Goal: Information Seeking & Learning: Learn about a topic

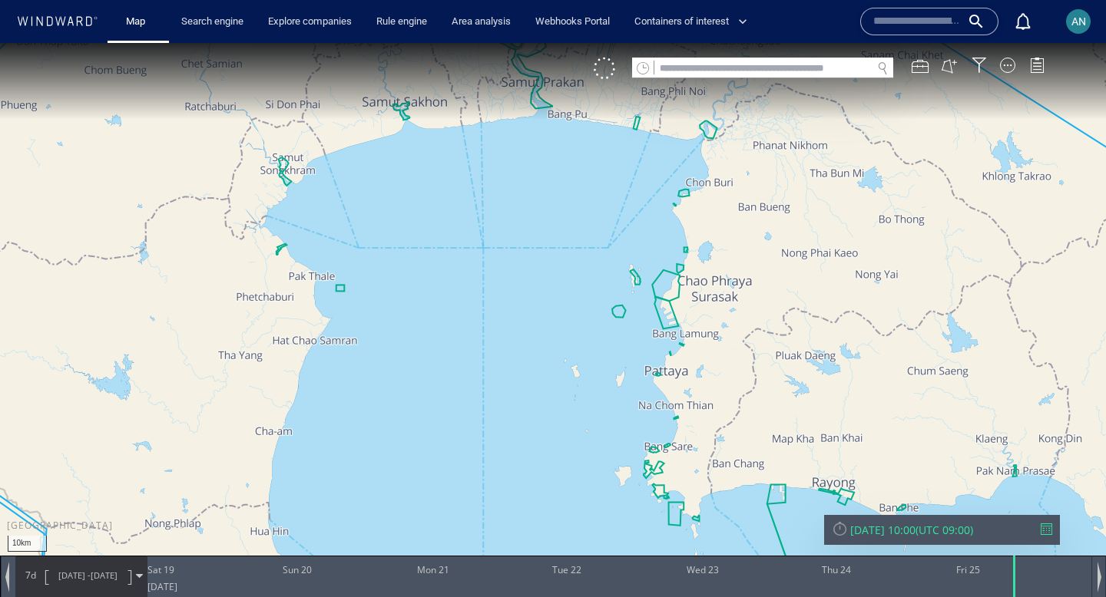
click at [836, 523] on div at bounding box center [840, 529] width 16 height 16
click at [845, 531] on div at bounding box center [840, 529] width 16 height 16
click at [899, 527] on div "Fri 05/09/2025 07:33" at bounding box center [882, 530] width 65 height 15
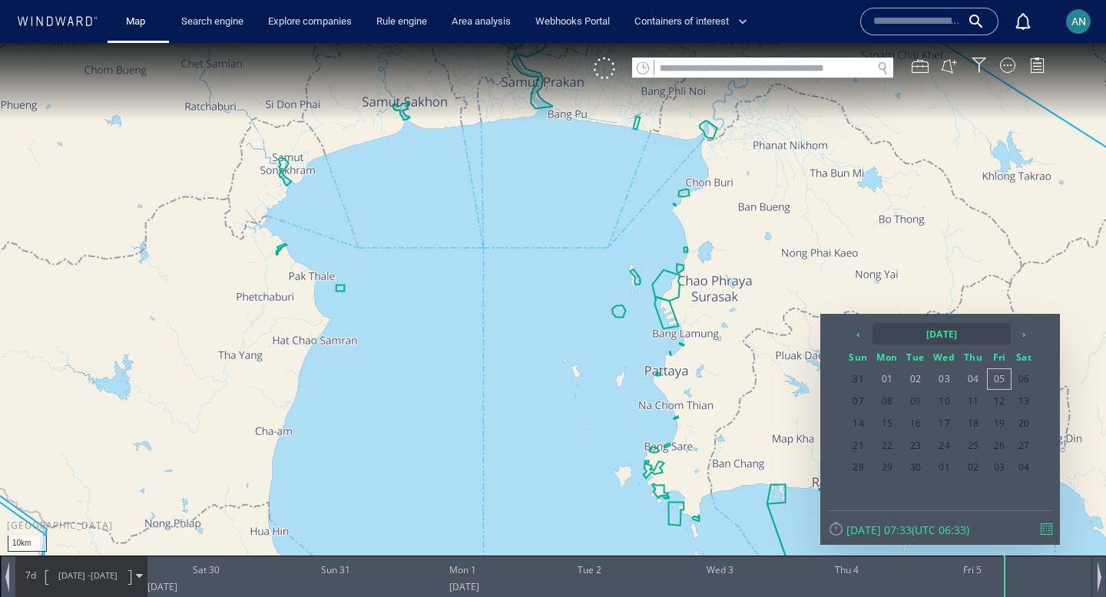
click at [939, 327] on th "2025 September" at bounding box center [941, 334] width 138 height 22
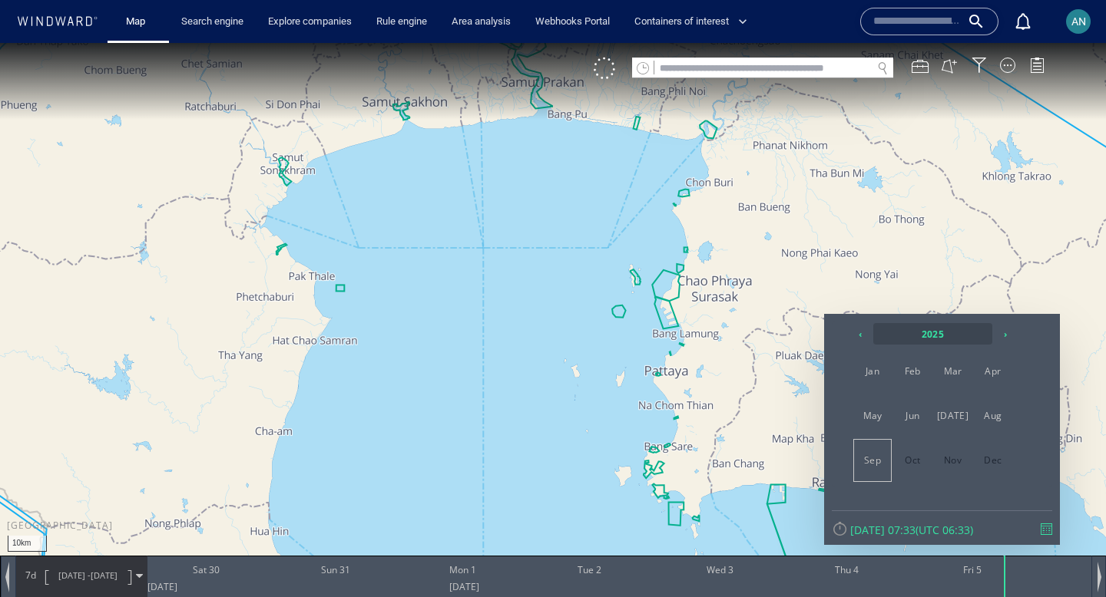
click at [913, 338] on th "2025" at bounding box center [932, 334] width 119 height 22
click at [939, 329] on th "2020 - 2031" at bounding box center [932, 334] width 119 height 22
click at [1004, 366] on span "2023" at bounding box center [993, 371] width 37 height 41
click at [871, 367] on span "Jan" at bounding box center [872, 371] width 37 height 41
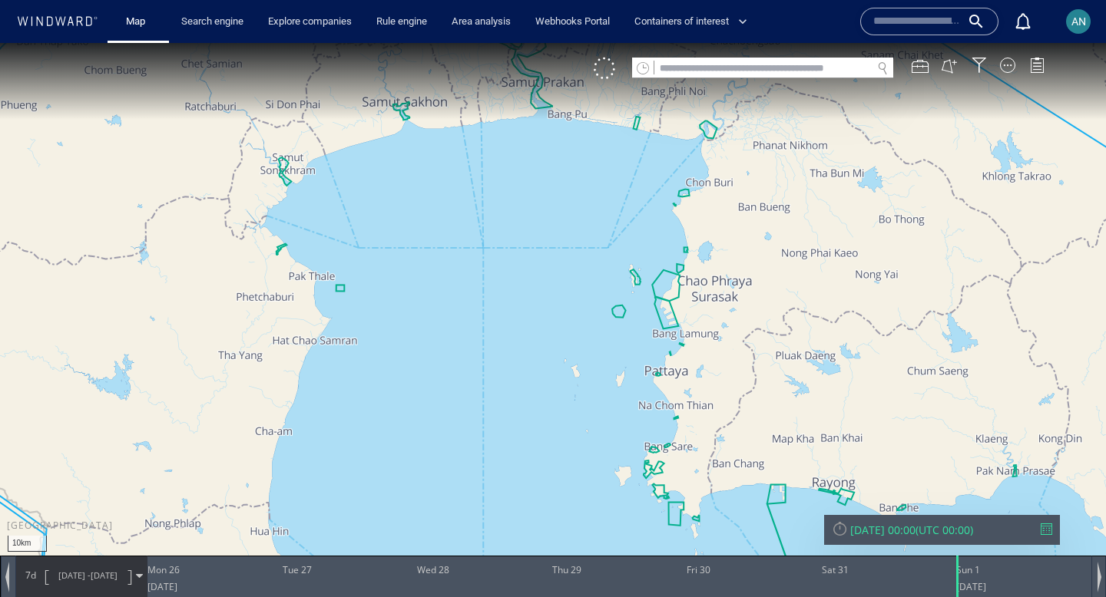
click at [879, 531] on div "Sun 01/01/2023 00:00" at bounding box center [882, 530] width 65 height 15
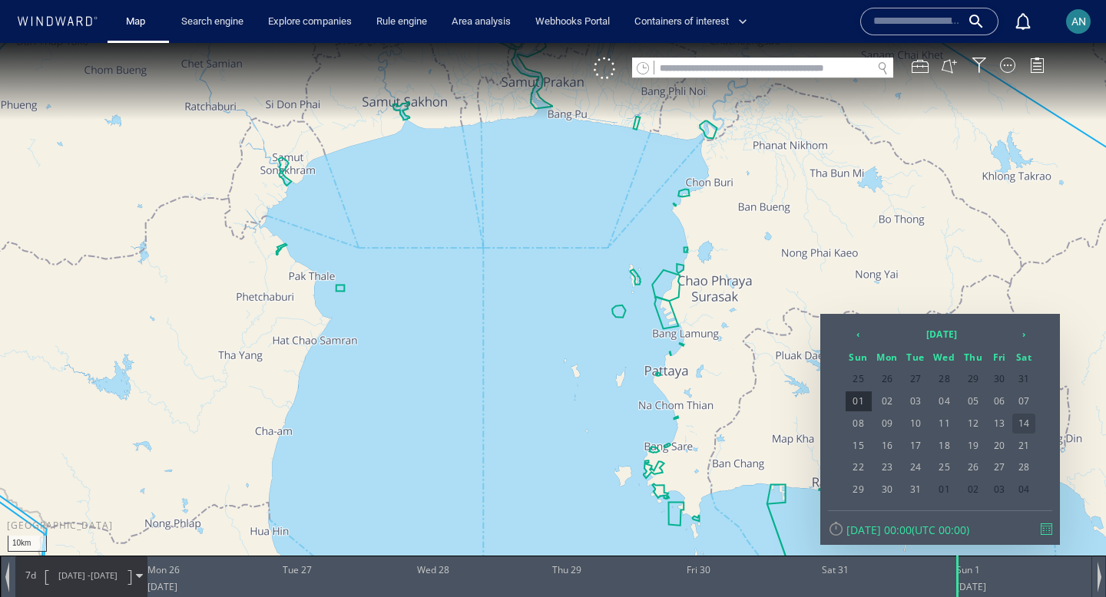
click at [1020, 423] on span "14" at bounding box center [1023, 424] width 23 height 20
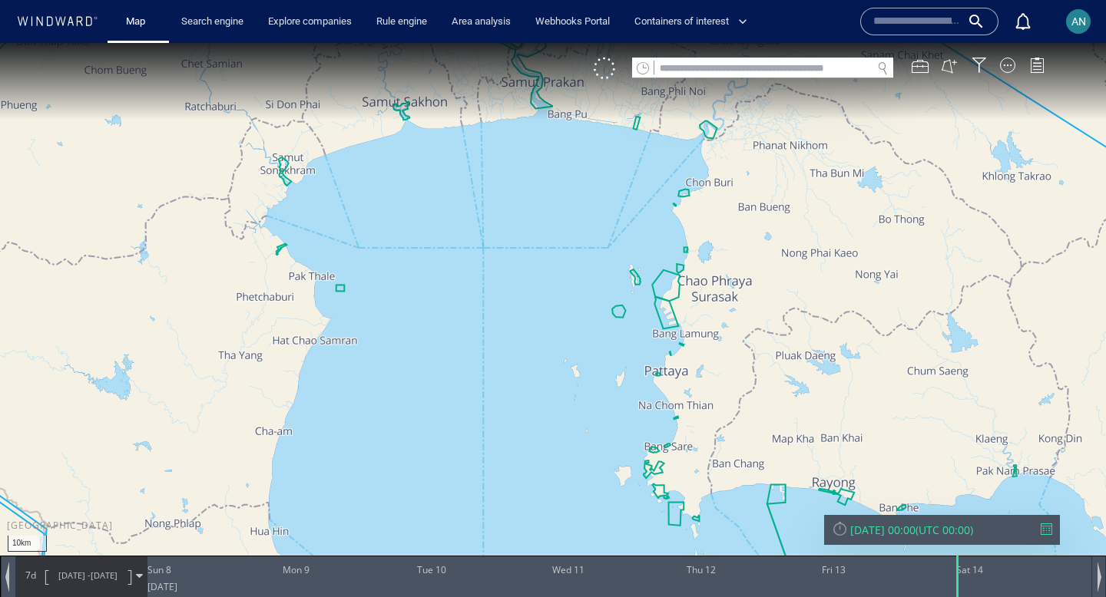
drag, startPoint x: 408, startPoint y: 442, endPoint x: 533, endPoint y: 239, distance: 238.3
click at [533, 239] on canvas "Map" at bounding box center [553, 312] width 1106 height 539
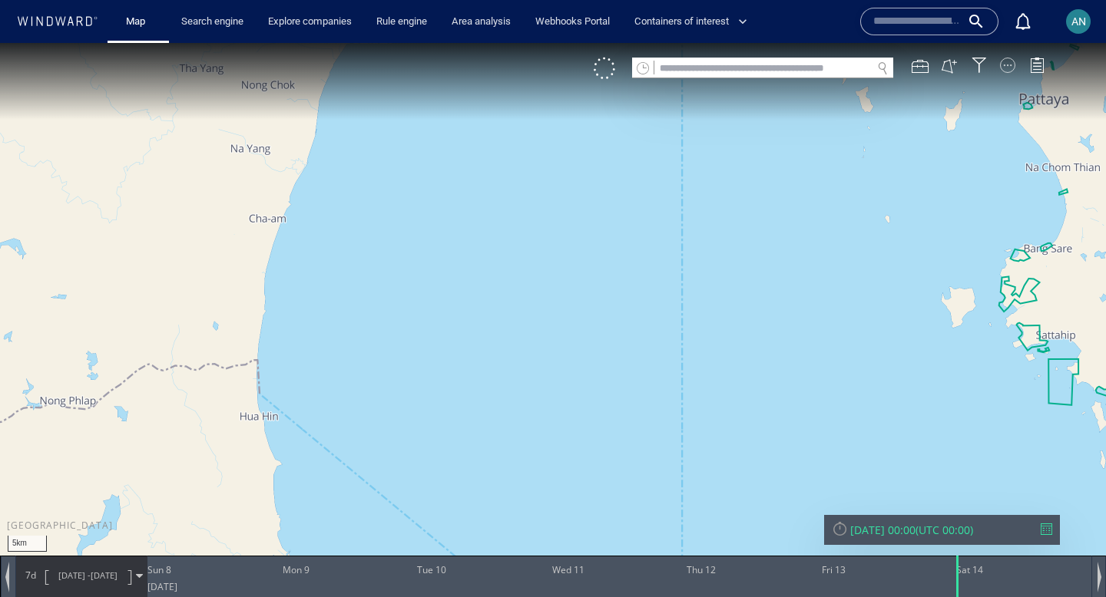
click at [1008, 69] on div at bounding box center [1007, 65] width 15 height 15
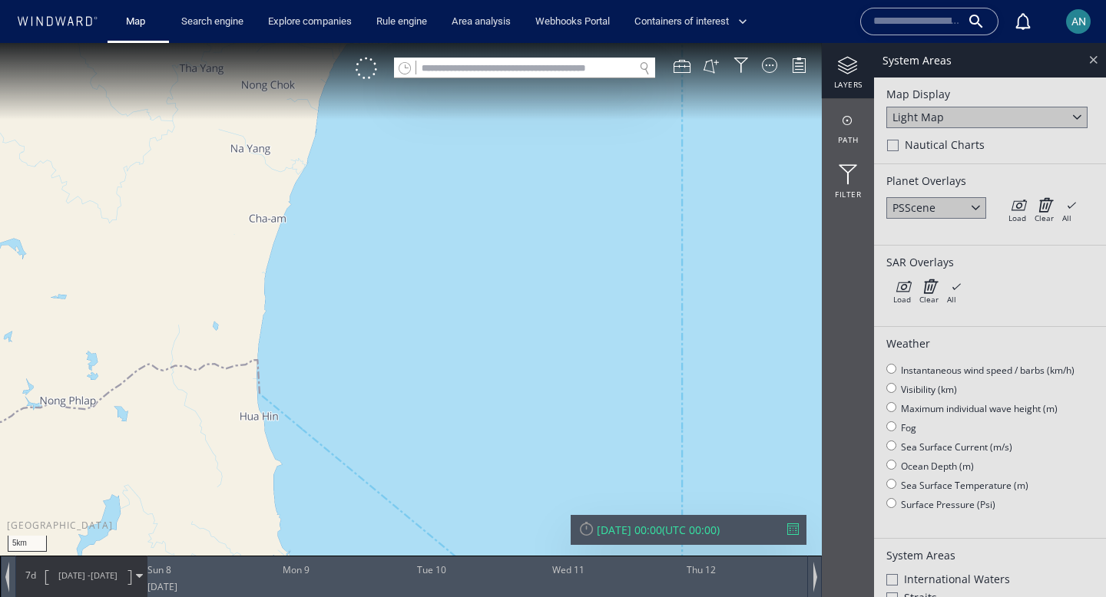
click at [1094, 55] on div at bounding box center [1093, 60] width 18 height 18
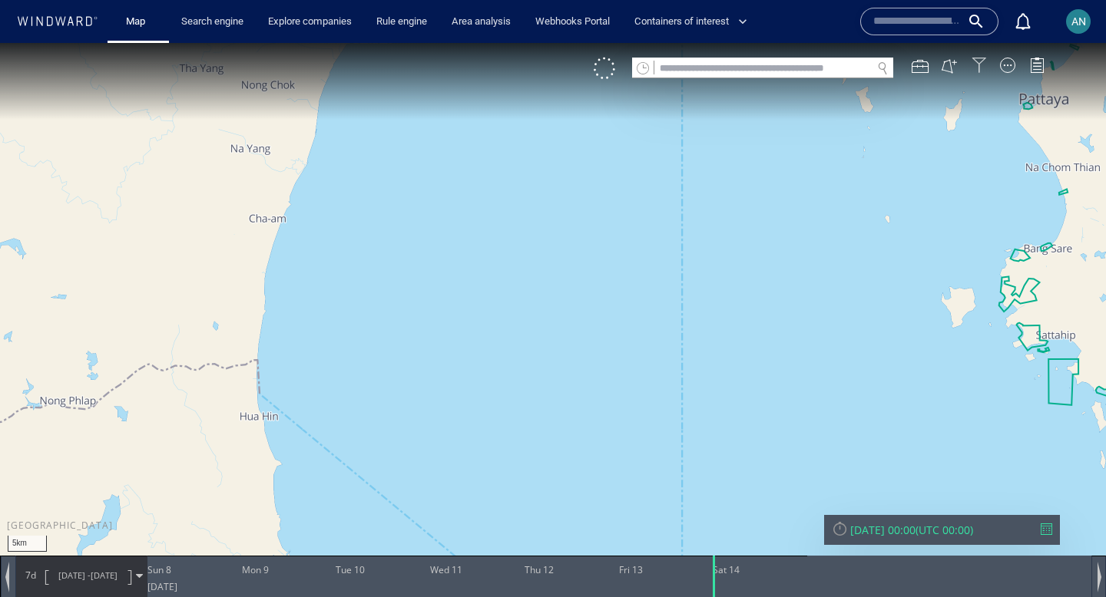
click at [976, 65] on div at bounding box center [978, 65] width 15 height 15
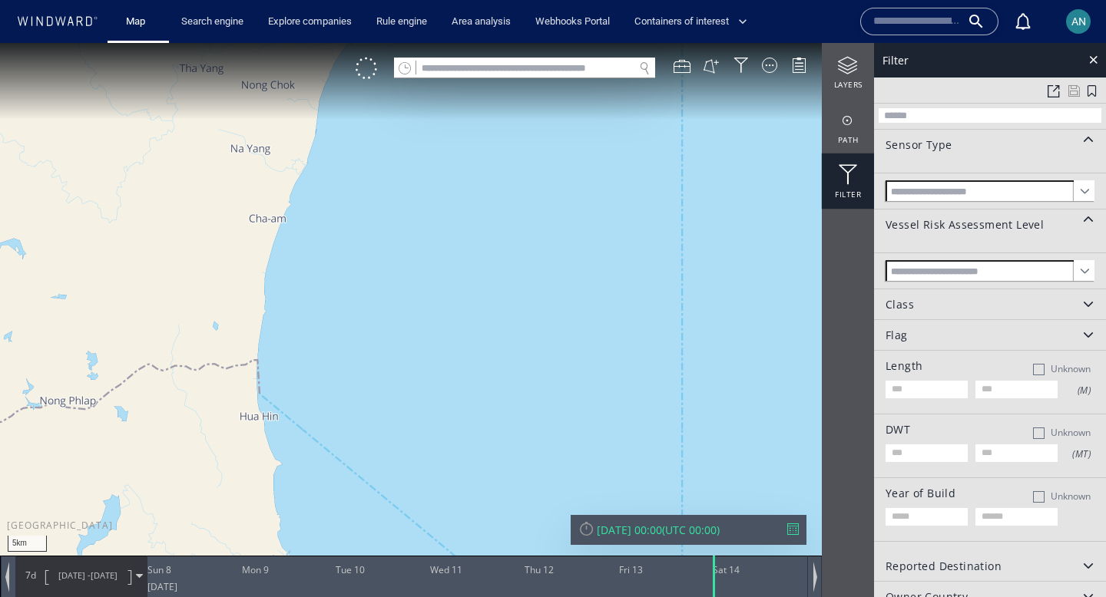
click at [1074, 194] on span at bounding box center [1084, 190] width 21 height 21
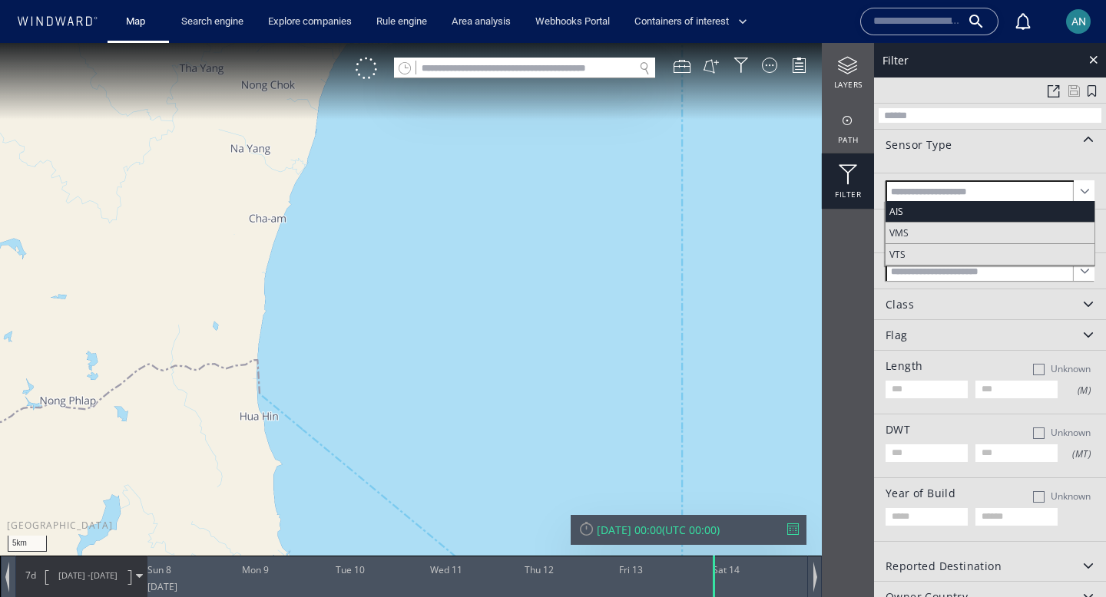
click at [1020, 208] on span "AIS" at bounding box center [989, 211] width 209 height 21
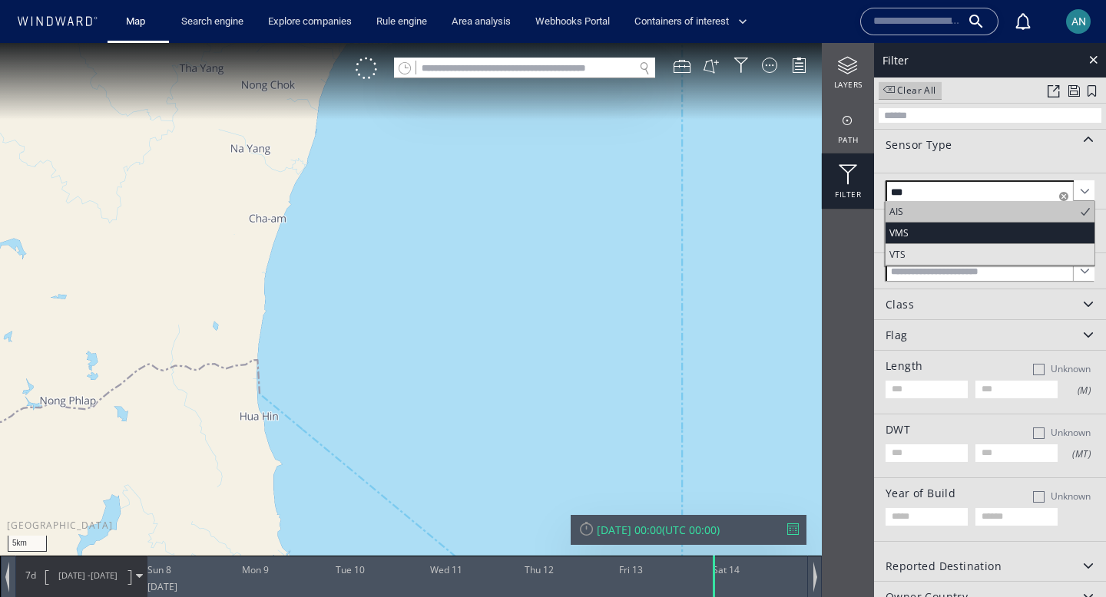
click at [992, 230] on span "VMS" at bounding box center [989, 233] width 209 height 21
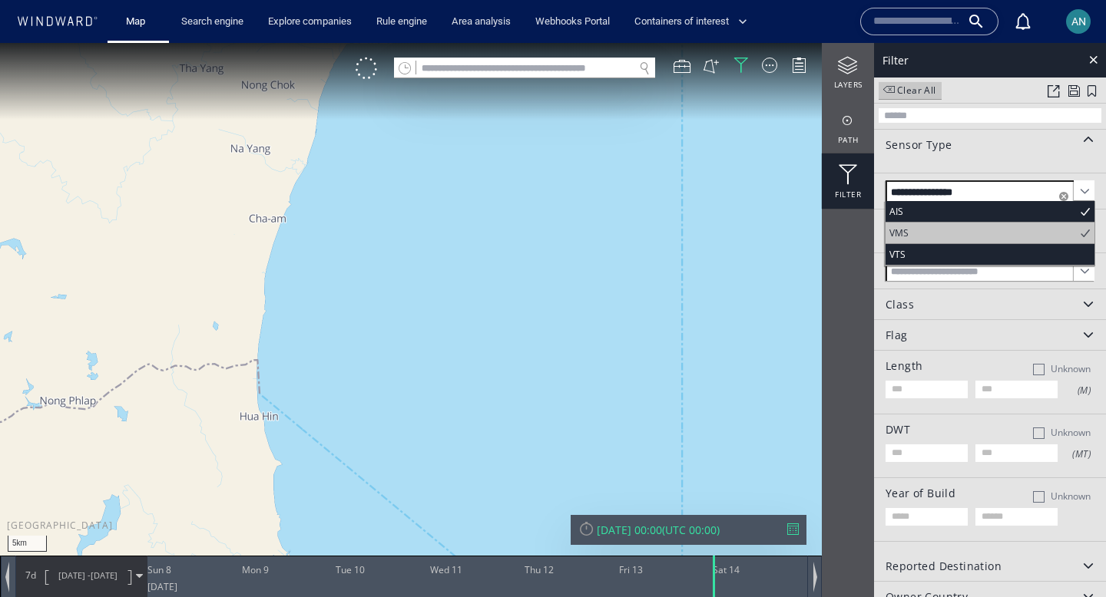
click at [1024, 208] on span "AIS" at bounding box center [989, 211] width 209 height 21
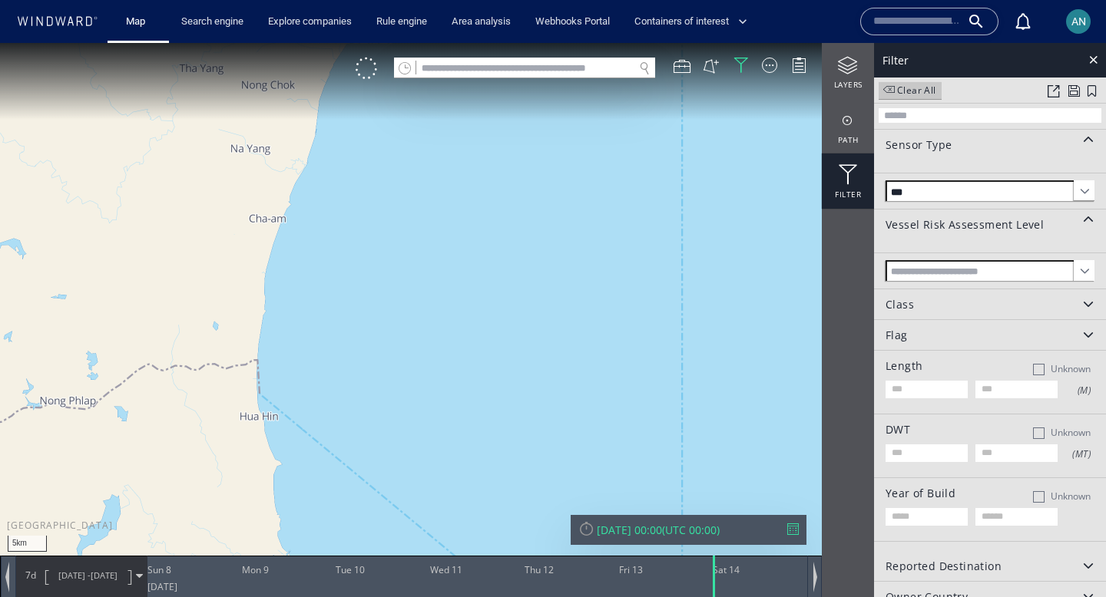
click at [690, 337] on canvas "Map" at bounding box center [553, 312] width 1106 height 539
click at [359, 69] on div at bounding box center [367, 69] width 22 height 22
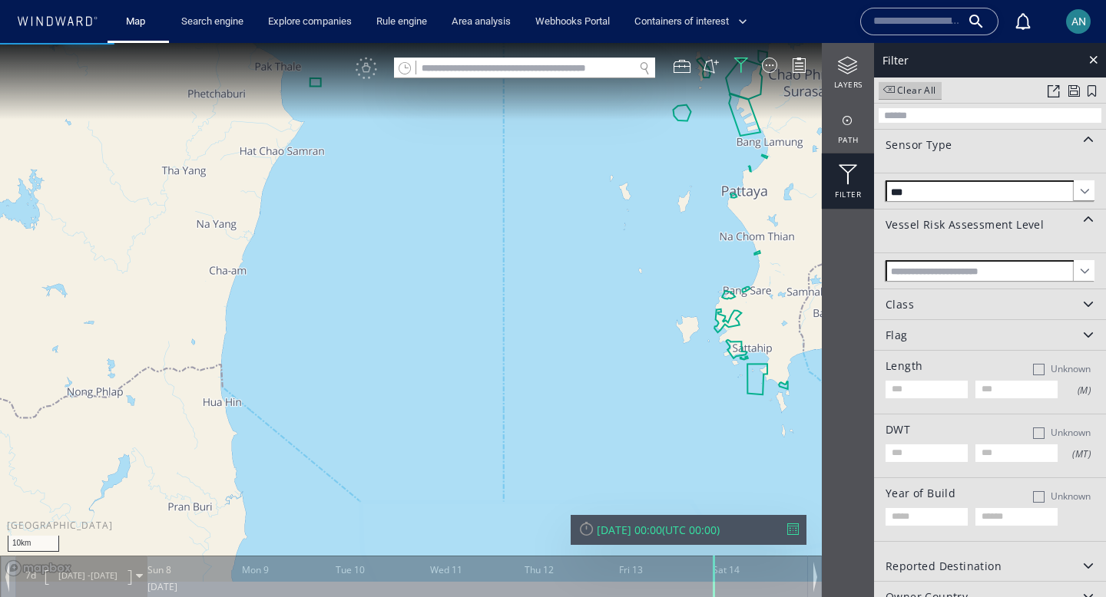
drag, startPoint x: 640, startPoint y: 421, endPoint x: 507, endPoint y: 408, distance: 134.3
click at [506, 408] on canvas "Map" at bounding box center [553, 312] width 1106 height 539
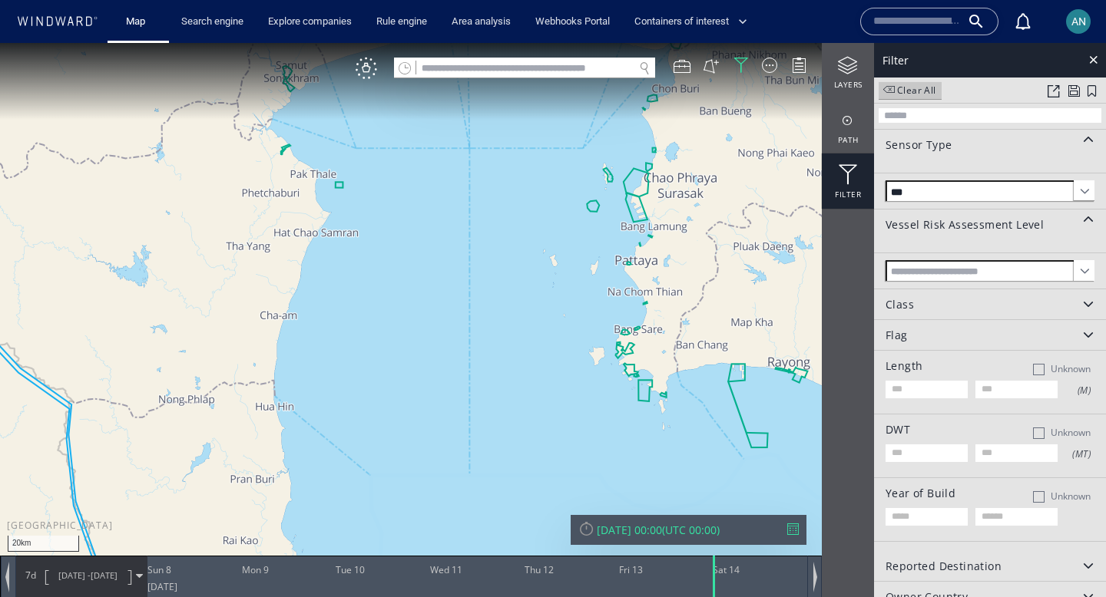
drag, startPoint x: 393, startPoint y: 434, endPoint x: 405, endPoint y: 263, distance: 170.9
click at [403, 263] on canvas "Map" at bounding box center [553, 312] width 1106 height 539
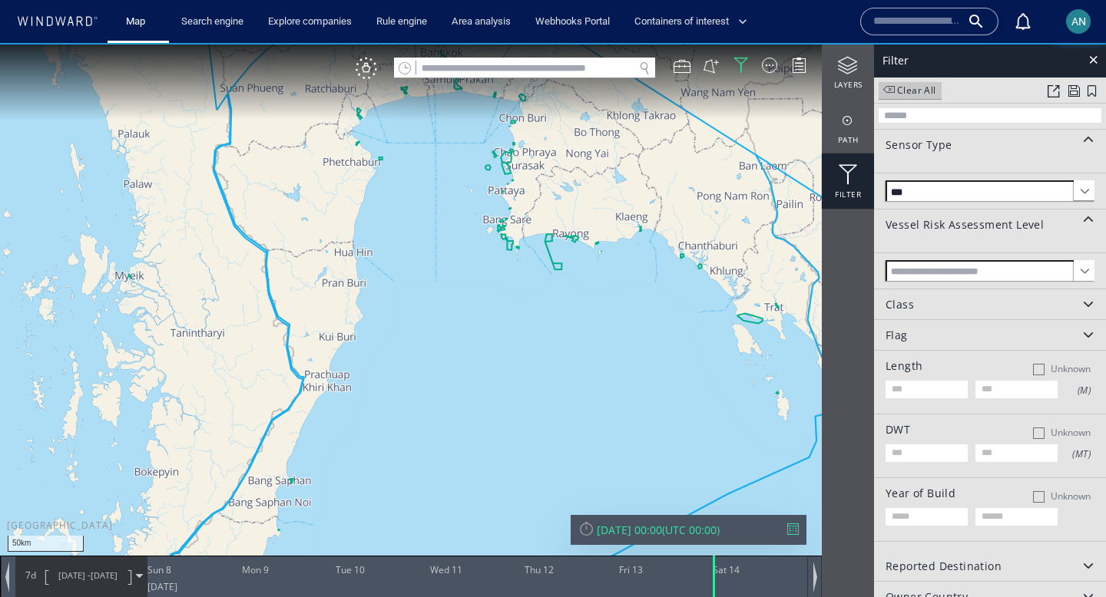
drag, startPoint x: 382, startPoint y: 234, endPoint x: 382, endPoint y: 291, distance: 56.8
click at [382, 291] on canvas "Map" at bounding box center [553, 312] width 1106 height 539
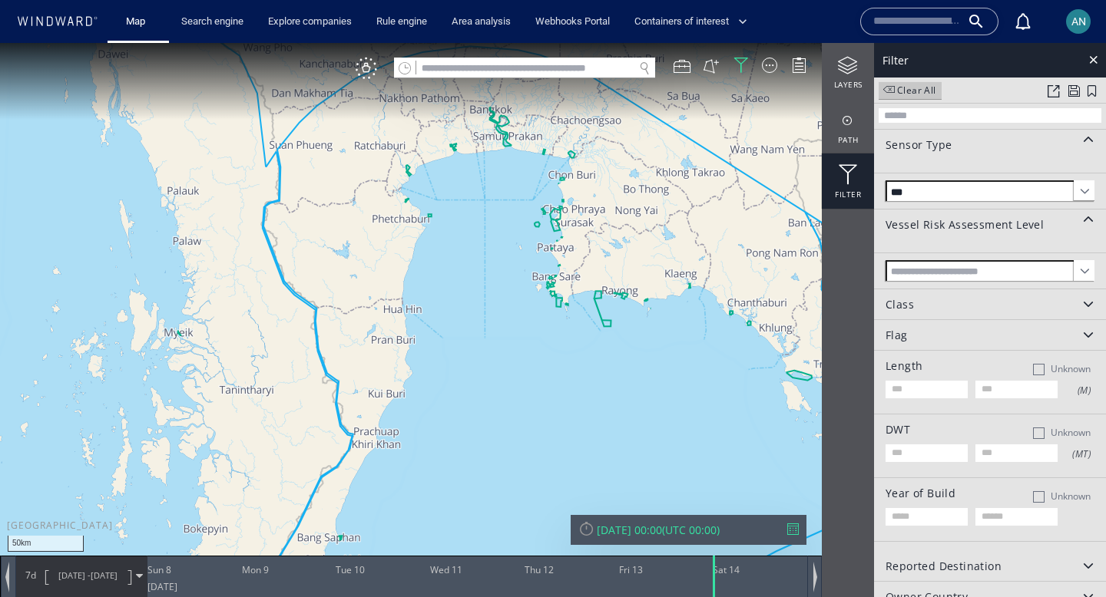
drag, startPoint x: 352, startPoint y: 295, endPoint x: 423, endPoint y: 295, distance: 71.4
click at [424, 295] on canvas "Map" at bounding box center [553, 312] width 1106 height 539
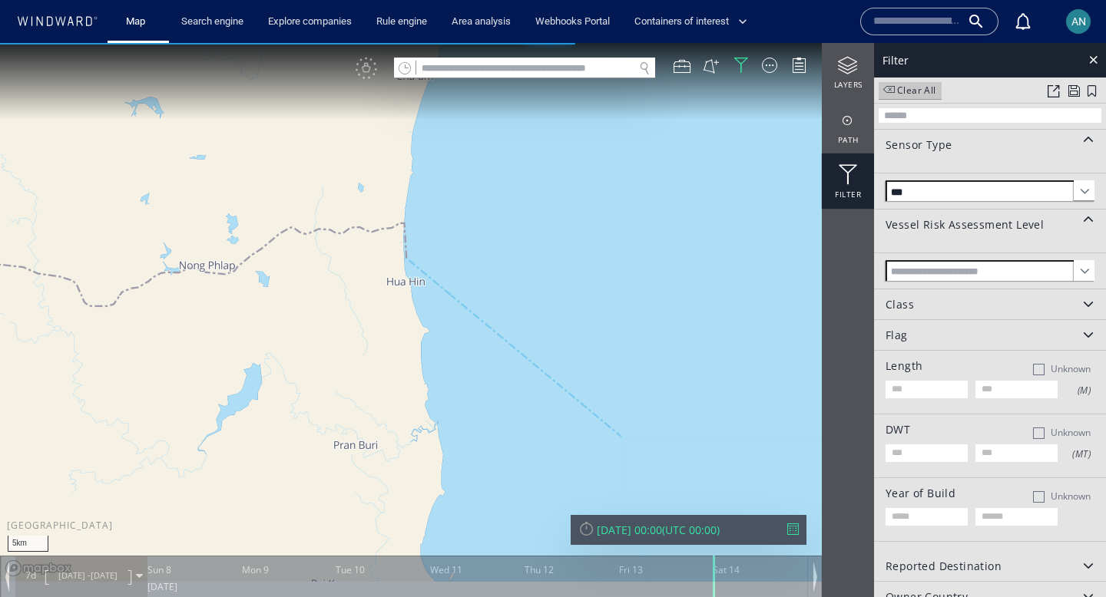
drag, startPoint x: 505, startPoint y: 406, endPoint x: 440, endPoint y: 379, distance: 70.9
click at [440, 379] on canvas "Map" at bounding box center [553, 312] width 1106 height 539
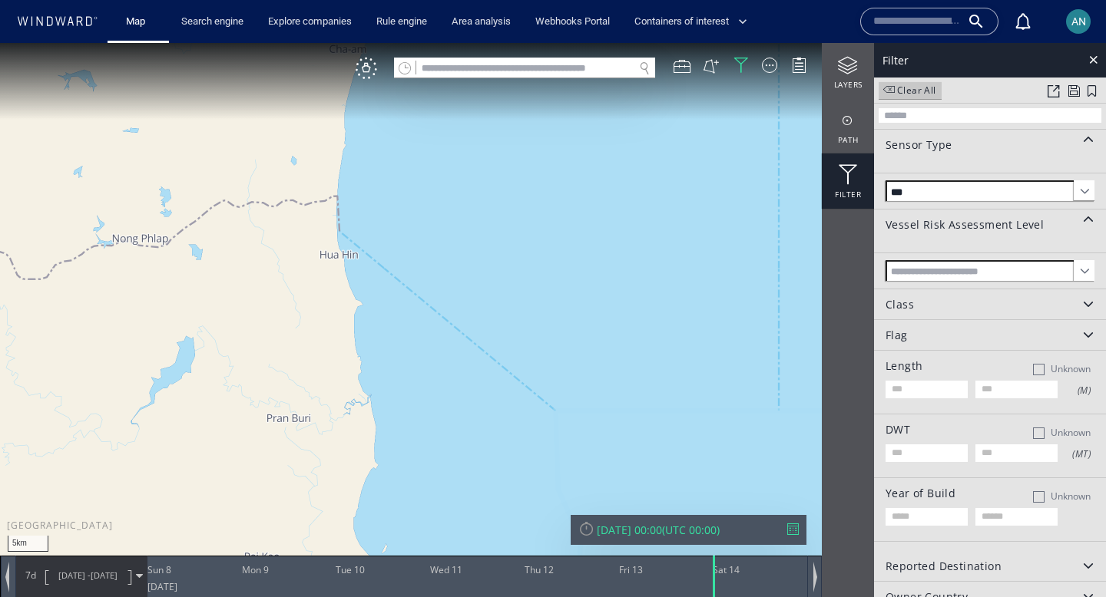
click at [1080, 188] on span at bounding box center [1084, 190] width 21 height 21
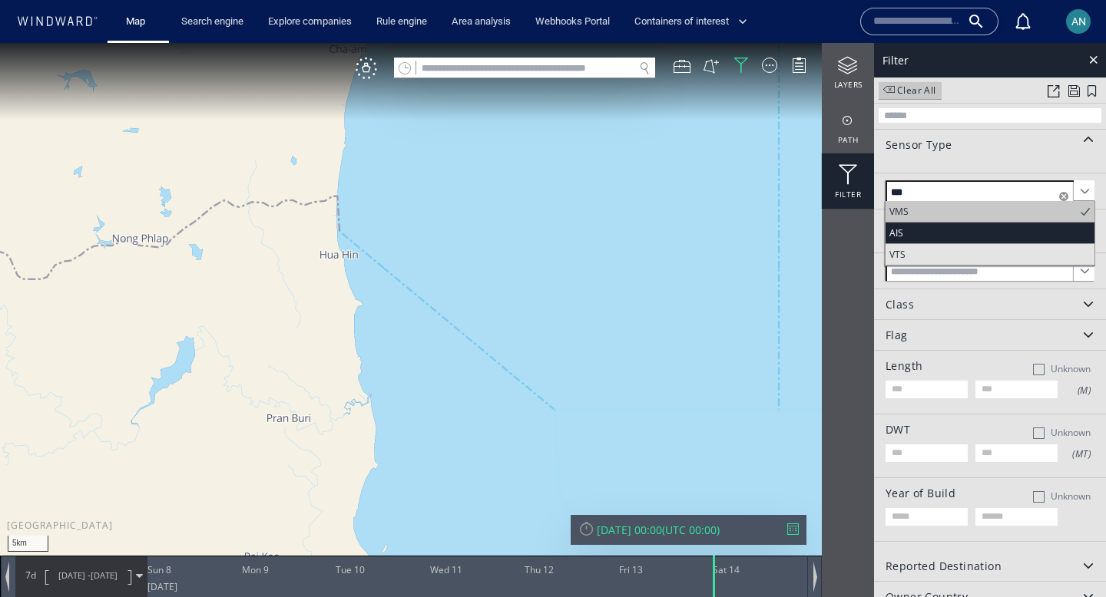
click at [1008, 236] on span "AIS" at bounding box center [989, 233] width 209 height 21
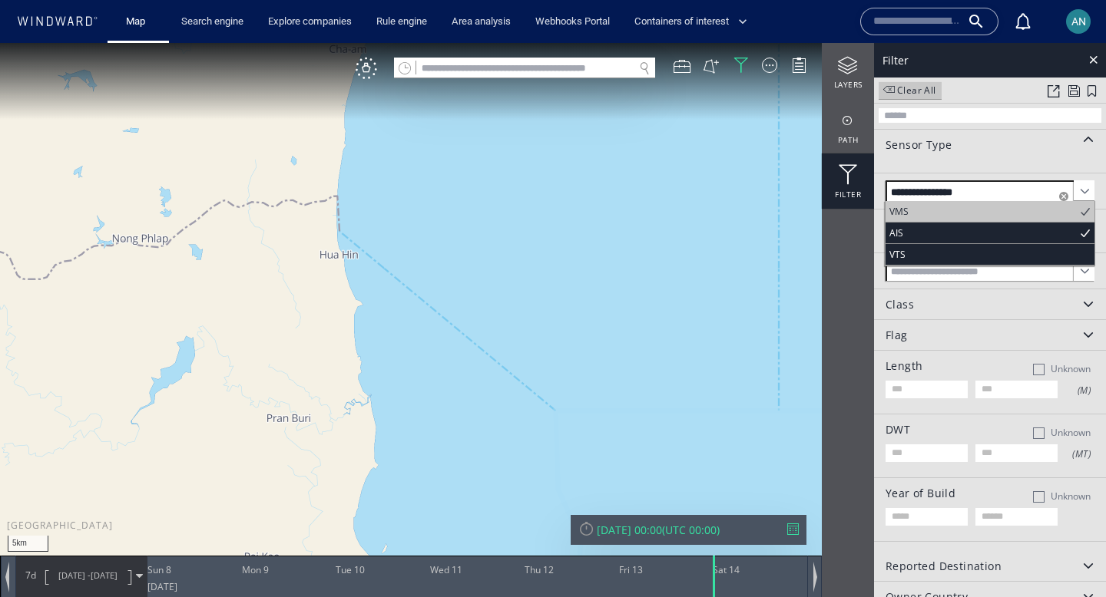
click at [1031, 233] on span "AIS" at bounding box center [989, 233] width 209 height 21
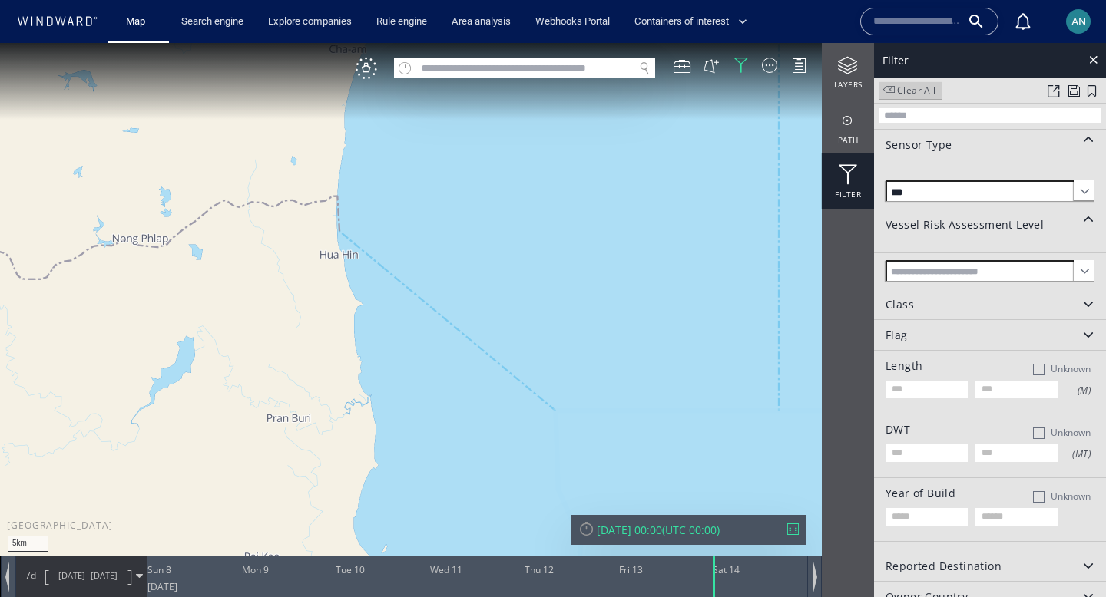
click at [916, 93] on div "Clear All" at bounding box center [910, 90] width 63 height 18
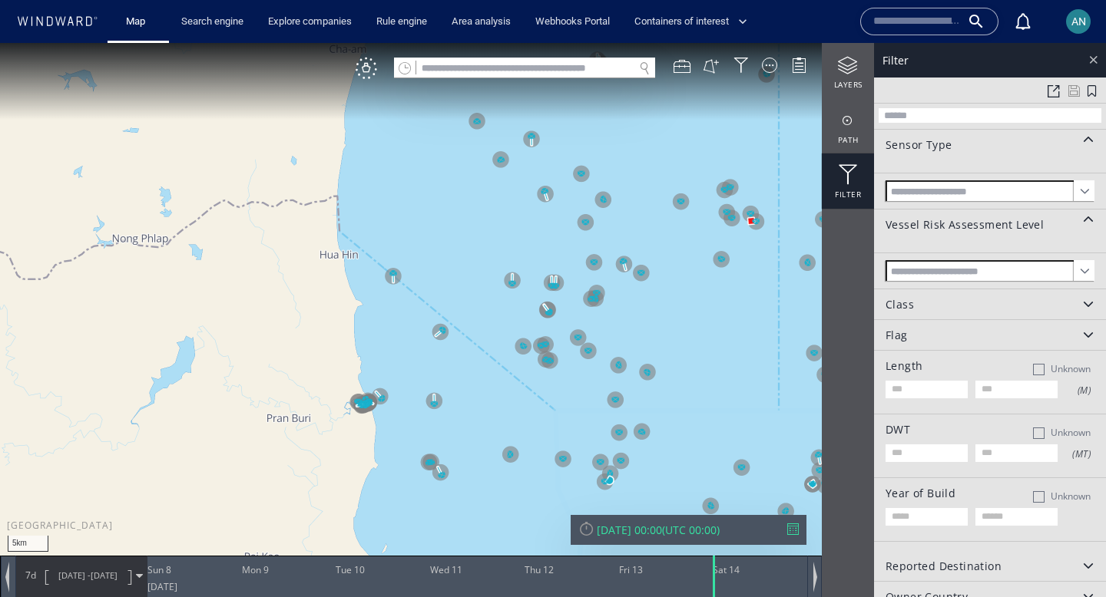
click at [1090, 64] on div at bounding box center [1093, 60] width 18 height 18
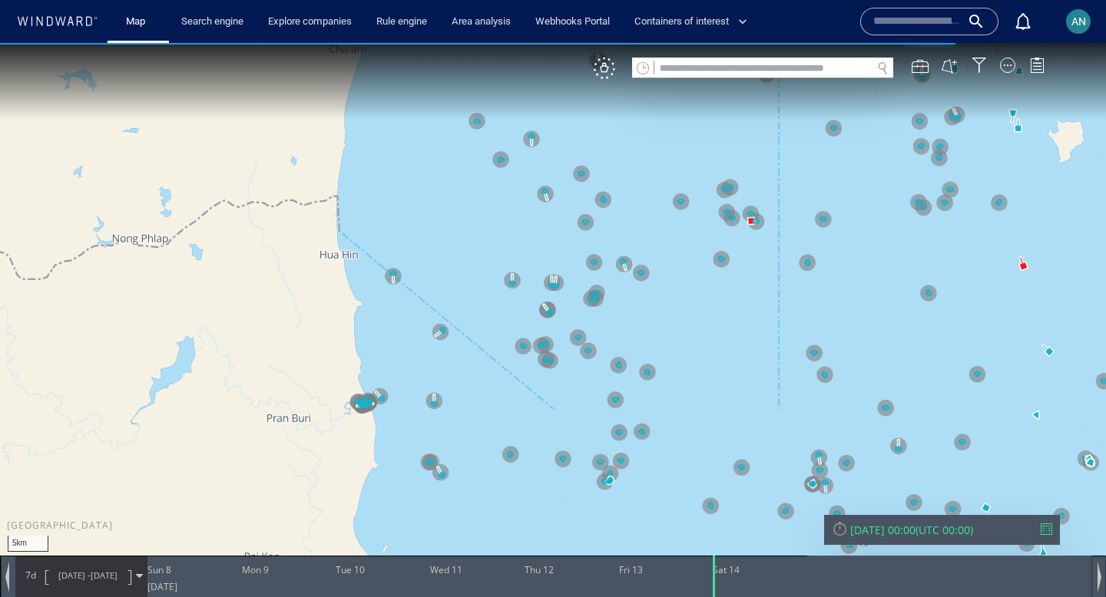
click at [583, 304] on canvas "Map" at bounding box center [553, 312] width 1106 height 539
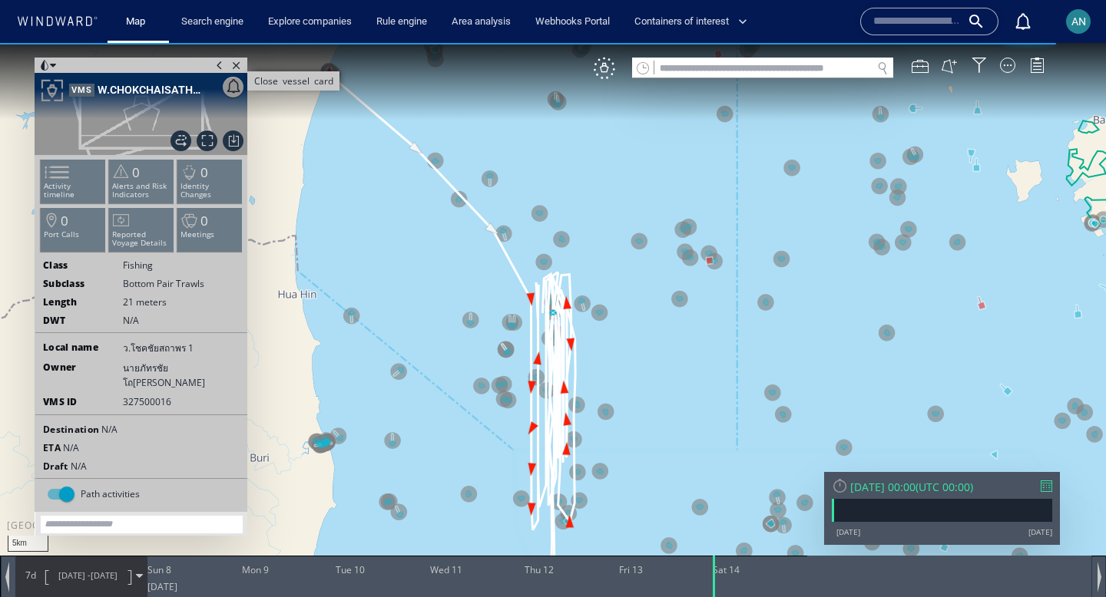
click at [238, 67] on span "Close vessel card" at bounding box center [236, 65] width 17 height 15
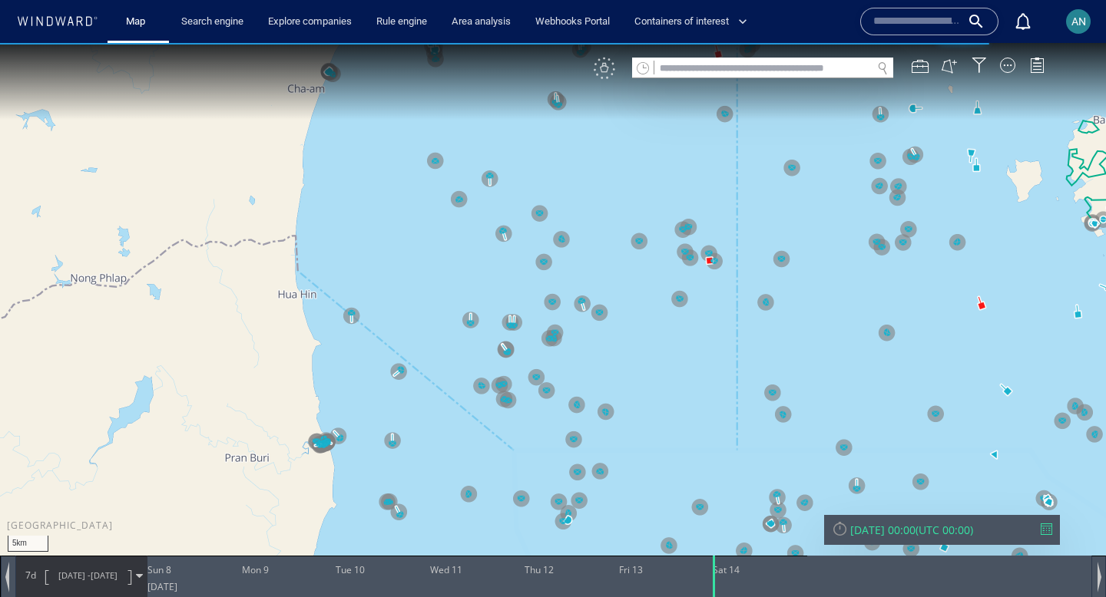
click at [602, 73] on div "VM" at bounding box center [605, 69] width 22 height 22
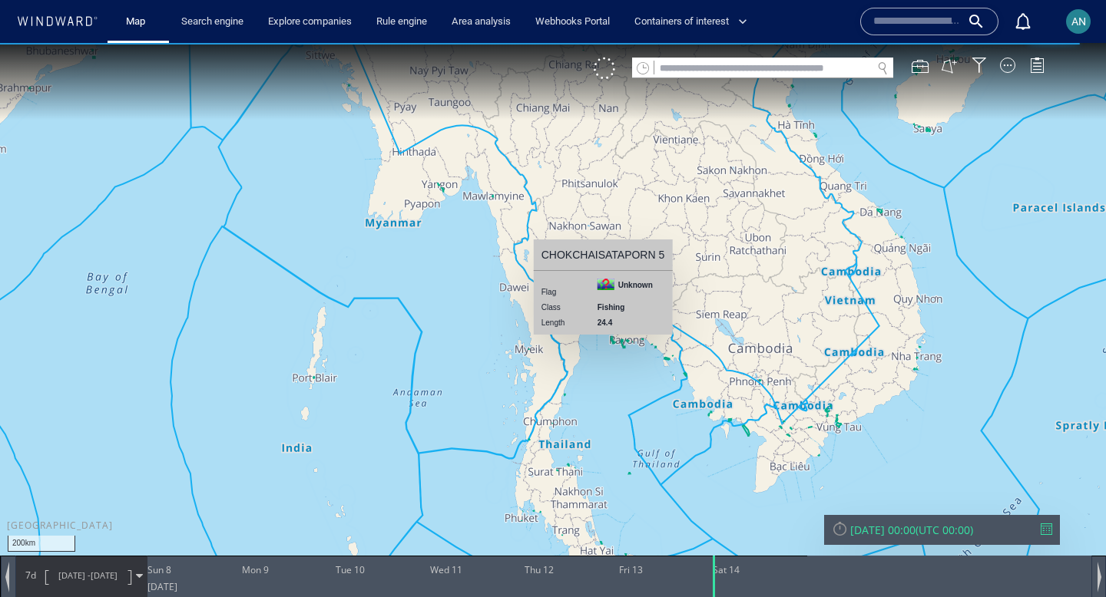
drag, startPoint x: 467, startPoint y: 363, endPoint x: 530, endPoint y: 354, distance: 63.6
click at [530, 354] on canvas "Map" at bounding box center [553, 312] width 1106 height 539
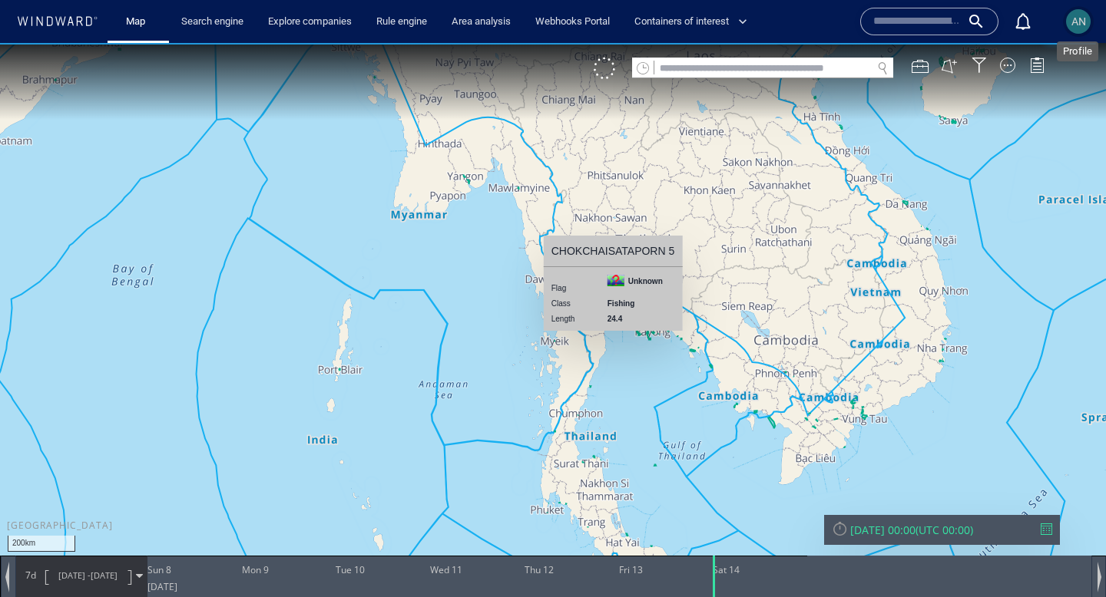
click at [1085, 22] on span "AN" at bounding box center [1078, 21] width 15 height 12
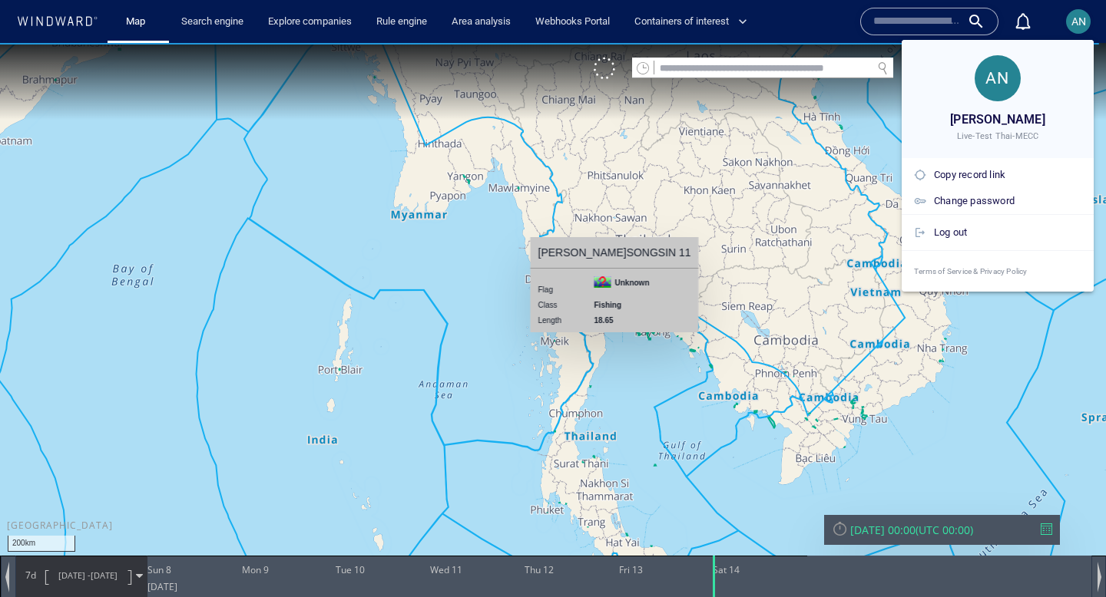
click at [556, 380] on div at bounding box center [553, 298] width 1106 height 597
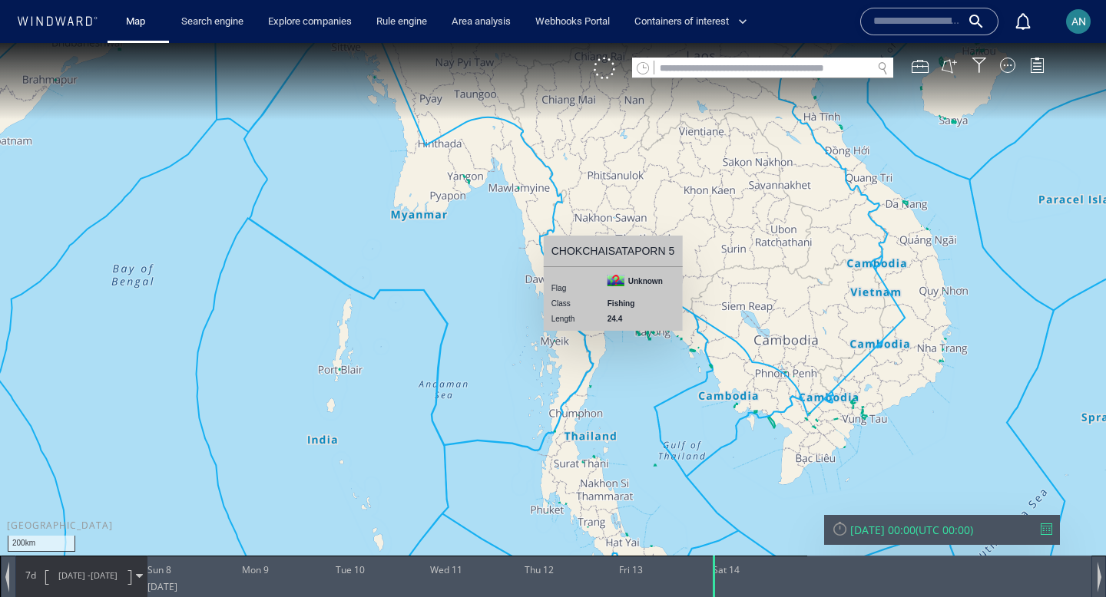
click at [624, 377] on canvas "Map" at bounding box center [553, 312] width 1106 height 539
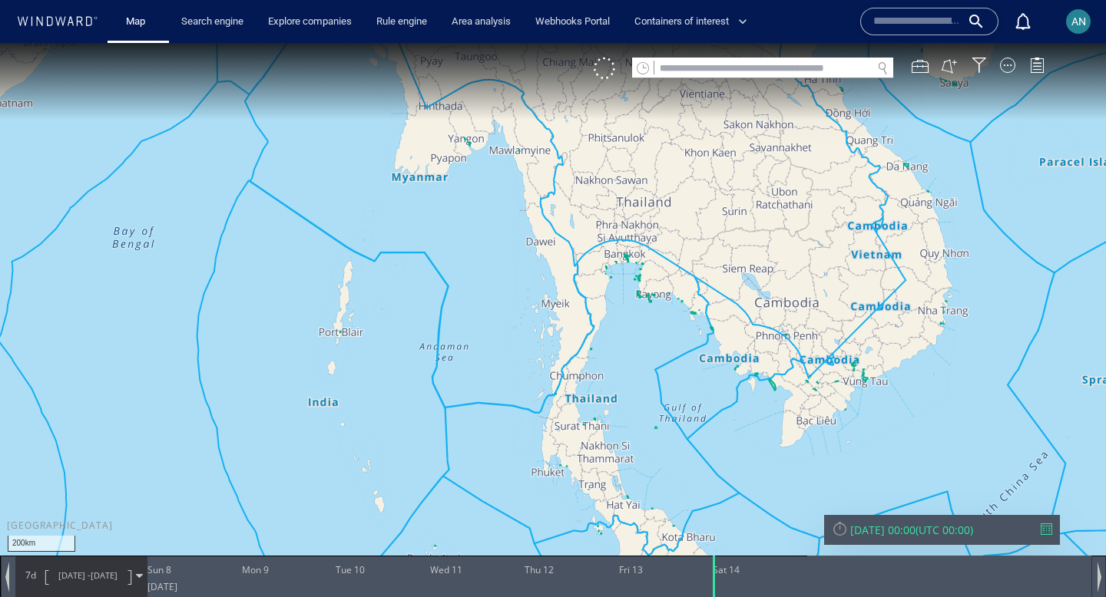
drag, startPoint x: 555, startPoint y: 387, endPoint x: 557, endPoint y: 350, distance: 36.9
click at [557, 350] on canvas "Map" at bounding box center [553, 312] width 1106 height 539
click at [218, 26] on link "Search engine" at bounding box center [212, 21] width 74 height 27
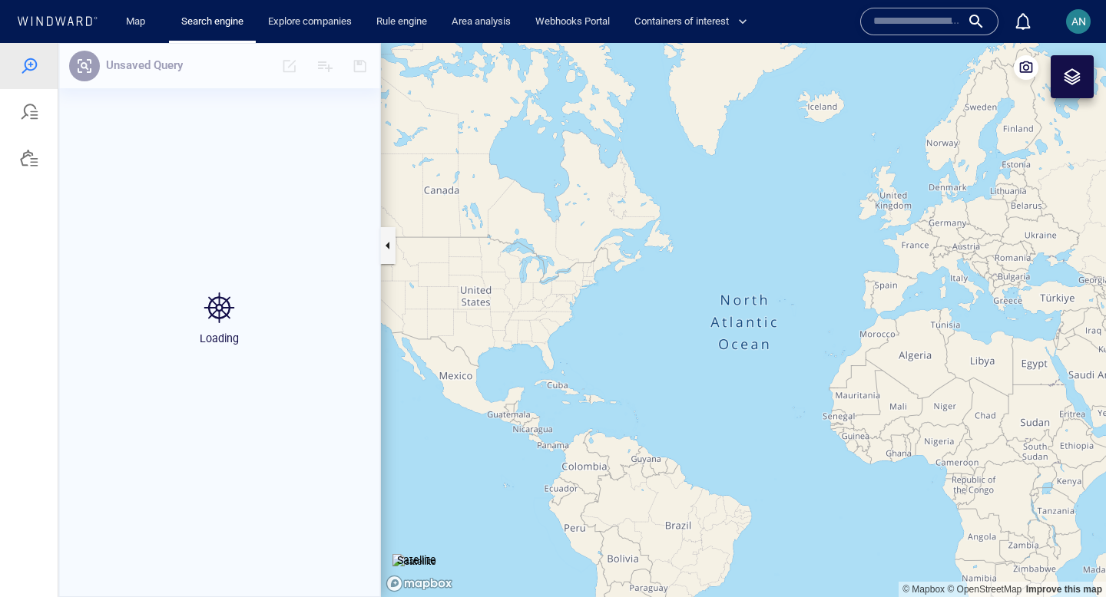
drag, startPoint x: 998, startPoint y: 334, endPoint x: 684, endPoint y: 307, distance: 314.5
click at [687, 307] on canvas "Map" at bounding box center [743, 320] width 725 height 554
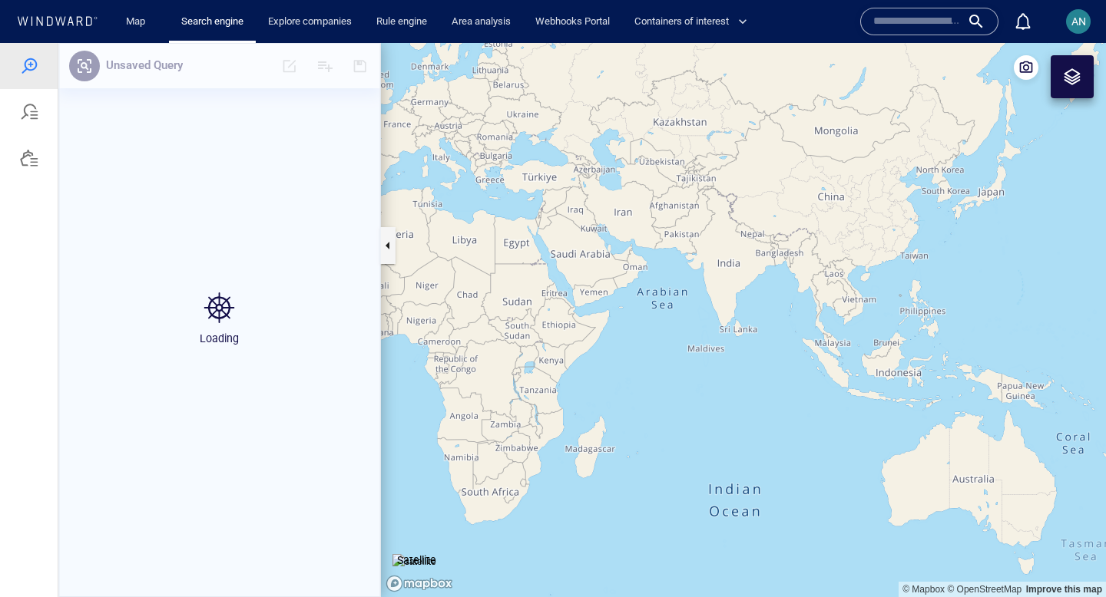
drag, startPoint x: 812, startPoint y: 403, endPoint x: 652, endPoint y: 354, distance: 167.9
click at [652, 354] on canvas "Map" at bounding box center [743, 320] width 725 height 554
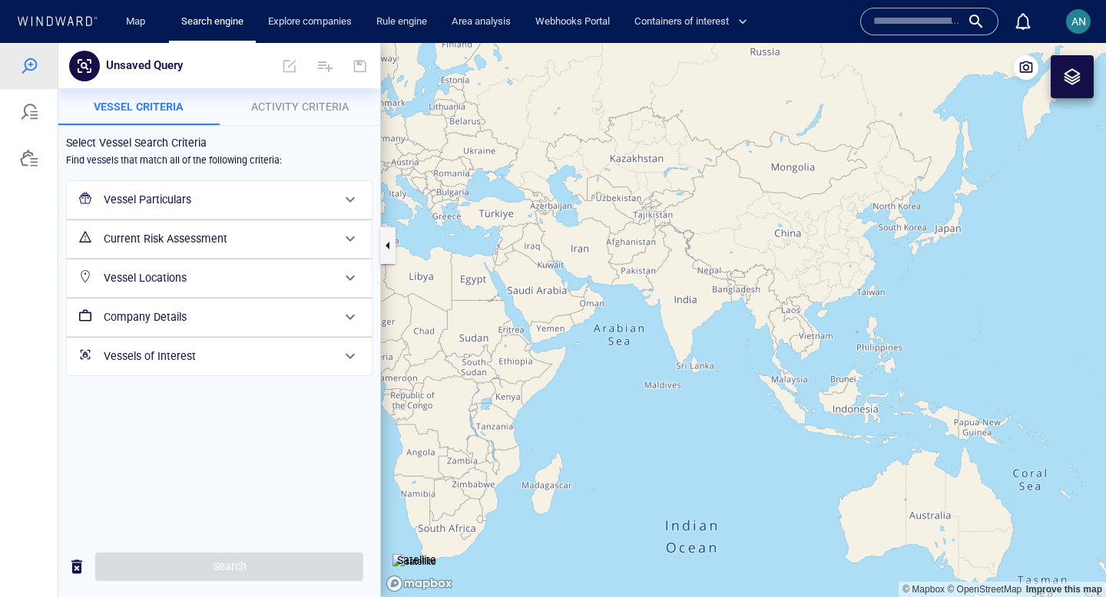
click at [77, 18] on icon at bounding box center [80, 20] width 6 height 9
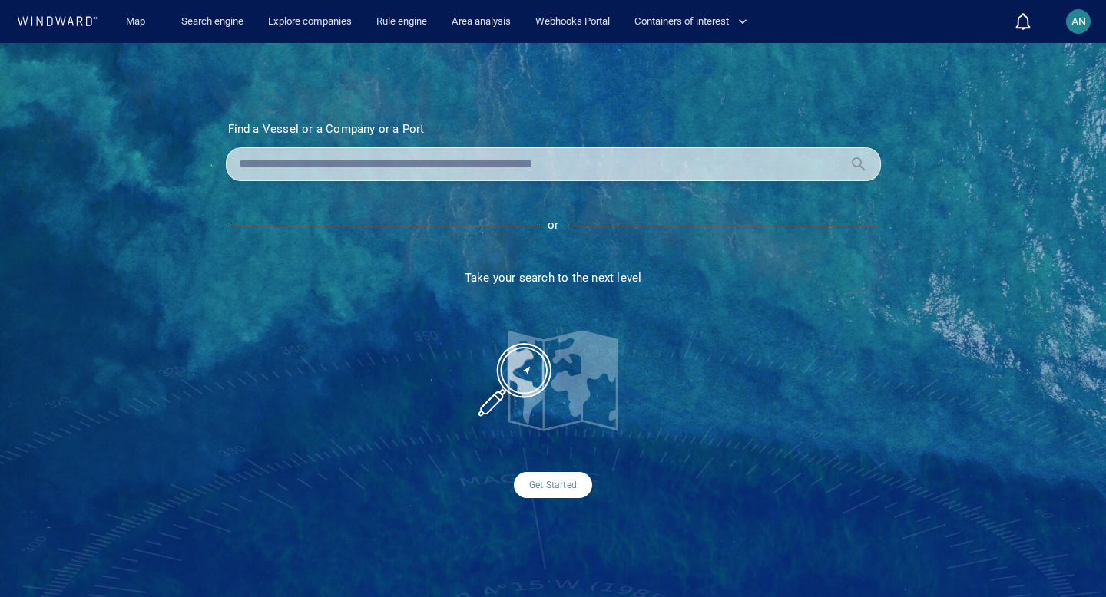
click at [799, 313] on section "Find a Vessel or a Company or a Port Name N/A IMO MMSI Call sign N/A Class N/A …" at bounding box center [553, 310] width 732 height 376
click at [204, 25] on link "Search engine" at bounding box center [212, 21] width 74 height 27
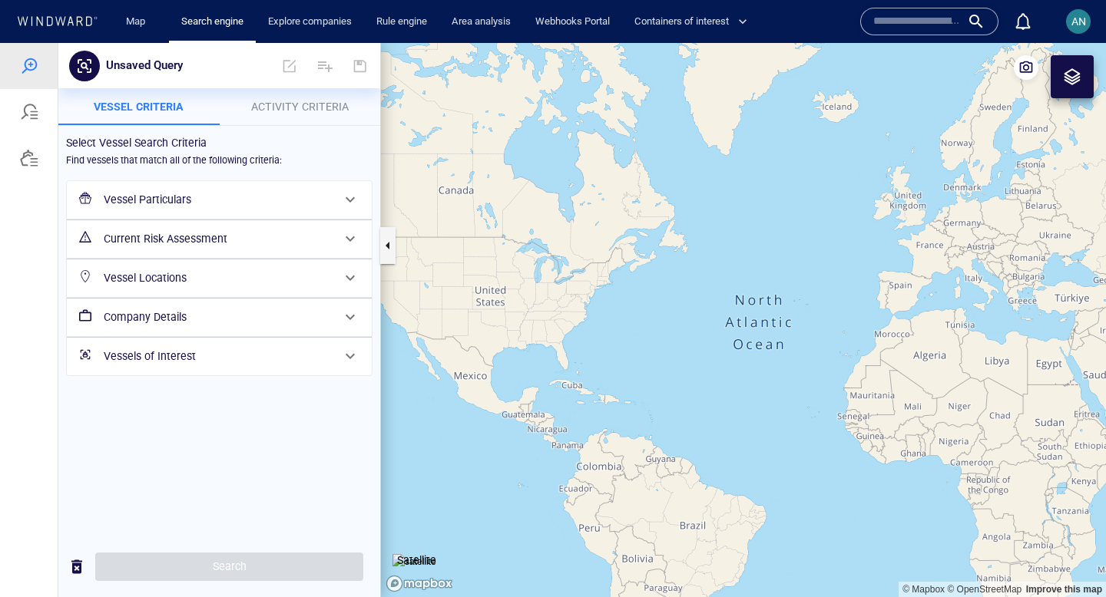
click at [326, 245] on h6 "Current Risk Assessment" at bounding box center [218, 239] width 228 height 19
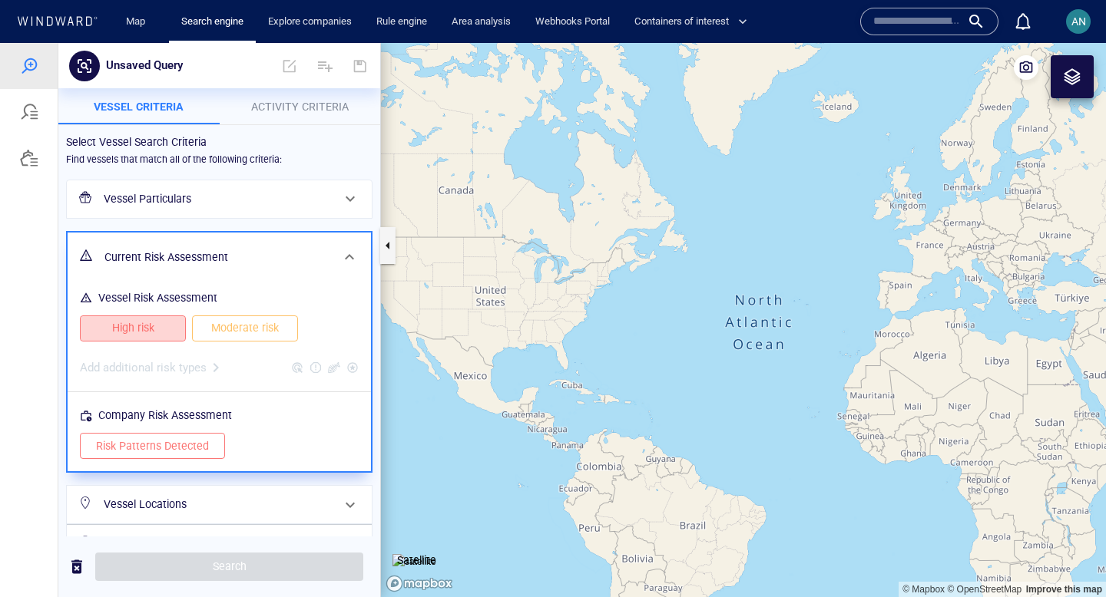
click at [154, 329] on span "High risk" at bounding box center [133, 328] width 74 height 19
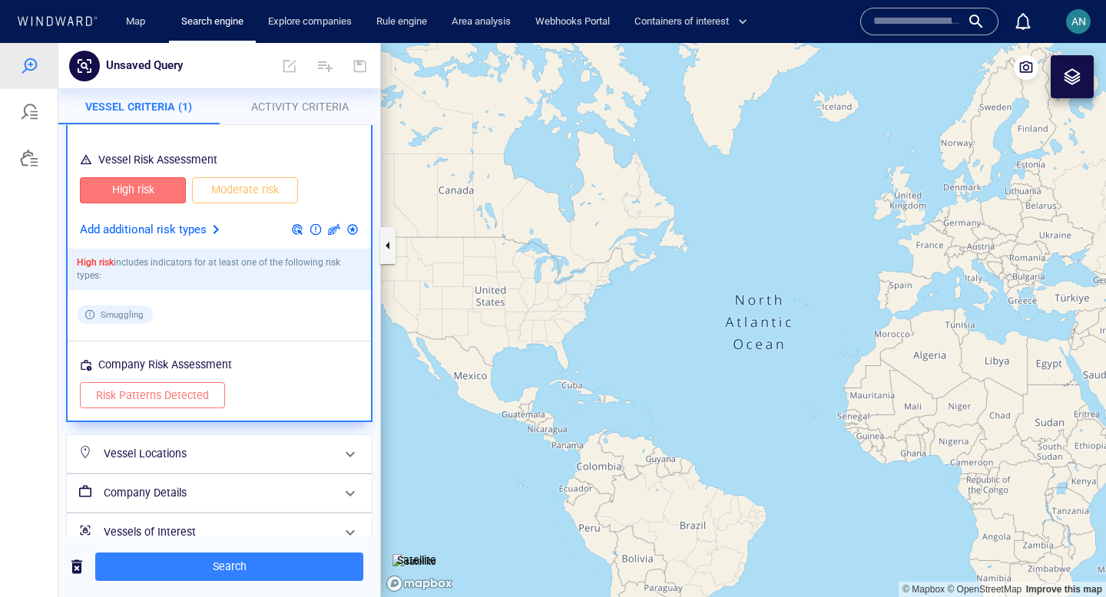
scroll to position [162, 0]
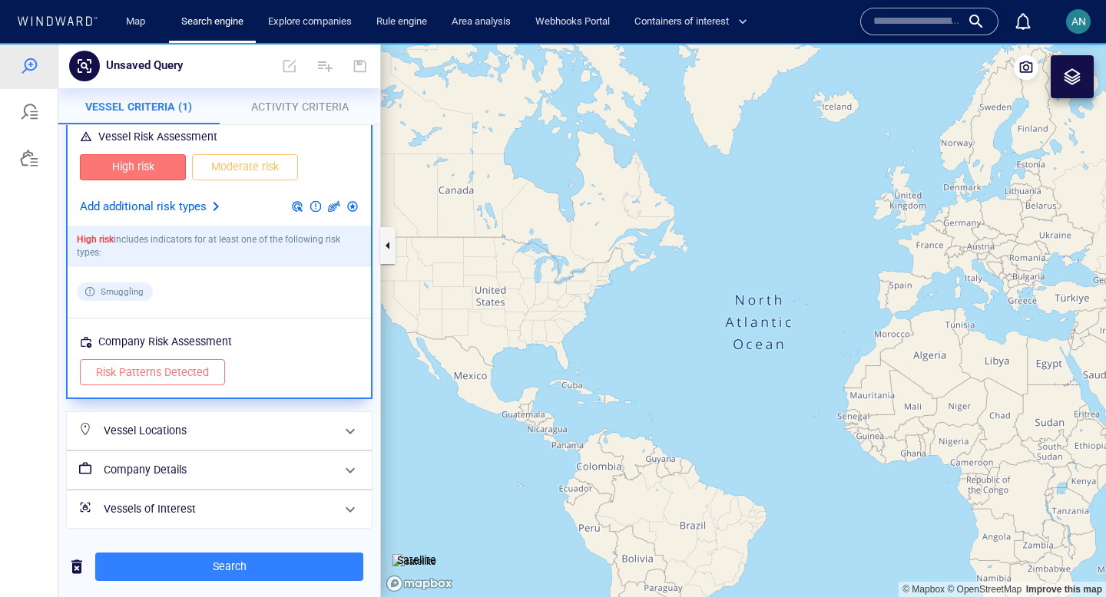
click at [287, 432] on h6 "Vessel Locations" at bounding box center [218, 431] width 228 height 19
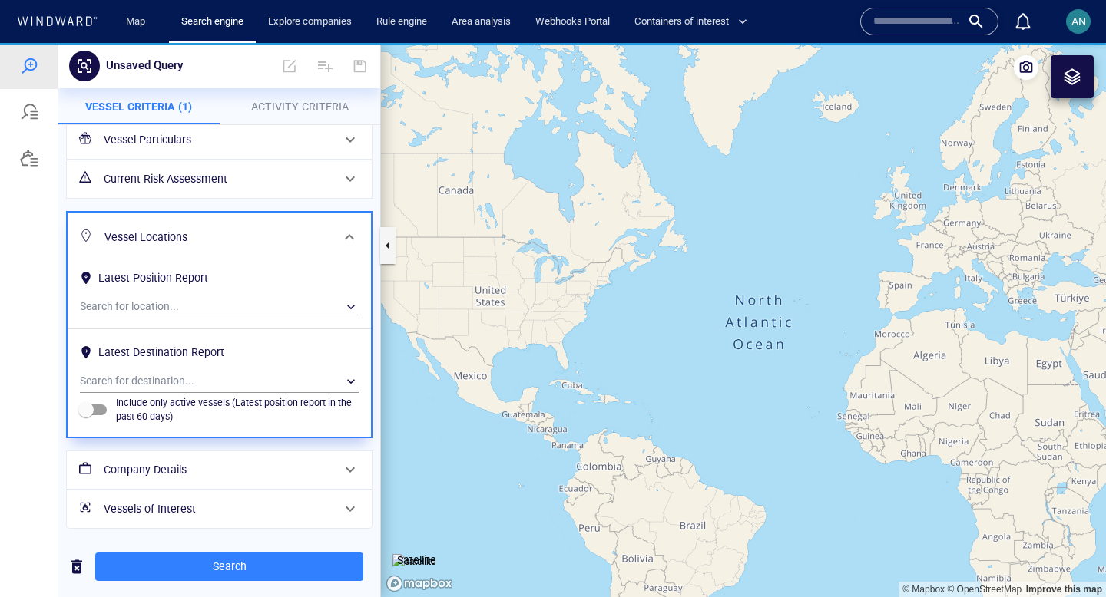
scroll to position [0, 0]
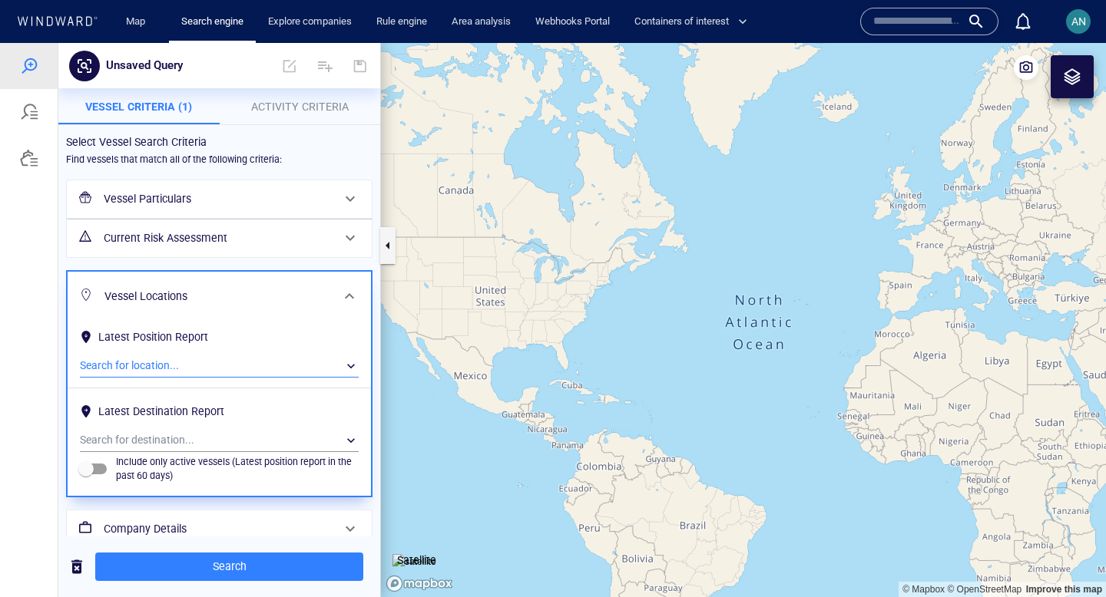
click at [210, 369] on div "​" at bounding box center [219, 366] width 279 height 23
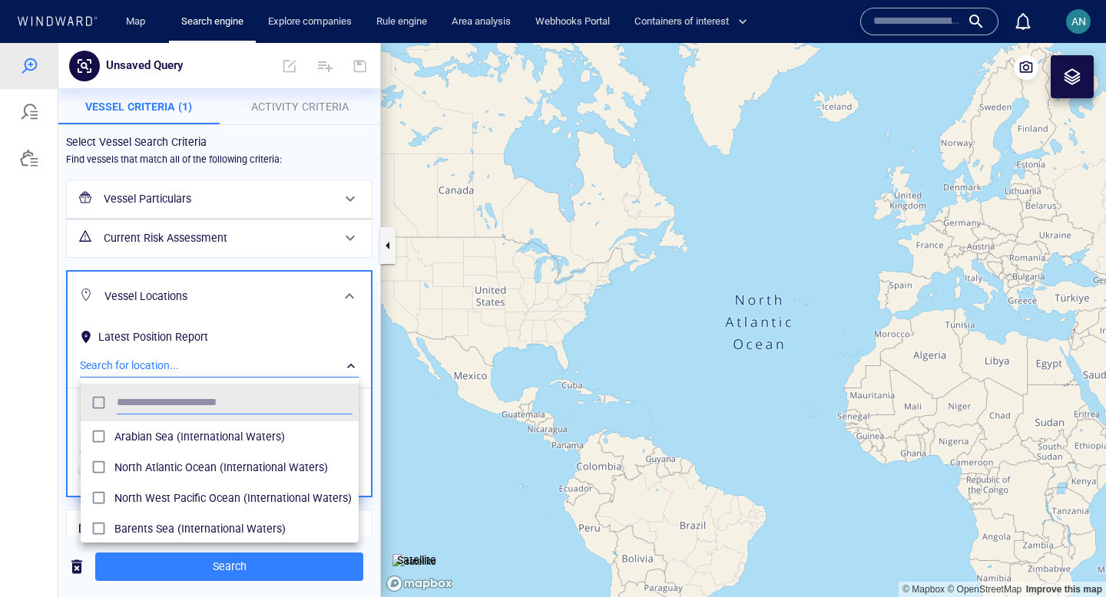
scroll to position [153, 278]
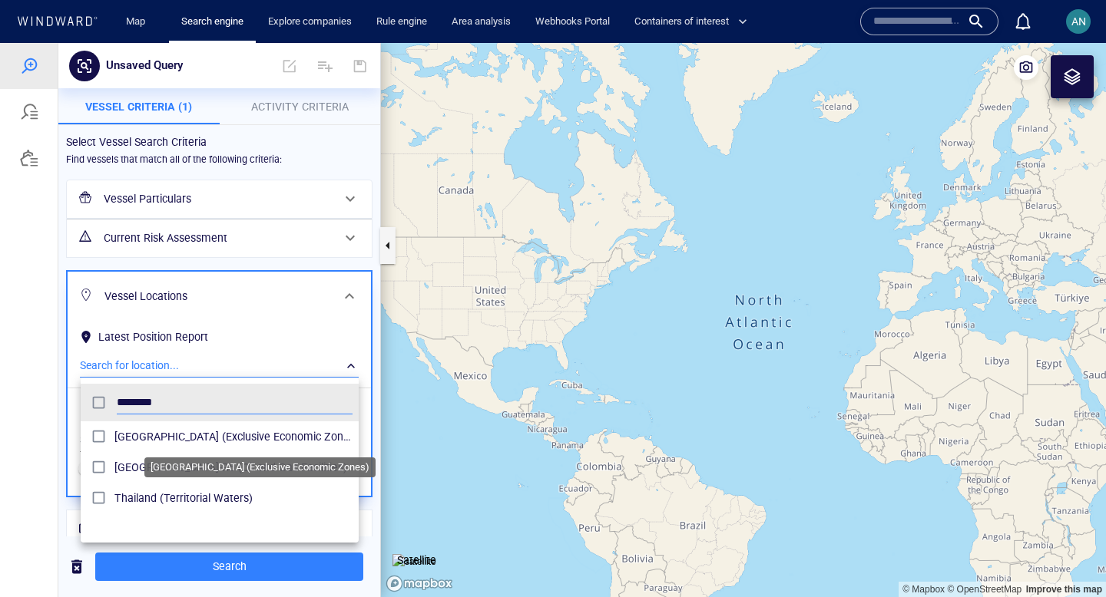
type input "********"
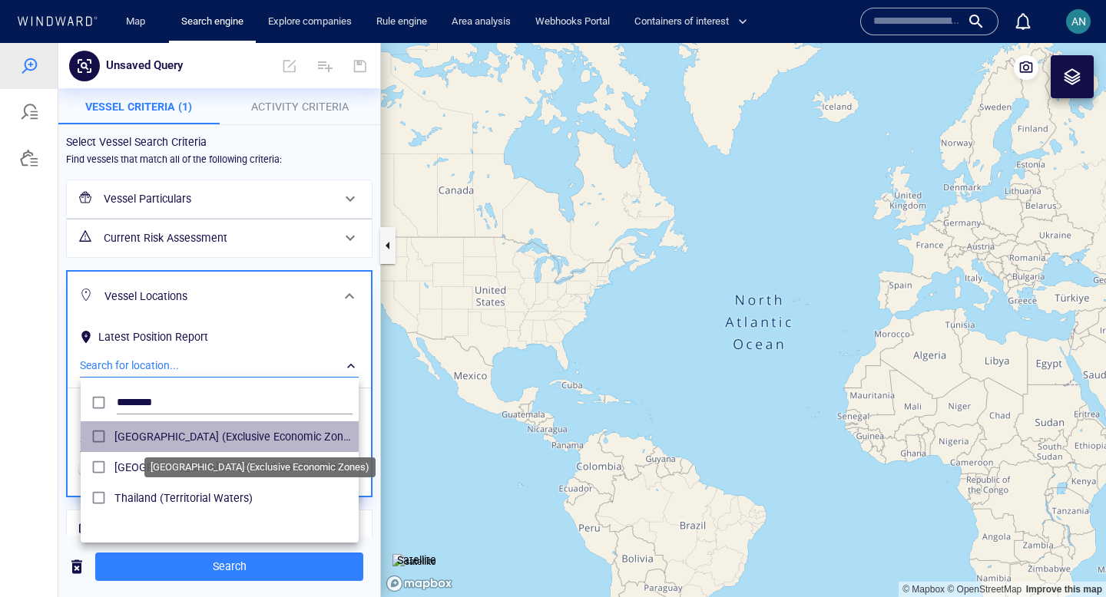
click at [160, 435] on span "Thailand (Exclusive Economic Zones)" at bounding box center [233, 437] width 238 height 18
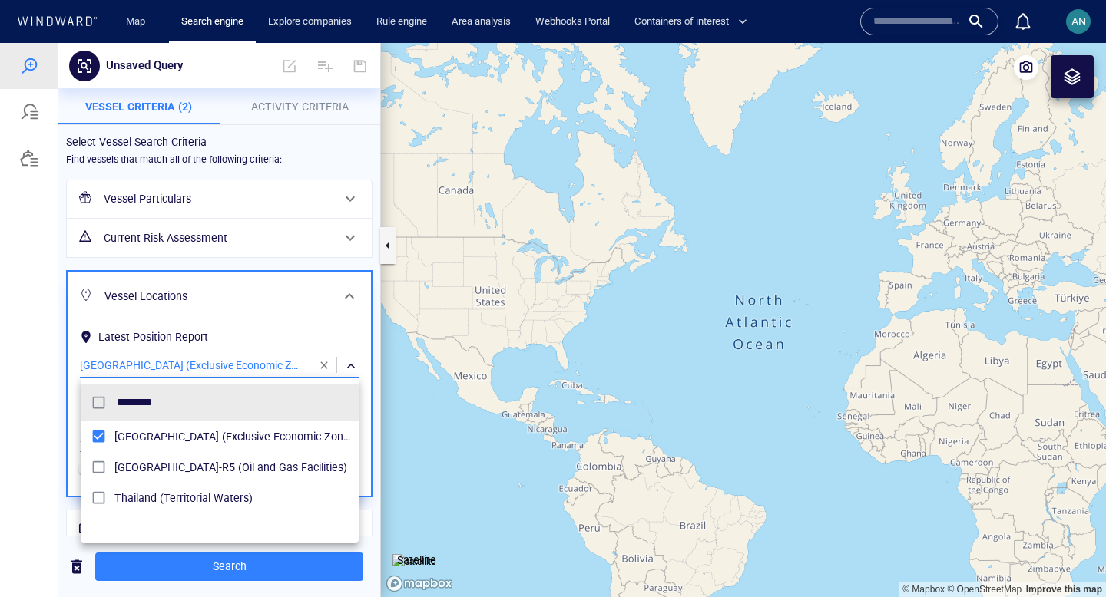
click at [311, 201] on div at bounding box center [553, 320] width 1106 height 554
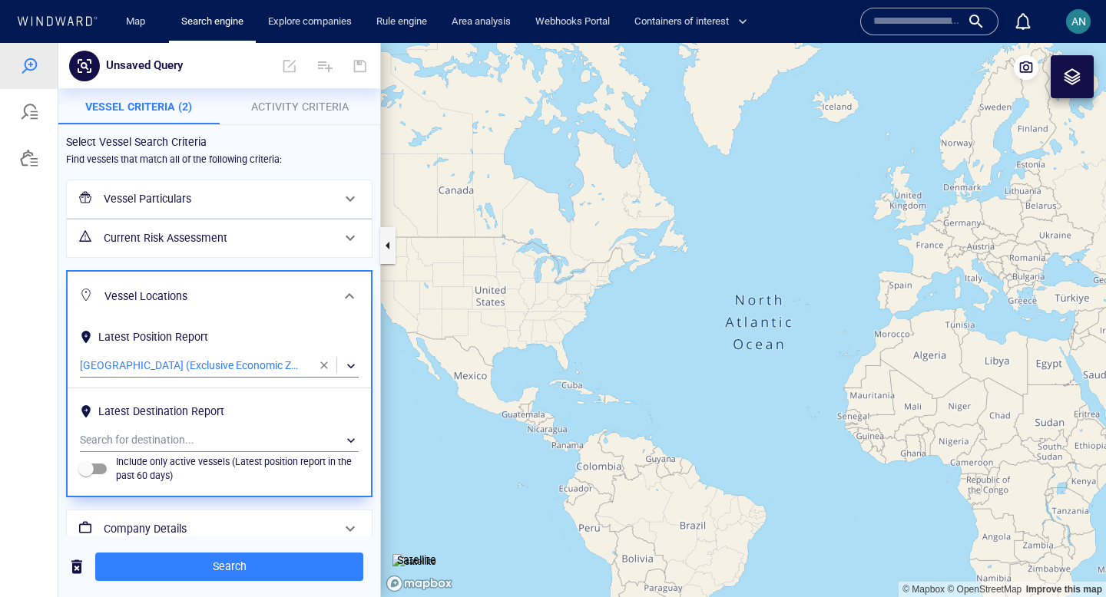
click at [311, 201] on h6 "Vessel Particulars" at bounding box center [218, 199] width 228 height 19
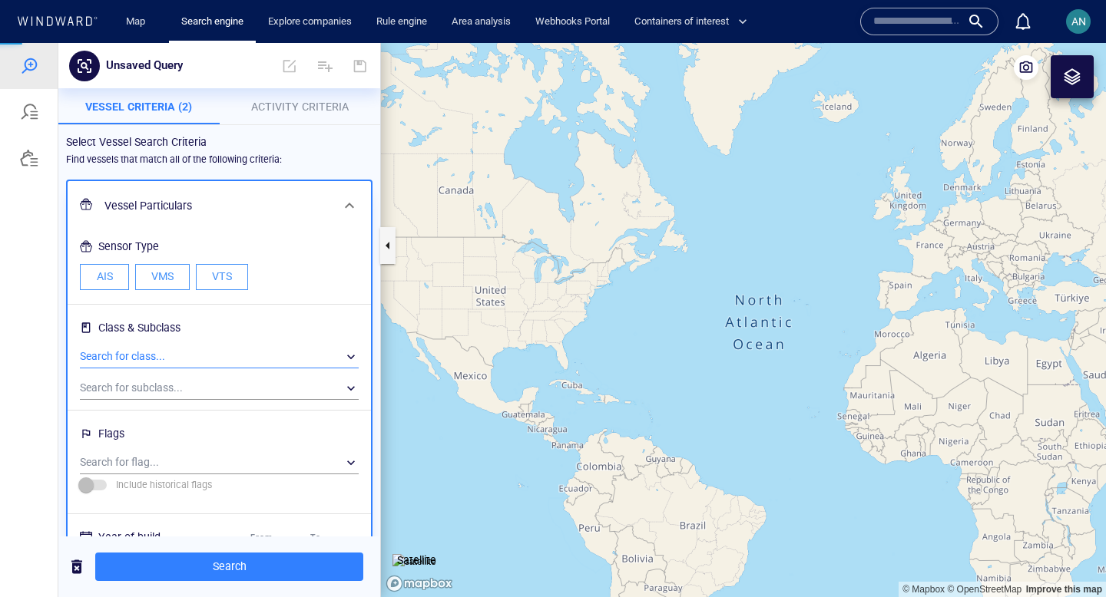
click at [178, 359] on div "​" at bounding box center [219, 357] width 279 height 23
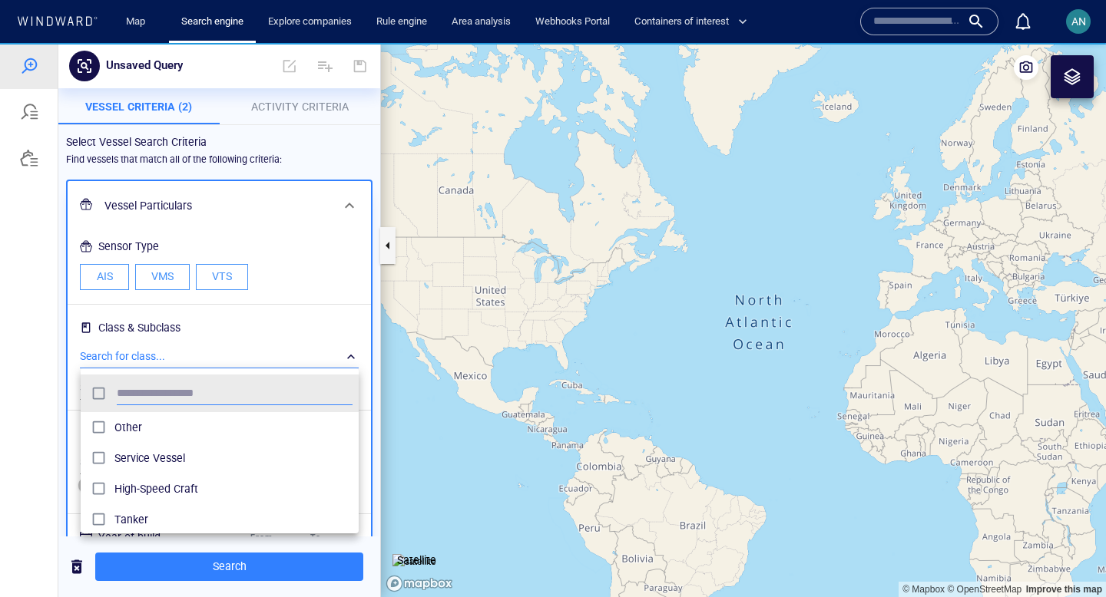
scroll to position [153, 278]
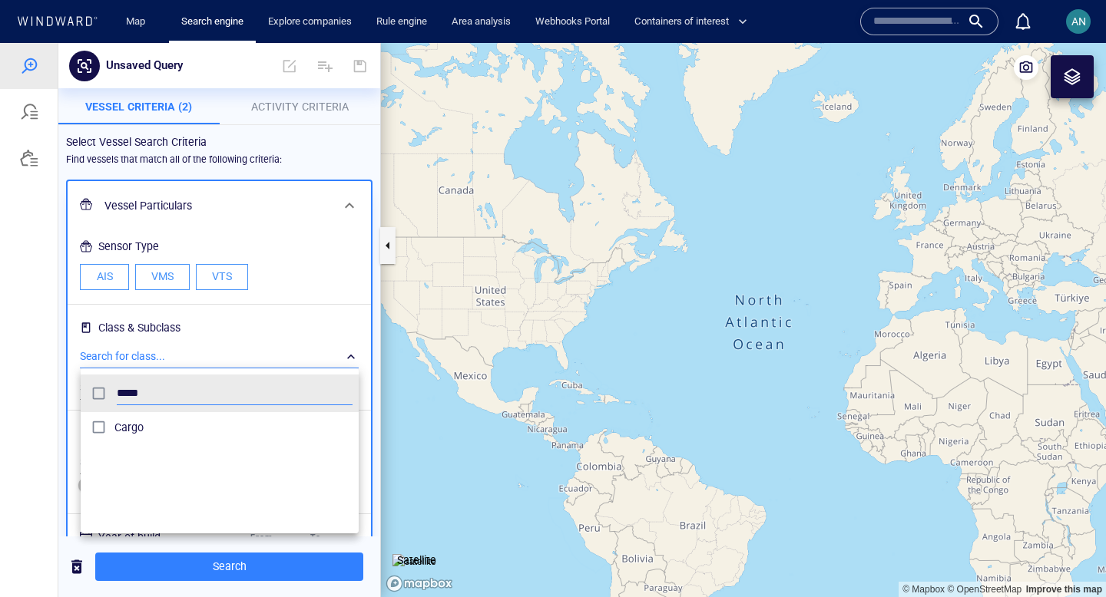
type input "*****"
click at [138, 420] on span "Cargo" at bounding box center [233, 428] width 238 height 18
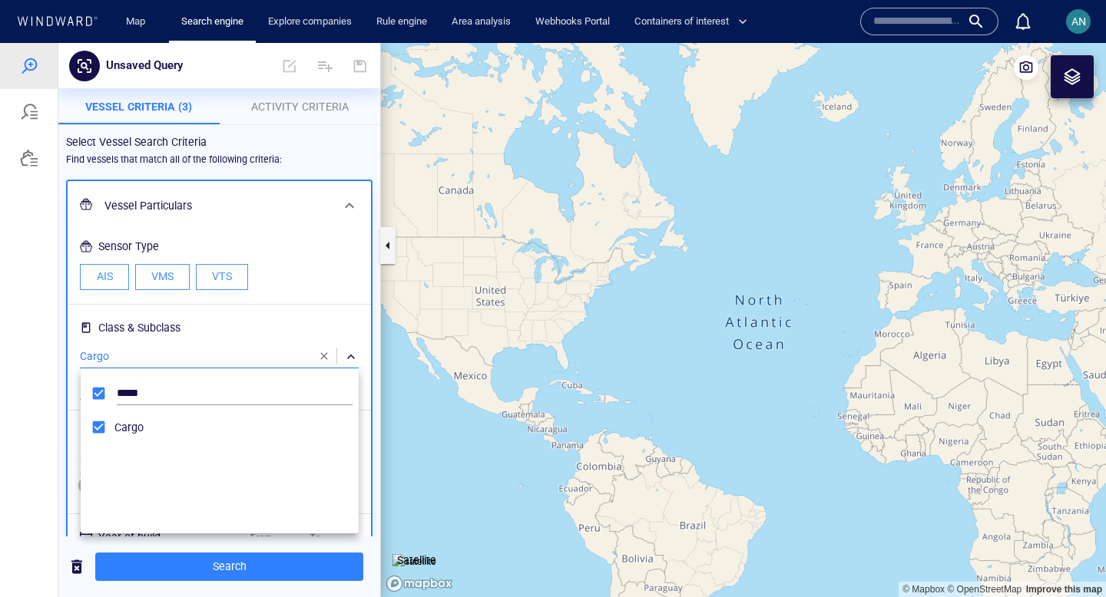
click at [191, 568] on div at bounding box center [553, 320] width 1106 height 554
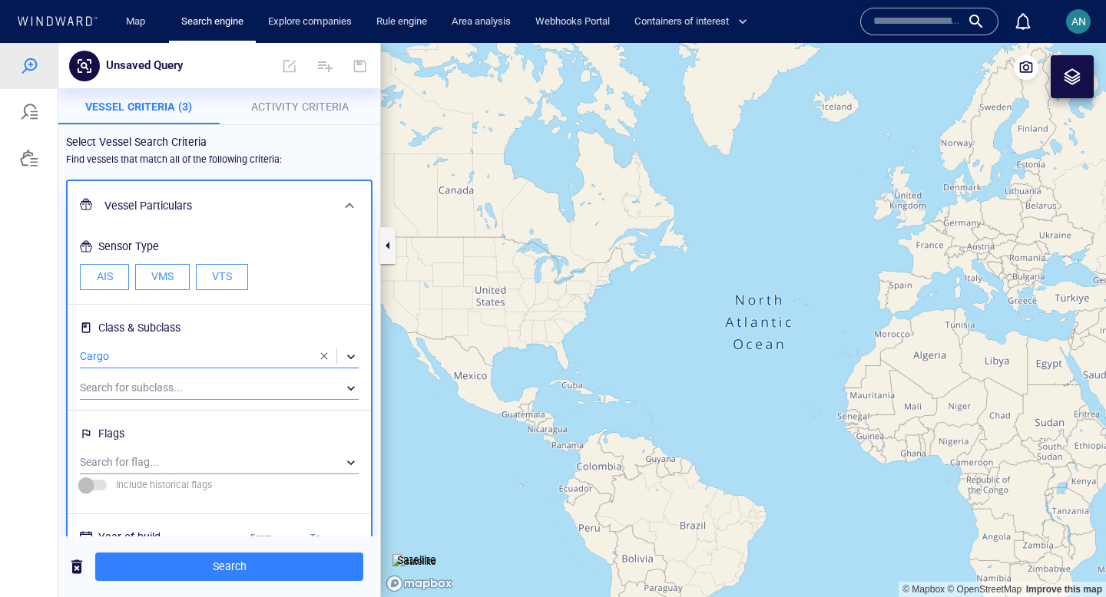
click at [191, 568] on span "Search" at bounding box center [229, 567] width 243 height 19
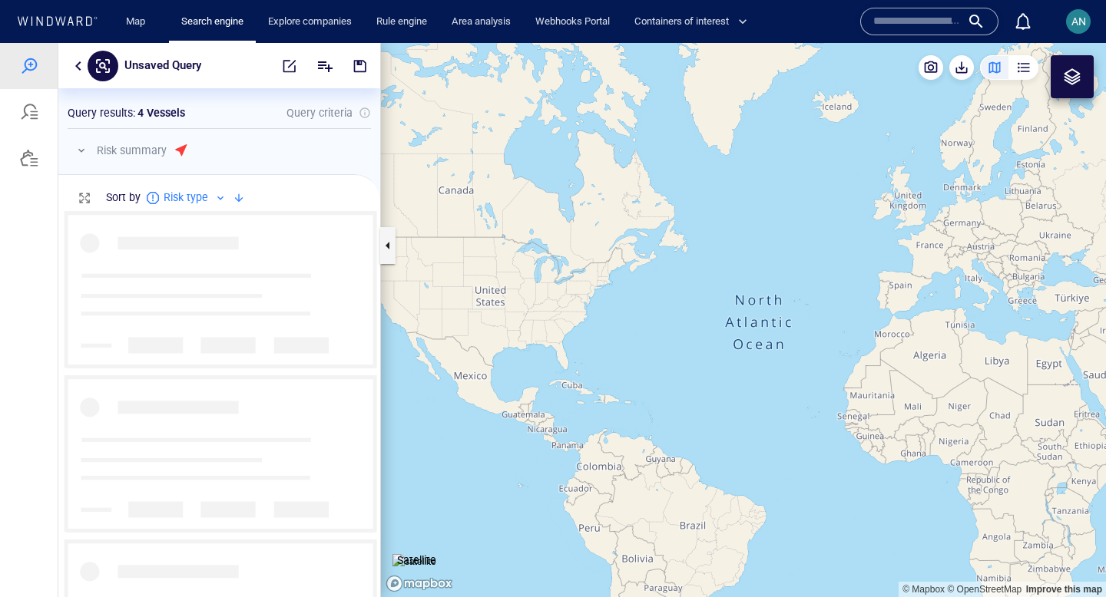
scroll to position [386, 322]
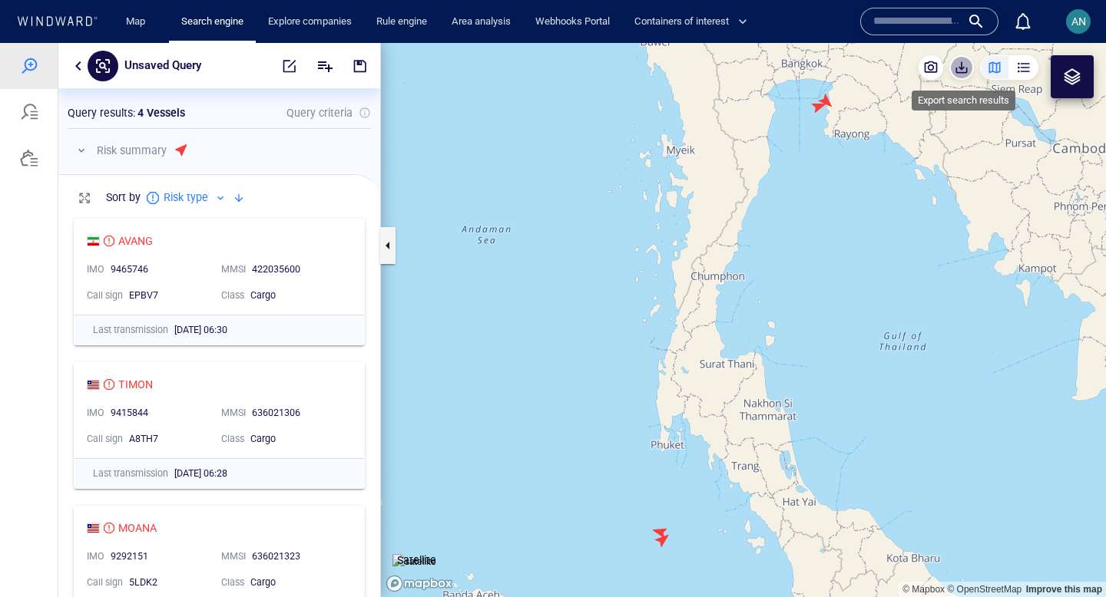
click at [962, 69] on span "button" at bounding box center [961, 67] width 15 height 15
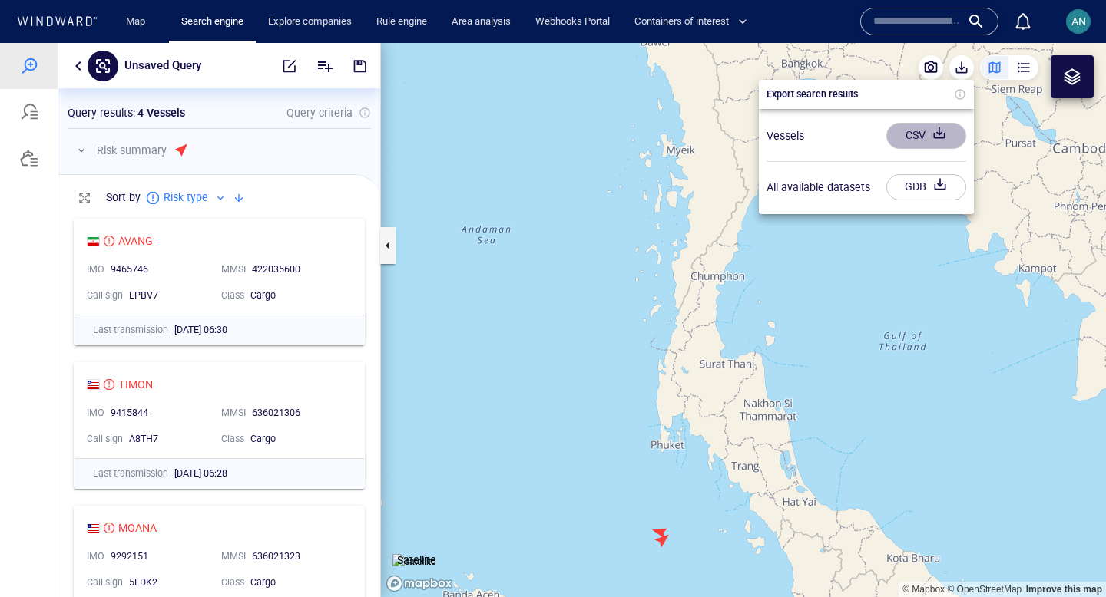
click at [914, 137] on div "CSV" at bounding box center [915, 135] width 26 height 25
click at [673, 270] on div at bounding box center [553, 320] width 1106 height 554
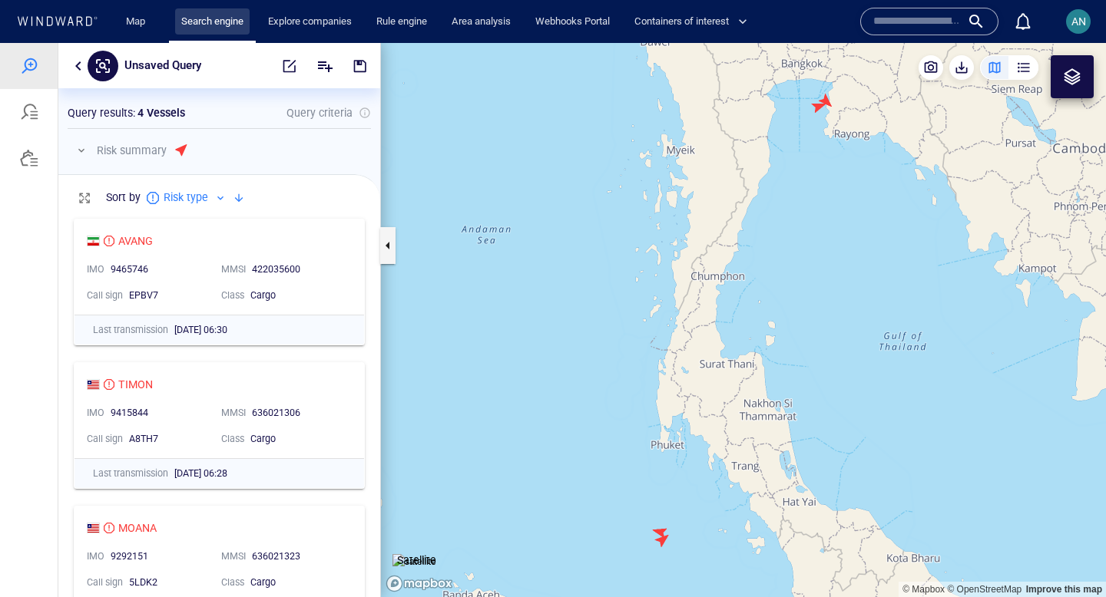
click at [222, 22] on link "Search engine" at bounding box center [212, 21] width 74 height 27
click at [78, 66] on button "button" at bounding box center [78, 66] width 18 height 18
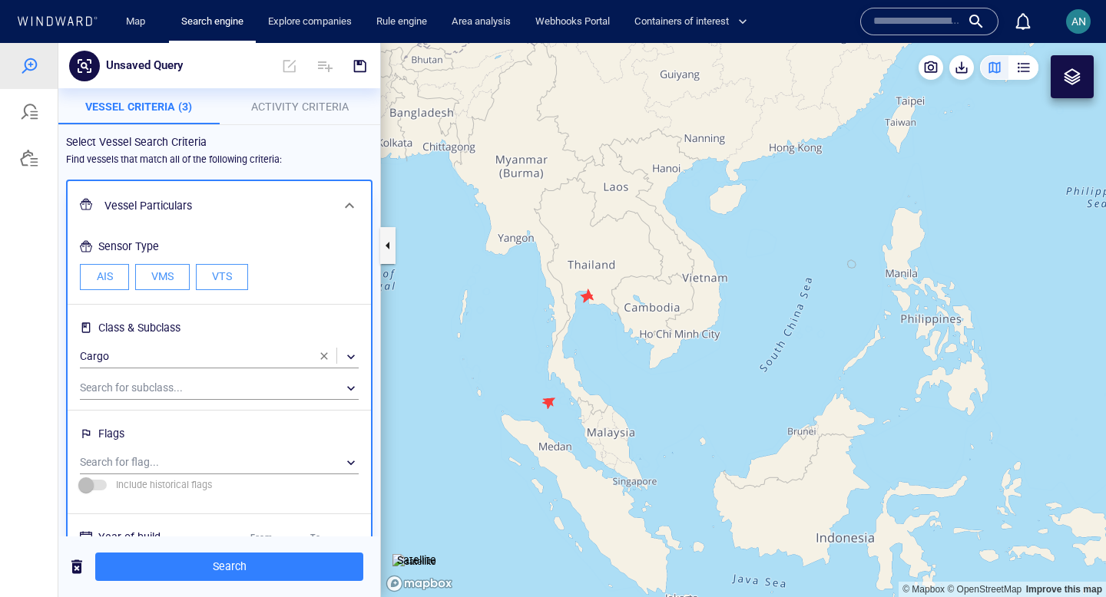
drag, startPoint x: 513, startPoint y: 359, endPoint x: 743, endPoint y: 228, distance: 264.1
click at [743, 228] on canvas "Map" at bounding box center [743, 320] width 725 height 554
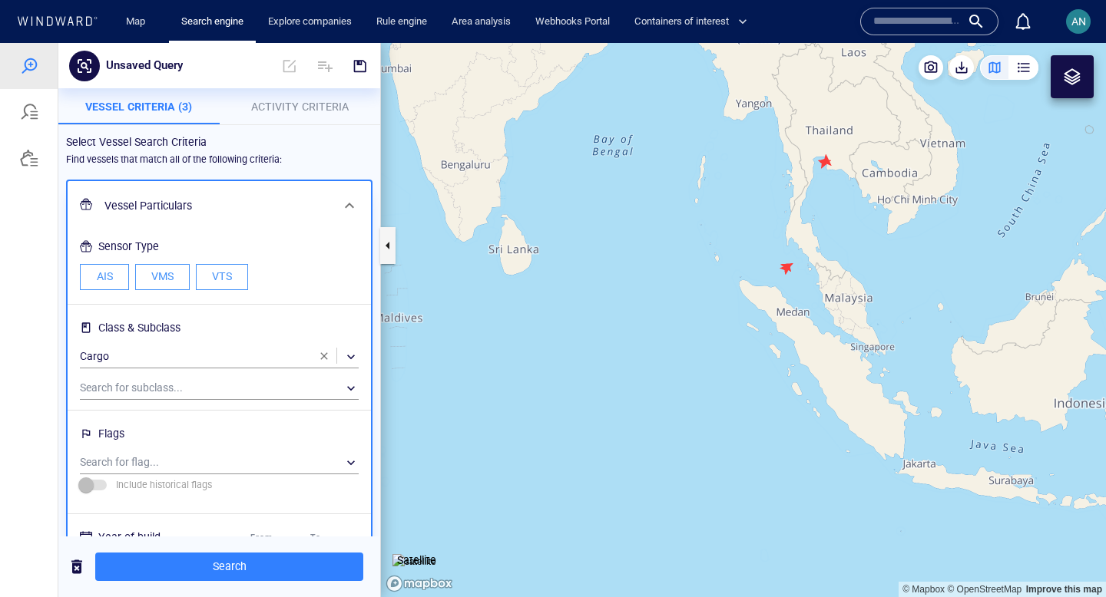
click at [349, 201] on span at bounding box center [349, 206] width 18 height 18
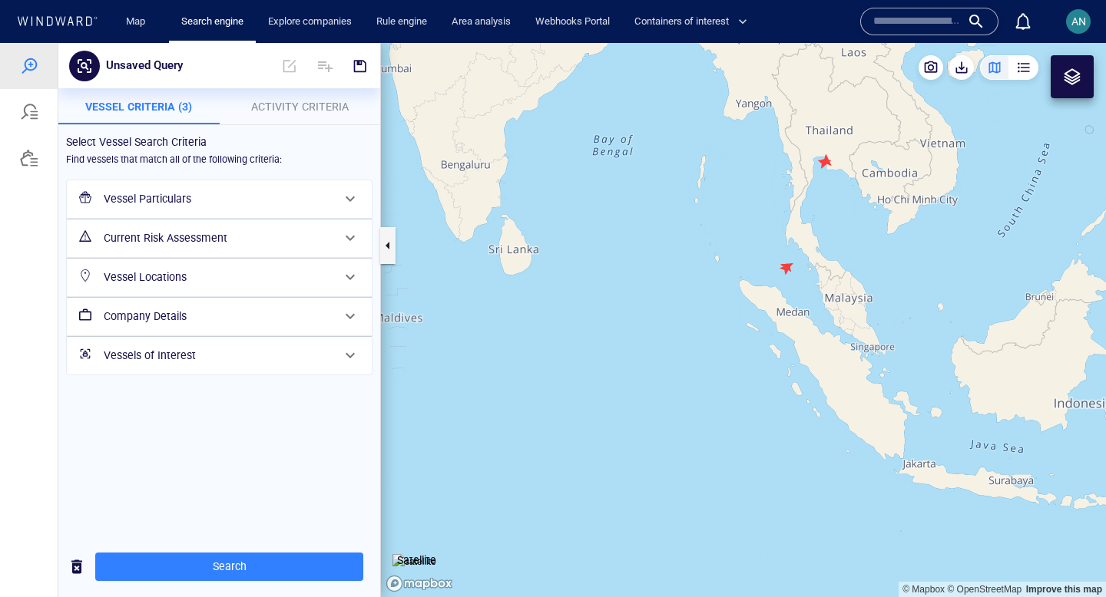
click at [67, 19] on icon at bounding box center [57, 21] width 82 height 10
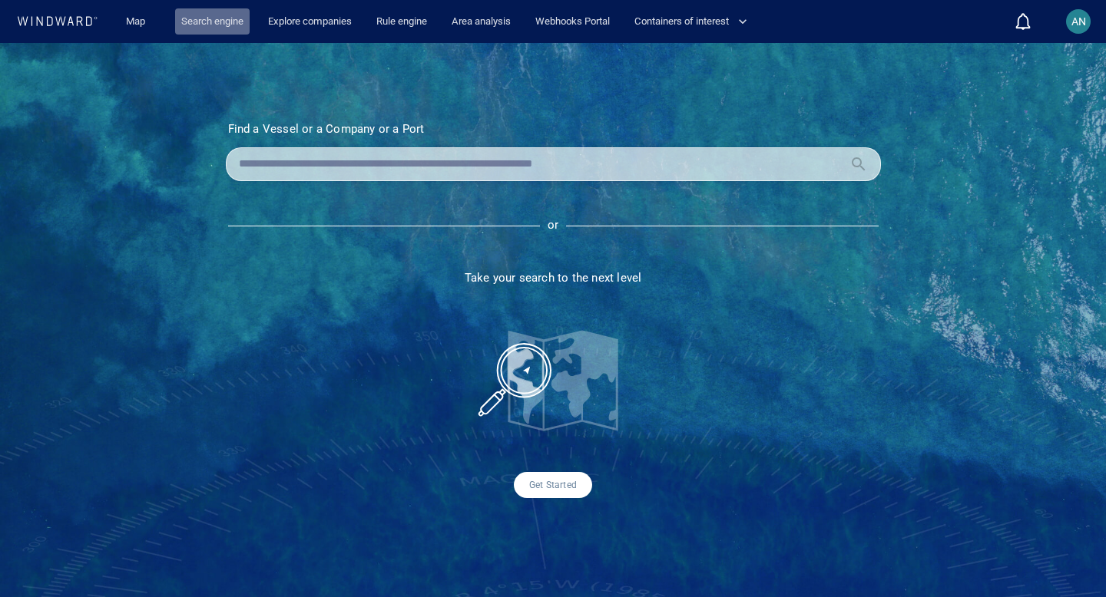
click at [214, 24] on link "Search engine" at bounding box center [212, 21] width 74 height 27
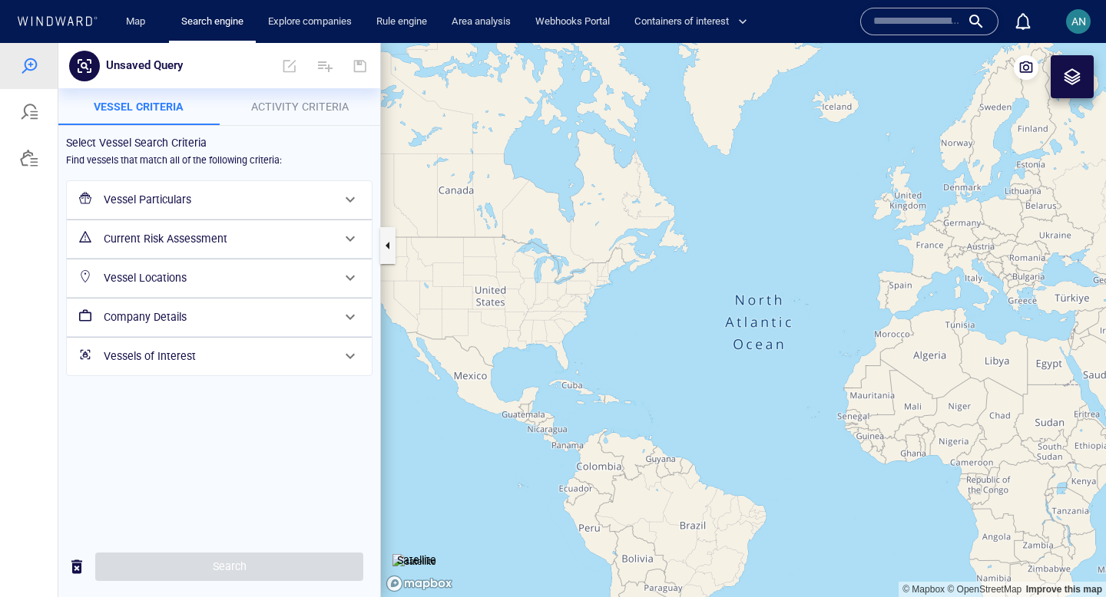
click at [251, 245] on h6 "Current Risk Assessment" at bounding box center [218, 239] width 228 height 19
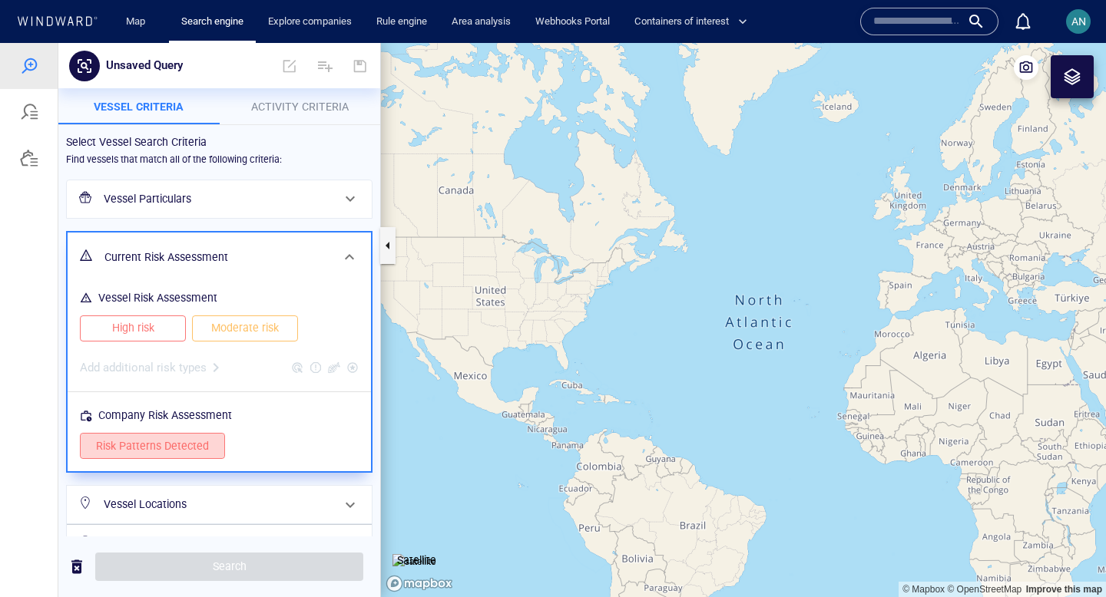
click at [180, 449] on span "Risk Patterns Detected" at bounding box center [152, 446] width 113 height 19
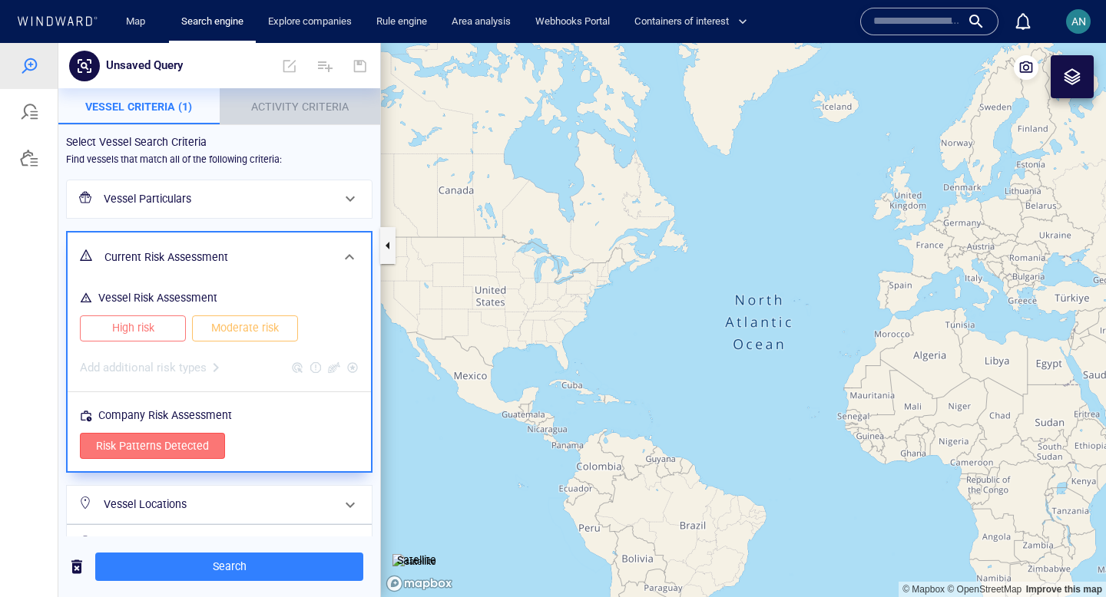
click at [294, 109] on span "Activity Criteria" at bounding box center [300, 107] width 98 height 12
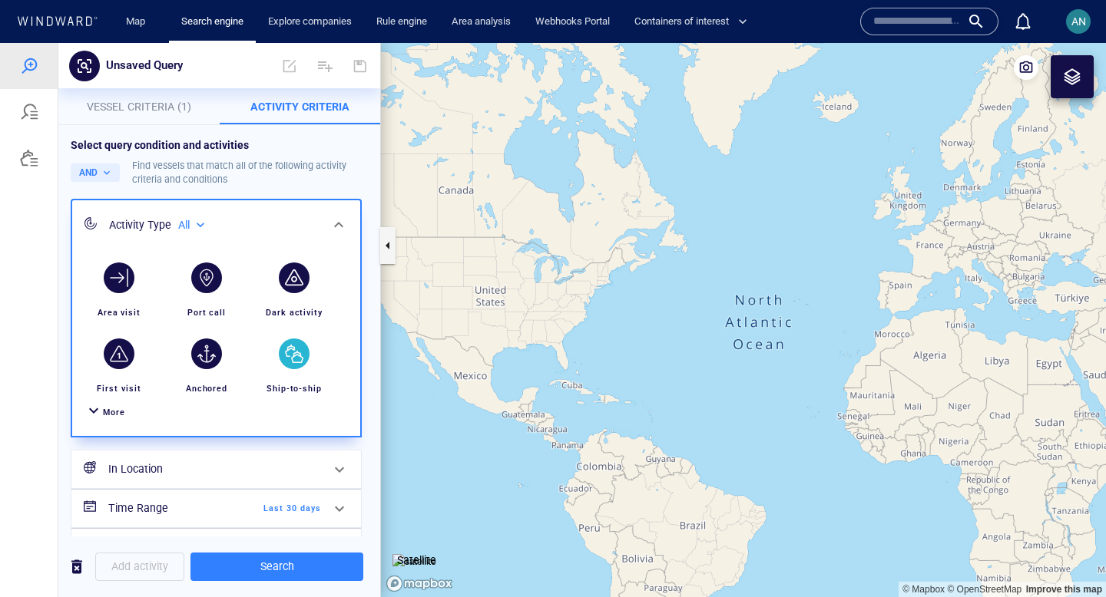
click at [293, 360] on div "button" at bounding box center [294, 354] width 31 height 31
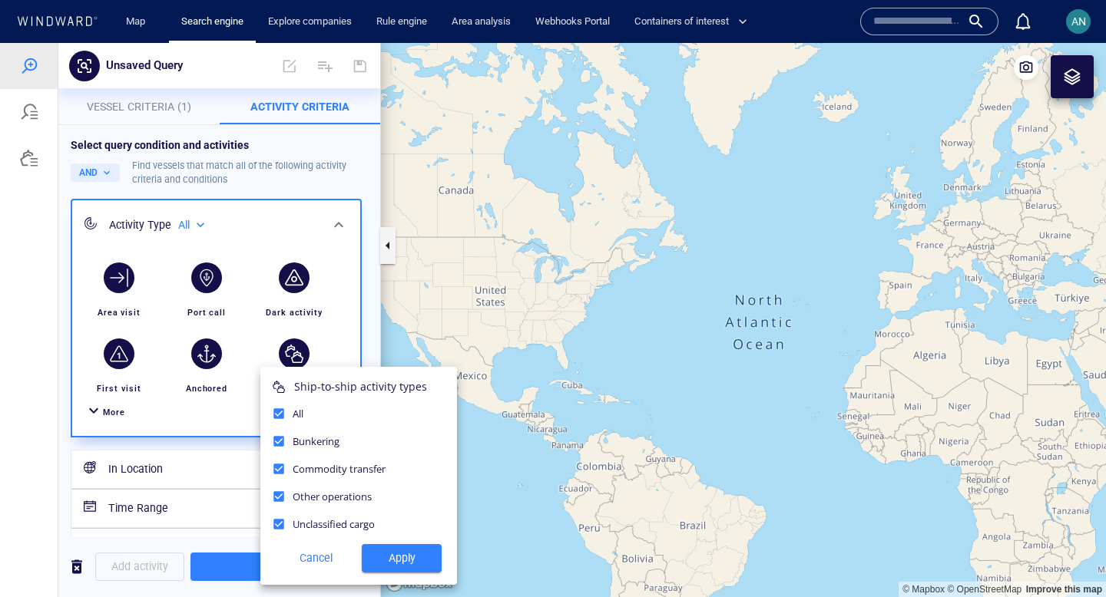
click at [194, 516] on div at bounding box center [553, 320] width 1106 height 554
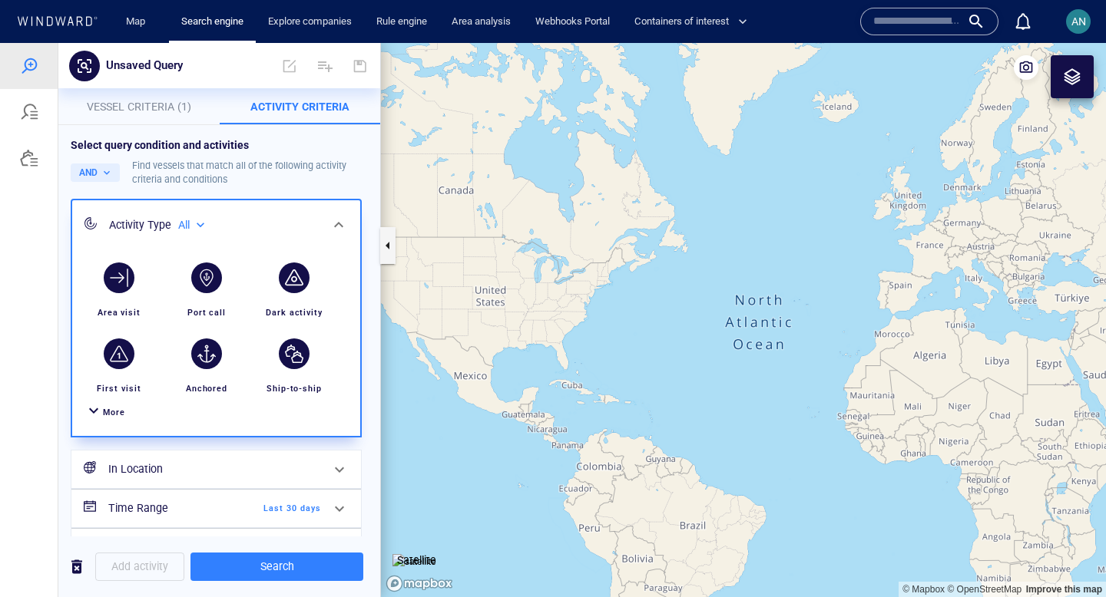
click at [293, 503] on span "Last 30 days" at bounding box center [277, 509] width 88 height 14
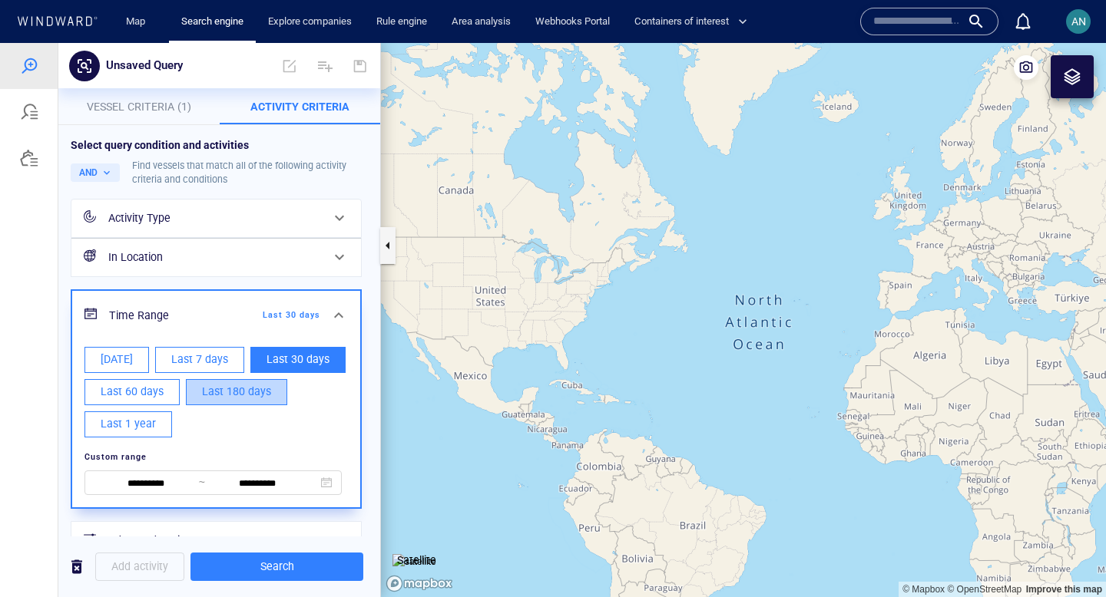
click at [245, 392] on span "Last 180 days" at bounding box center [236, 391] width 69 height 19
type input "**********"
click at [335, 253] on span at bounding box center [339, 257] width 18 height 18
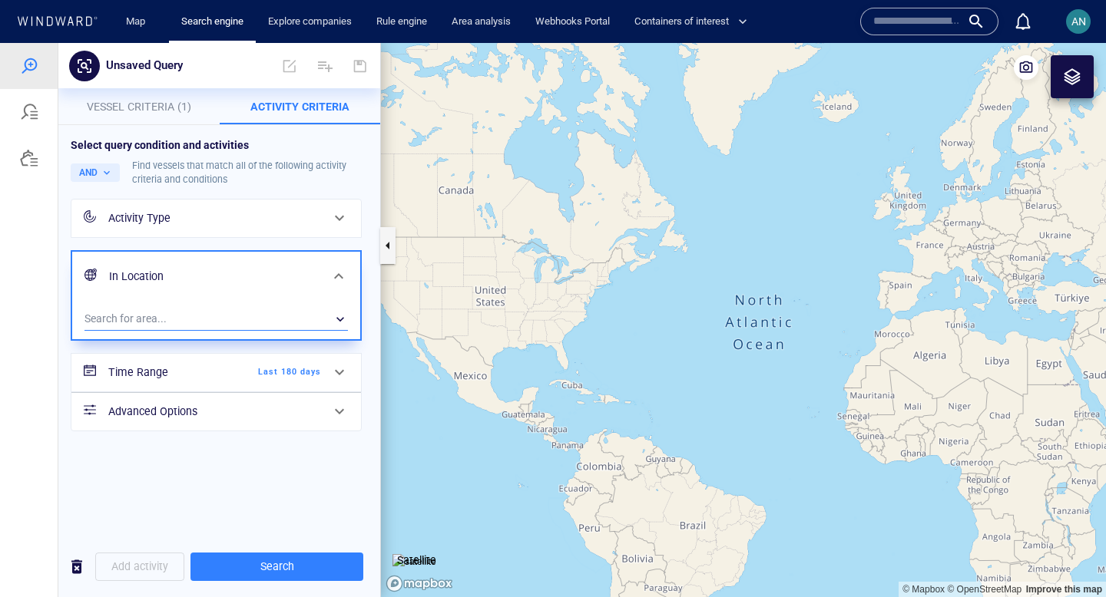
click at [266, 312] on div "​" at bounding box center [215, 319] width 263 height 23
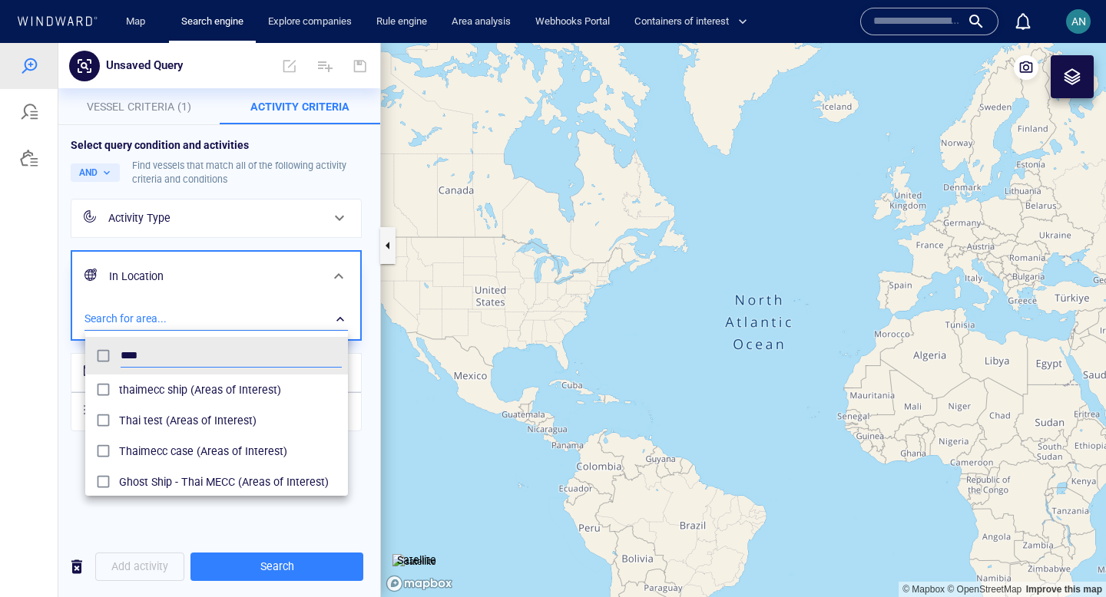
scroll to position [153, 263]
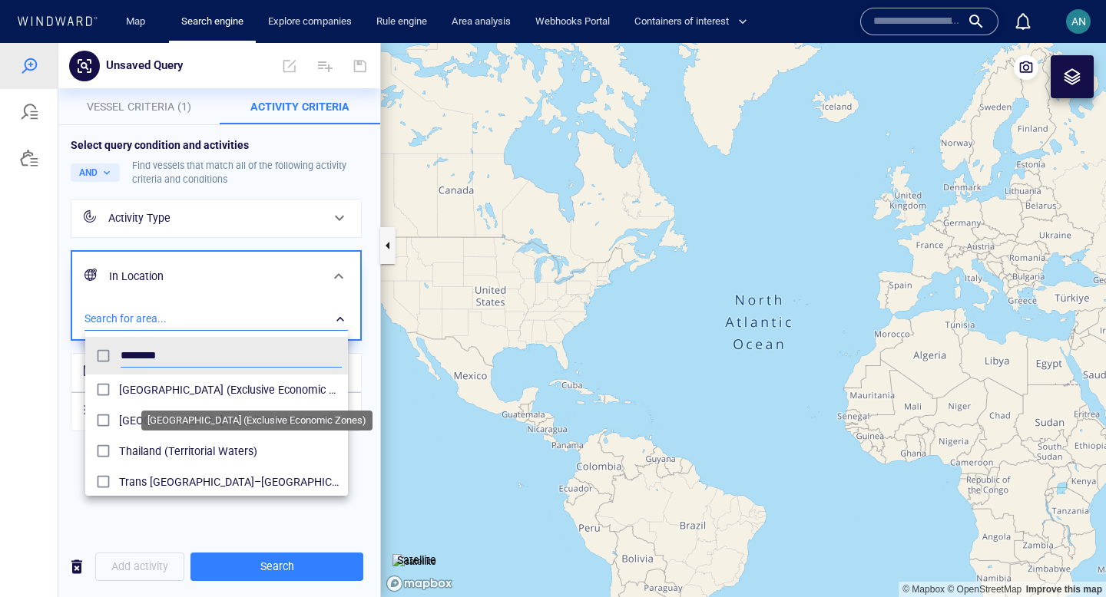
type input "********"
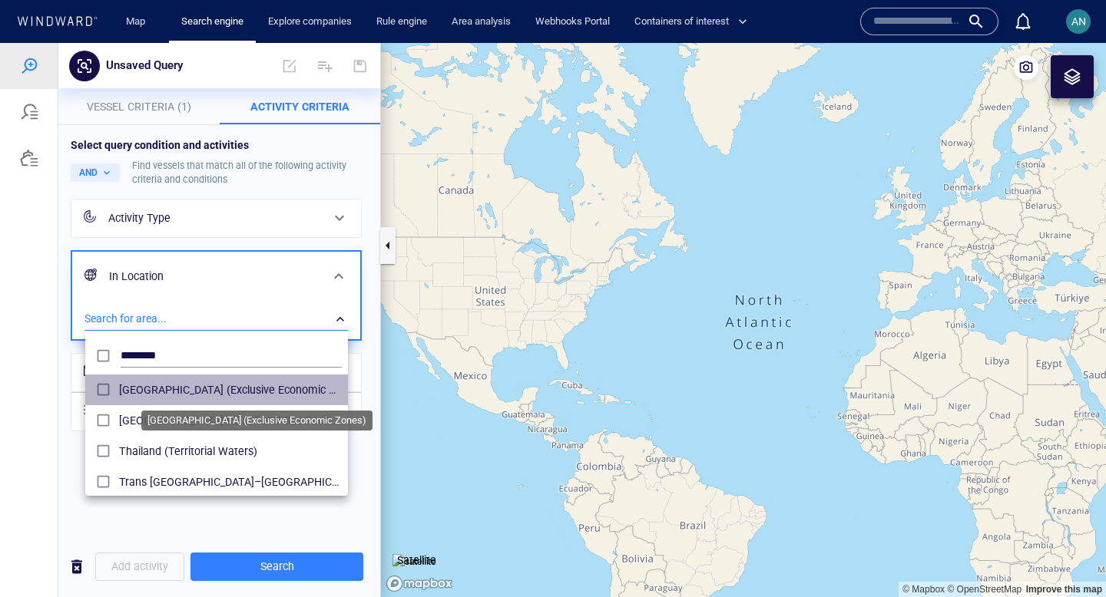
click at [239, 390] on span "[GEOGRAPHIC_DATA] (Exclusive Economic Zones)" at bounding box center [230, 390] width 223 height 18
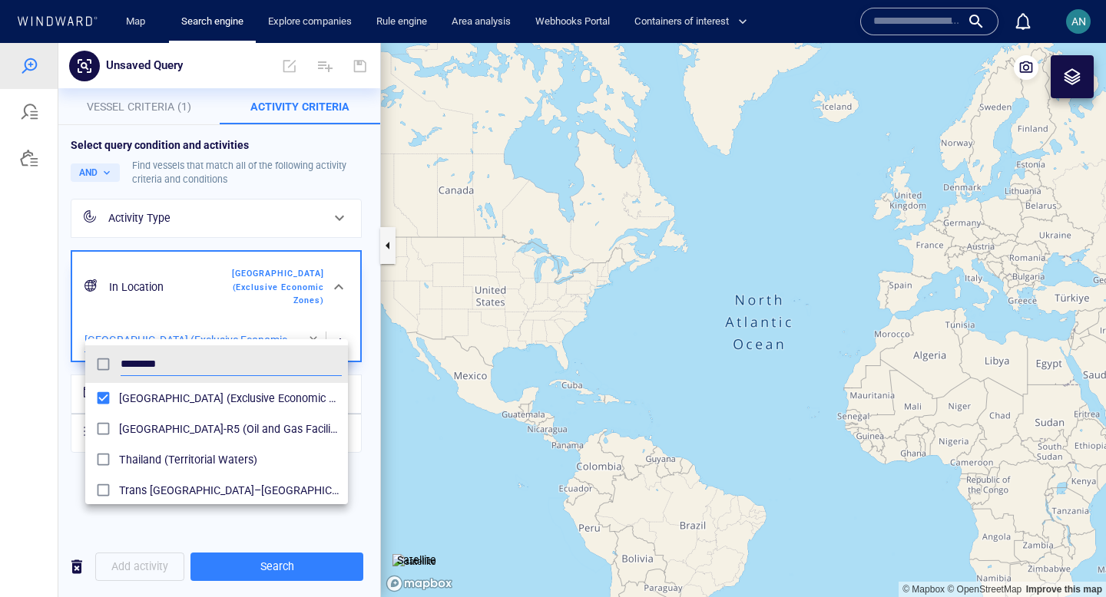
click at [221, 564] on div at bounding box center [553, 320] width 1106 height 554
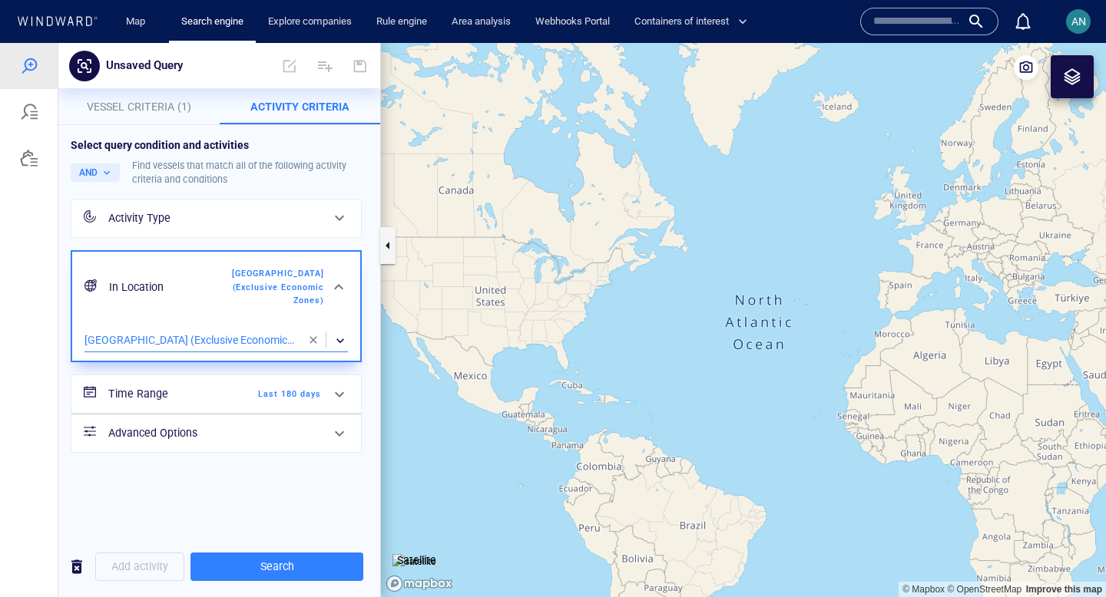
click at [221, 564] on span "Search" at bounding box center [277, 567] width 148 height 19
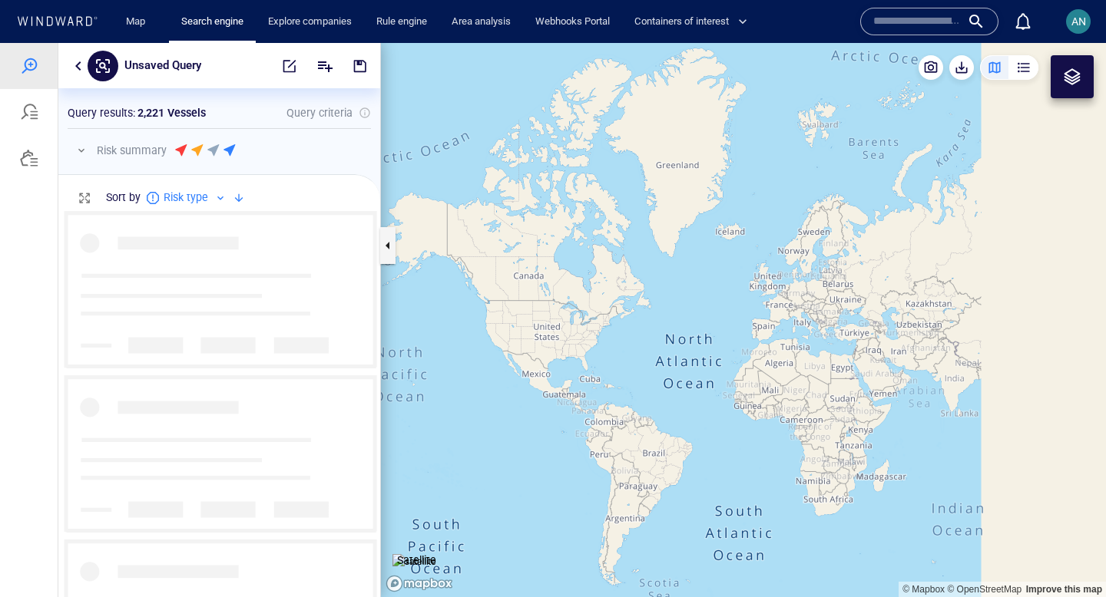
scroll to position [386, 322]
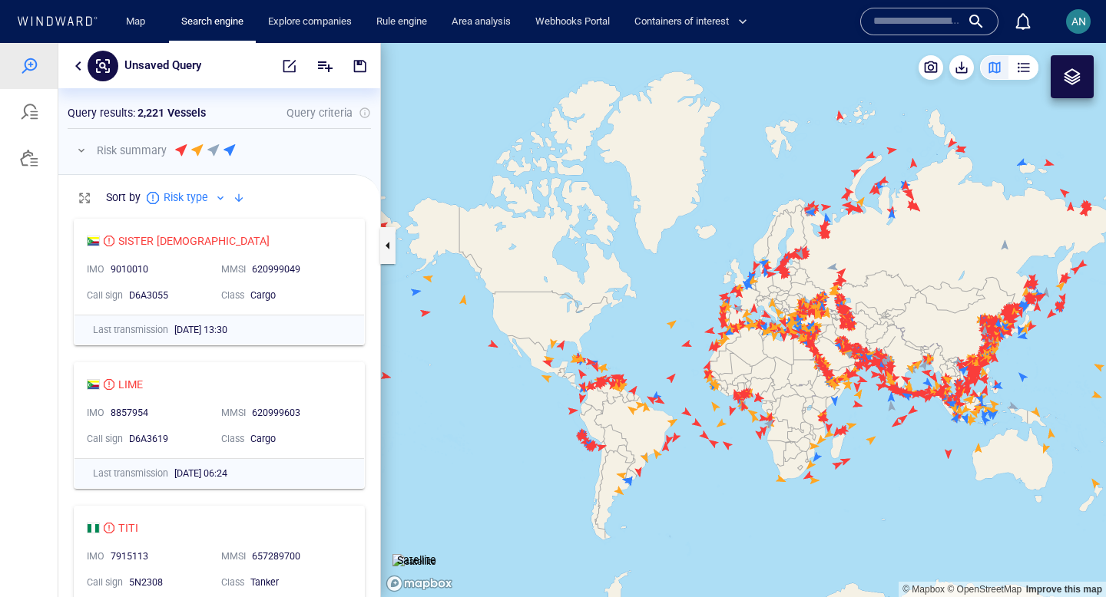
click at [81, 68] on button "button" at bounding box center [78, 66] width 18 height 18
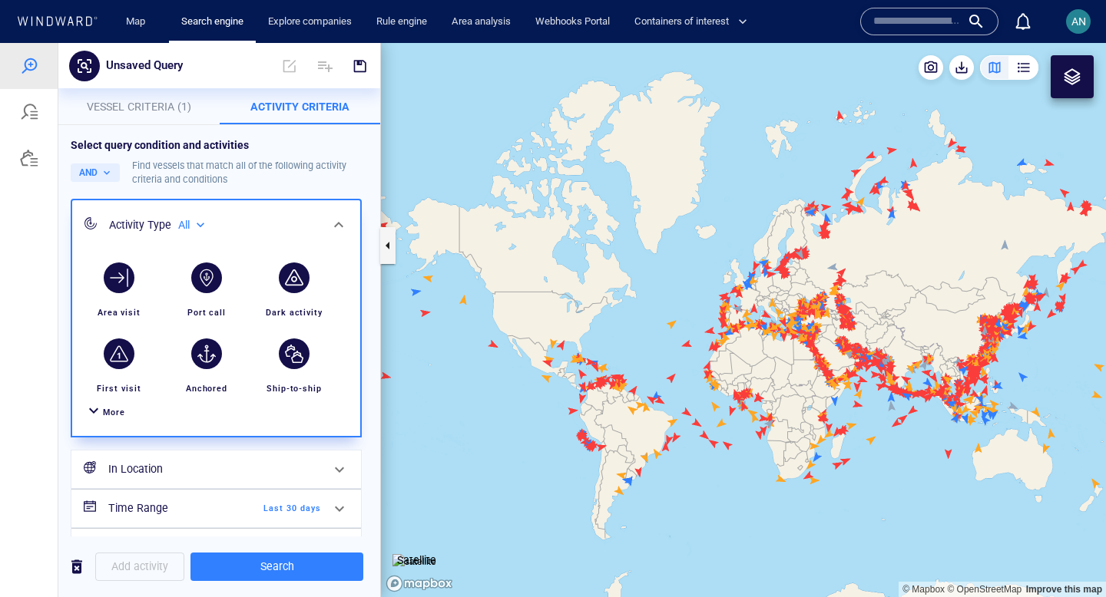
click at [265, 471] on h6 "In Location" at bounding box center [214, 469] width 213 height 19
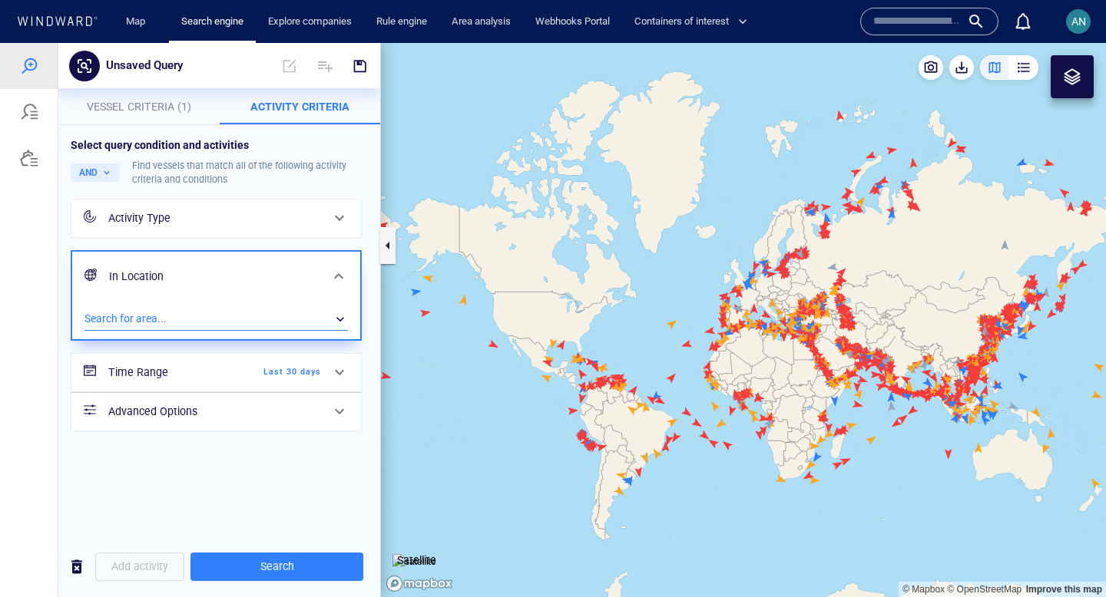
click at [194, 311] on div "​" at bounding box center [215, 319] width 263 height 23
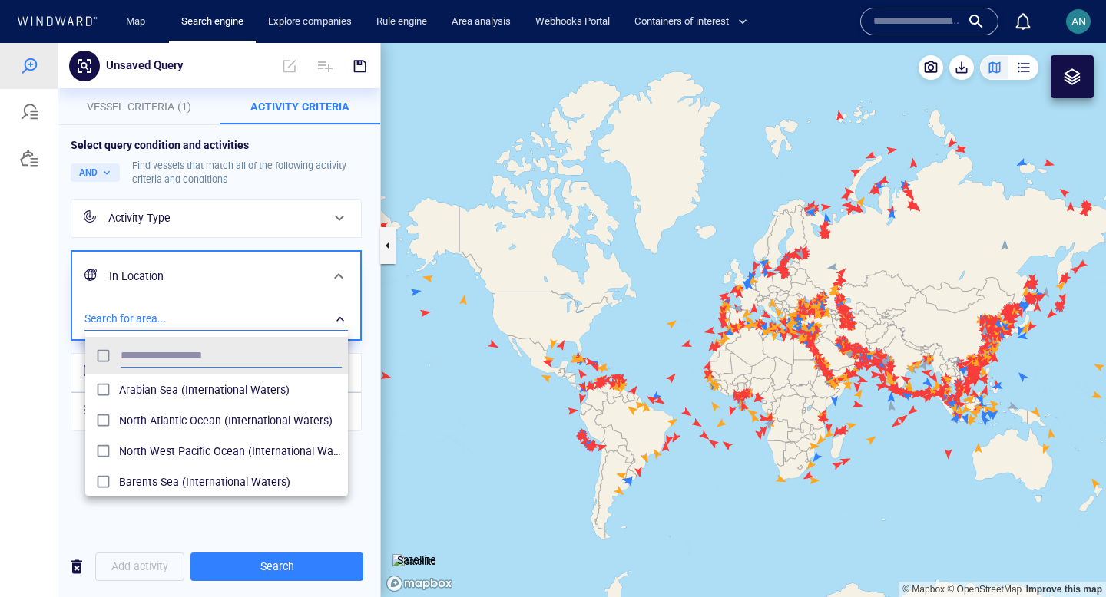
scroll to position [153, 263]
type input "*****"
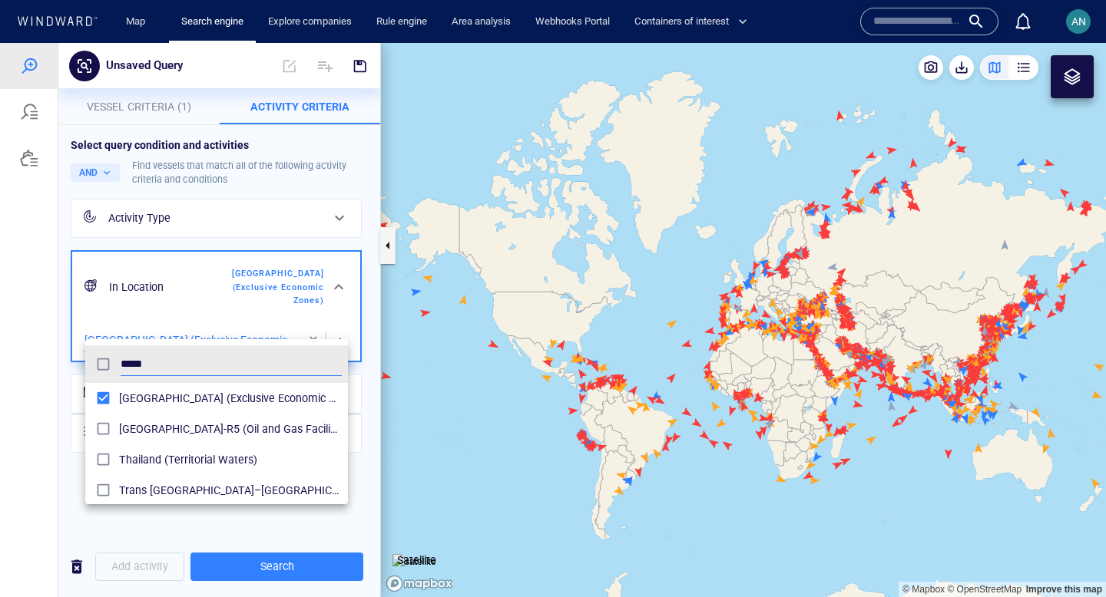
click at [281, 563] on div at bounding box center [553, 320] width 1106 height 554
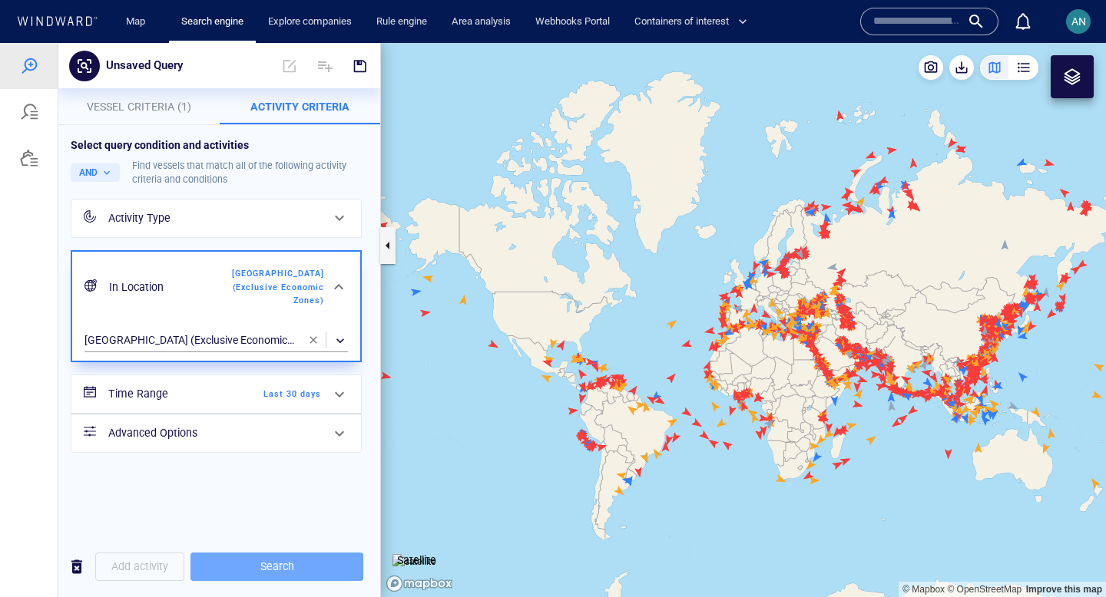
click at [281, 563] on span "Search" at bounding box center [277, 567] width 148 height 19
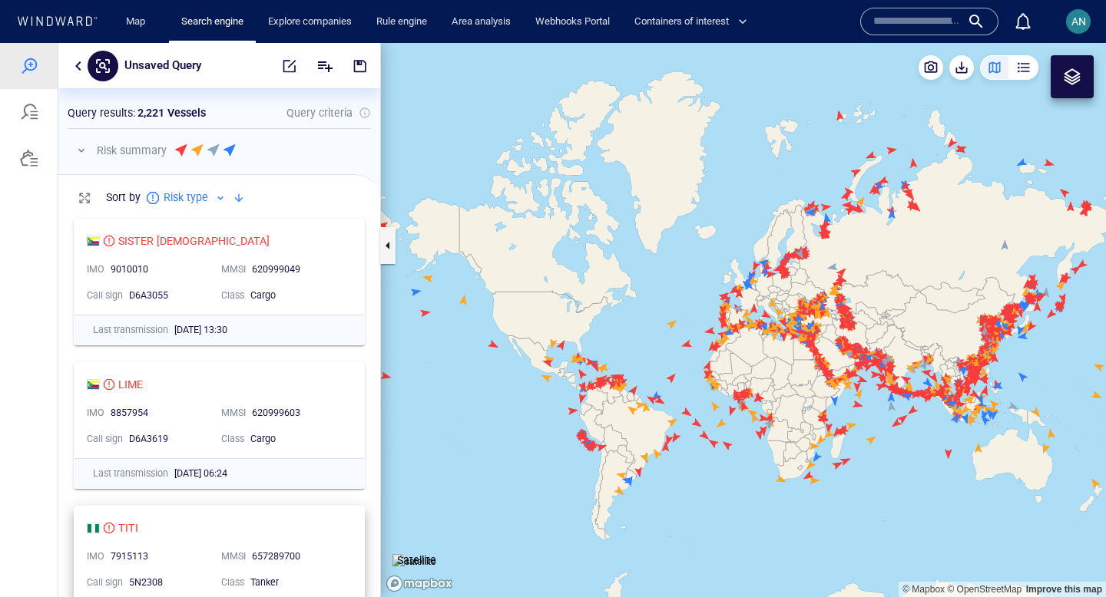
scroll to position [386, 322]
click at [80, 67] on button "button" at bounding box center [78, 66] width 18 height 18
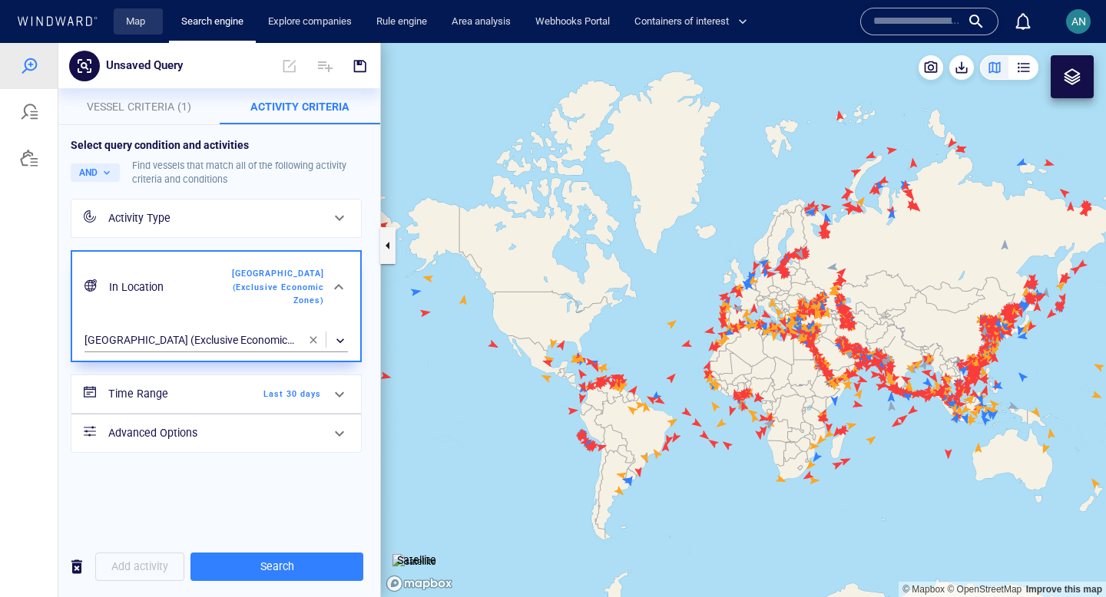
click at [141, 23] on link "Map" at bounding box center [138, 21] width 37 height 27
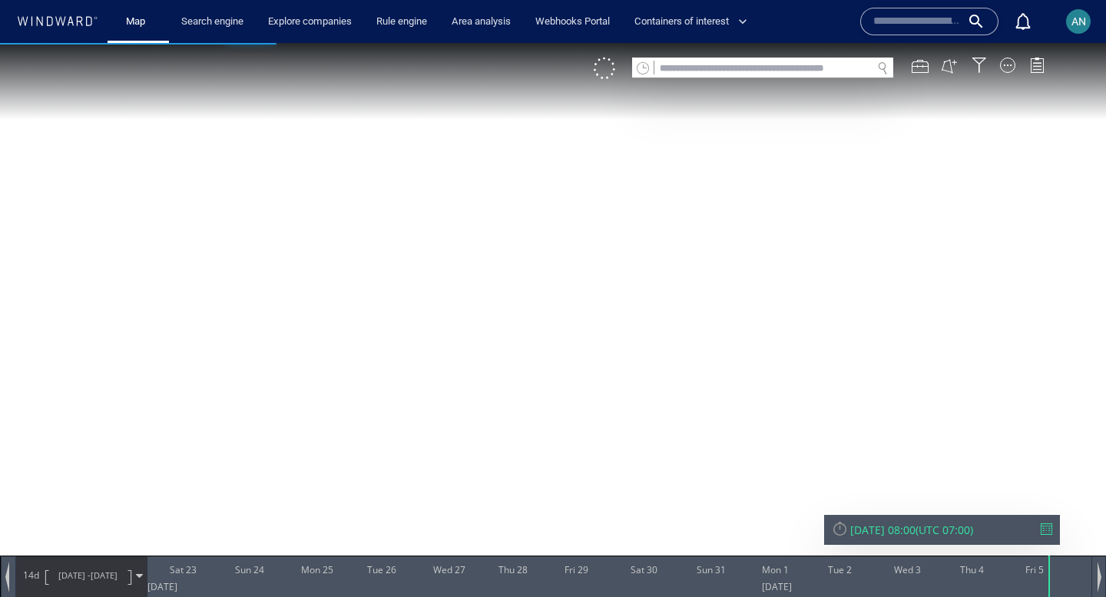
click at [50, 35] on div "Map Search engine Explore companies Rule engine Area analysis Webhooks Portal C…" at bounding box center [555, 22] width 1084 height 38
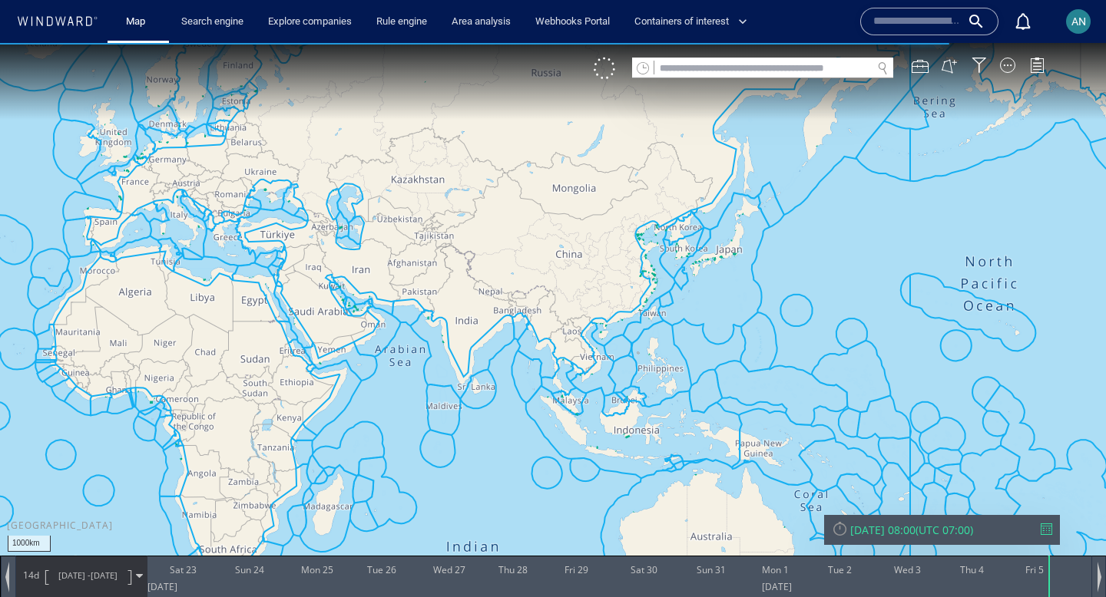
drag, startPoint x: 699, startPoint y: 325, endPoint x: 231, endPoint y: 346, distance: 468.2
click at [231, 346] on canvas "Map" at bounding box center [553, 312] width 1106 height 539
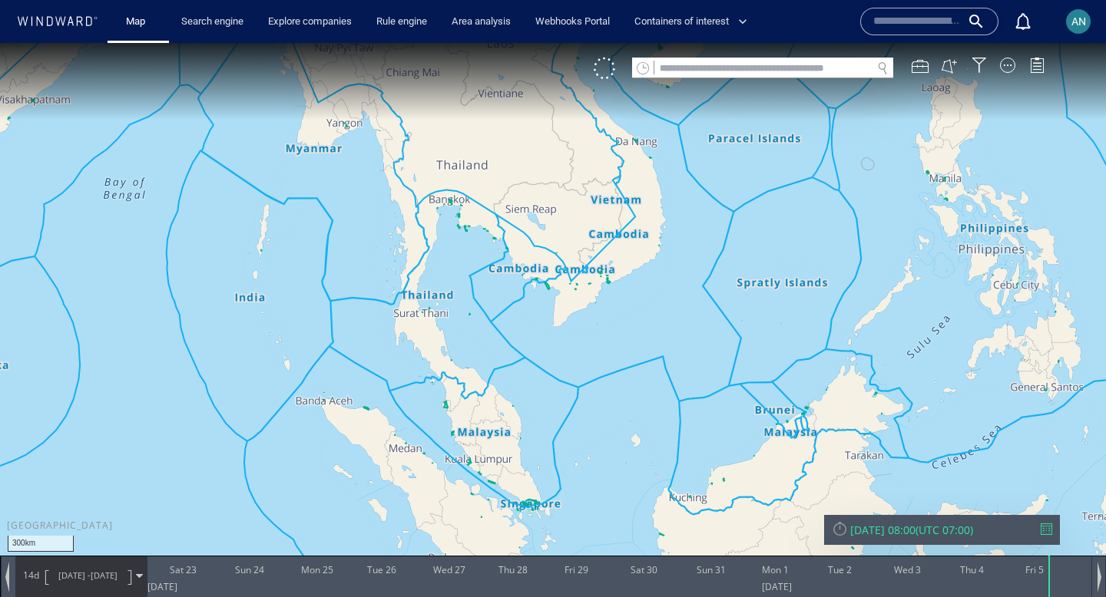
drag, startPoint x: 382, startPoint y: 351, endPoint x: 547, endPoint y: 358, distance: 165.2
click at [547, 358] on canvas "Map" at bounding box center [553, 312] width 1106 height 539
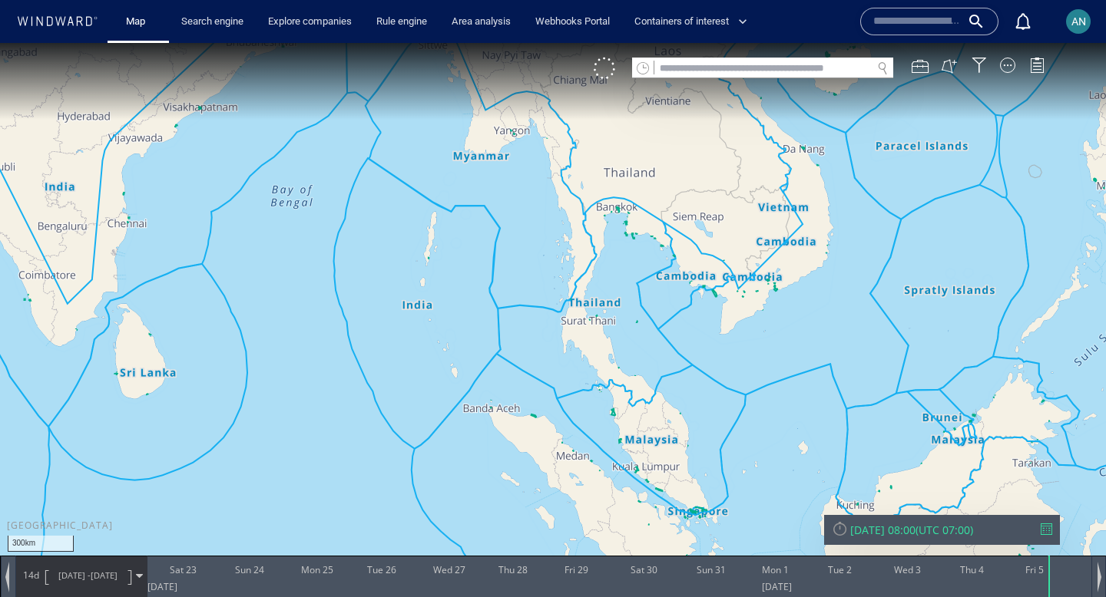
click at [66, 20] on icon at bounding box center [57, 21] width 82 height 10
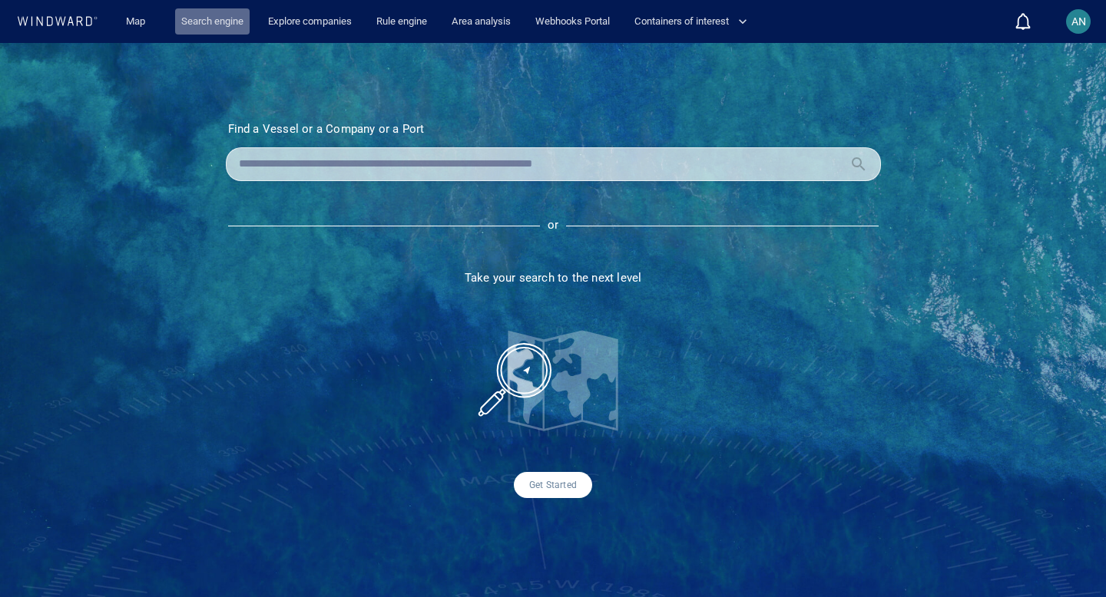
click at [223, 23] on link "Search engine" at bounding box center [212, 21] width 74 height 27
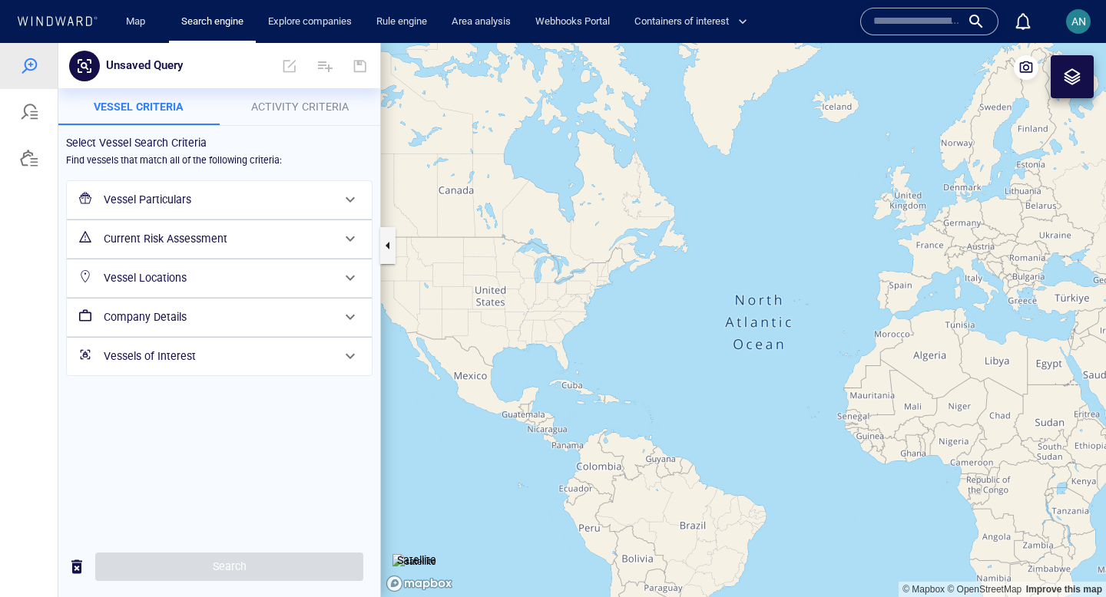
click at [229, 240] on h6 "Current Risk Assessment" at bounding box center [218, 239] width 228 height 19
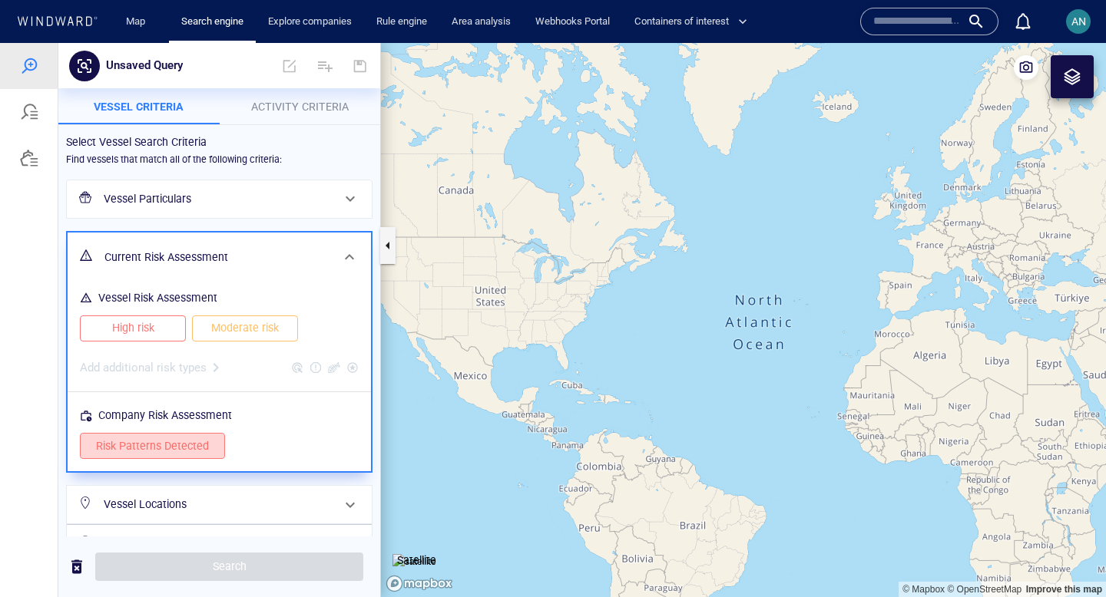
click at [177, 448] on span "Risk Patterns Detected" at bounding box center [152, 446] width 113 height 19
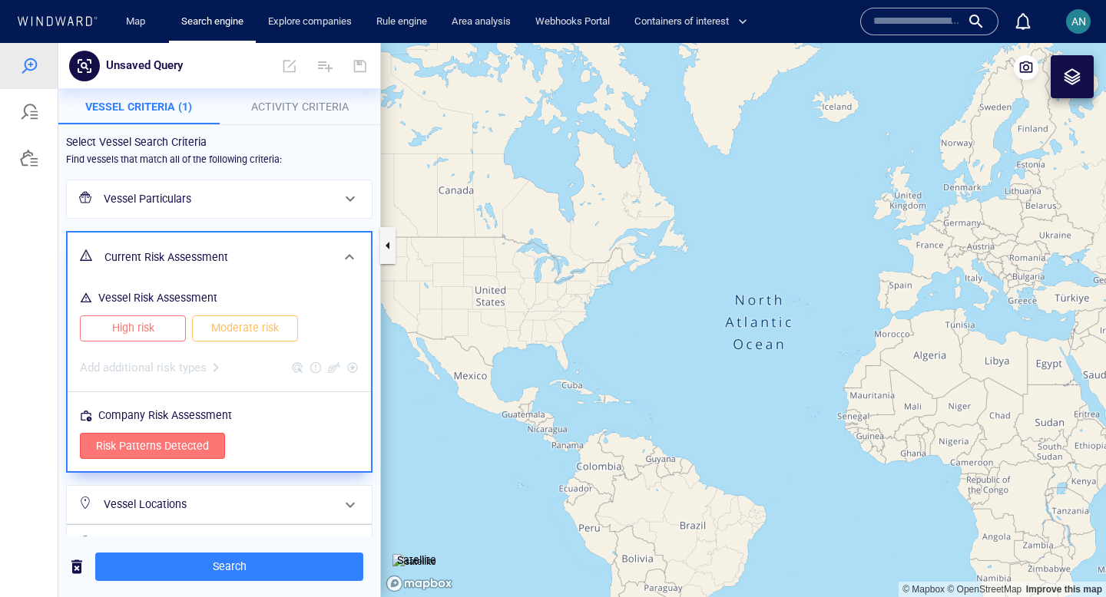
click at [325, 111] on span "Activity Criteria" at bounding box center [300, 107] width 98 height 12
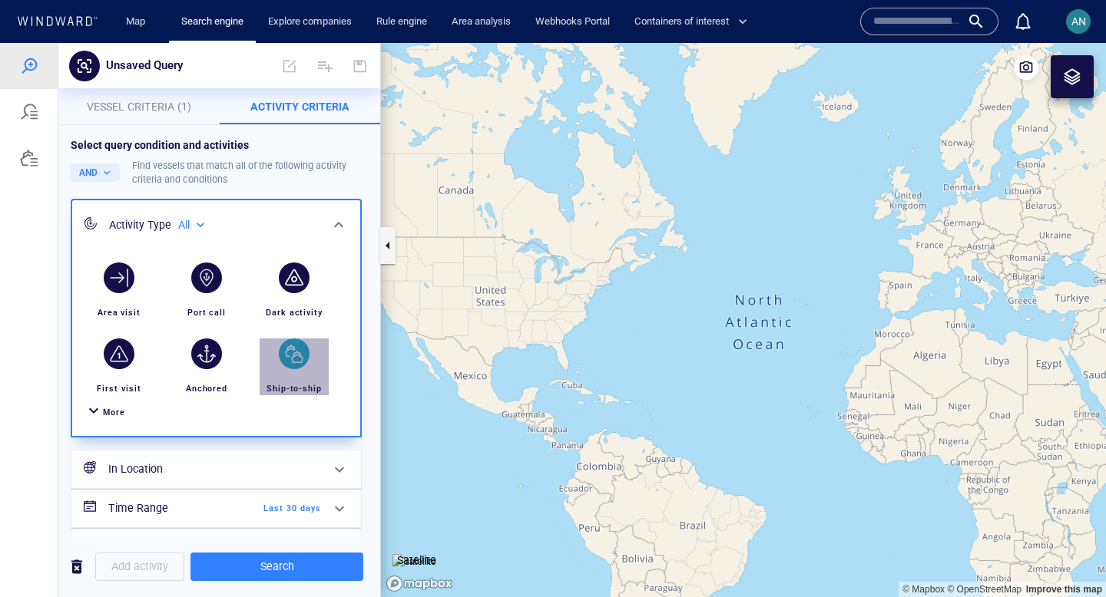
click at [299, 359] on div "button" at bounding box center [294, 354] width 31 height 31
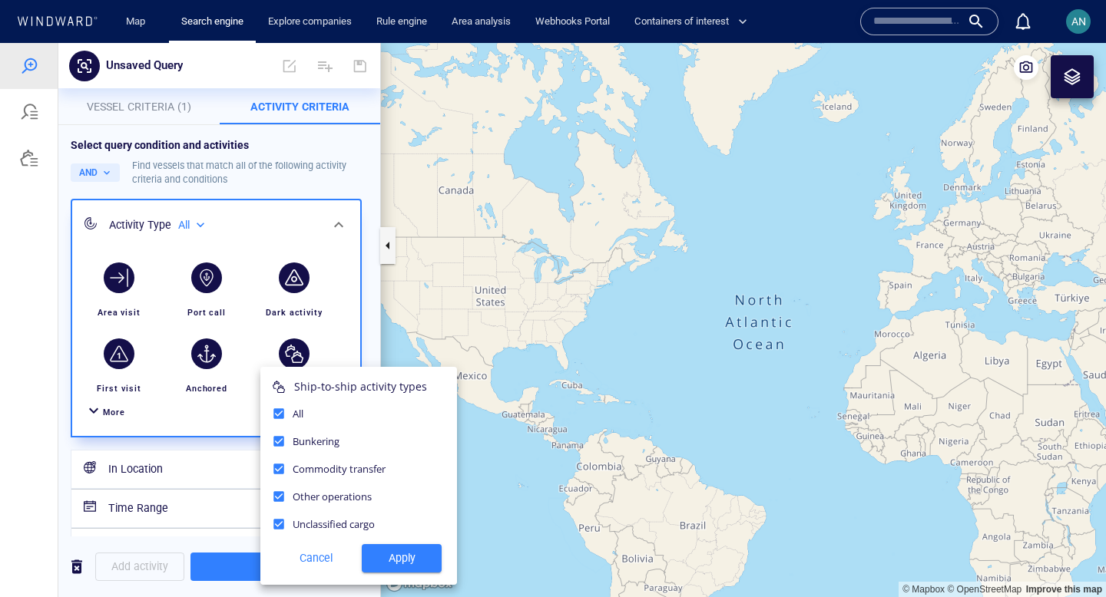
click at [208, 470] on div at bounding box center [553, 320] width 1106 height 554
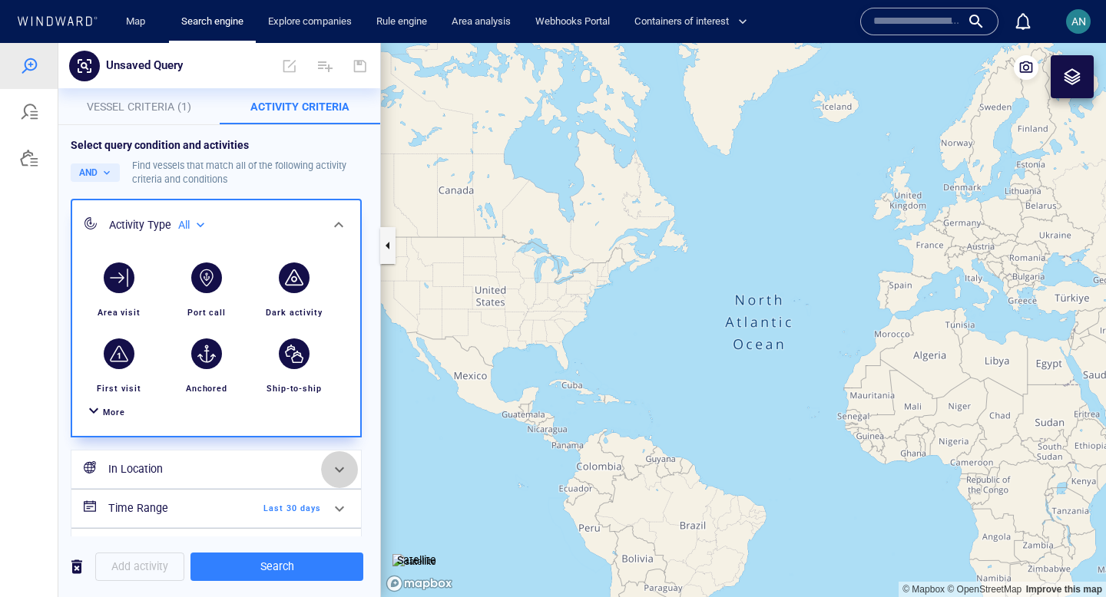
click at [333, 465] on span at bounding box center [339, 470] width 18 height 18
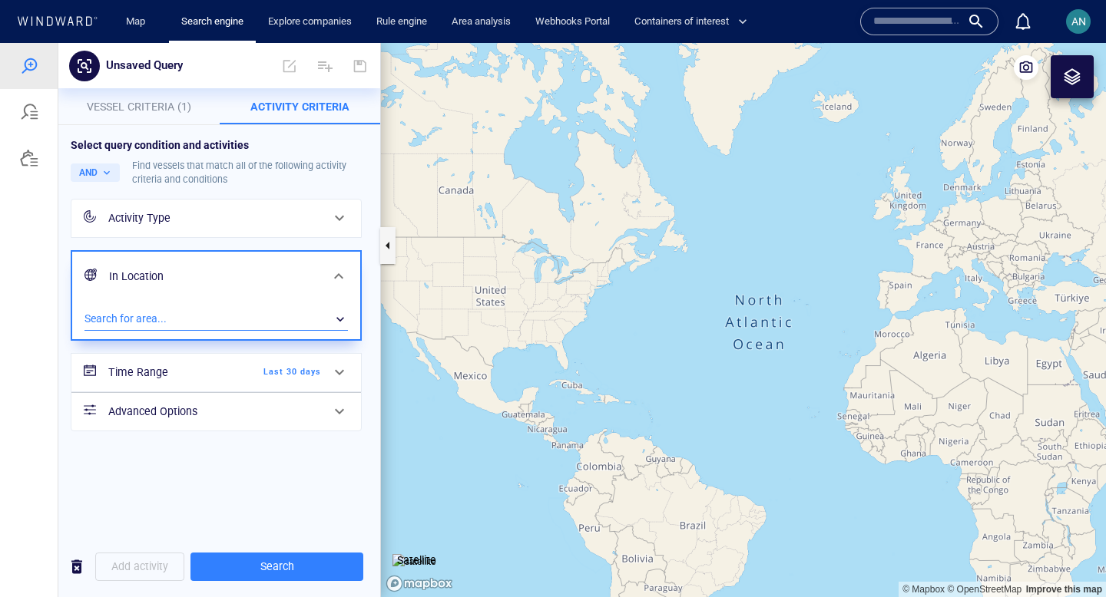
click at [206, 316] on div "​" at bounding box center [215, 319] width 263 height 23
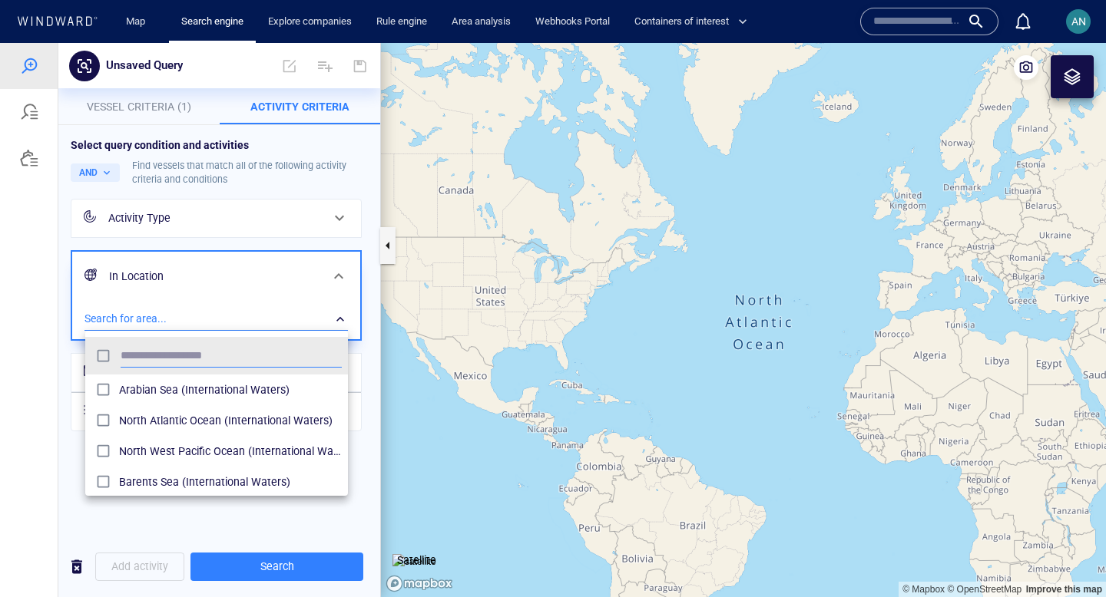
scroll to position [153, 263]
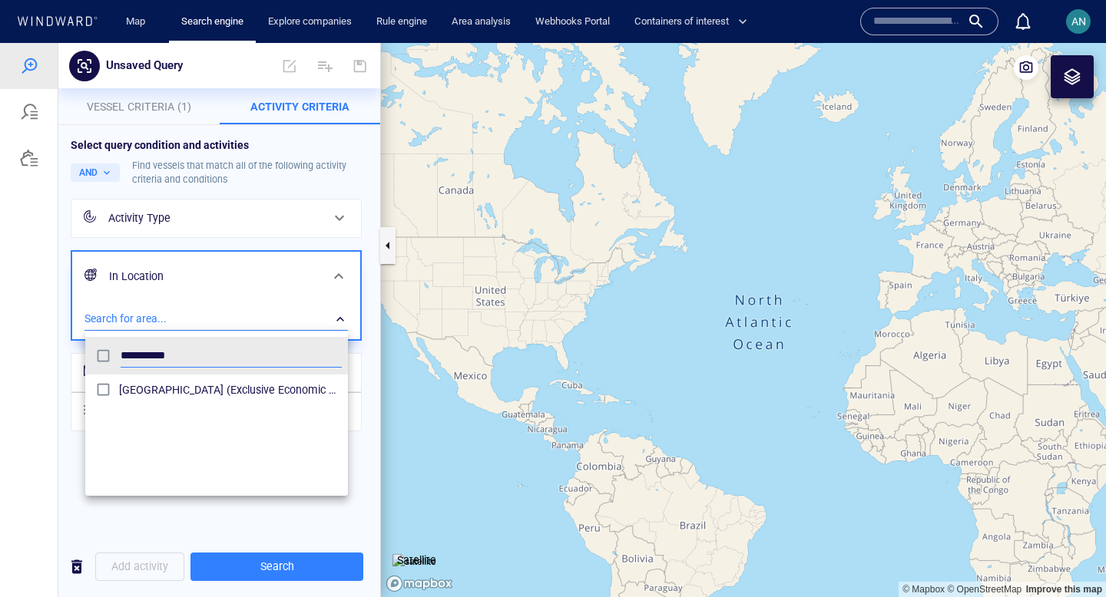
type input "**********"
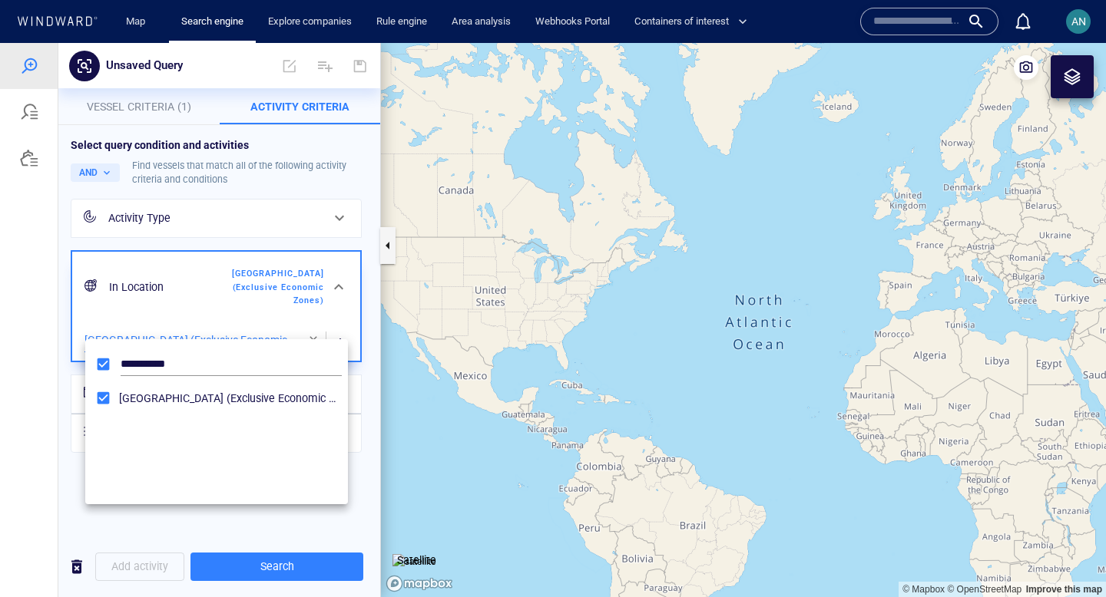
click at [342, 329] on div at bounding box center [553, 320] width 1106 height 554
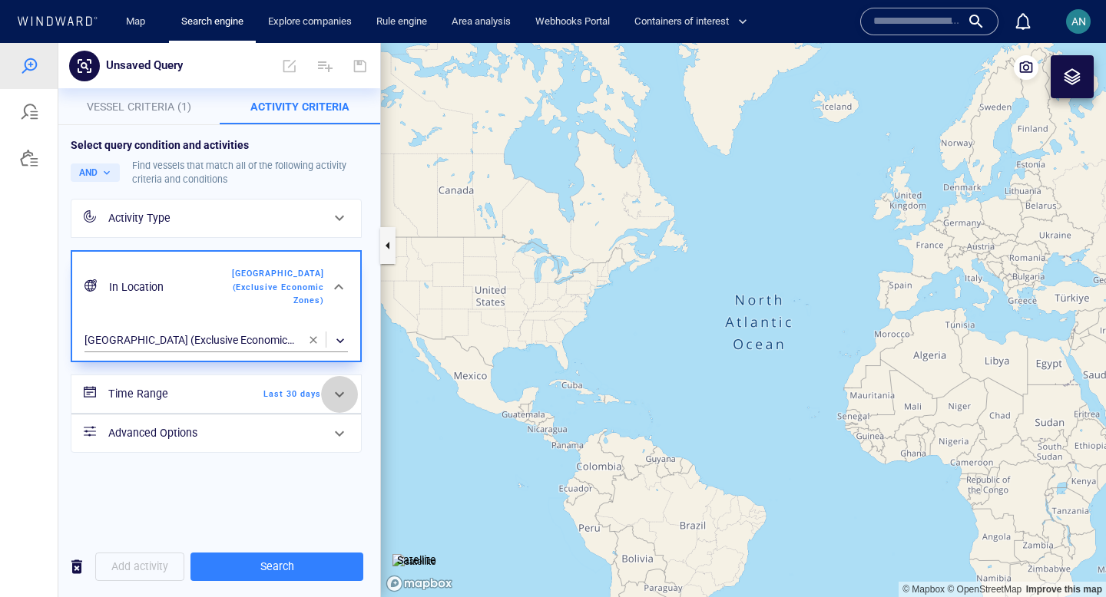
click at [328, 379] on div at bounding box center [339, 394] width 37 height 37
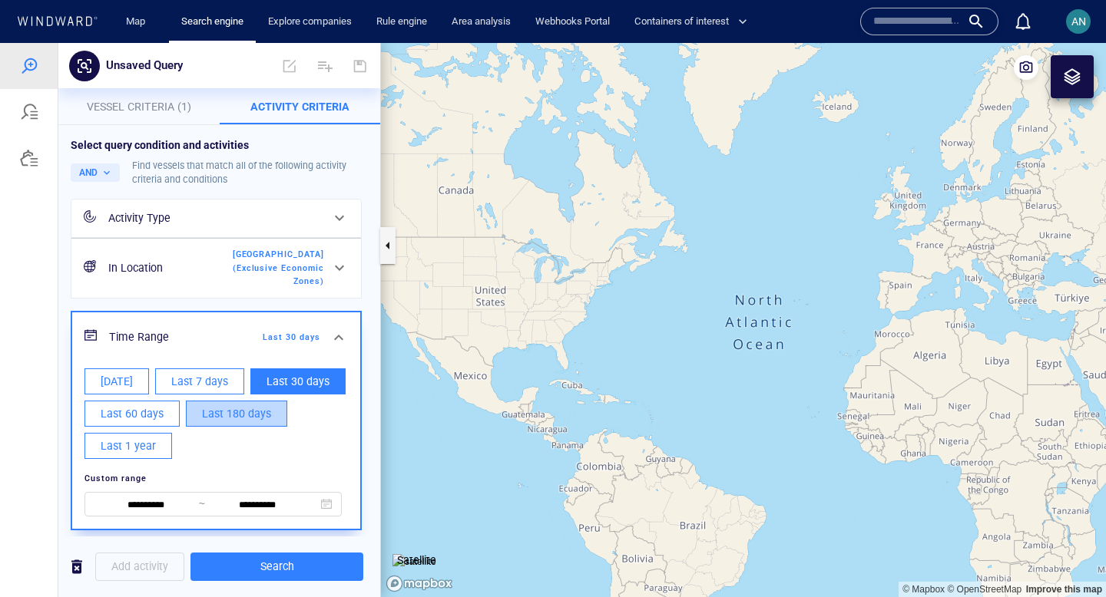
click at [248, 405] on span "Last 180 days" at bounding box center [236, 414] width 69 height 19
type input "**********"
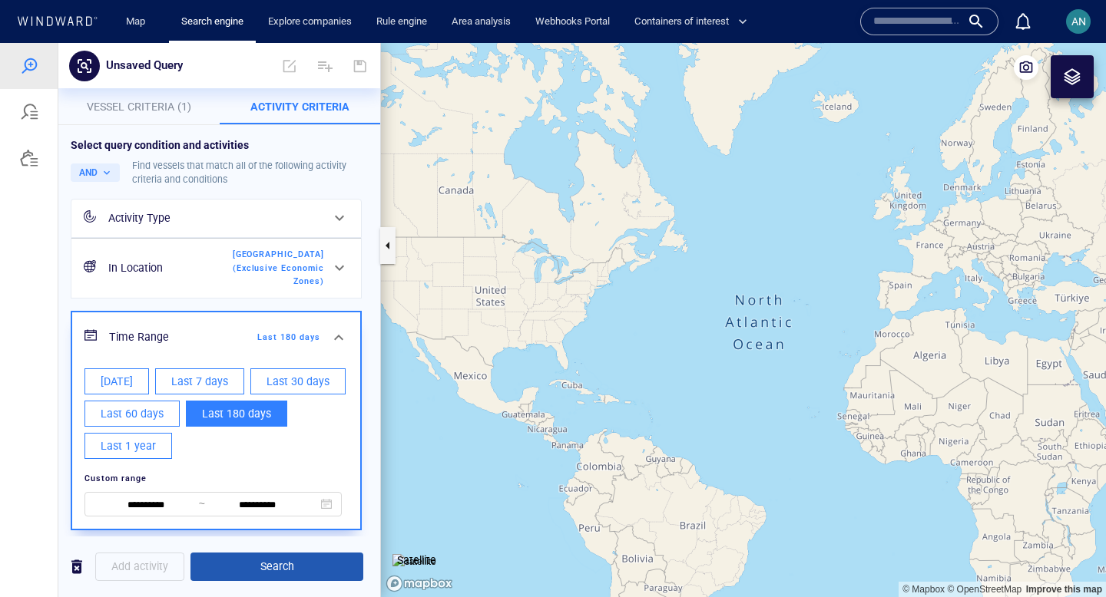
click at [240, 574] on span "Search" at bounding box center [277, 567] width 148 height 19
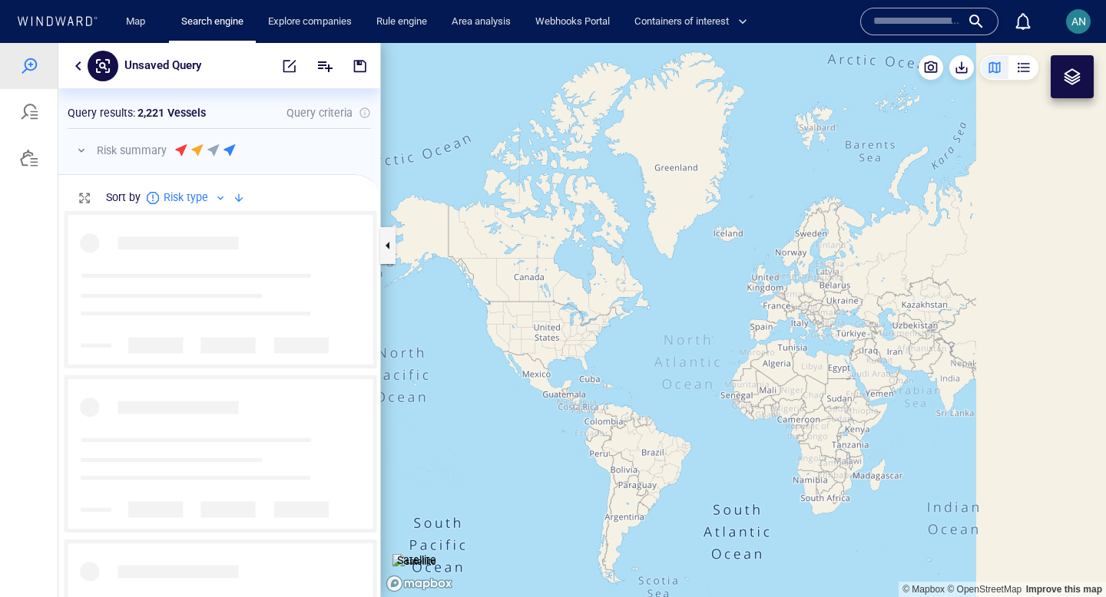
scroll to position [386, 322]
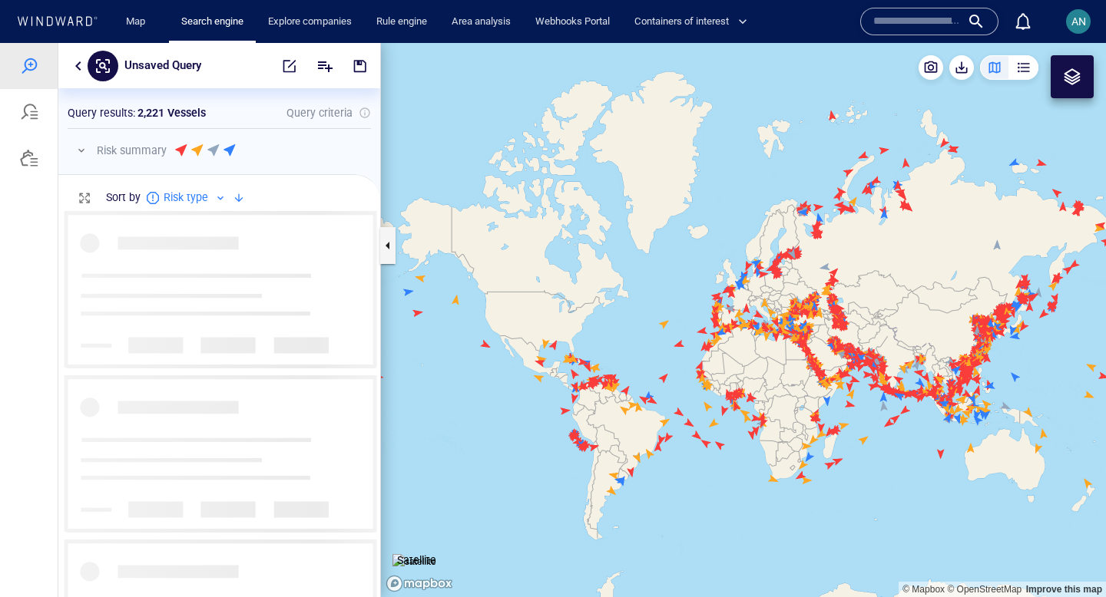
drag, startPoint x: 914, startPoint y: 412, endPoint x: 802, endPoint y: 406, distance: 112.3
click at [802, 406] on canvas "Map" at bounding box center [743, 320] width 725 height 554
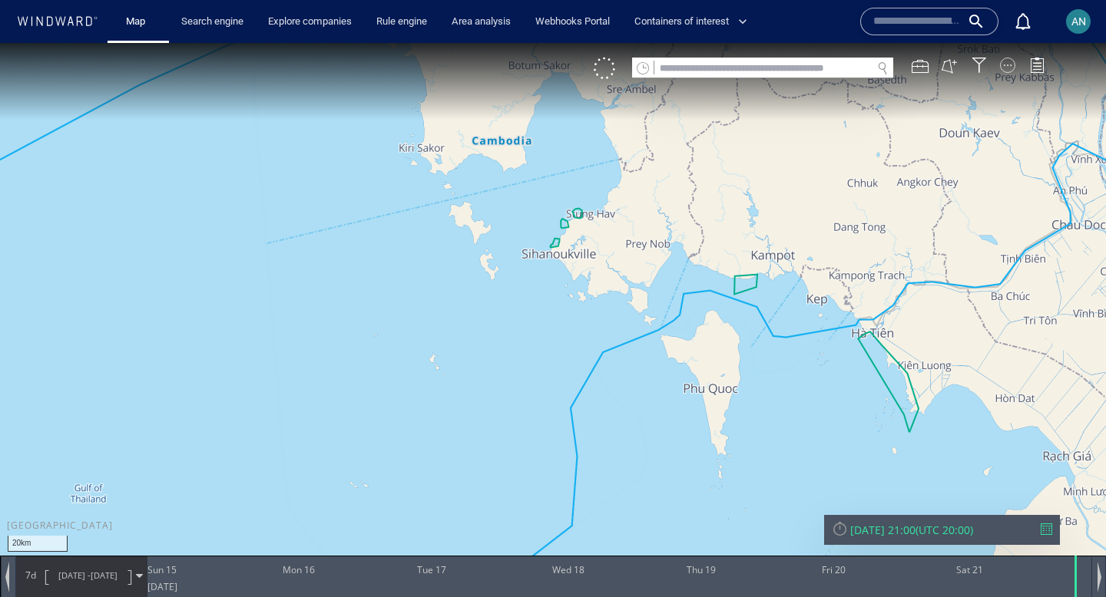
click at [1008, 62] on div at bounding box center [1007, 65] width 15 height 15
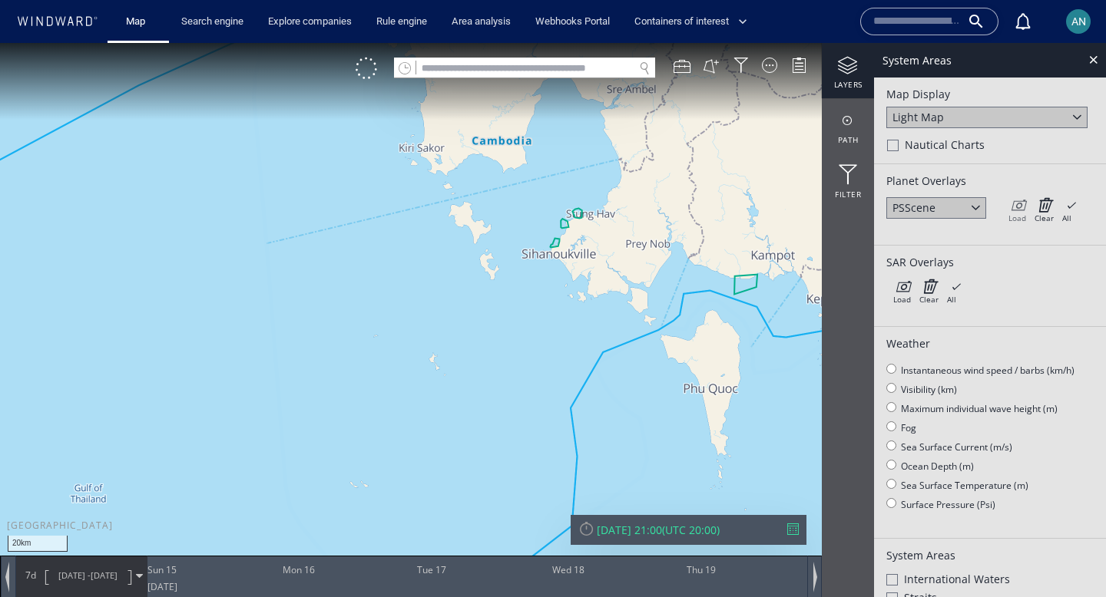
click at [1018, 206] on icon at bounding box center [1017, 204] width 18 height 15
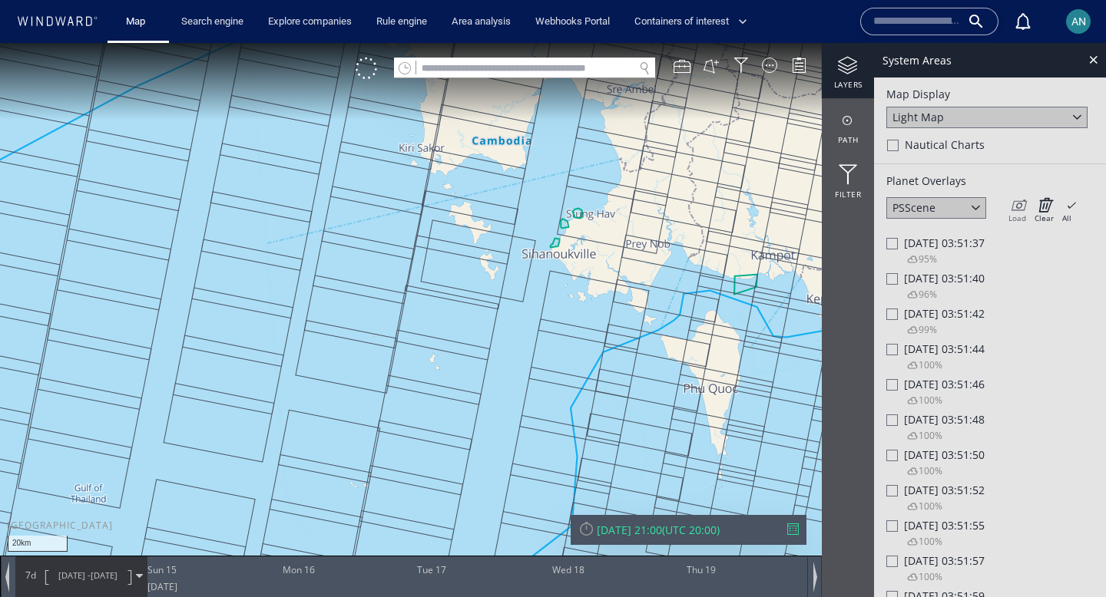
click at [1018, 206] on icon at bounding box center [1017, 204] width 18 height 15
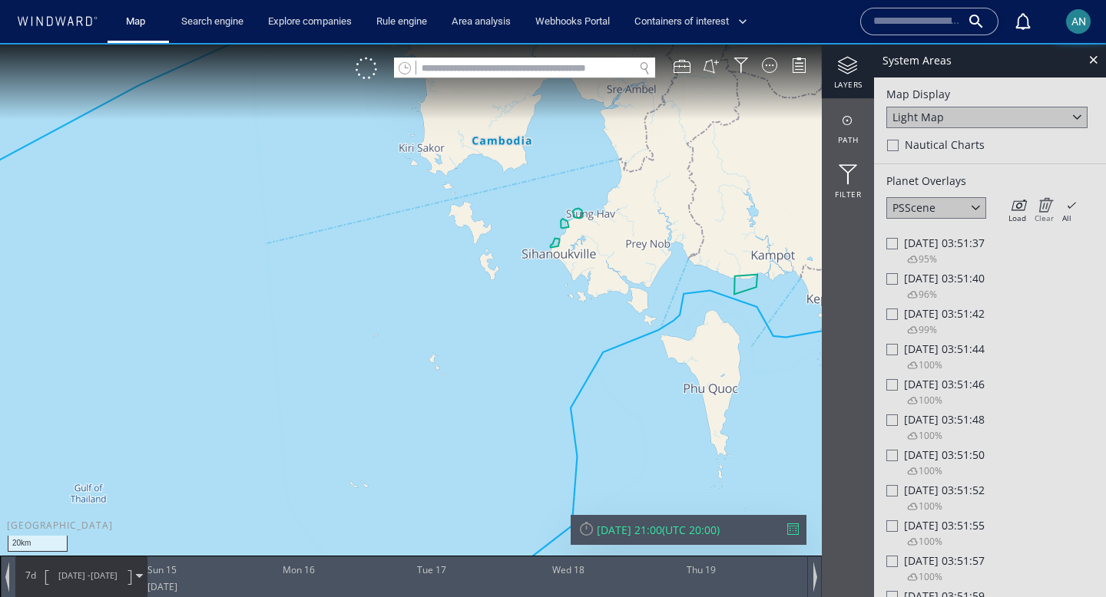
click at [1047, 206] on icon at bounding box center [1043, 204] width 19 height 15
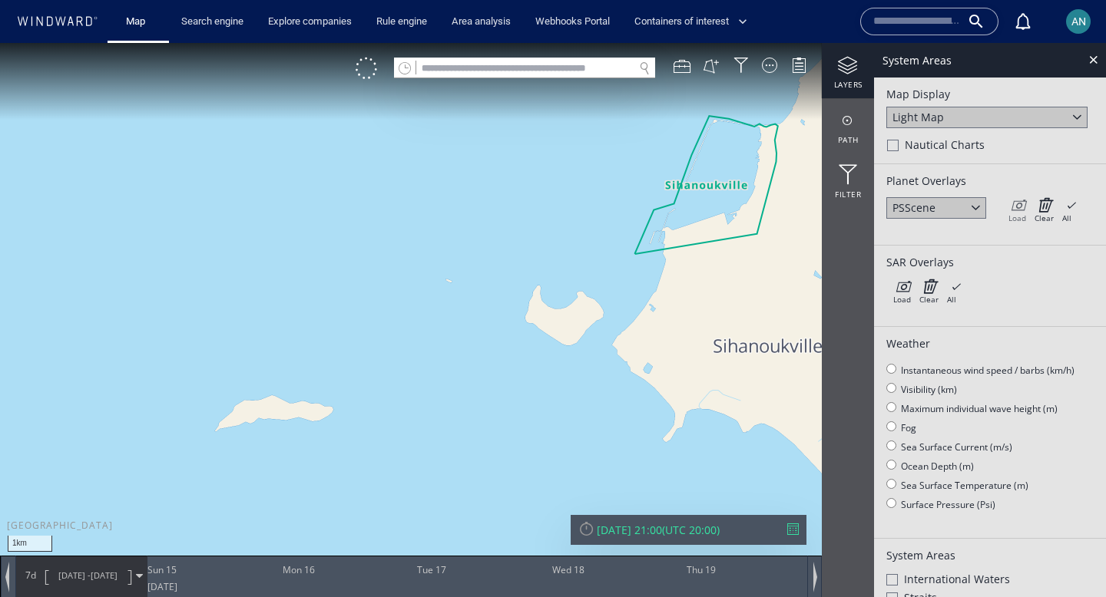
click at [1020, 204] on icon at bounding box center [1017, 204] width 18 height 15
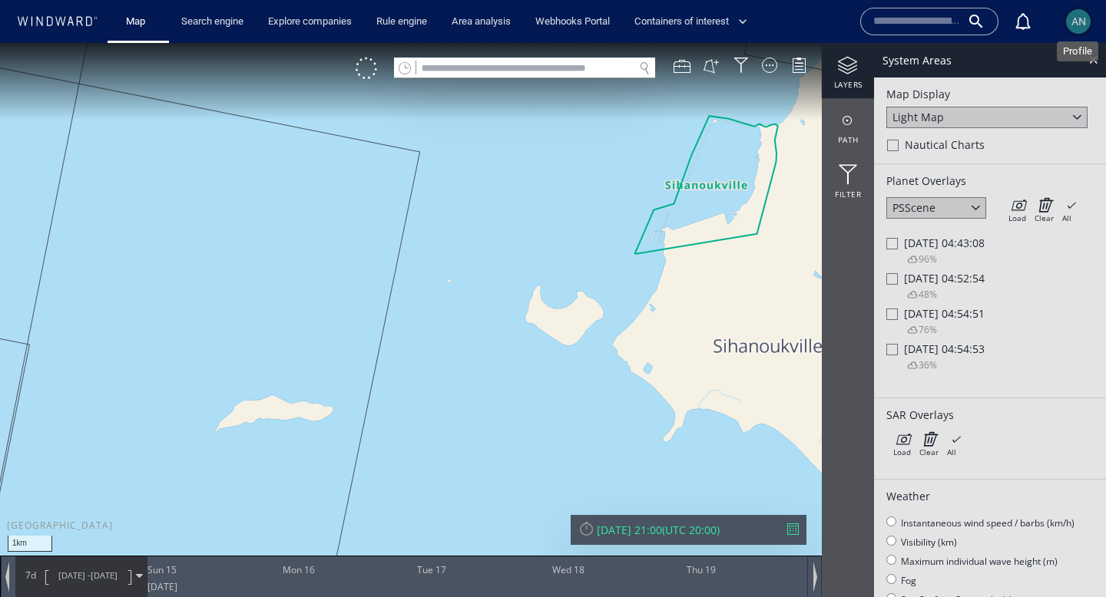
click at [1082, 16] on span "AN" at bounding box center [1078, 21] width 15 height 12
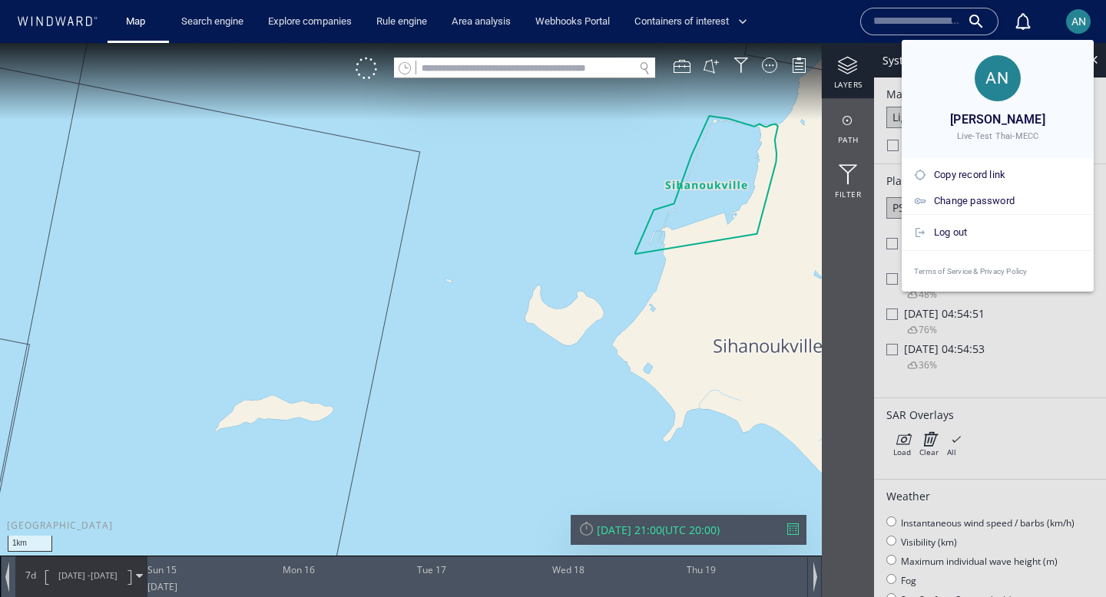
click at [1082, 16] on div at bounding box center [553, 298] width 1106 height 597
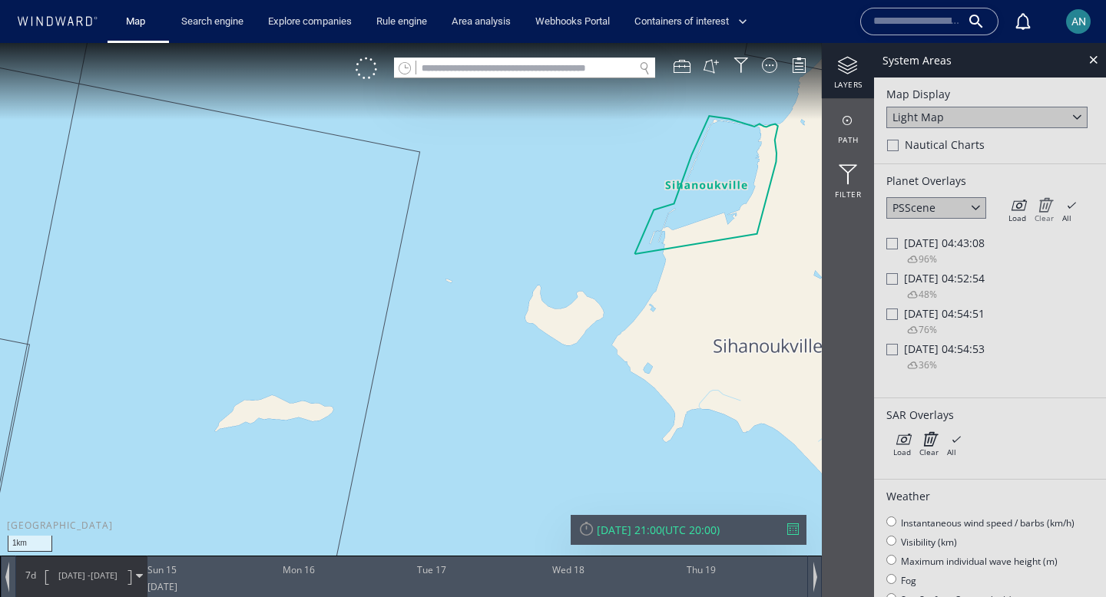
click at [1045, 207] on icon at bounding box center [1043, 204] width 19 height 15
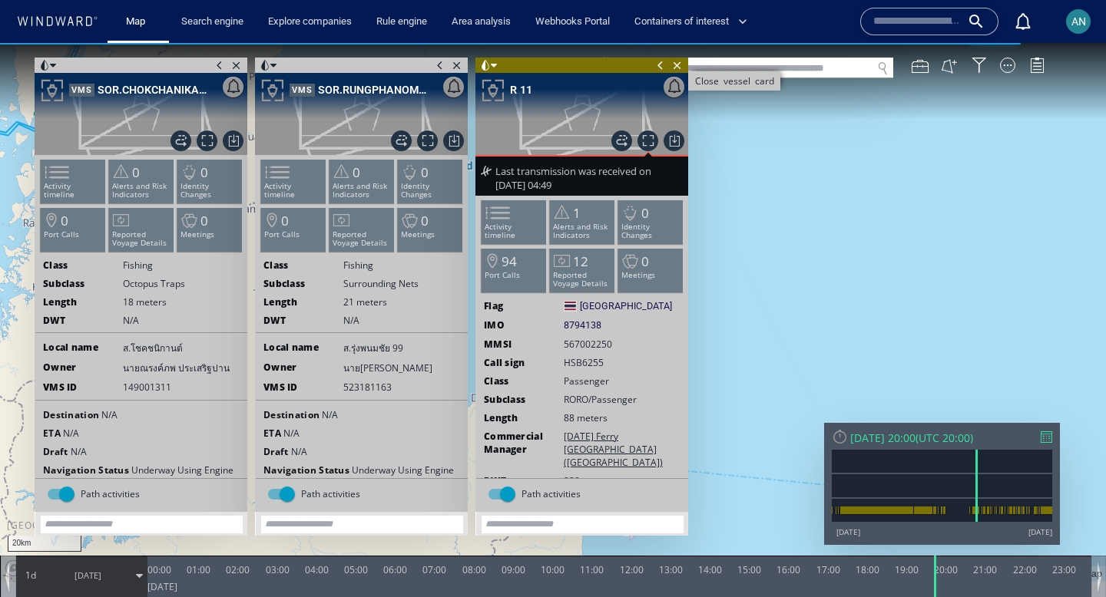
click at [675, 65] on span "Close vessel card" at bounding box center [677, 65] width 17 height 15
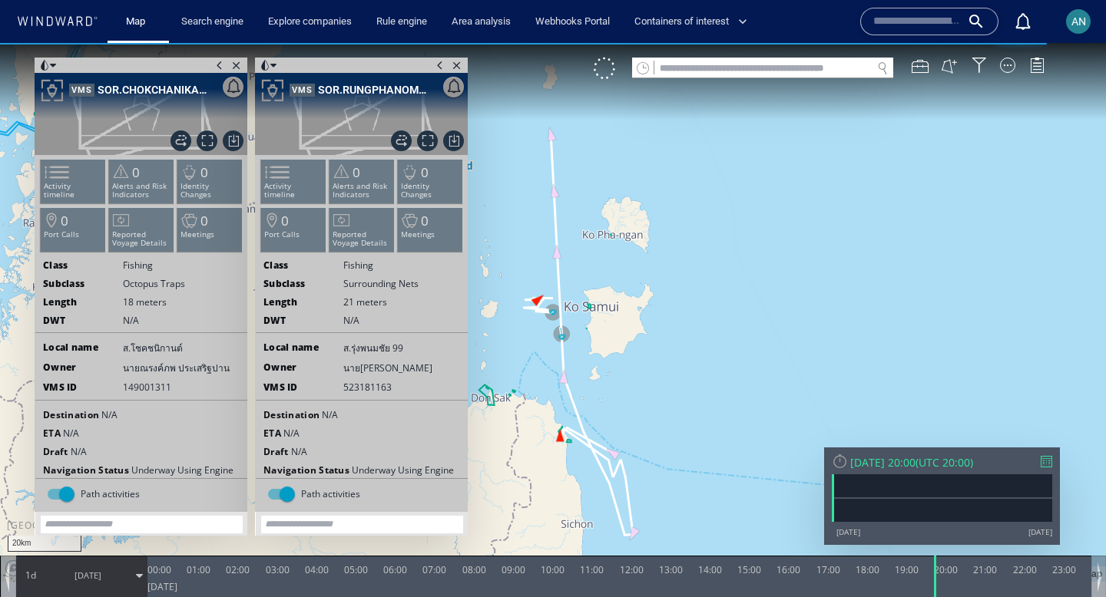
click at [440, 70] on span at bounding box center [440, 65] width 17 height 15
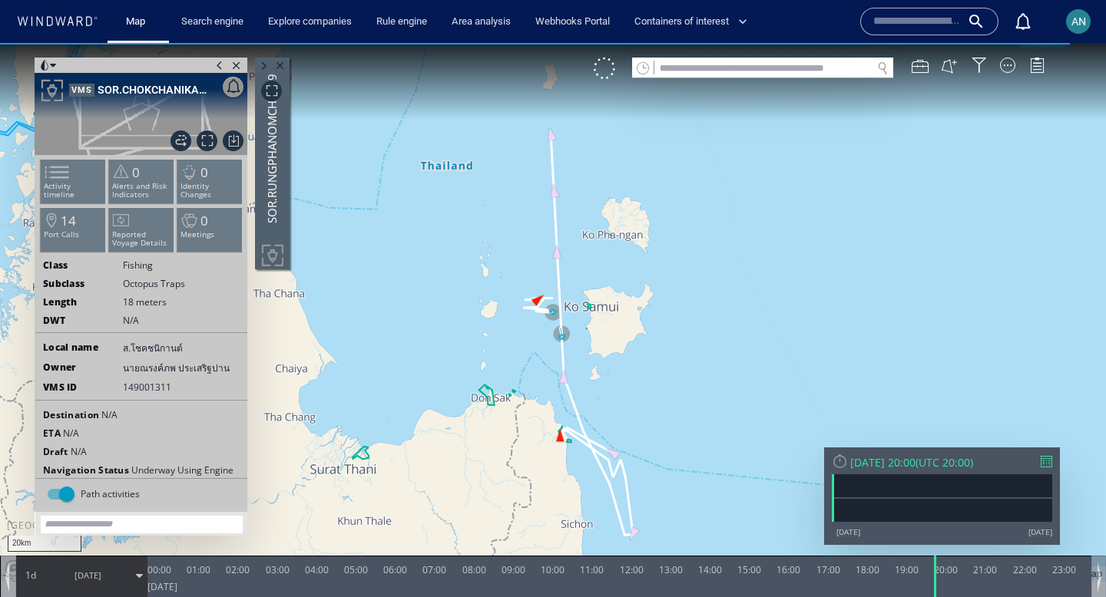
click at [219, 67] on span at bounding box center [219, 65] width 17 height 15
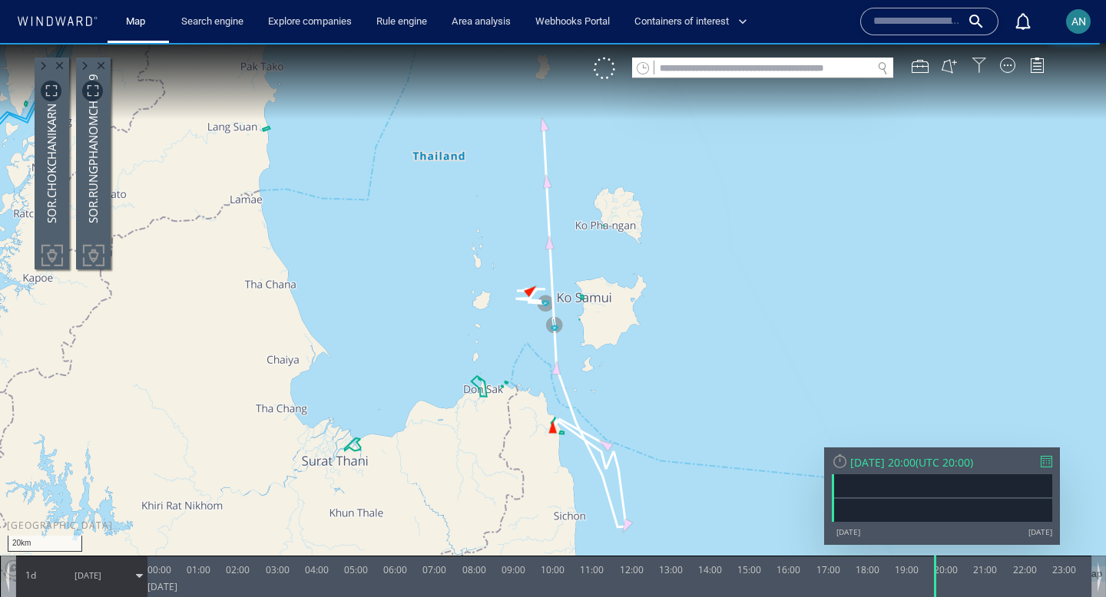
click at [984, 65] on div at bounding box center [978, 65] width 15 height 15
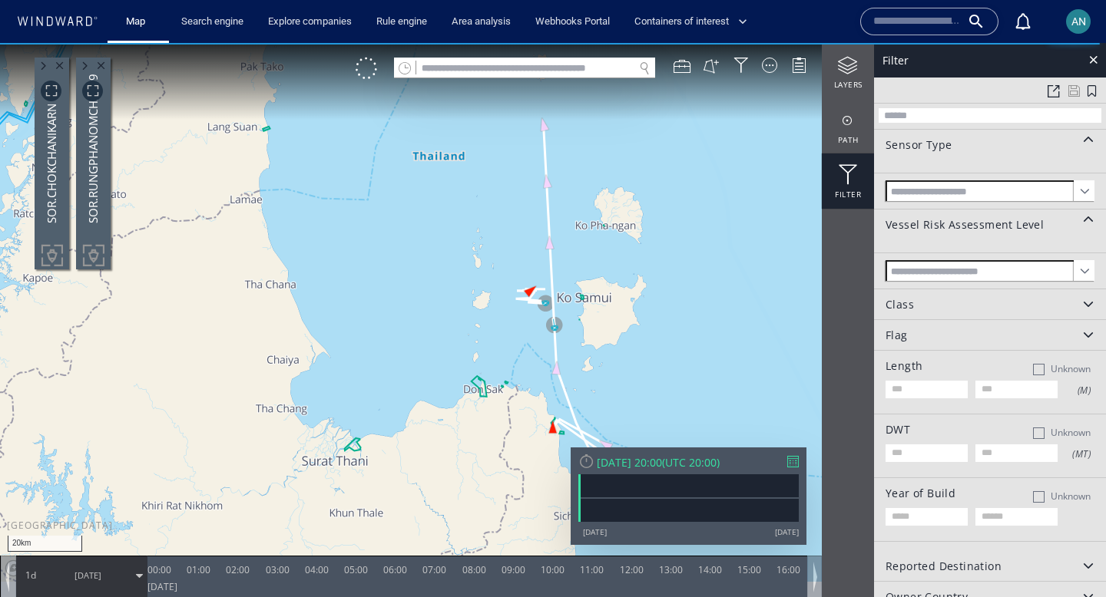
click at [1082, 192] on span at bounding box center [1084, 190] width 21 height 21
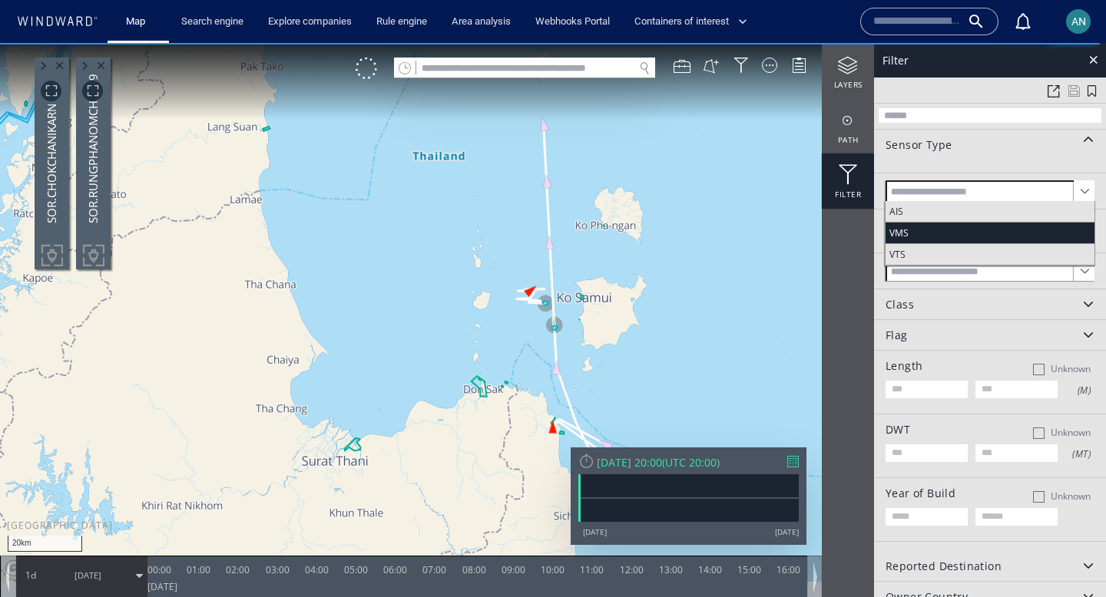
click at [1004, 224] on span "VMS" at bounding box center [989, 233] width 209 height 21
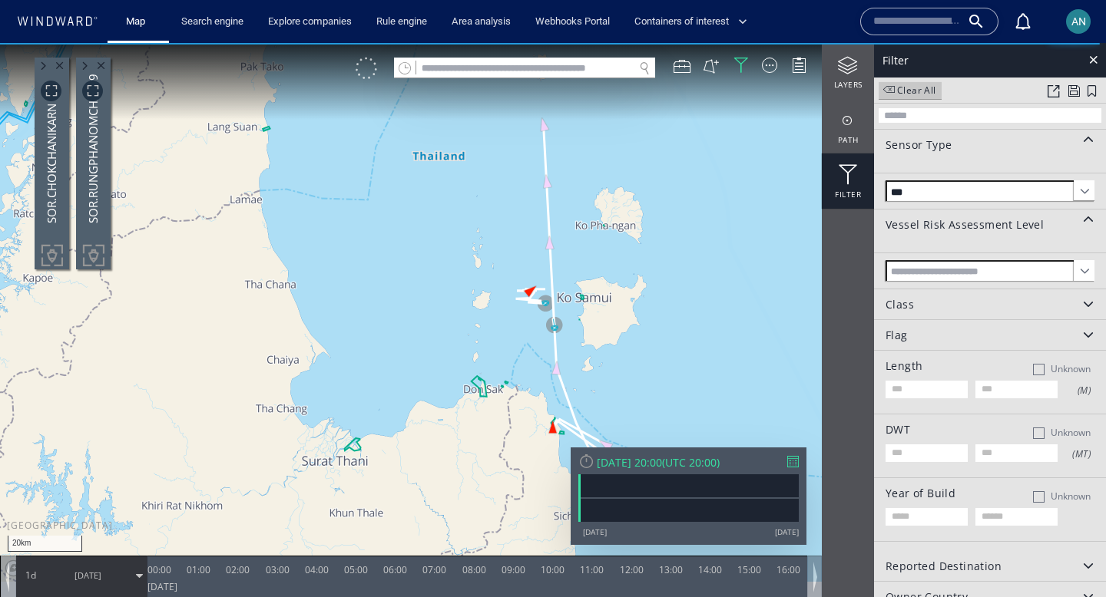
click at [366, 74] on div at bounding box center [367, 69] width 22 height 22
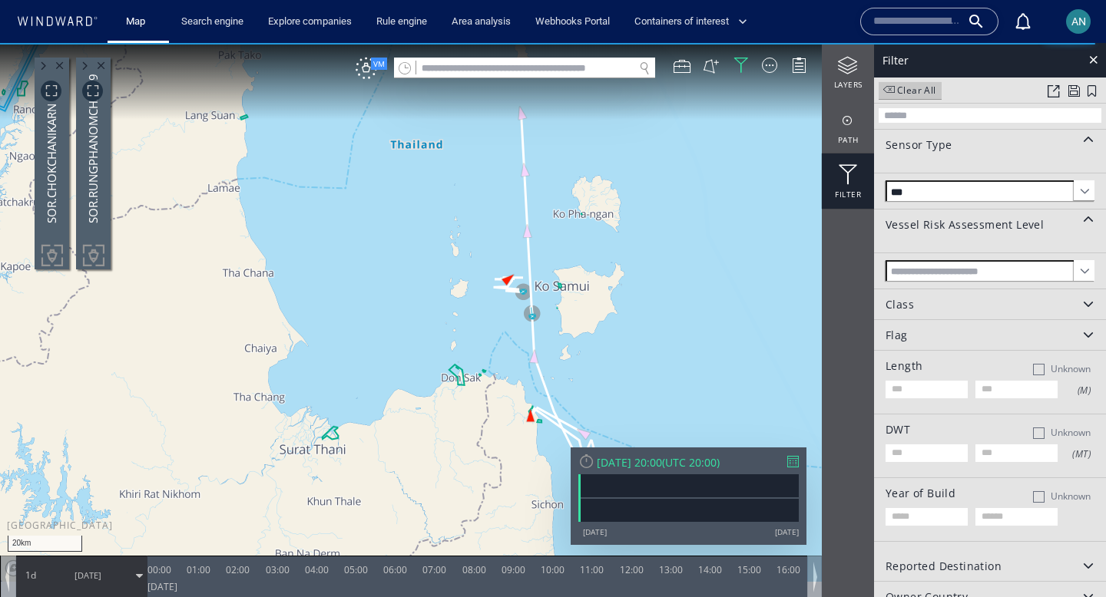
drag, startPoint x: 646, startPoint y: 365, endPoint x: 634, endPoint y: 358, distance: 14.1
click at [634, 358] on canvas "Map" at bounding box center [553, 312] width 1106 height 539
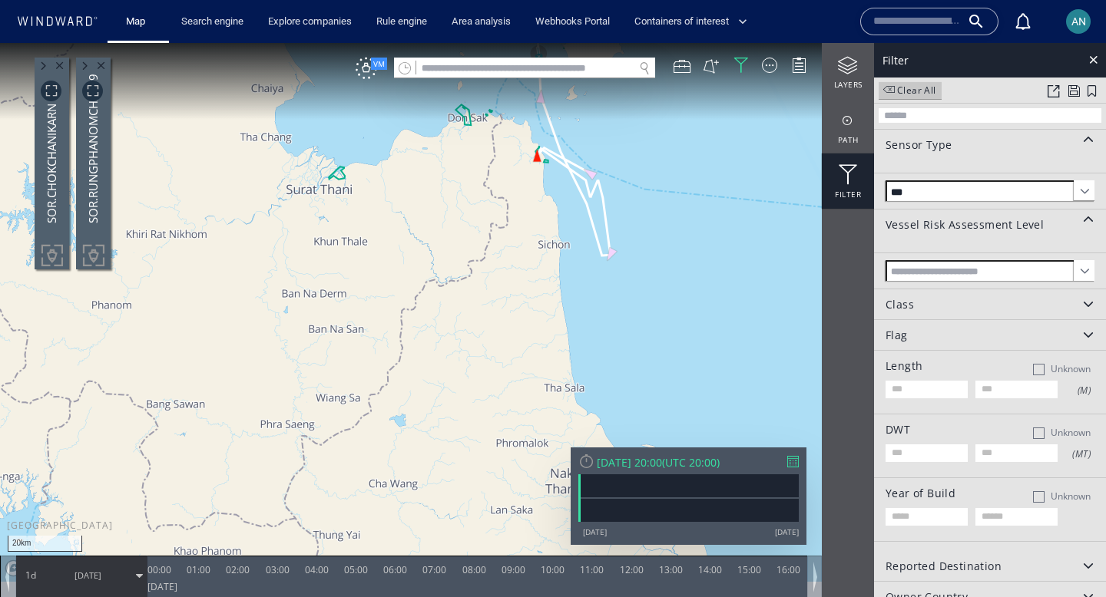
drag, startPoint x: 592, startPoint y: 346, endPoint x: 586, endPoint y: 286, distance: 60.2
click at [587, 285] on canvas "Map" at bounding box center [553, 312] width 1106 height 539
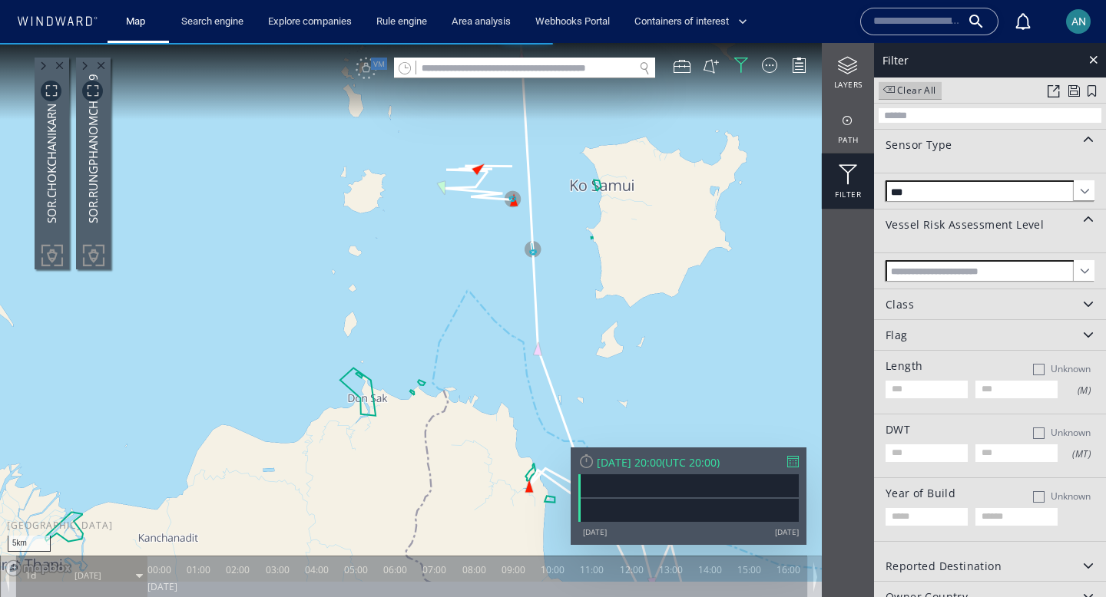
drag, startPoint x: 620, startPoint y: 226, endPoint x: 562, endPoint y: 306, distance: 99.1
click at [562, 306] on canvas "Map" at bounding box center [553, 312] width 1106 height 539
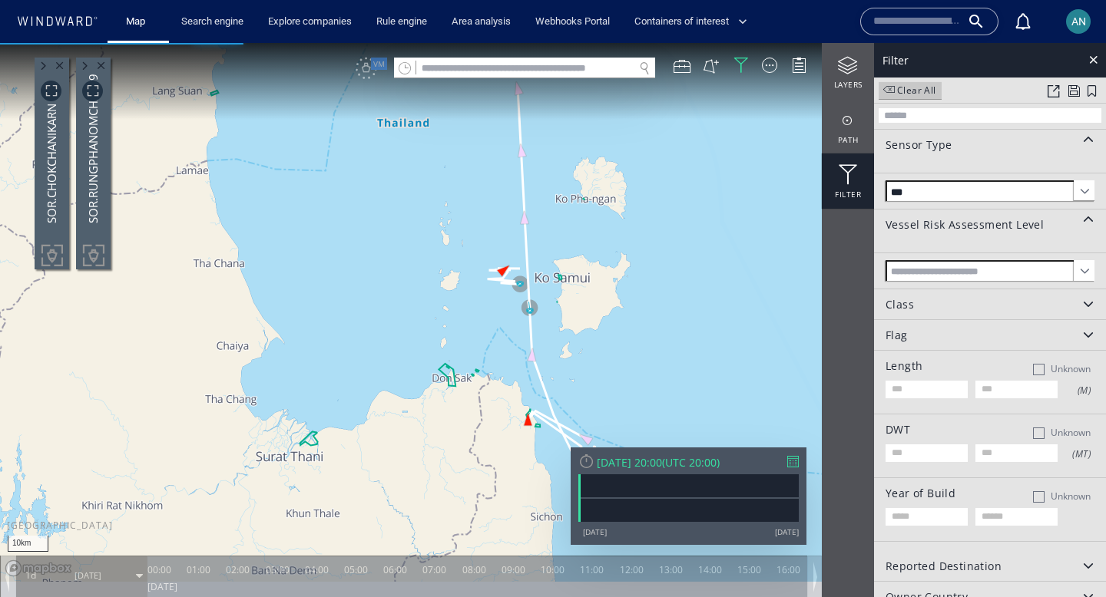
click at [1076, 190] on span at bounding box center [1084, 190] width 21 height 21
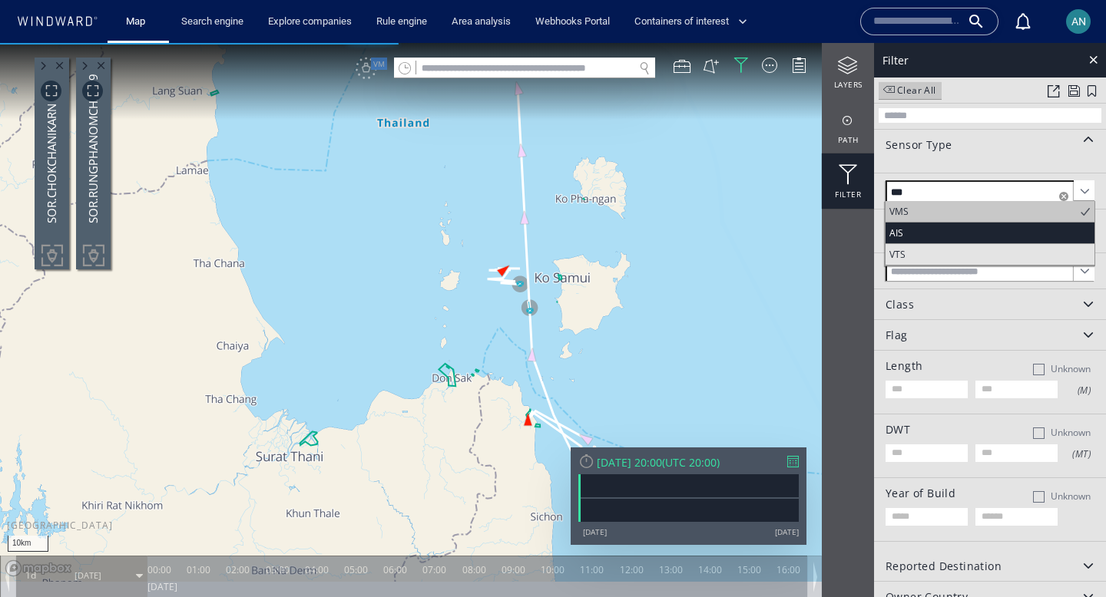
click at [931, 229] on span "AIS" at bounding box center [989, 233] width 209 height 21
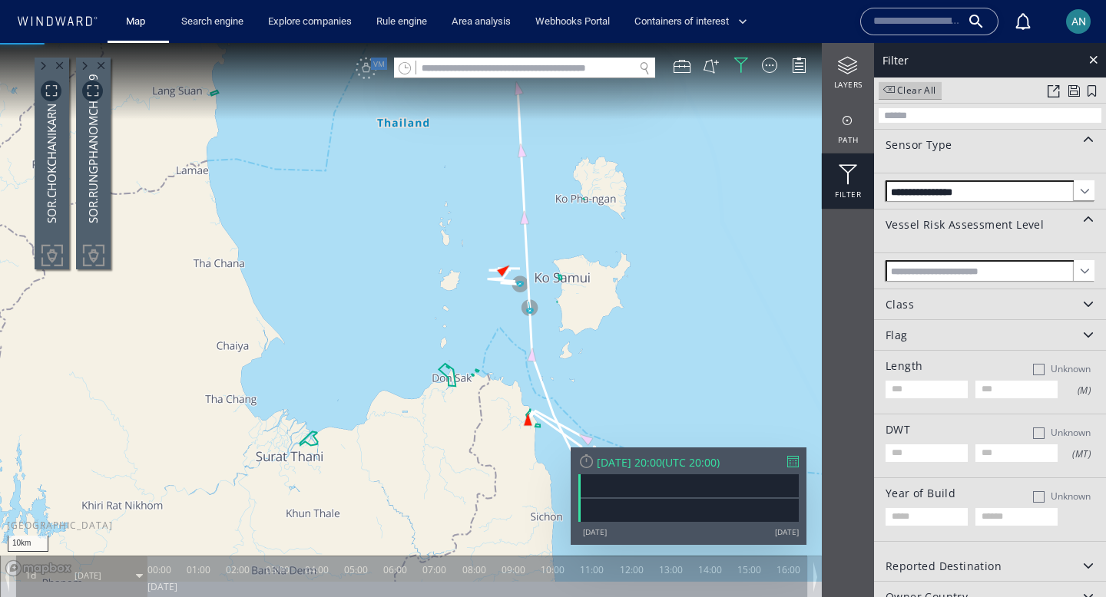
click at [1080, 185] on span at bounding box center [1084, 190] width 21 height 21
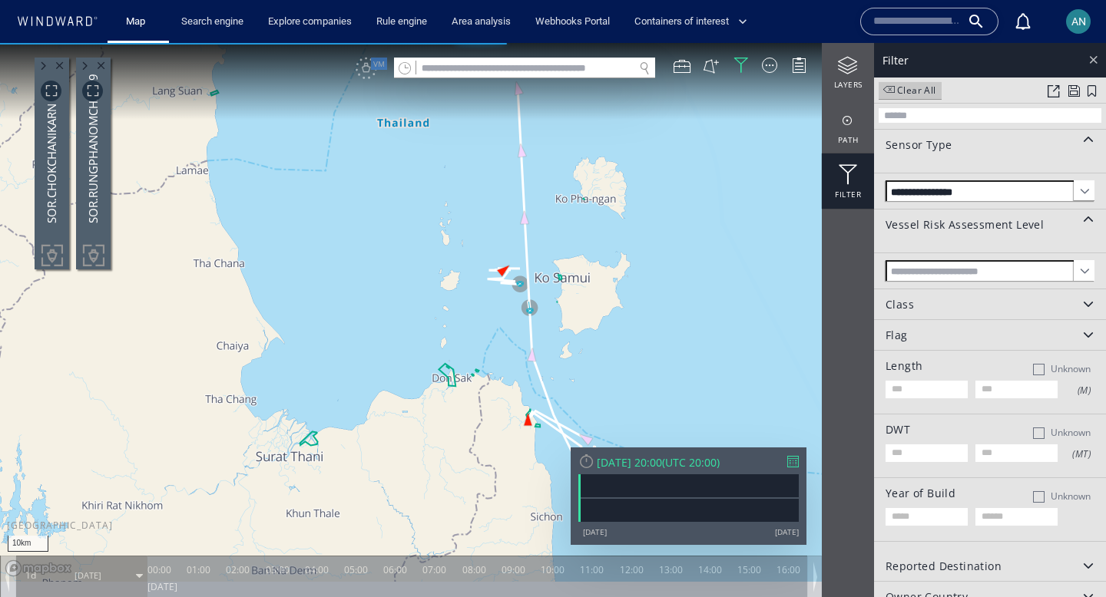
click at [1097, 61] on div at bounding box center [1093, 60] width 18 height 18
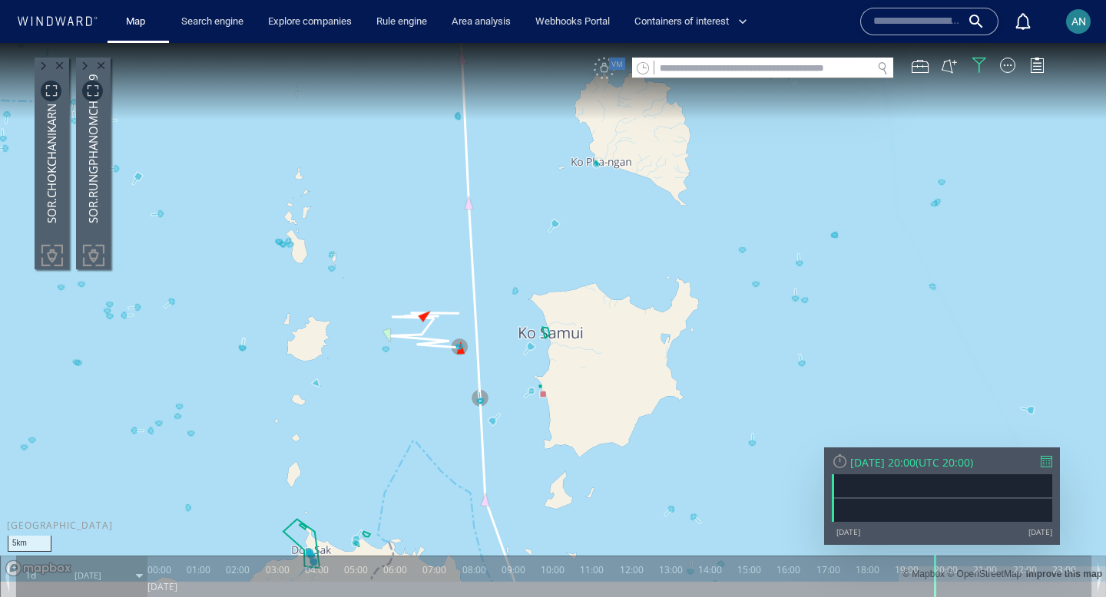
drag, startPoint x: 429, startPoint y: 454, endPoint x: 537, endPoint y: 292, distance: 194.5
click at [537, 292] on canvas "Map" at bounding box center [553, 312] width 1106 height 539
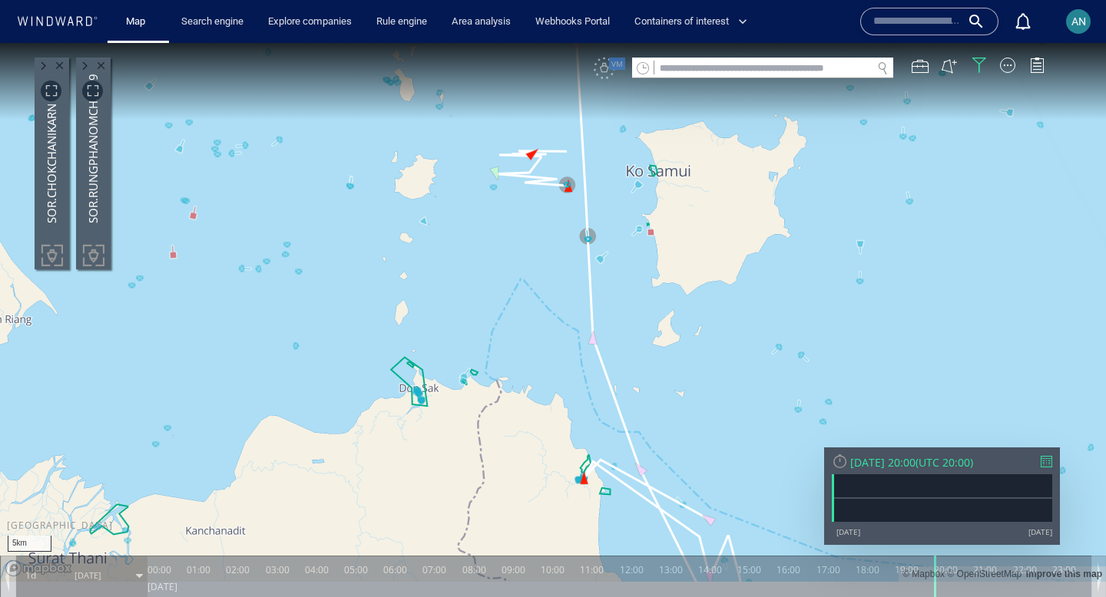
drag, startPoint x: 511, startPoint y: 218, endPoint x: 472, endPoint y: 296, distance: 87.9
click at [473, 296] on canvas "Map" at bounding box center [553, 312] width 1106 height 539
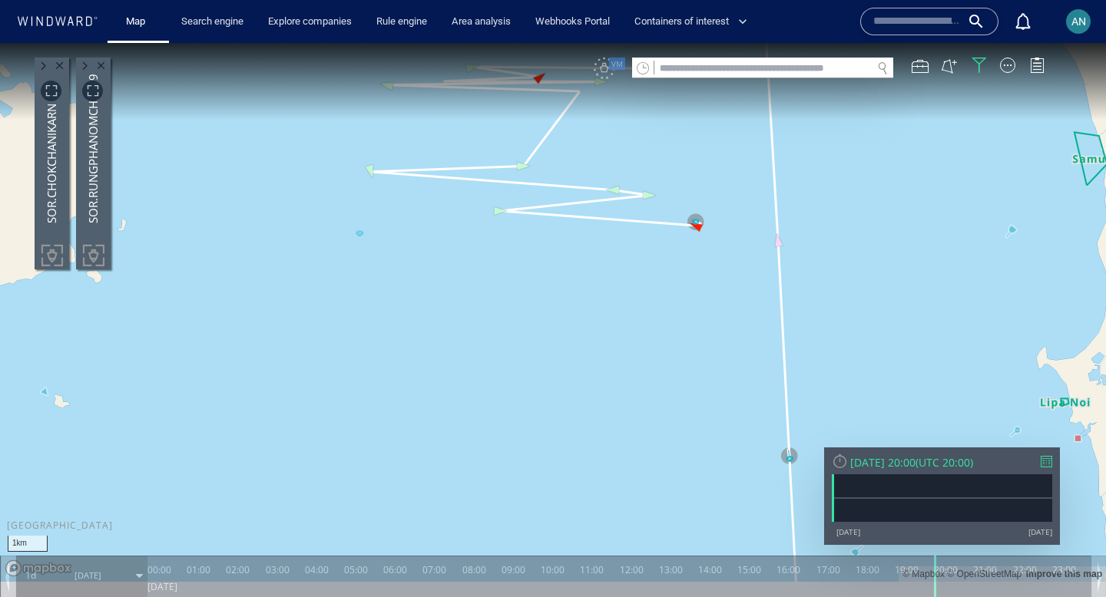
drag, startPoint x: 508, startPoint y: 306, endPoint x: 369, endPoint y: 428, distance: 185.0
click at [369, 427] on canvas "Map" at bounding box center [553, 312] width 1106 height 539
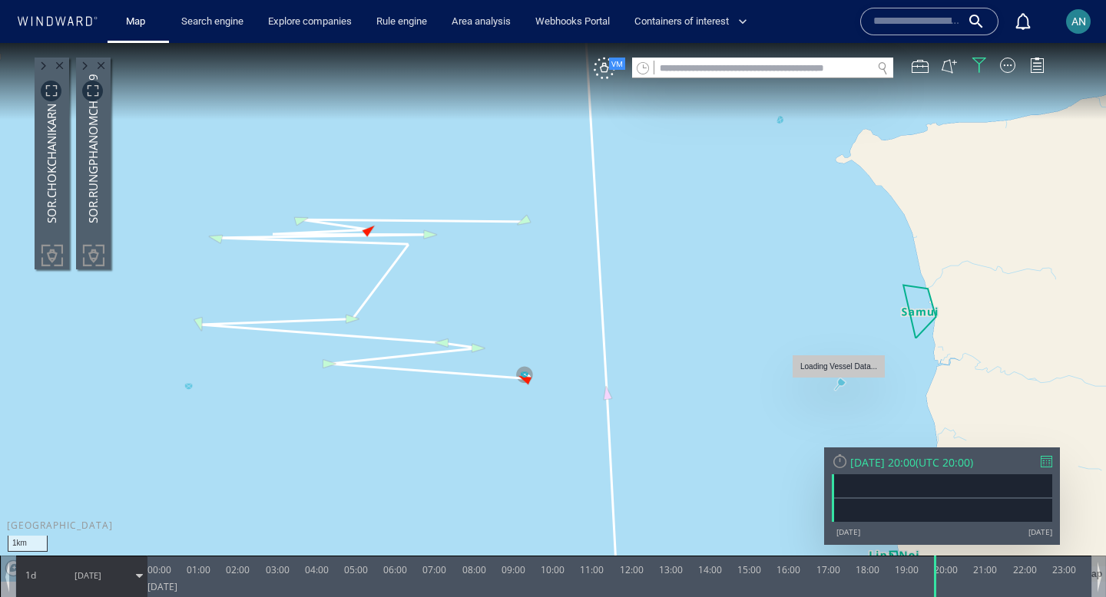
click at [840, 382] on canvas "Map" at bounding box center [553, 312] width 1106 height 539
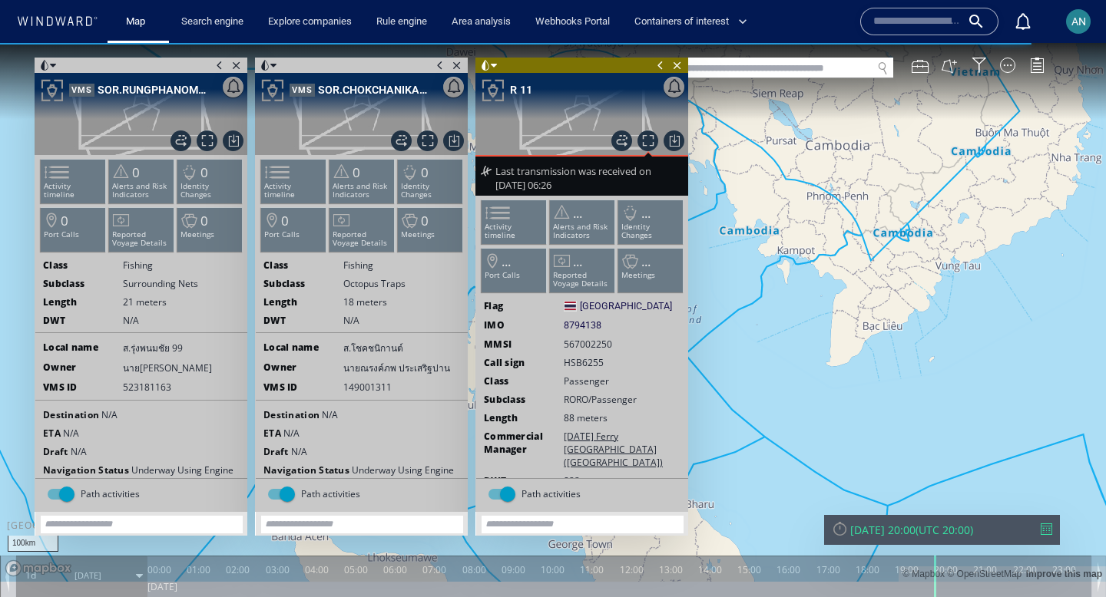
click at [658, 63] on span at bounding box center [660, 65] width 17 height 15
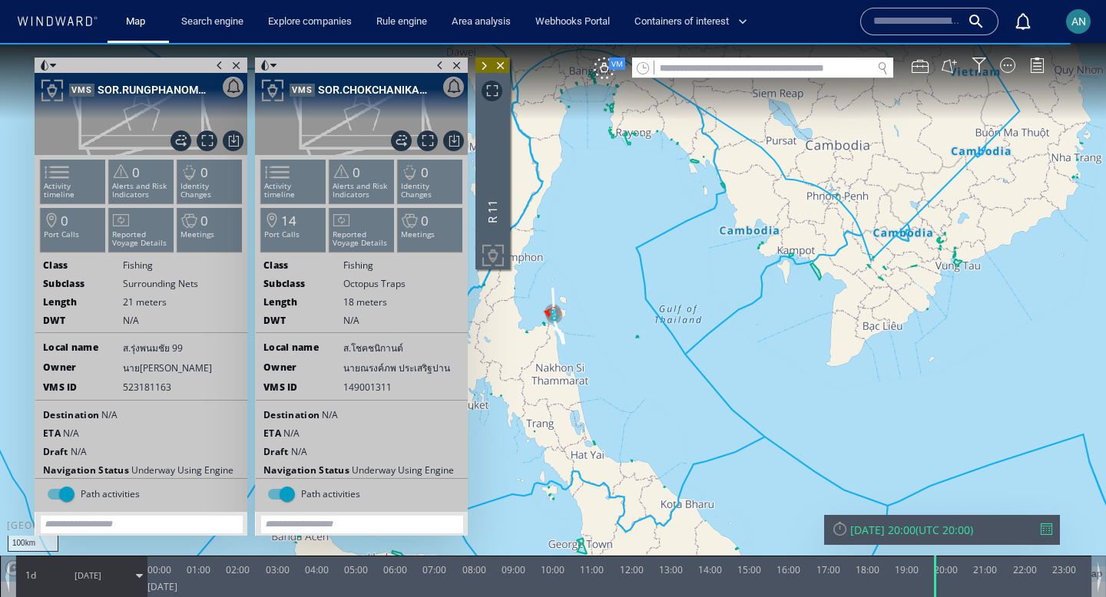
click at [437, 65] on span at bounding box center [440, 65] width 17 height 15
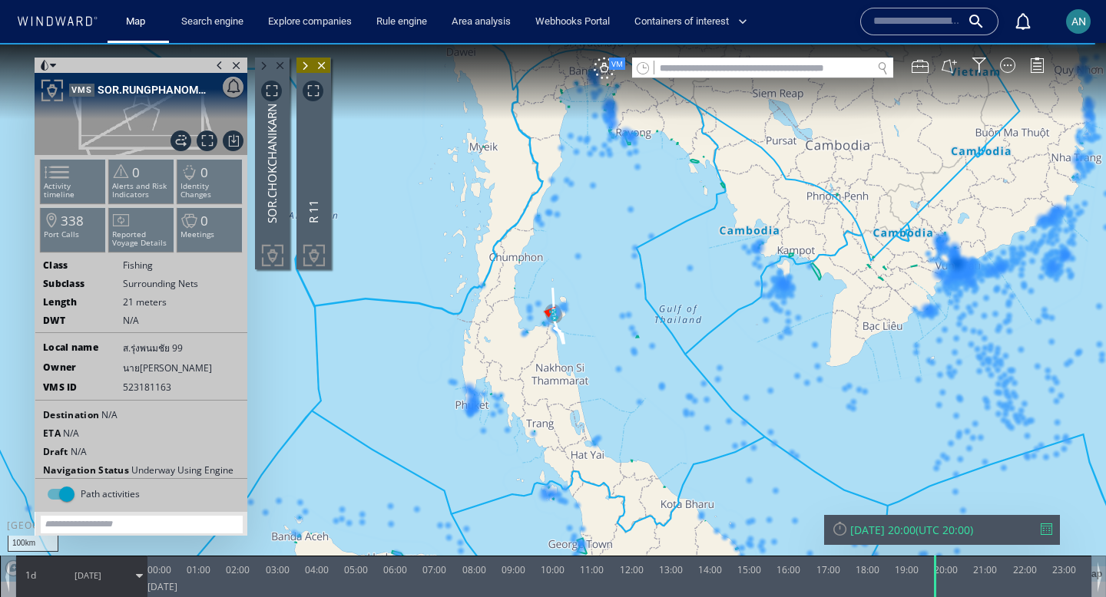
click at [217, 65] on span at bounding box center [219, 65] width 17 height 15
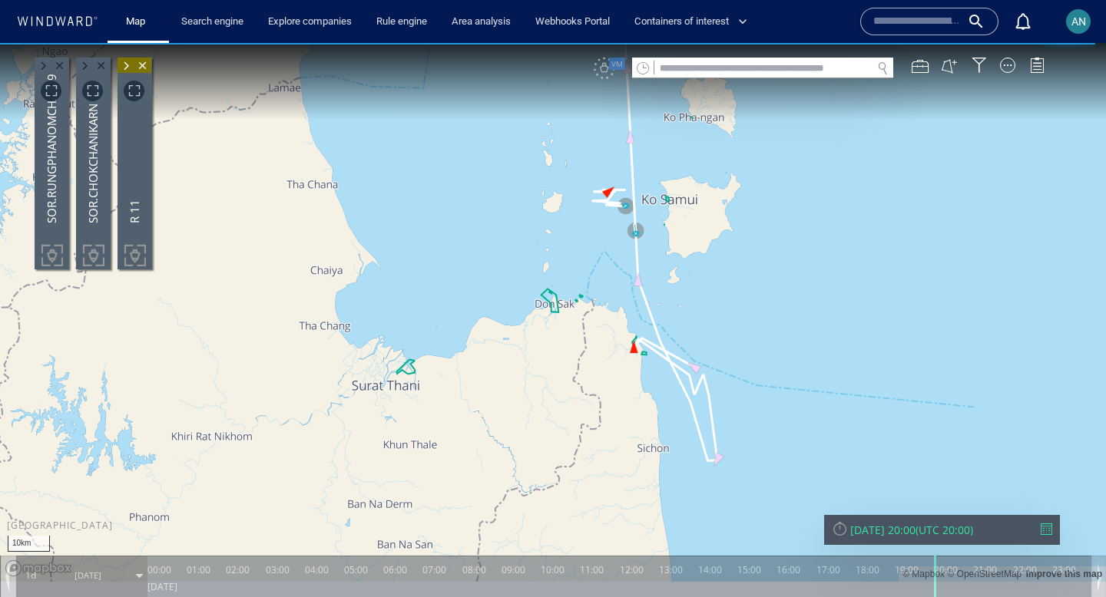
click at [601, 67] on div "VM" at bounding box center [827, 69] width 466 height 22
drag, startPoint x: 697, startPoint y: 226, endPoint x: 626, endPoint y: 286, distance: 93.7
click at [626, 286] on canvas "Map" at bounding box center [553, 312] width 1106 height 539
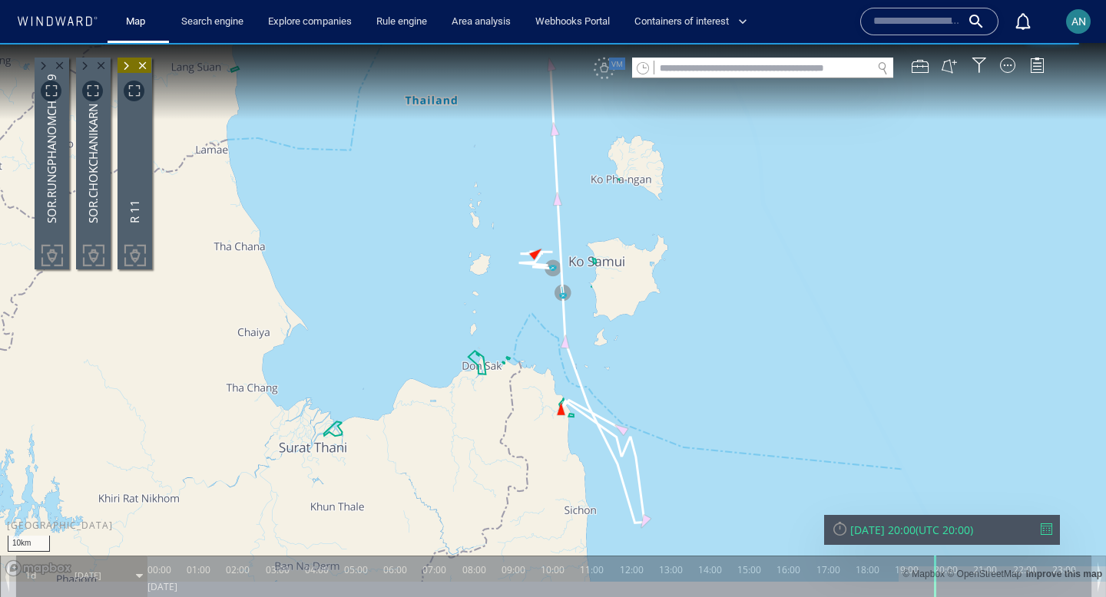
click at [605, 70] on div "VM" at bounding box center [827, 69] width 466 height 22
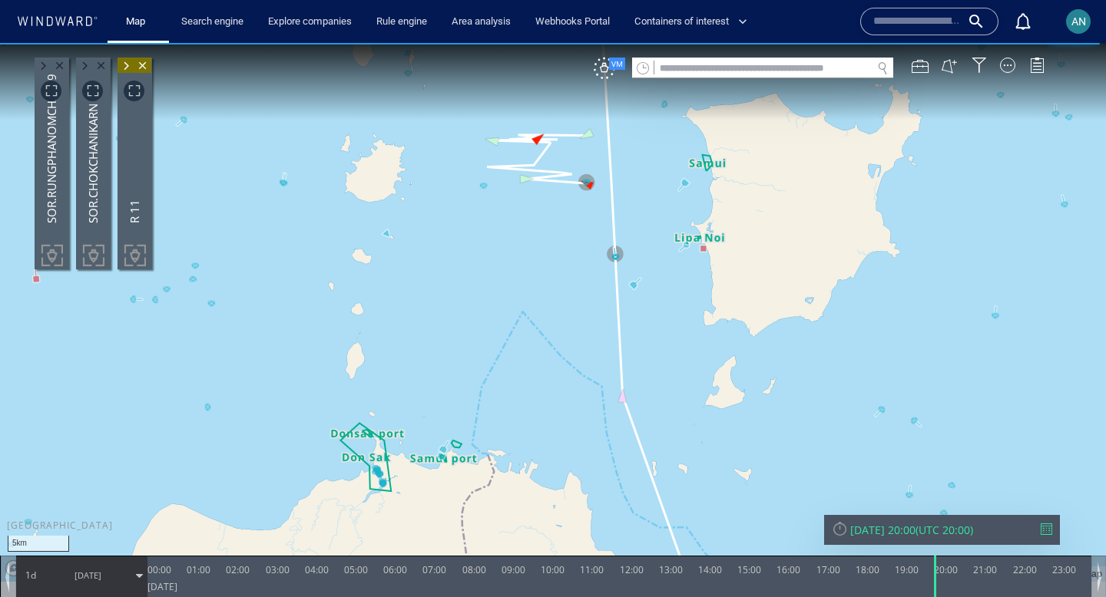
drag, startPoint x: 513, startPoint y: 284, endPoint x: 522, endPoint y: 372, distance: 88.0
click at [522, 371] on canvas "Map" at bounding box center [553, 312] width 1106 height 539
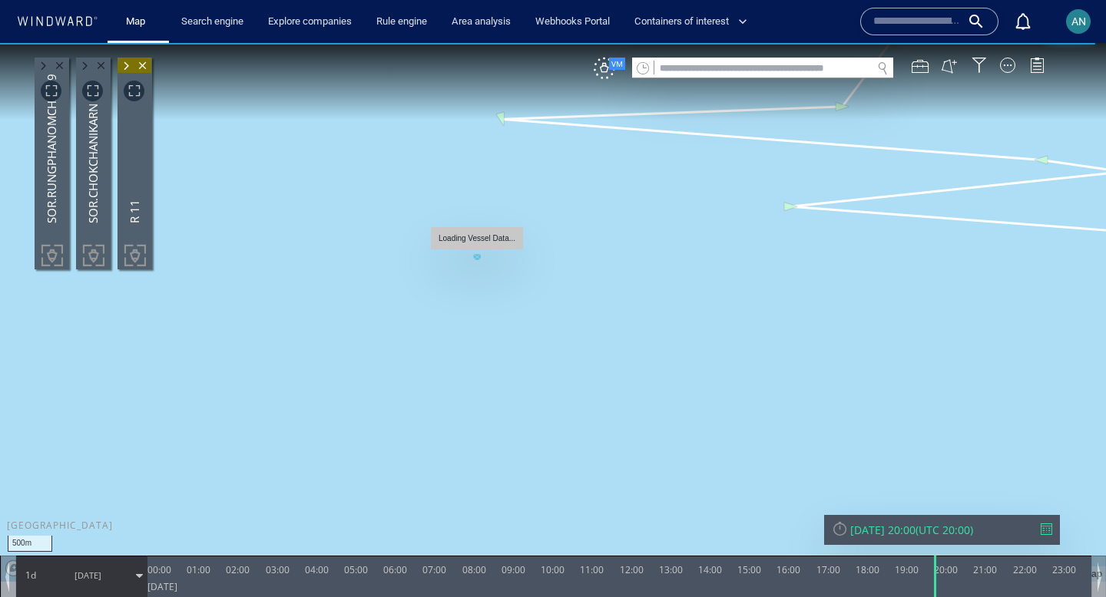
click at [475, 257] on canvas "Map" at bounding box center [553, 312] width 1106 height 539
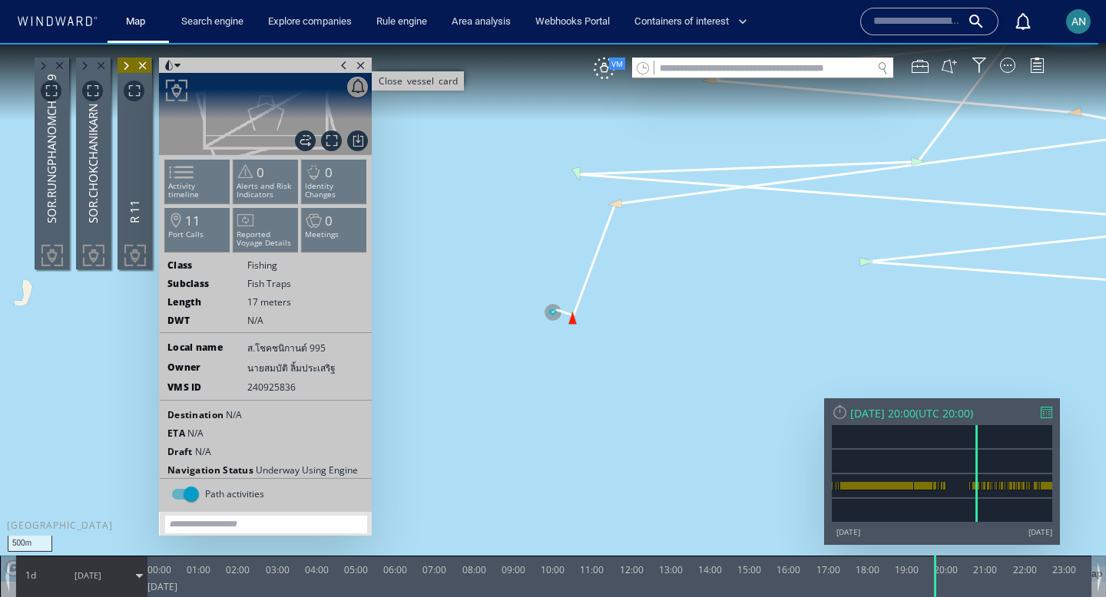
click at [365, 65] on span "Close vessel card" at bounding box center [360, 65] width 17 height 15
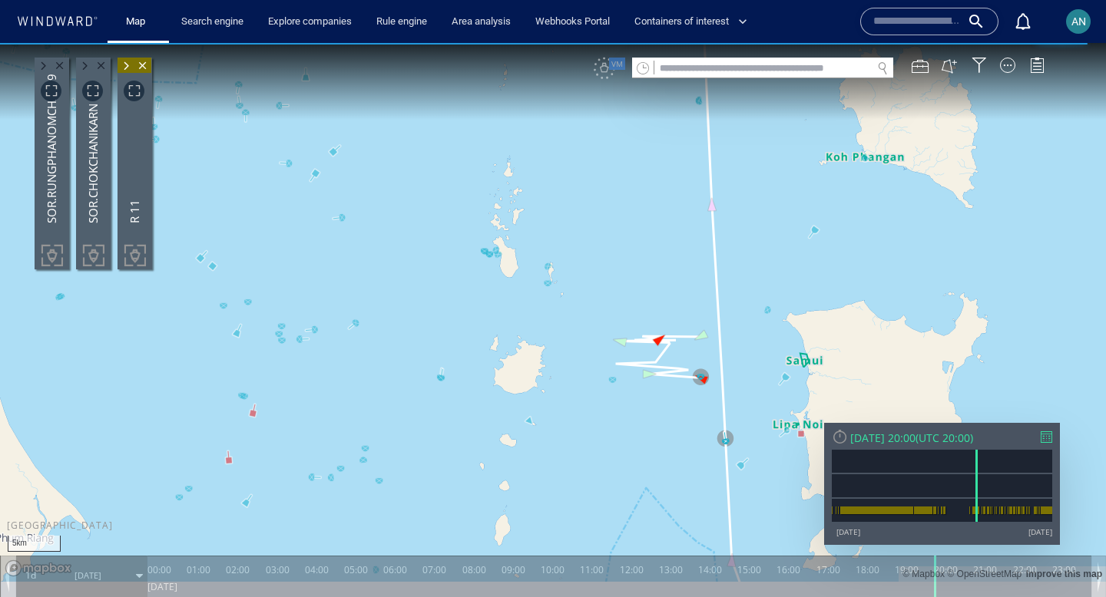
click at [600, 71] on div "VM" at bounding box center [827, 69] width 466 height 22
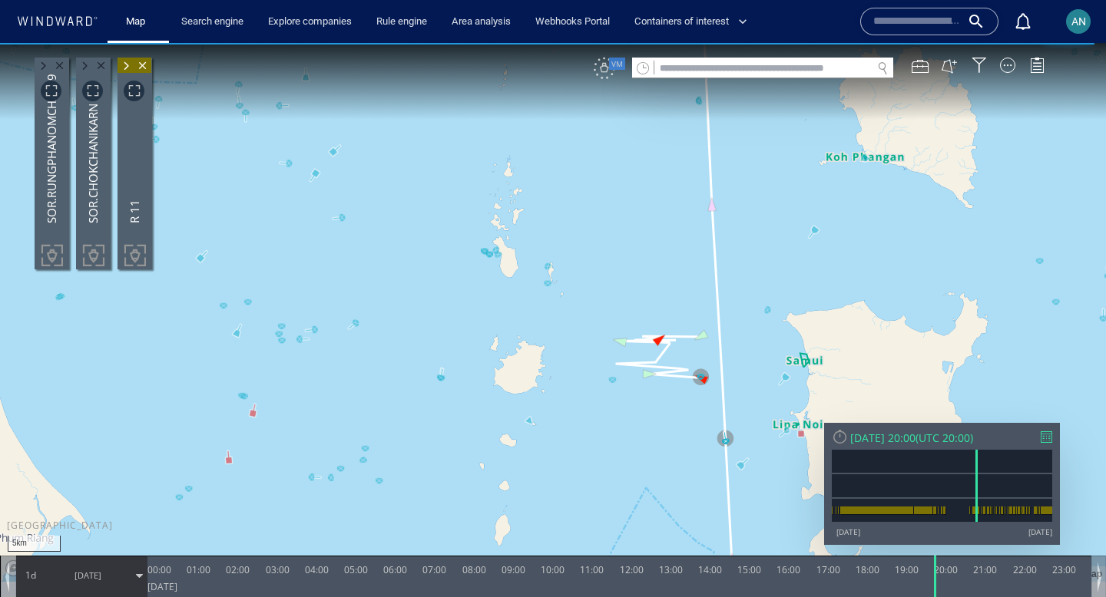
click at [603, 73] on div "VM" at bounding box center [605, 69] width 22 height 22
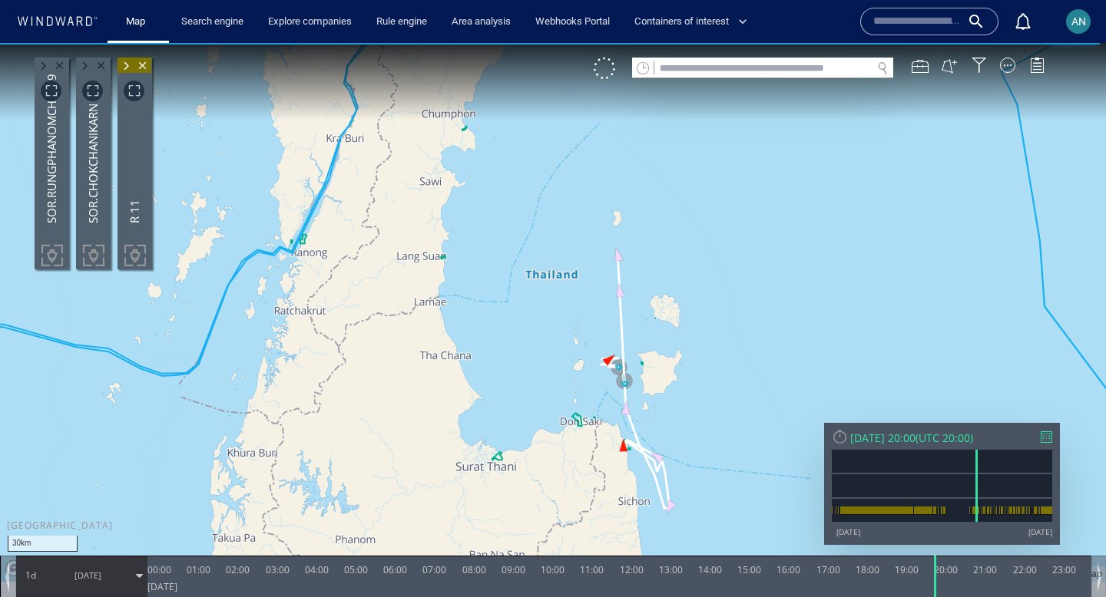
drag, startPoint x: 588, startPoint y: 421, endPoint x: 495, endPoint y: 367, distance: 108.0
click at [495, 367] on canvas "Map" at bounding box center [553, 312] width 1106 height 539
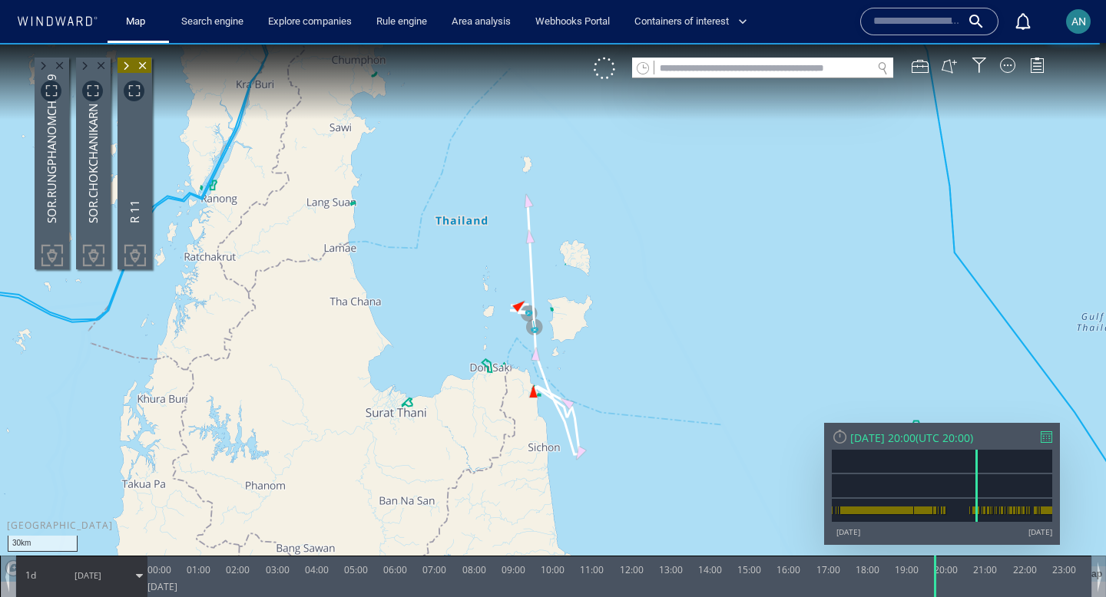
click at [903, 437] on div "Fri 13/01/2023 20:00" at bounding box center [882, 438] width 65 height 15
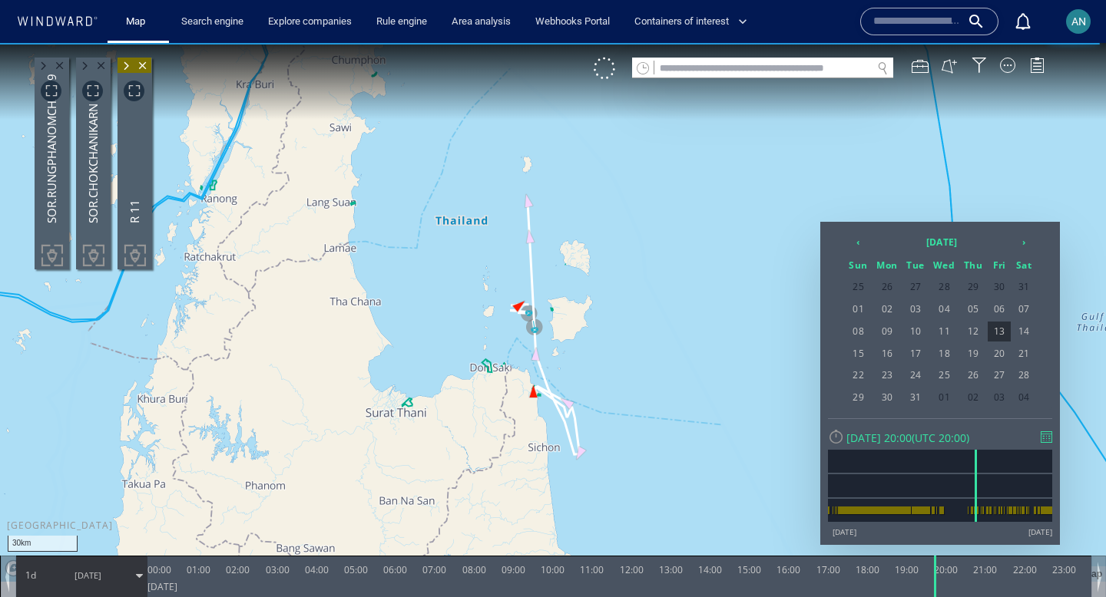
click at [903, 437] on div "Fri 13/01/2023 20:00" at bounding box center [878, 438] width 65 height 15
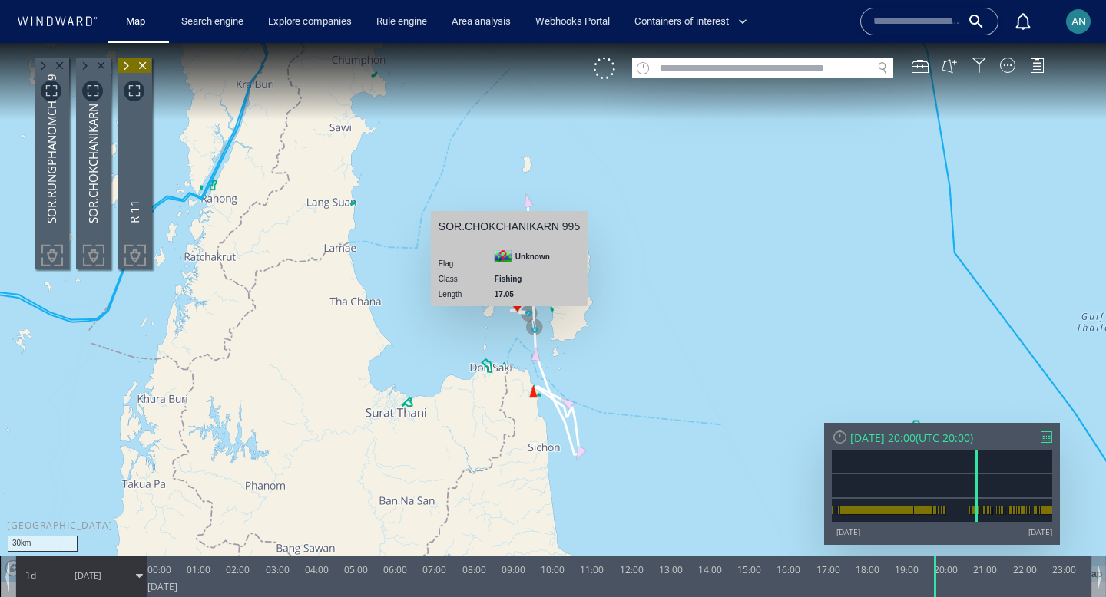
click at [1074, 29] on div "AN" at bounding box center [1078, 21] width 15 height 18
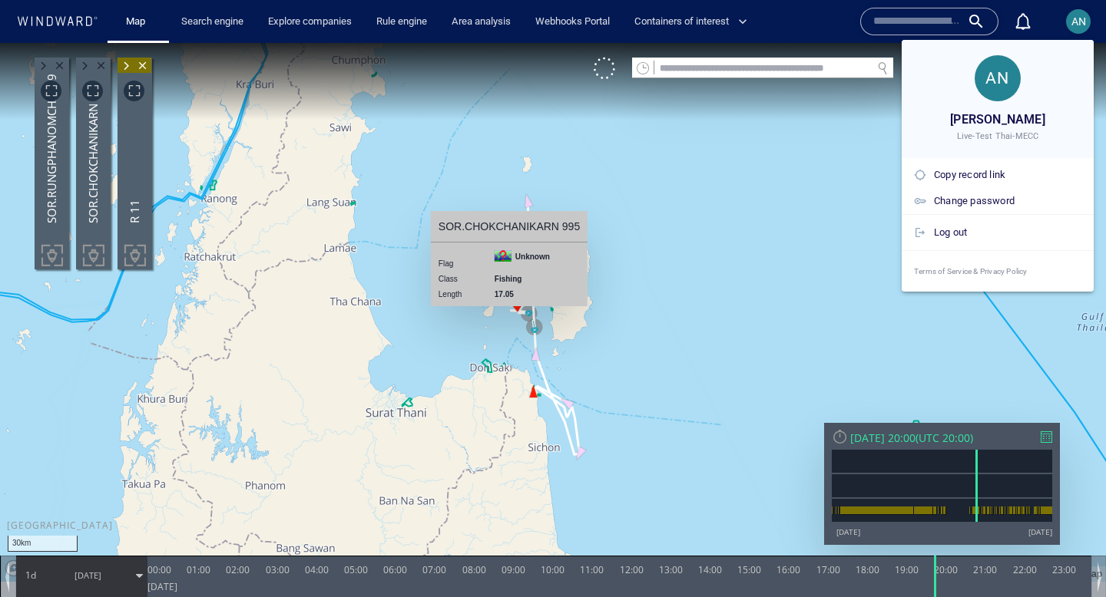
click at [1077, 18] on div at bounding box center [553, 298] width 1106 height 597
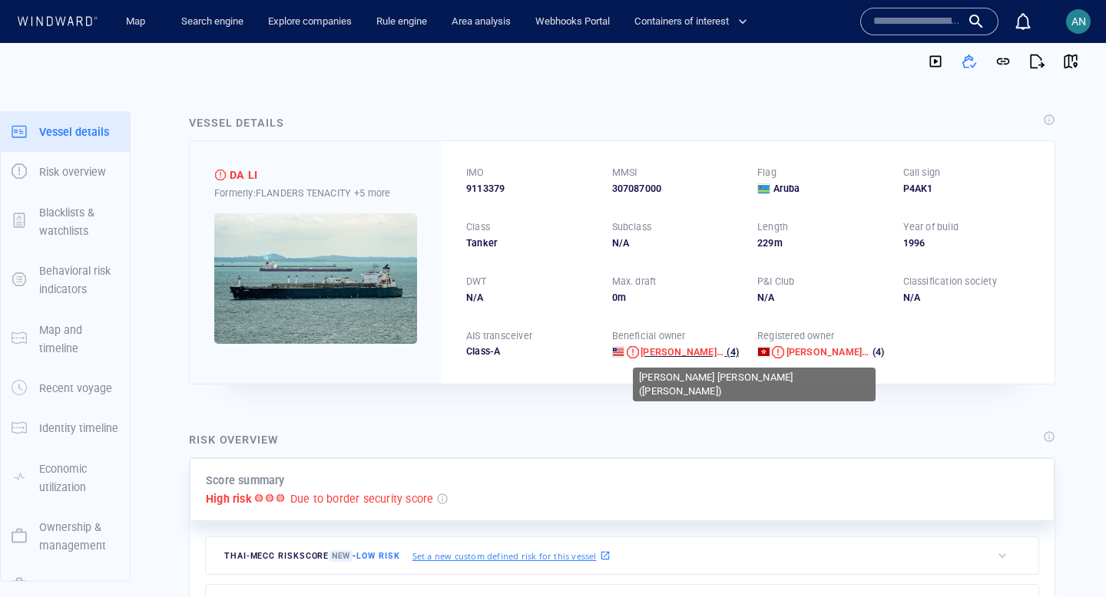
click at [665, 355] on span "[PERSON_NAME] [PERSON_NAME] ([PERSON_NAME])" at bounding box center [759, 352] width 239 height 12
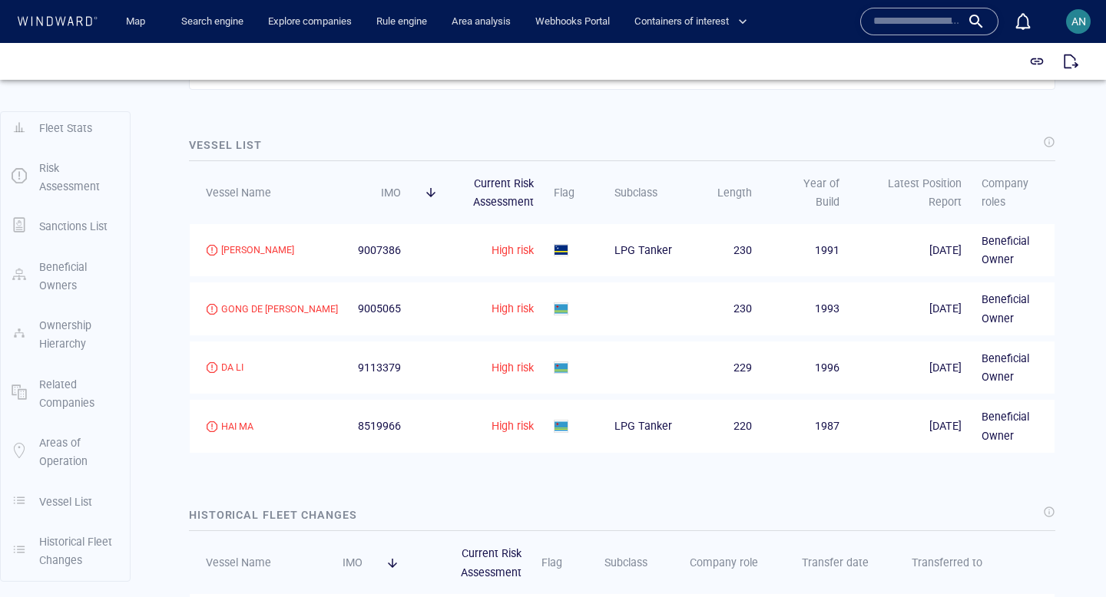
scroll to position [1795, 0]
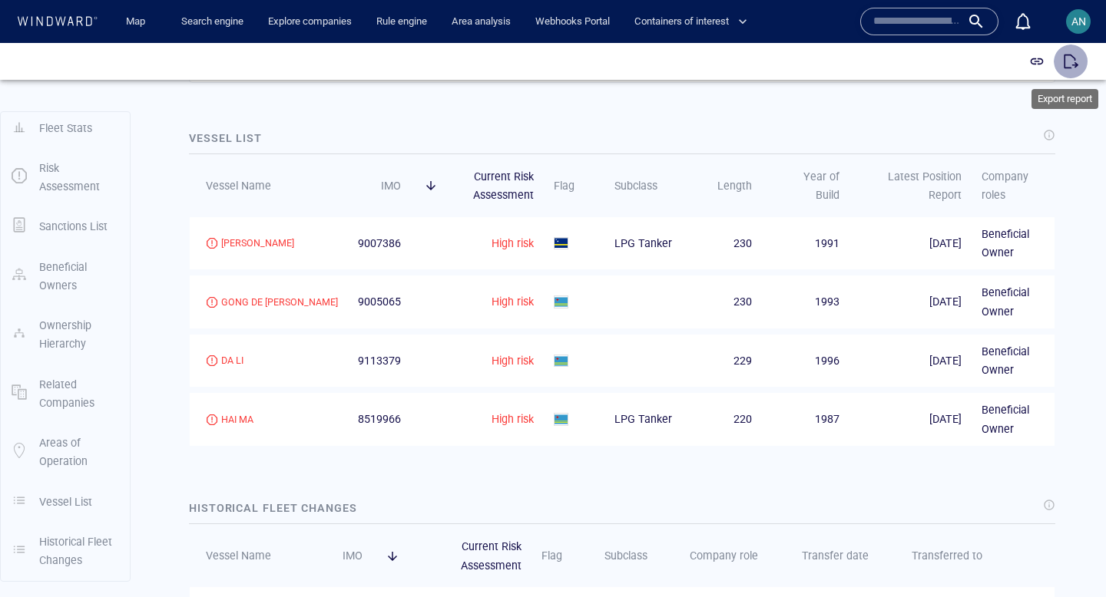
click at [1071, 58] on span "button" at bounding box center [1070, 61] width 15 height 15
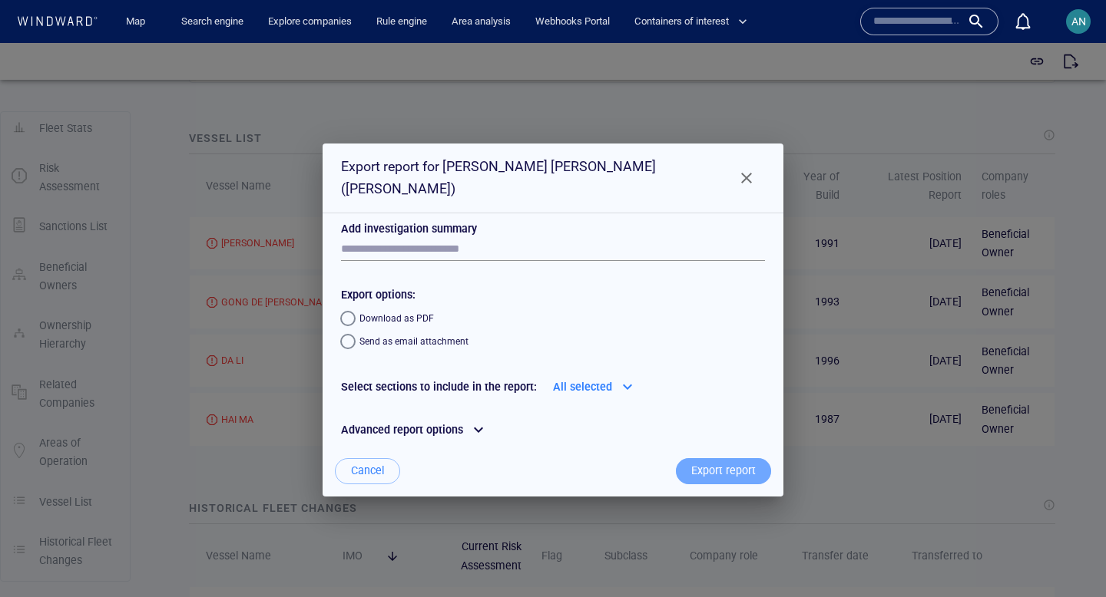
click at [726, 468] on div "Export report" at bounding box center [723, 470] width 71 height 25
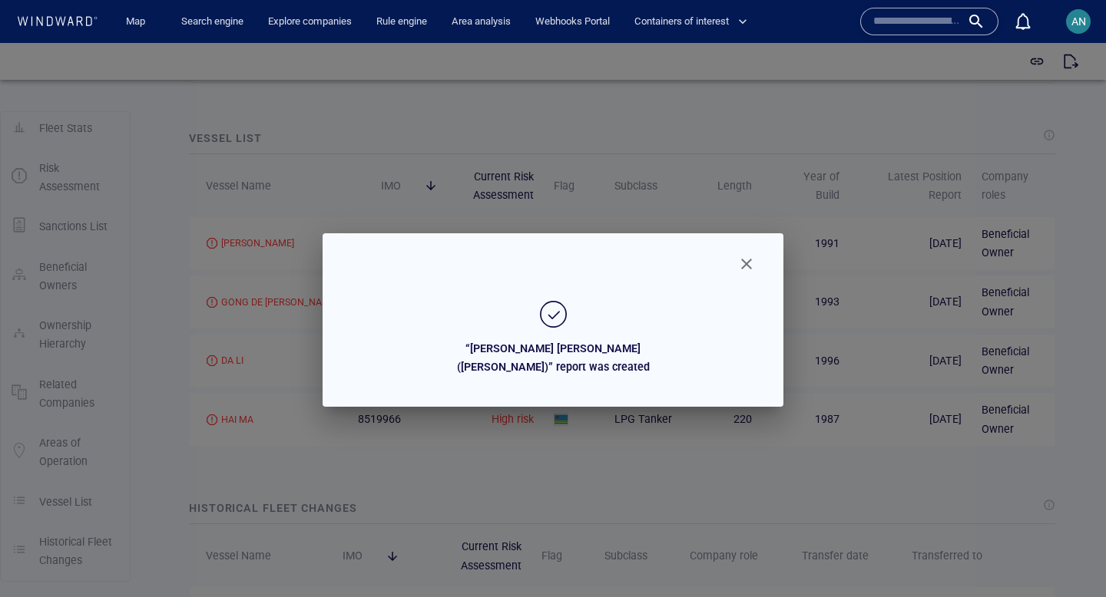
click at [750, 263] on span "Close" at bounding box center [746, 264] width 18 height 18
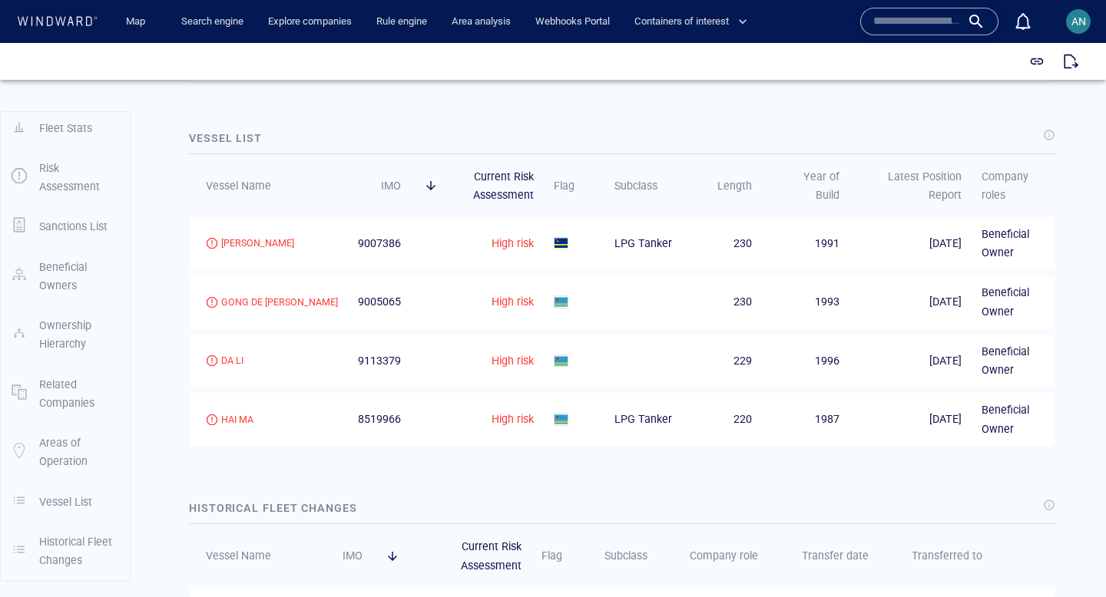
click at [54, 15] on div at bounding box center [57, 22] width 82 height 15
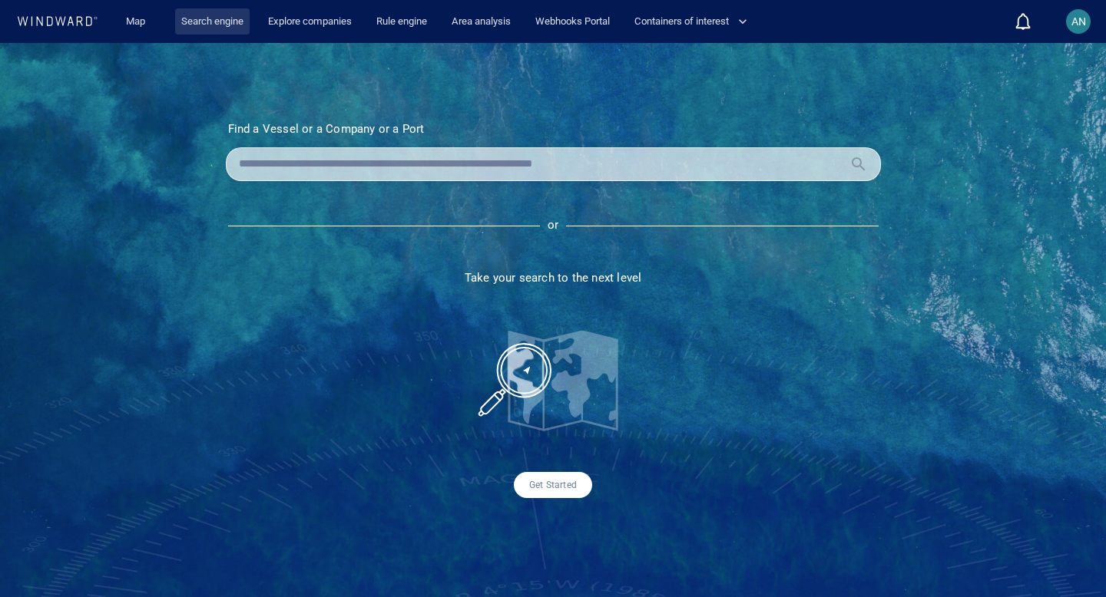
click at [212, 26] on link "Search engine" at bounding box center [212, 21] width 74 height 27
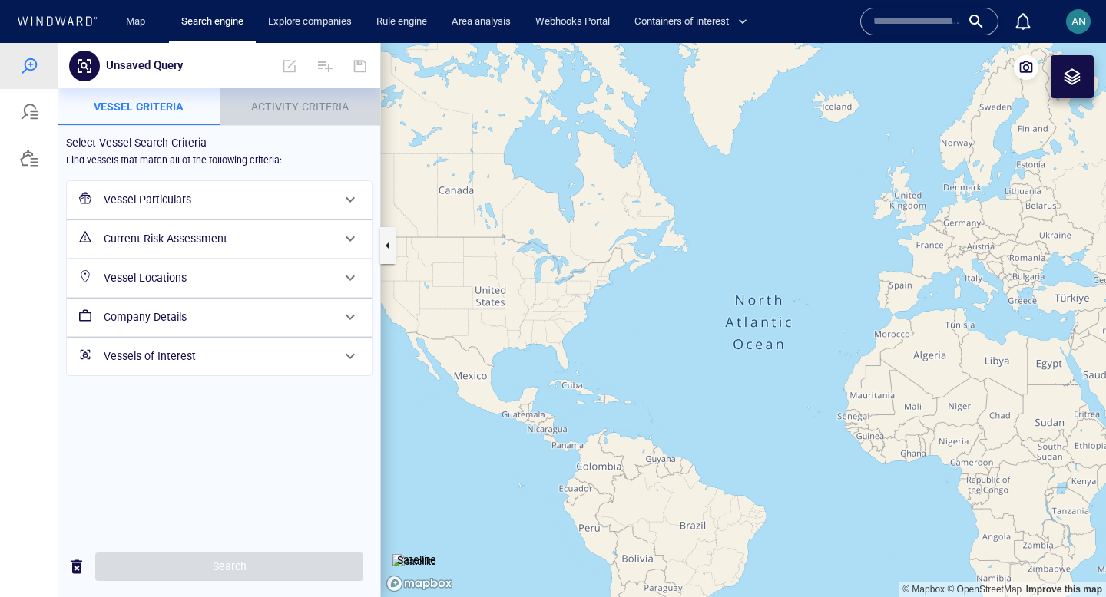
click at [306, 108] on span "Activity Criteria" at bounding box center [300, 107] width 98 height 12
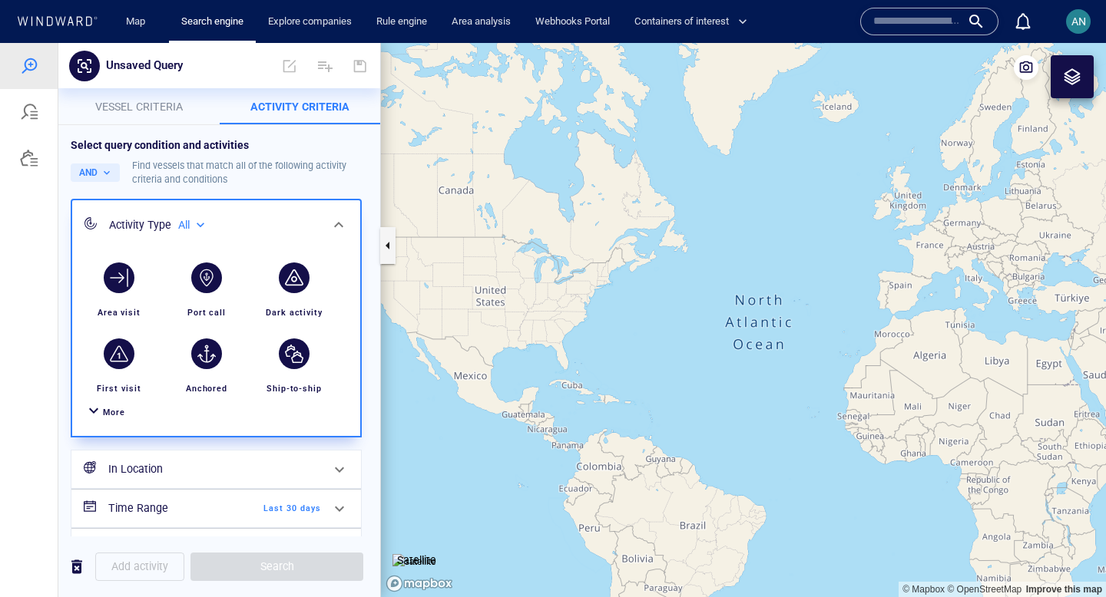
click at [298, 287] on div "button" at bounding box center [294, 278] width 31 height 31
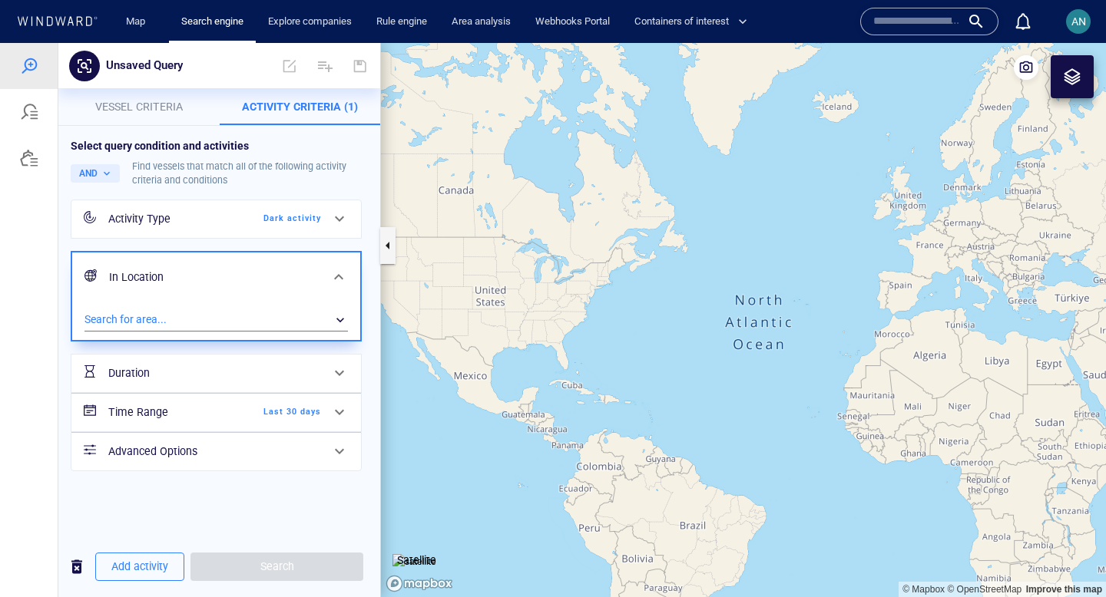
click at [240, 320] on div "​" at bounding box center [215, 320] width 263 height 23
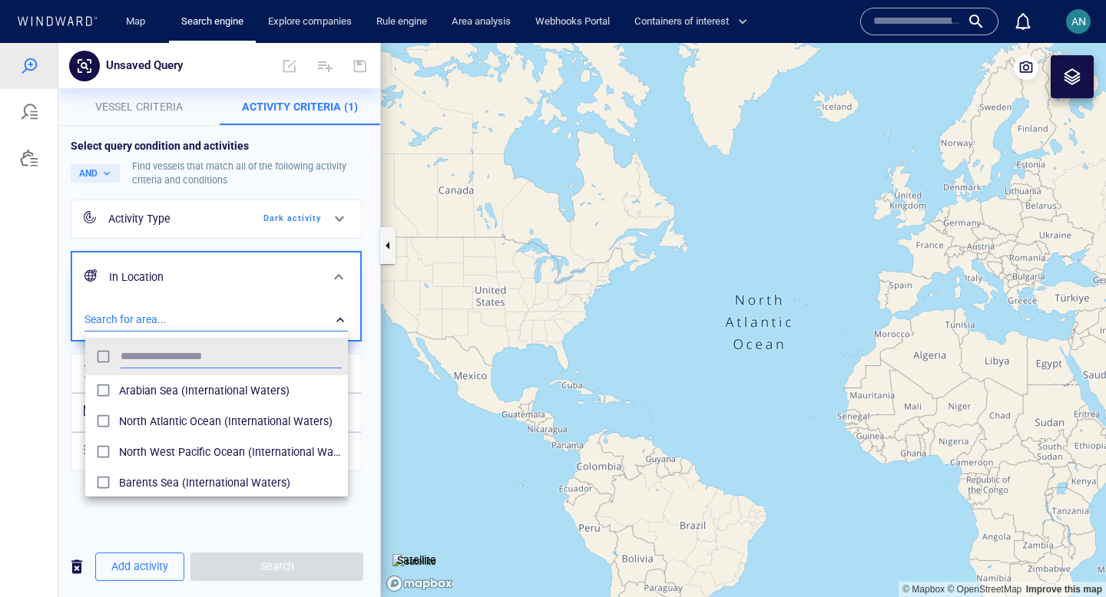
scroll to position [153, 263]
type input "********"
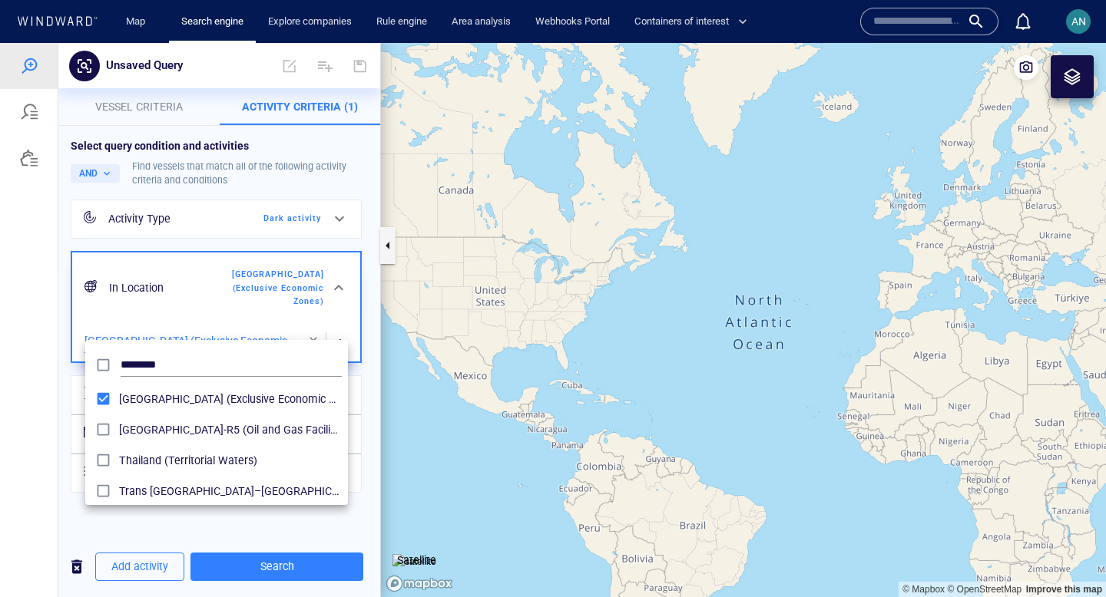
click at [340, 328] on div at bounding box center [553, 320] width 1106 height 554
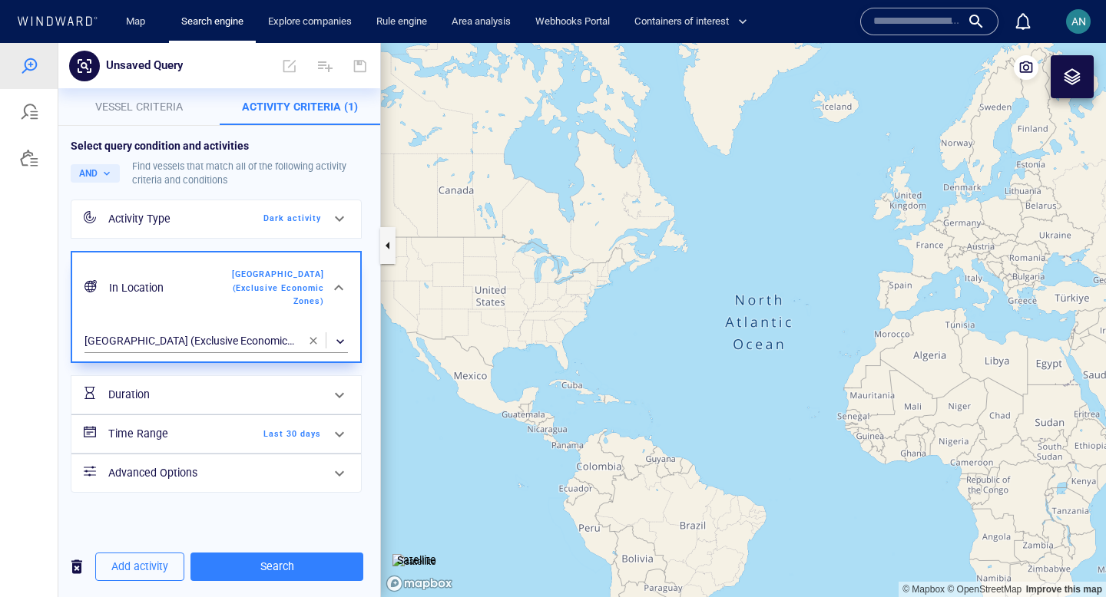
click at [294, 428] on span "Last 30 days" at bounding box center [277, 435] width 88 height 14
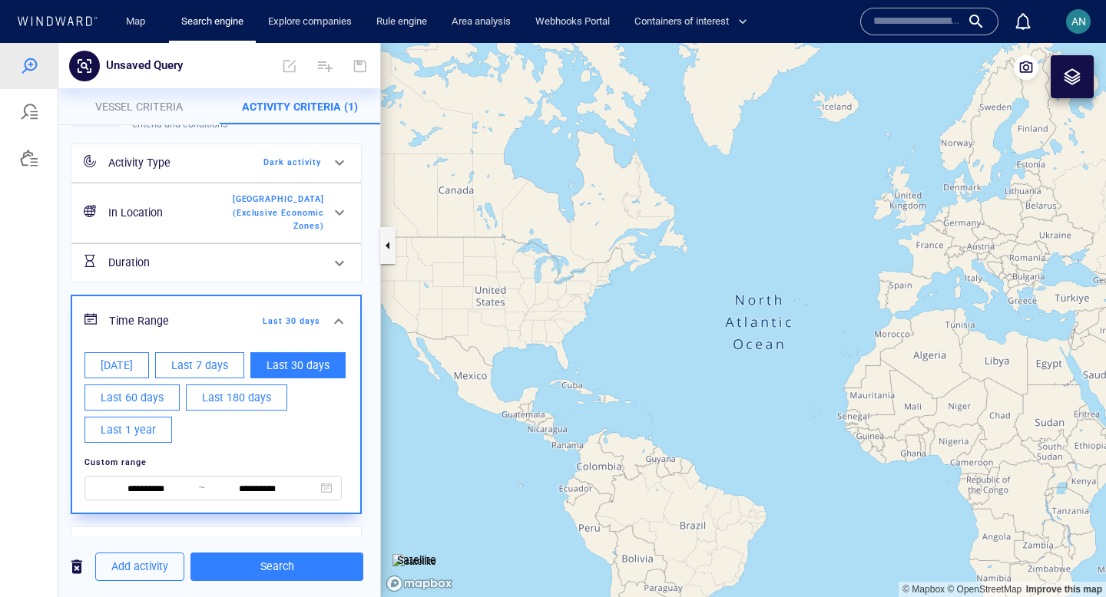
scroll to position [83, 0]
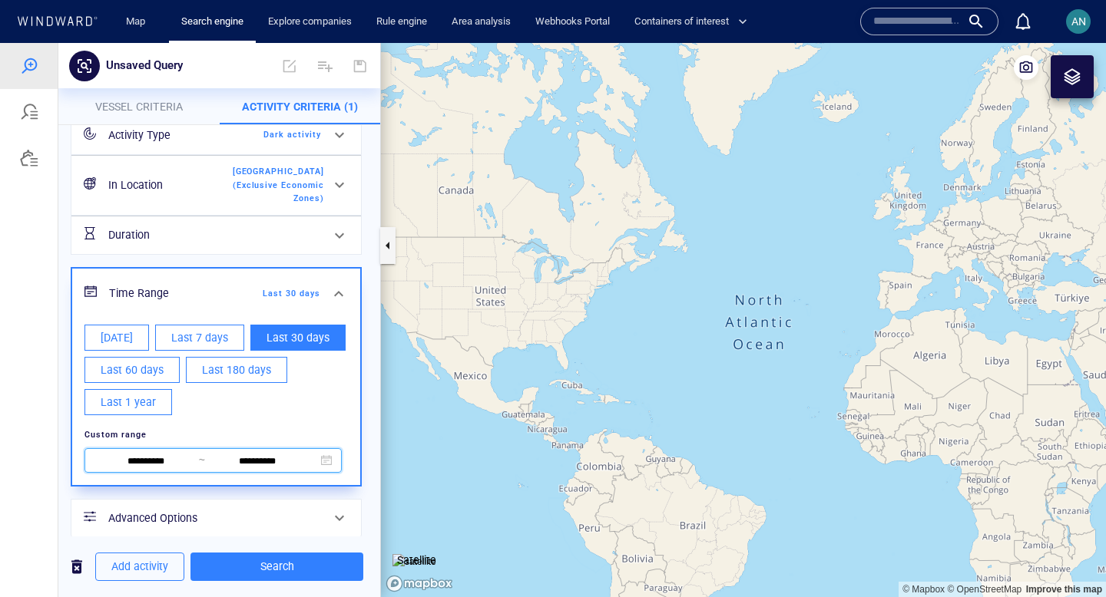
click at [326, 455] on span at bounding box center [326, 460] width 11 height 11
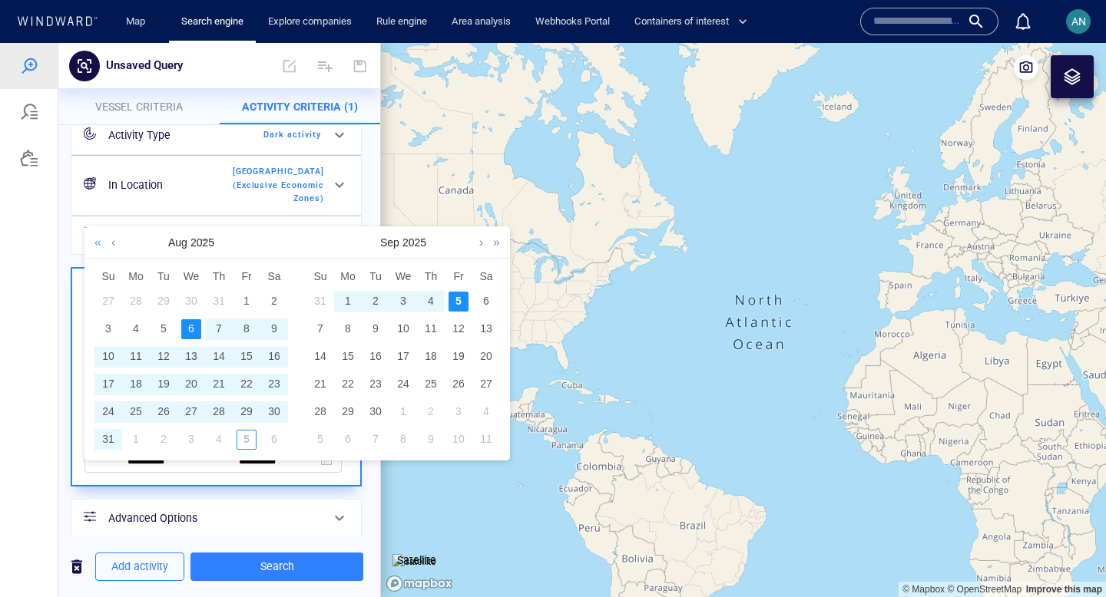
click at [94, 245] on link at bounding box center [98, 242] width 15 height 31
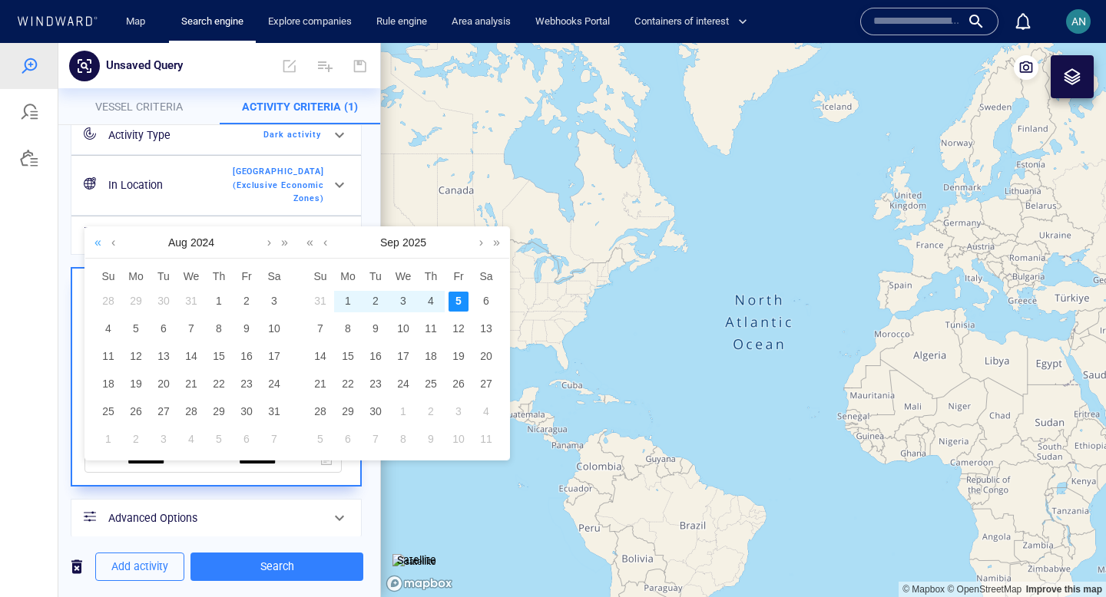
click at [94, 245] on link at bounding box center [98, 242] width 15 height 31
click at [274, 299] on div "1" at bounding box center [274, 302] width 20 height 20
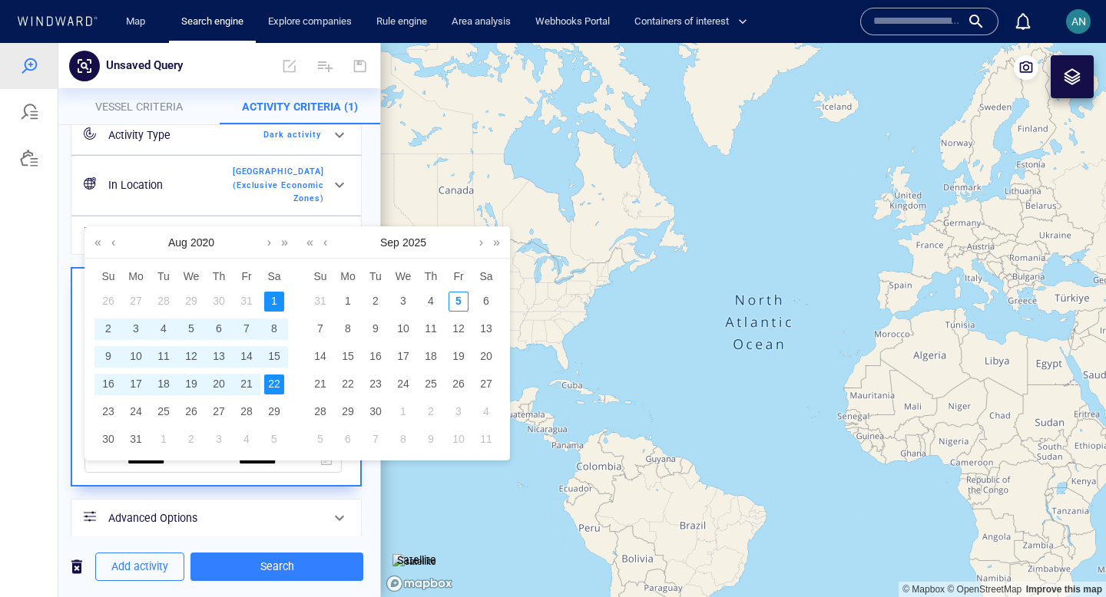
click at [276, 384] on div "22" at bounding box center [274, 385] width 20 height 20
type input "**********"
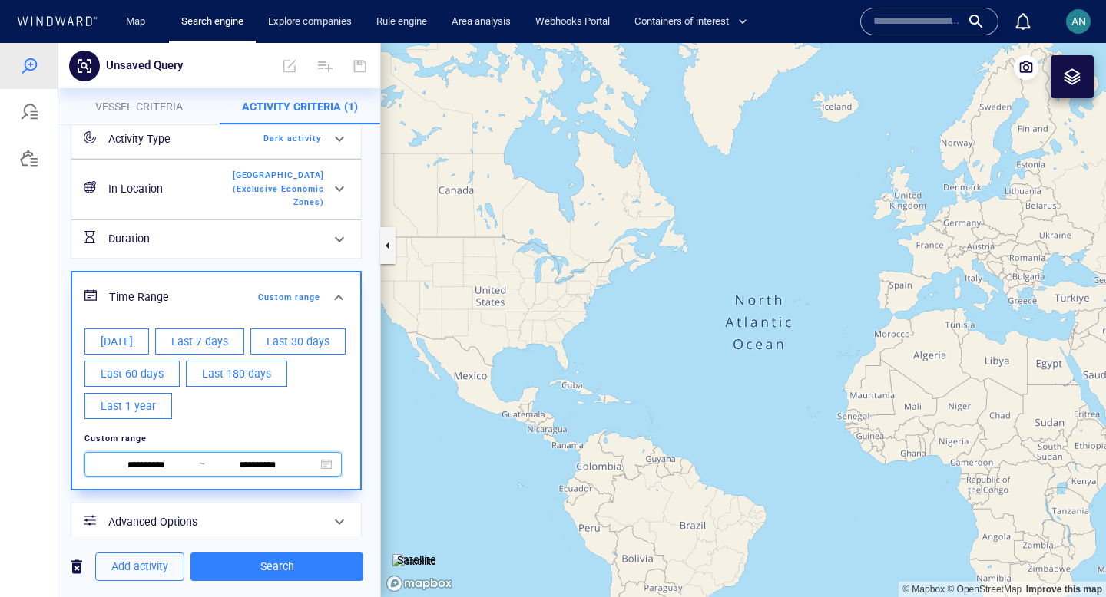
scroll to position [83, 0]
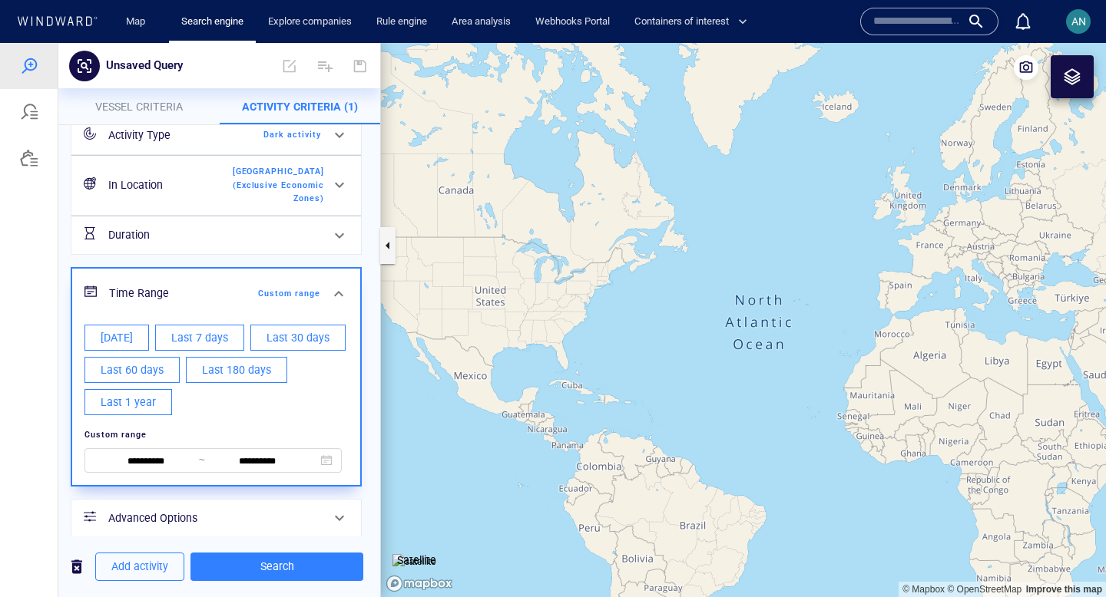
drag, startPoint x: 895, startPoint y: 434, endPoint x: 419, endPoint y: 383, distance: 478.8
click at [419, 383] on canvas "Map" at bounding box center [743, 320] width 725 height 554
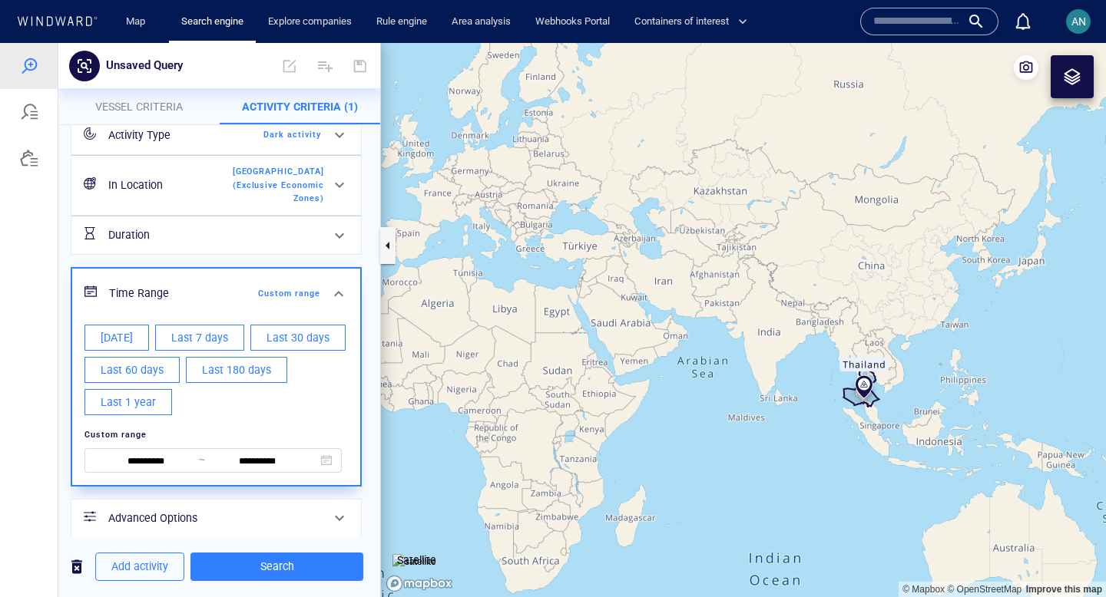
drag, startPoint x: 771, startPoint y: 416, endPoint x: 653, endPoint y: 416, distance: 118.3
click at [653, 416] on canvas "Map" at bounding box center [743, 320] width 725 height 554
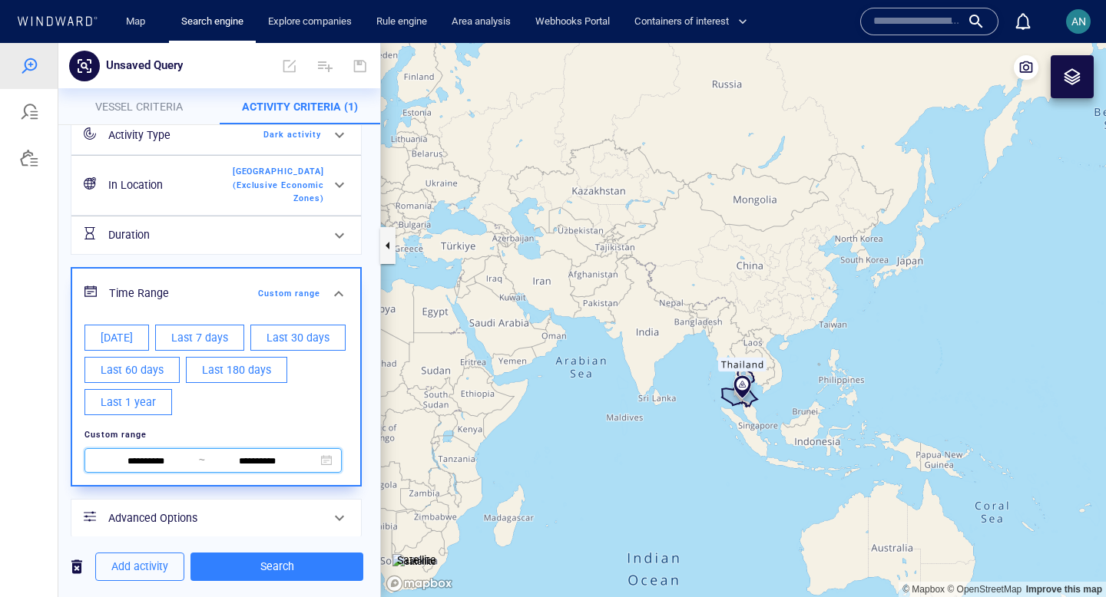
click at [327, 455] on span at bounding box center [326, 460] width 11 height 11
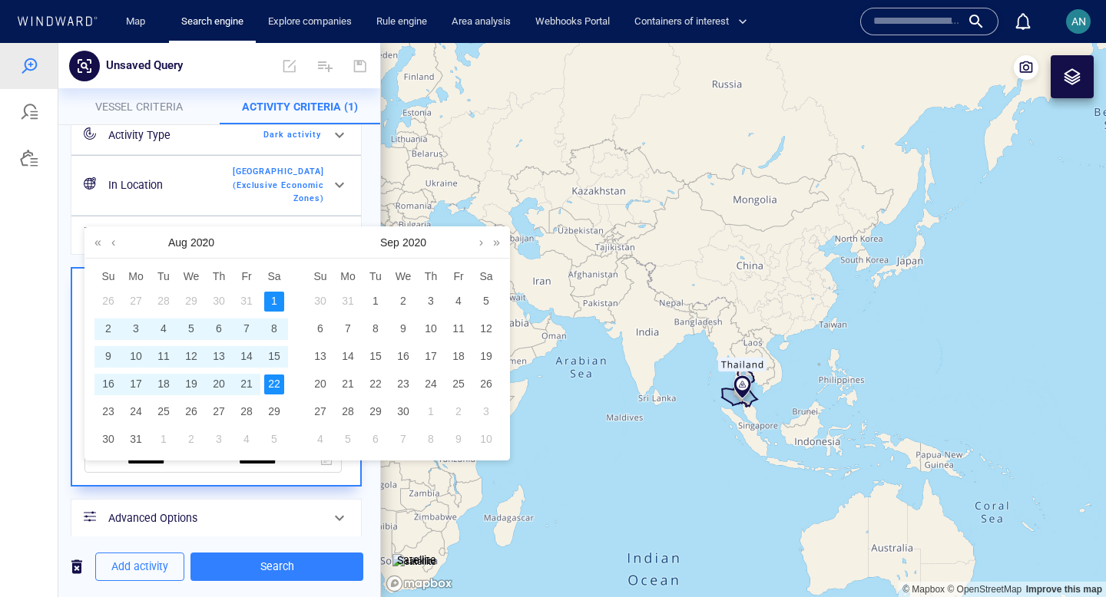
click at [179, 481] on div "**********" at bounding box center [216, 327] width 291 height 422
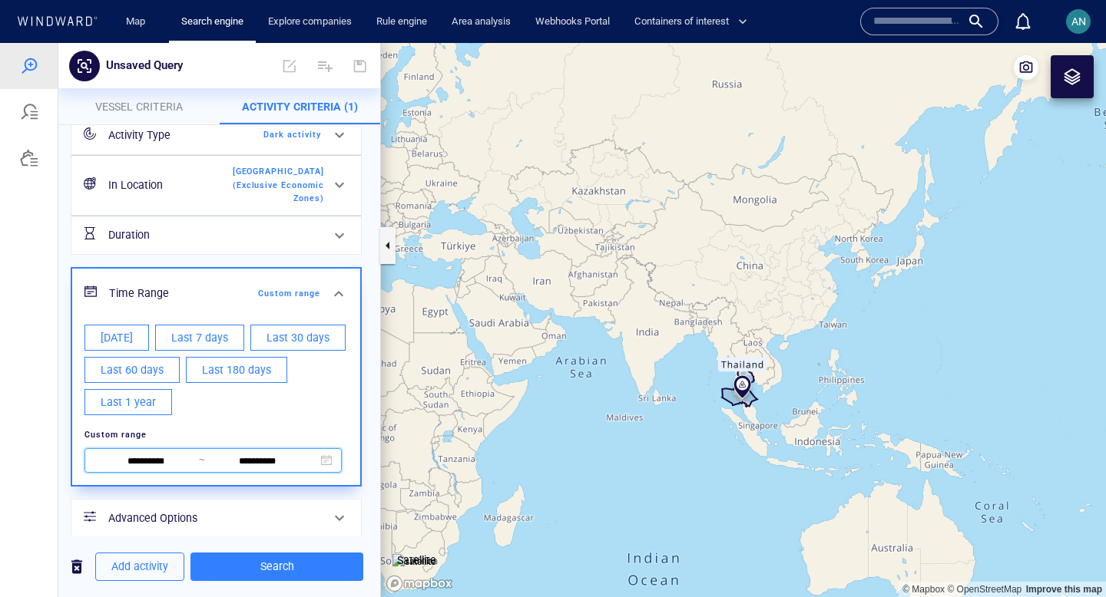
click at [326, 455] on span at bounding box center [326, 460] width 11 height 11
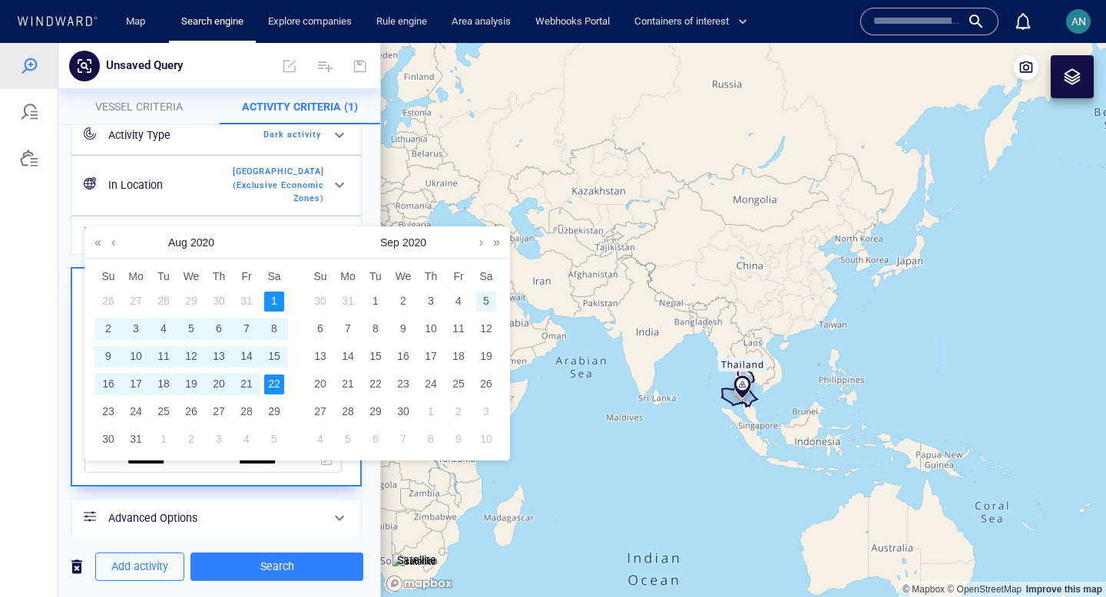
click at [482, 301] on div "5" at bounding box center [486, 302] width 20 height 20
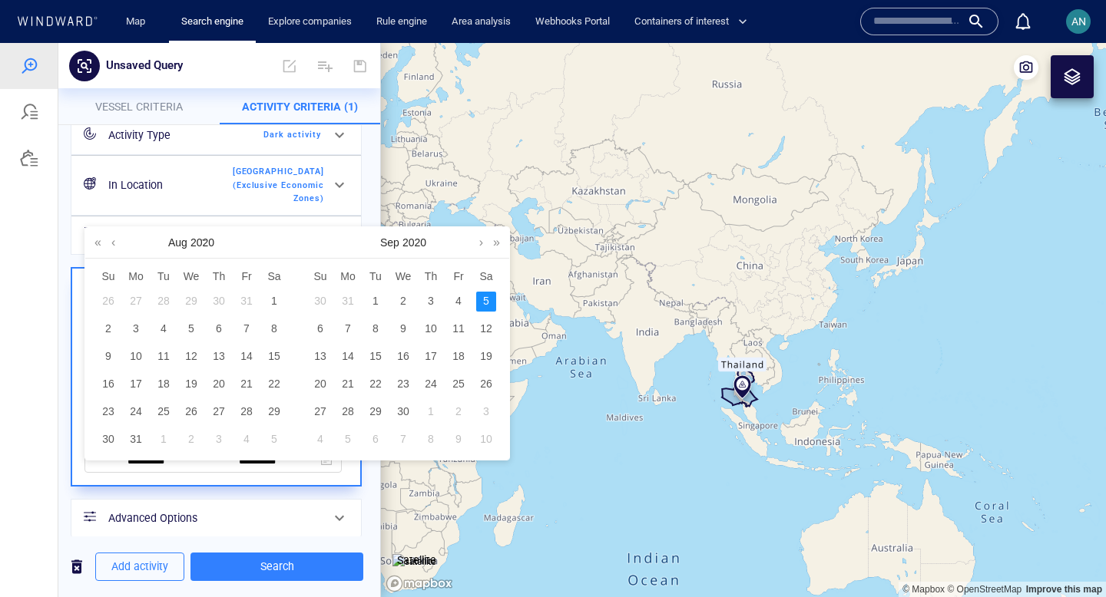
click at [491, 299] on div "5" at bounding box center [486, 302] width 20 height 20
type input "**********"
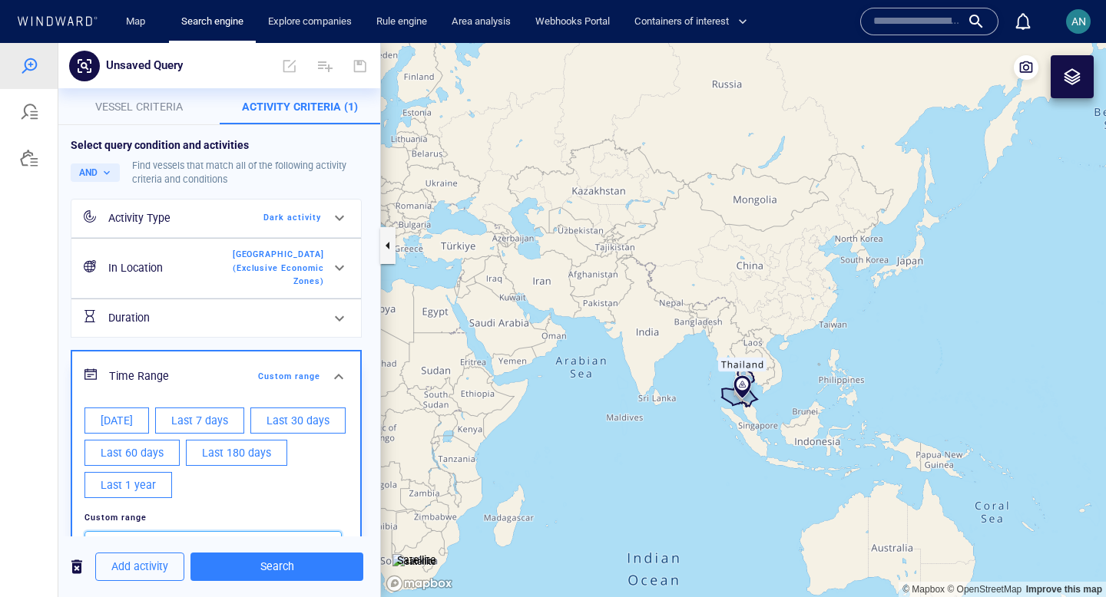
scroll to position [83, 0]
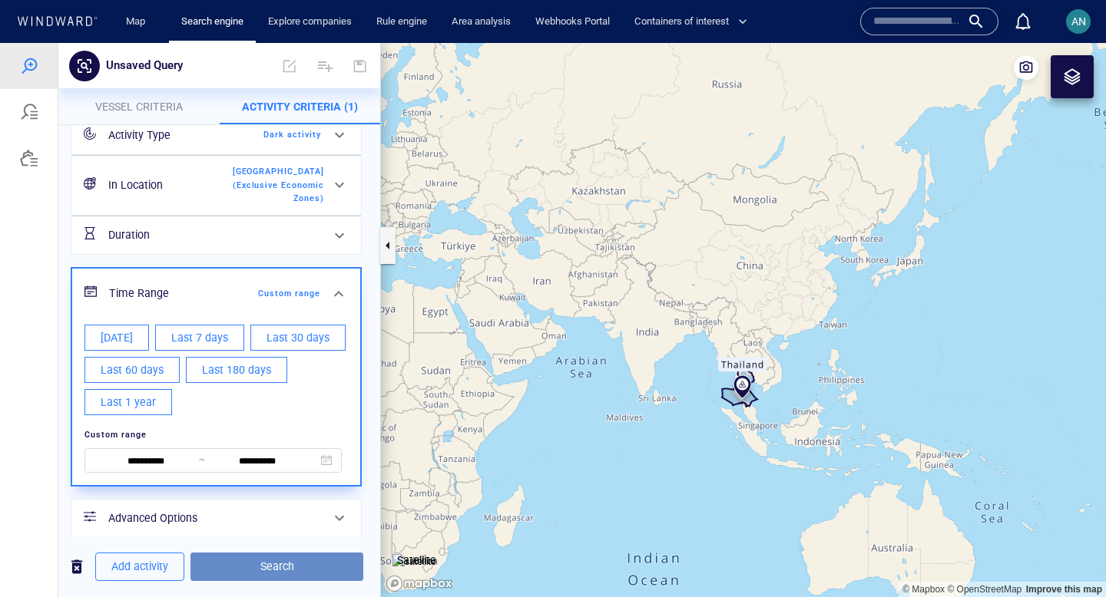
click at [306, 565] on span "Search" at bounding box center [277, 567] width 148 height 19
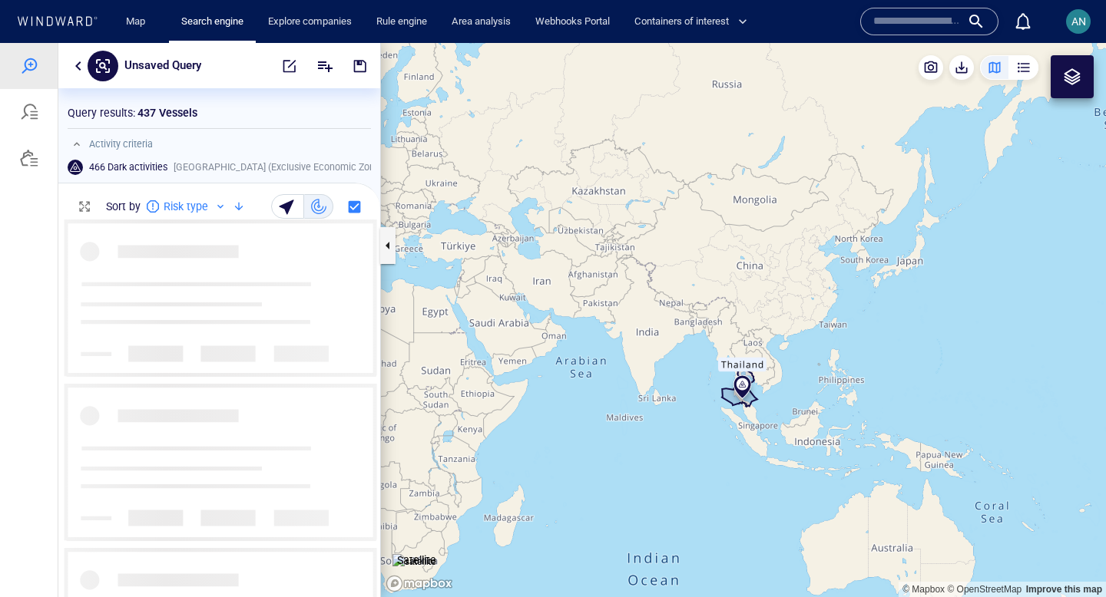
scroll to position [378, 322]
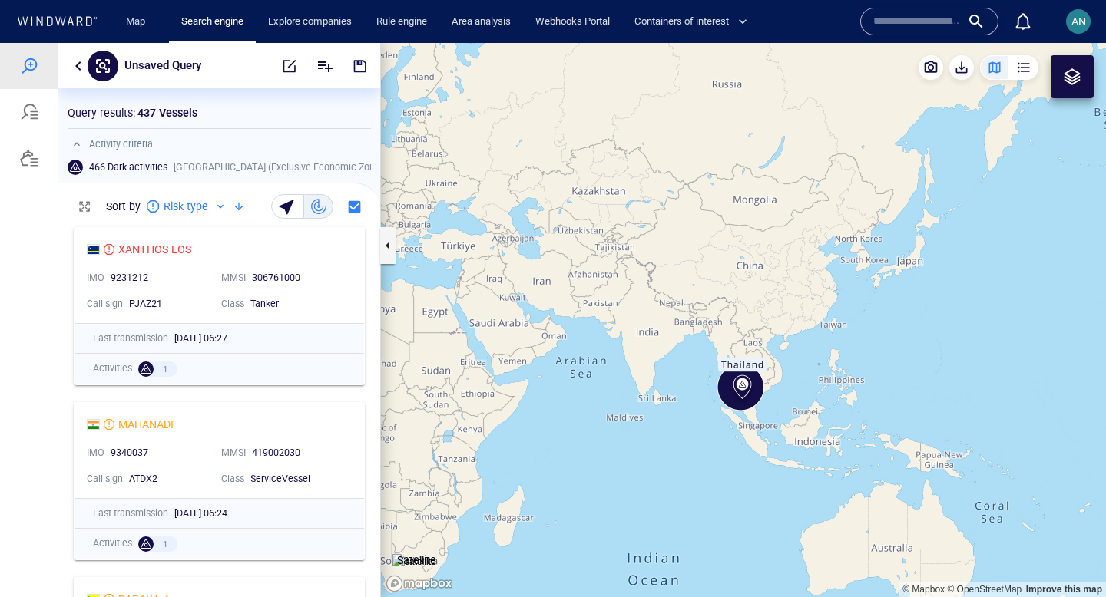
drag, startPoint x: 765, startPoint y: 434, endPoint x: 700, endPoint y: 433, distance: 65.3
click at [700, 433] on canvas "Map" at bounding box center [743, 320] width 725 height 554
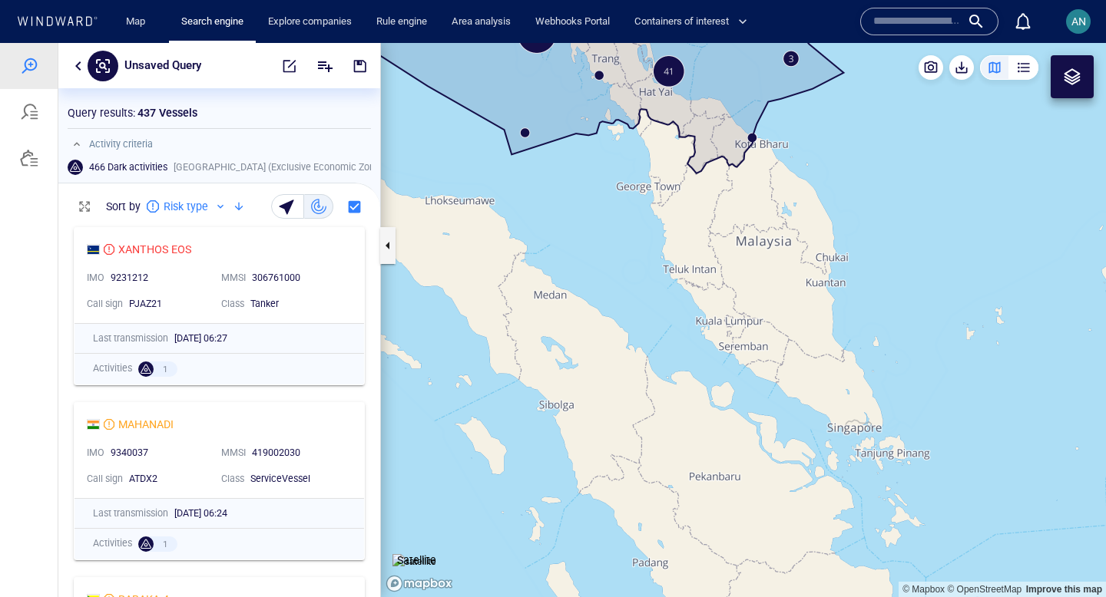
drag, startPoint x: 628, startPoint y: 269, endPoint x: 651, endPoint y: 579, distance: 311.1
click at [651, 579] on canvas "Map" at bounding box center [743, 320] width 725 height 554
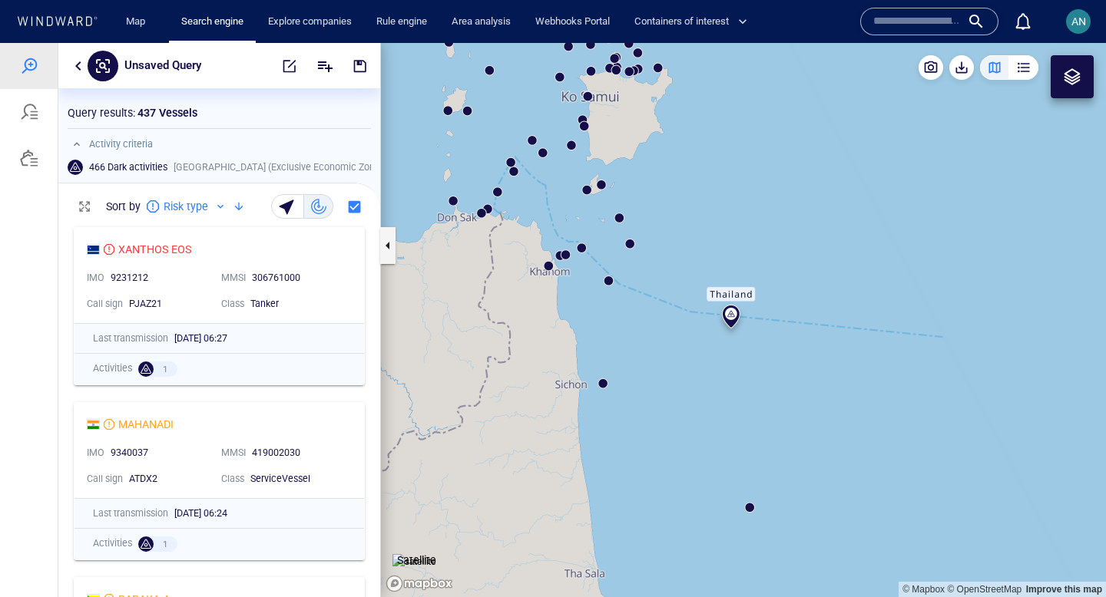
drag, startPoint x: 603, startPoint y: 153, endPoint x: 720, endPoint y: 458, distance: 327.2
click at [720, 458] on canvas "Map" at bounding box center [743, 320] width 725 height 554
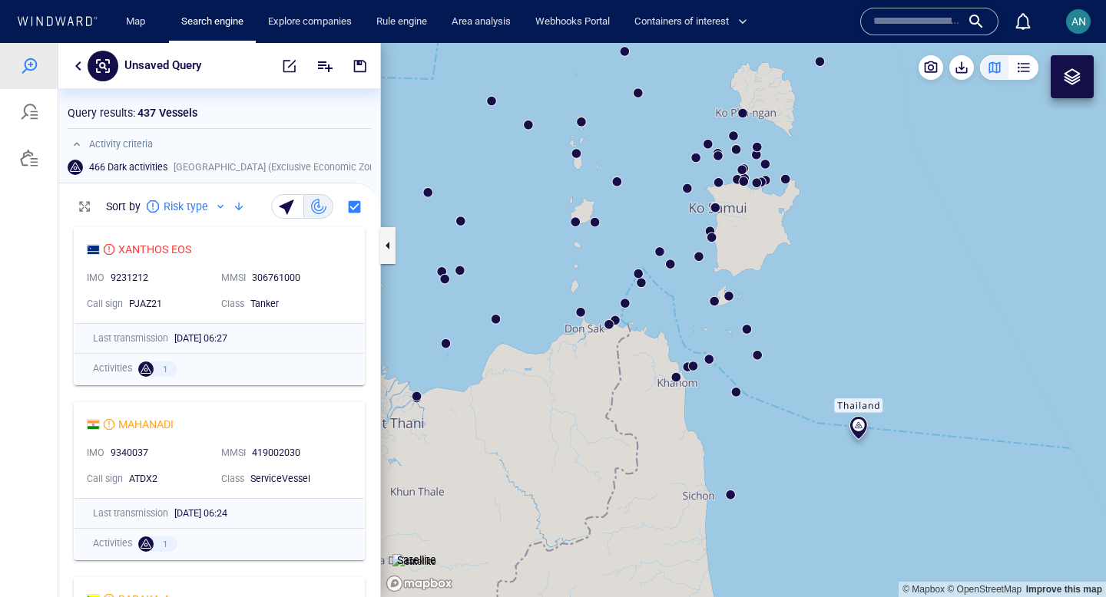
drag, startPoint x: 667, startPoint y: 346, endPoint x: 769, endPoint y: 402, distance: 116.5
click at [769, 402] on canvas "Map" at bounding box center [743, 320] width 725 height 554
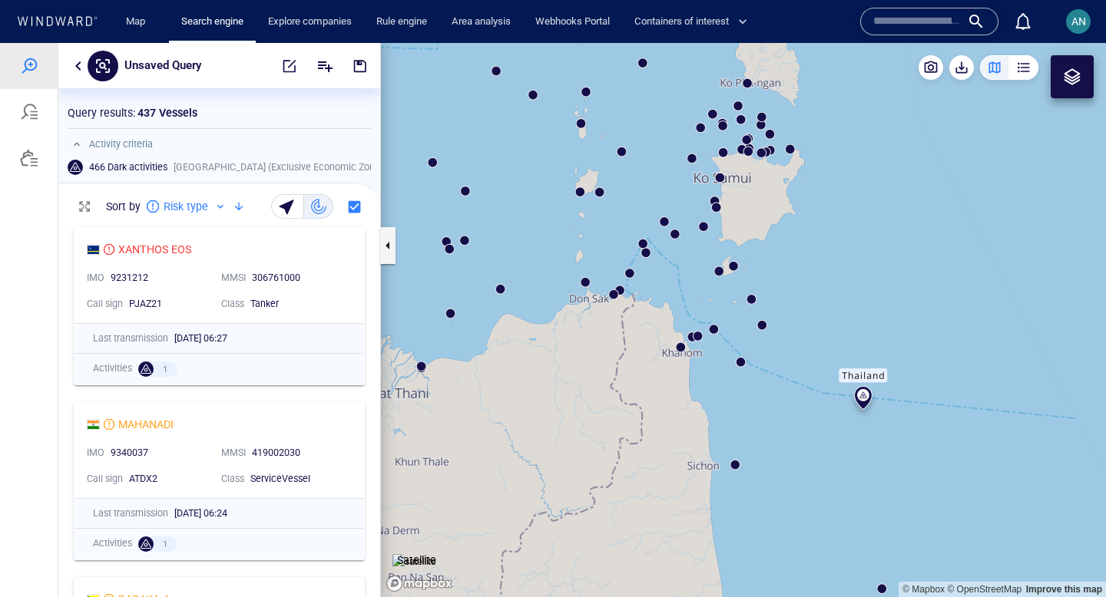
click at [741, 362] on canvas "Map" at bounding box center [743, 320] width 725 height 554
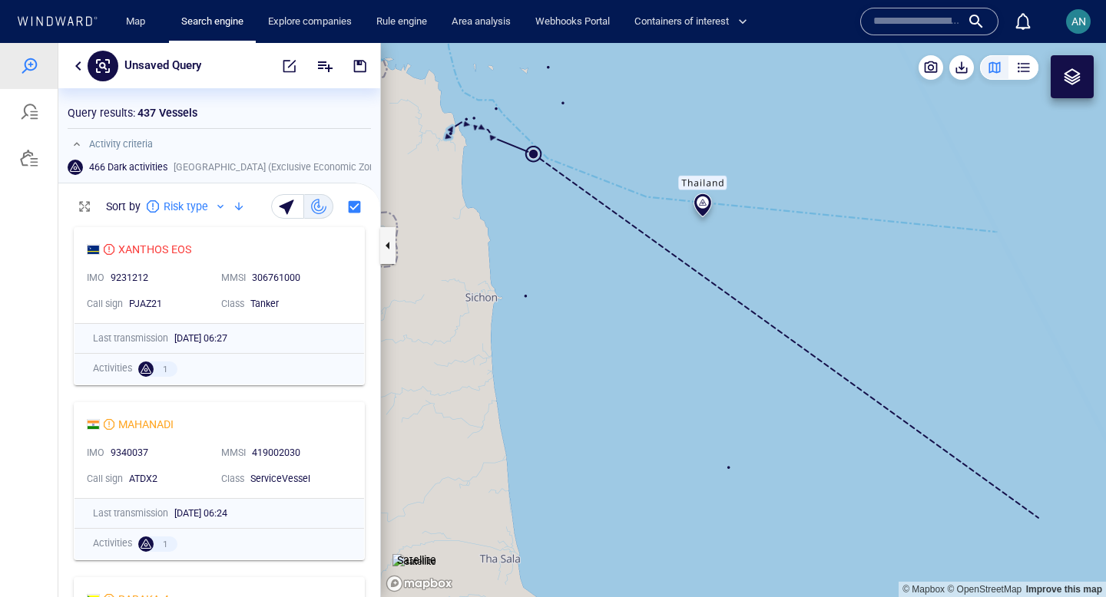
click at [536, 154] on canvas "Map" at bounding box center [743, 320] width 725 height 554
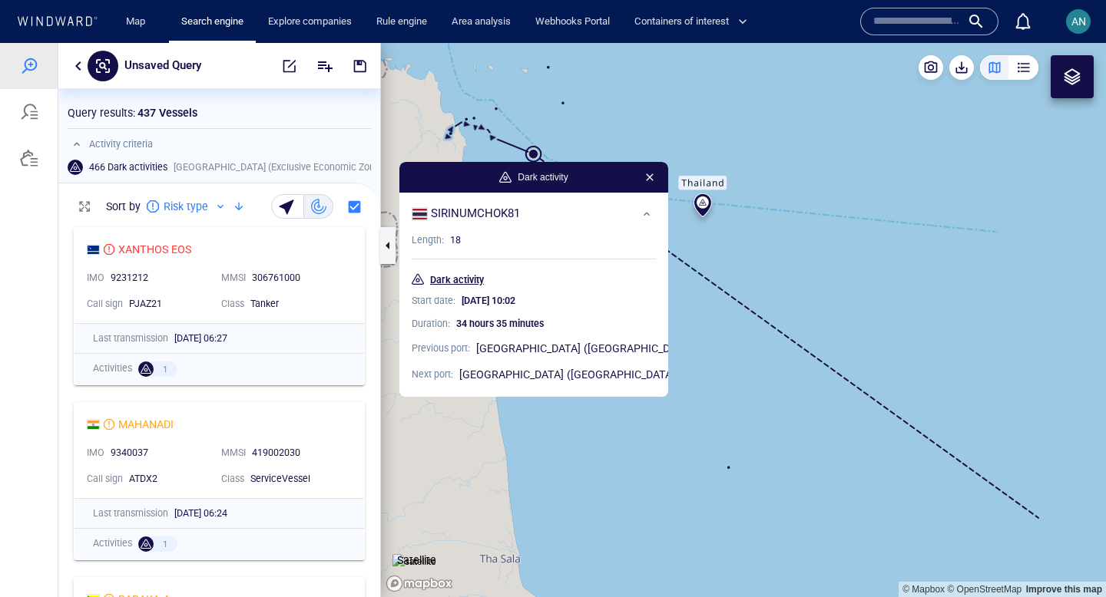
click at [476, 280] on p "Dark activity" at bounding box center [457, 280] width 54 height 14
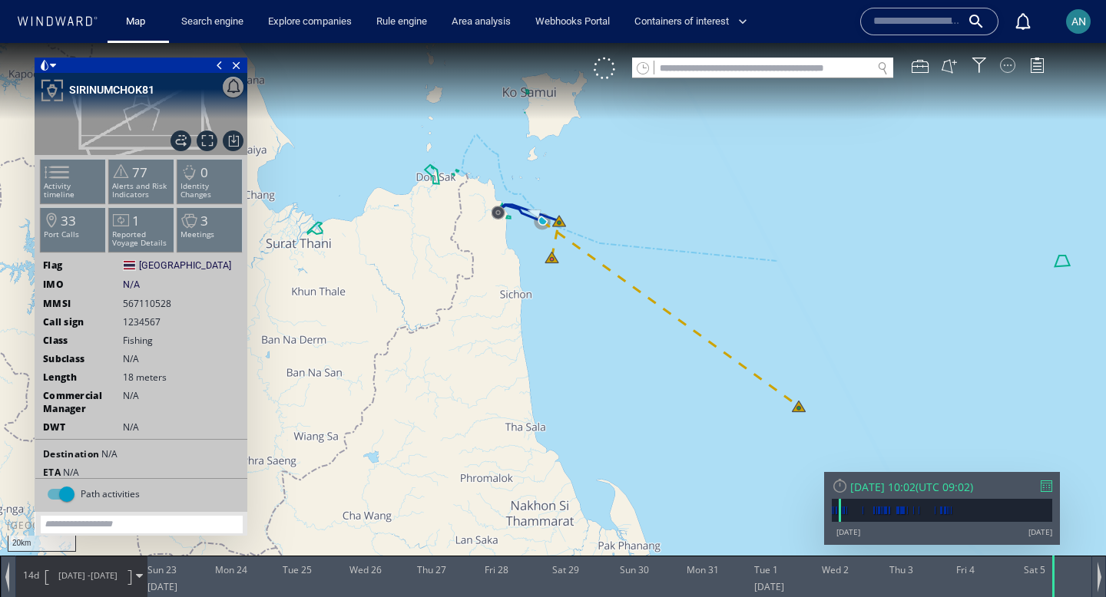
click at [1005, 66] on div at bounding box center [1007, 65] width 15 height 15
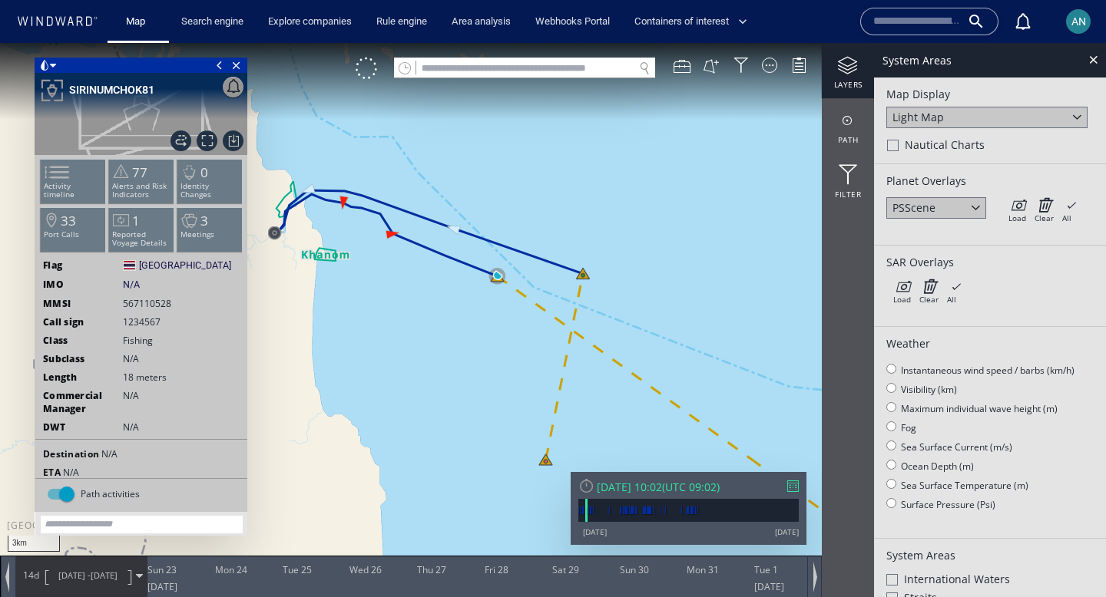
drag, startPoint x: 541, startPoint y: 227, endPoint x: 468, endPoint y: 352, distance: 145.9
click at [468, 352] on canvas "Map" at bounding box center [553, 312] width 1106 height 539
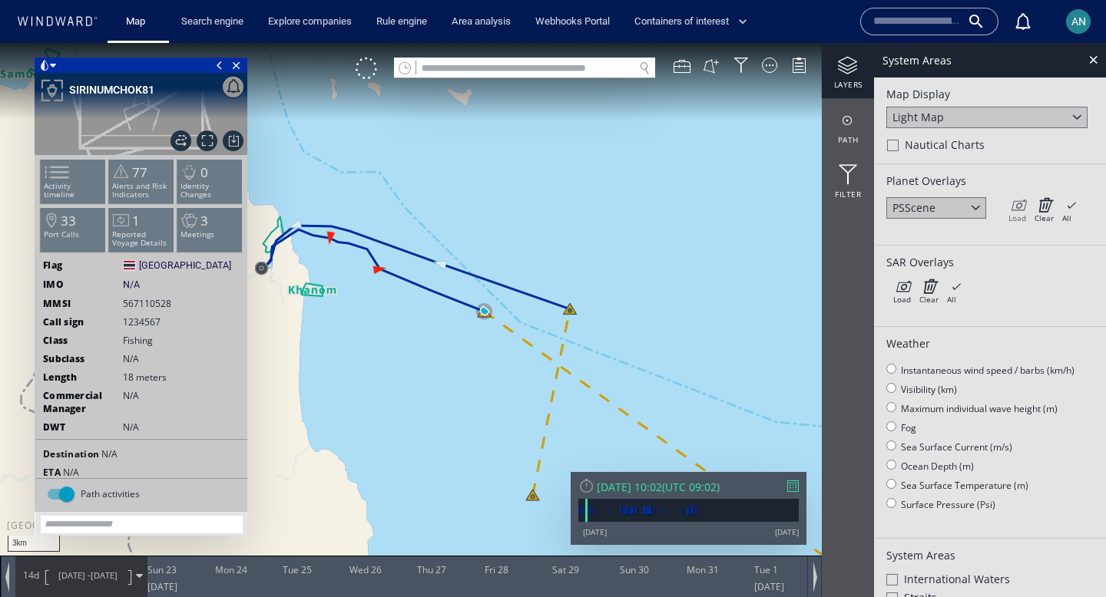
click at [1018, 209] on icon at bounding box center [1017, 204] width 18 height 15
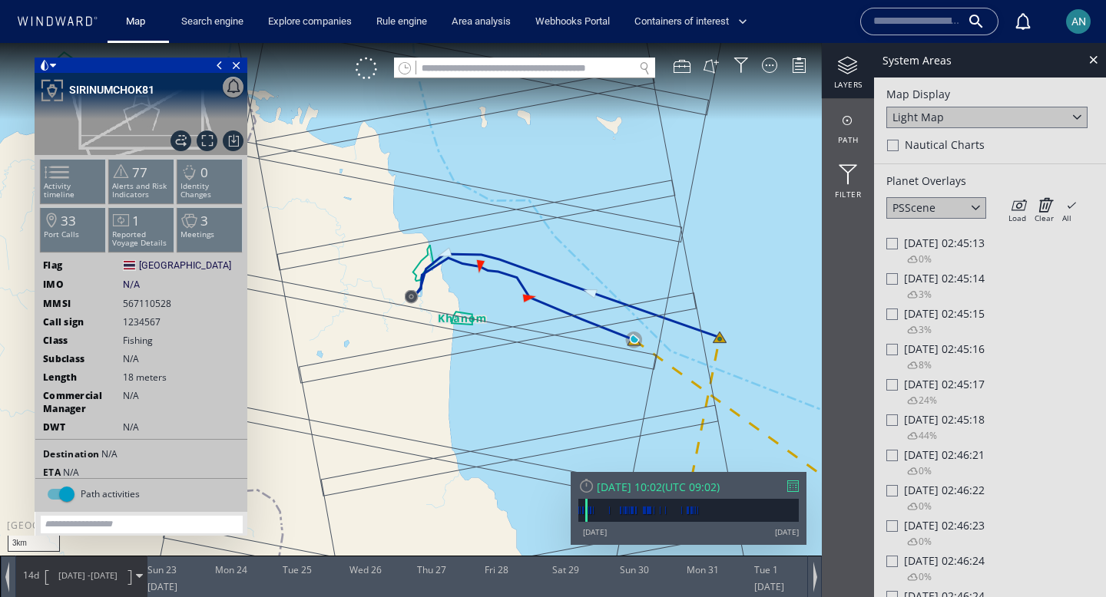
drag, startPoint x: 415, startPoint y: 392, endPoint x: 513, endPoint y: 400, distance: 97.8
click at [513, 399] on canvas "Map" at bounding box center [553, 312] width 1106 height 539
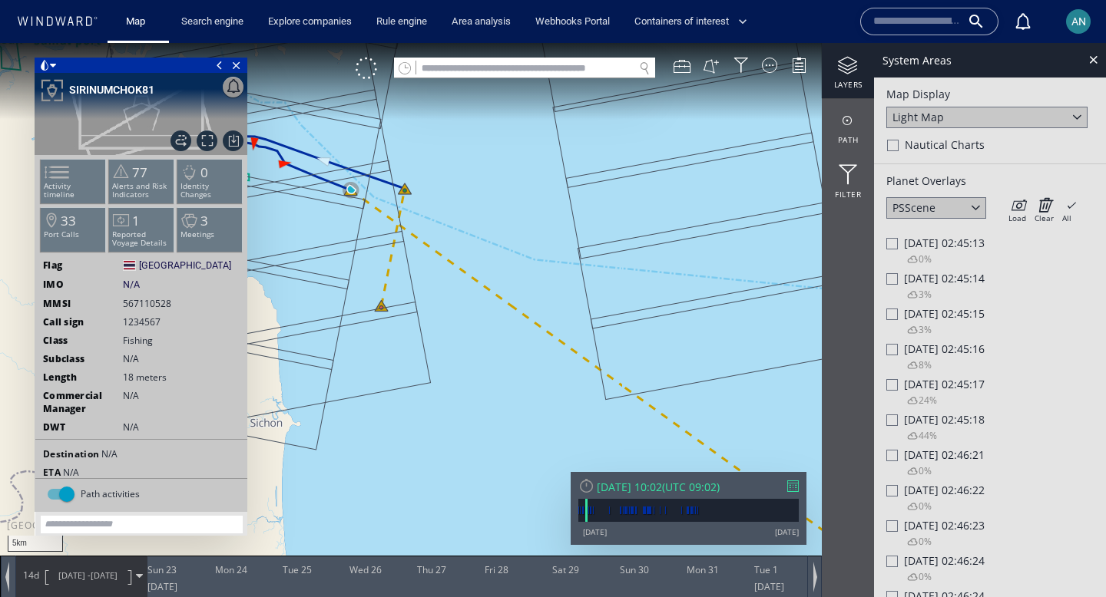
drag, startPoint x: 645, startPoint y: 399, endPoint x: 435, endPoint y: 223, distance: 274.1
click at [435, 220] on canvas "Map" at bounding box center [553, 312] width 1106 height 539
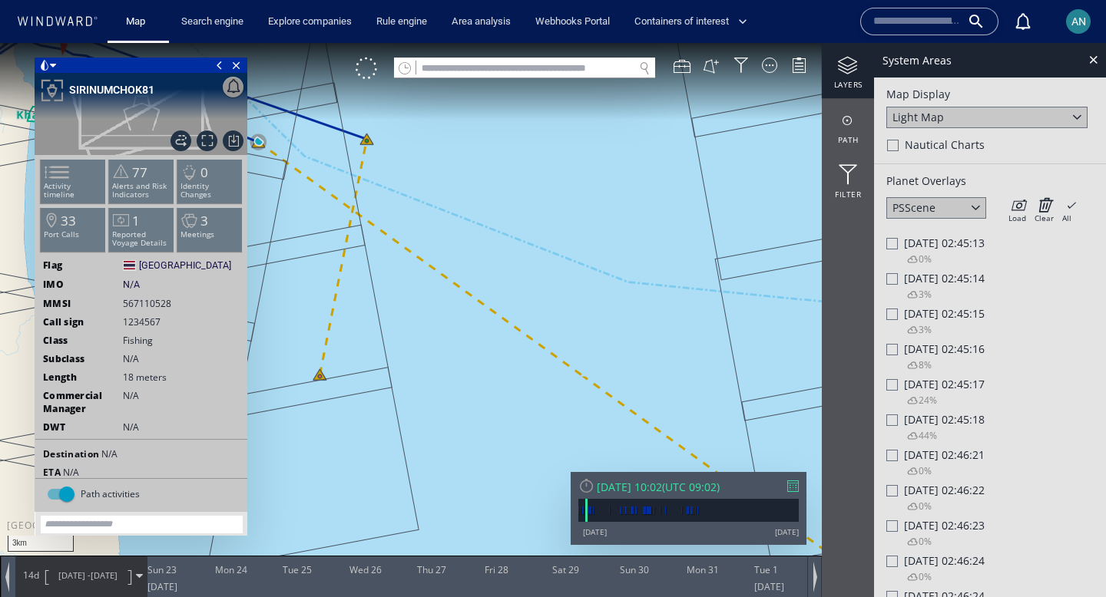
drag, startPoint x: 386, startPoint y: 177, endPoint x: 654, endPoint y: 353, distance: 321.2
click at [654, 352] on canvas "Map" at bounding box center [553, 312] width 1106 height 539
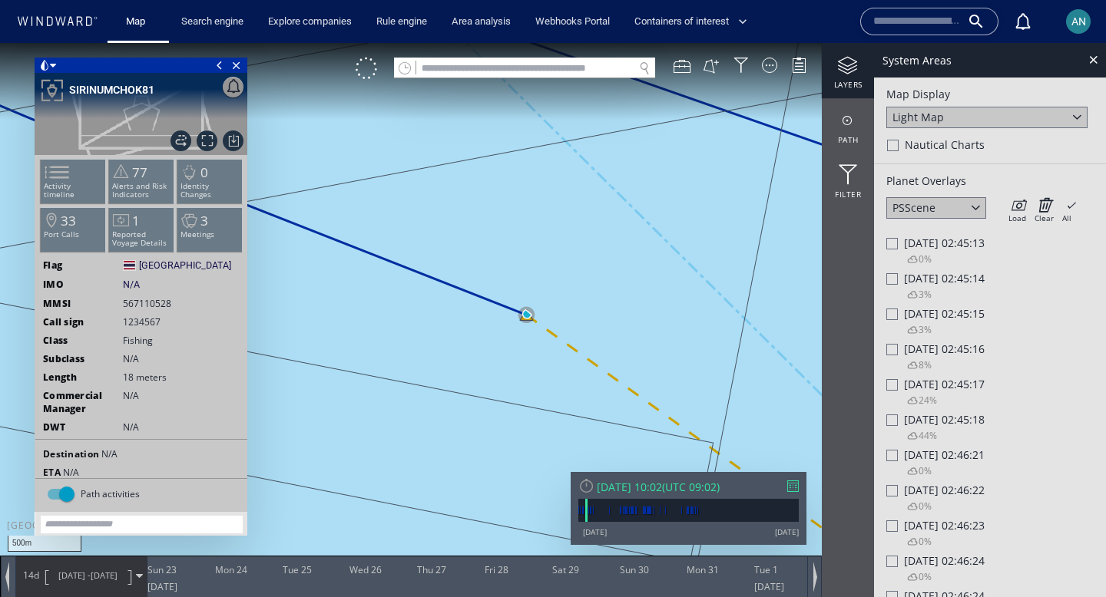
drag, startPoint x: 651, startPoint y: 292, endPoint x: 507, endPoint y: 406, distance: 184.2
click at [507, 406] on canvas "Map" at bounding box center [553, 312] width 1106 height 539
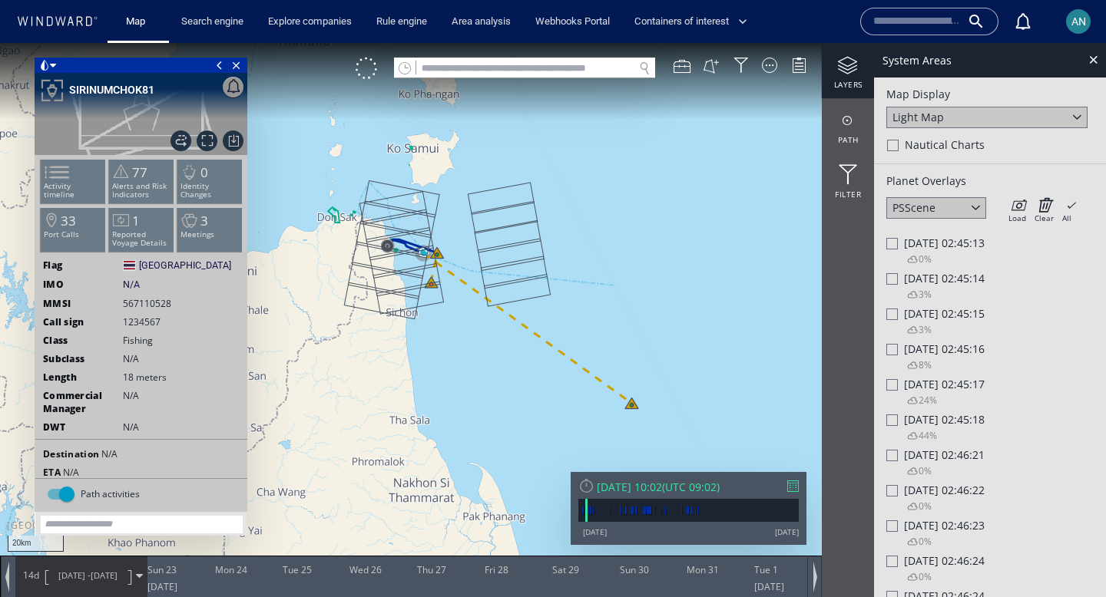
drag, startPoint x: 578, startPoint y: 432, endPoint x: 581, endPoint y: 449, distance: 17.8
click at [581, 449] on canvas "Map" at bounding box center [553, 312] width 1106 height 539
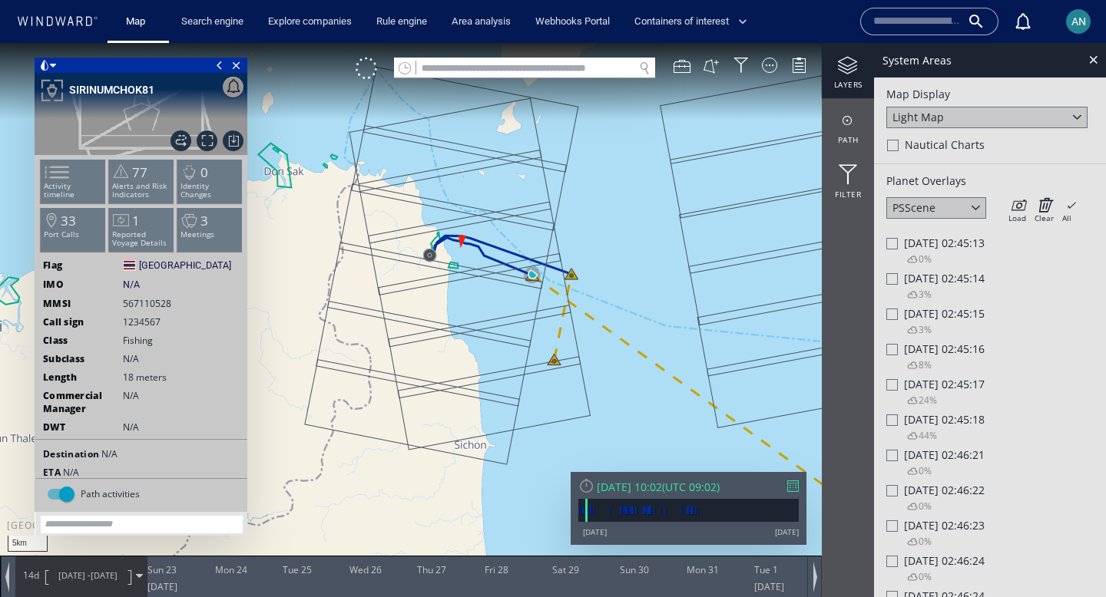
drag, startPoint x: 544, startPoint y: 327, endPoint x: 524, endPoint y: 396, distance: 71.9
click at [524, 396] on canvas "Map" at bounding box center [553, 312] width 1106 height 539
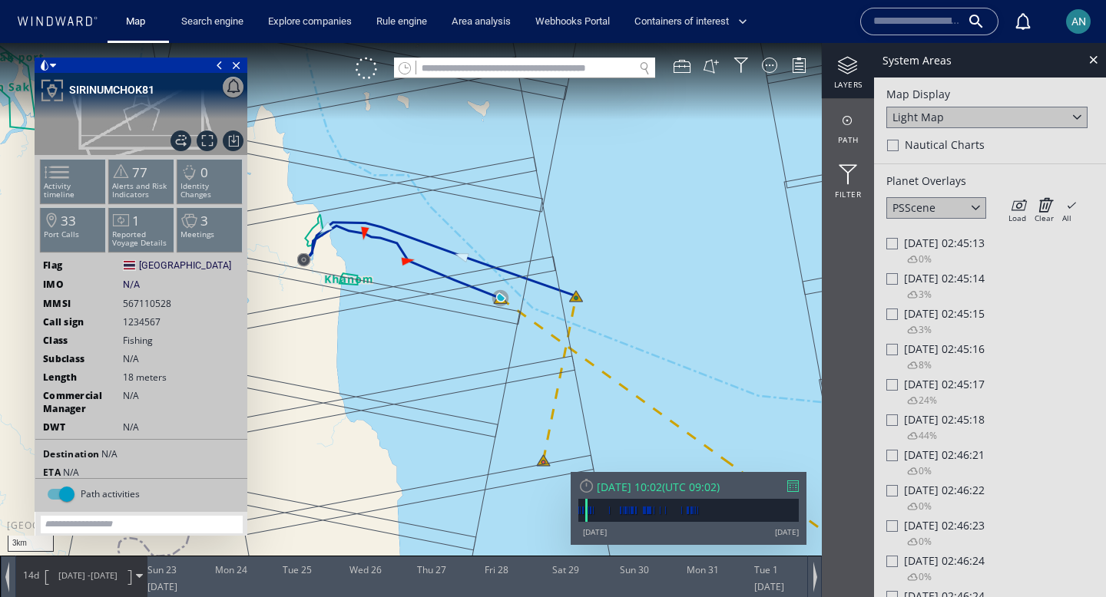
drag, startPoint x: 527, startPoint y: 339, endPoint x: 525, endPoint y: 366, distance: 26.9
click at [525, 366] on canvas "Map" at bounding box center [553, 312] width 1106 height 539
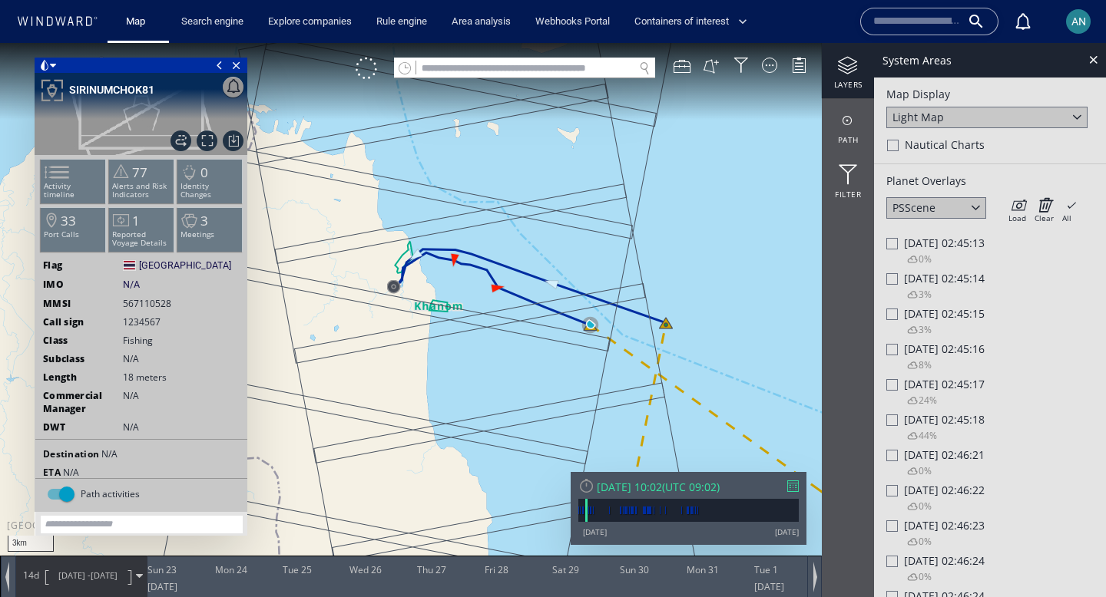
drag, startPoint x: 481, startPoint y: 384, endPoint x: 548, endPoint y: 389, distance: 67.0
click at [550, 389] on canvas "Map" at bounding box center [553, 312] width 1106 height 539
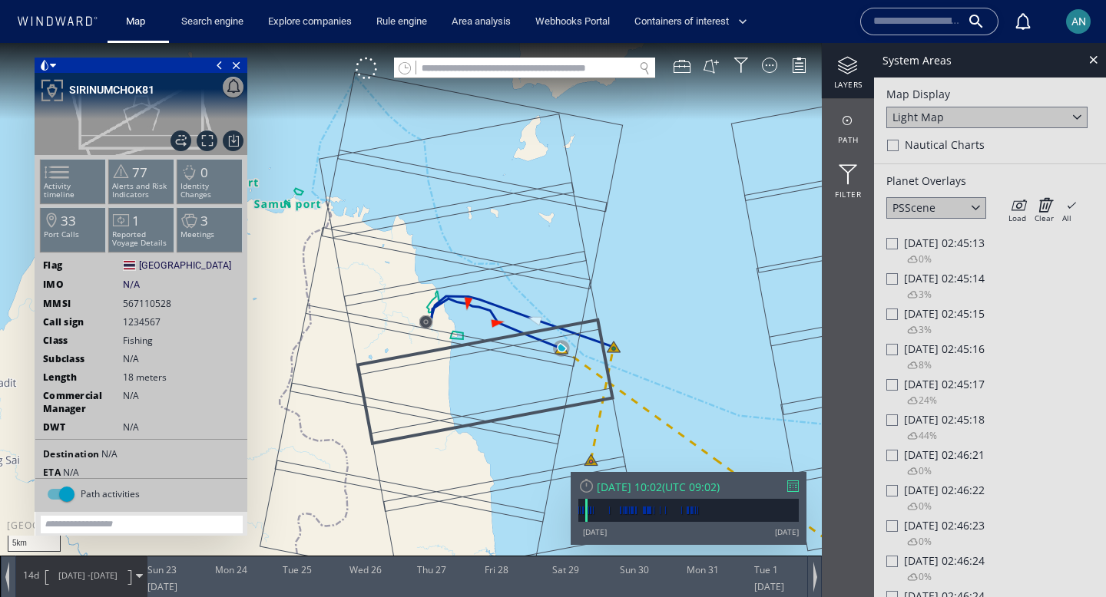
click at [895, 529] on div at bounding box center [892, 527] width 12 height 12
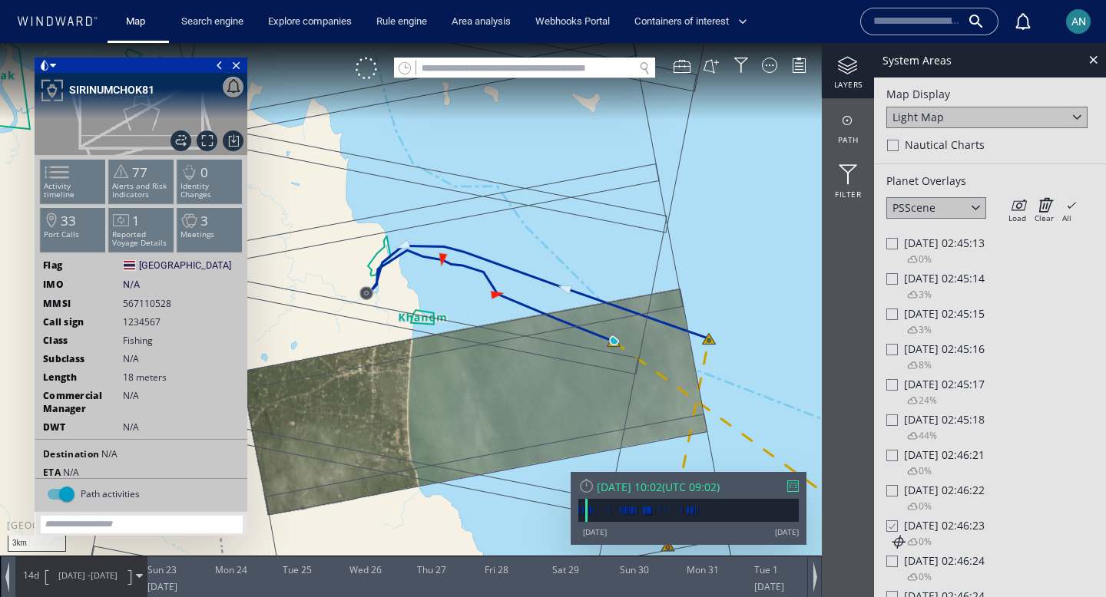
drag, startPoint x: 517, startPoint y: 384, endPoint x: 472, endPoint y: 405, distance: 49.8
click at [472, 405] on canvas "Map" at bounding box center [553, 312] width 1106 height 539
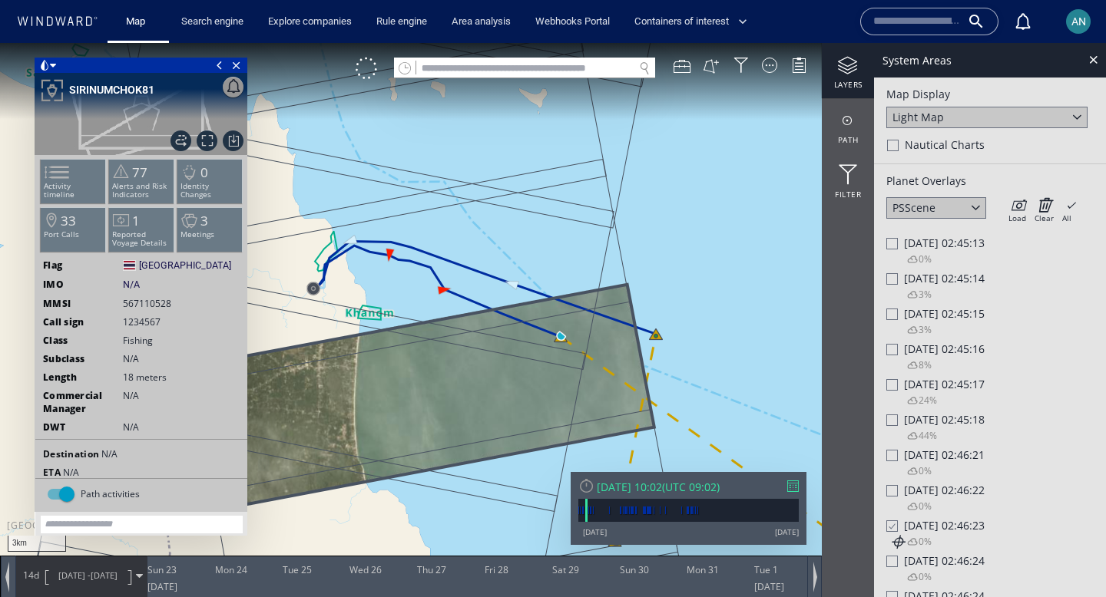
click at [892, 527] on div at bounding box center [891, 526] width 12 height 13
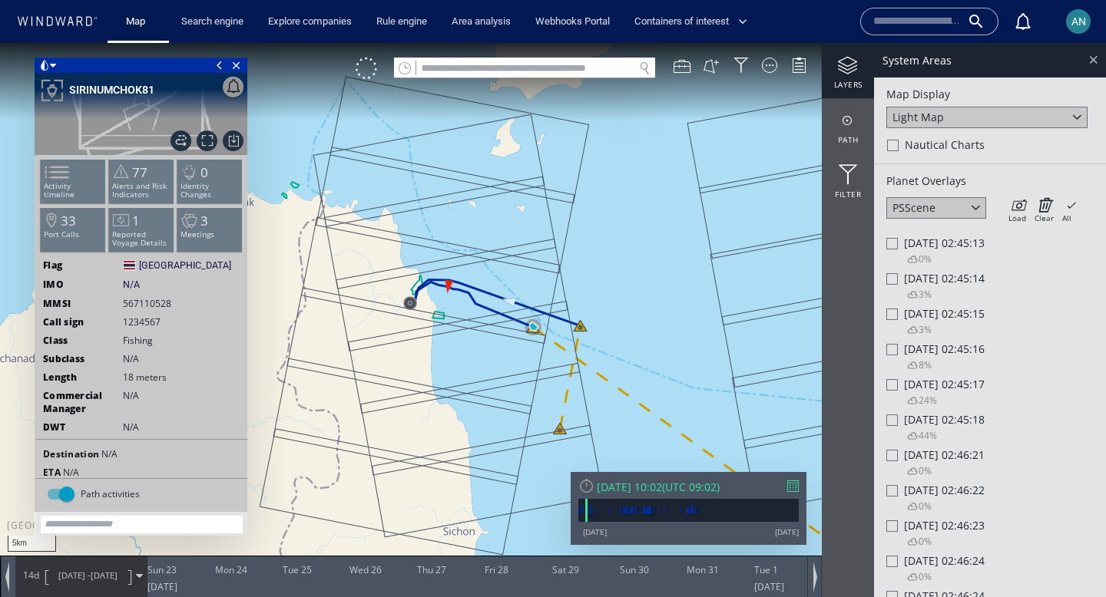
click at [1097, 61] on div at bounding box center [1093, 60] width 18 height 18
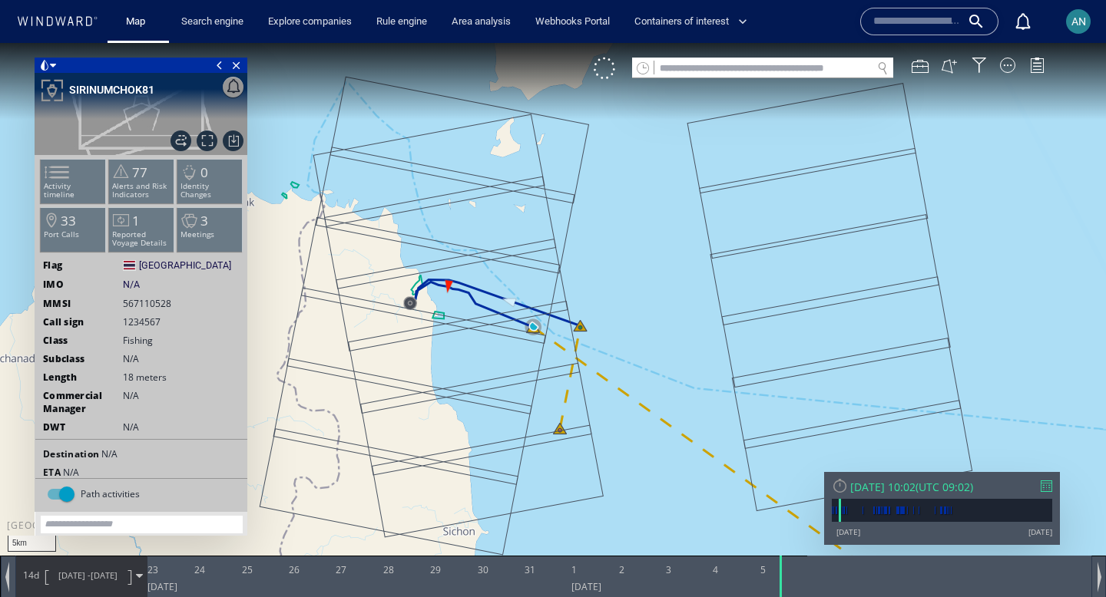
click at [73, 15] on div at bounding box center [57, 22] width 82 height 15
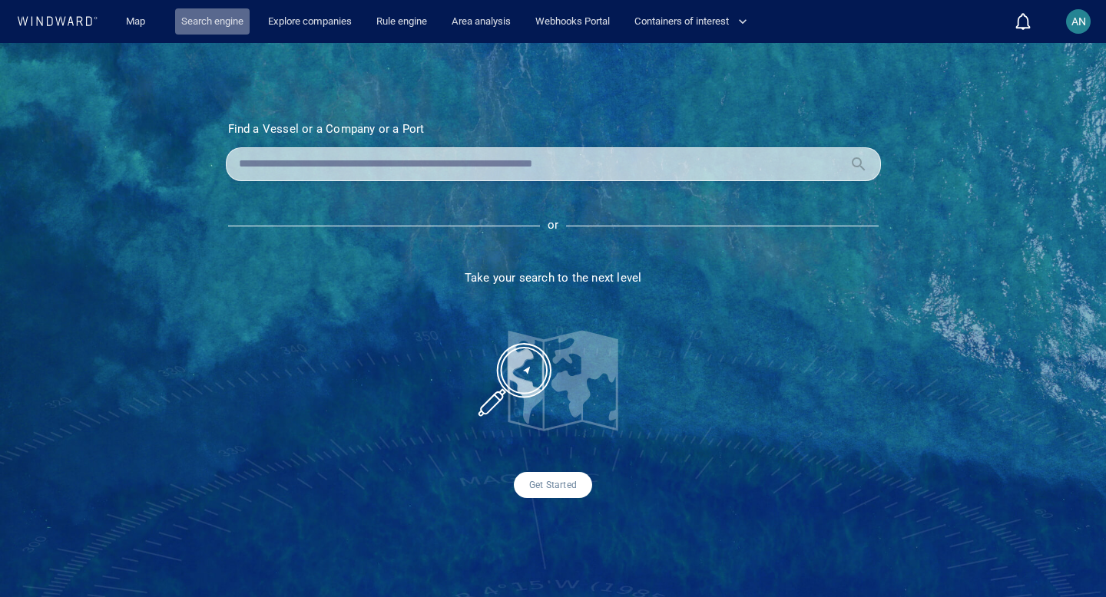
click at [209, 24] on link "Search engine" at bounding box center [212, 21] width 74 height 27
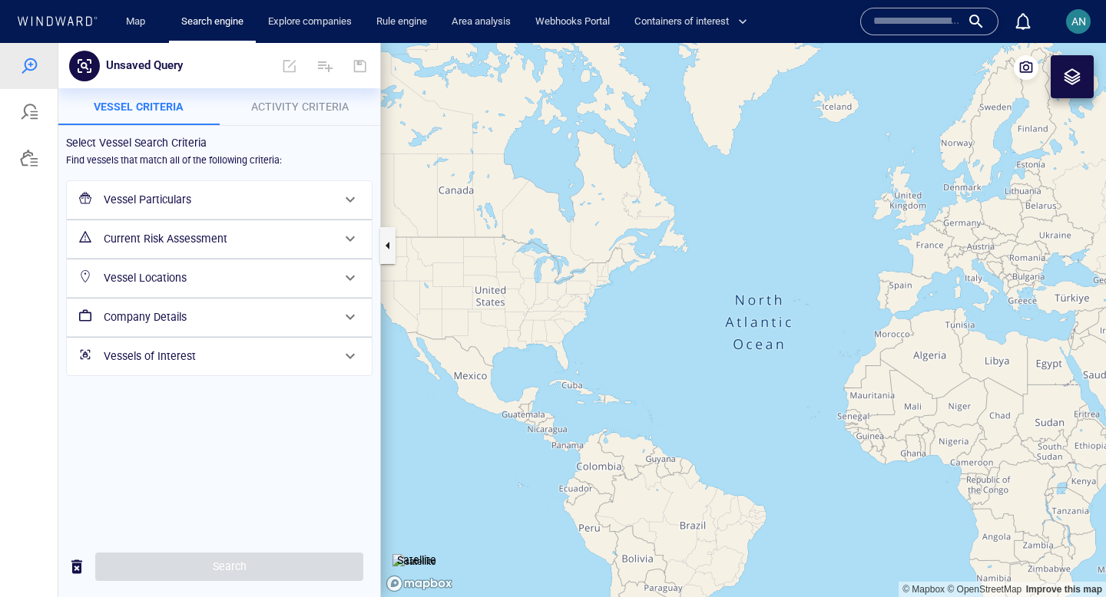
click at [308, 109] on span "Activity Criteria" at bounding box center [300, 107] width 98 height 12
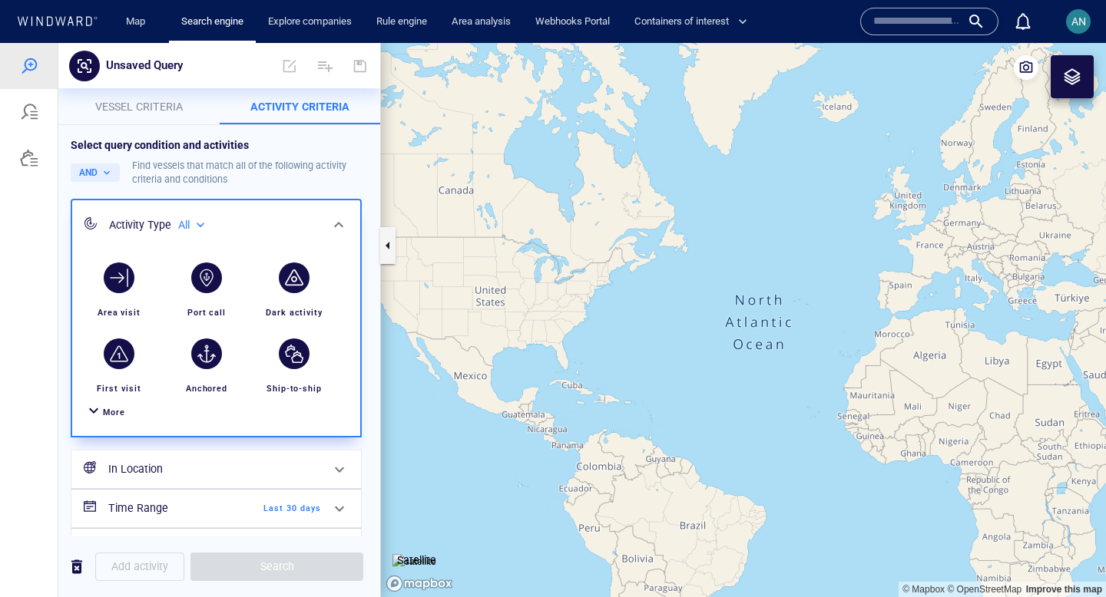
click at [298, 287] on div "button" at bounding box center [294, 278] width 31 height 31
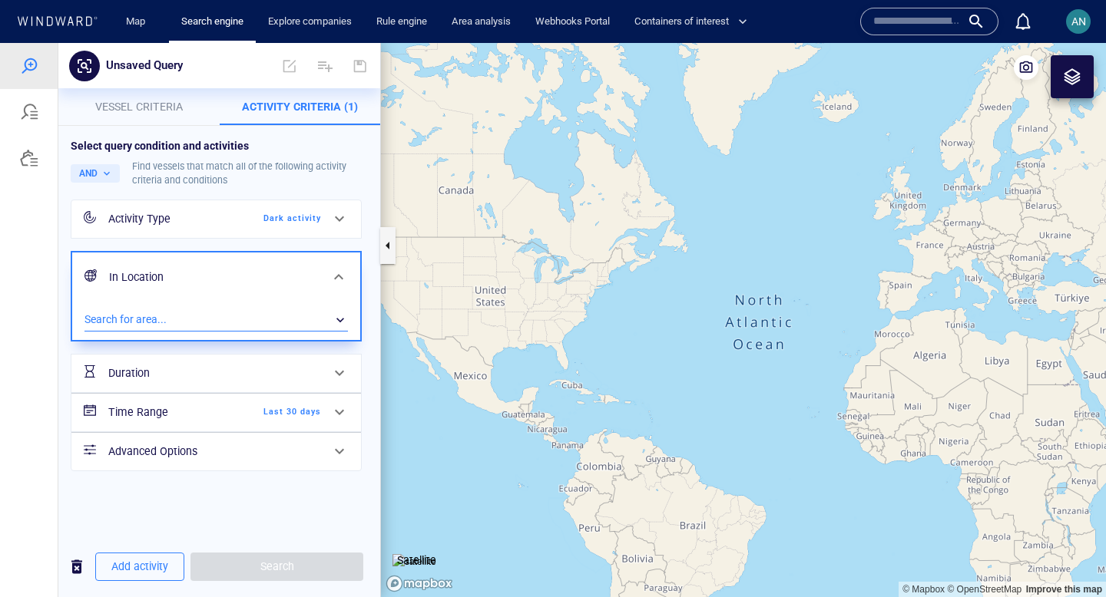
click at [213, 318] on div "​" at bounding box center [215, 320] width 263 height 23
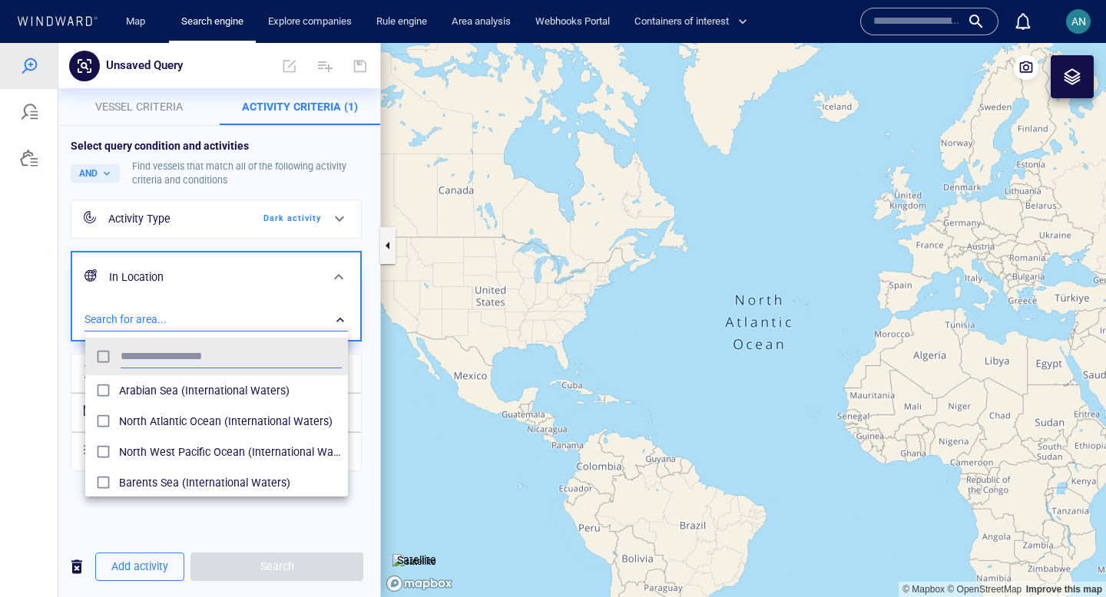
scroll to position [153, 263]
type input "********"
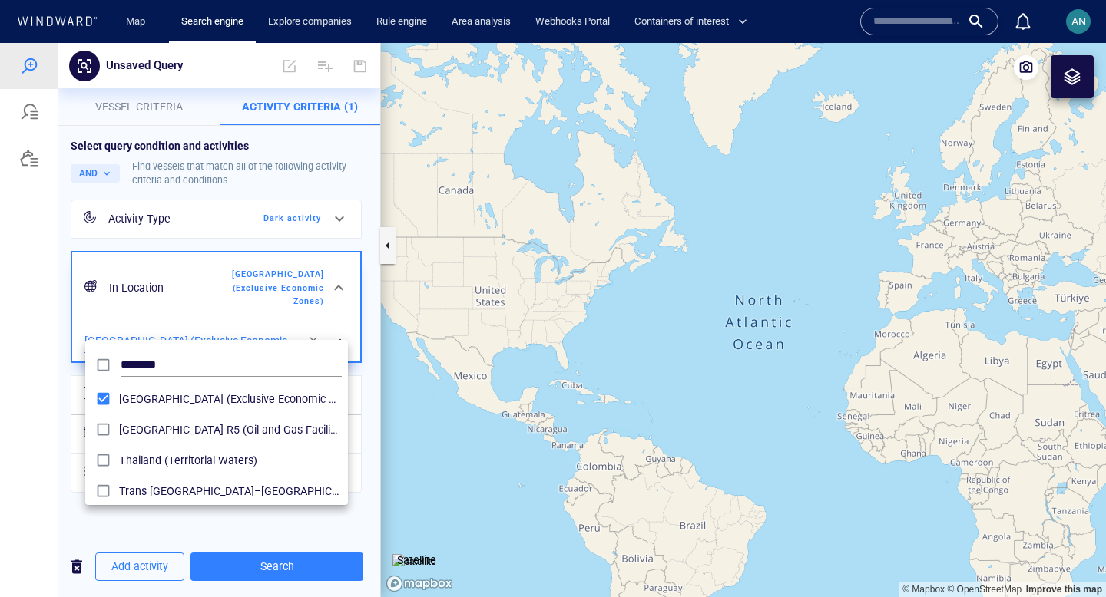
click at [340, 329] on div at bounding box center [553, 320] width 1106 height 554
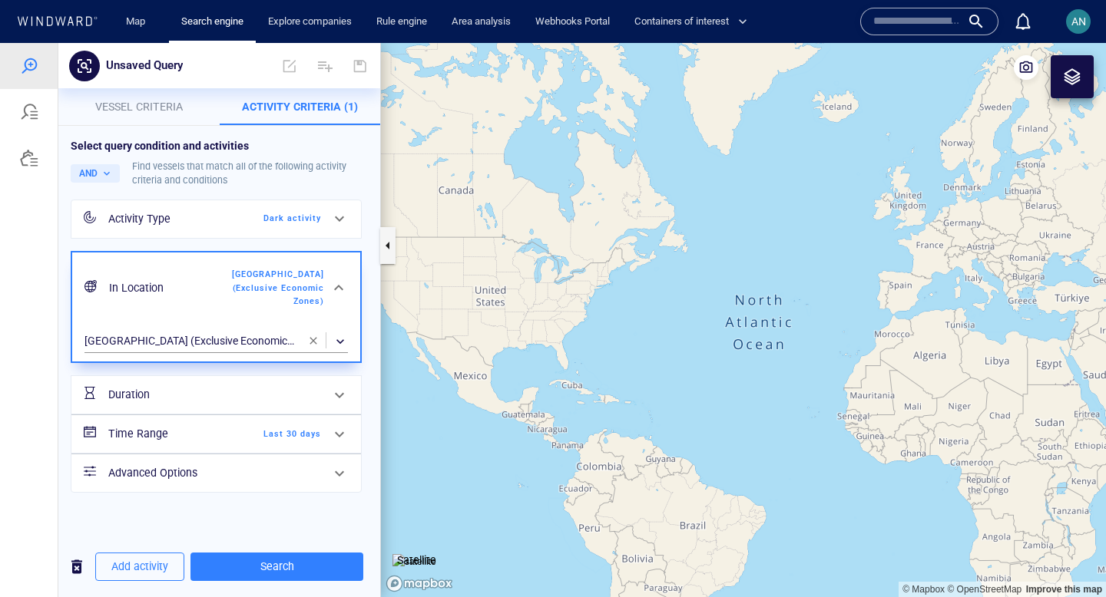
click at [313, 428] on span "Last 30 days" at bounding box center [277, 435] width 88 height 14
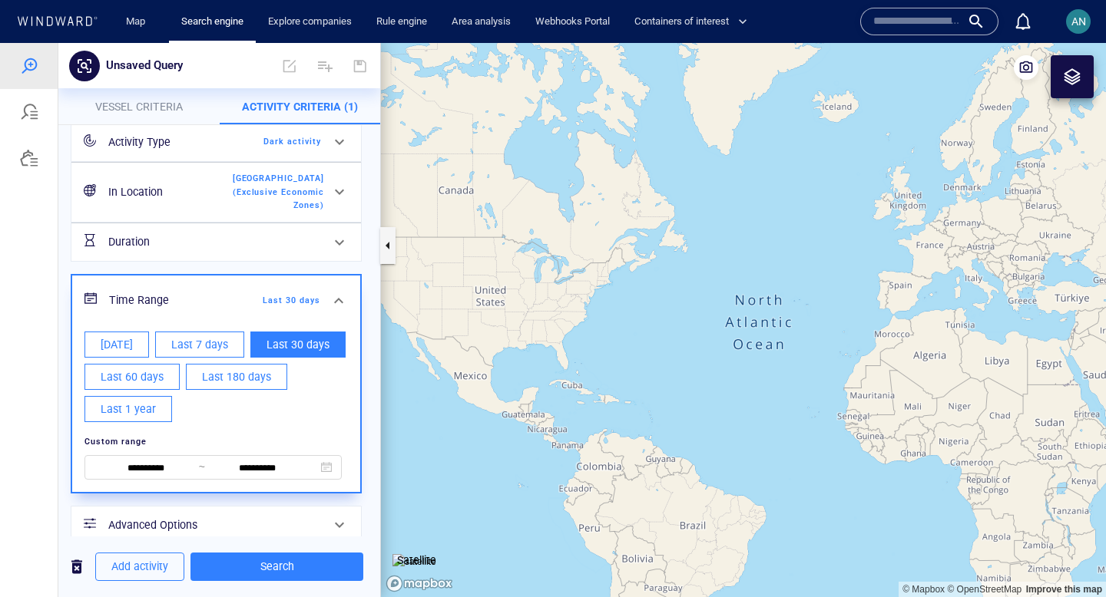
scroll to position [83, 0]
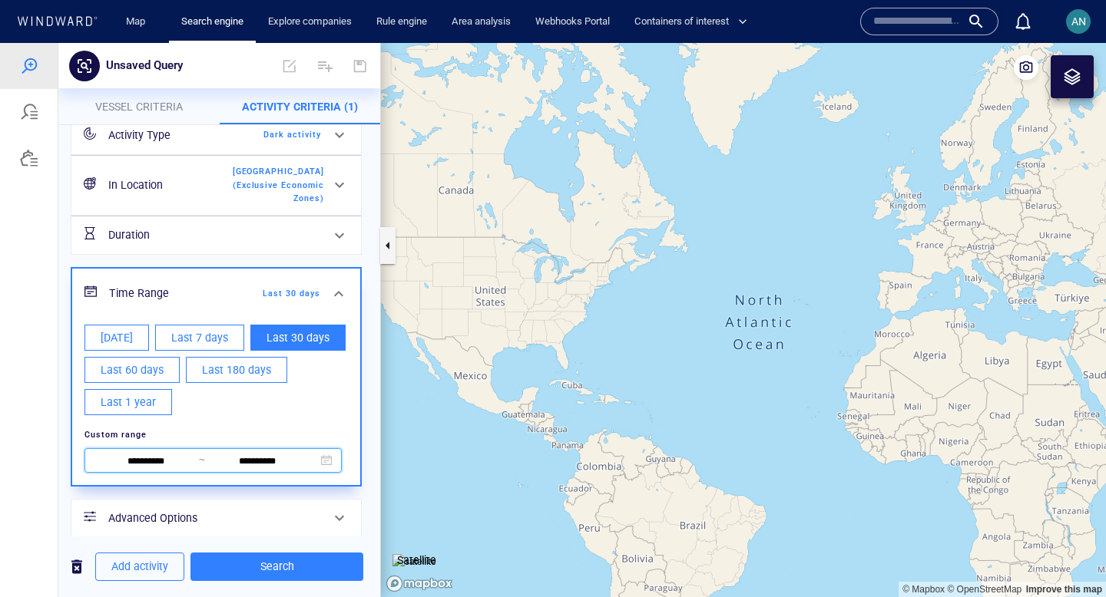
click at [327, 455] on span at bounding box center [326, 460] width 11 height 11
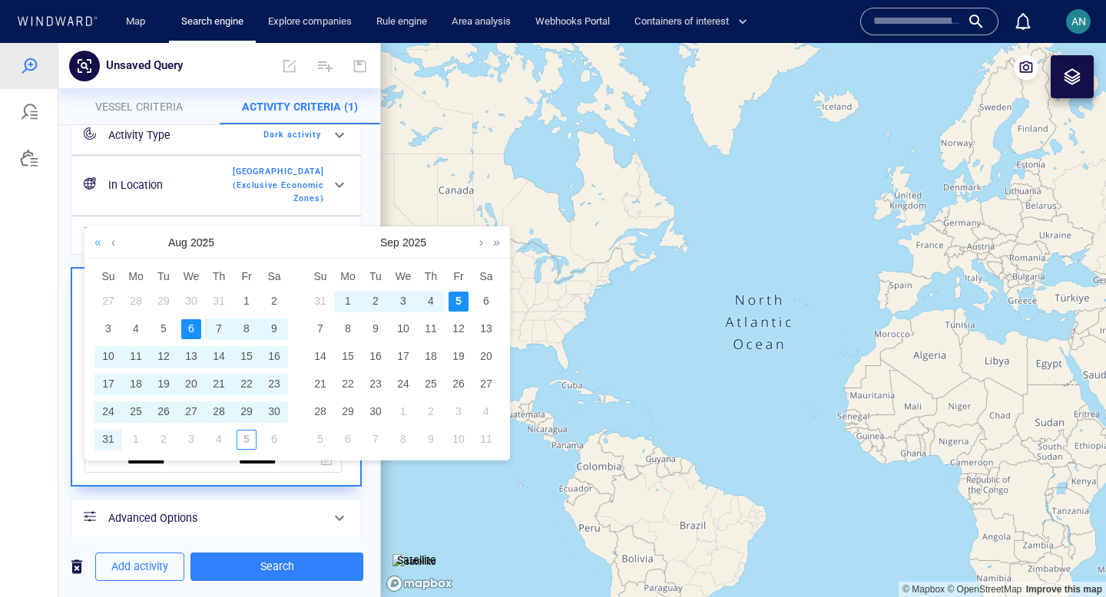
click at [99, 243] on link at bounding box center [98, 242] width 15 height 31
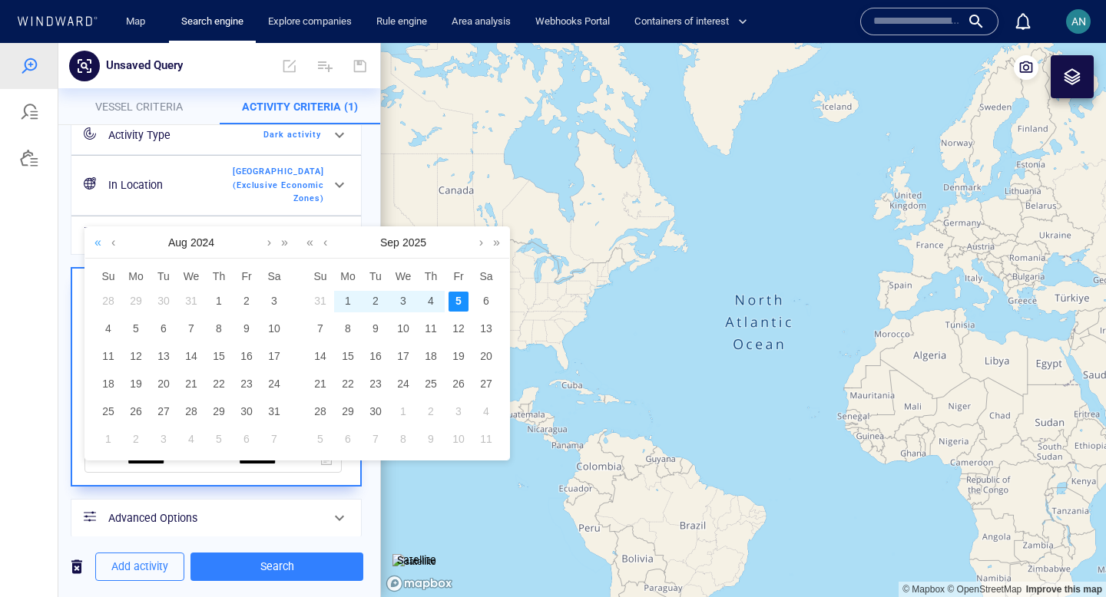
click at [99, 243] on link at bounding box center [98, 242] width 15 height 31
click at [268, 247] on link at bounding box center [269, 242] width 12 height 31
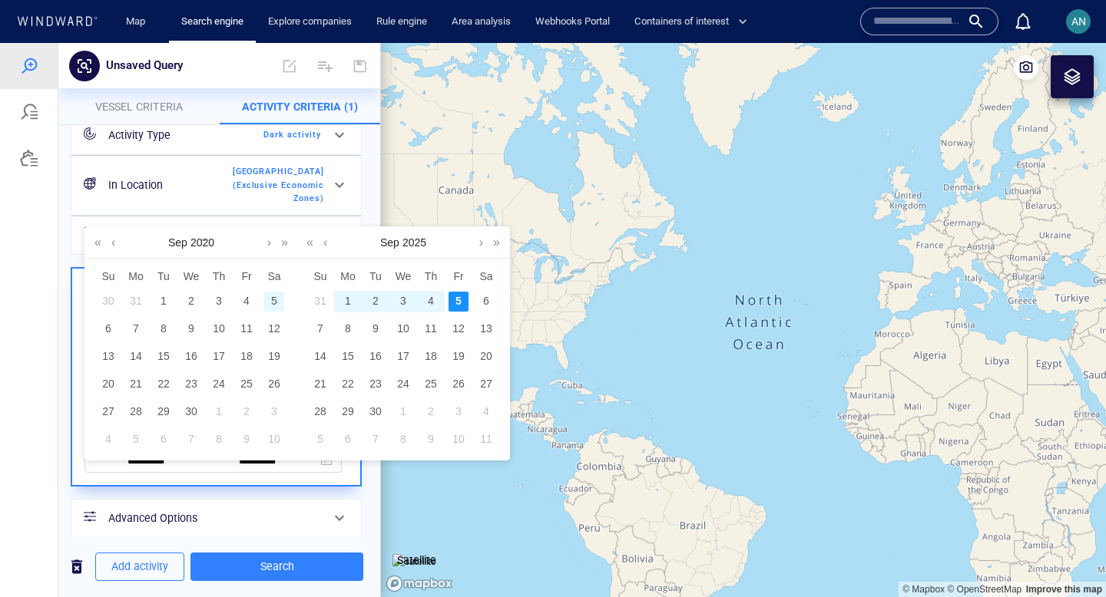
click at [273, 303] on div "5" at bounding box center [274, 302] width 20 height 20
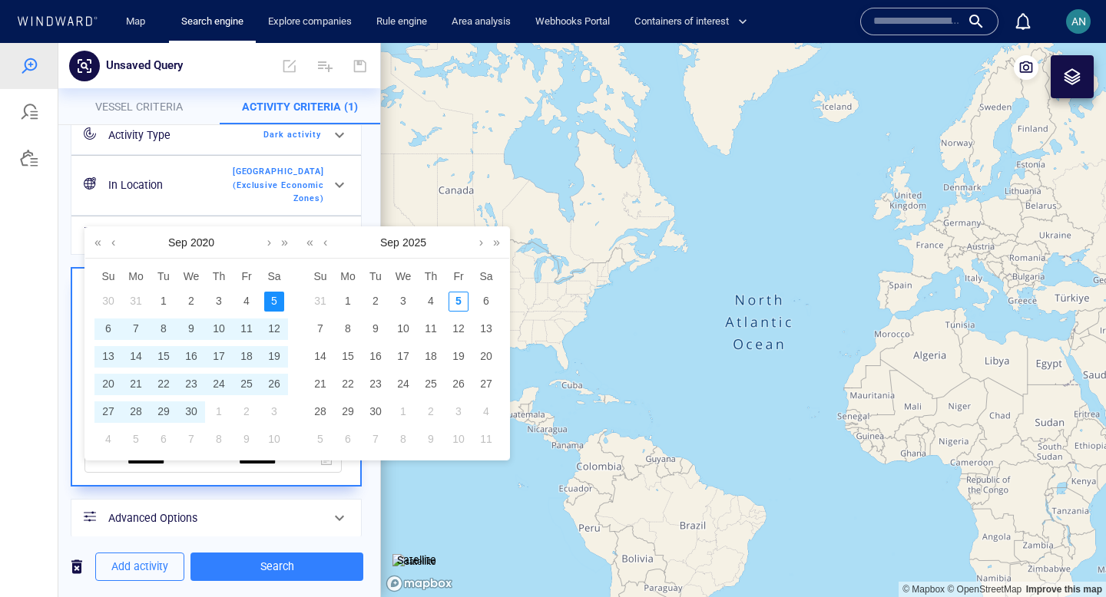
click at [288, 541] on div "Add activity Search" at bounding box center [219, 567] width 322 height 61
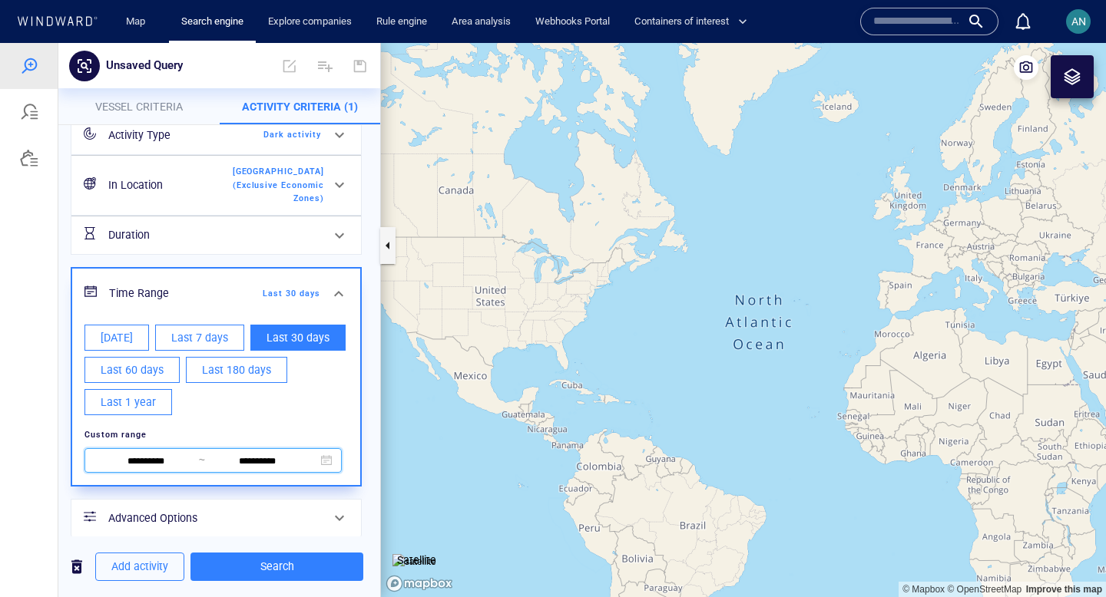
click at [326, 455] on span at bounding box center [326, 460] width 11 height 11
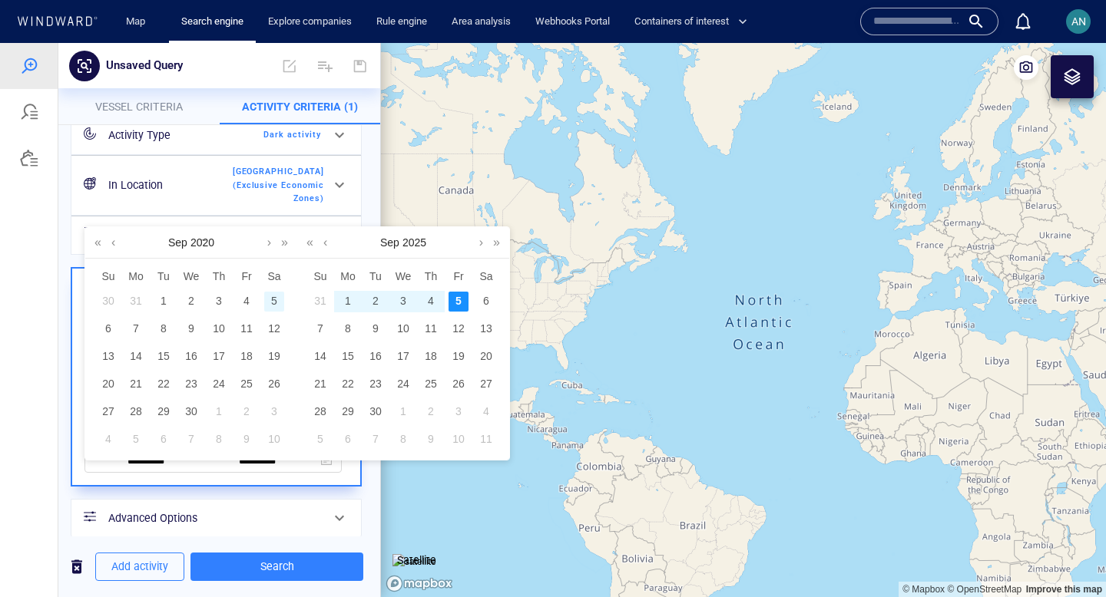
click at [276, 295] on div "5" at bounding box center [274, 302] width 20 height 20
type input "**********"
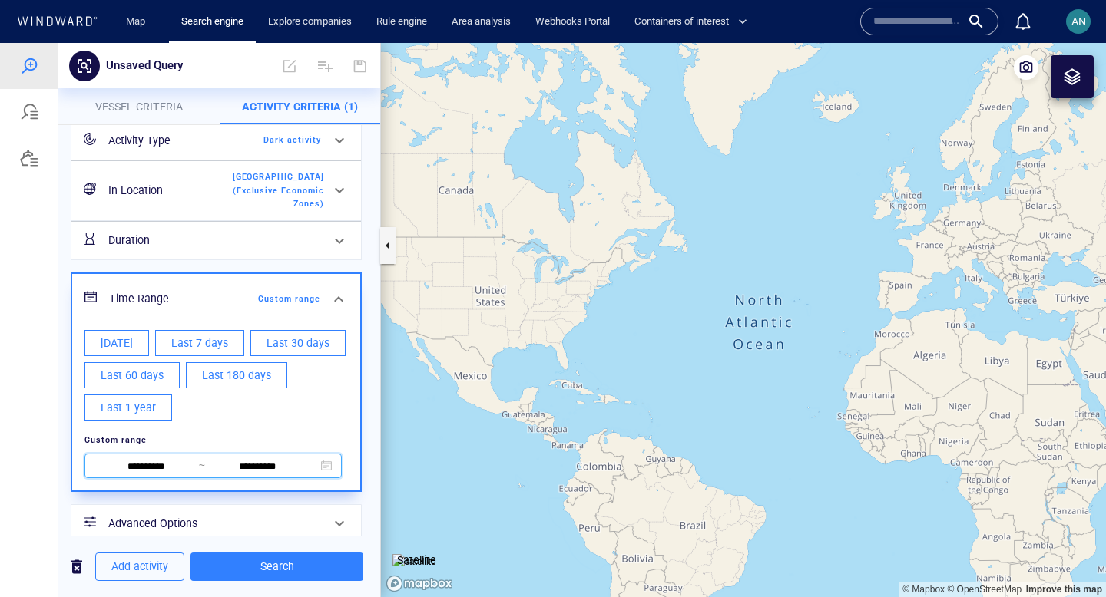
scroll to position [83, 0]
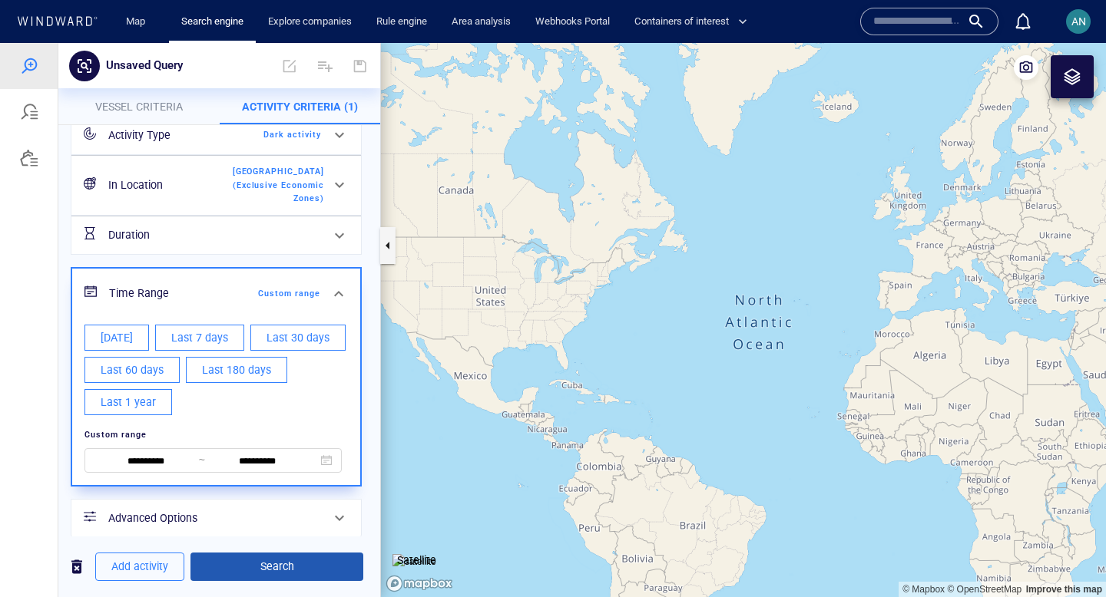
click at [293, 576] on span "Search" at bounding box center [277, 567] width 148 height 19
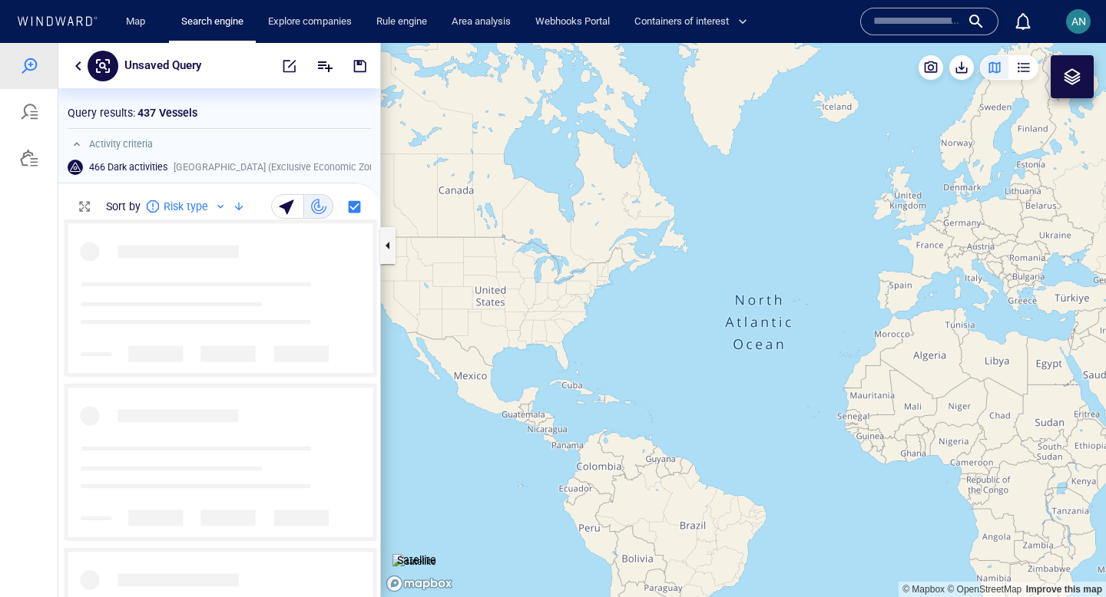
scroll to position [378, 322]
drag, startPoint x: 1057, startPoint y: 339, endPoint x: 670, endPoint y: 344, distance: 387.8
click at [670, 344] on canvas "Map" at bounding box center [743, 320] width 725 height 554
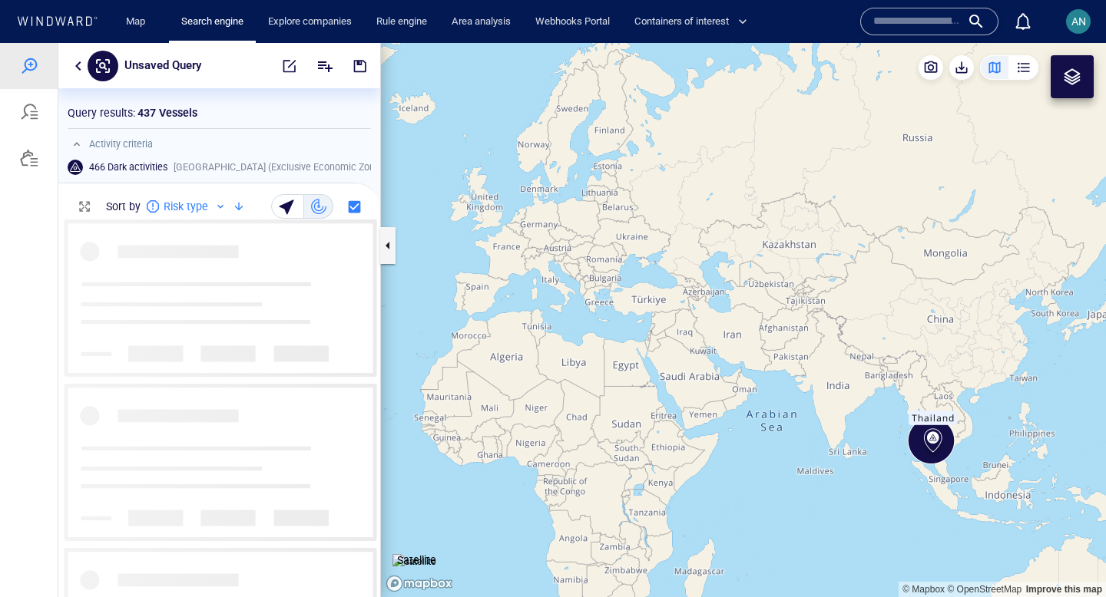
drag, startPoint x: 905, startPoint y: 451, endPoint x: 693, endPoint y: 386, distance: 221.8
click at [693, 386] on canvas "Map" at bounding box center [743, 320] width 725 height 554
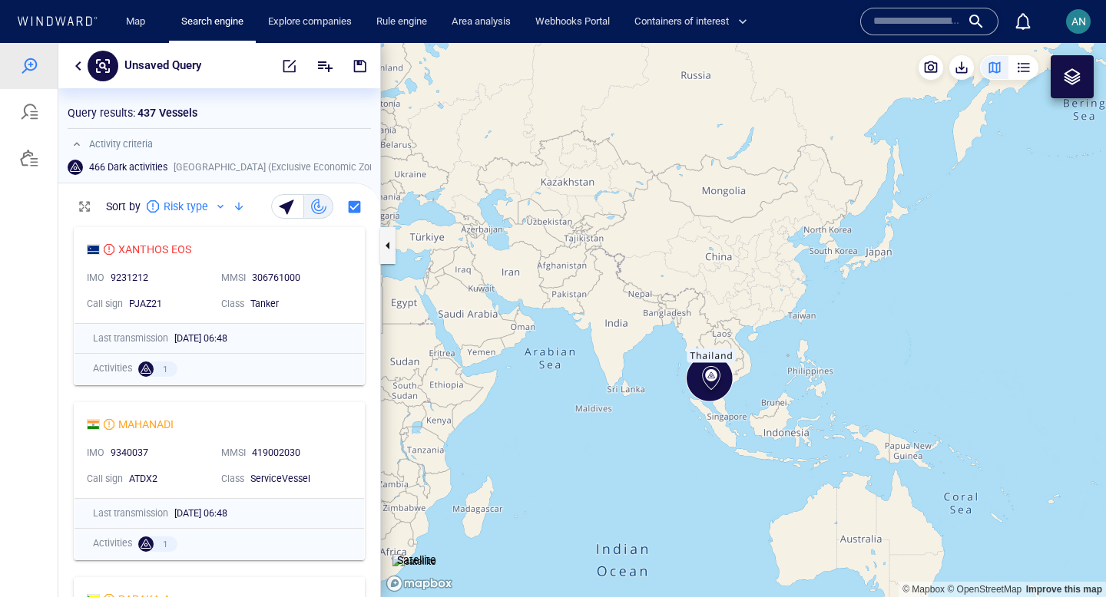
drag, startPoint x: 778, startPoint y: 406, endPoint x: 690, endPoint y: 373, distance: 93.6
click at [690, 373] on canvas "Map" at bounding box center [743, 320] width 725 height 554
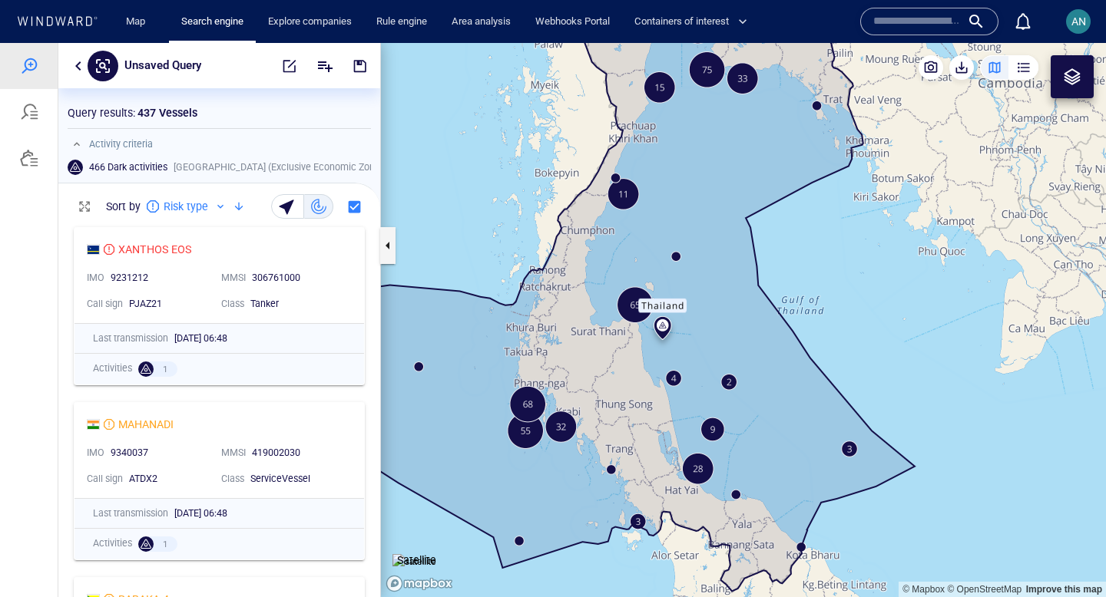
drag, startPoint x: 479, startPoint y: 241, endPoint x: 634, endPoint y: 366, distance: 198.7
click at [634, 366] on canvas "Map" at bounding box center [743, 320] width 725 height 554
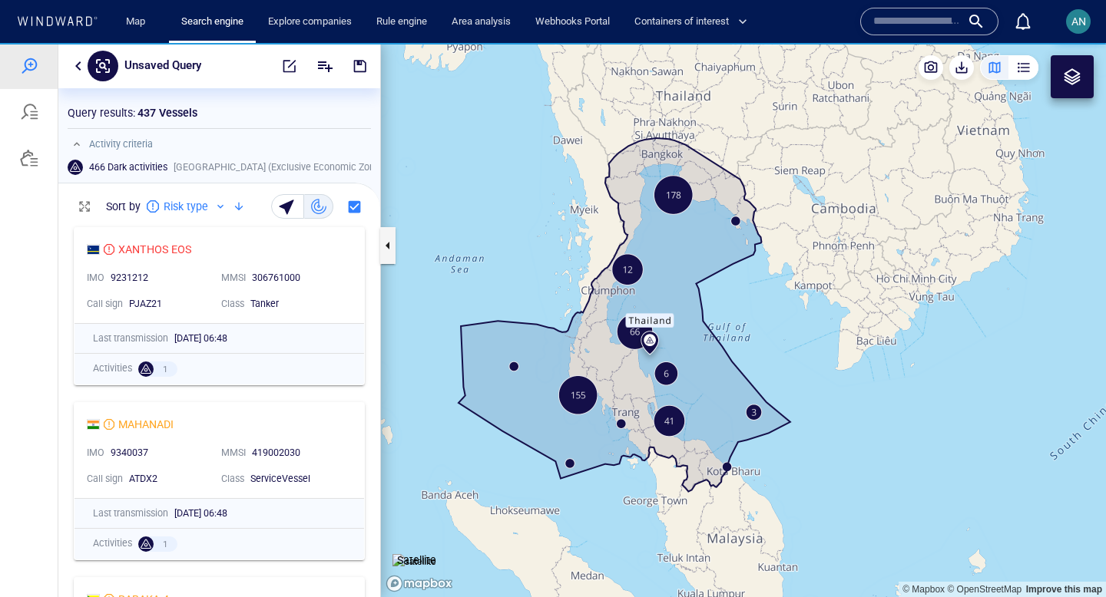
click at [78, 21] on icon at bounding box center [80, 20] width 6 height 9
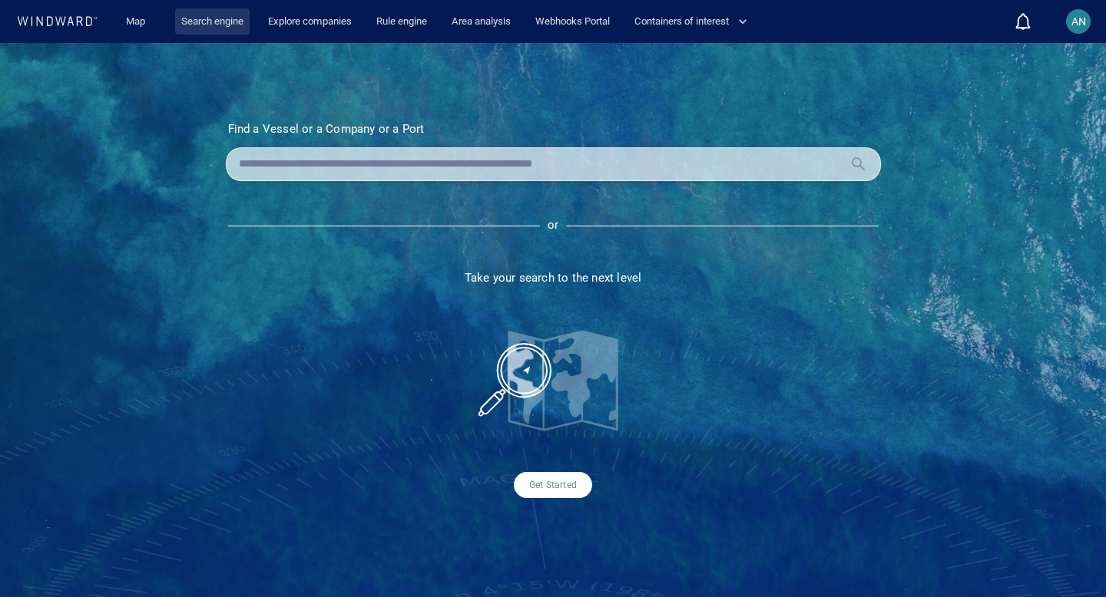
click at [213, 22] on link "Search engine" at bounding box center [212, 21] width 74 height 27
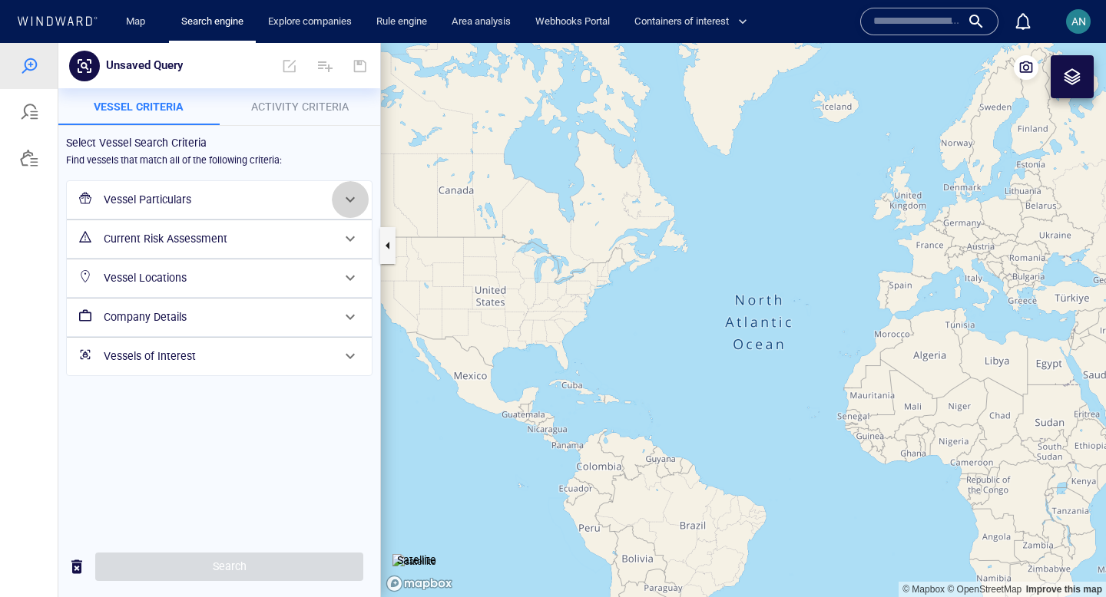
click at [342, 198] on span at bounding box center [350, 199] width 18 height 18
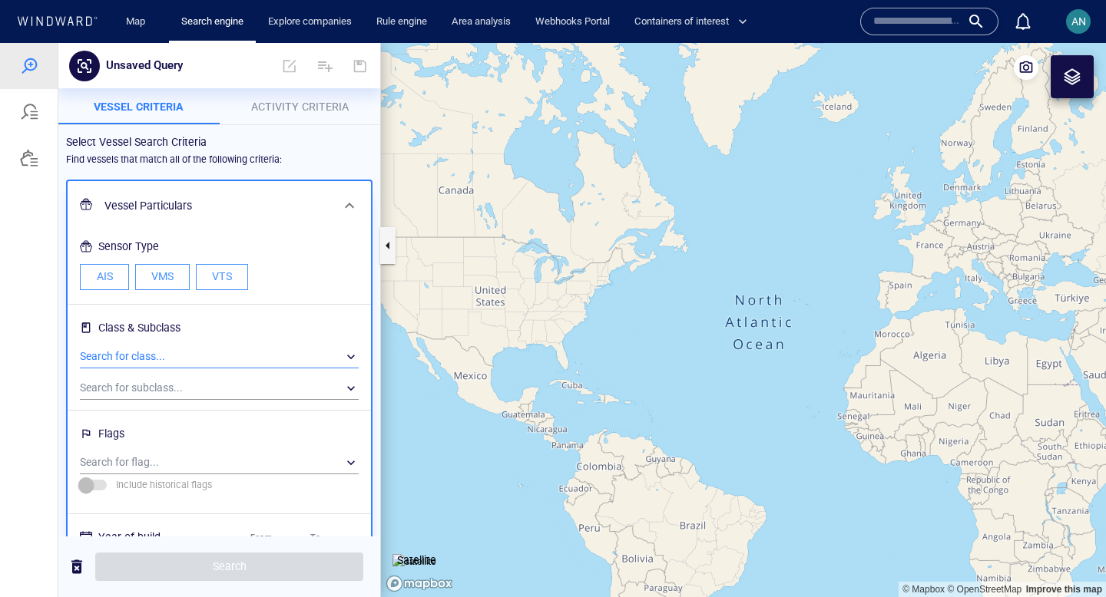
click at [283, 356] on div "​" at bounding box center [219, 357] width 279 height 23
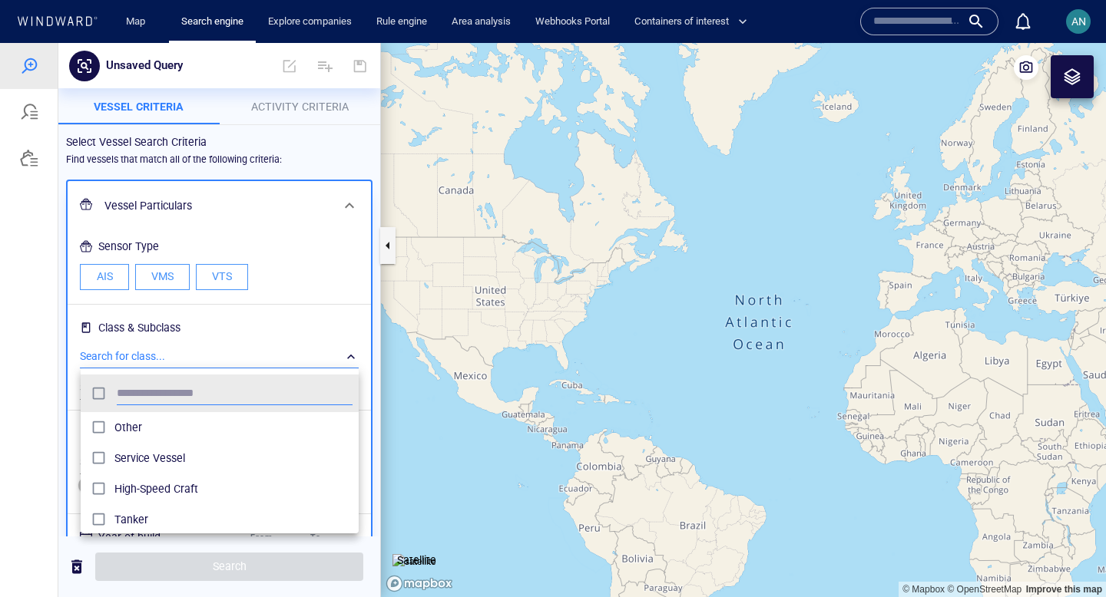
scroll to position [153, 278]
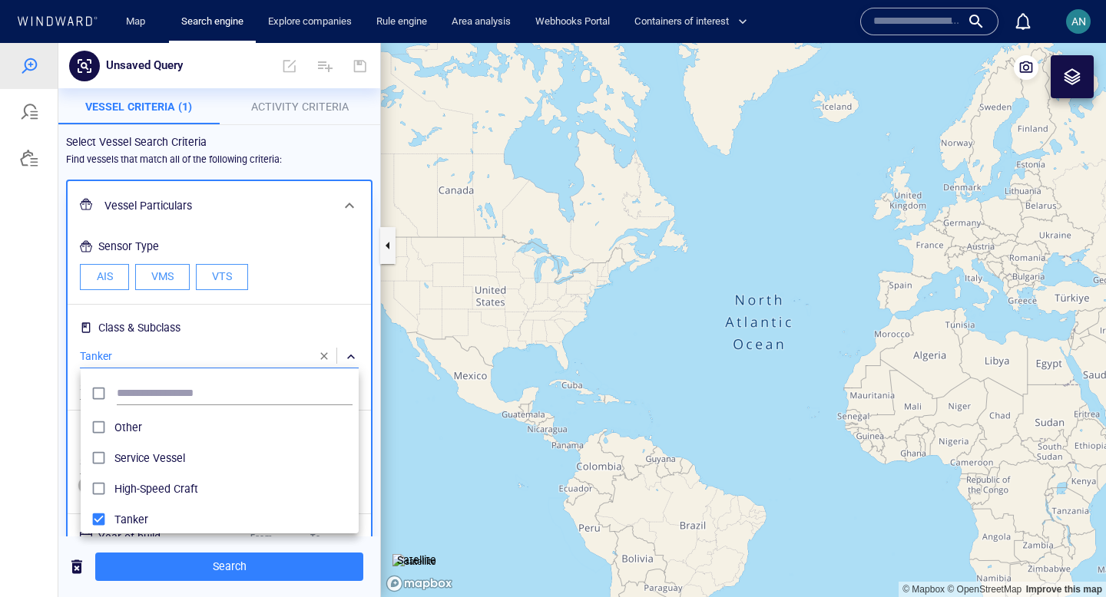
click at [348, 204] on div at bounding box center [553, 320] width 1106 height 554
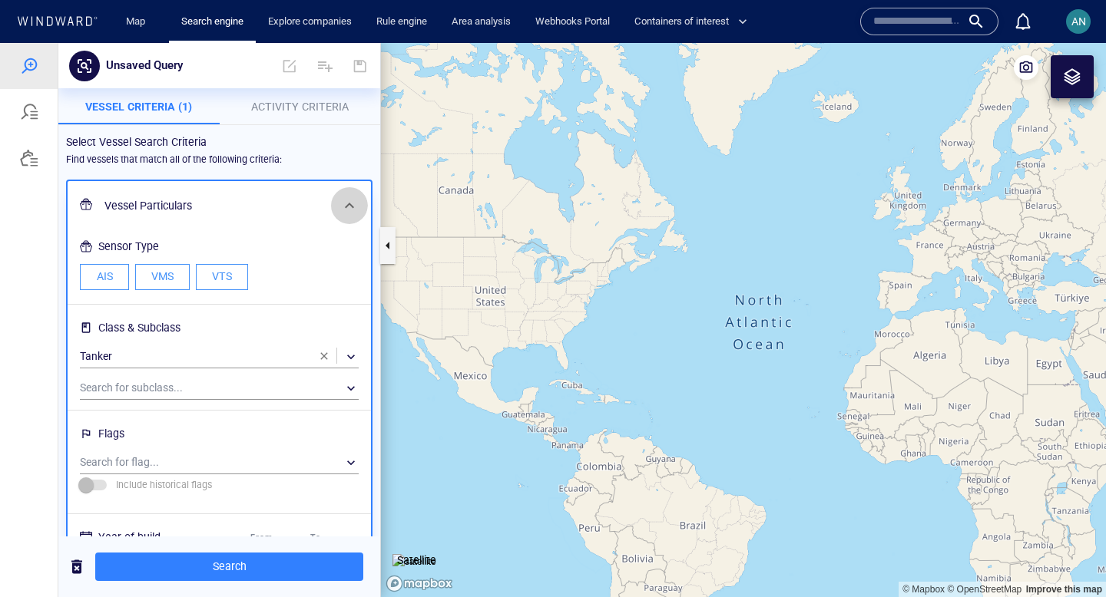
click at [348, 204] on span at bounding box center [349, 206] width 18 height 18
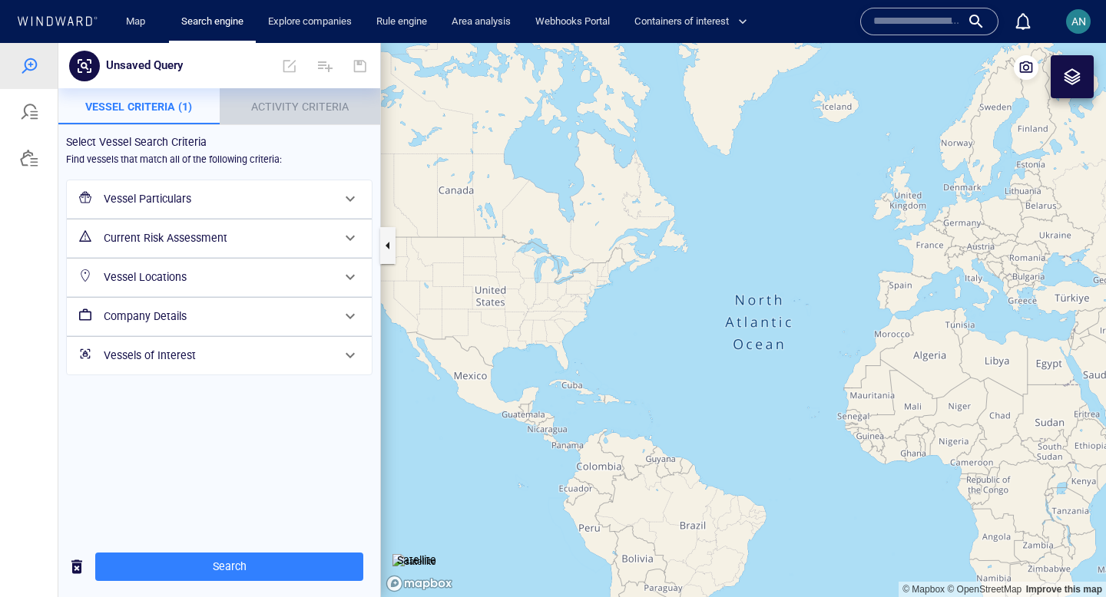
click at [303, 109] on span "Activity Criteria" at bounding box center [300, 107] width 98 height 12
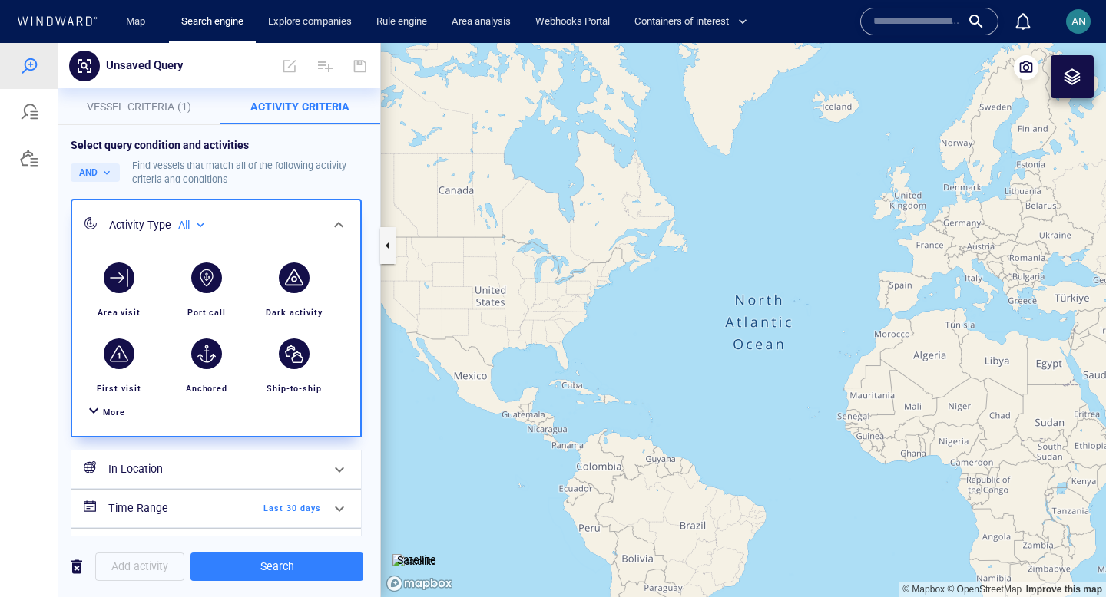
click at [293, 285] on div "button" at bounding box center [294, 278] width 31 height 31
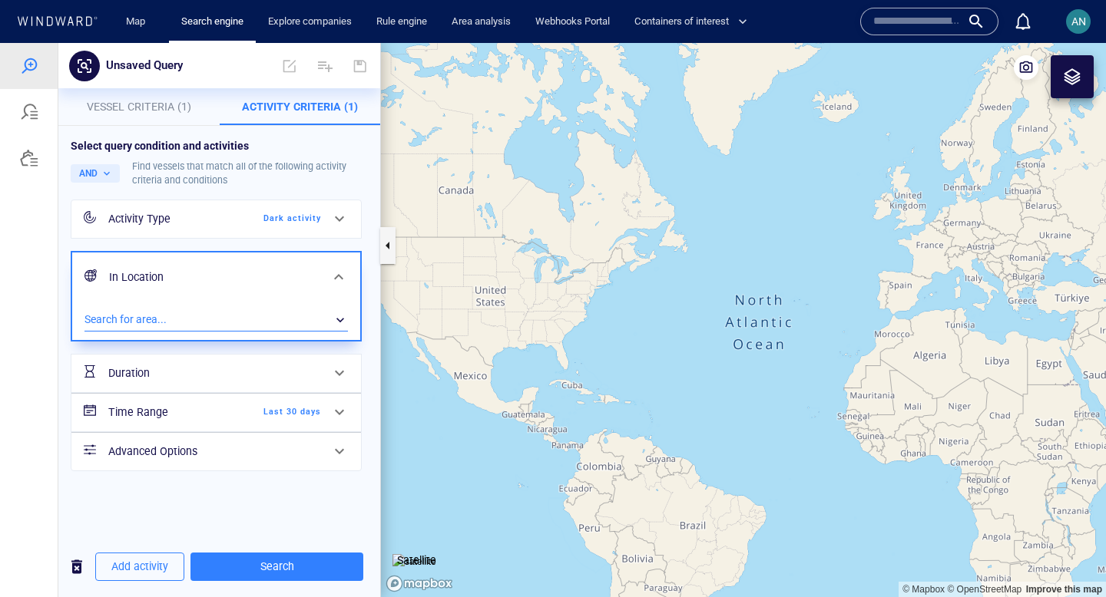
click at [256, 319] on div "​" at bounding box center [215, 320] width 263 height 23
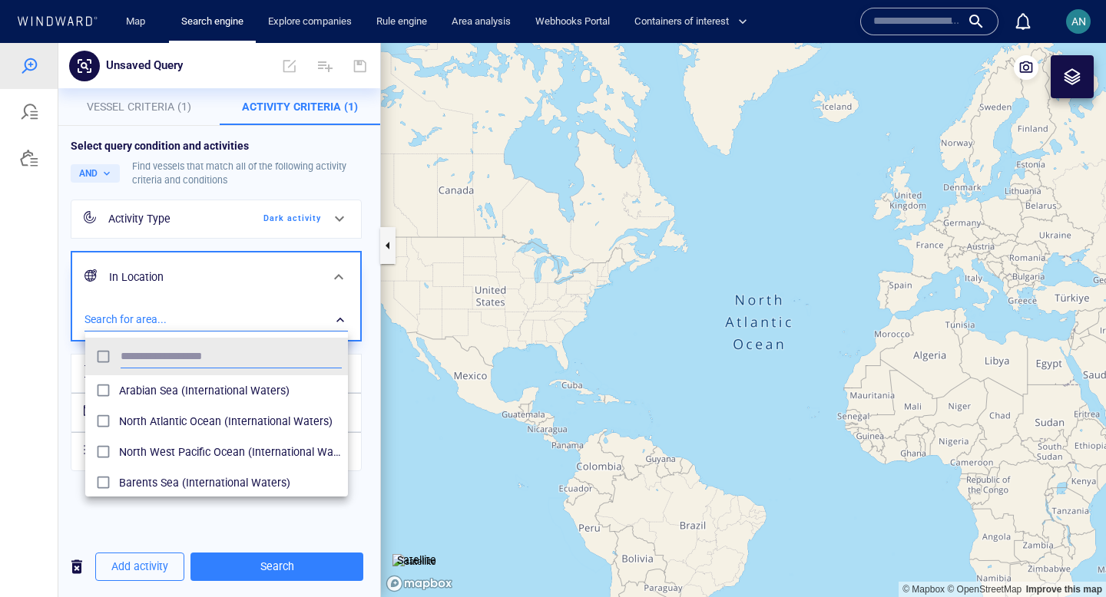
scroll to position [153, 263]
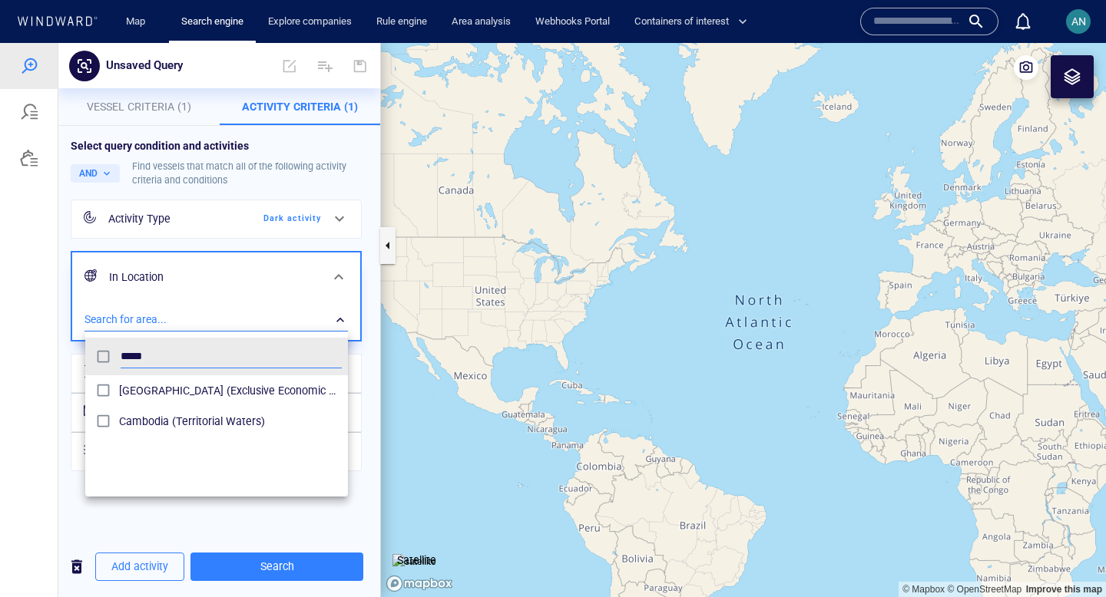
type input "*****"
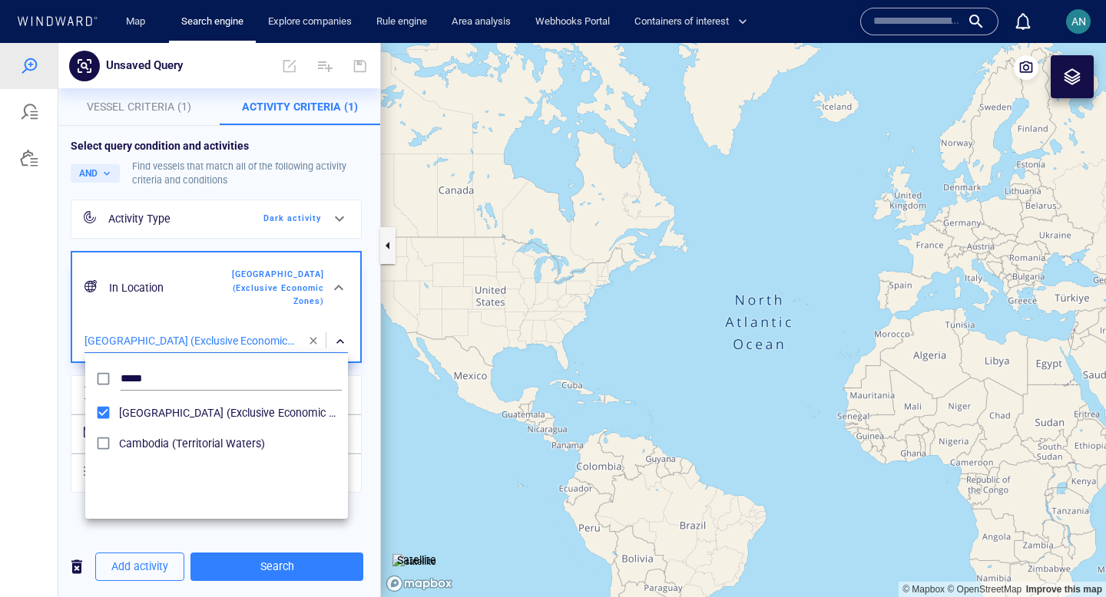
click at [132, 567] on div at bounding box center [553, 320] width 1106 height 554
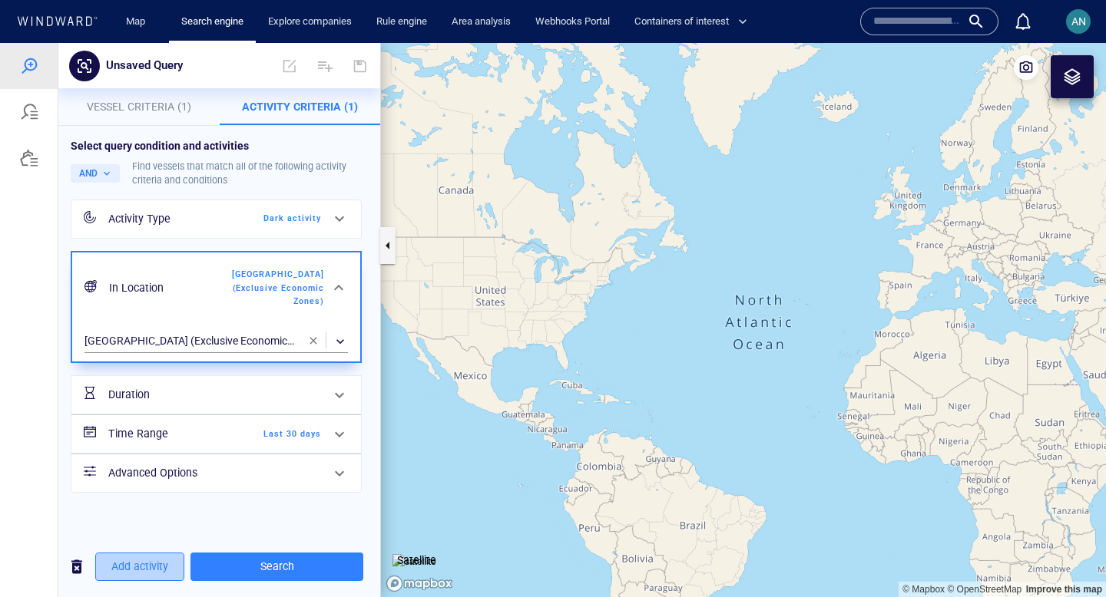
click at [132, 567] on span "Add activity" at bounding box center [139, 567] width 57 height 19
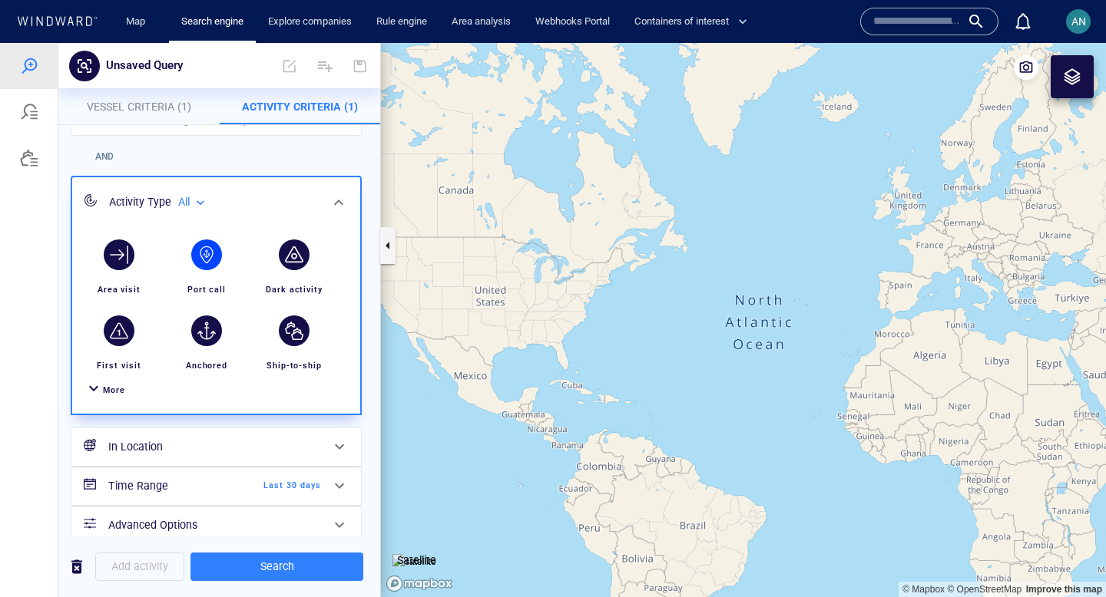
scroll to position [145, 0]
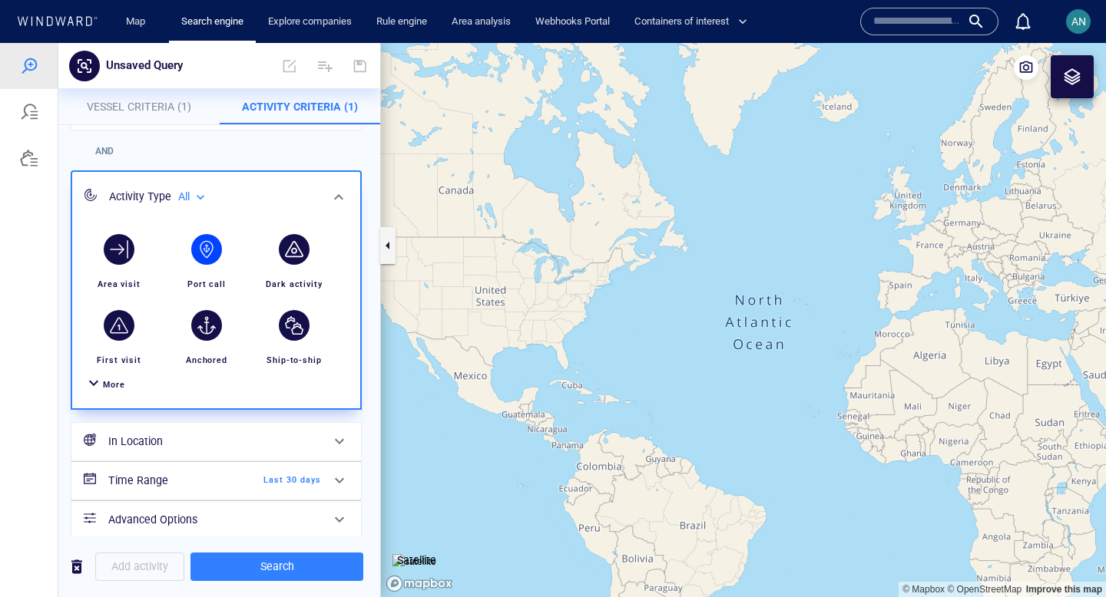
click at [211, 262] on div "button" at bounding box center [206, 249] width 31 height 31
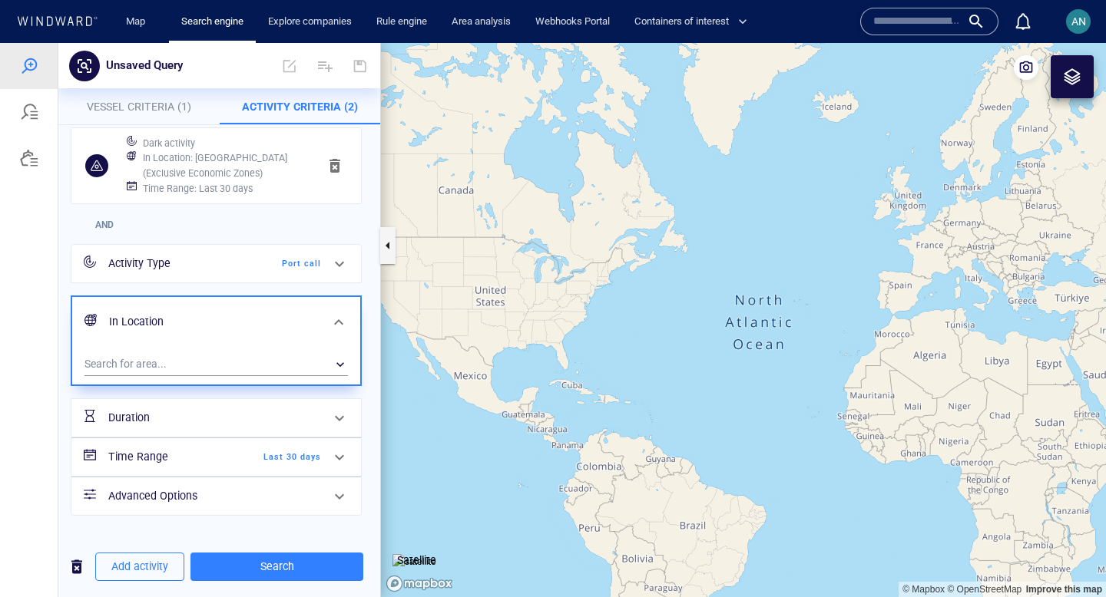
scroll to position [72, 0]
click at [208, 360] on div "​" at bounding box center [215, 364] width 263 height 23
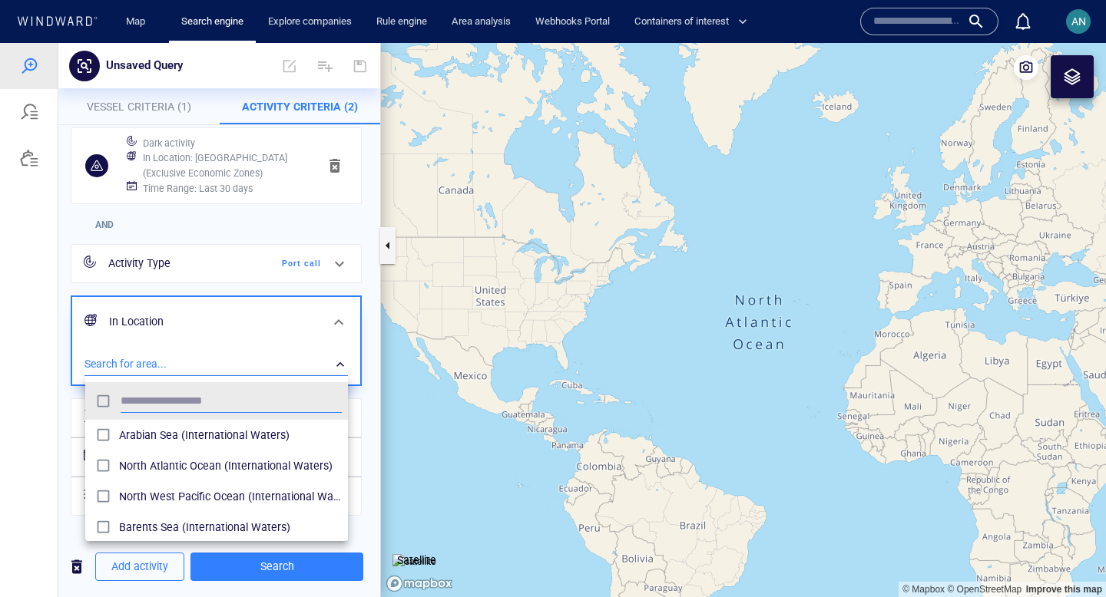
scroll to position [153, 263]
type input "********"
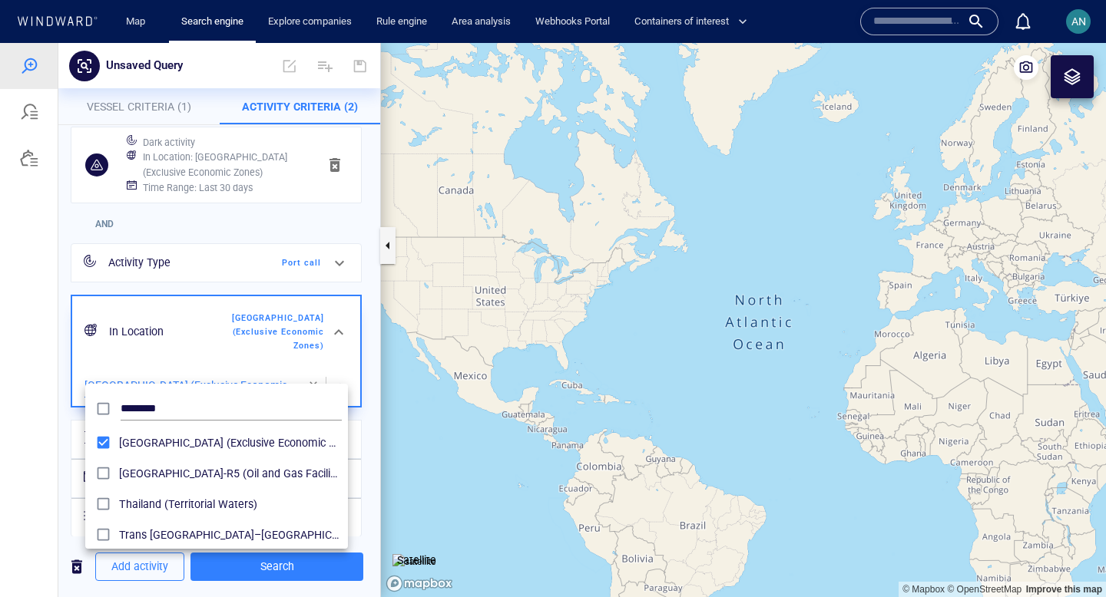
click at [336, 321] on div at bounding box center [553, 320] width 1106 height 554
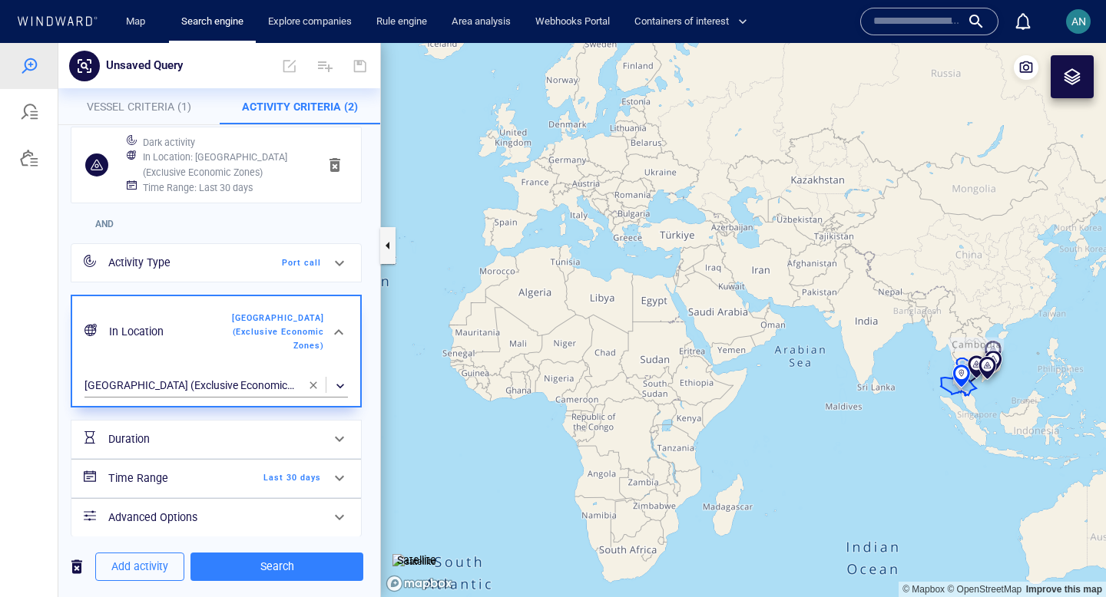
drag, startPoint x: 965, startPoint y: 388, endPoint x: 564, endPoint y: 322, distance: 406.3
click at [564, 322] on canvas "Map" at bounding box center [743, 320] width 725 height 554
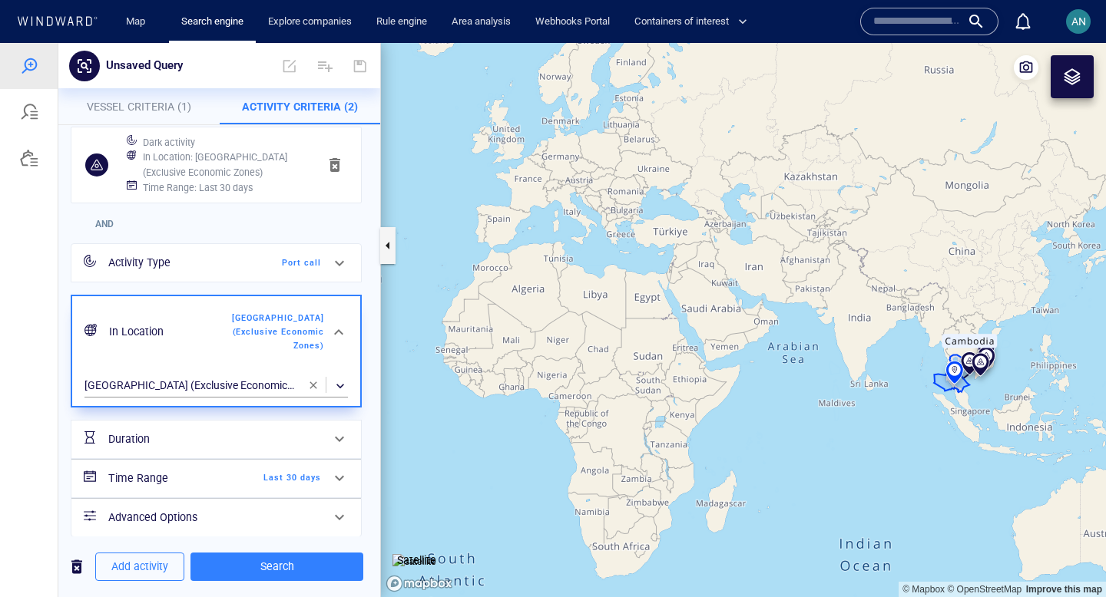
drag, startPoint x: 890, startPoint y: 424, endPoint x: 601, endPoint y: 417, distance: 288.8
click at [601, 417] on canvas "Map" at bounding box center [743, 320] width 725 height 554
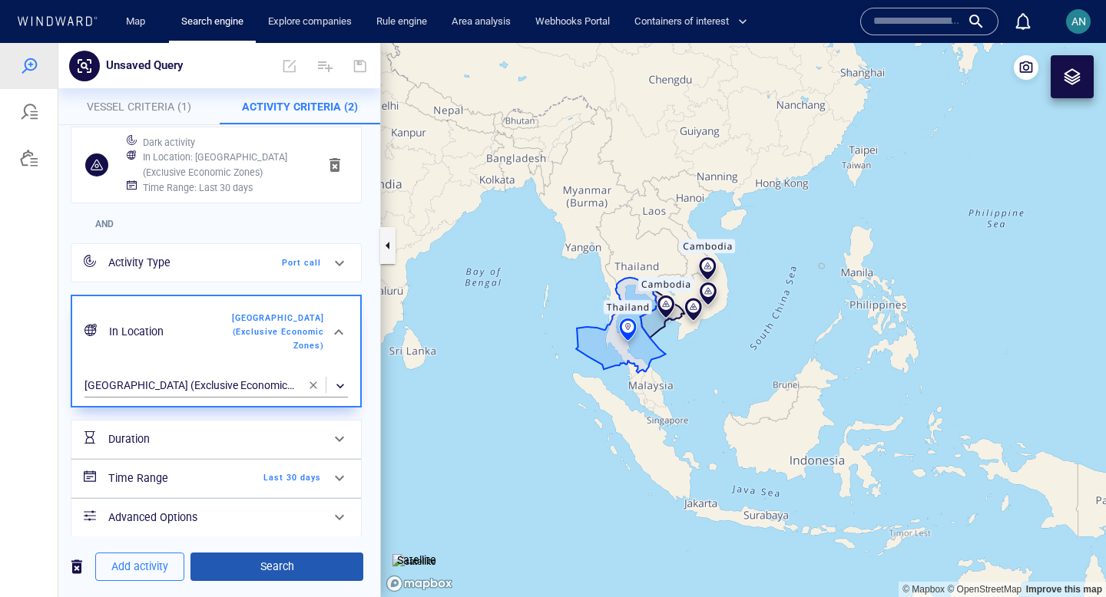
click at [237, 565] on span "Search" at bounding box center [277, 567] width 148 height 19
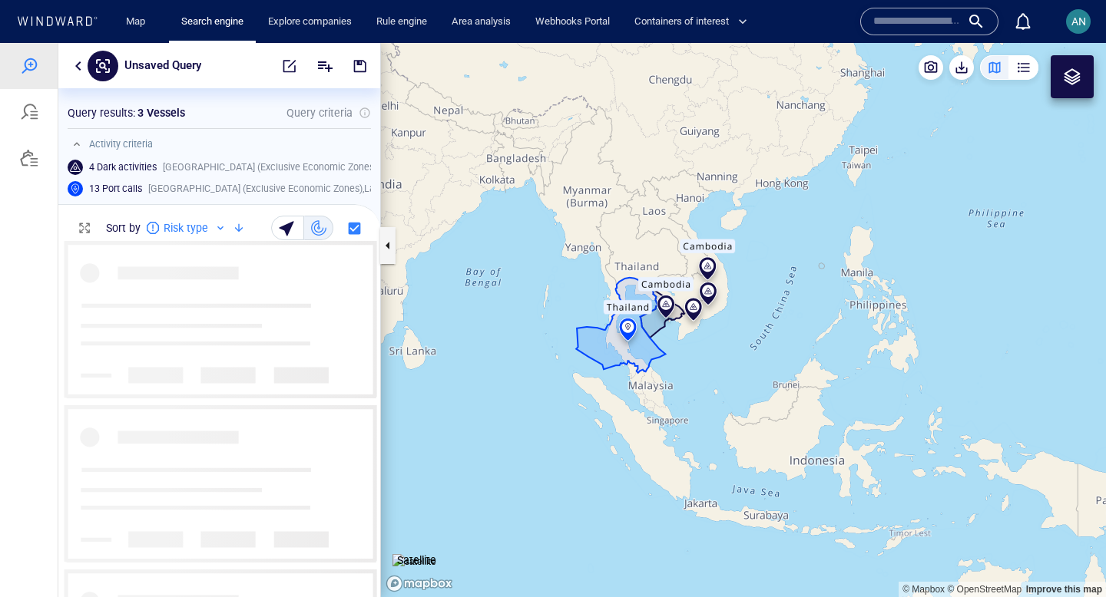
scroll to position [356, 322]
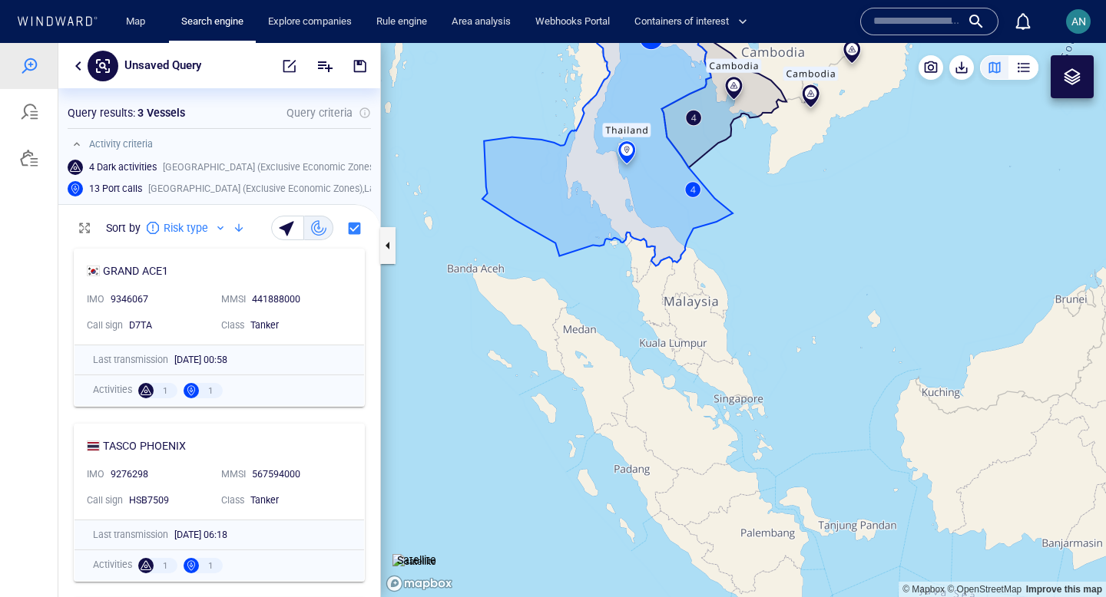
drag, startPoint x: 759, startPoint y: 340, endPoint x: 667, endPoint y: 551, distance: 230.0
click at [667, 551] on canvas "Map" at bounding box center [743, 320] width 725 height 554
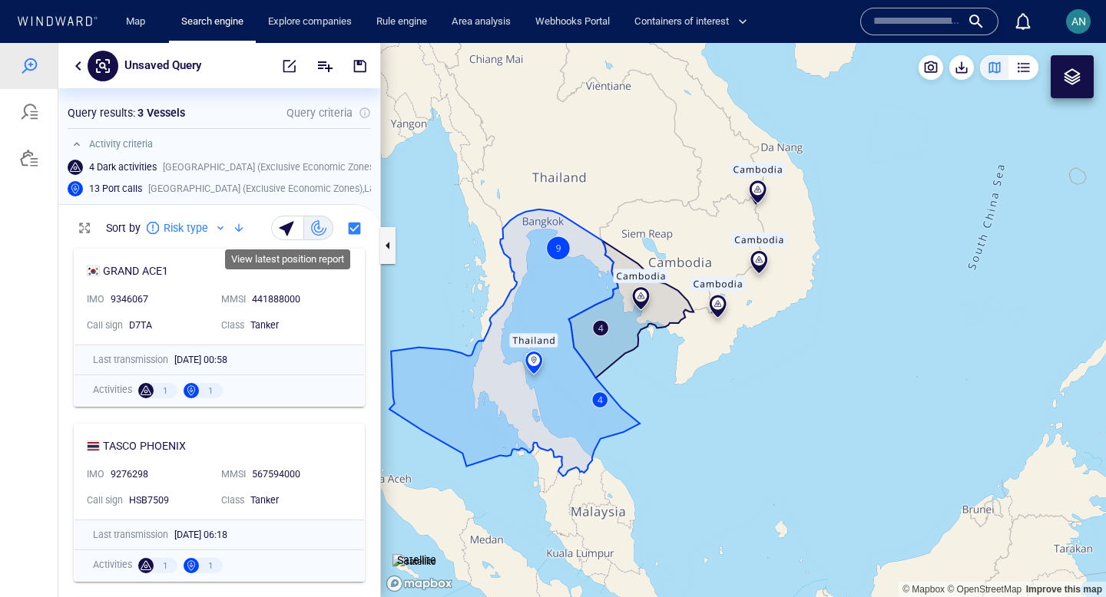
click at [289, 233] on div "button" at bounding box center [289, 228] width 22 height 22
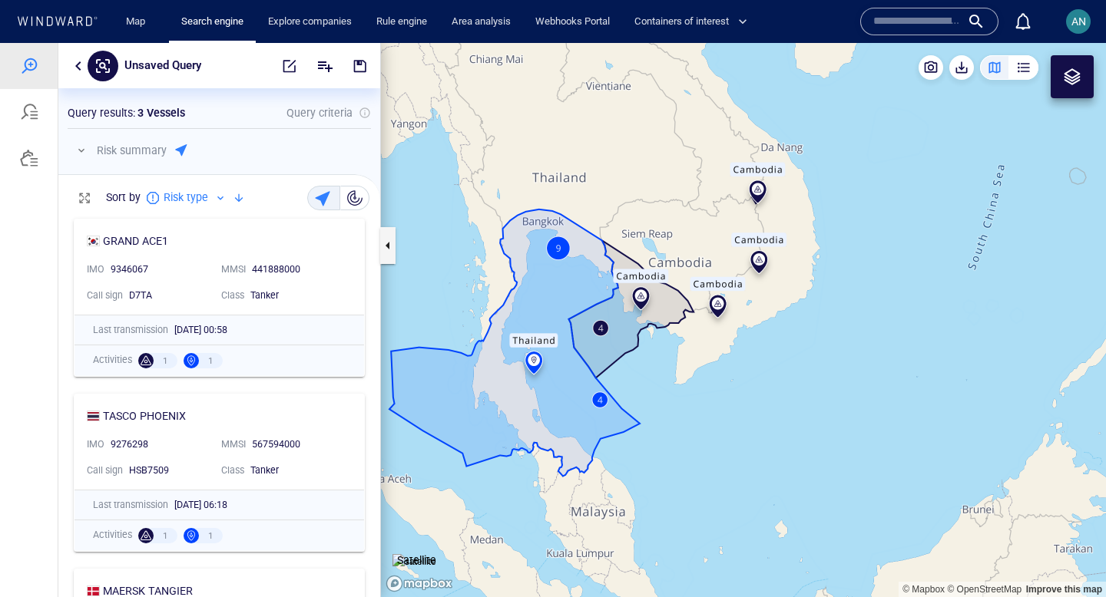
scroll to position [386, 322]
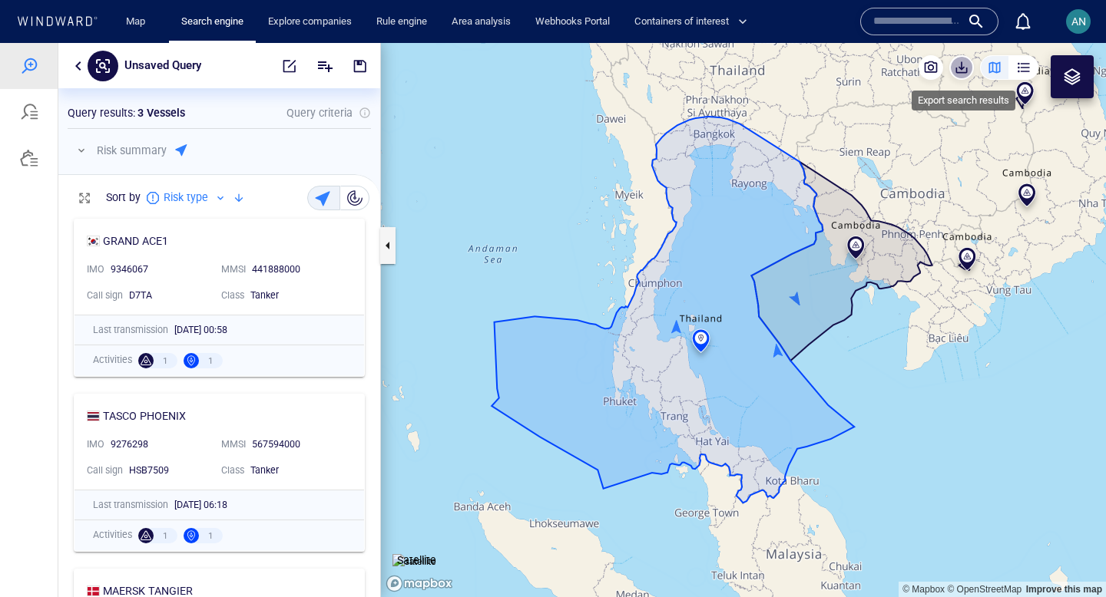
click at [959, 71] on span "button" at bounding box center [961, 67] width 15 height 15
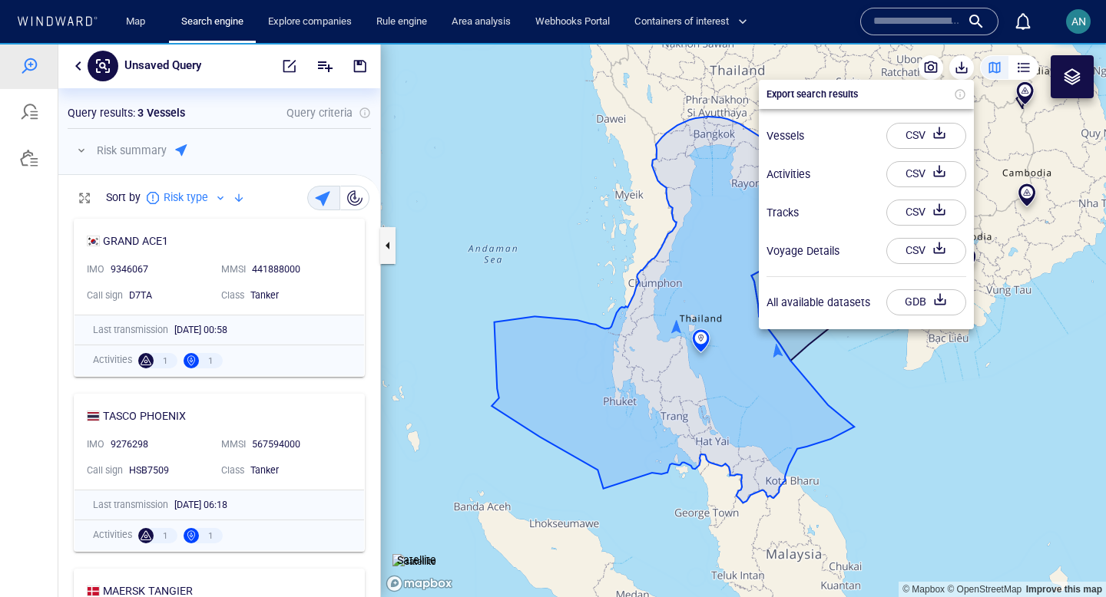
click at [912, 143] on div "CSV" at bounding box center [915, 135] width 26 height 25
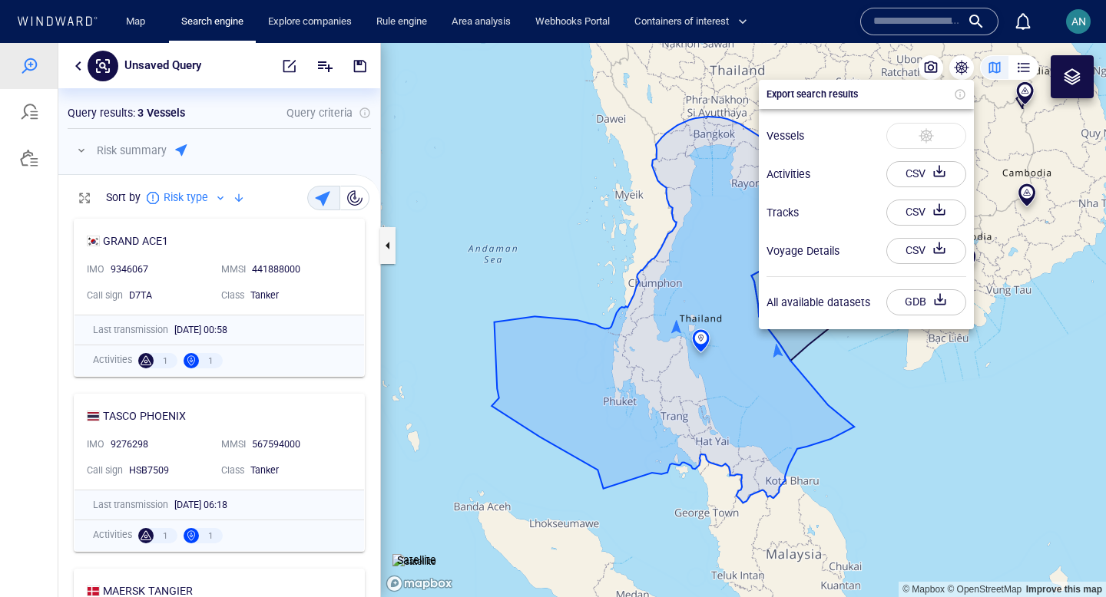
drag, startPoint x: 918, startPoint y: 387, endPoint x: 842, endPoint y: 414, distance: 80.6
click at [842, 414] on div at bounding box center [553, 320] width 1106 height 554
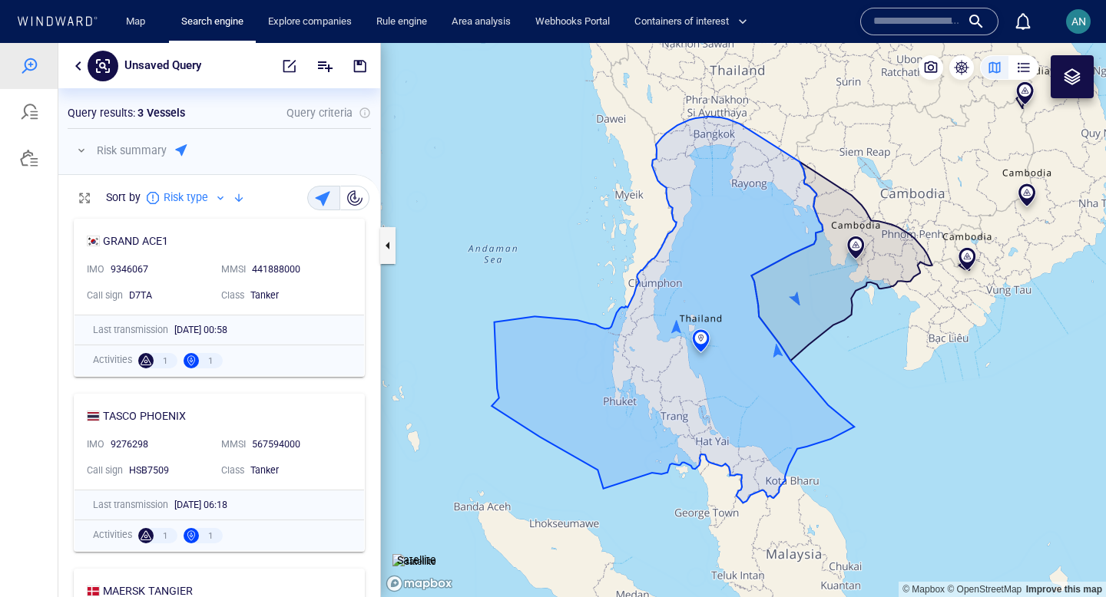
drag, startPoint x: 957, startPoint y: 159, endPoint x: 814, endPoint y: 266, distance: 178.3
click at [816, 265] on canvas "Map" at bounding box center [743, 320] width 725 height 554
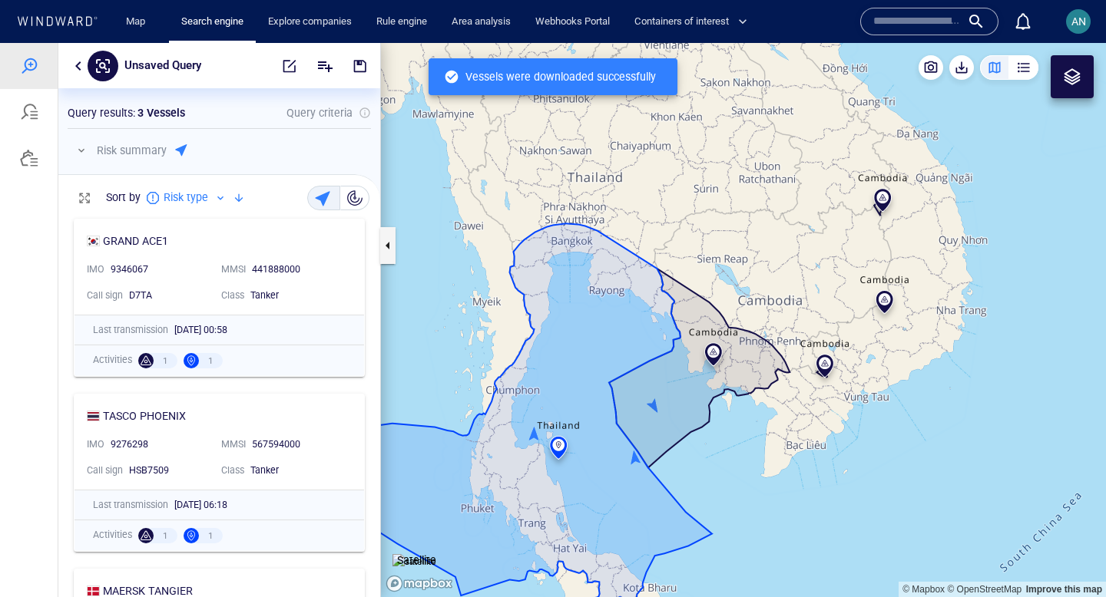
drag, startPoint x: 809, startPoint y: 399, endPoint x: 894, endPoint y: 326, distance: 111.6
click at [894, 326] on canvas "Map" at bounding box center [743, 320] width 725 height 554
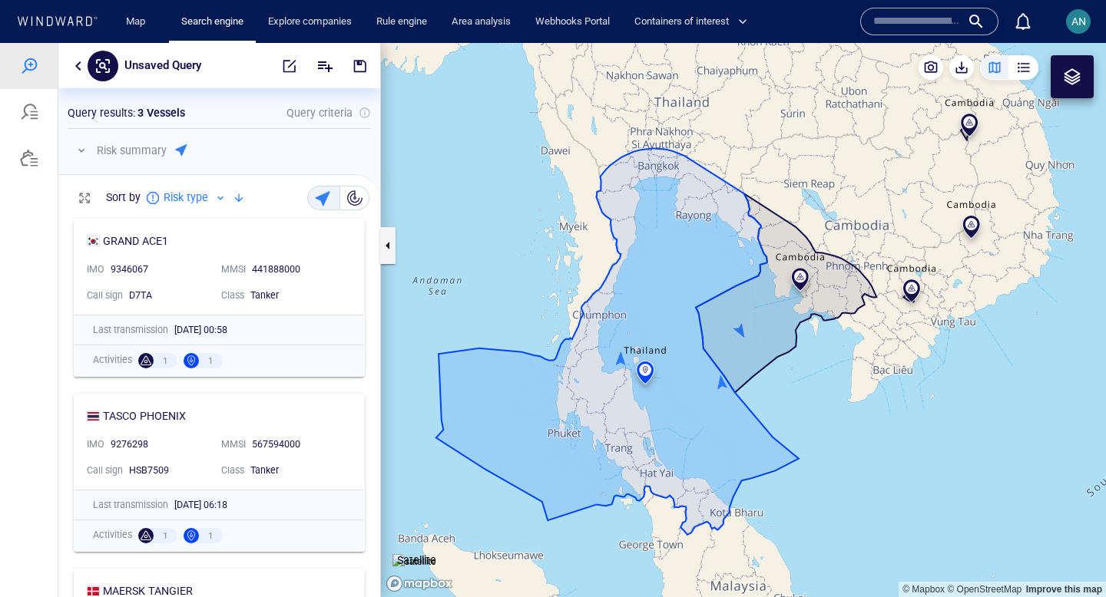
click at [75, 22] on icon at bounding box center [57, 21] width 82 height 10
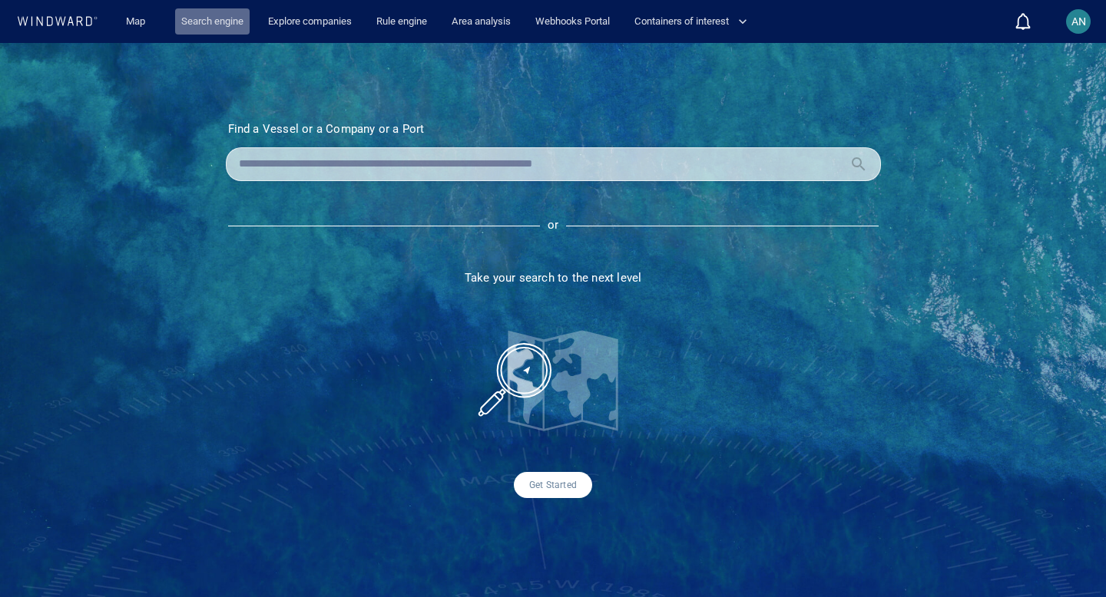
click at [210, 23] on link "Search engine" at bounding box center [212, 21] width 74 height 27
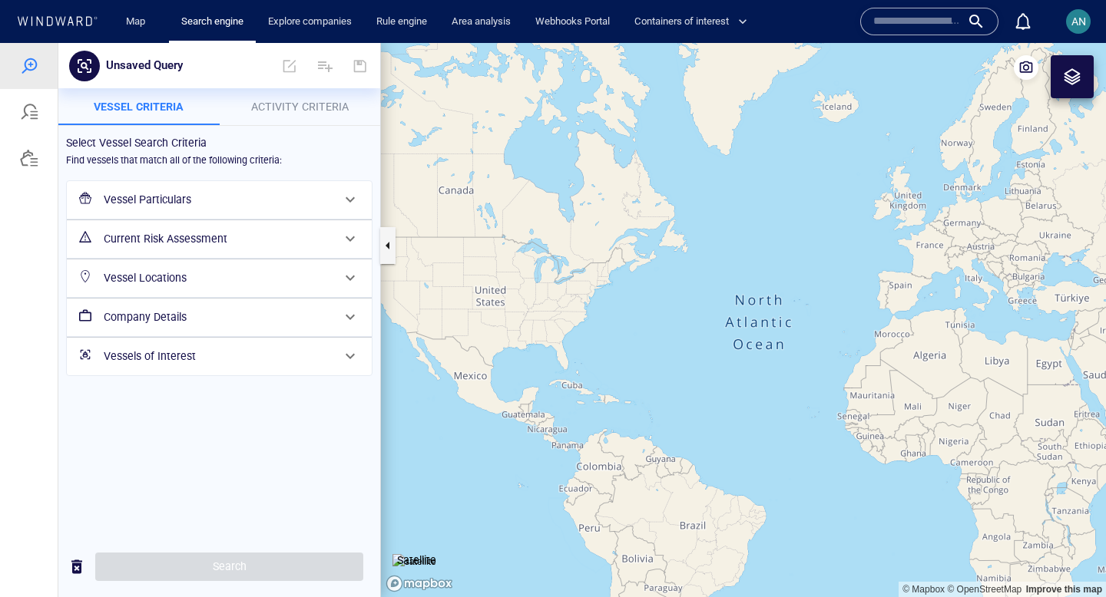
drag, startPoint x: 918, startPoint y: 395, endPoint x: 518, endPoint y: 316, distance: 407.8
click at [517, 316] on canvas "Map" at bounding box center [743, 320] width 725 height 554
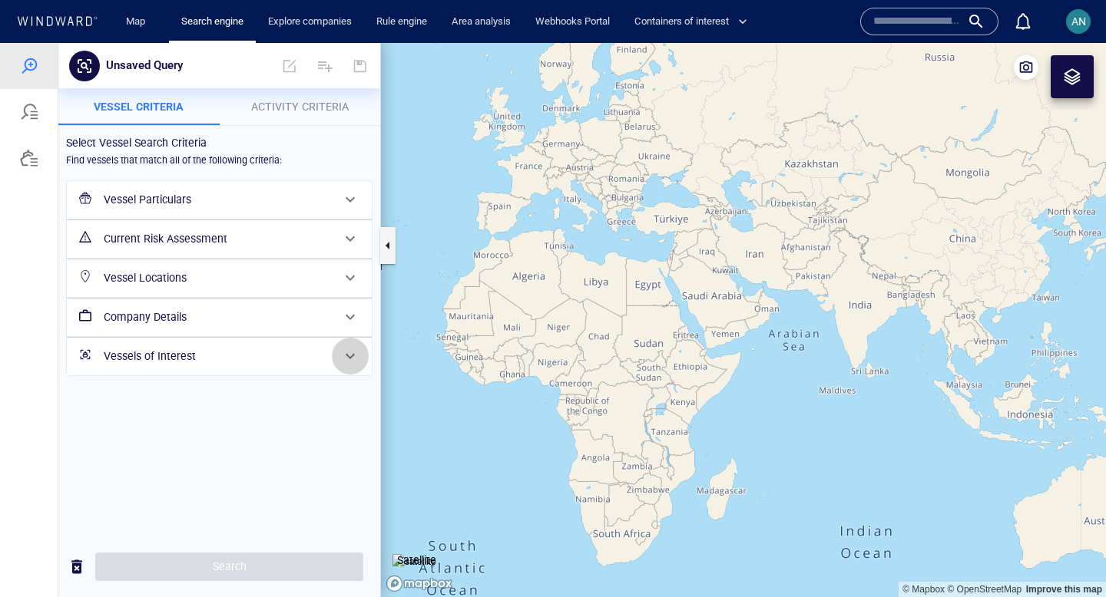
click at [346, 361] on span at bounding box center [350, 356] width 18 height 18
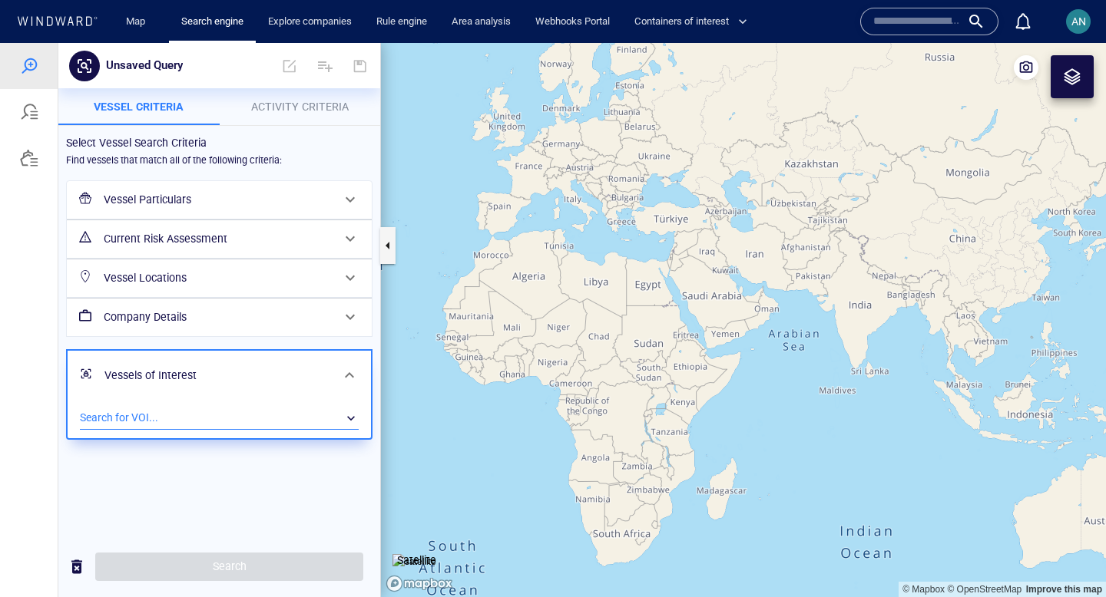
click at [168, 415] on div "​" at bounding box center [219, 418] width 279 height 23
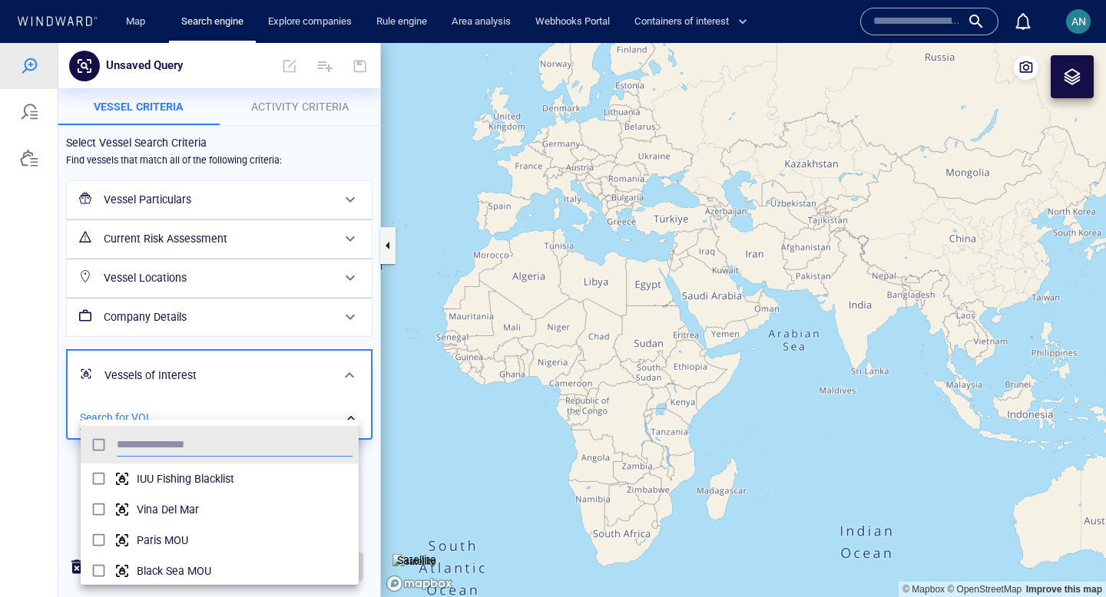
scroll to position [153, 278]
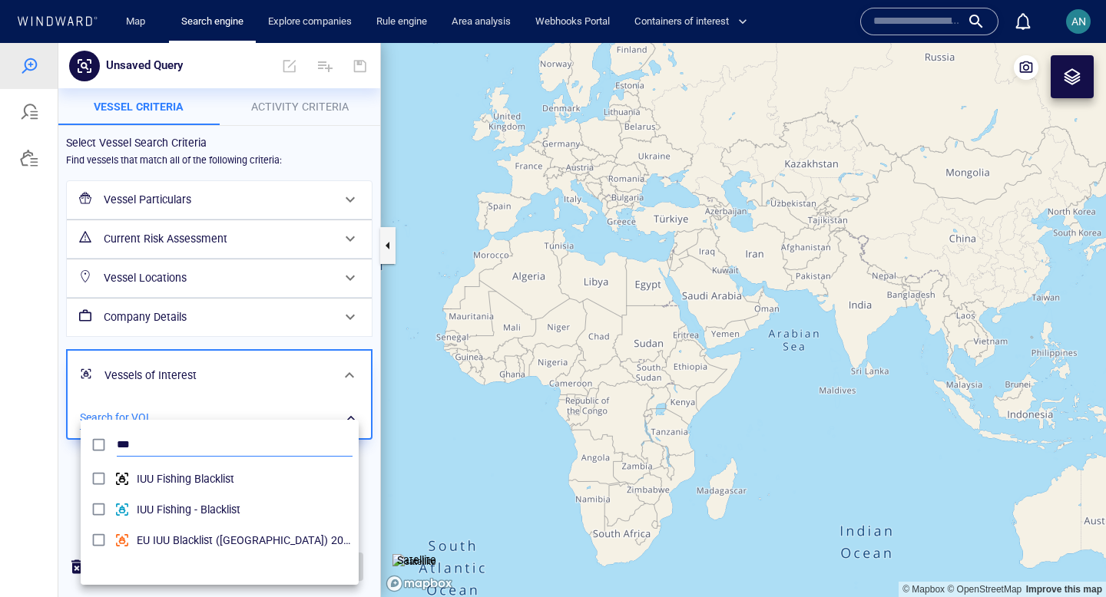
type input "***"
click at [292, 106] on div at bounding box center [553, 320] width 1106 height 554
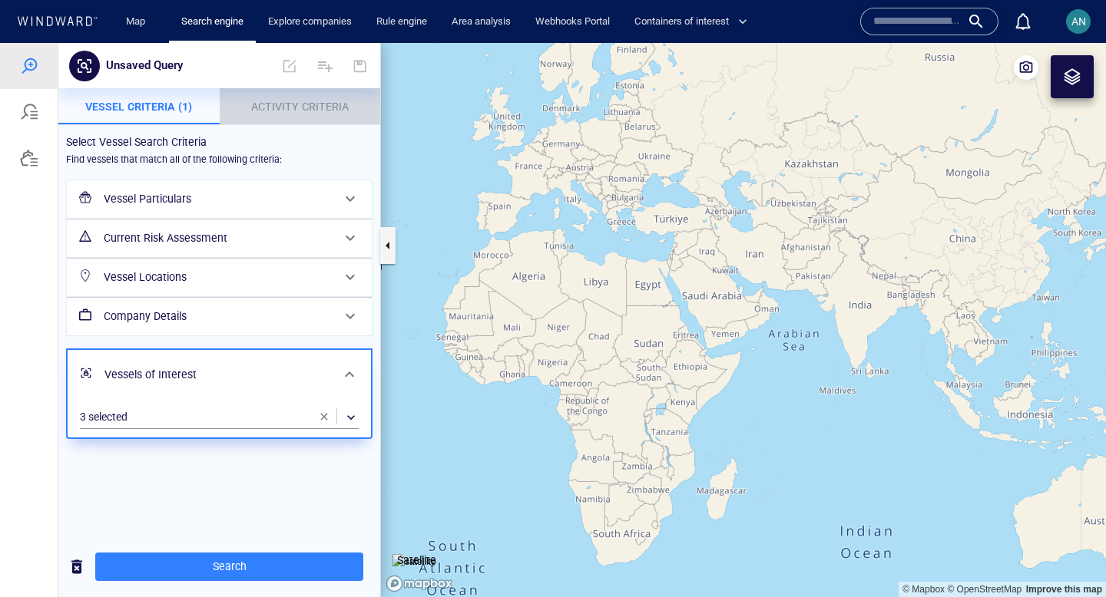
click at [292, 106] on span "Activity Criteria" at bounding box center [300, 107] width 98 height 12
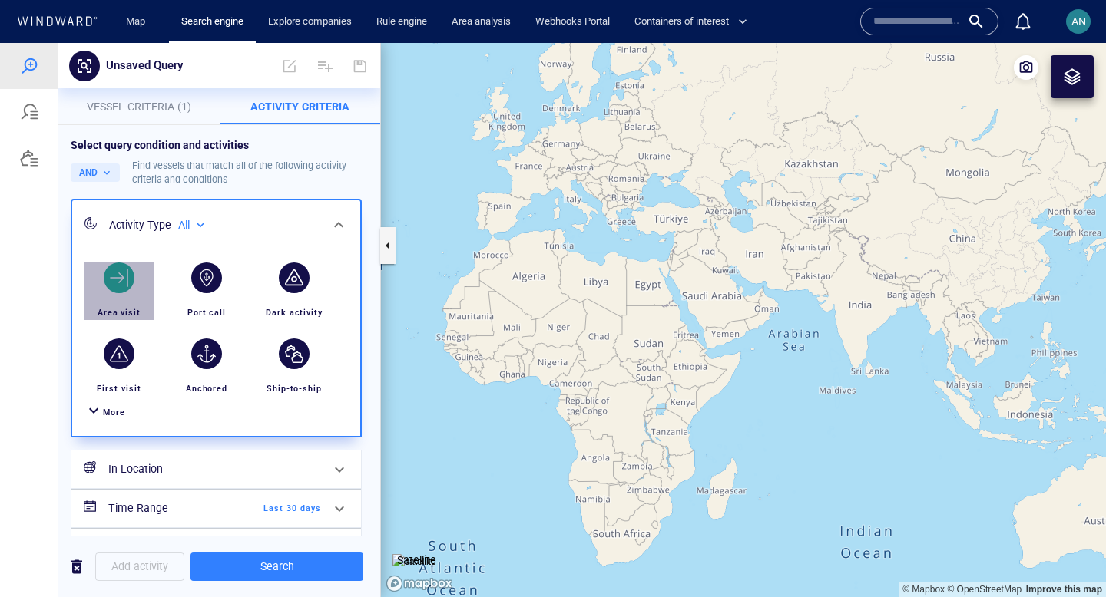
click at [119, 286] on div "button" at bounding box center [119, 278] width 31 height 31
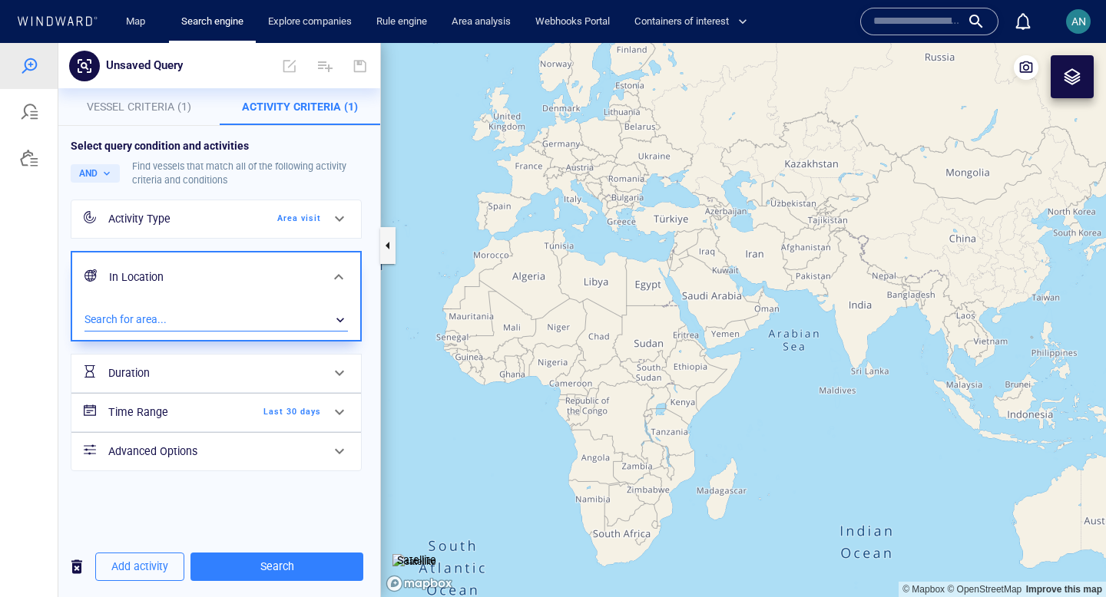
click at [204, 319] on div "​" at bounding box center [215, 320] width 263 height 23
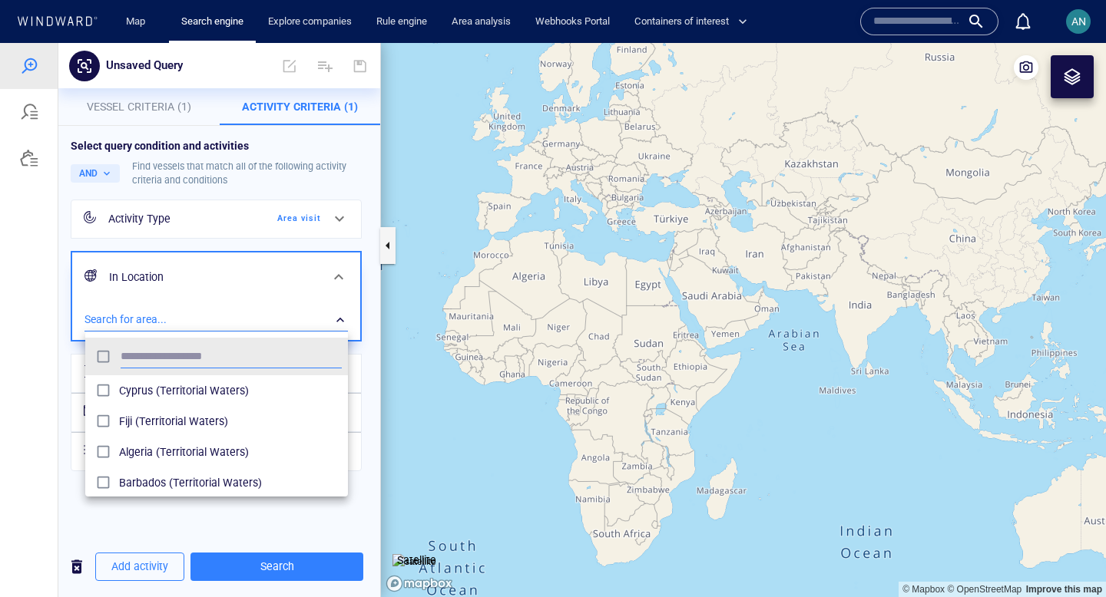
scroll to position [153, 263]
type input "****"
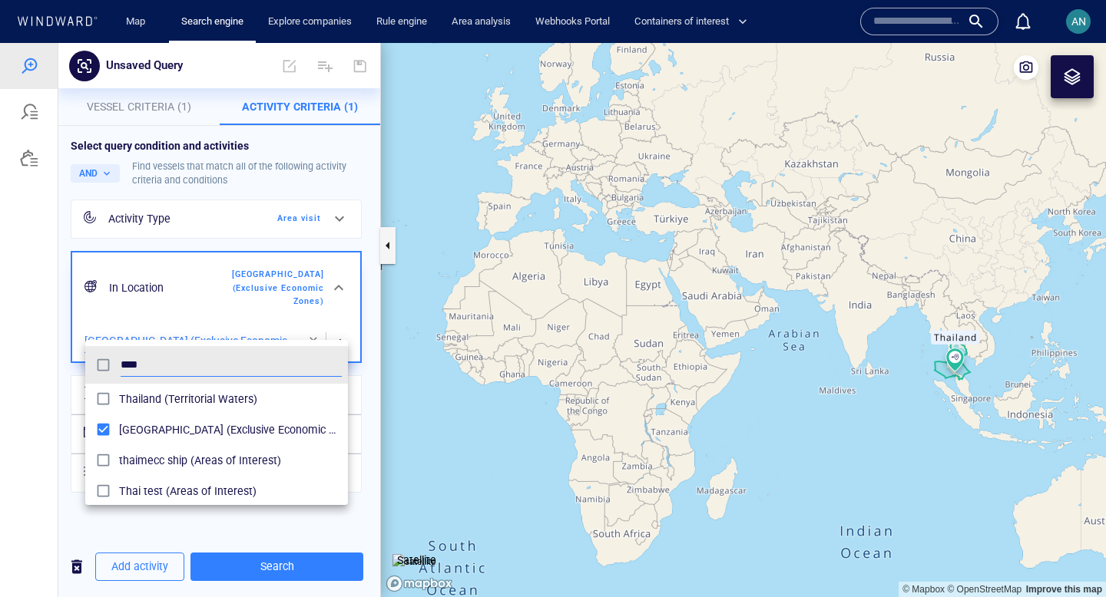
click at [339, 329] on div at bounding box center [553, 320] width 1106 height 554
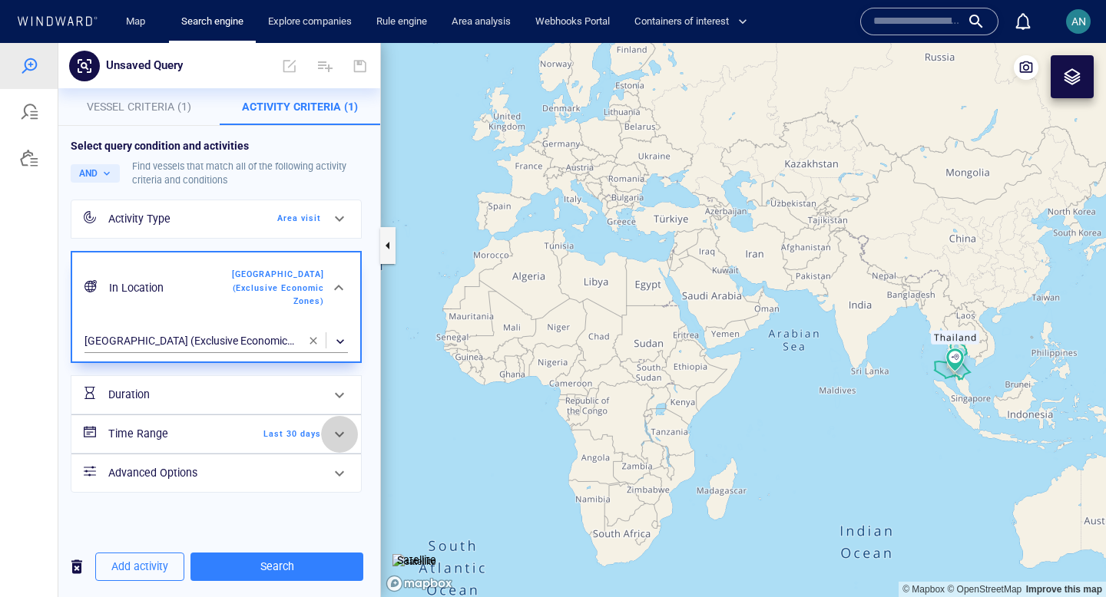
click at [323, 429] on div at bounding box center [339, 434] width 37 height 37
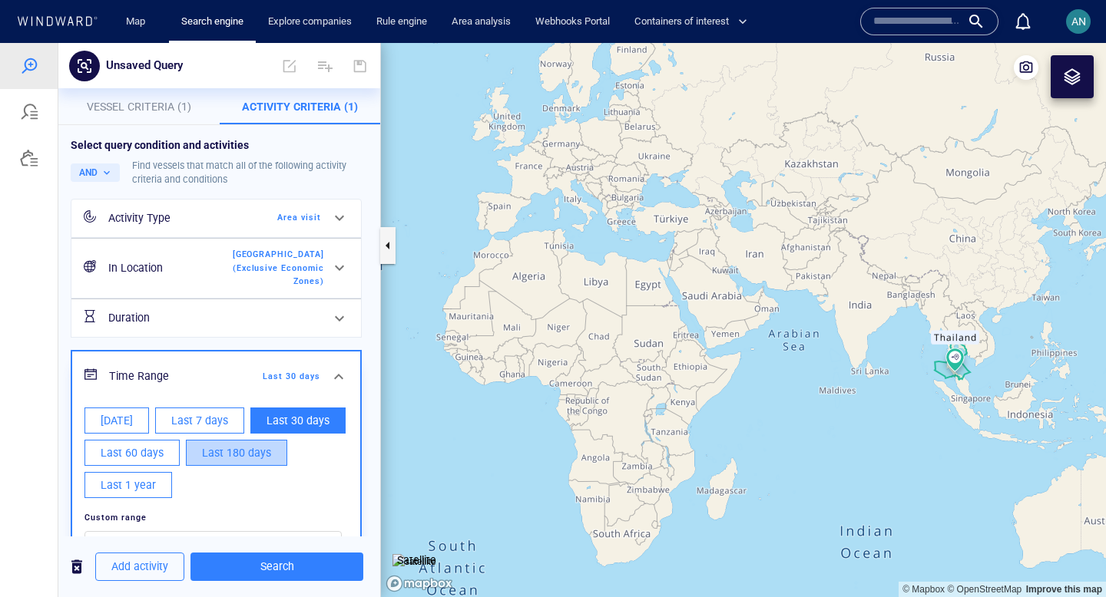
click at [253, 444] on span "Last 180 days" at bounding box center [236, 453] width 69 height 19
type input "**********"
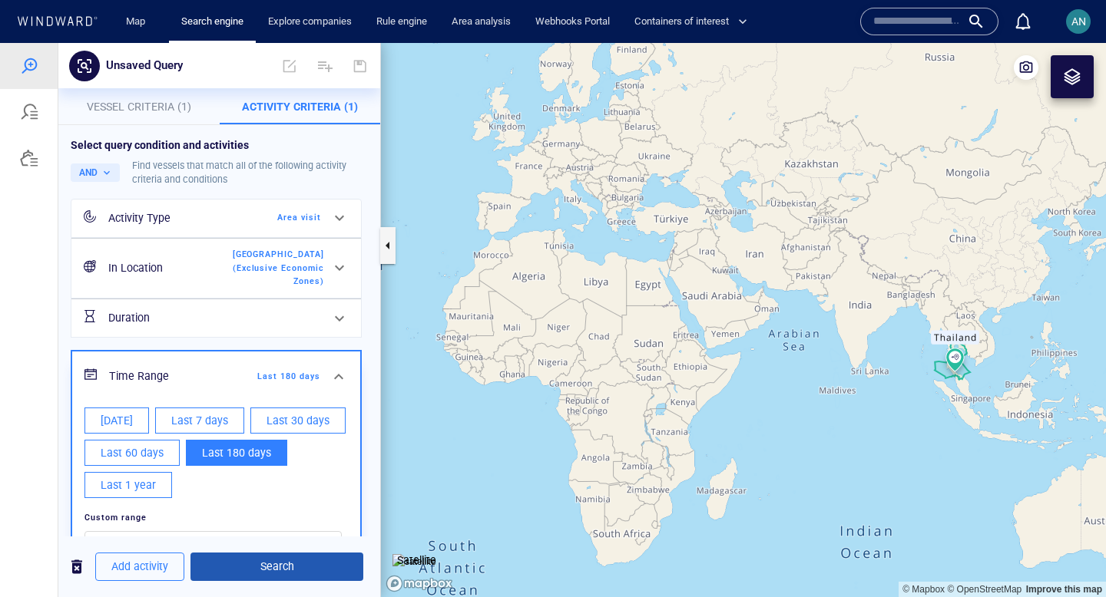
click at [241, 573] on span "Search" at bounding box center [277, 567] width 148 height 19
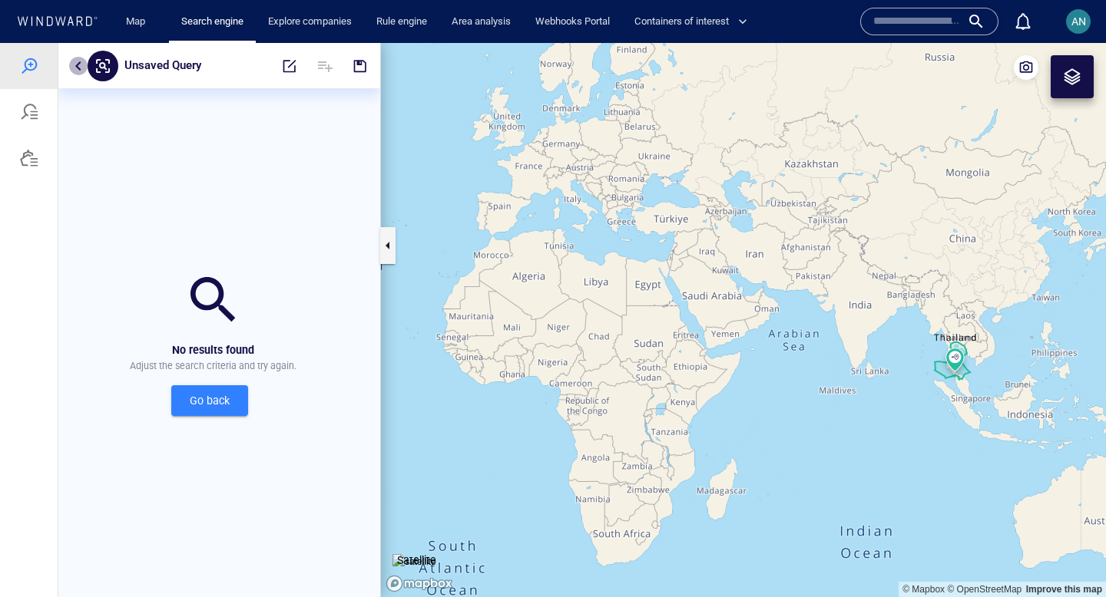
click at [73, 62] on button "button" at bounding box center [78, 66] width 18 height 18
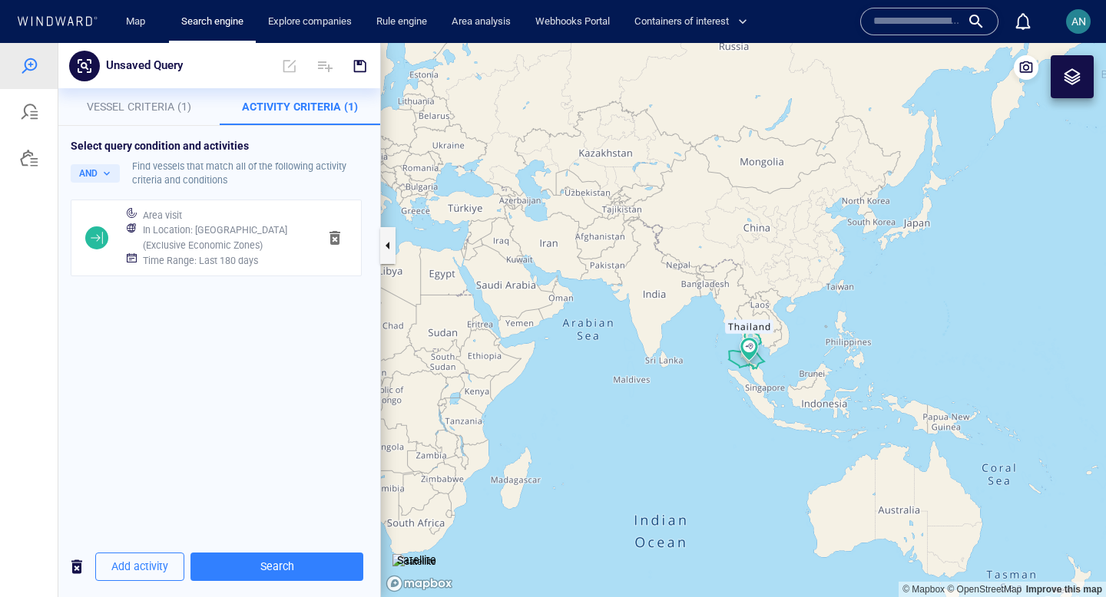
drag, startPoint x: 806, startPoint y: 380, endPoint x: 703, endPoint y: 288, distance: 138.1
click at [703, 288] on canvas "Map" at bounding box center [743, 320] width 725 height 554
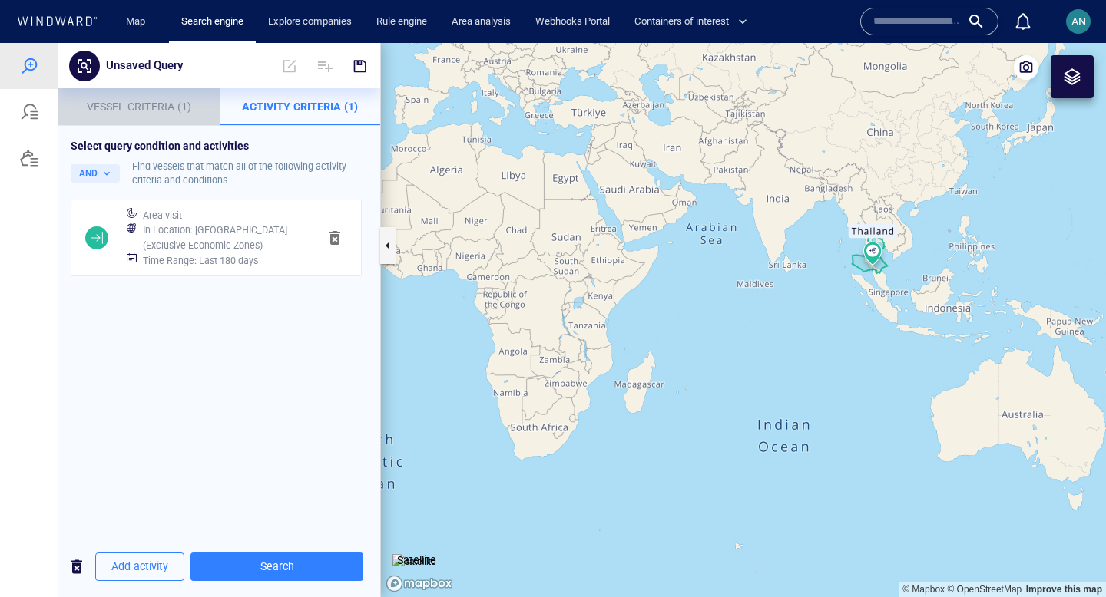
click at [133, 112] on span "Vessel Criteria (1)" at bounding box center [139, 107] width 104 height 12
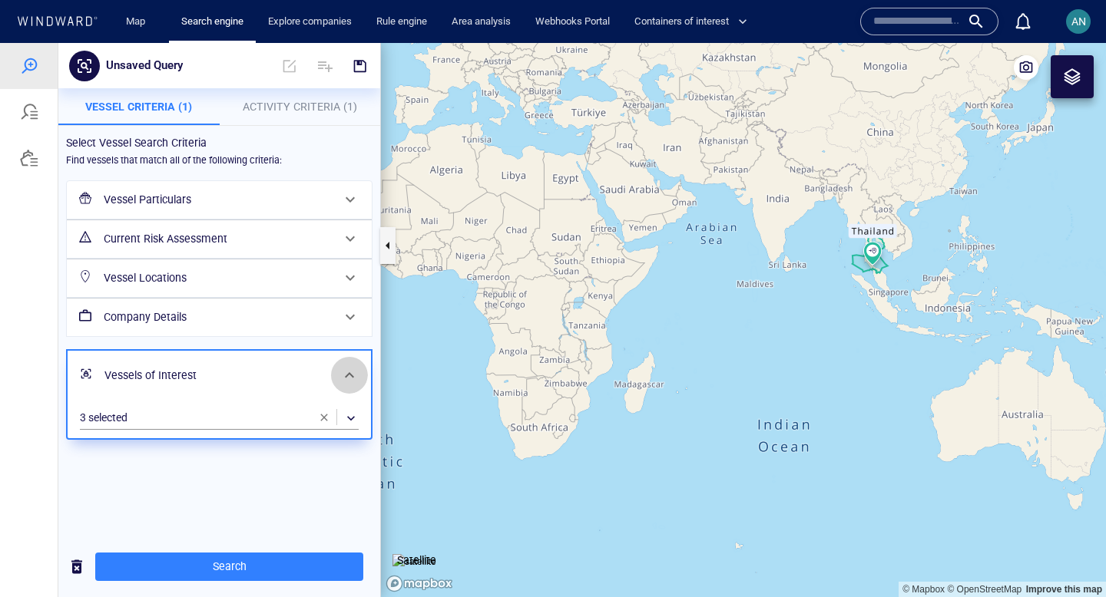
click at [356, 371] on span at bounding box center [349, 375] width 18 height 18
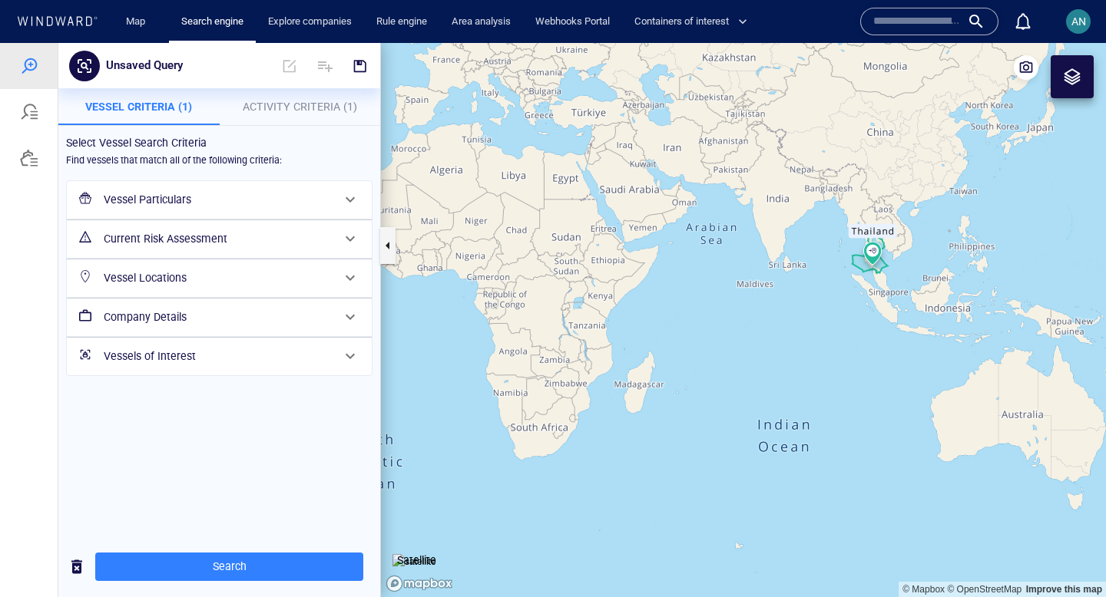
click at [55, 20] on icon at bounding box center [57, 21] width 82 height 10
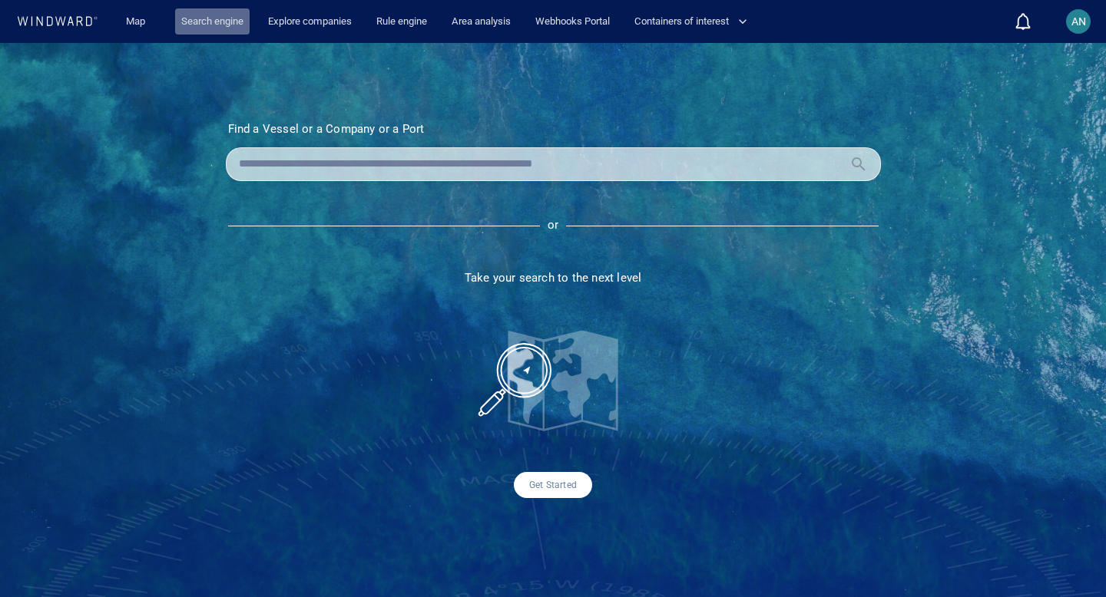
click at [209, 22] on link "Search engine" at bounding box center [212, 21] width 74 height 27
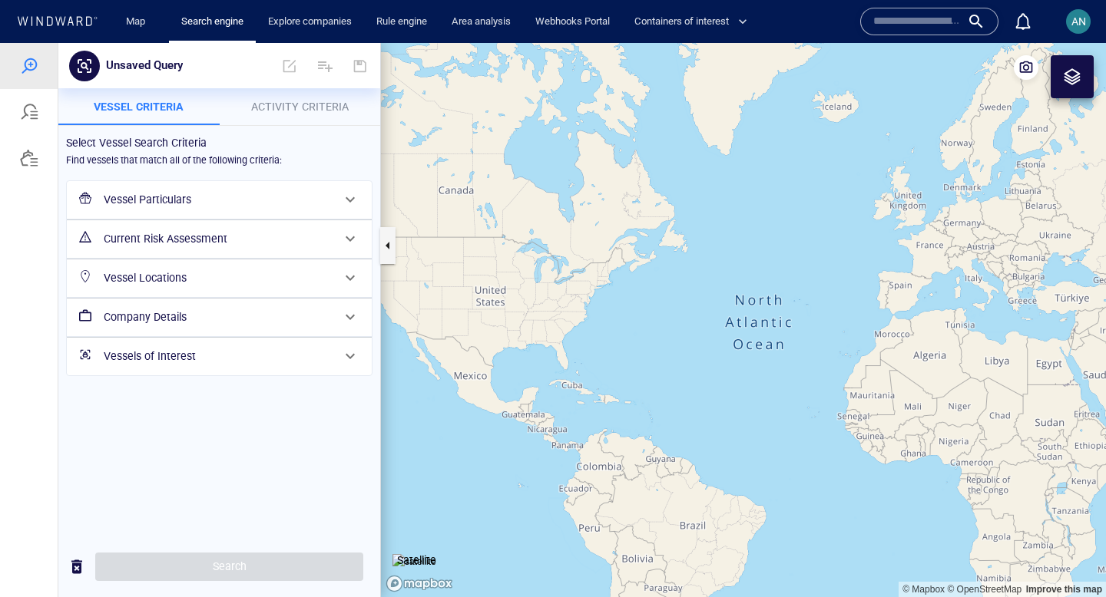
click at [194, 349] on h6 "Vessels of Interest" at bounding box center [218, 356] width 228 height 19
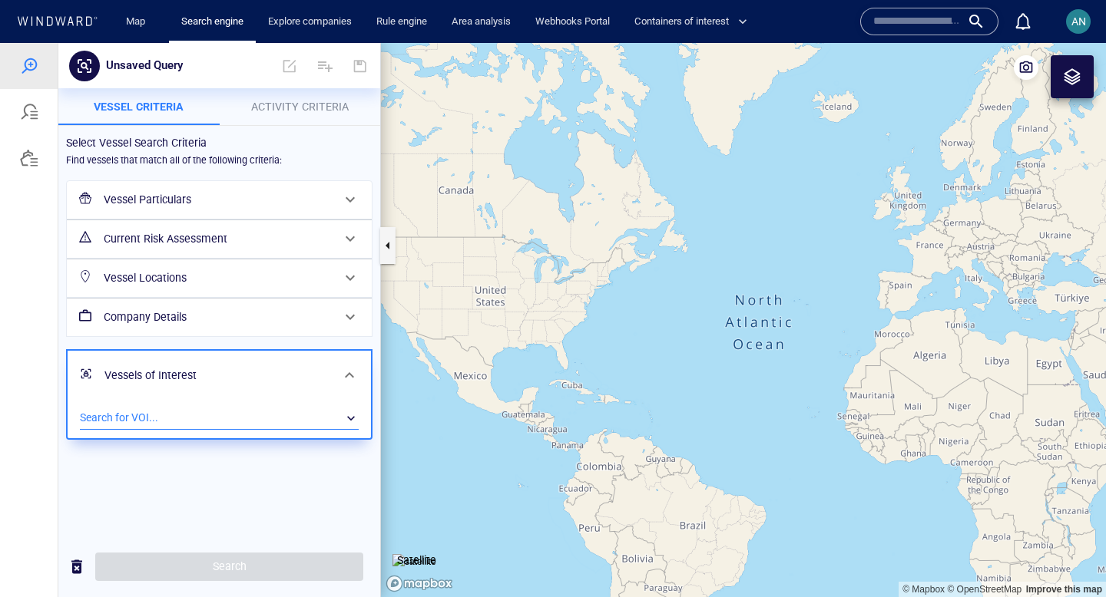
click at [254, 414] on div "​" at bounding box center [219, 418] width 279 height 23
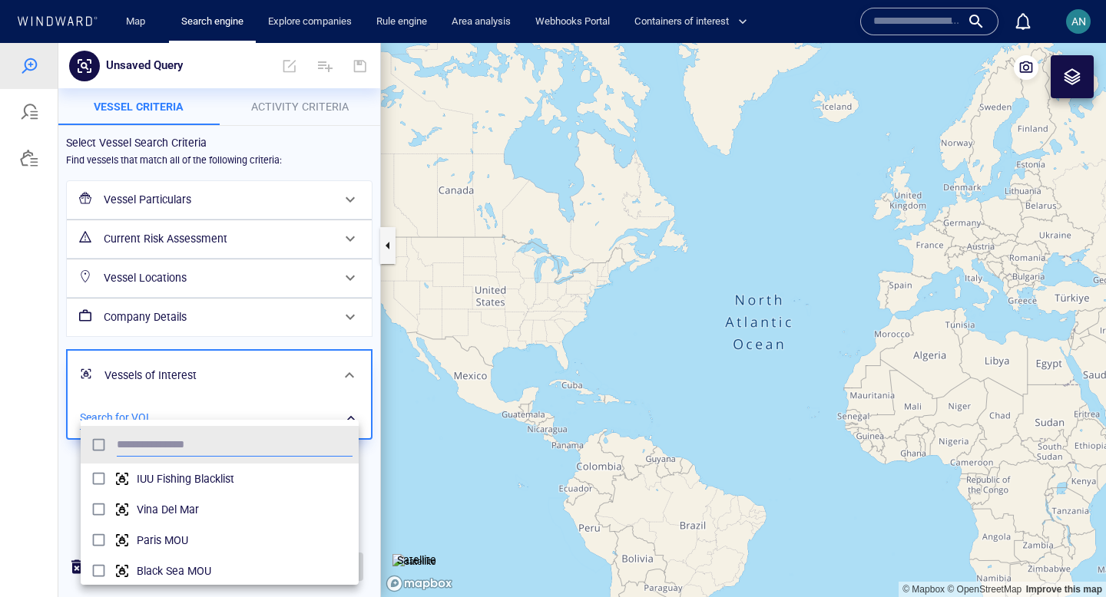
scroll to position [153, 278]
click at [296, 110] on div at bounding box center [553, 320] width 1106 height 554
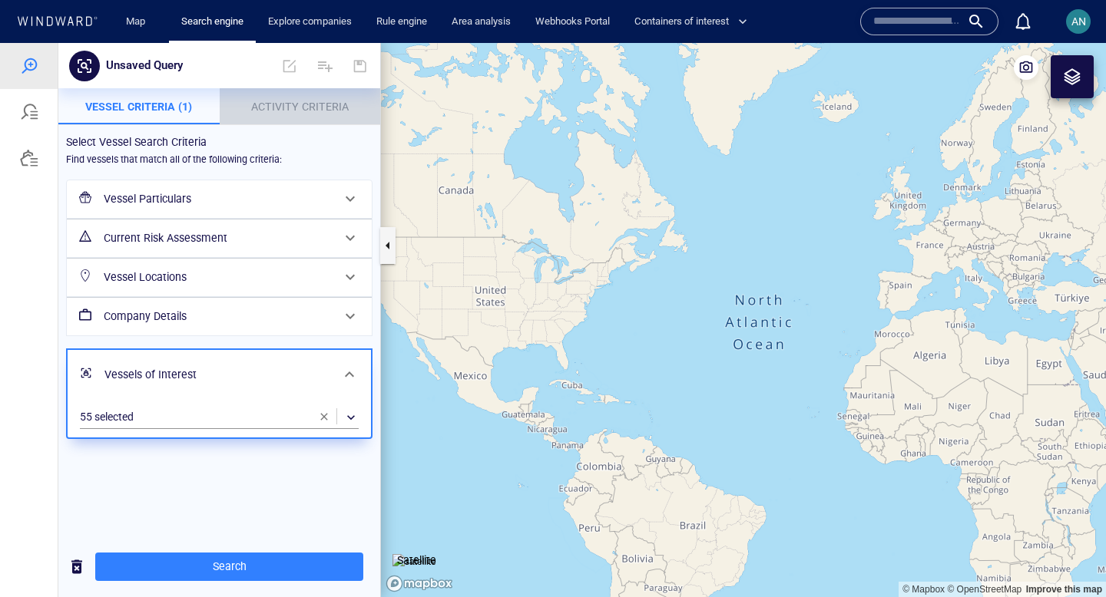
click at [296, 110] on span "Activity Criteria" at bounding box center [300, 107] width 98 height 12
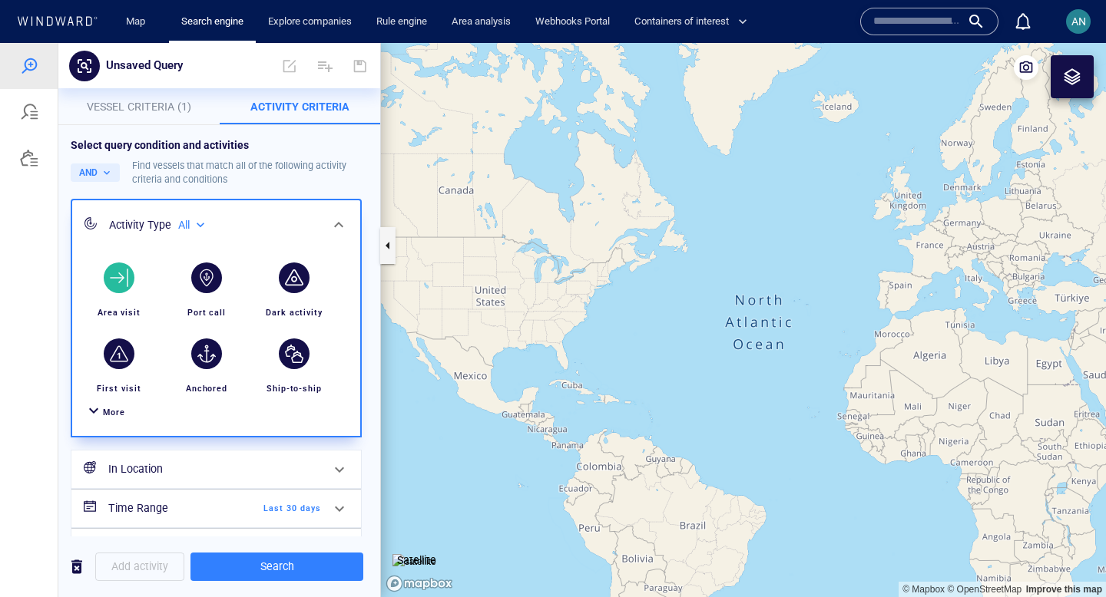
click at [134, 277] on div "button" at bounding box center [119, 278] width 31 height 31
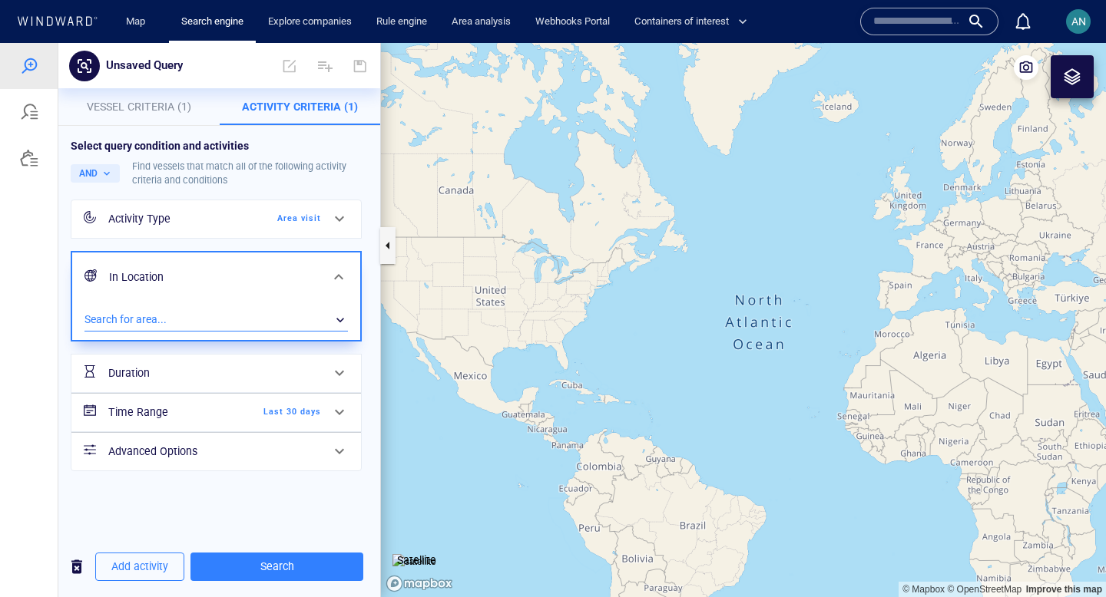
click at [158, 319] on div "​" at bounding box center [215, 320] width 263 height 23
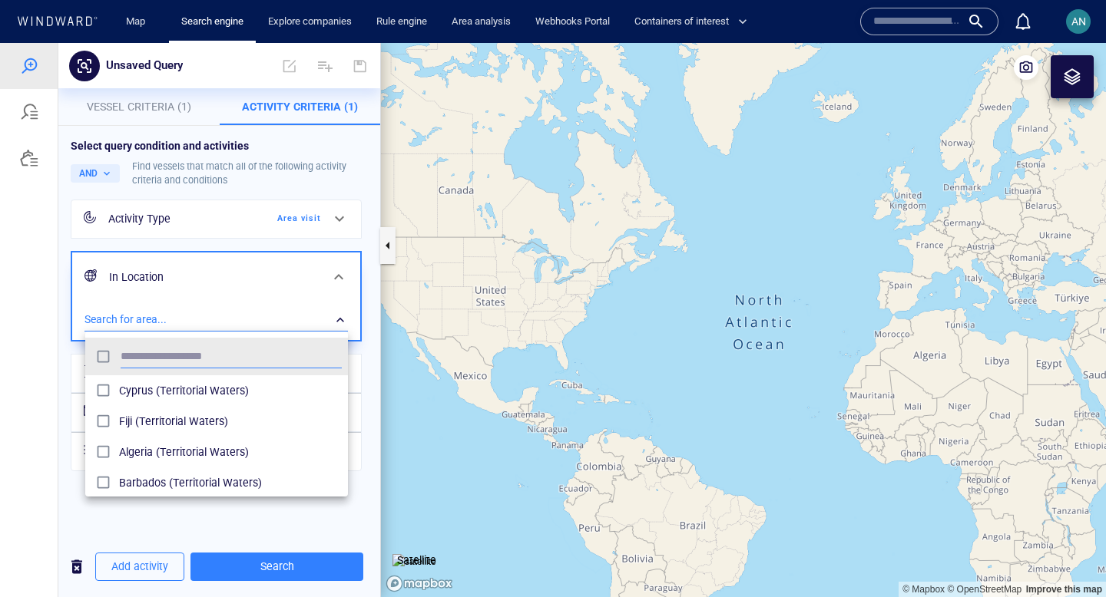
scroll to position [153, 263]
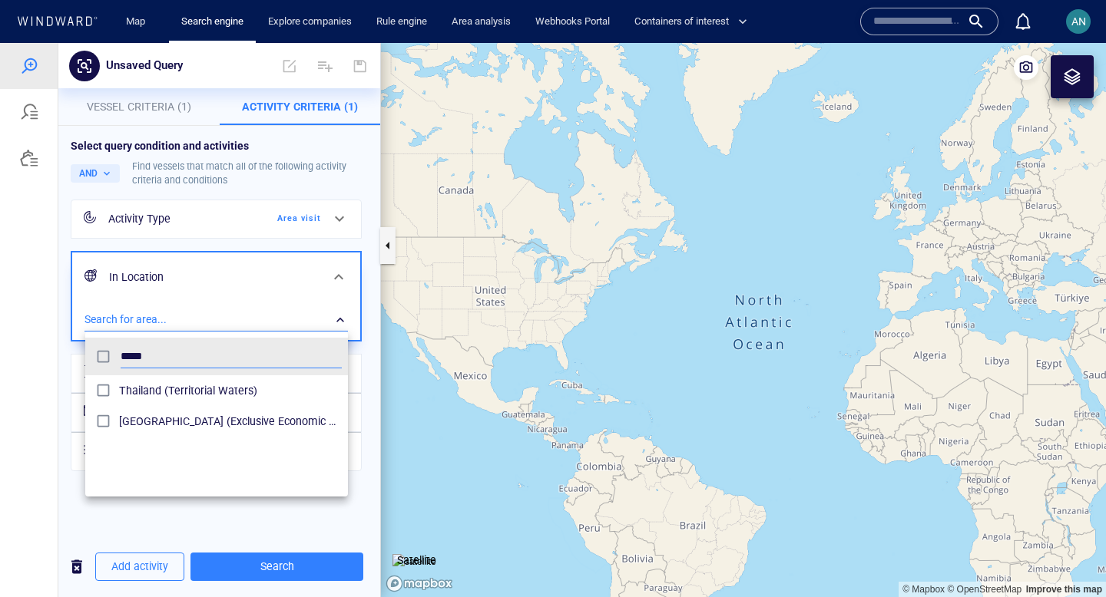
type input "*****"
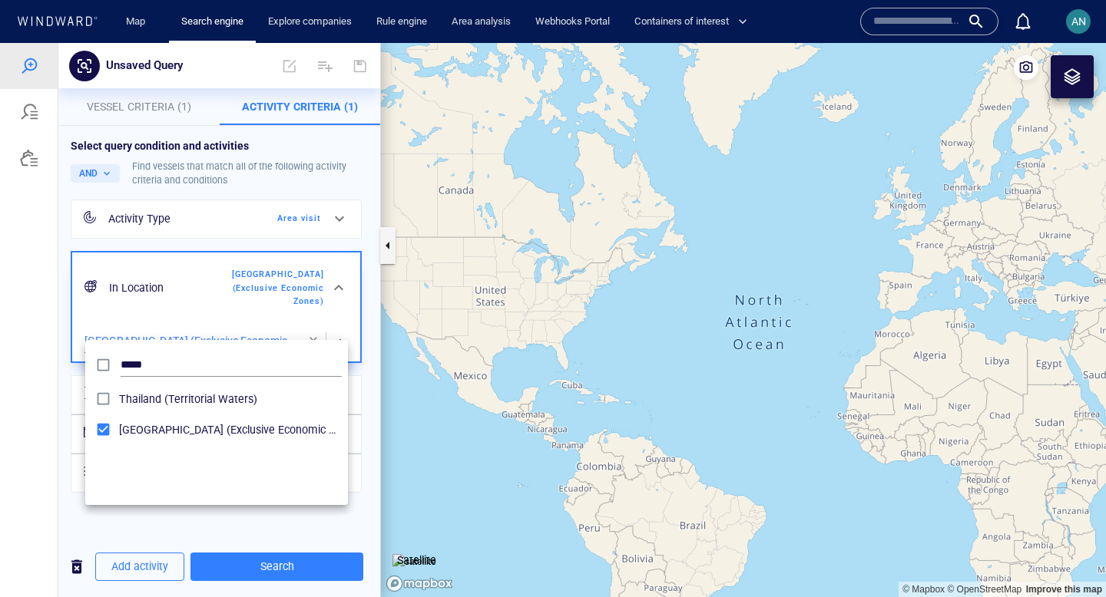
click at [247, 566] on div at bounding box center [553, 320] width 1106 height 554
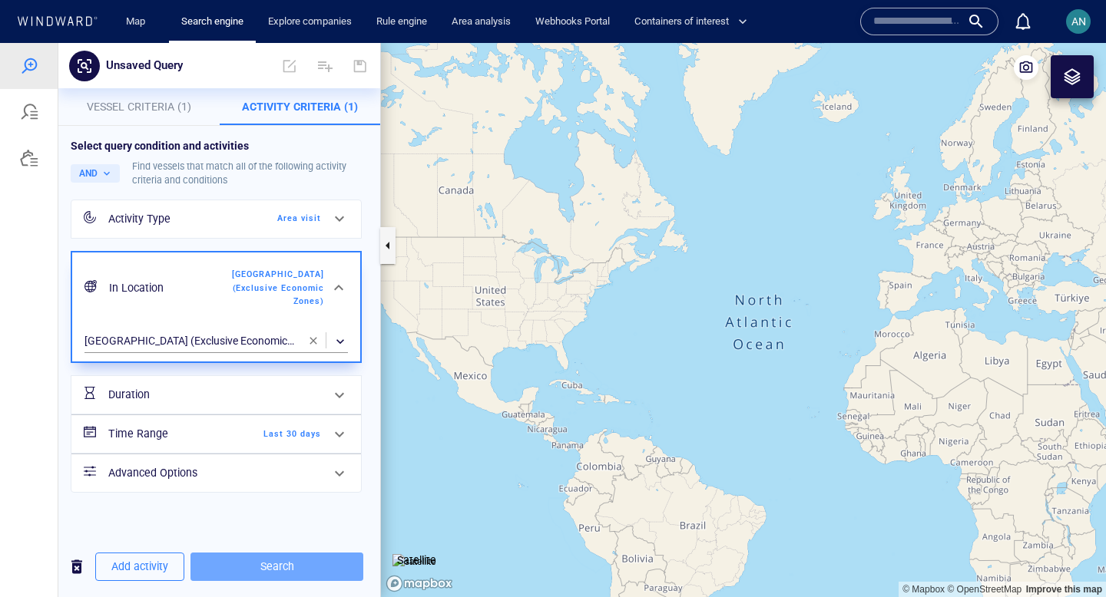
click at [247, 566] on span "Search" at bounding box center [277, 567] width 148 height 19
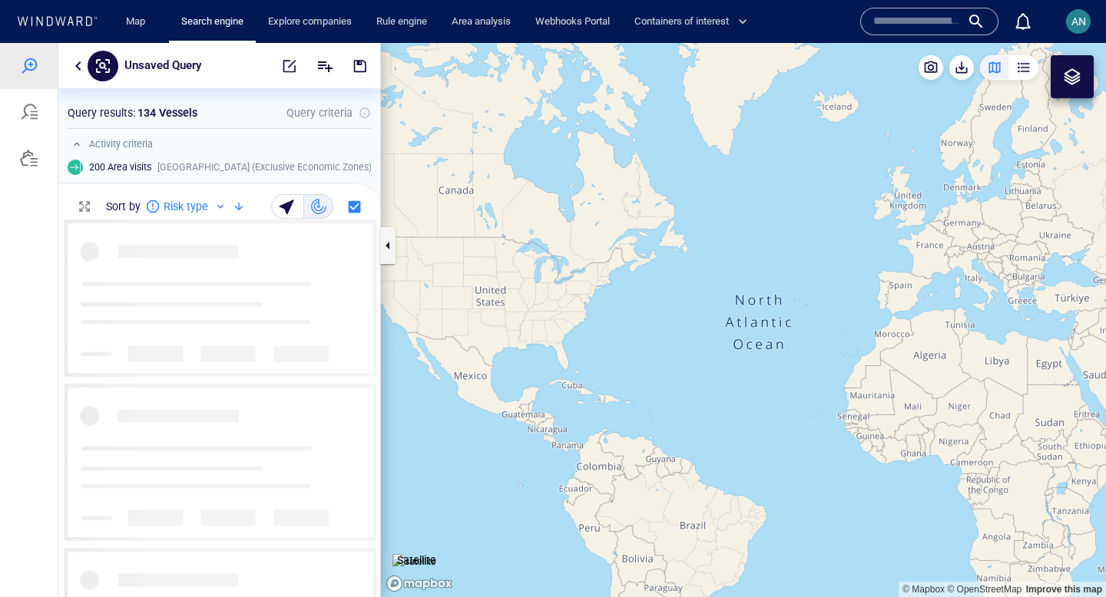
scroll to position [378, 322]
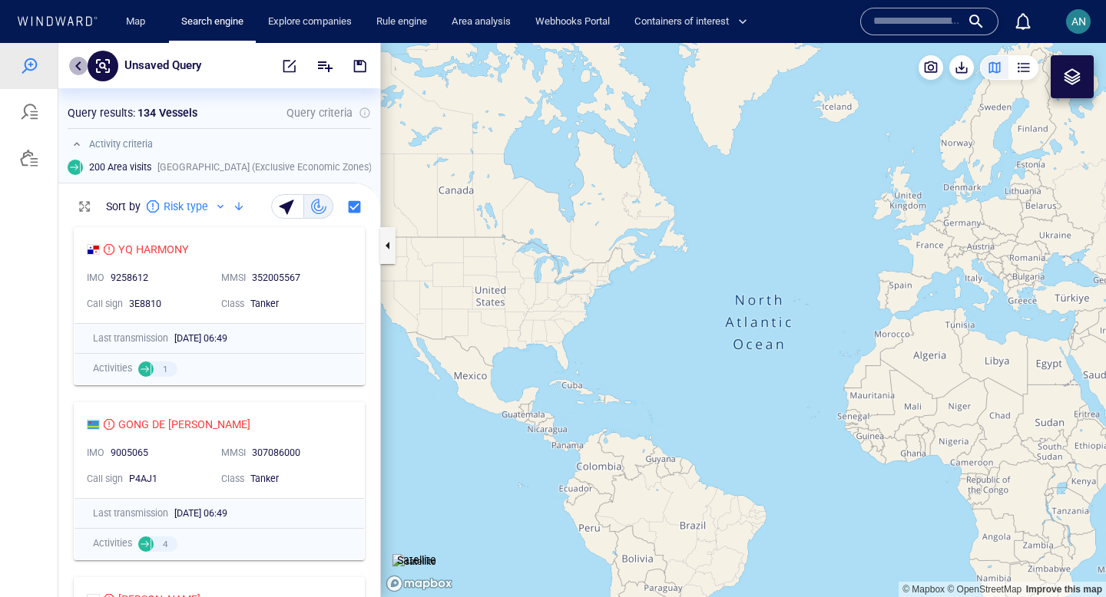
click at [77, 61] on button "button" at bounding box center [78, 66] width 18 height 18
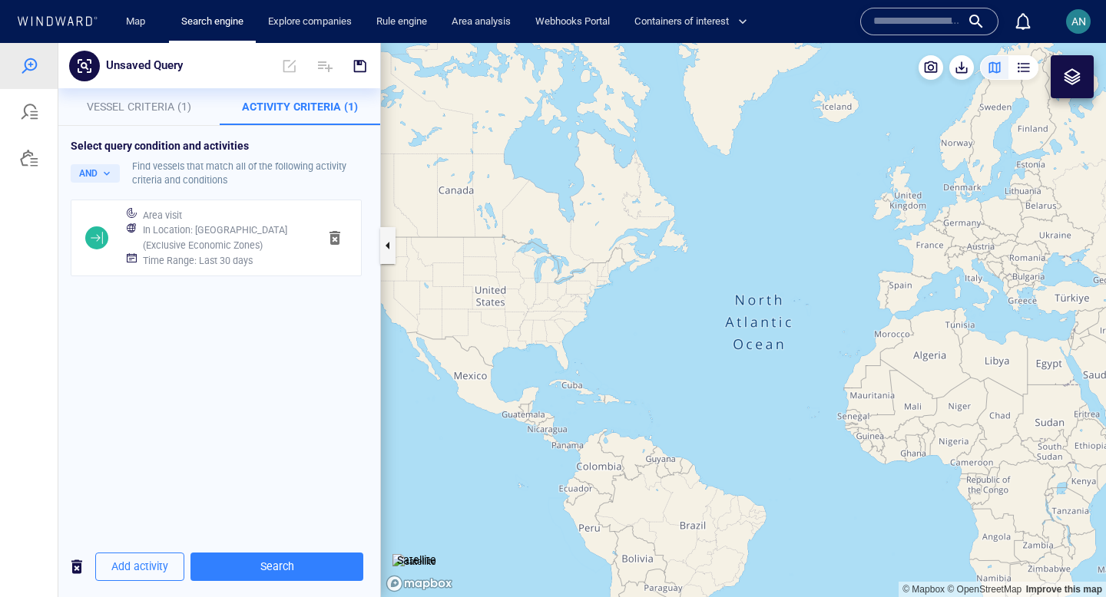
click at [55, 12] on div at bounding box center [57, 22] width 88 height 21
click at [46, 26] on div at bounding box center [57, 22] width 82 height 15
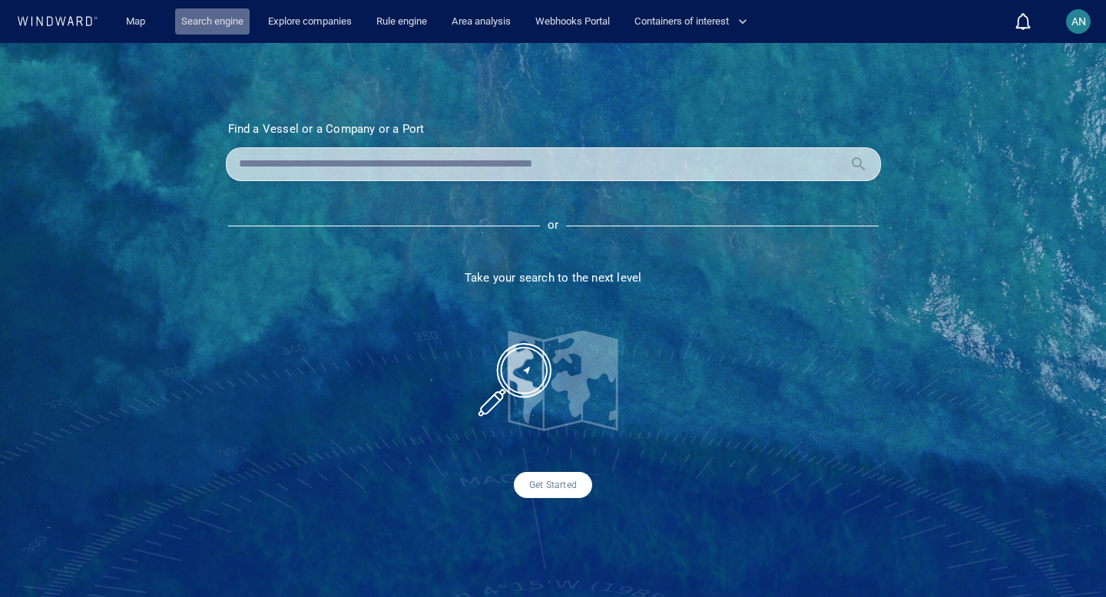
click at [216, 24] on link "Search engine" at bounding box center [212, 21] width 74 height 27
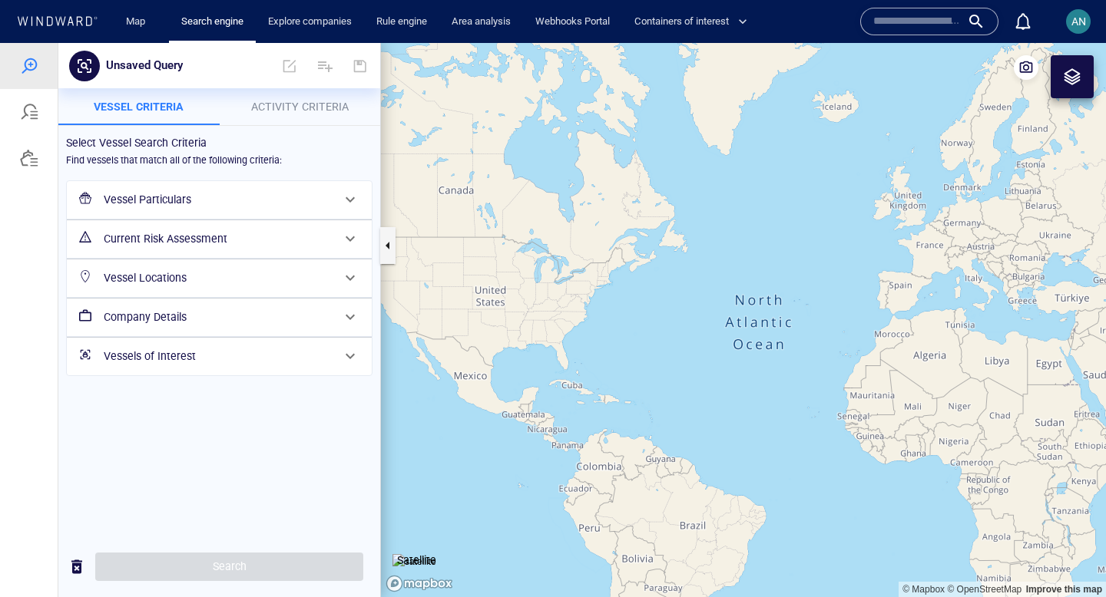
click at [196, 357] on h6 "Vessels of Interest" at bounding box center [218, 356] width 228 height 19
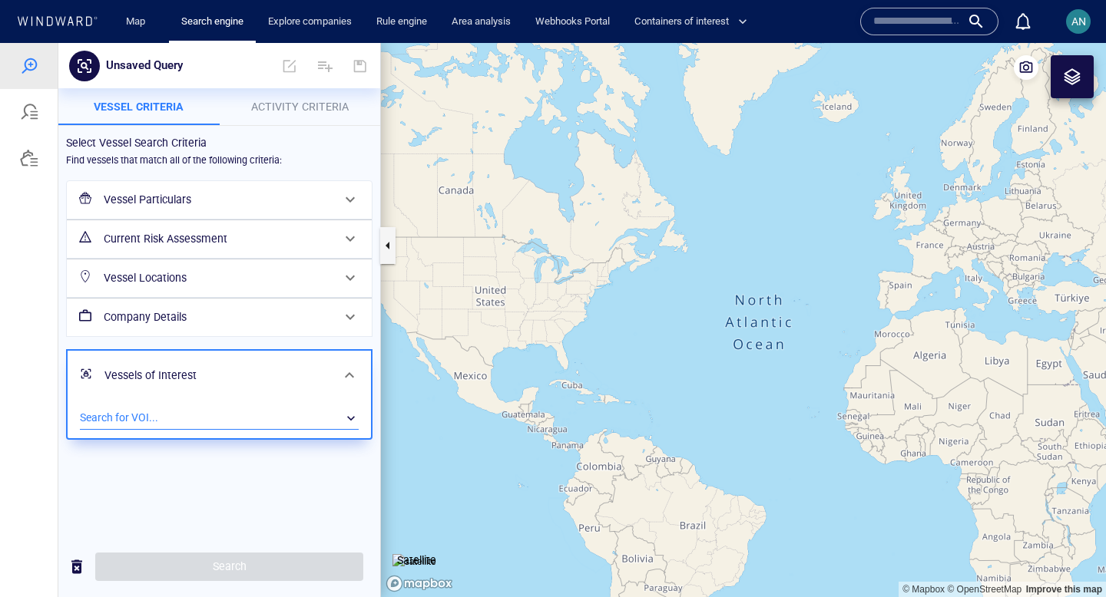
click at [179, 419] on div "​" at bounding box center [219, 418] width 279 height 23
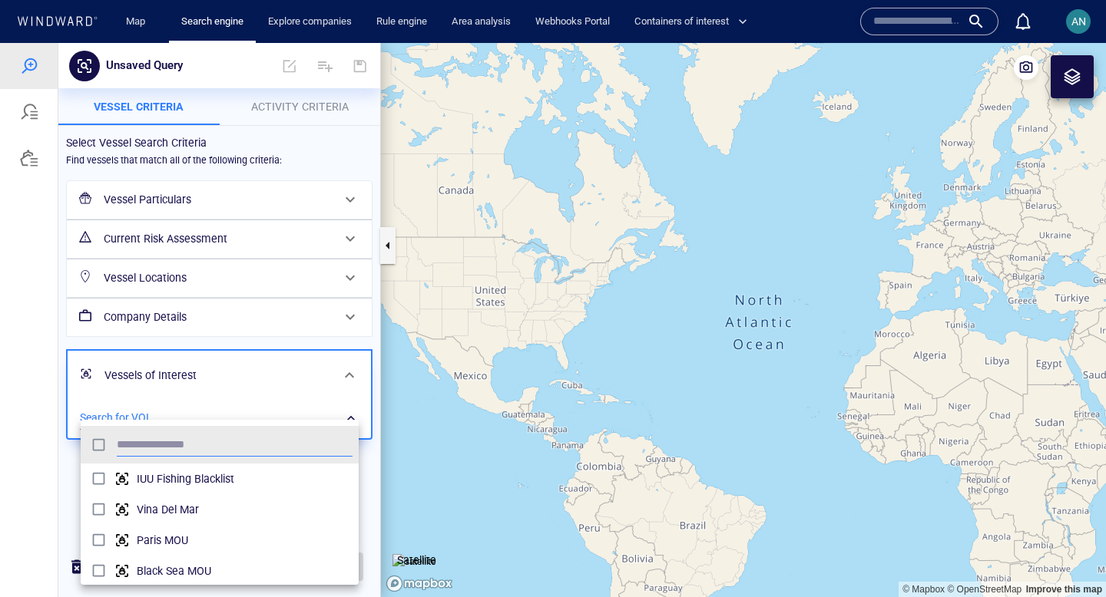
scroll to position [153, 278]
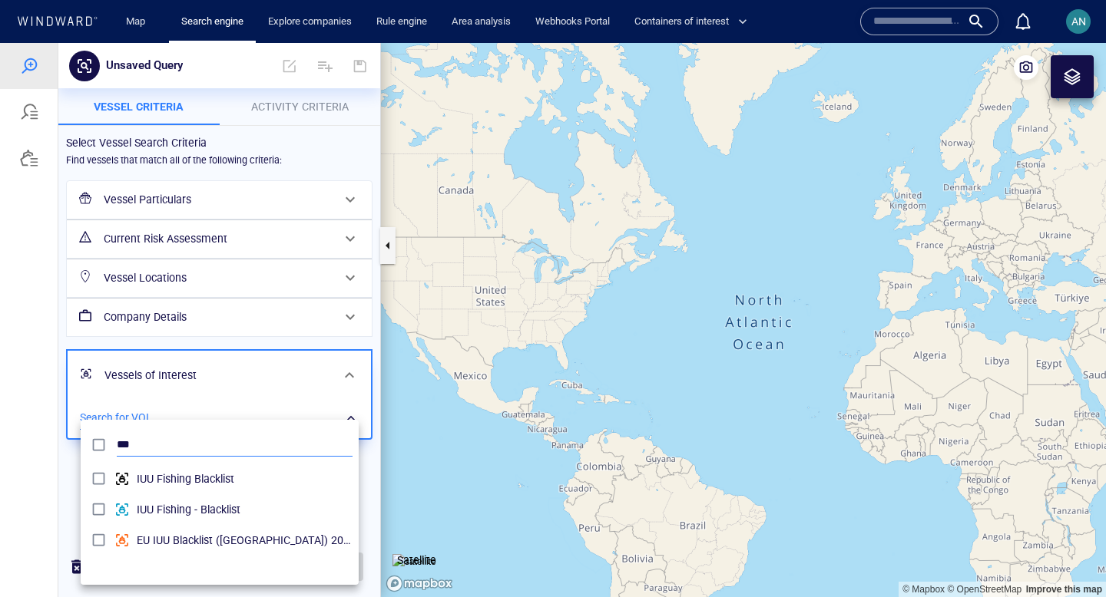
type input "***"
click at [299, 106] on div at bounding box center [553, 320] width 1106 height 554
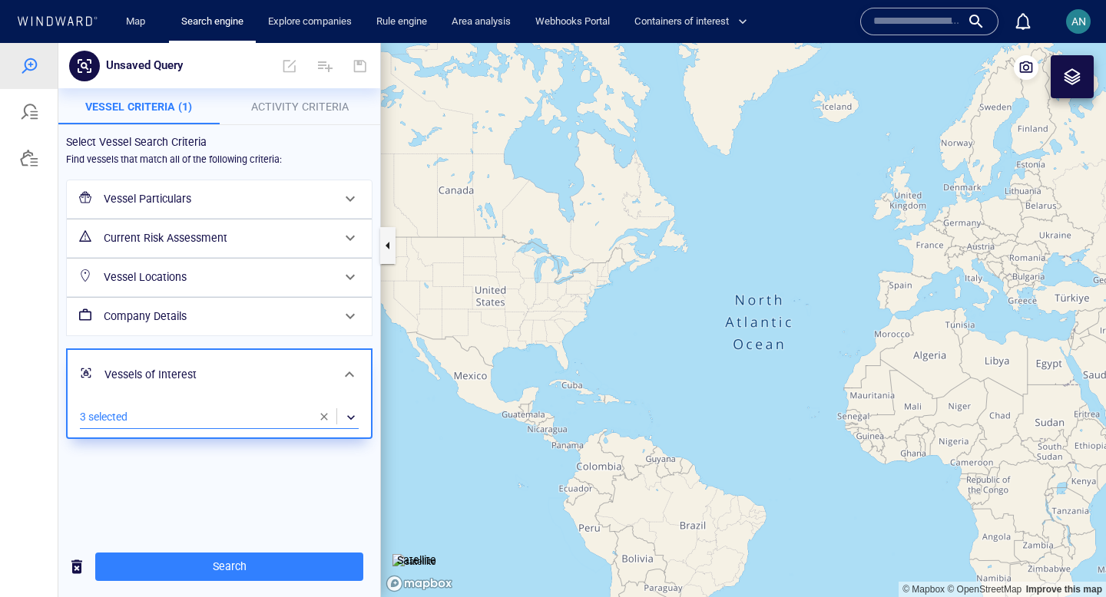
click at [299, 106] on span "Activity Criteria" at bounding box center [300, 107] width 98 height 12
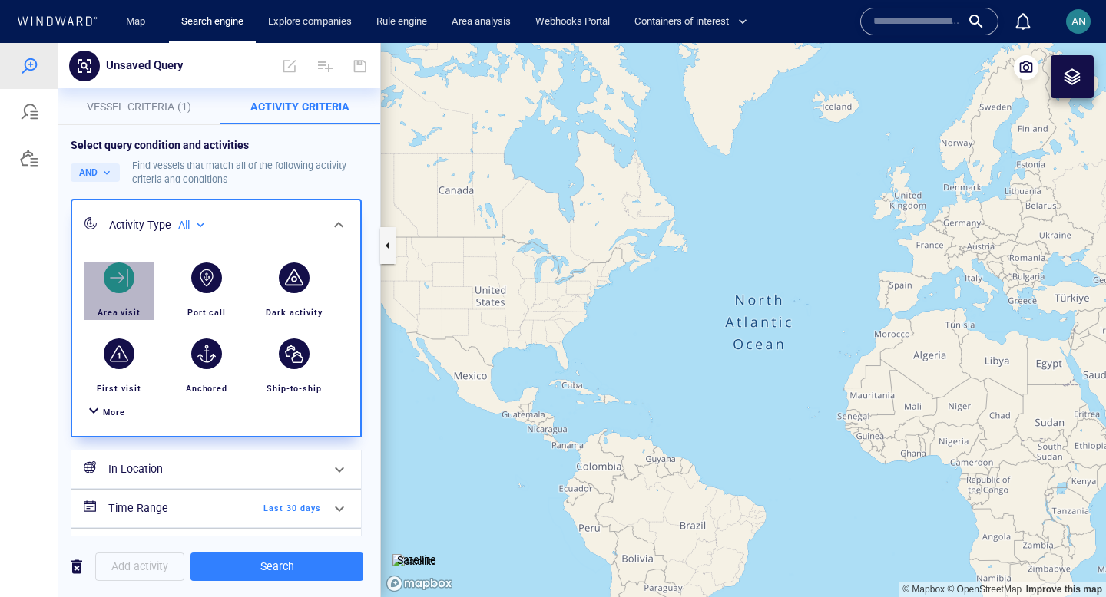
click at [137, 280] on div "button" at bounding box center [119, 277] width 43 height 43
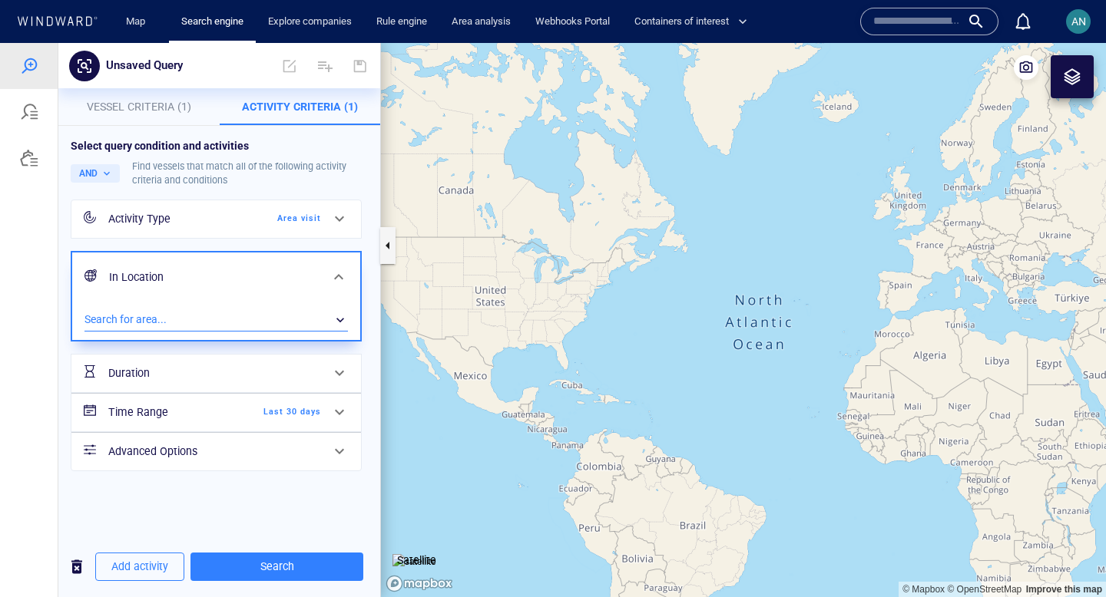
click at [156, 319] on div "​" at bounding box center [215, 320] width 263 height 23
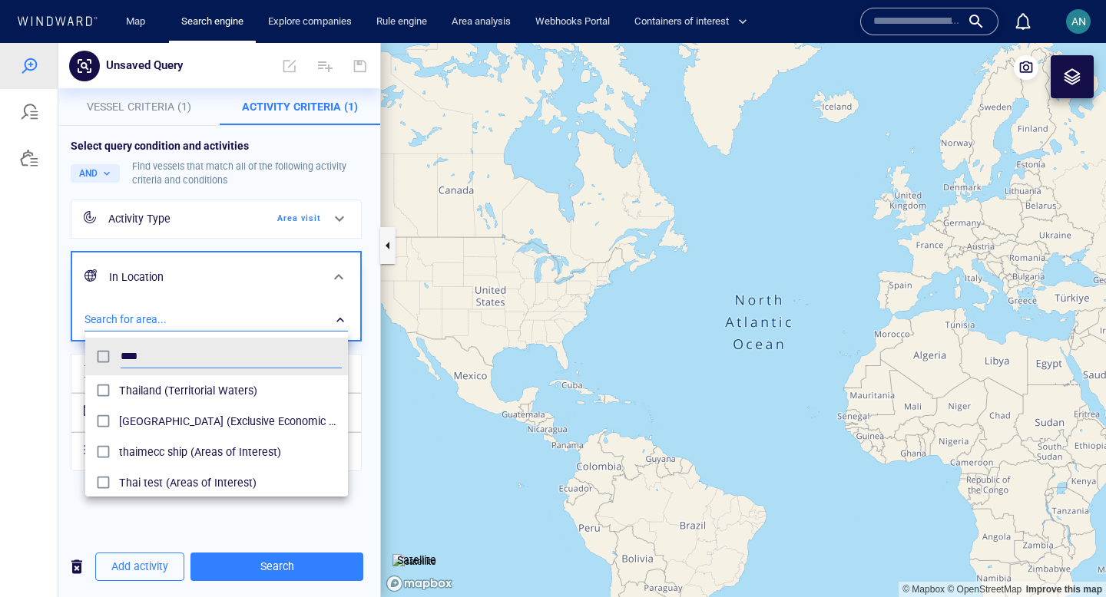
scroll to position [153, 263]
type input "****"
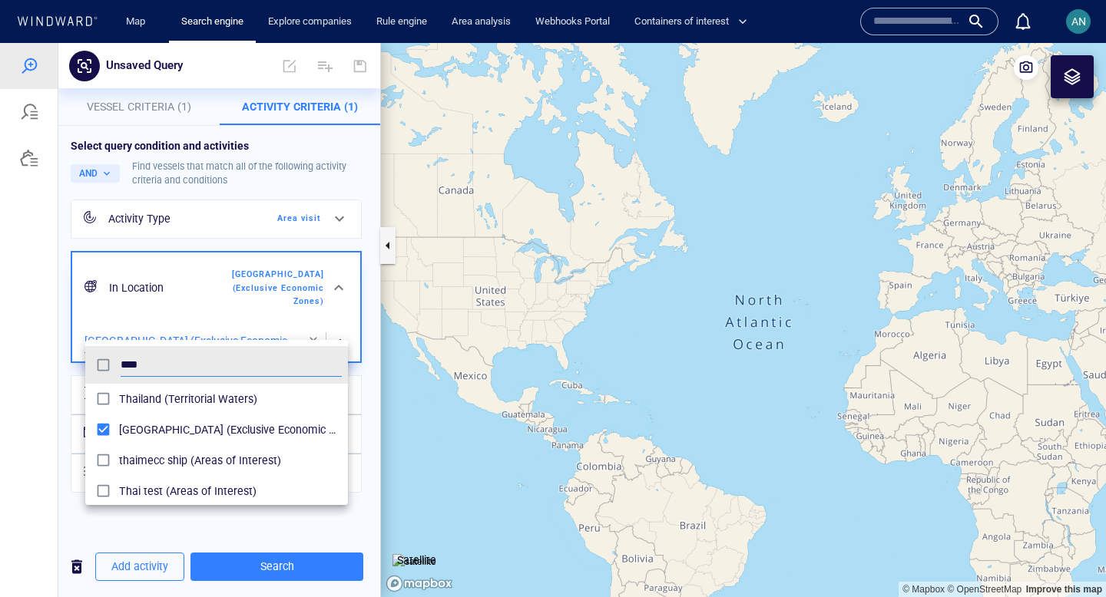
click at [339, 326] on div at bounding box center [553, 320] width 1106 height 554
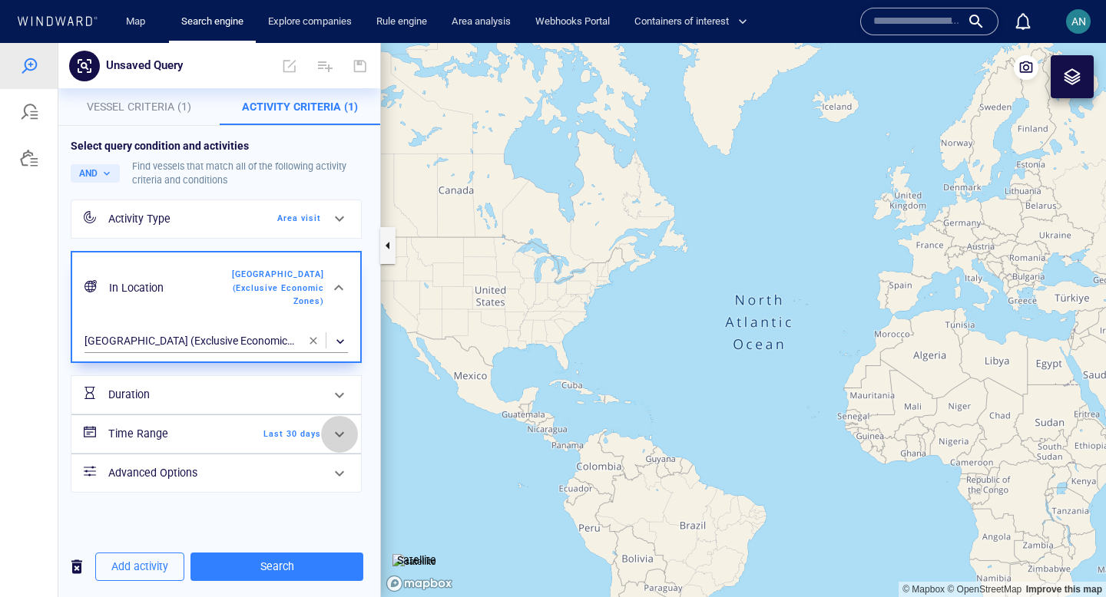
click at [322, 422] on div at bounding box center [339, 434] width 37 height 37
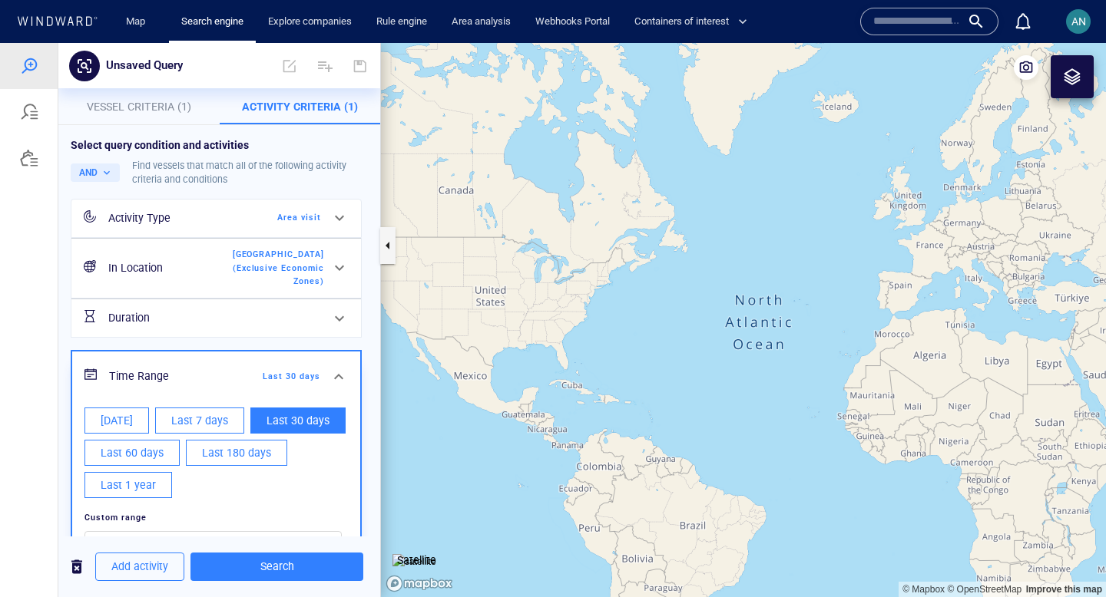
click at [230, 444] on span "Last 180 days" at bounding box center [236, 453] width 69 height 19
type input "**********"
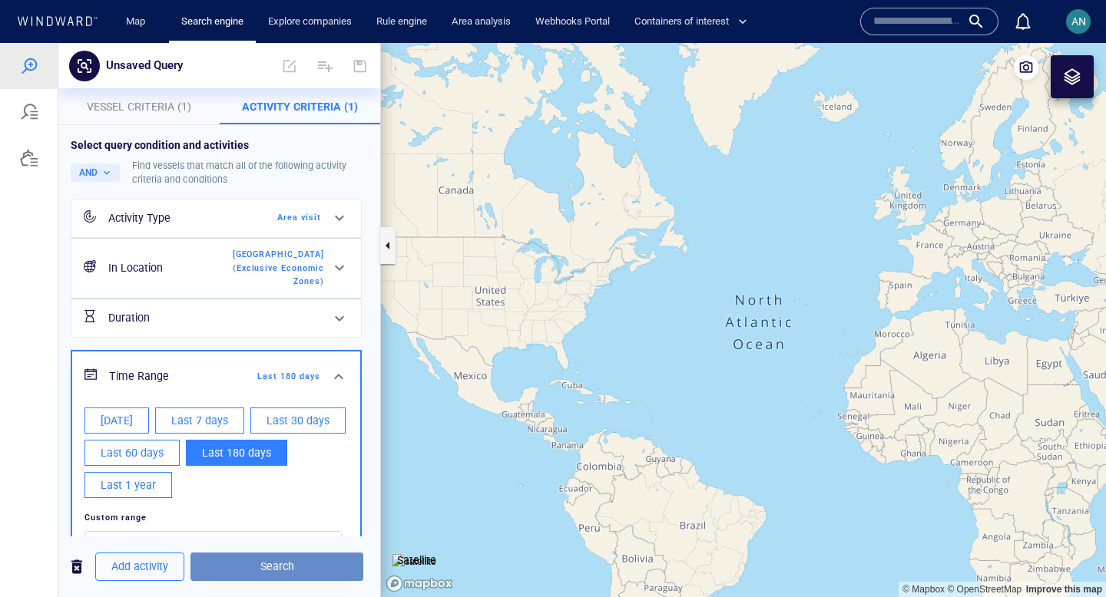
click at [236, 569] on span "Search" at bounding box center [277, 567] width 148 height 19
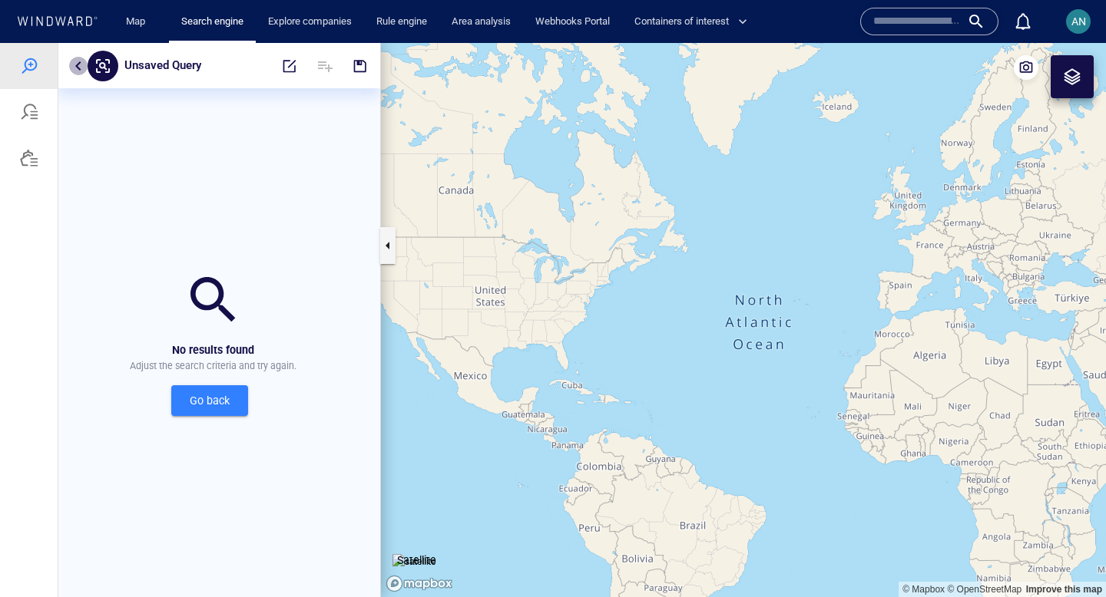
click at [81, 65] on button "button" at bounding box center [78, 66] width 18 height 18
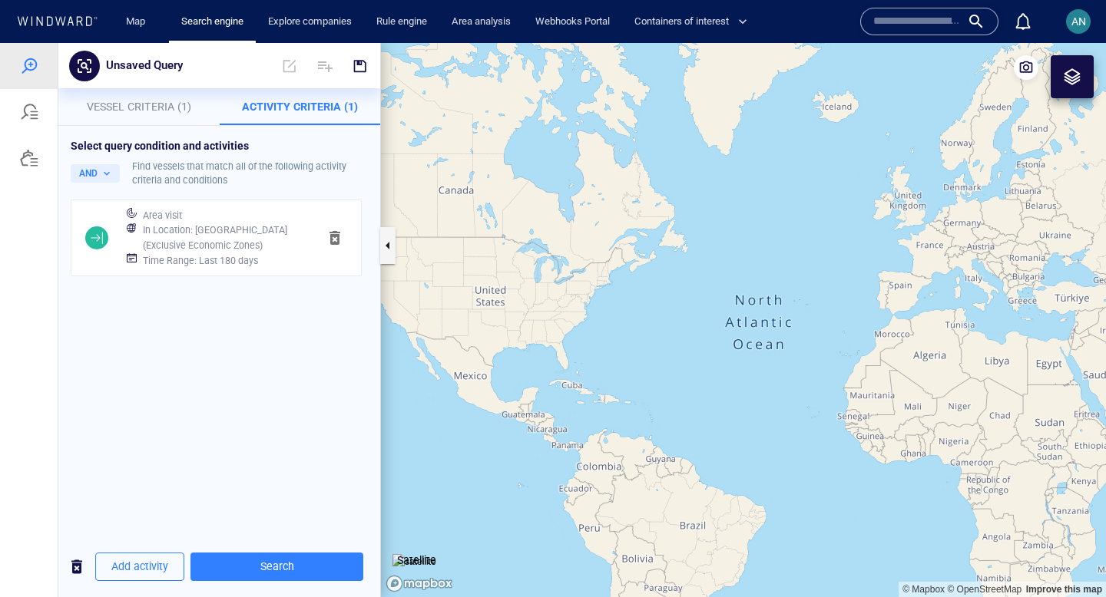
click at [58, 10] on div "Map Search engine Explore companies Rule engine Area analysis Webhooks Portal C…" at bounding box center [555, 22] width 1084 height 38
click at [58, 18] on icon at bounding box center [57, 21] width 82 height 10
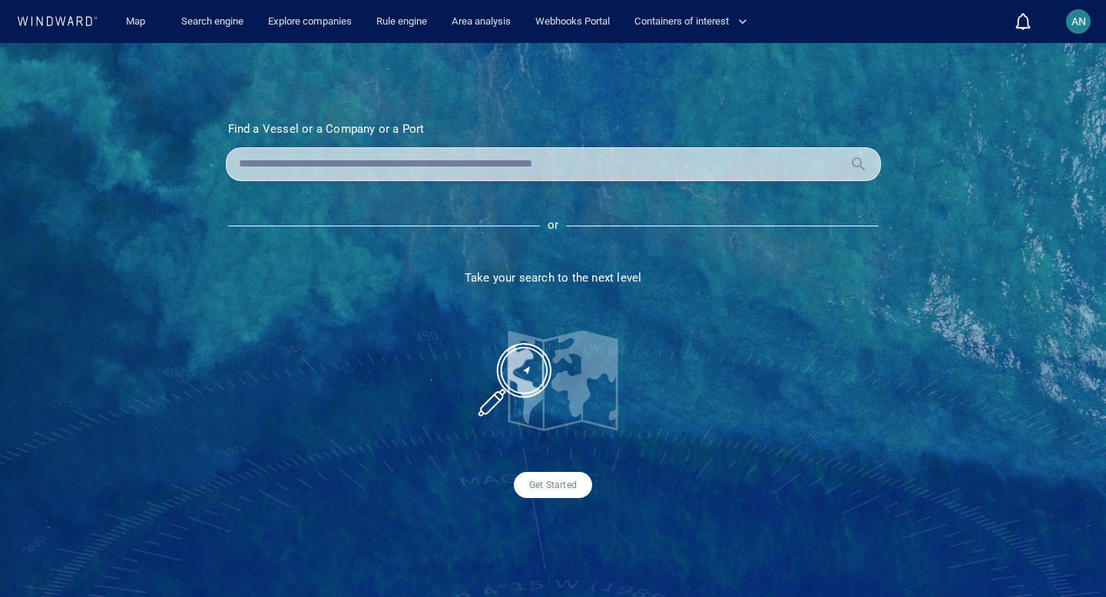
drag, startPoint x: 659, startPoint y: 323, endPoint x: 633, endPoint y: 335, distance: 28.9
click at [633, 335] on section "Find a Vessel or a Company or a Port Name N/A IMO MMSI Call sign N/A Class N/A …" at bounding box center [553, 310] width 732 height 376
drag, startPoint x: 229, startPoint y: 21, endPoint x: 223, endPoint y: 38, distance: 18.5
click at [229, 21] on link "Search engine" at bounding box center [212, 21] width 74 height 27
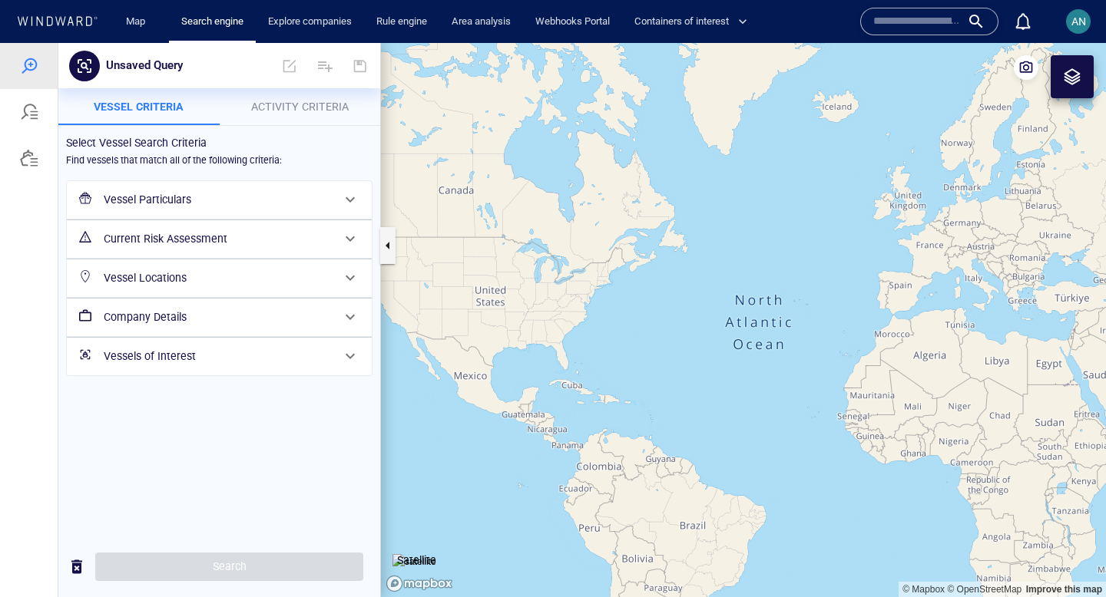
click at [227, 357] on h6 "Vessels of Interest" at bounding box center [218, 356] width 228 height 19
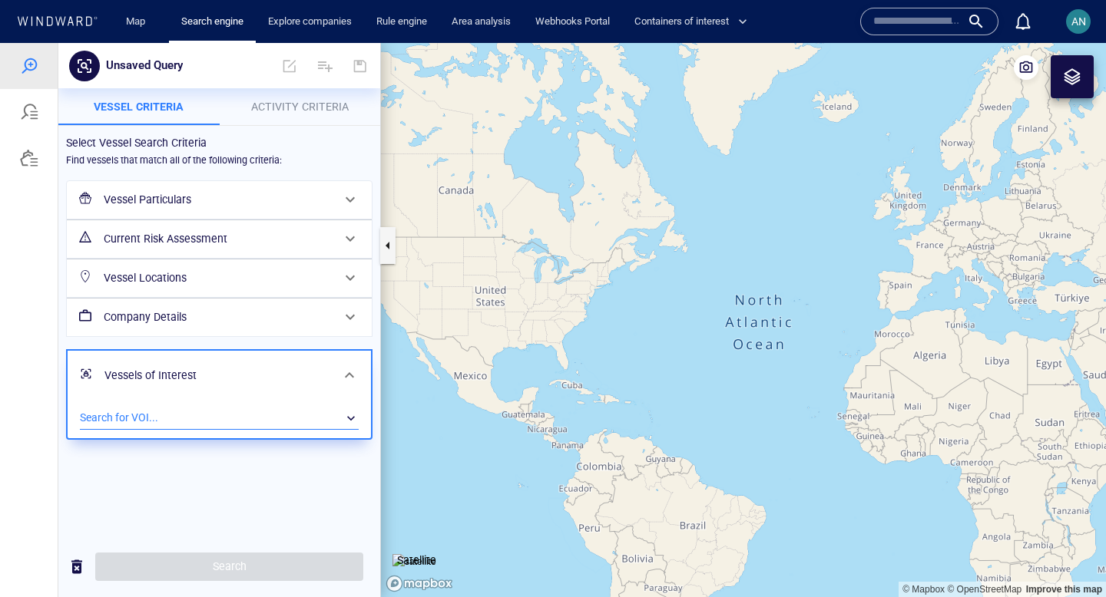
click at [187, 418] on div "​" at bounding box center [219, 418] width 279 height 23
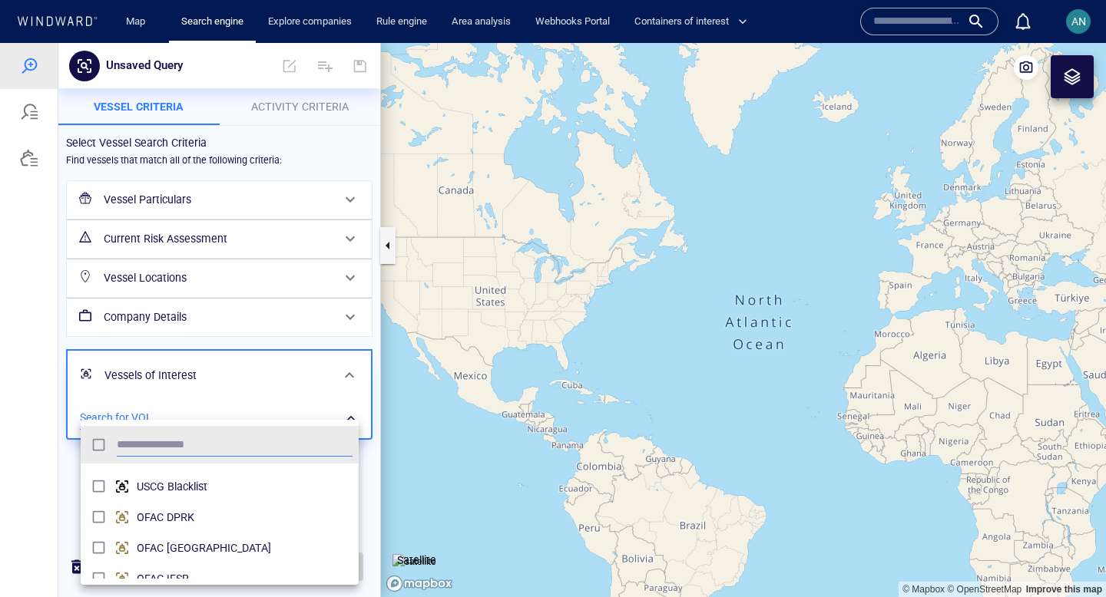
scroll to position [486, 0]
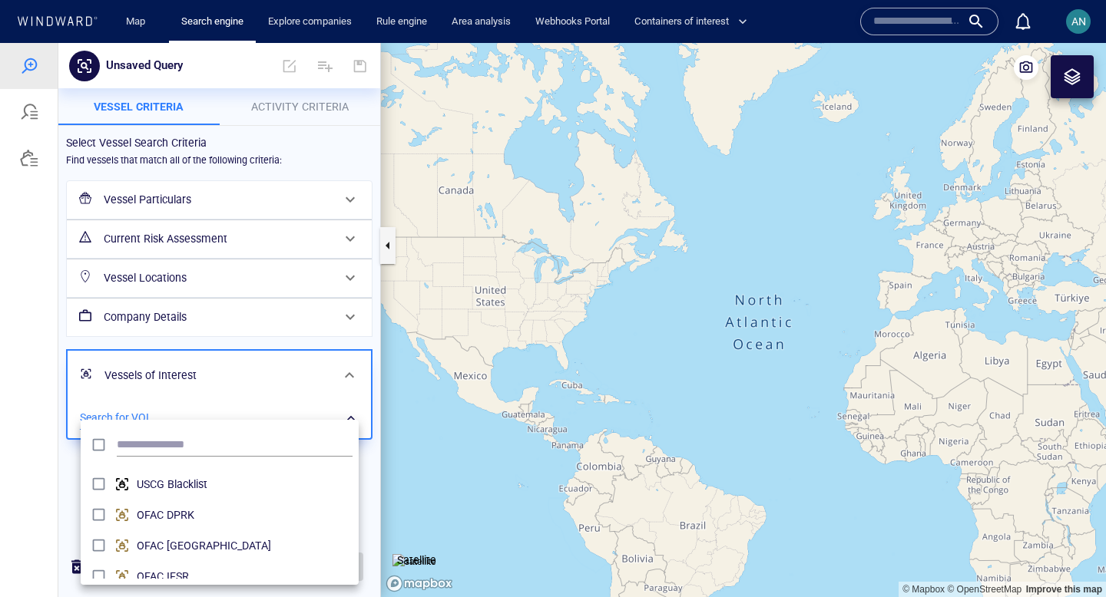
drag, startPoint x: 446, startPoint y: 367, endPoint x: 478, endPoint y: 286, distance: 86.8
click at [478, 286] on div at bounding box center [553, 320] width 1106 height 554
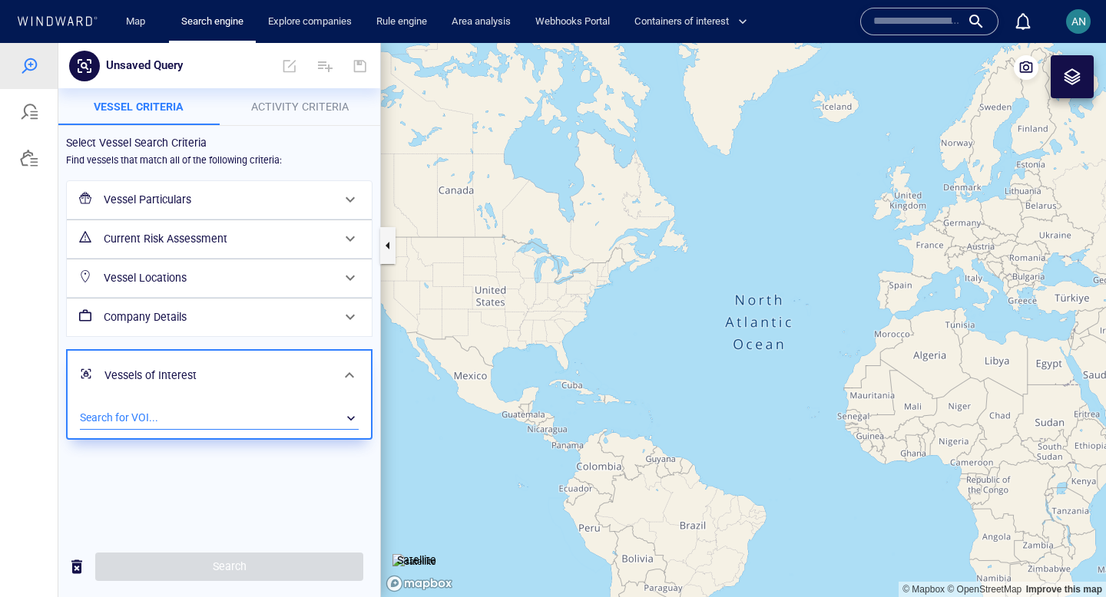
click at [271, 421] on div "​" at bounding box center [219, 418] width 279 height 23
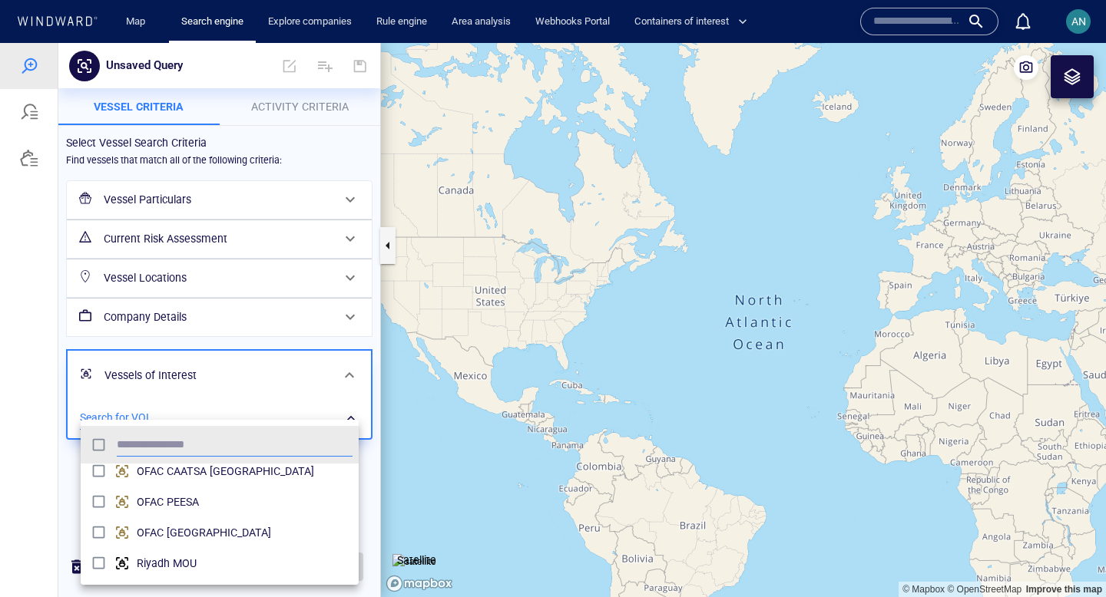
scroll to position [0, 0]
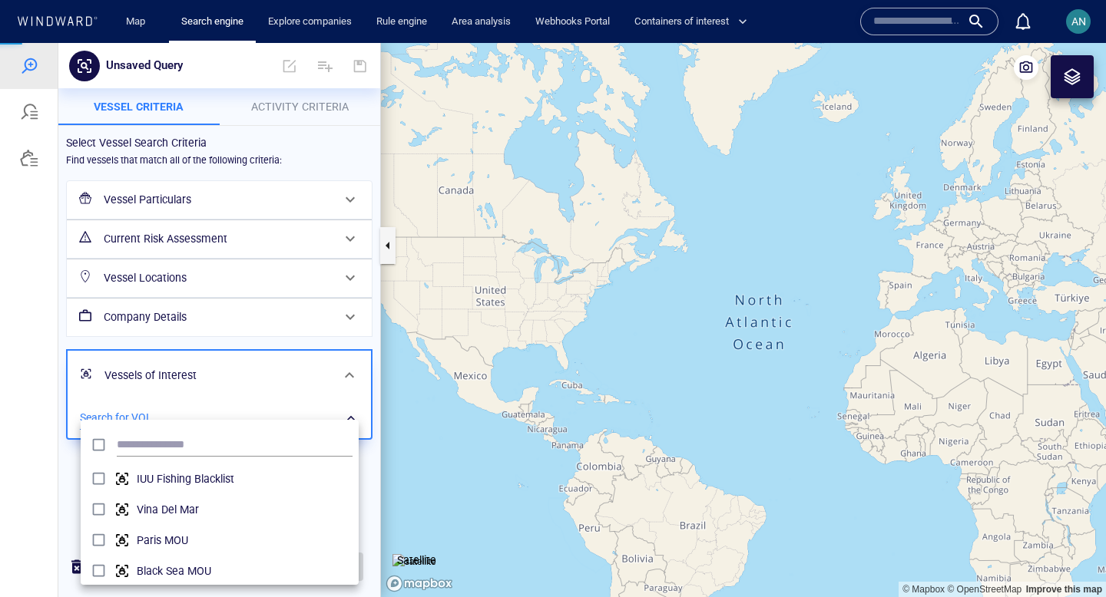
click at [323, 408] on div at bounding box center [553, 320] width 1106 height 554
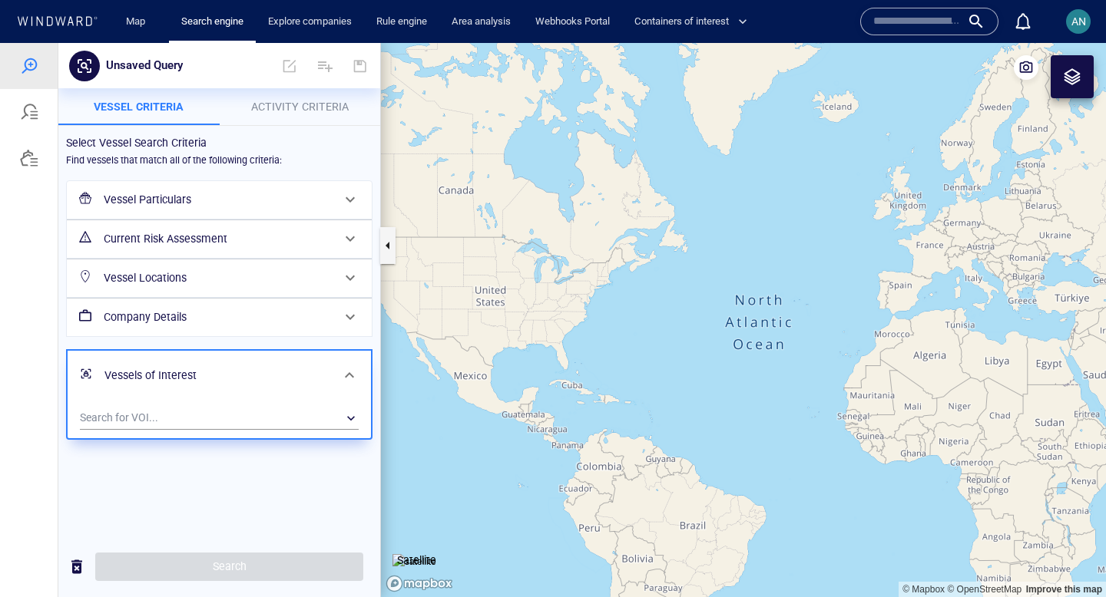
drag, startPoint x: 909, startPoint y: 379, endPoint x: 498, endPoint y: 367, distance: 411.8
click at [498, 367] on canvas "Map" at bounding box center [743, 320] width 725 height 554
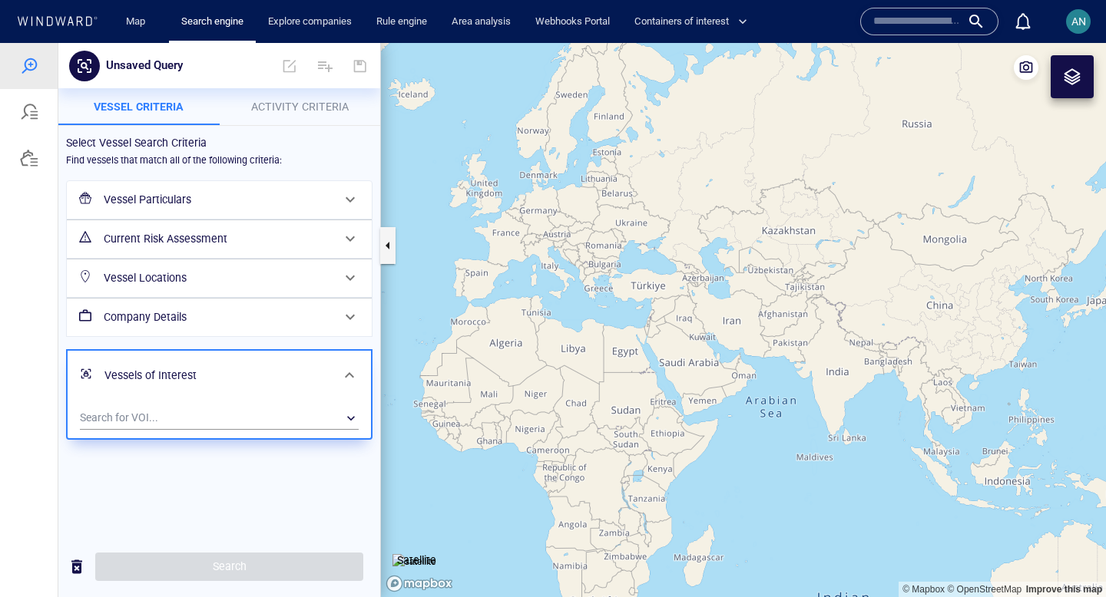
drag, startPoint x: 602, startPoint y: 375, endPoint x: 511, endPoint y: 353, distance: 93.1
click at [511, 353] on canvas "Map" at bounding box center [743, 320] width 725 height 554
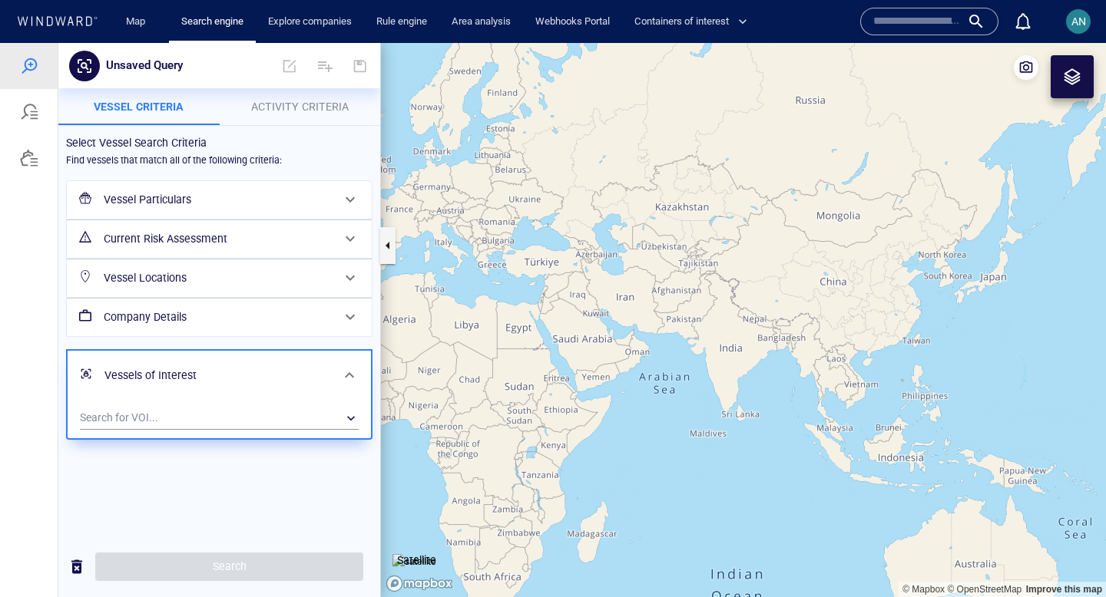
click at [1080, 68] on div at bounding box center [1072, 77] width 18 height 18
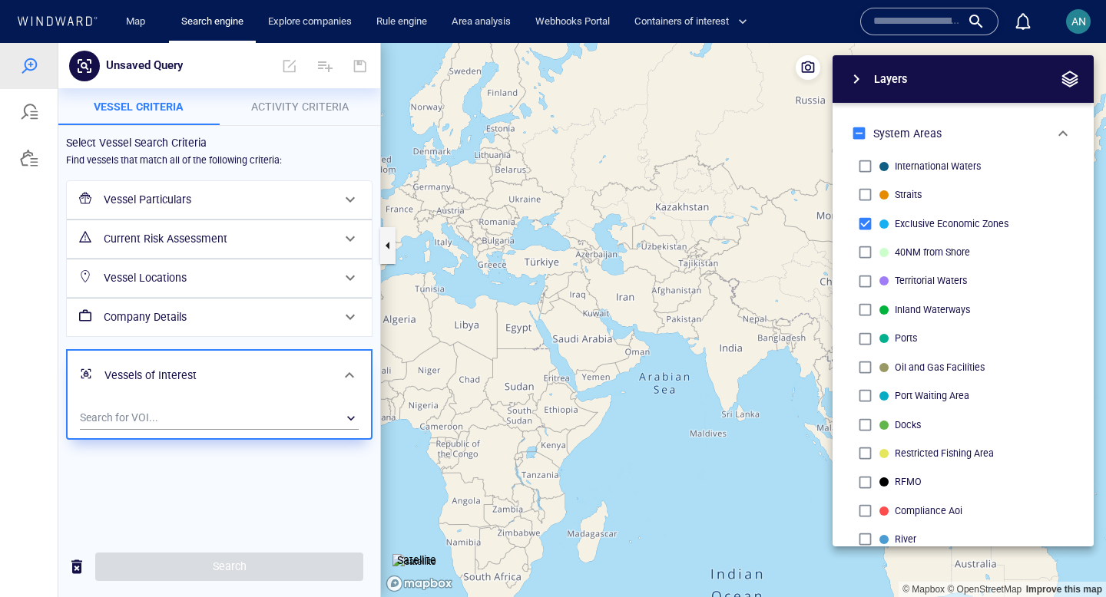
click at [1076, 76] on span "button" at bounding box center [1070, 79] width 18 height 18
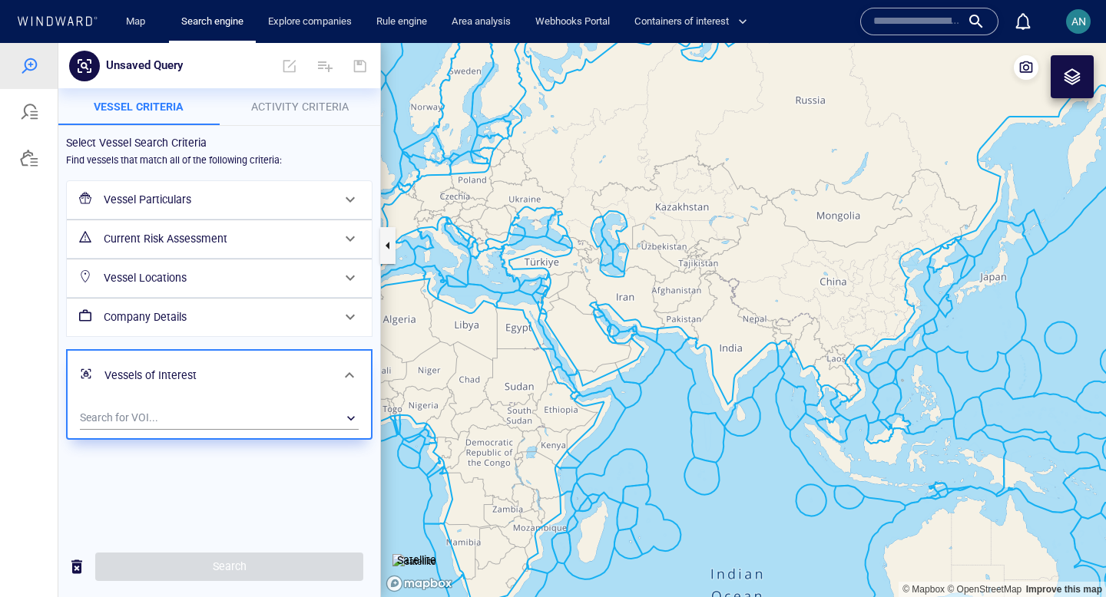
drag, startPoint x: 787, startPoint y: 402, endPoint x: 703, endPoint y: 402, distance: 83.7
click at [705, 402] on canvas "Map" at bounding box center [743, 320] width 725 height 554
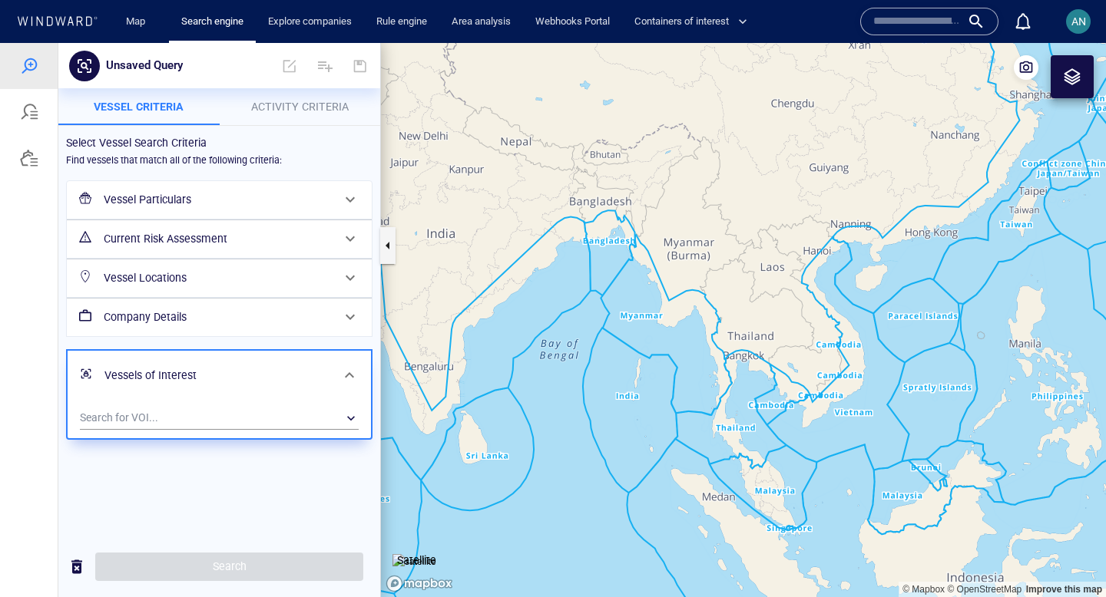
click at [269, 374] on h6 "Vessels of Interest" at bounding box center [217, 375] width 227 height 19
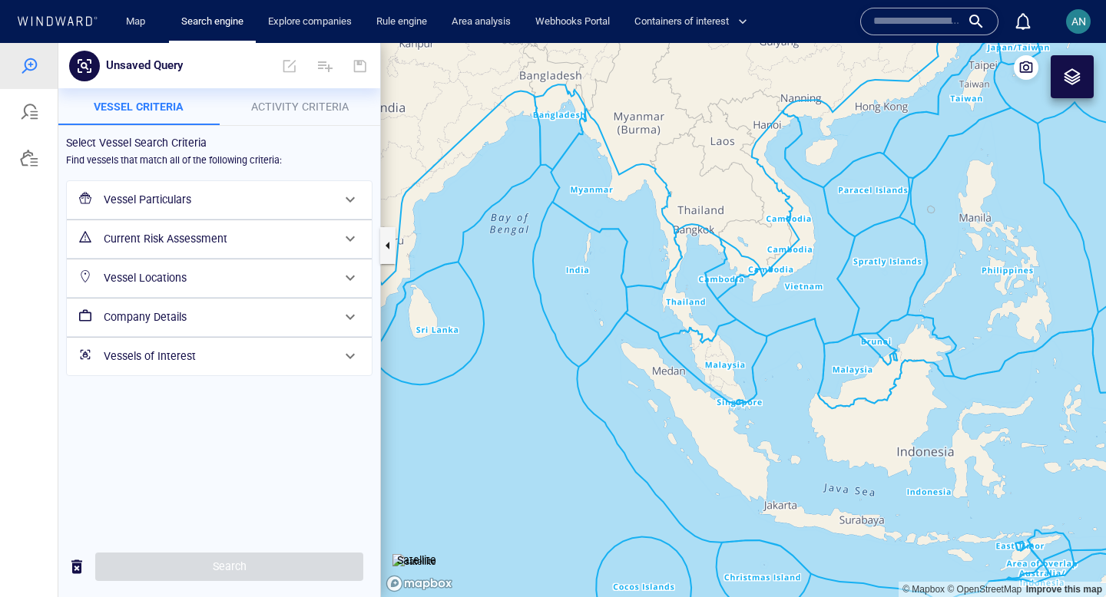
drag, startPoint x: 571, startPoint y: 438, endPoint x: 521, endPoint y: 313, distance: 135.5
click at [521, 313] on canvas "Map" at bounding box center [743, 320] width 725 height 554
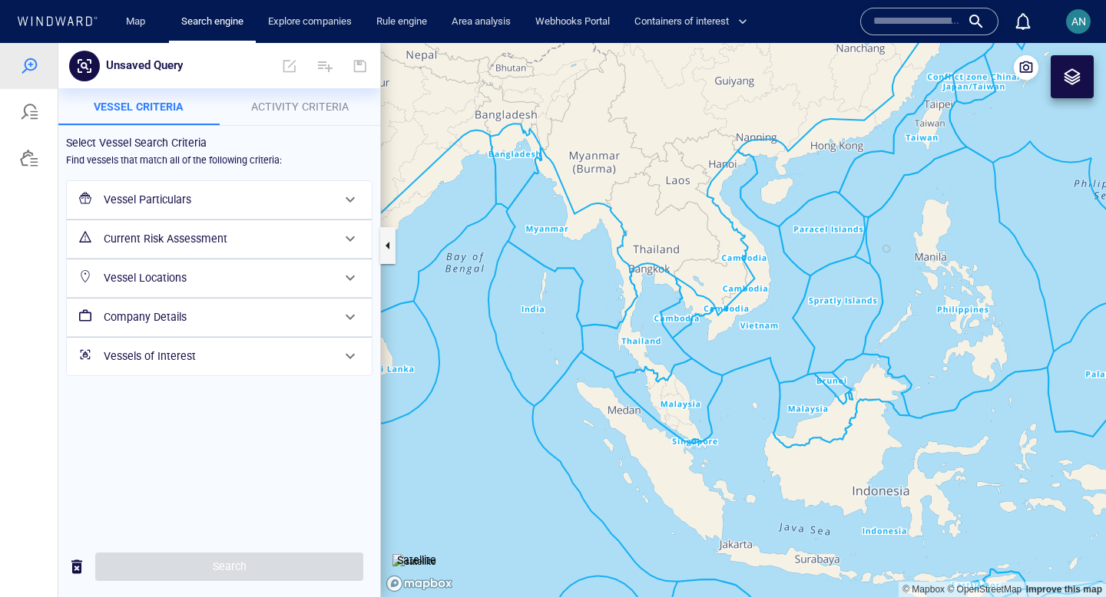
drag, startPoint x: 710, startPoint y: 322, endPoint x: 670, endPoint y: 362, distance: 57.0
click at [670, 362] on canvas "Map" at bounding box center [743, 320] width 725 height 554
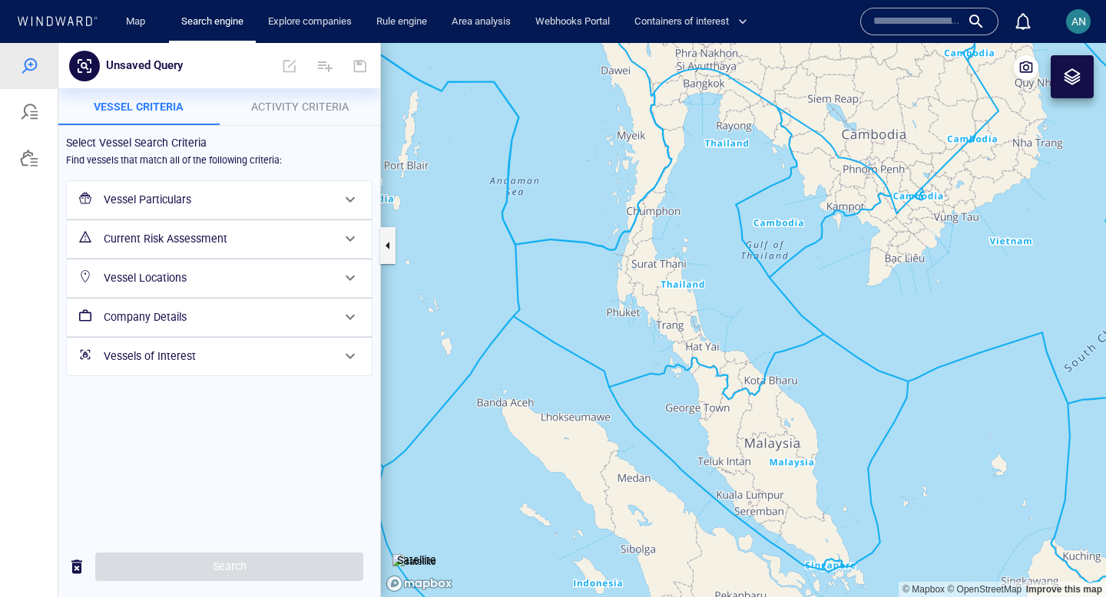
click at [1074, 74] on div at bounding box center [1072, 77] width 18 height 18
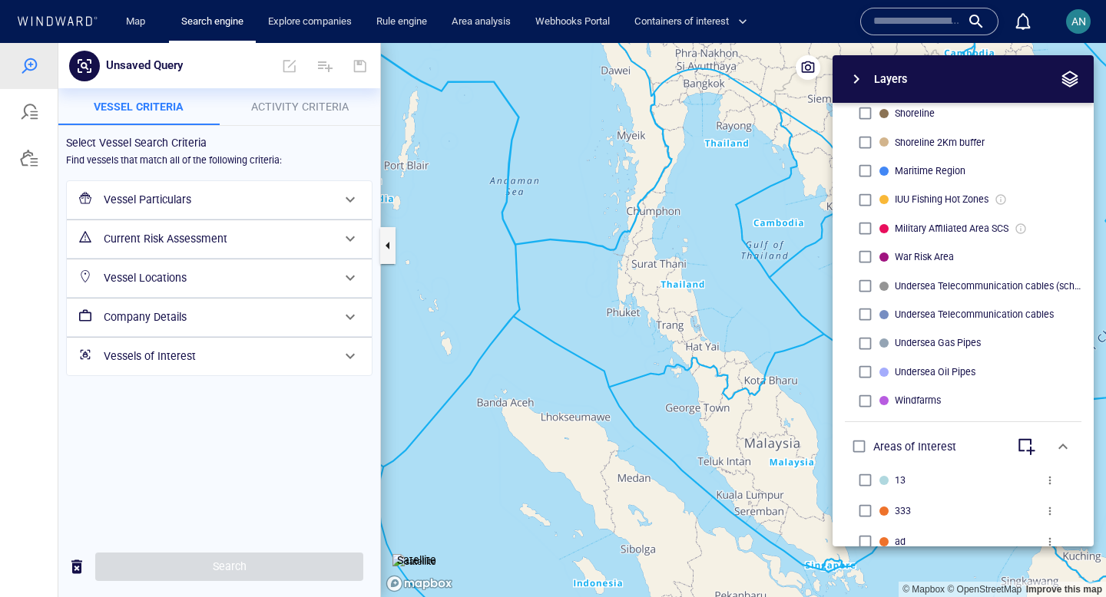
scroll to position [488, 0]
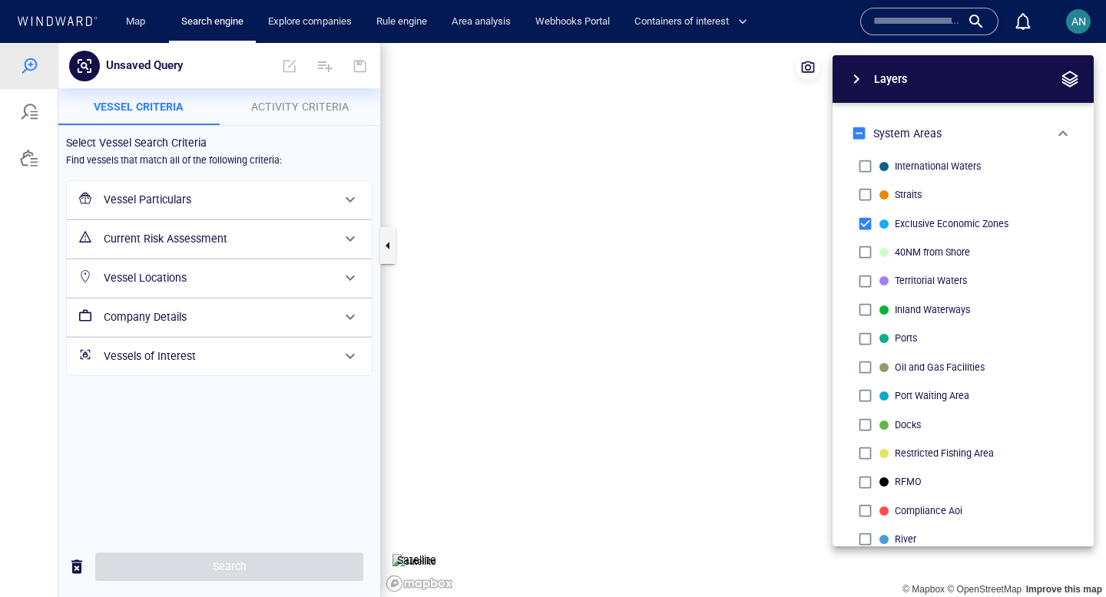
scroll to position [488, 0]
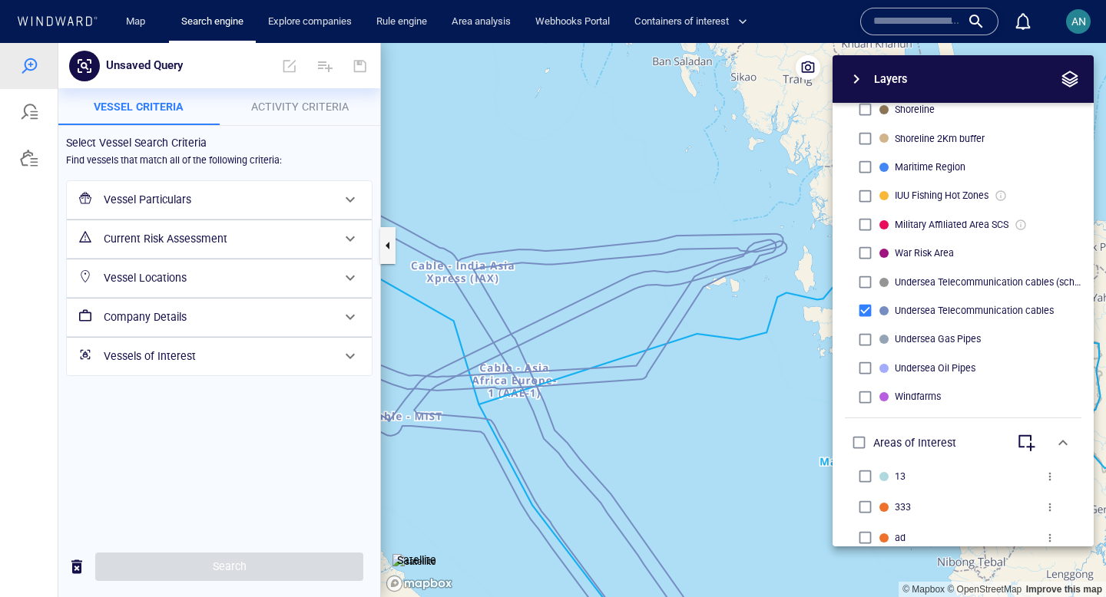
drag, startPoint x: 597, startPoint y: 364, endPoint x: 680, endPoint y: 388, distance: 86.3
click at [680, 388] on canvas "Map" at bounding box center [743, 320] width 725 height 554
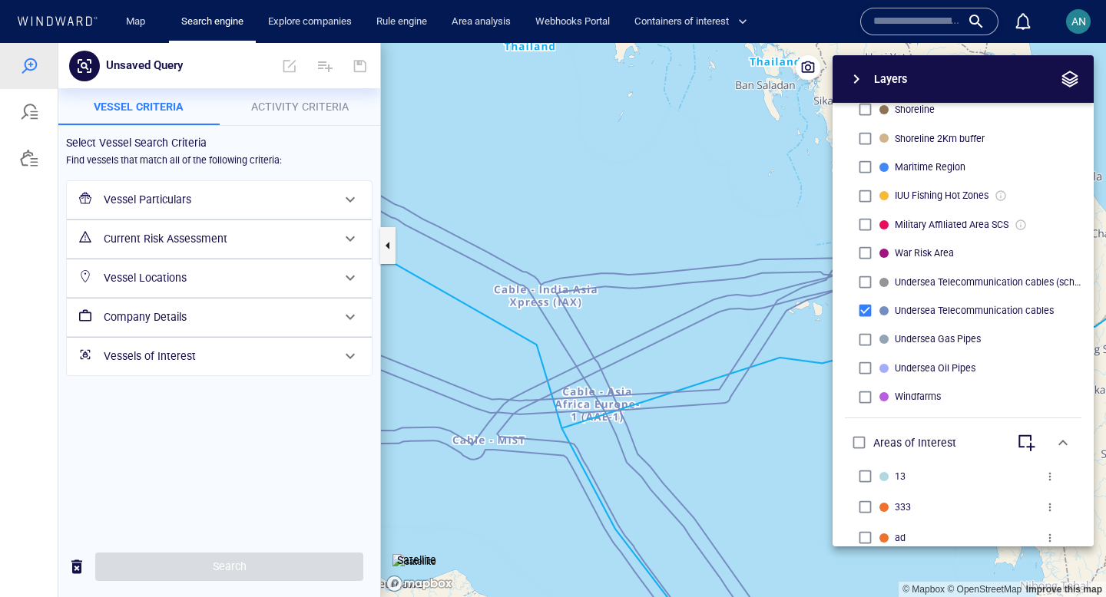
drag, startPoint x: 792, startPoint y: 353, endPoint x: 788, endPoint y: 361, distance: 8.6
click at [788, 361] on canvas "Map" at bounding box center [743, 320] width 725 height 554
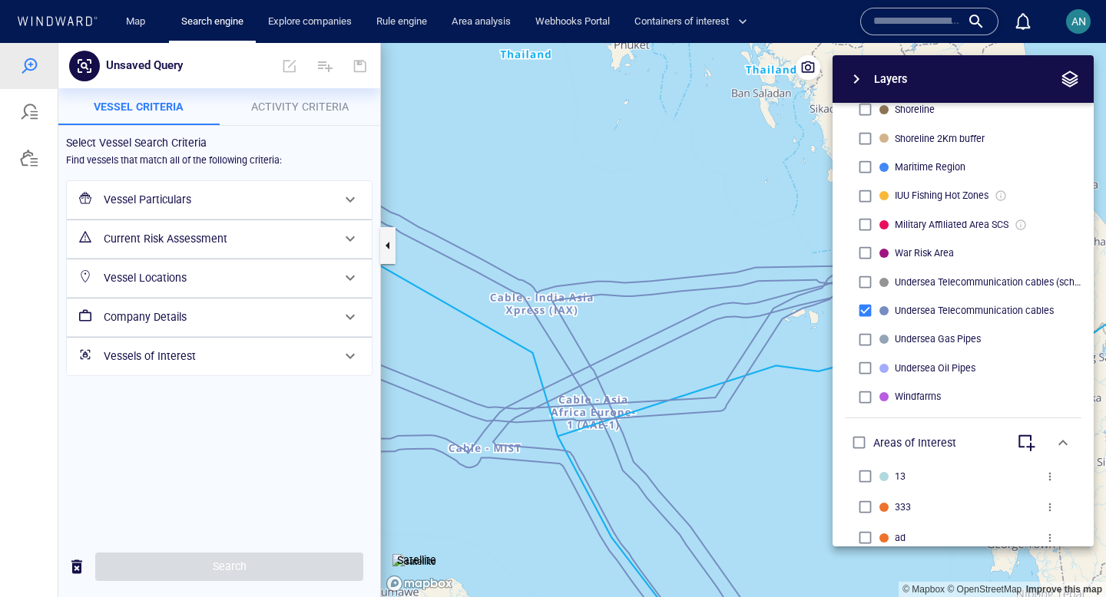
click at [855, 76] on span "button" at bounding box center [856, 79] width 18 height 18
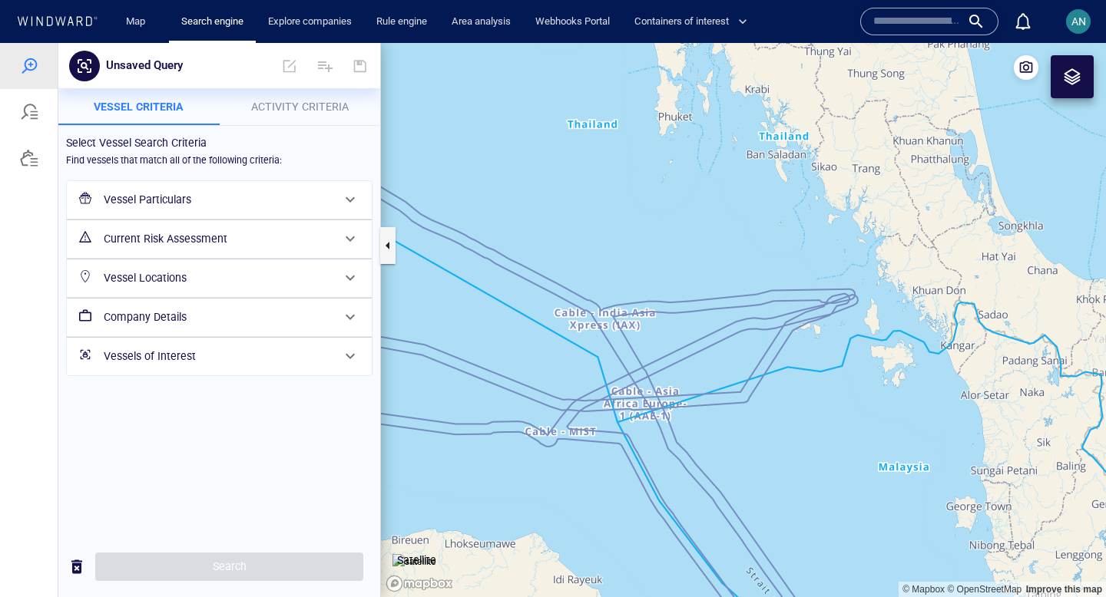
drag, startPoint x: 651, startPoint y: 372, endPoint x: 701, endPoint y: 372, distance: 49.9
click at [701, 372] on canvas "Map" at bounding box center [743, 320] width 725 height 554
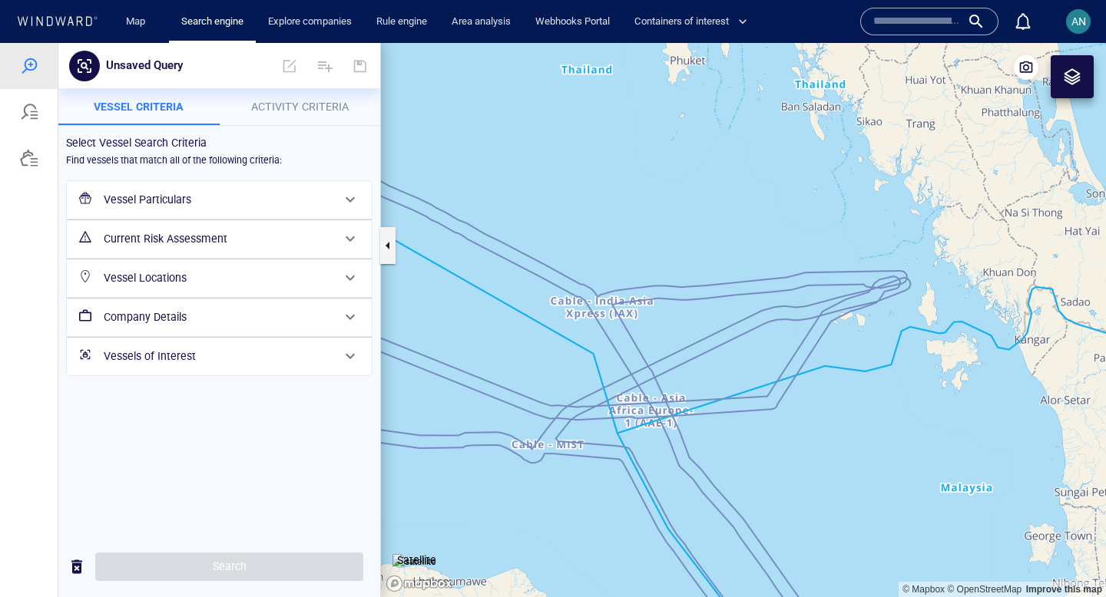
drag, startPoint x: 605, startPoint y: 339, endPoint x: 670, endPoint y: 343, distance: 65.4
click at [670, 343] on canvas "Map" at bounding box center [743, 320] width 725 height 554
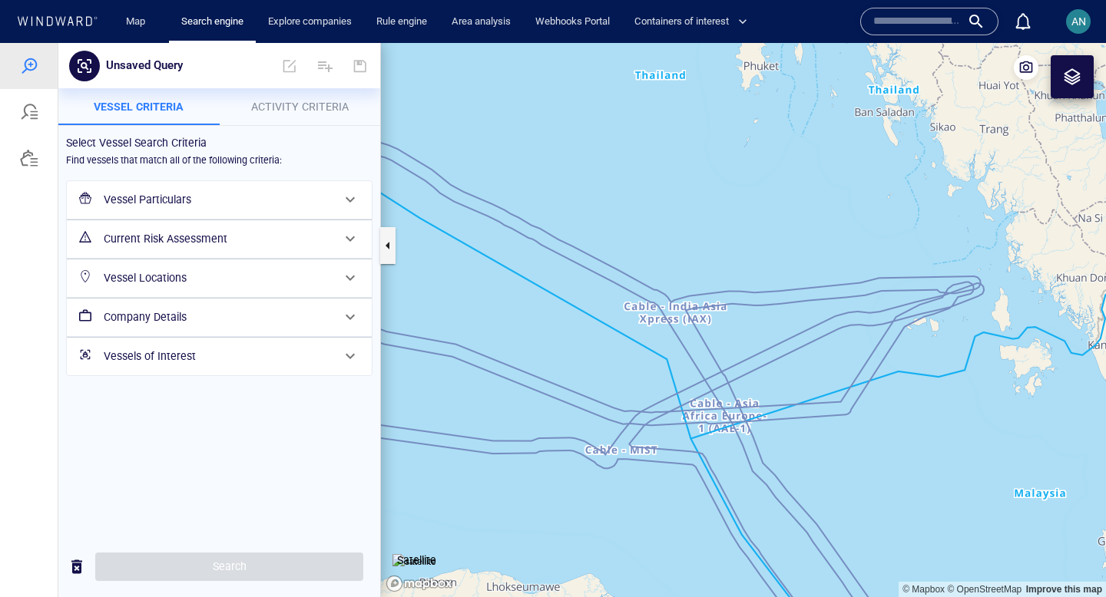
drag, startPoint x: 715, startPoint y: 343, endPoint x: 681, endPoint y: 342, distance: 33.8
click at [681, 342] on canvas "Map" at bounding box center [743, 320] width 725 height 554
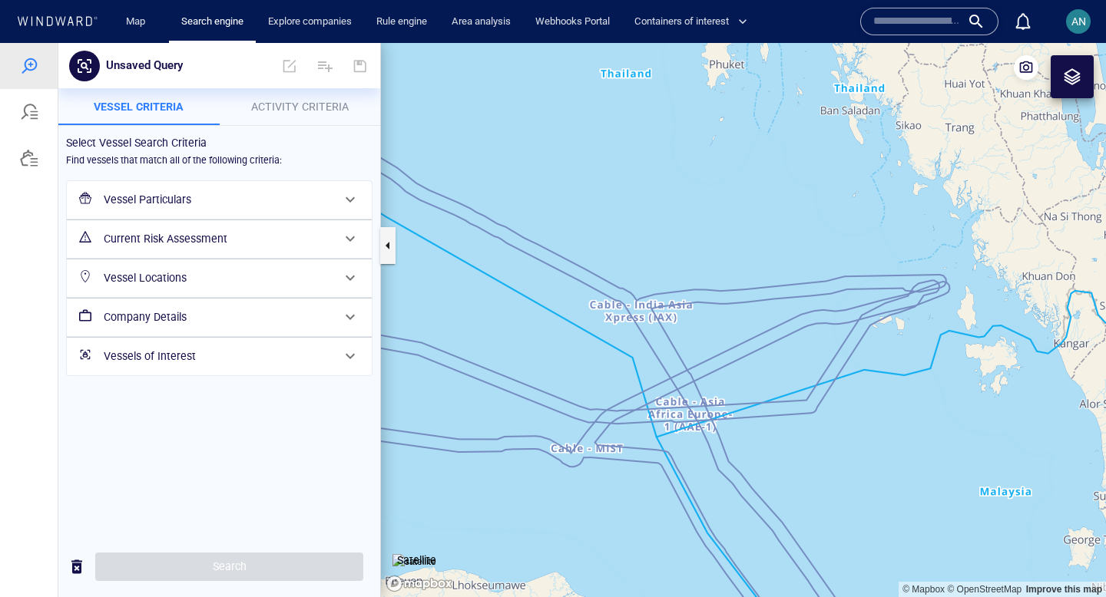
click at [328, 237] on h6 "Current Risk Assessment" at bounding box center [218, 239] width 228 height 19
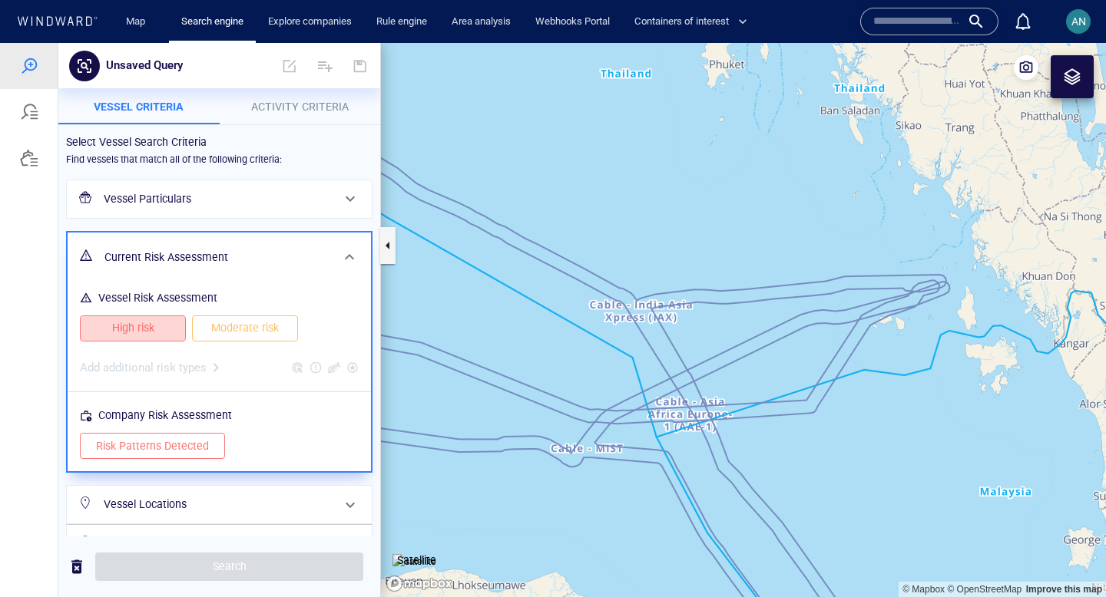
click at [131, 339] on button "High risk" at bounding box center [133, 329] width 106 height 26
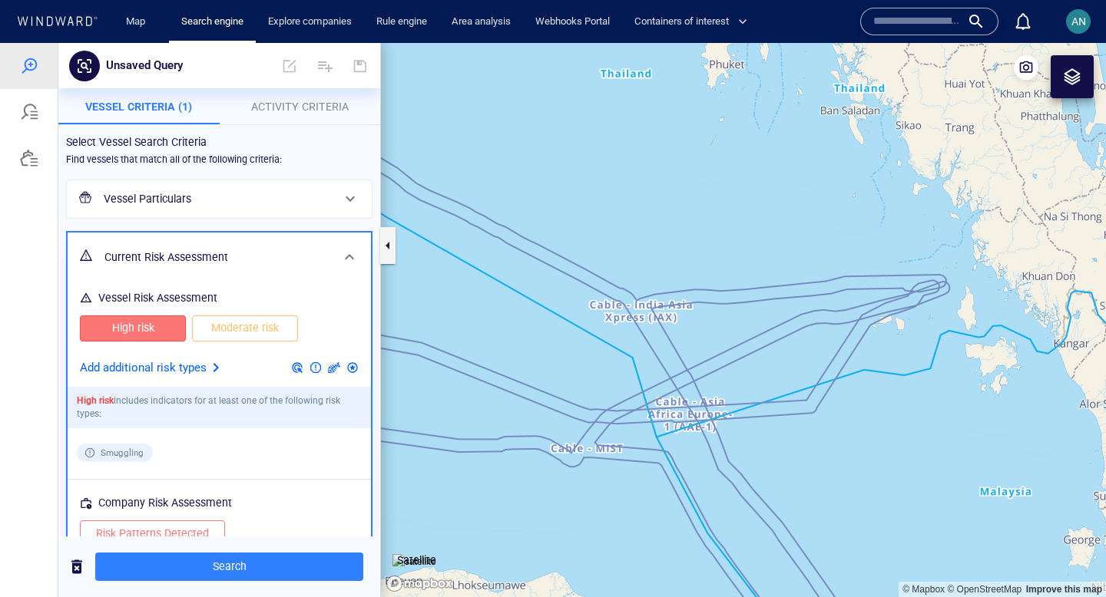
click at [252, 335] on span "Moderate risk" at bounding box center [245, 328] width 74 height 19
click at [345, 259] on span at bounding box center [349, 257] width 18 height 18
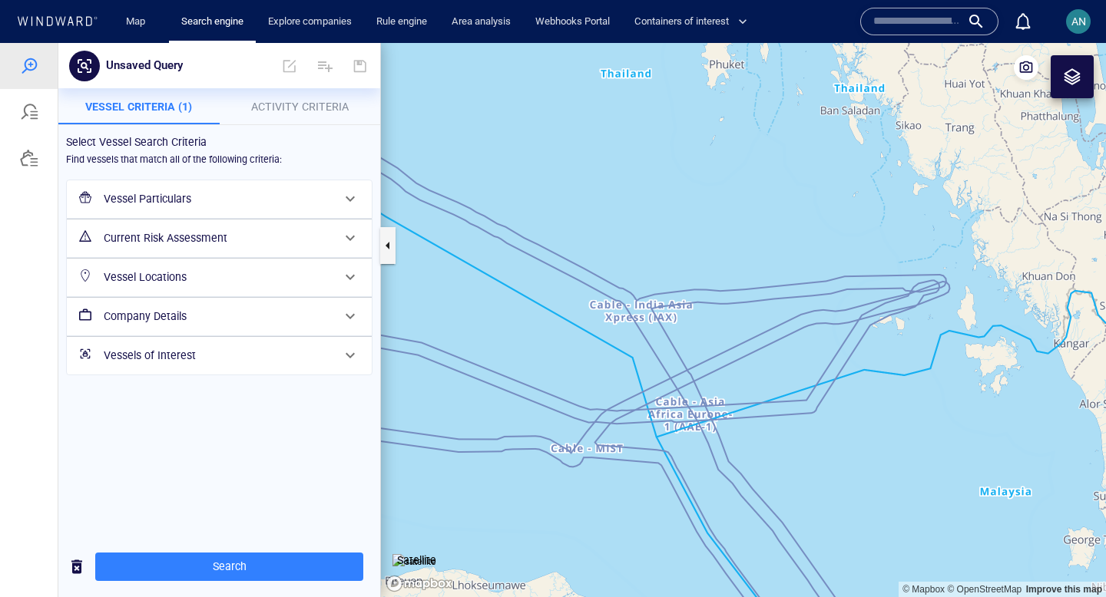
click at [329, 247] on h6 "Current Risk Assessment" at bounding box center [218, 238] width 228 height 19
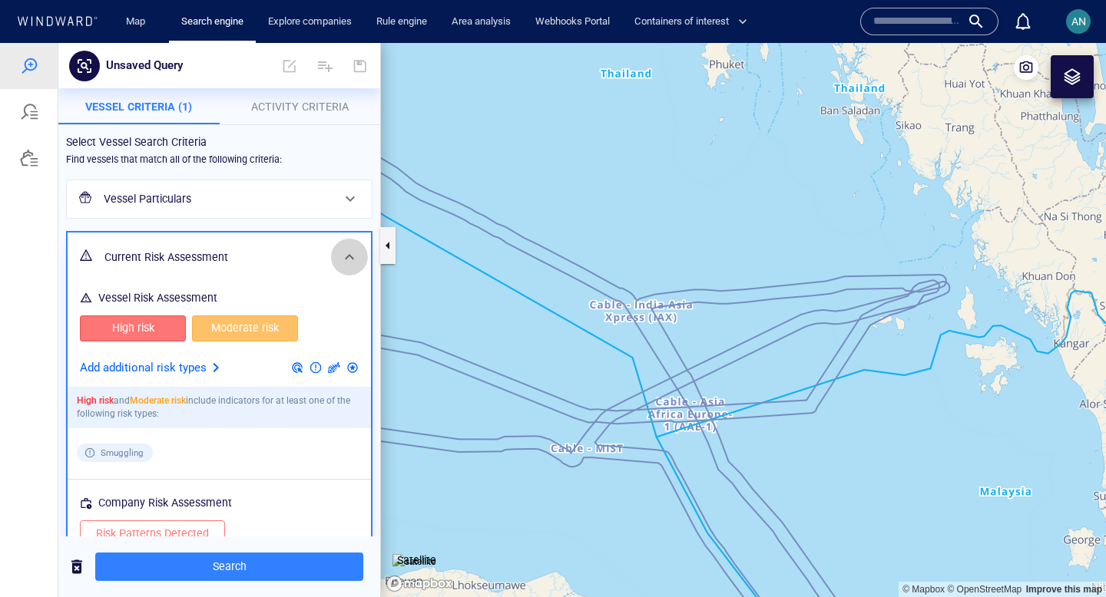
click at [346, 252] on span at bounding box center [349, 257] width 18 height 18
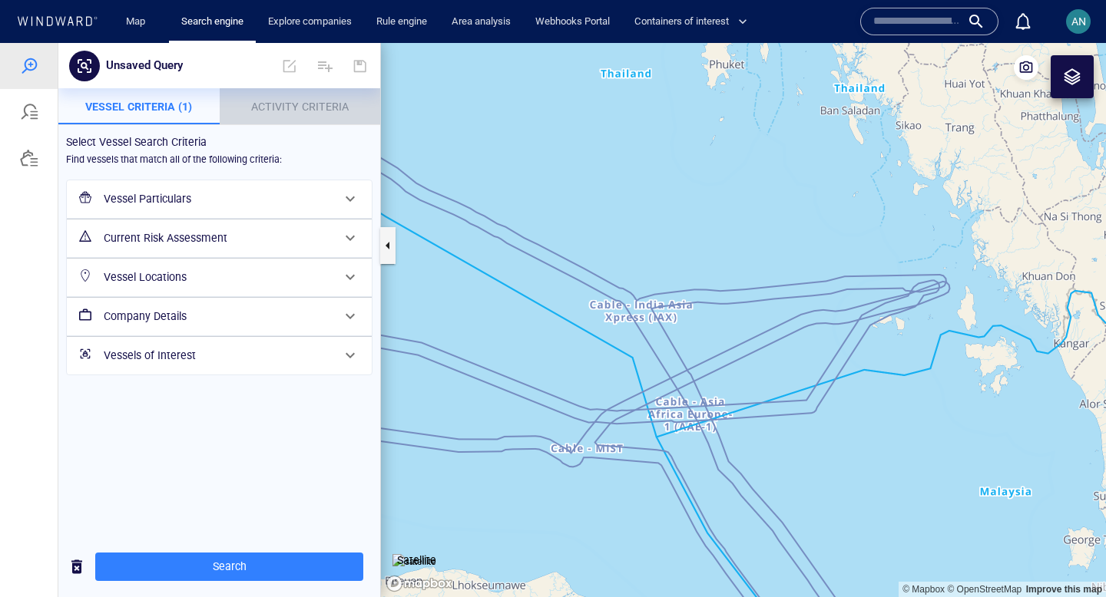
click at [306, 108] on span "Activity Criteria" at bounding box center [300, 107] width 98 height 12
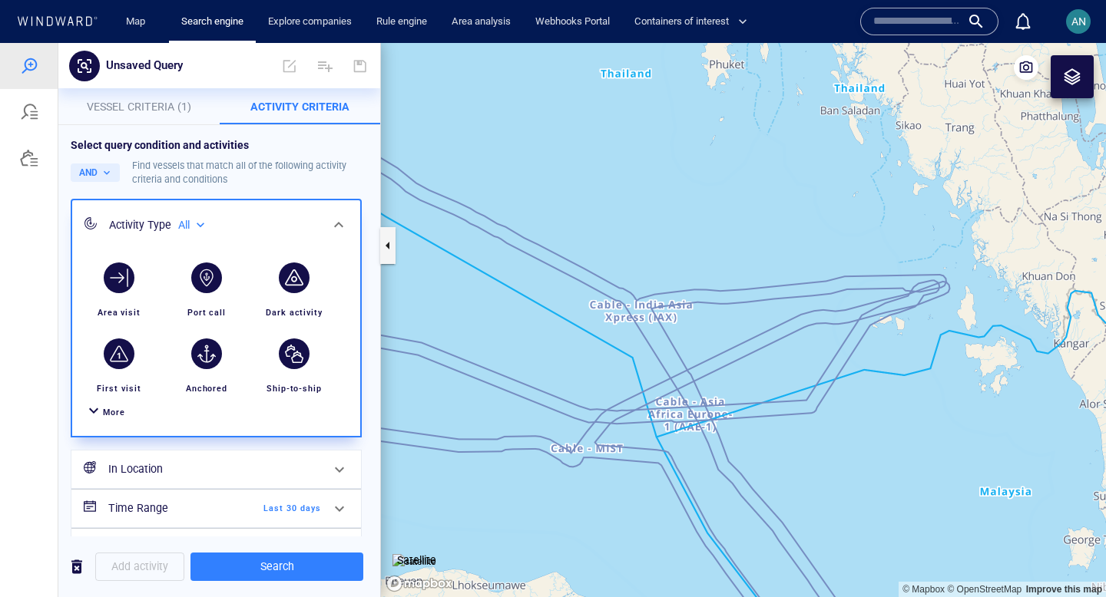
click at [107, 424] on div "More" at bounding box center [216, 413] width 270 height 28
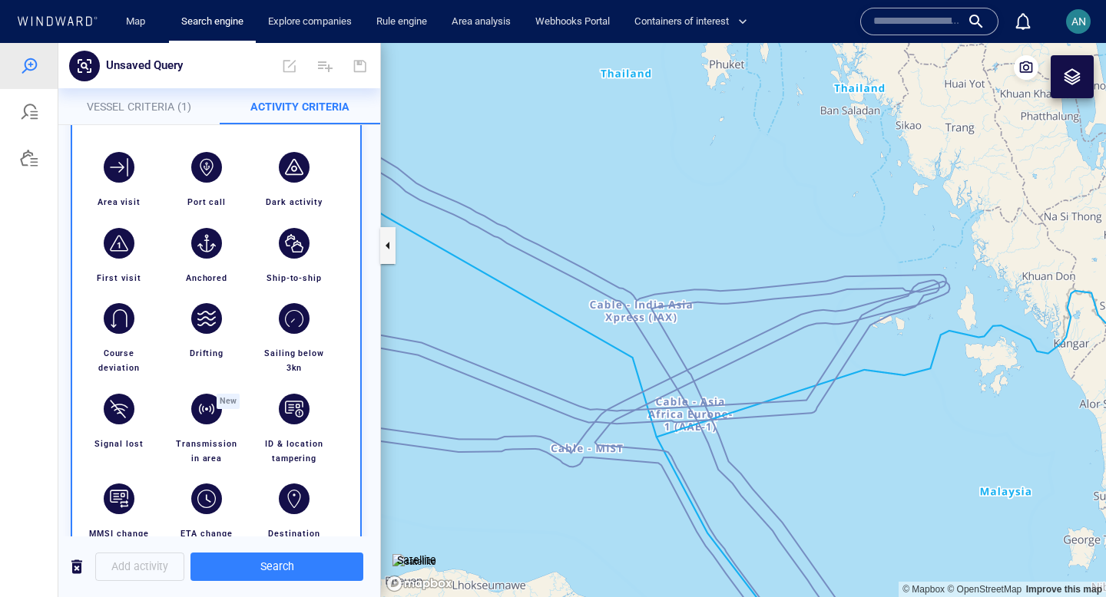
scroll to position [115, 0]
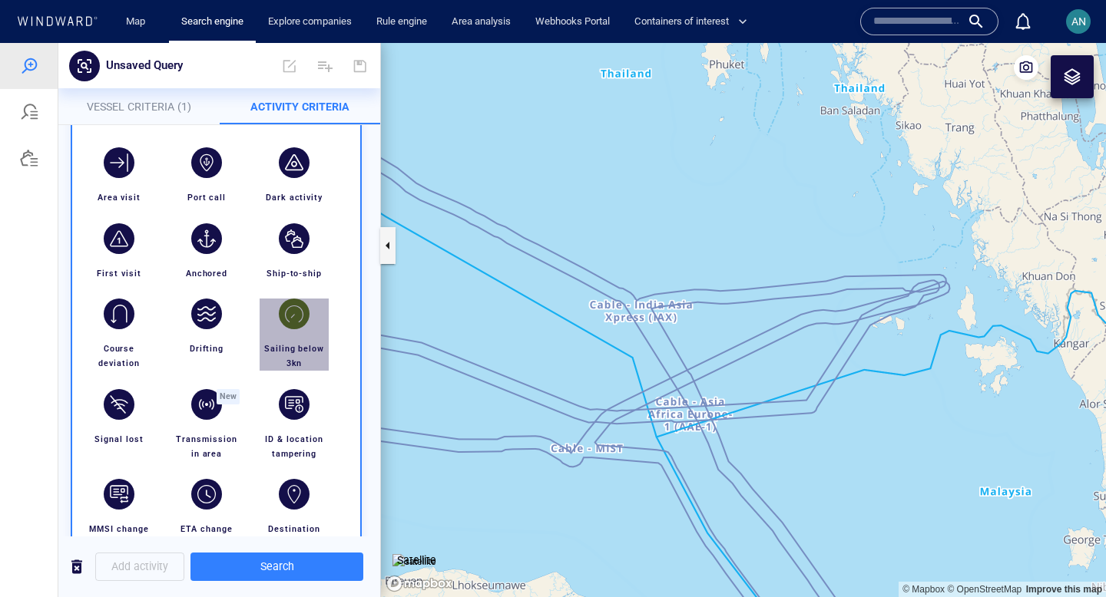
click at [298, 319] on div "button" at bounding box center [294, 314] width 31 height 31
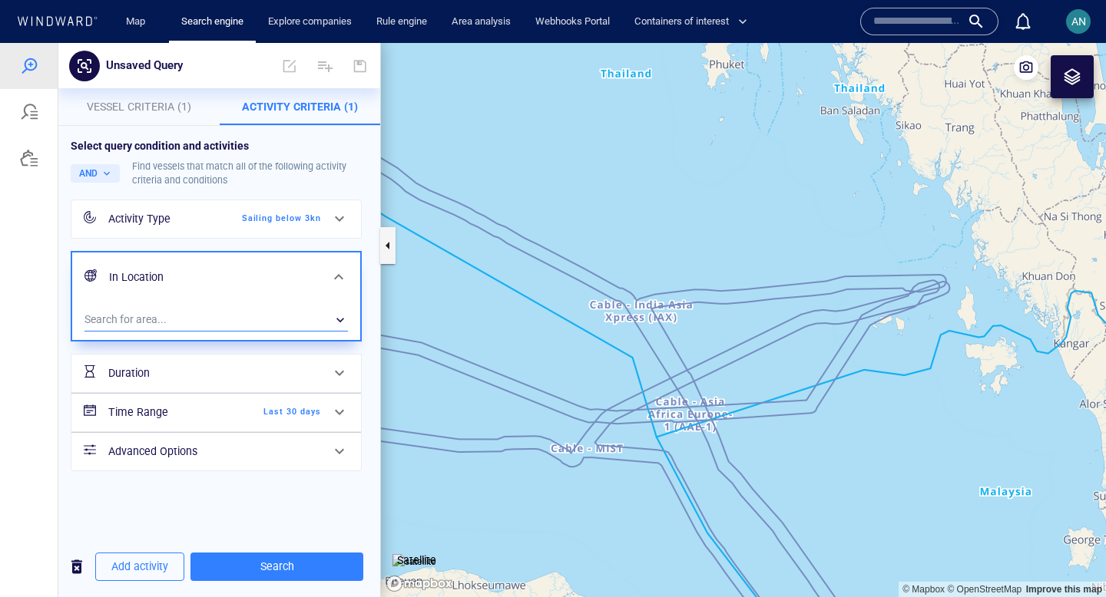
click at [278, 320] on div "​" at bounding box center [215, 320] width 263 height 23
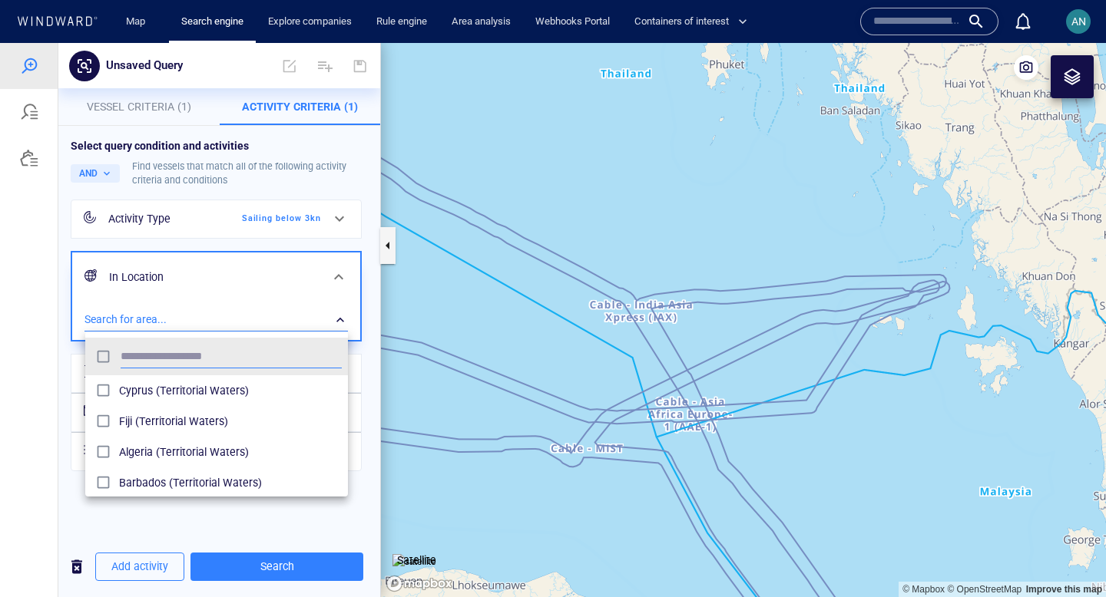
scroll to position [153, 263]
type input "*"
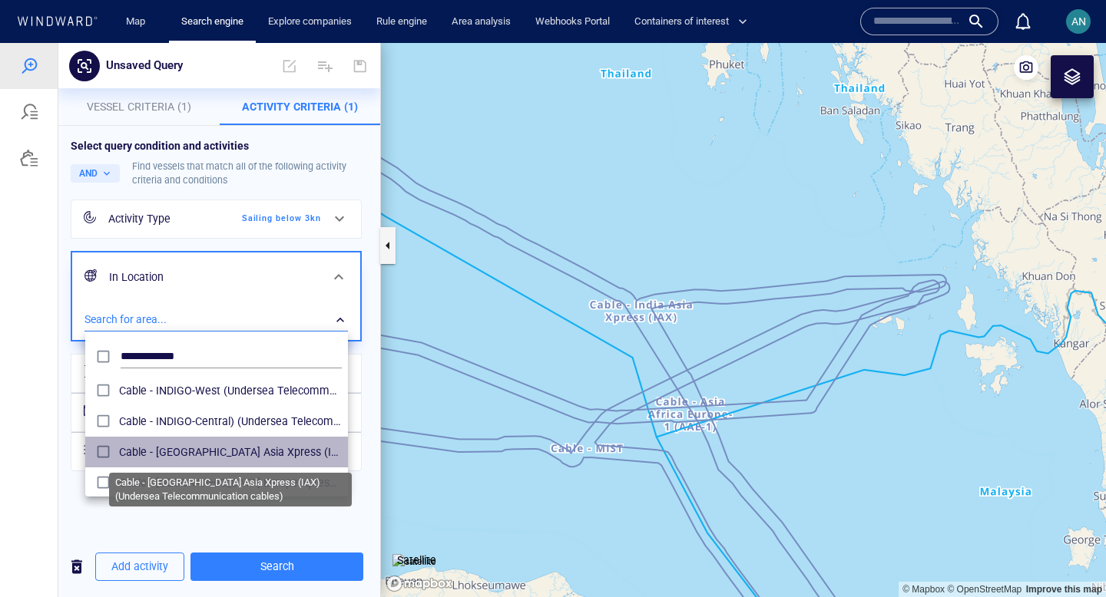
click at [223, 457] on span "Cable - [GEOGRAPHIC_DATA] Asia Xpress (IAX) (Undersea Telecommunication cables)" at bounding box center [230, 452] width 223 height 18
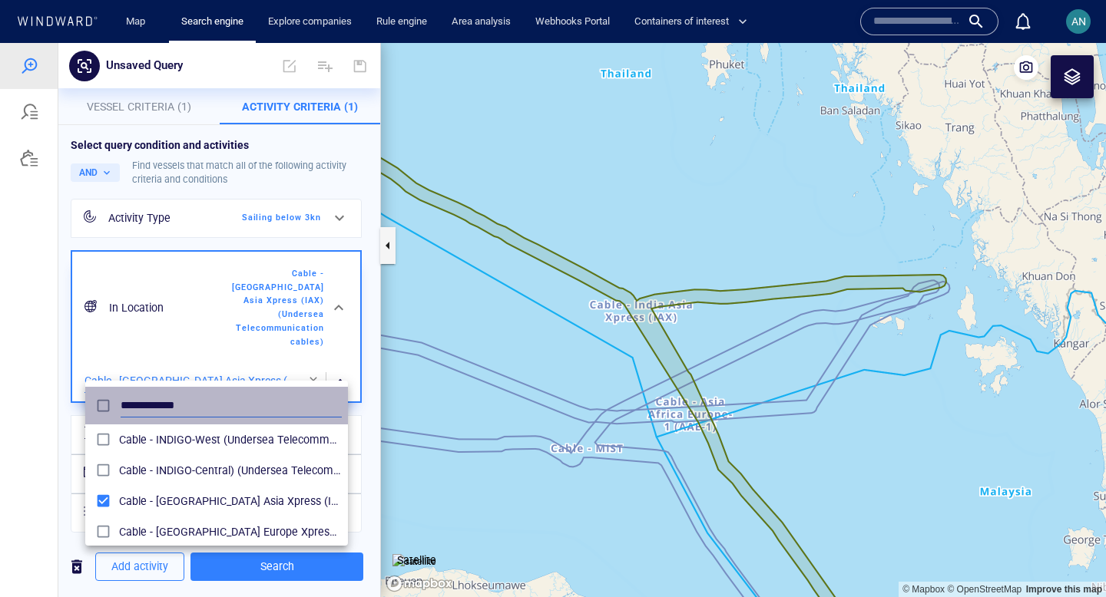
click at [107, 407] on div "**********" at bounding box center [216, 406] width 256 height 30
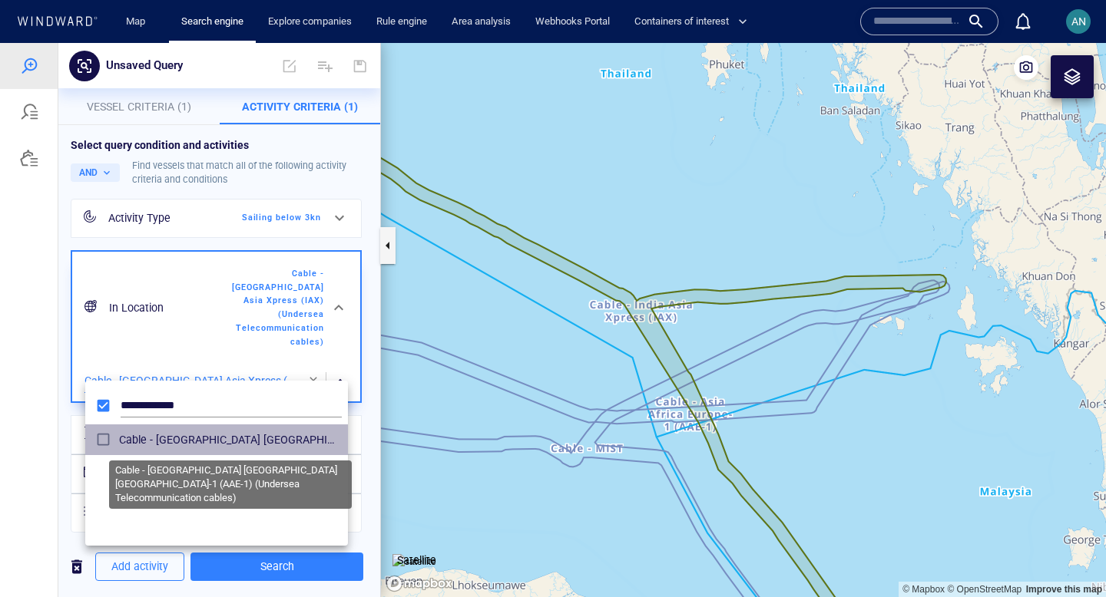
click at [125, 435] on span "Cable - [GEOGRAPHIC_DATA] [GEOGRAPHIC_DATA] [GEOGRAPHIC_DATA]-1 (AAE-1) (Unders…" at bounding box center [230, 440] width 223 height 18
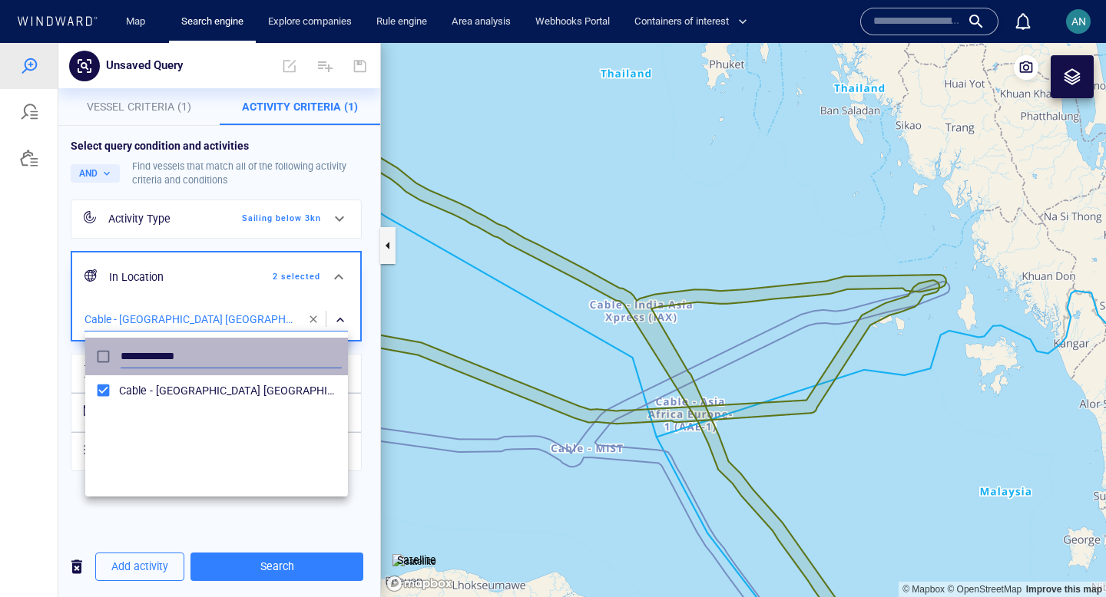
click at [97, 354] on div "**********" at bounding box center [216, 357] width 256 height 30
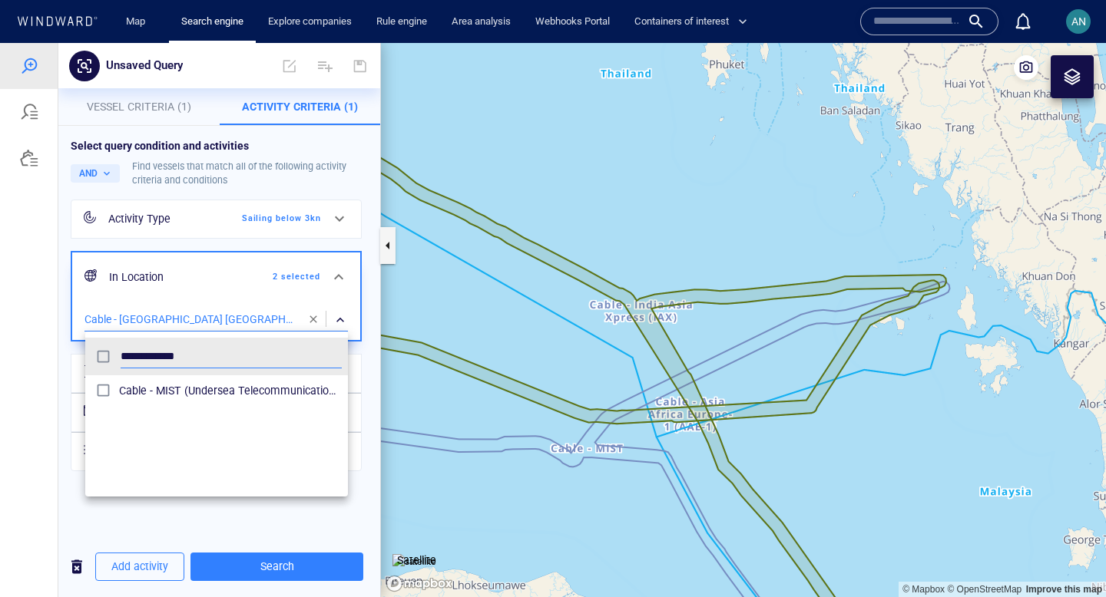
type input "**********"
click at [343, 316] on div at bounding box center [553, 320] width 1106 height 554
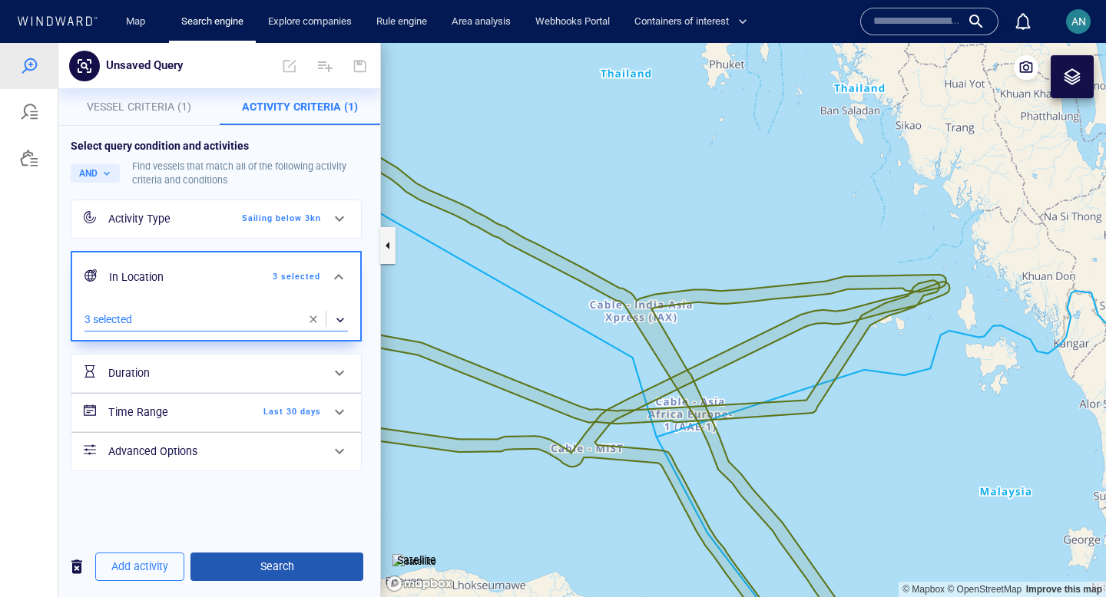
click at [235, 578] on button "Search" at bounding box center [276, 567] width 173 height 28
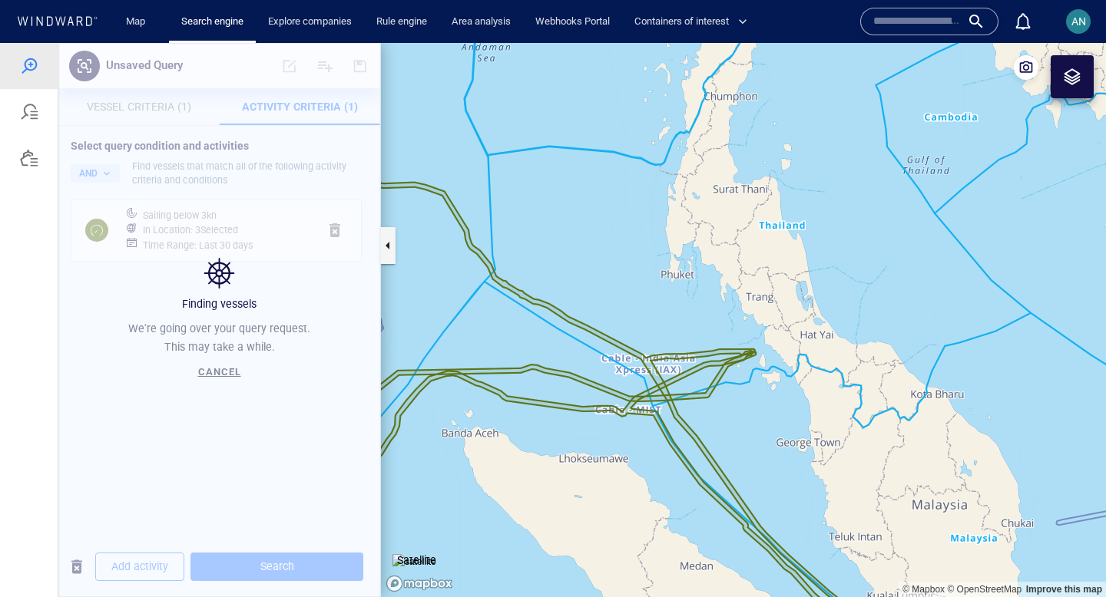
drag, startPoint x: 753, startPoint y: 426, endPoint x: 656, endPoint y: 416, distance: 98.0
click at [656, 416] on canvas "Map" at bounding box center [743, 320] width 725 height 554
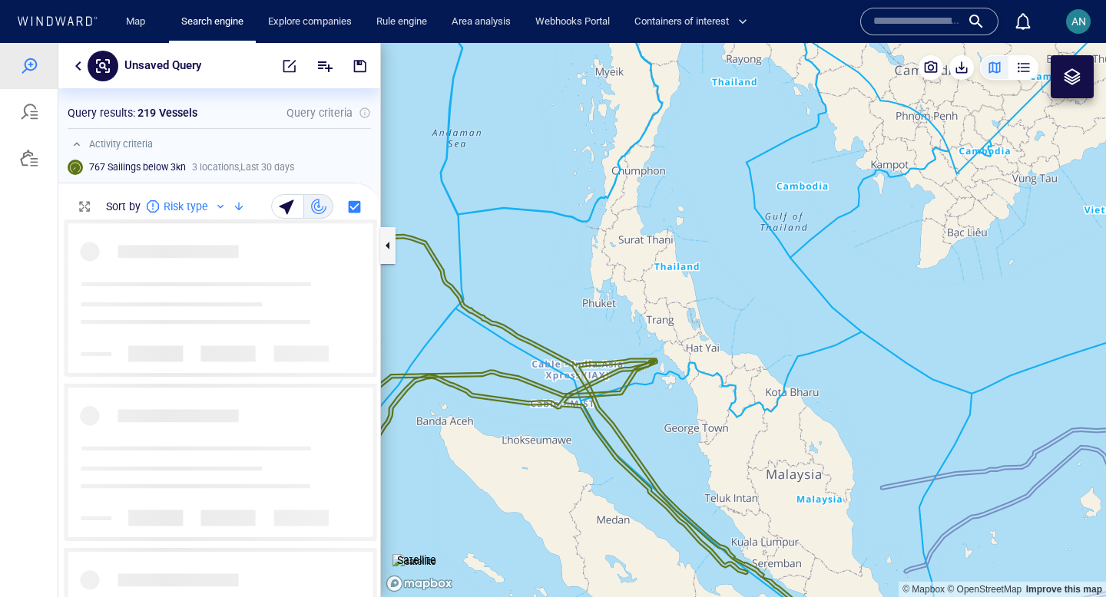
scroll to position [378, 322]
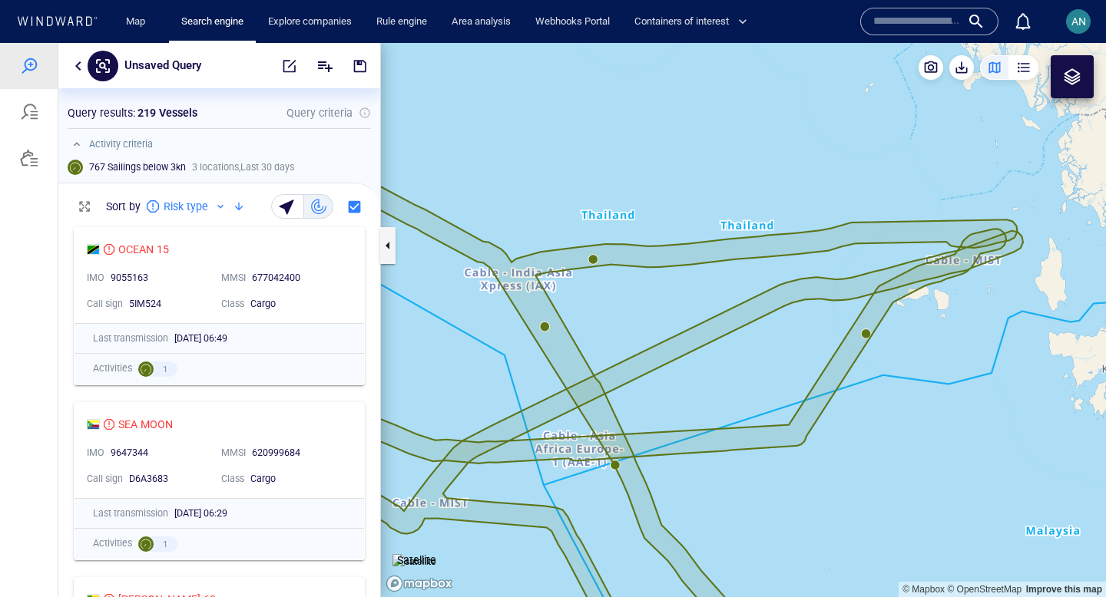
drag, startPoint x: 517, startPoint y: 282, endPoint x: 630, endPoint y: 325, distance: 121.5
click at [630, 325] on canvas "Map" at bounding box center [743, 320] width 725 height 554
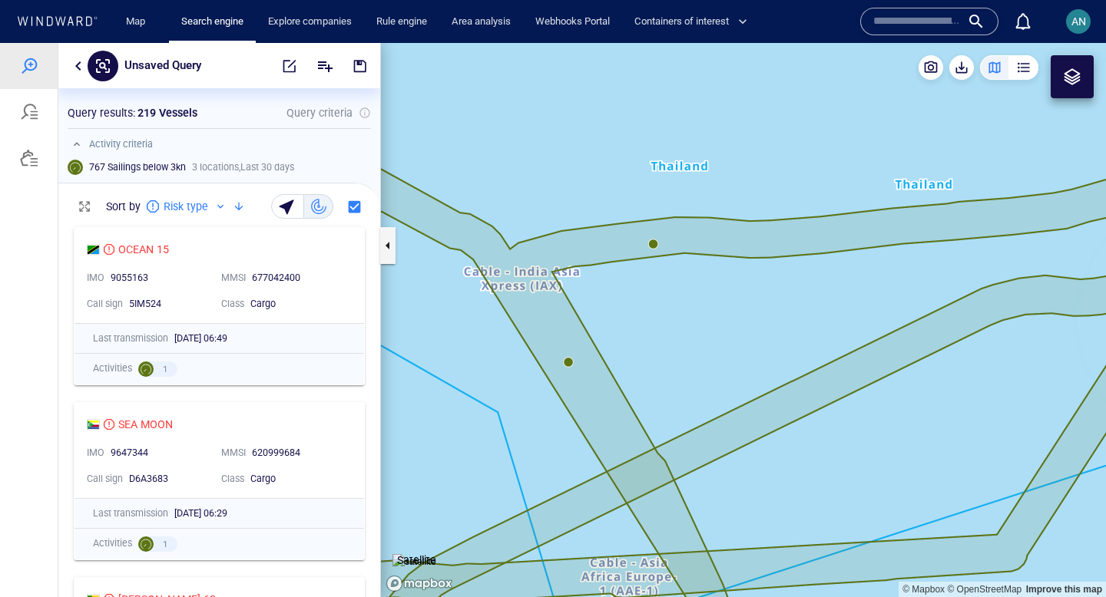
click at [655, 243] on canvas "Map" at bounding box center [743, 320] width 725 height 554
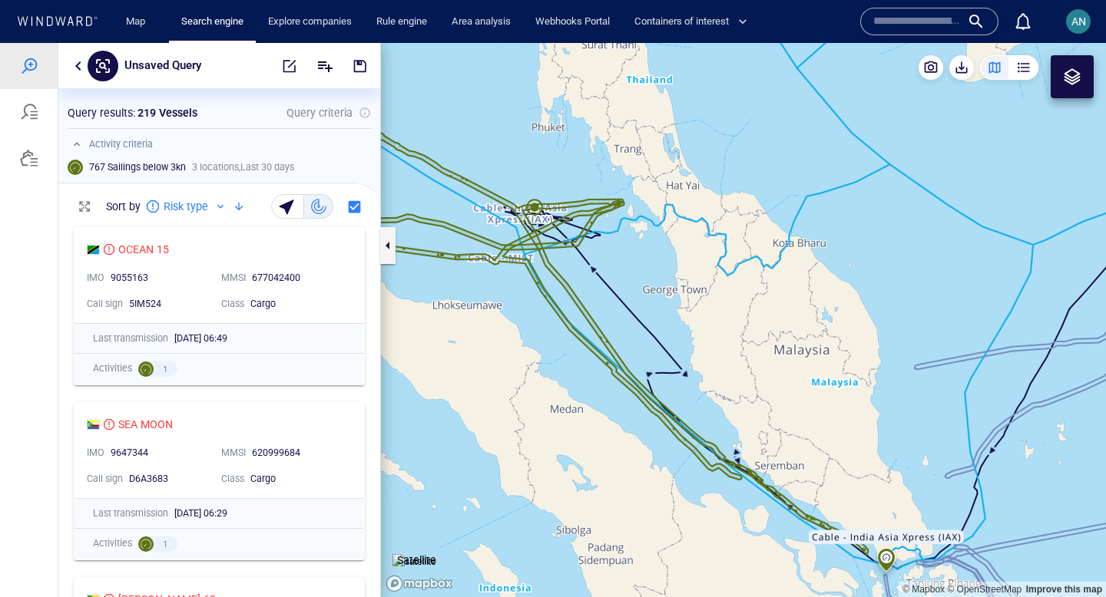
drag, startPoint x: 539, startPoint y: 234, endPoint x: 733, endPoint y: 319, distance: 211.2
click at [733, 319] on canvas "Map" at bounding box center [743, 320] width 725 height 554
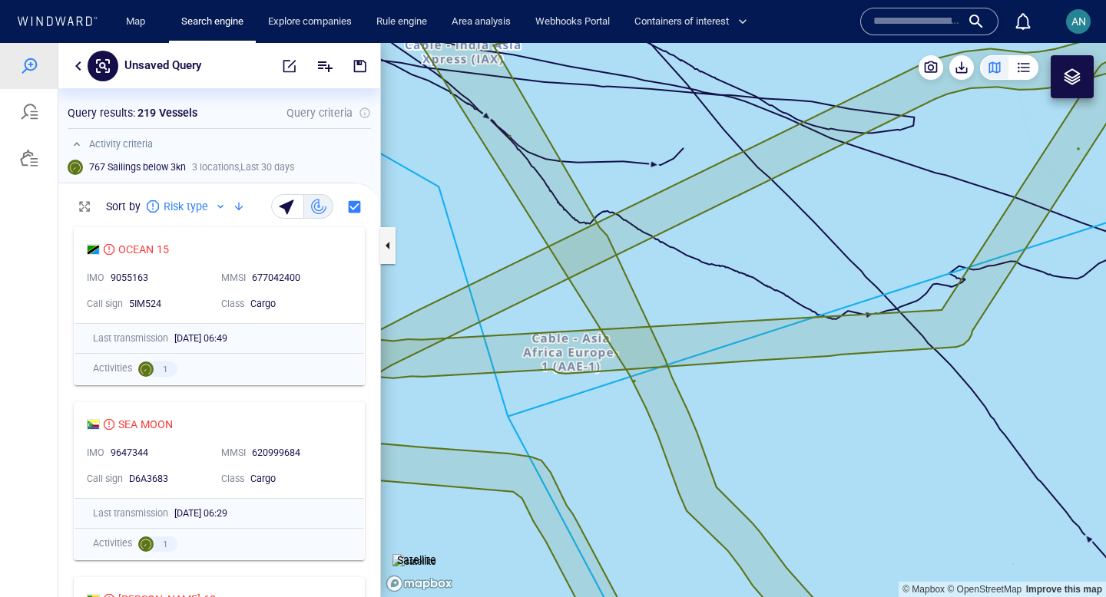
drag, startPoint x: 644, startPoint y: 227, endPoint x: 650, endPoint y: 445, distance: 218.2
click at [650, 445] on canvas "Map" at bounding box center [743, 320] width 725 height 554
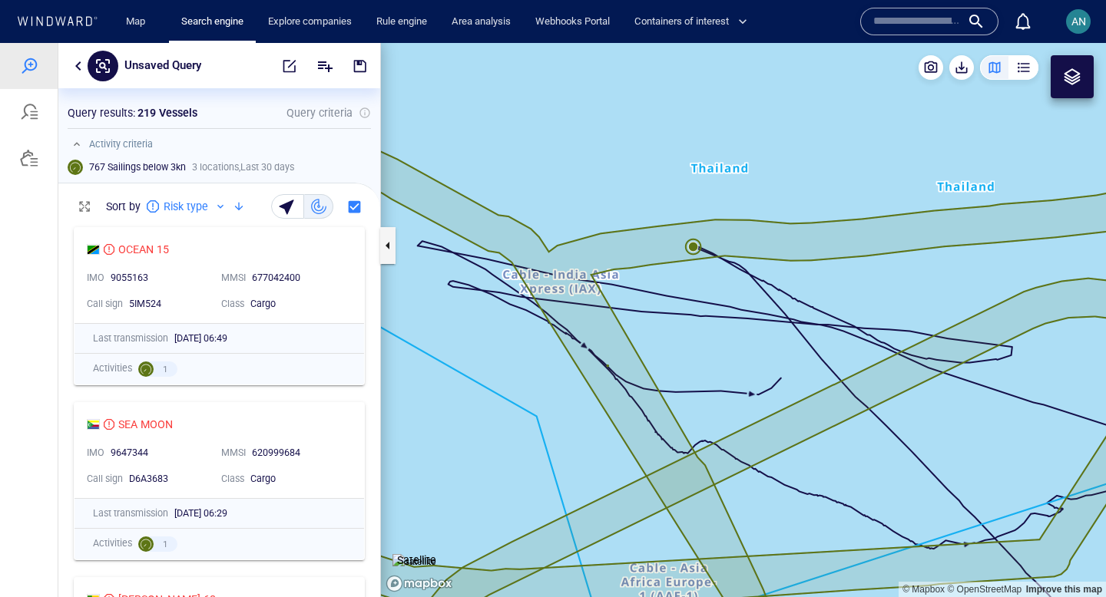
drag, startPoint x: 599, startPoint y: 323, endPoint x: 698, endPoint y: 336, distance: 99.8
click at [698, 336] on canvas "Map" at bounding box center [743, 320] width 725 height 554
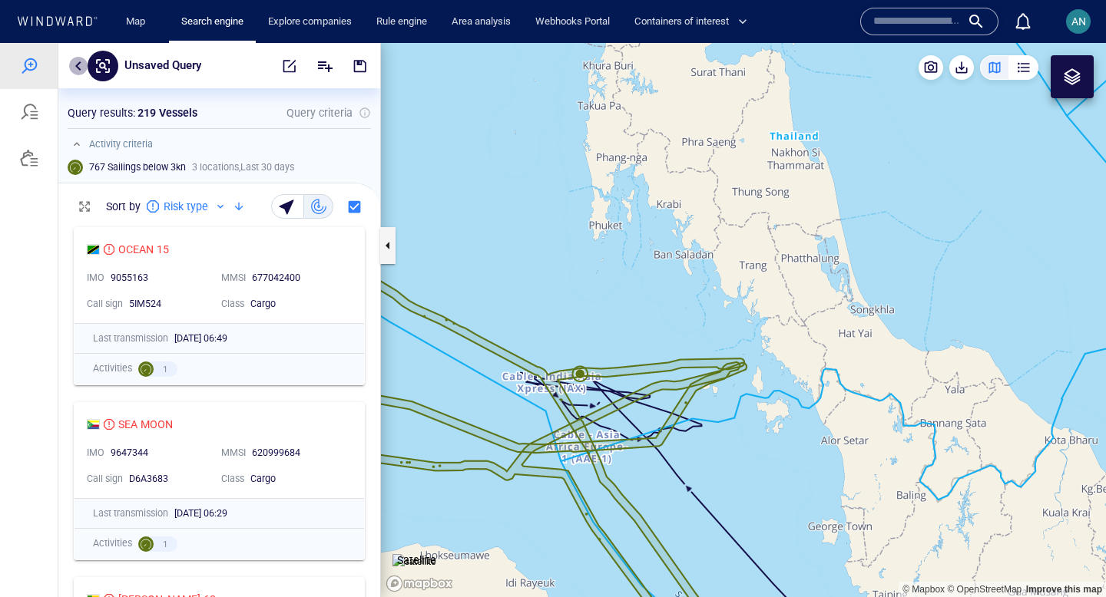
click at [74, 68] on button "button" at bounding box center [78, 66] width 18 height 18
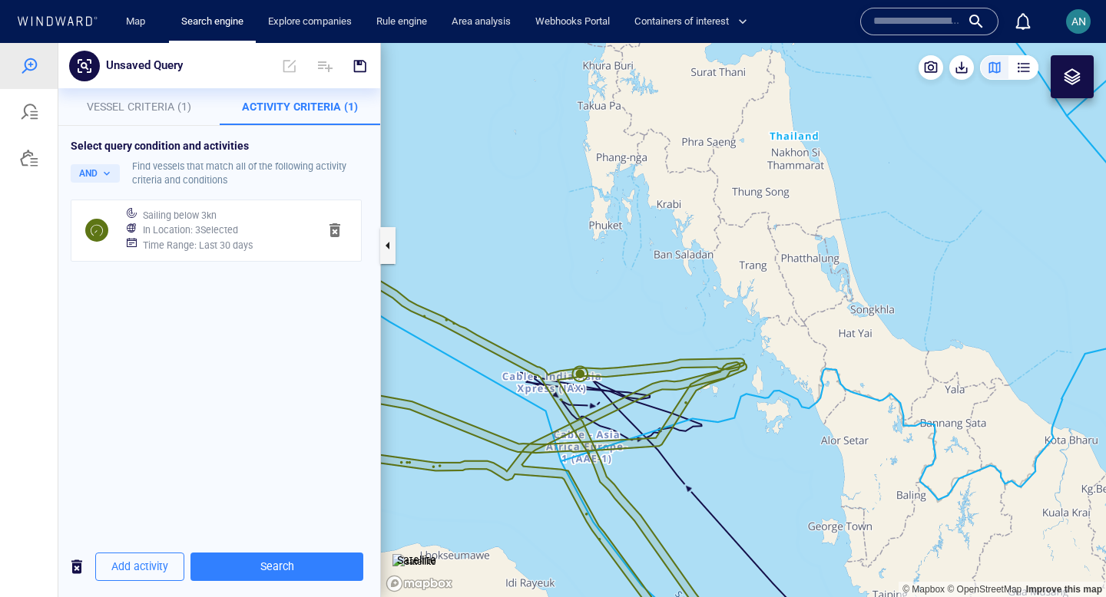
drag, startPoint x: 506, startPoint y: 376, endPoint x: 587, endPoint y: 372, distance: 80.8
click at [587, 372] on canvas "Map" at bounding box center [743, 320] width 725 height 554
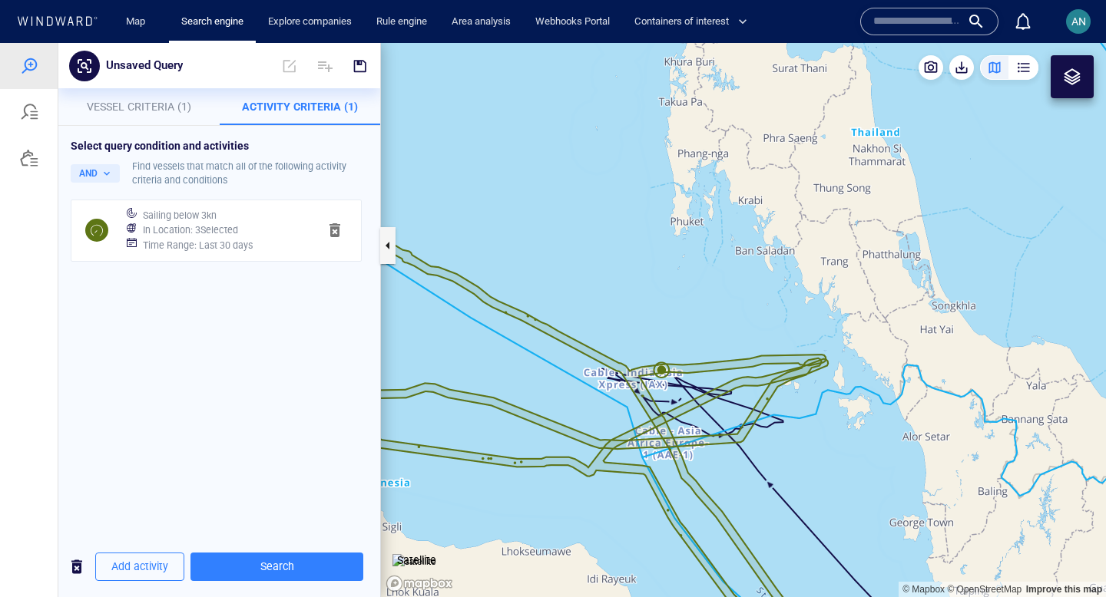
click at [241, 223] on div "In Location : 3 Selected" at bounding box center [224, 231] width 169 height 22
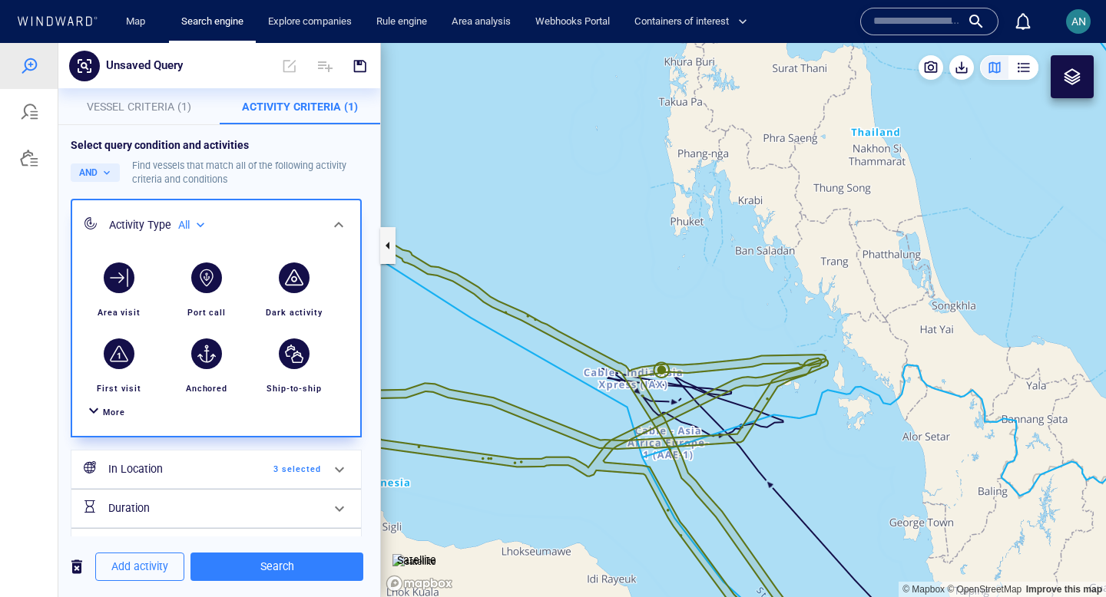
click at [109, 415] on span "More" at bounding box center [114, 413] width 22 height 10
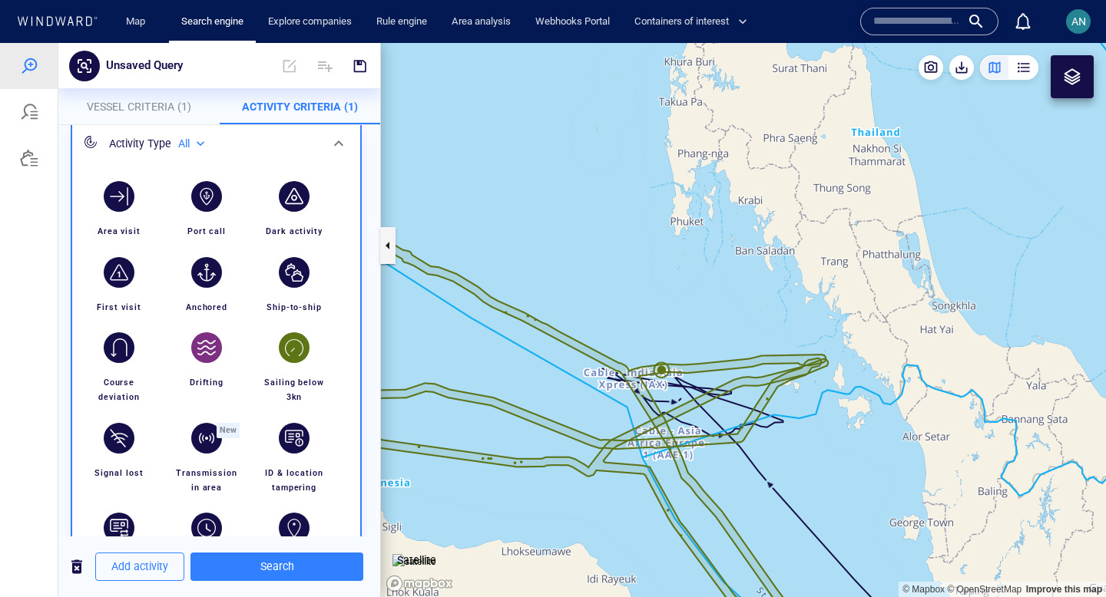
scroll to position [0, 0]
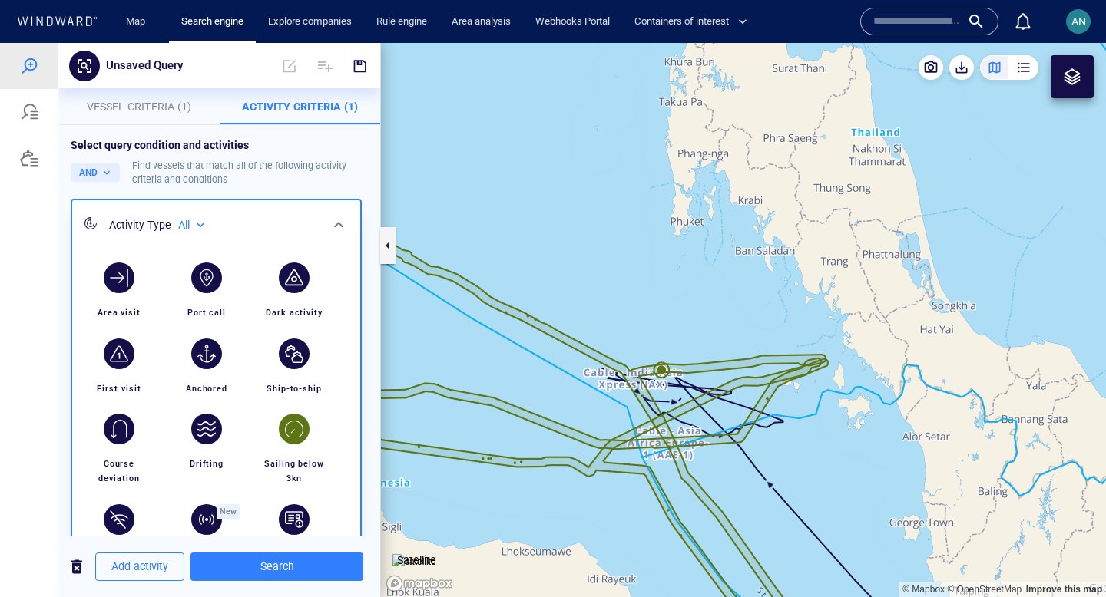
click at [337, 226] on icon at bounding box center [338, 225] width 18 height 18
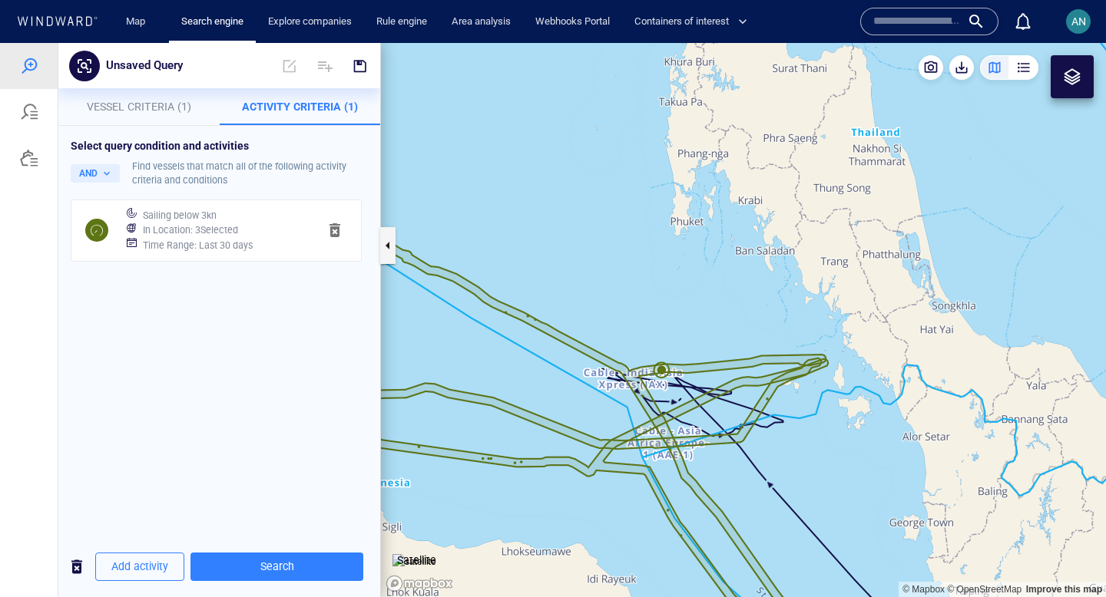
click at [213, 243] on h6 "Time Range : Last 30 days" at bounding box center [198, 245] width 110 height 15
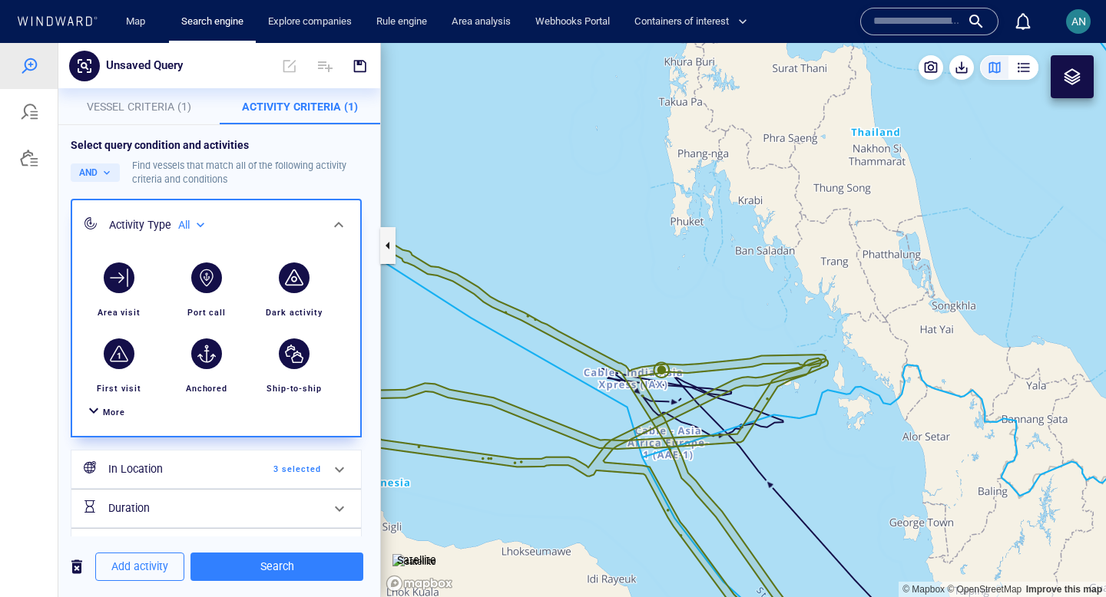
click at [106, 413] on span "More" at bounding box center [114, 413] width 22 height 10
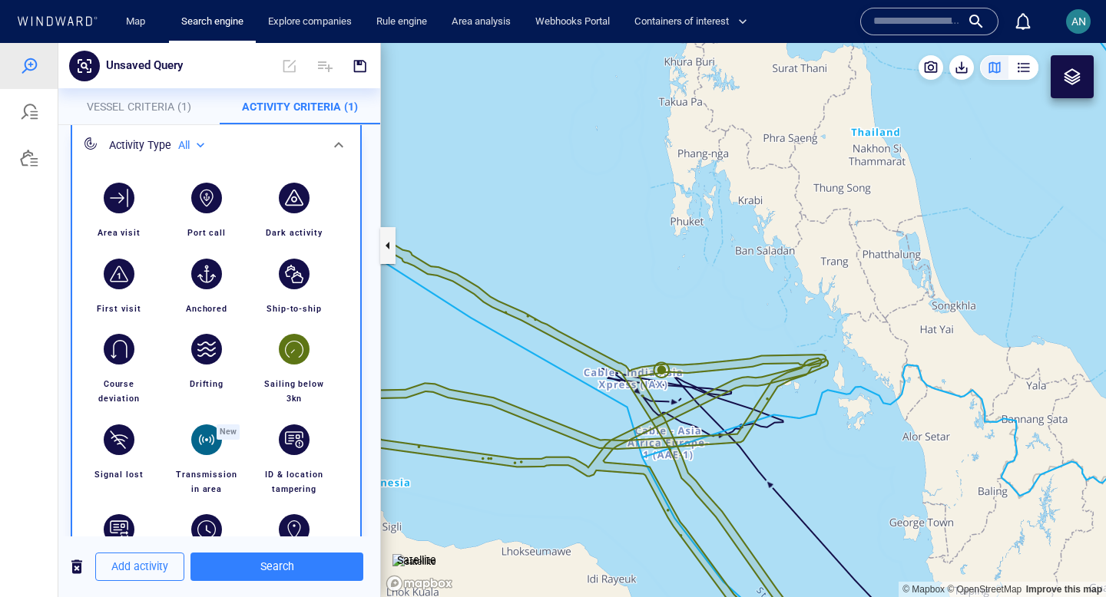
scroll to position [88, 0]
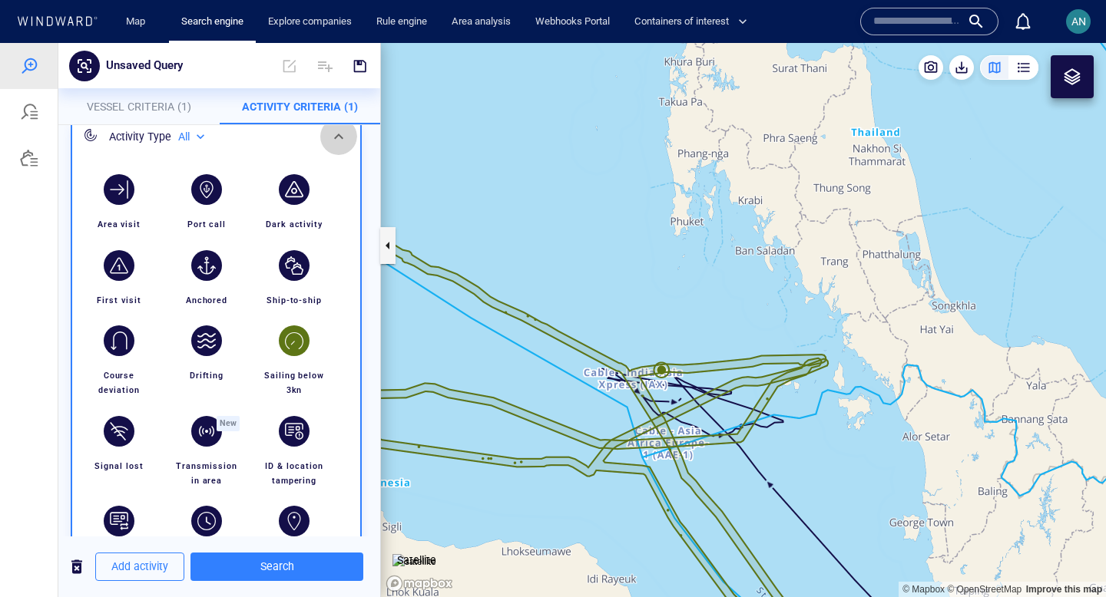
click at [340, 138] on icon at bounding box center [338, 136] width 9 height 5
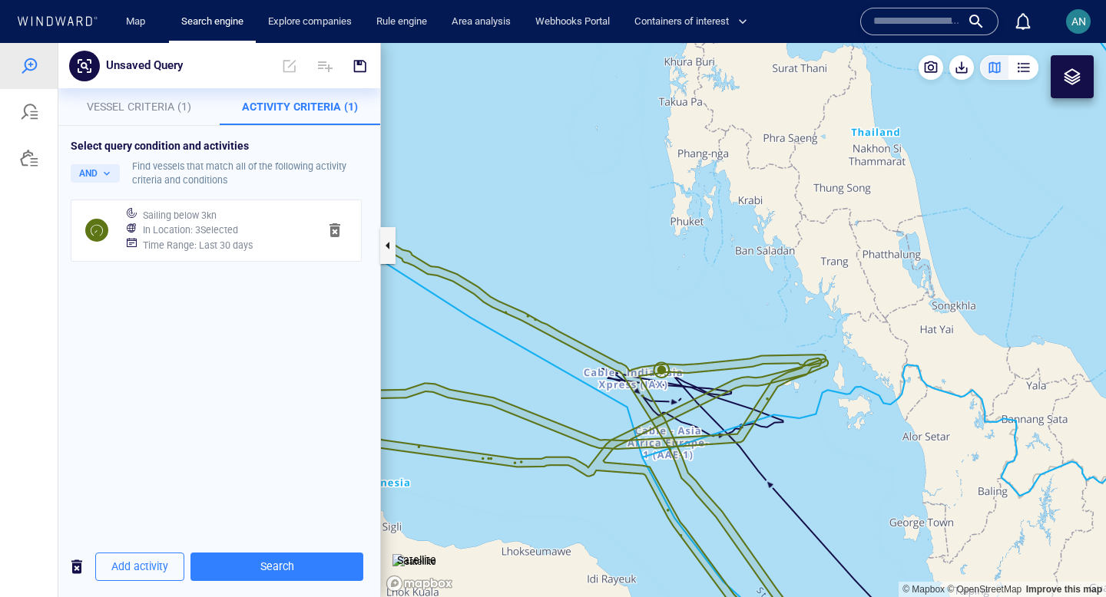
click at [341, 226] on span "button" at bounding box center [335, 230] width 18 height 18
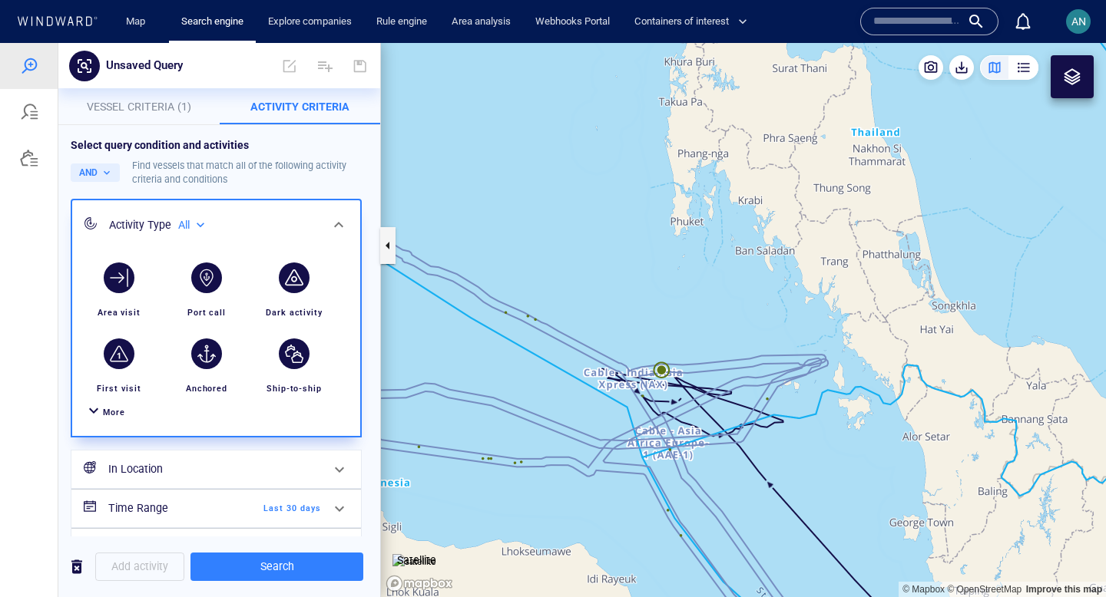
click at [1070, 74] on div at bounding box center [1072, 77] width 18 height 18
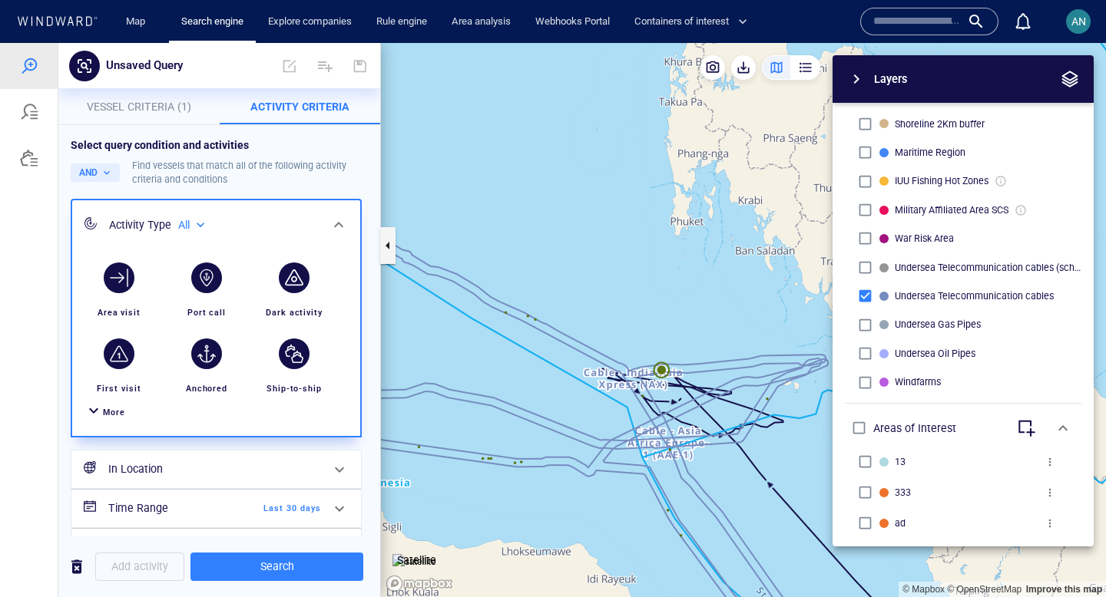
scroll to position [508, 0]
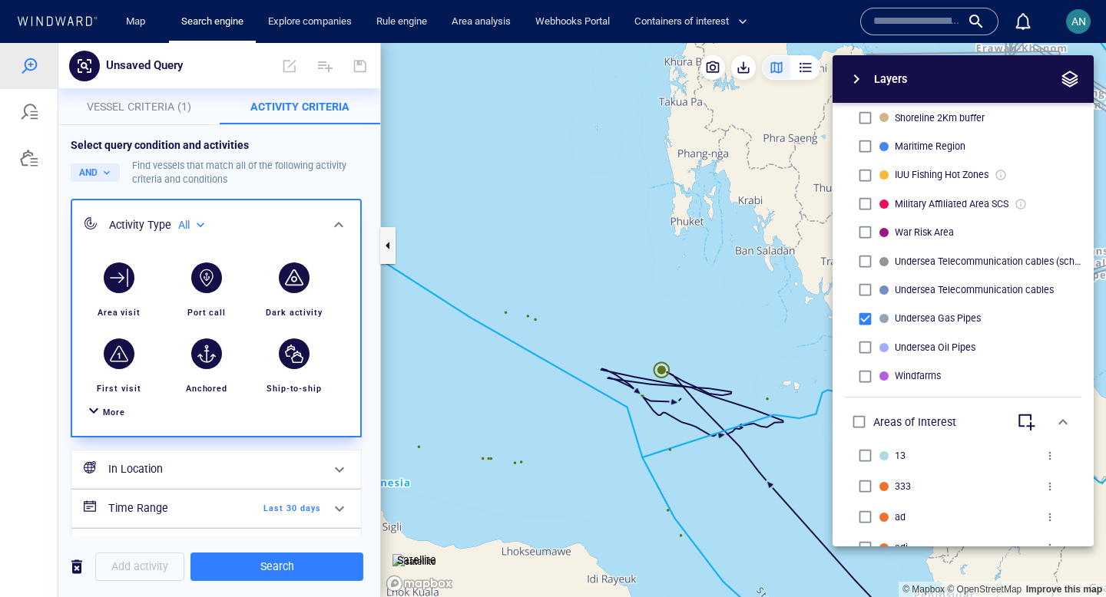
click at [343, 220] on icon at bounding box center [338, 225] width 18 height 18
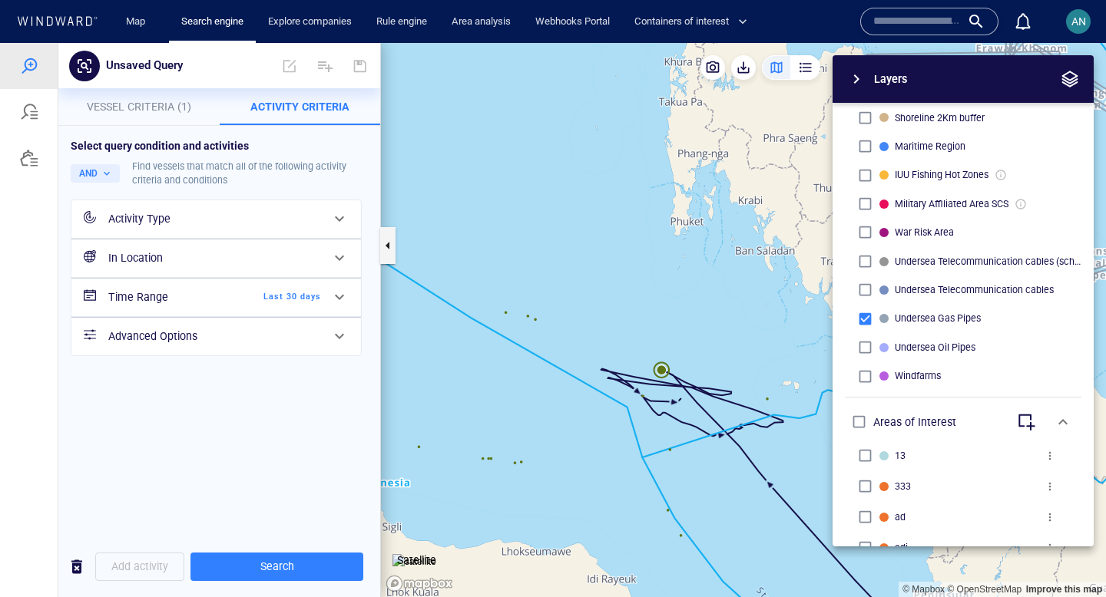
click at [708, 347] on div "Layers System Areas International Waters Straits Exclusive Economic Zones 40NM …" at bounding box center [896, 300] width 393 height 491
click at [859, 79] on span "button" at bounding box center [856, 79] width 18 height 18
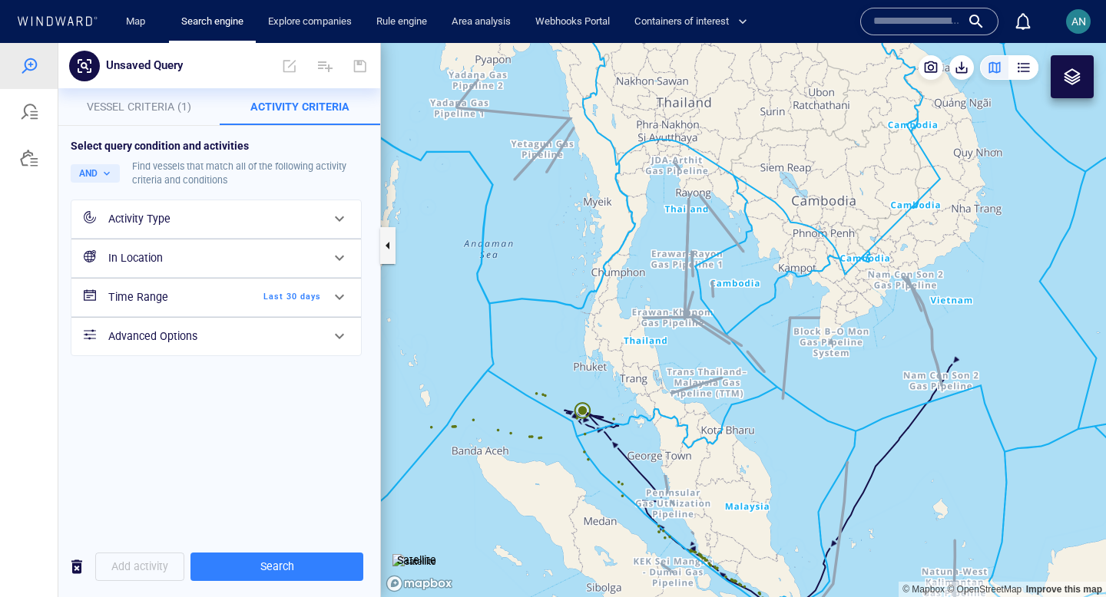
drag, startPoint x: 918, startPoint y: 252, endPoint x: 705, endPoint y: 399, distance: 258.8
click at [705, 399] on canvas "Map" at bounding box center [743, 320] width 725 height 554
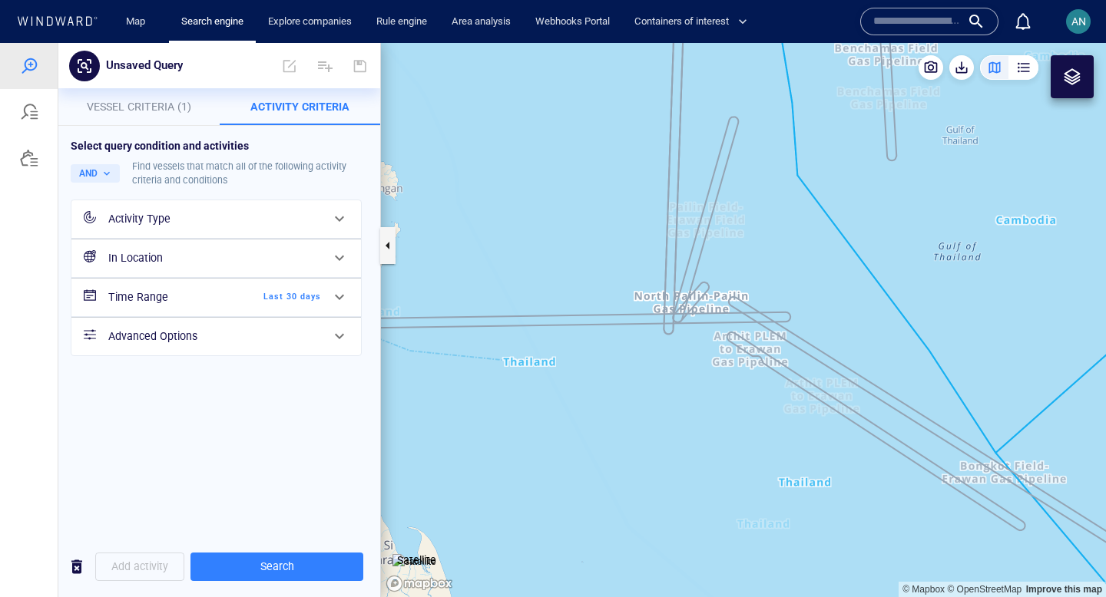
drag, startPoint x: 601, startPoint y: 349, endPoint x: 706, endPoint y: 400, distance: 116.8
click at [706, 400] on canvas "Map" at bounding box center [743, 320] width 725 height 554
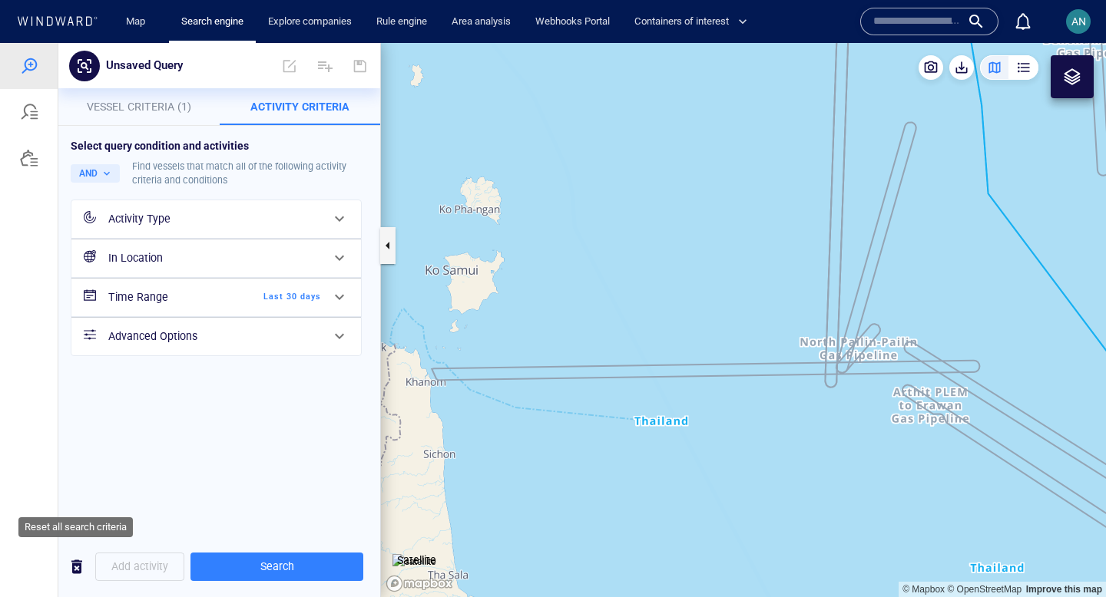
click at [74, 568] on span "button" at bounding box center [77, 567] width 18 height 19
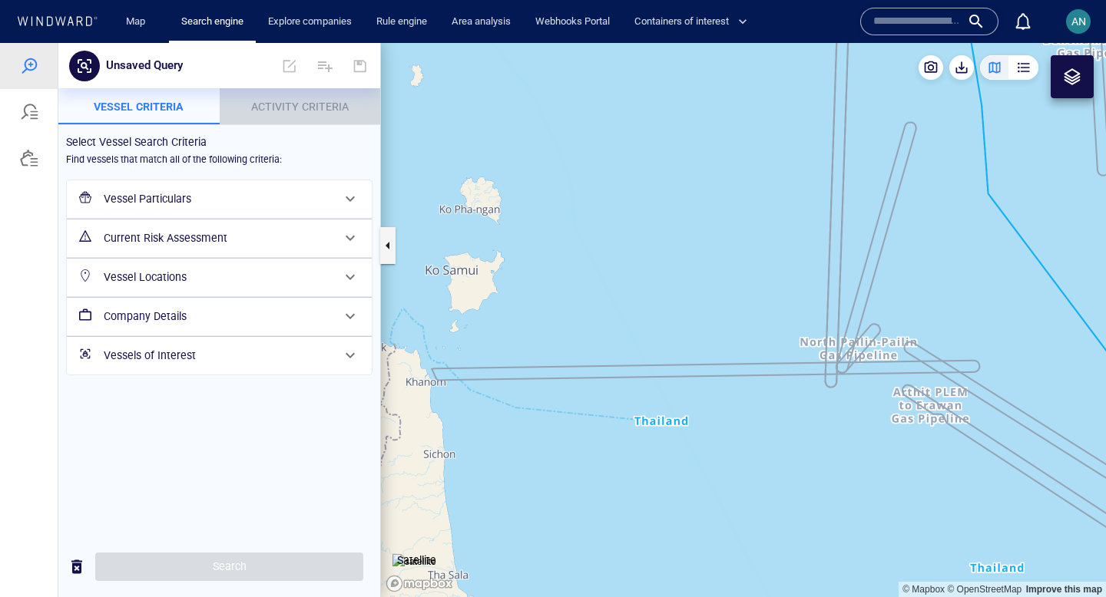
click at [297, 110] on span "Activity Criteria" at bounding box center [300, 107] width 98 height 12
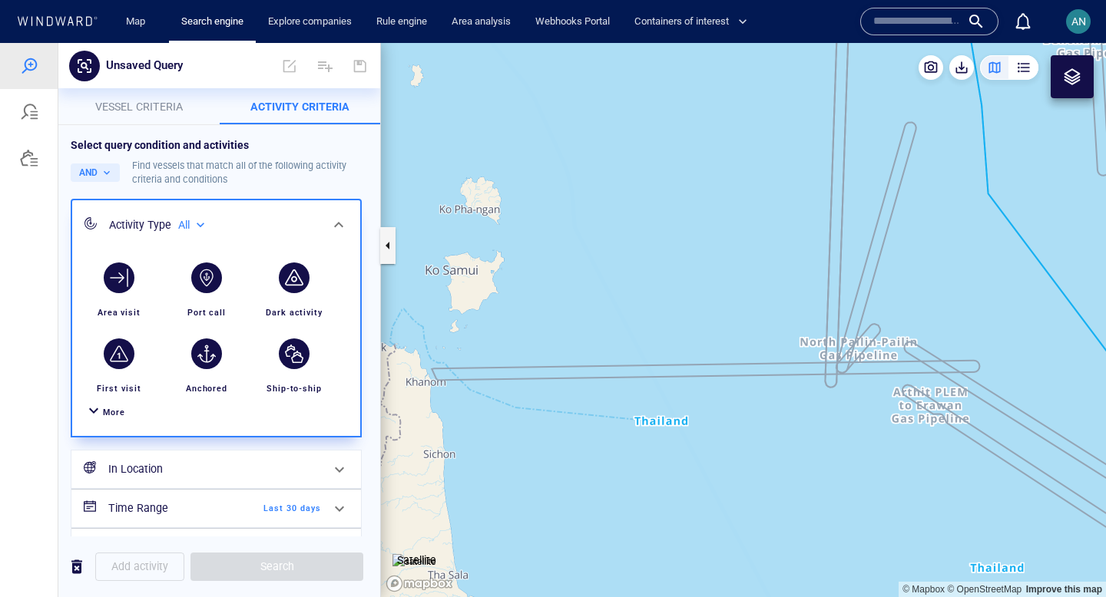
click at [107, 408] on span "More" at bounding box center [114, 413] width 22 height 10
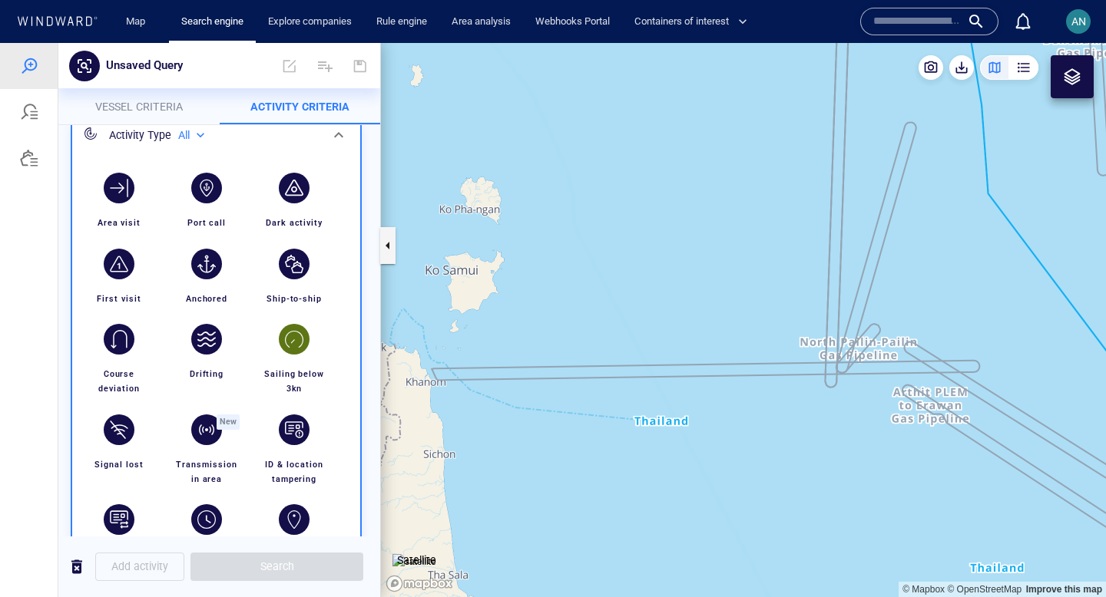
scroll to position [100, 0]
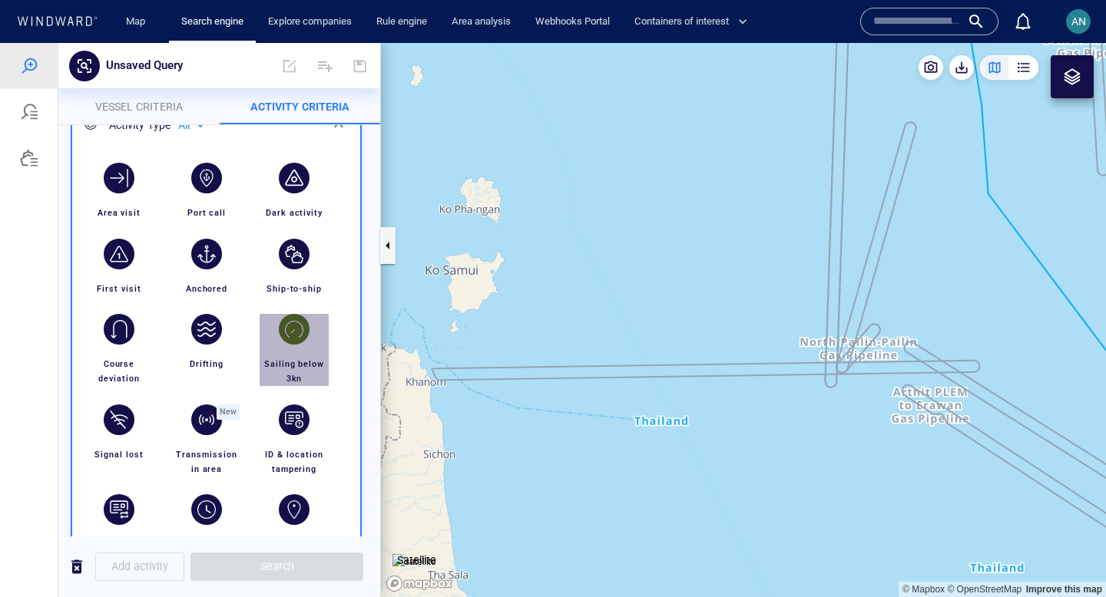
click at [298, 336] on div "button" at bounding box center [294, 329] width 31 height 31
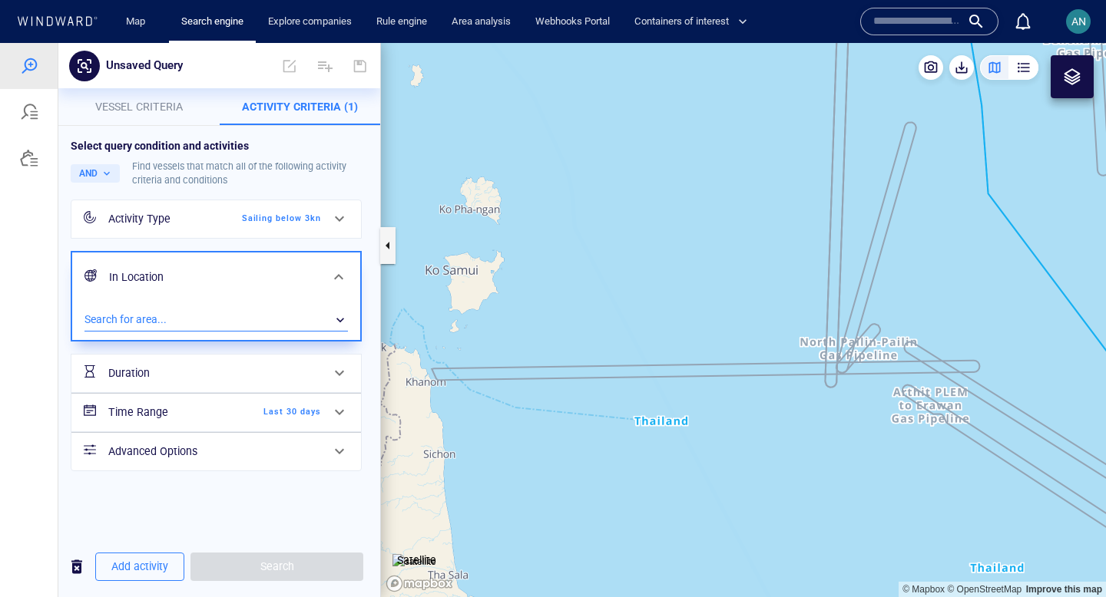
click at [243, 320] on div "​" at bounding box center [215, 320] width 263 height 23
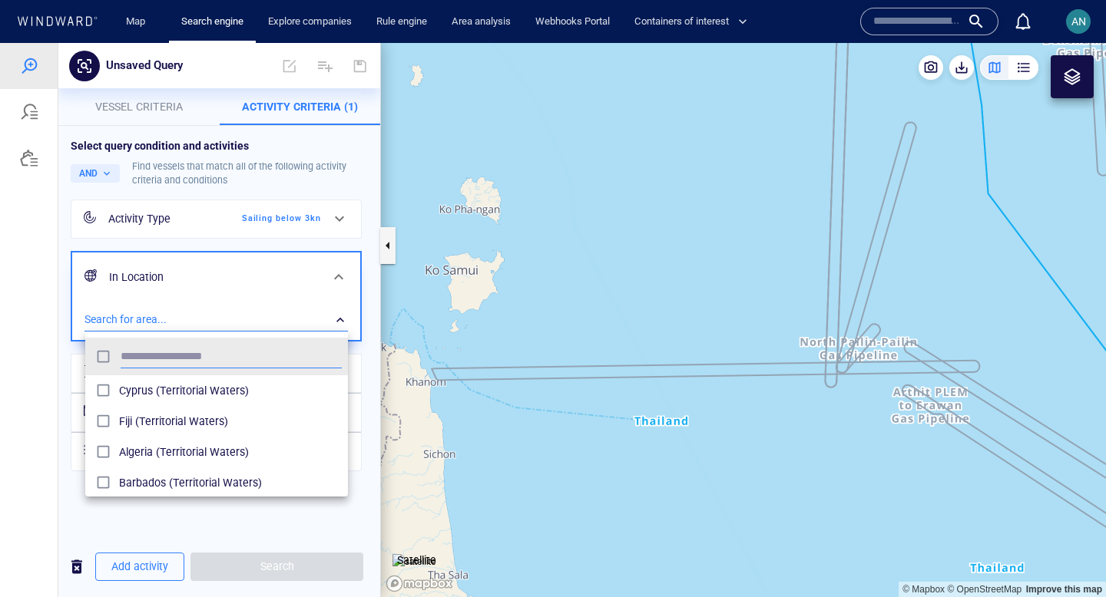
scroll to position [153, 263]
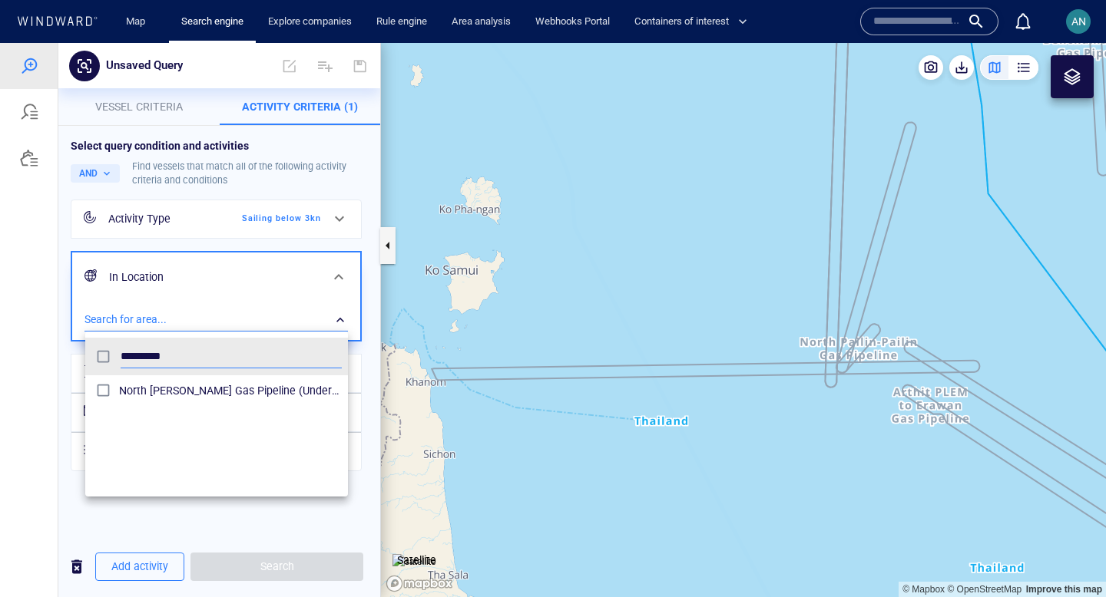
type input "*********"
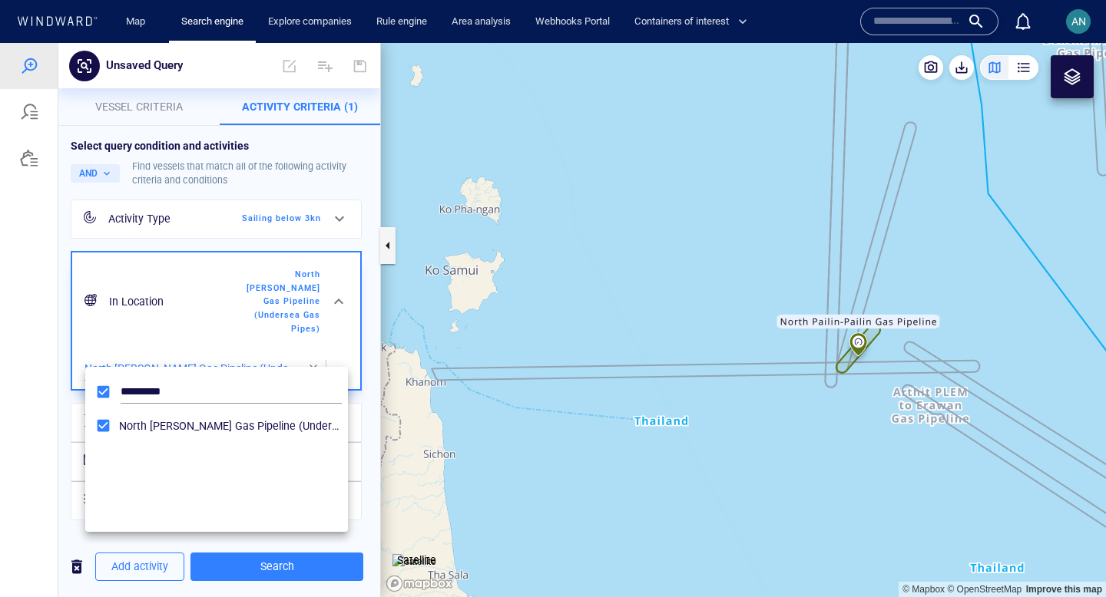
click at [660, 364] on div at bounding box center [553, 320] width 1106 height 554
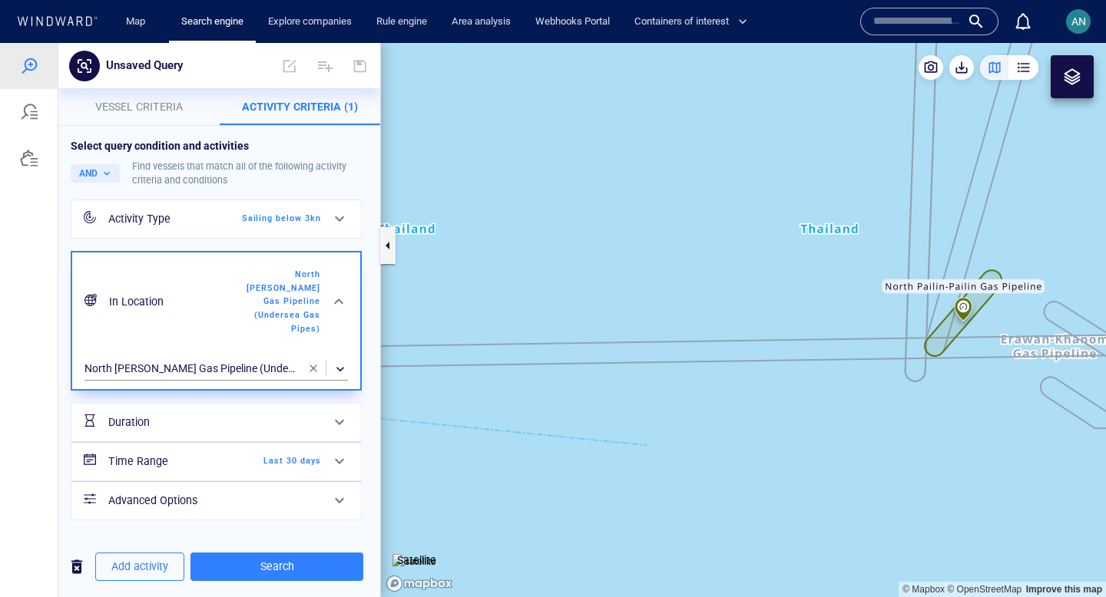
drag, startPoint x: 893, startPoint y: 389, endPoint x: 670, endPoint y: 422, distance: 225.1
click at [670, 421] on canvas "Map" at bounding box center [743, 320] width 725 height 554
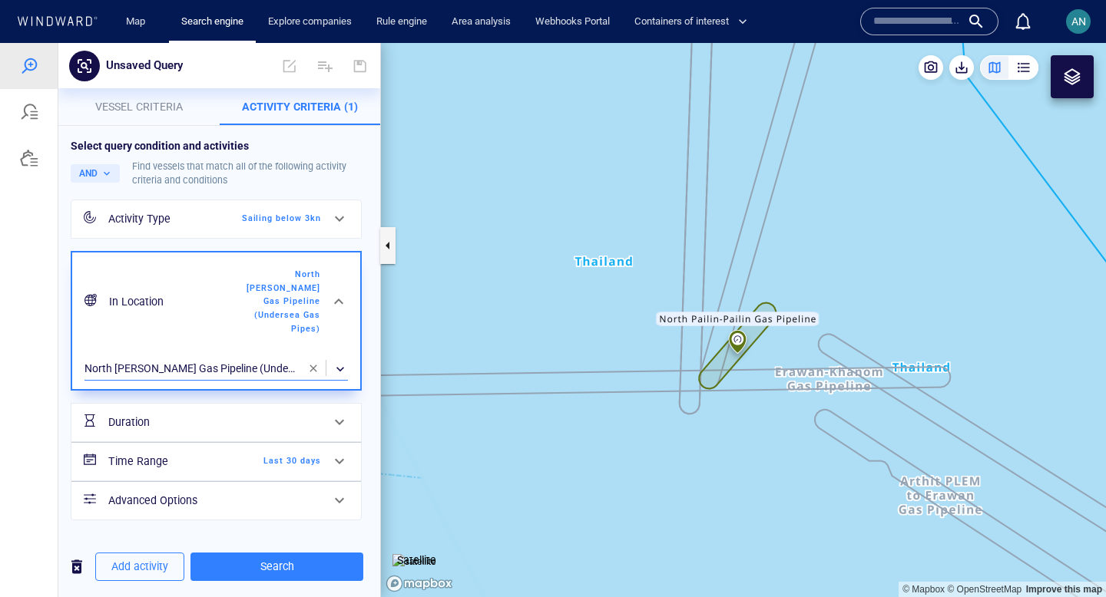
click at [207, 359] on div "​" at bounding box center [215, 369] width 263 height 23
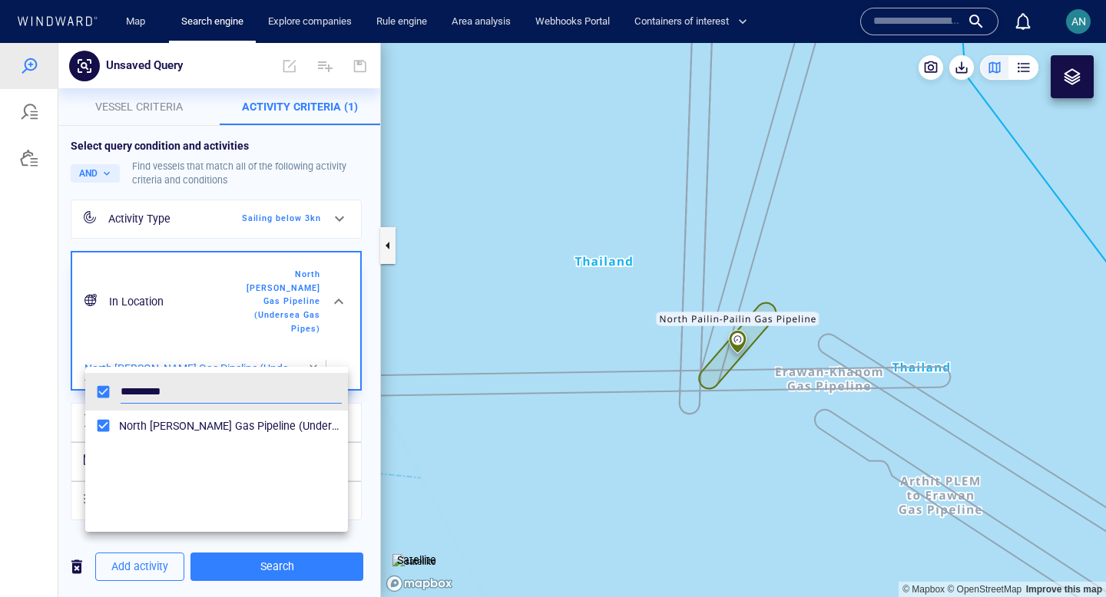
scroll to position [153, 263]
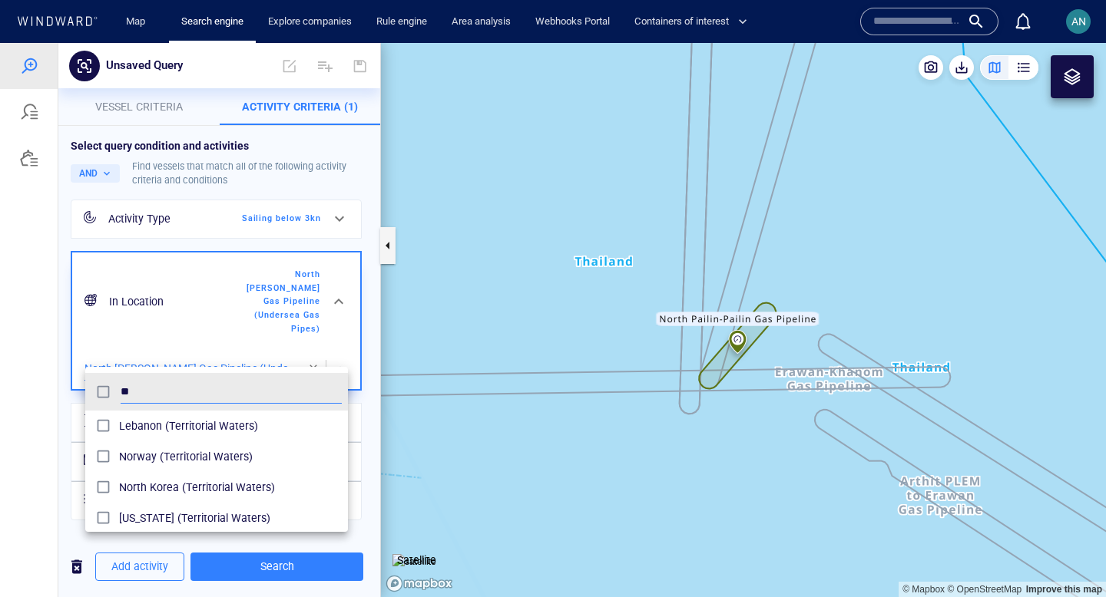
type input "*"
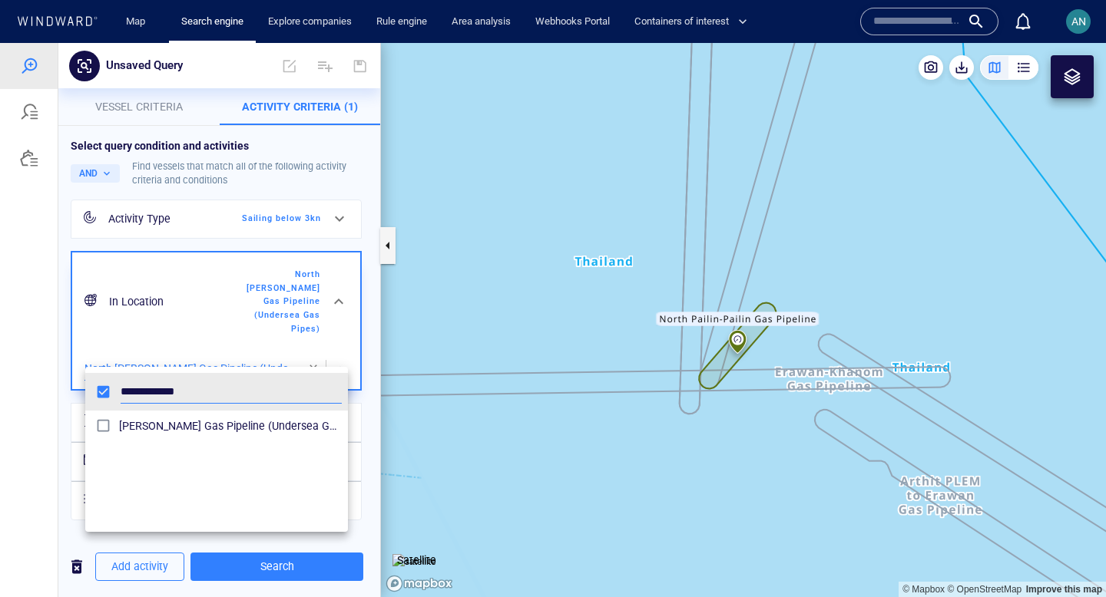
type input "**********"
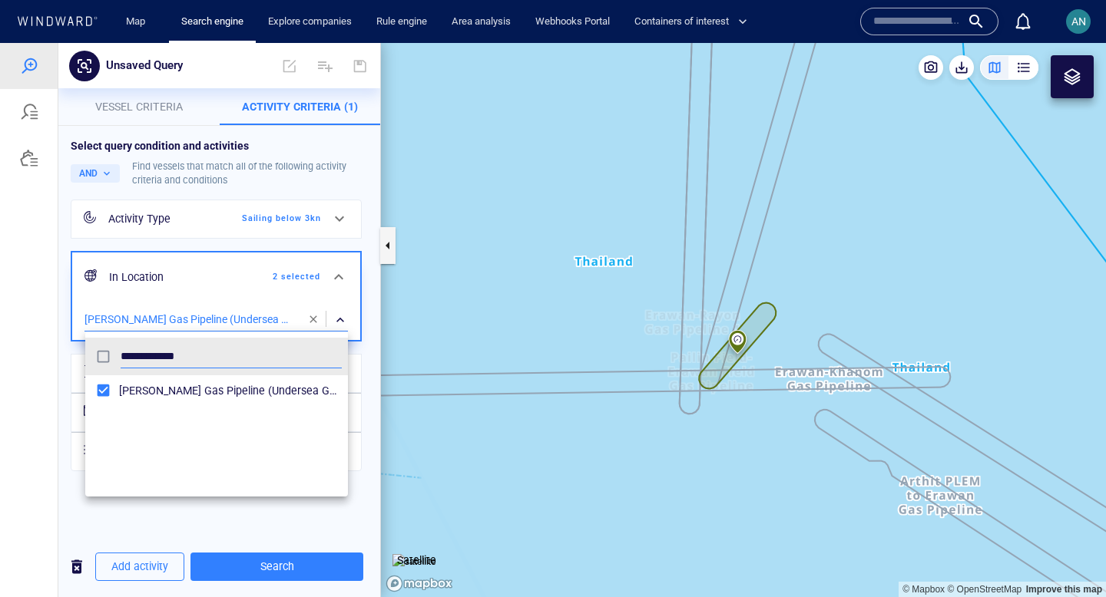
click at [336, 316] on div at bounding box center [553, 320] width 1106 height 554
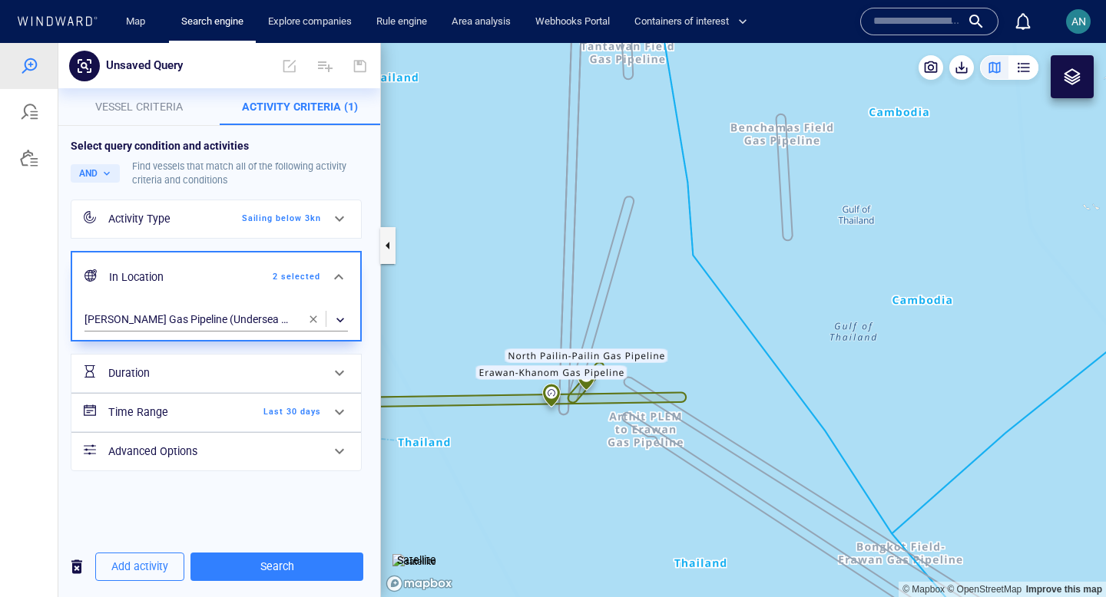
drag, startPoint x: 452, startPoint y: 415, endPoint x: 671, endPoint y: 397, distance: 219.6
click at [671, 397] on canvas "Map" at bounding box center [743, 320] width 725 height 554
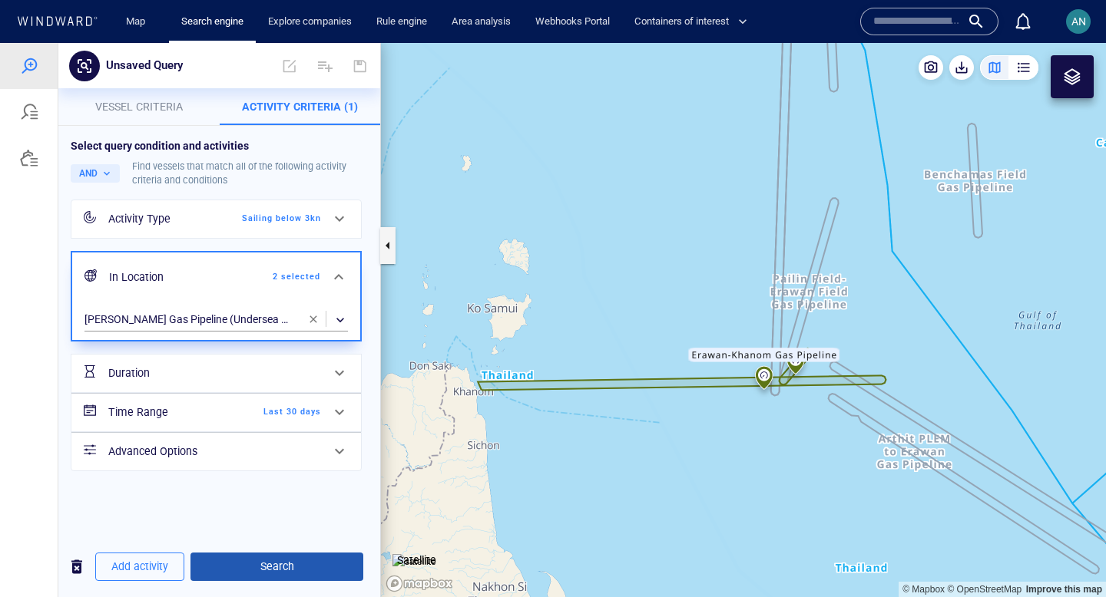
click at [232, 576] on span "Search" at bounding box center [277, 567] width 148 height 19
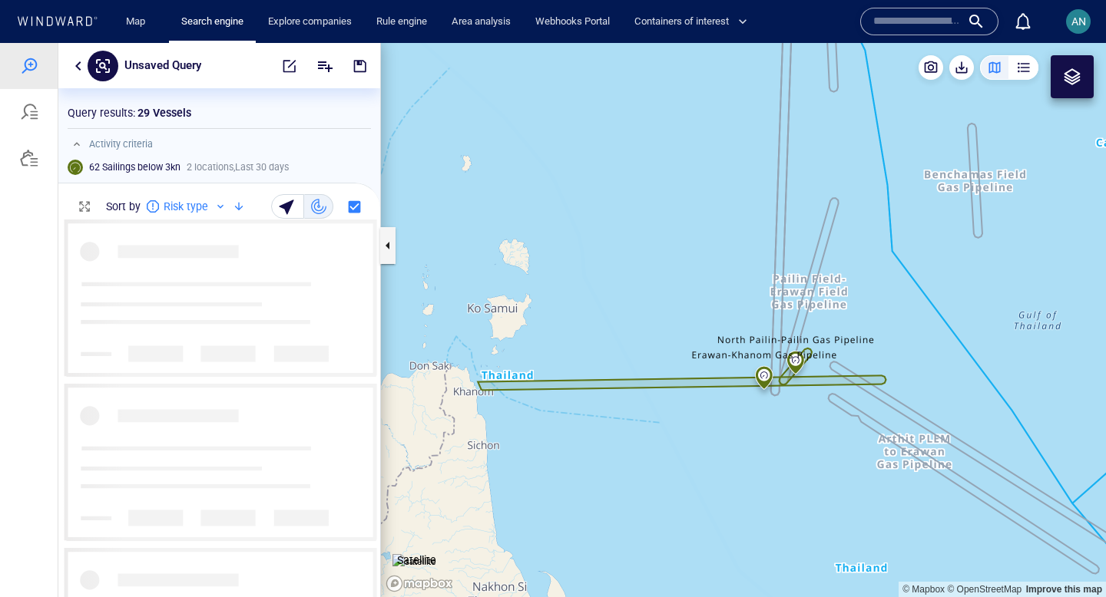
scroll to position [378, 322]
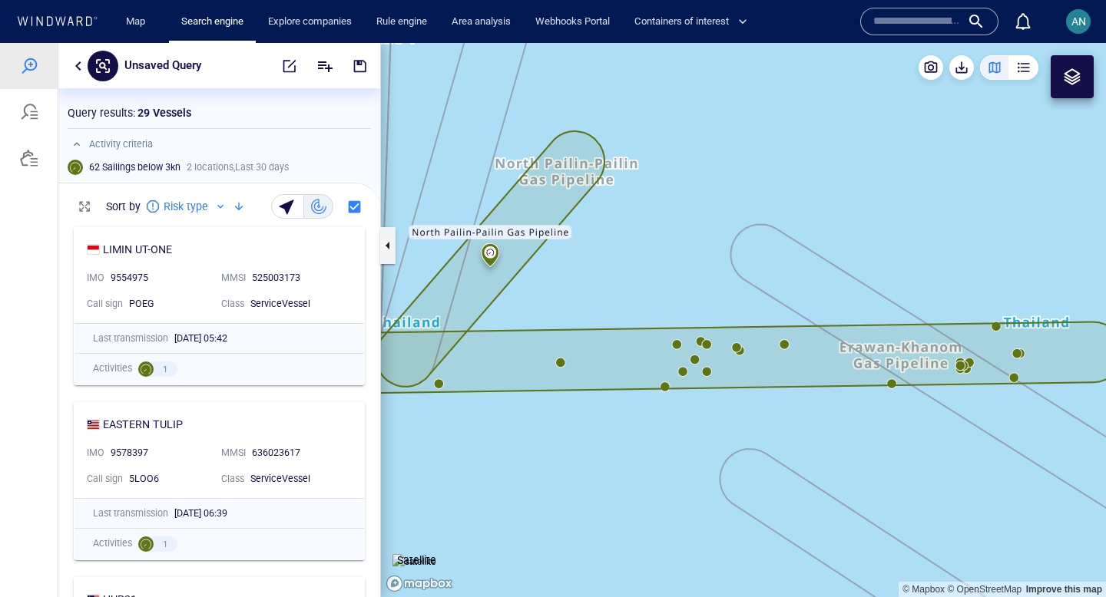
click at [710, 371] on canvas "Map" at bounding box center [743, 320] width 725 height 554
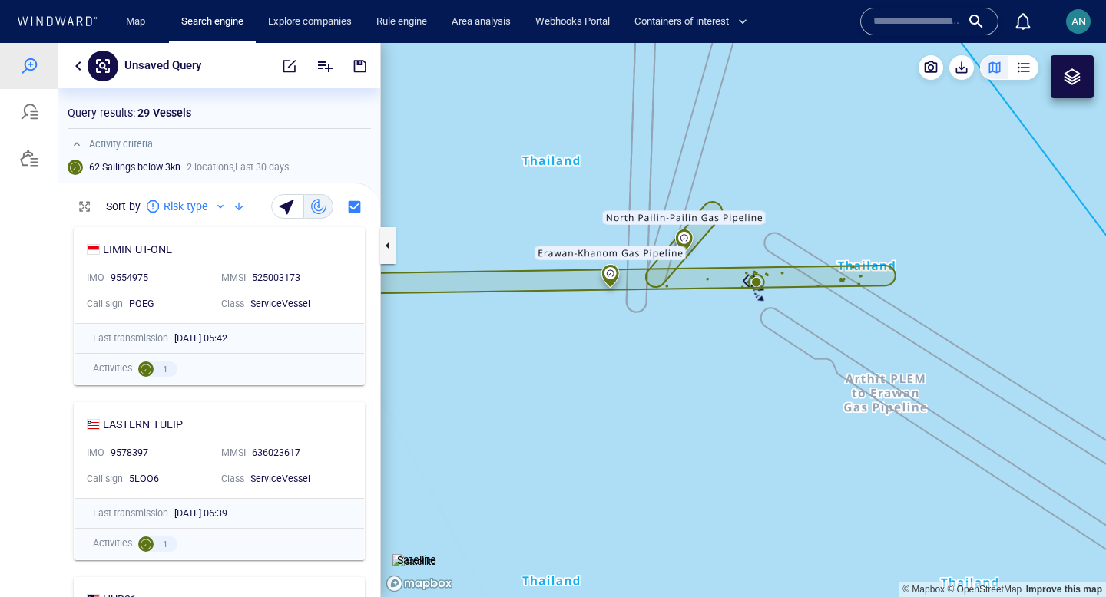
drag, startPoint x: 710, startPoint y: 371, endPoint x: 643, endPoint y: 396, distance: 72.2
click at [643, 396] on canvas "Map" at bounding box center [743, 320] width 725 height 554
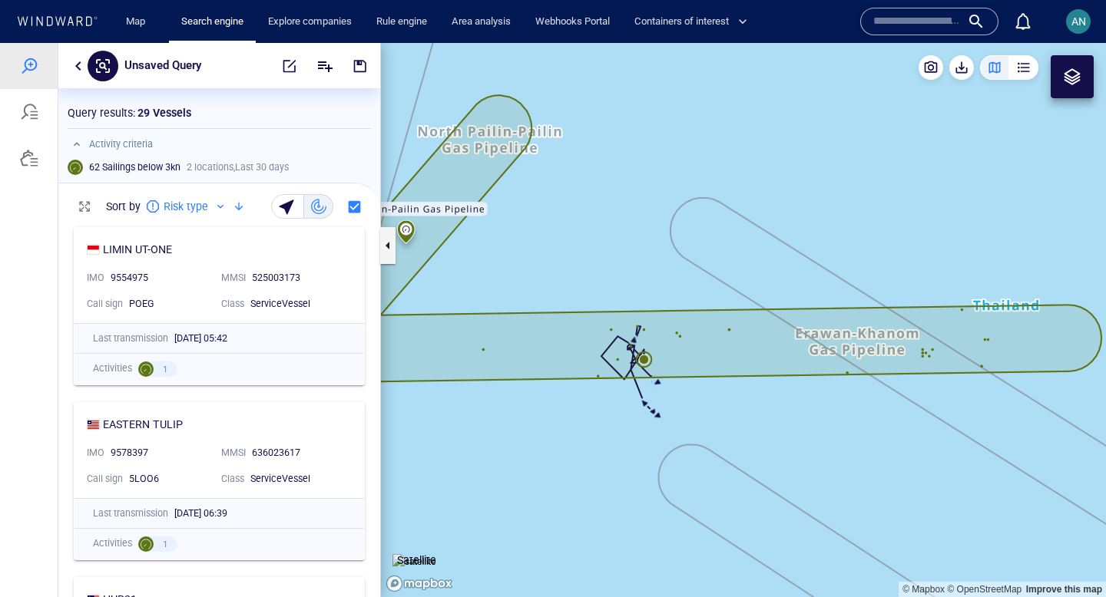
drag, startPoint x: 689, startPoint y: 303, endPoint x: 554, endPoint y: 436, distance: 189.5
click at [554, 436] on canvas "Map" at bounding box center [743, 320] width 725 height 554
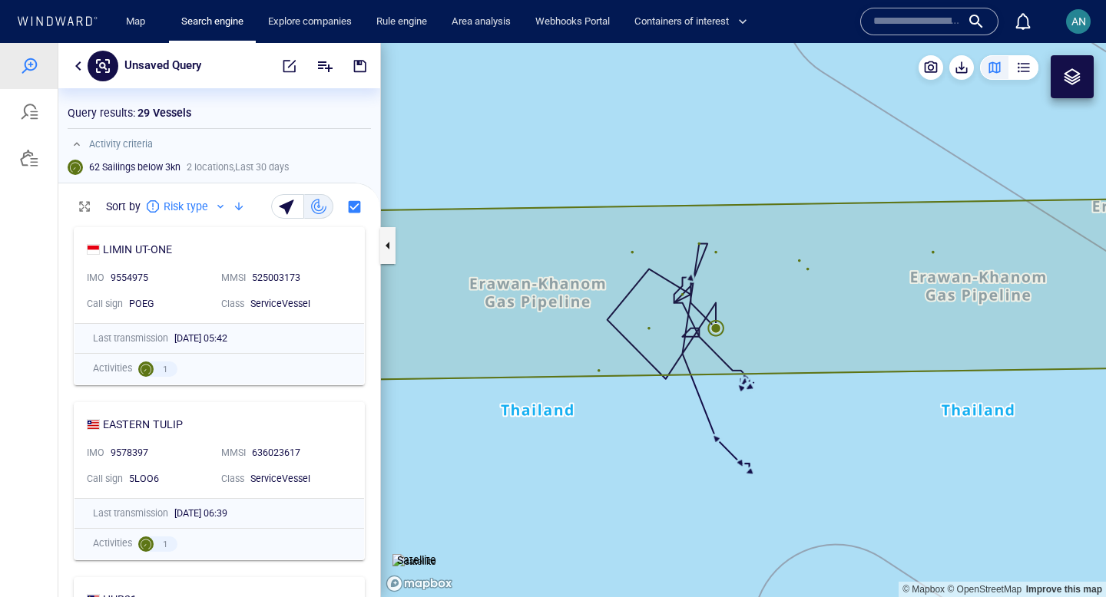
drag, startPoint x: 556, startPoint y: 462, endPoint x: 630, endPoint y: 432, distance: 79.9
click at [630, 432] on canvas "Map" at bounding box center [743, 320] width 725 height 554
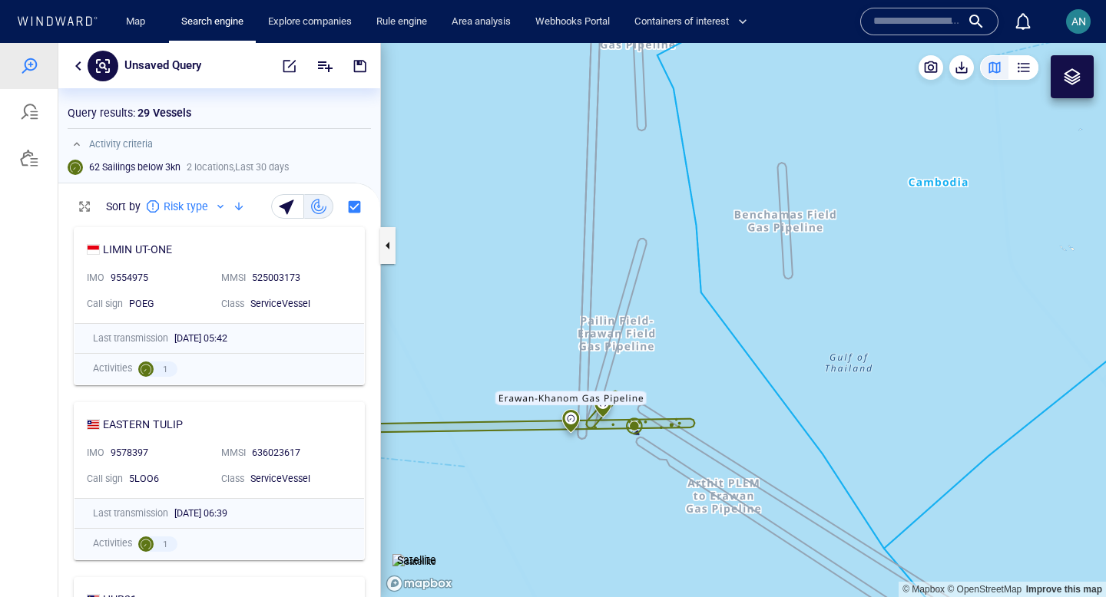
drag, startPoint x: 529, startPoint y: 484, endPoint x: 700, endPoint y: 447, distance: 175.2
click at [700, 447] on canvas "Map" at bounding box center [743, 320] width 725 height 554
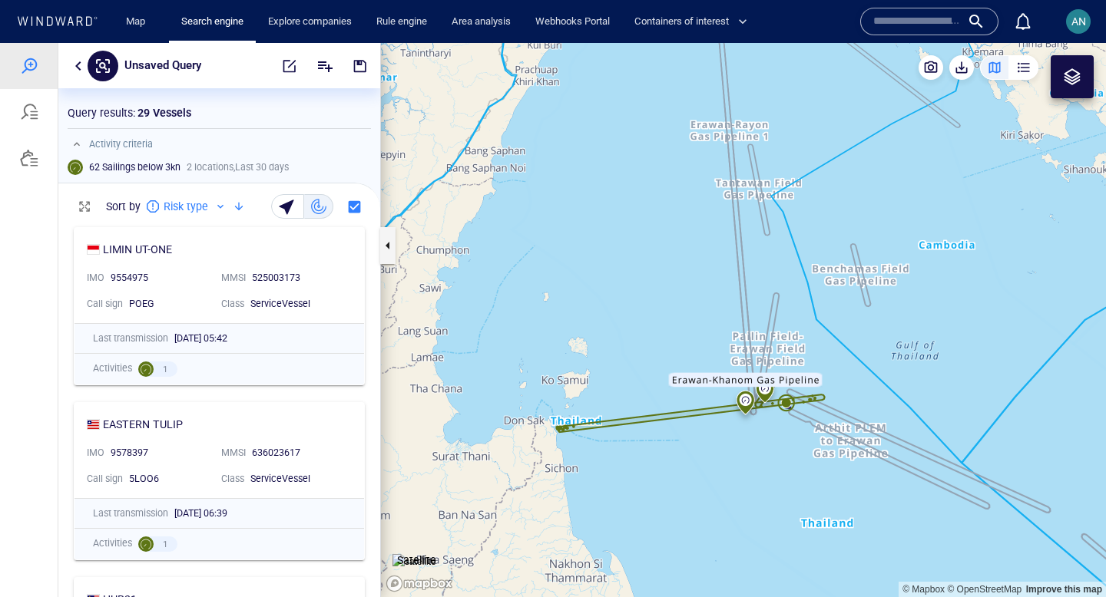
drag, startPoint x: 700, startPoint y: 447, endPoint x: 703, endPoint y: 396, distance: 50.8
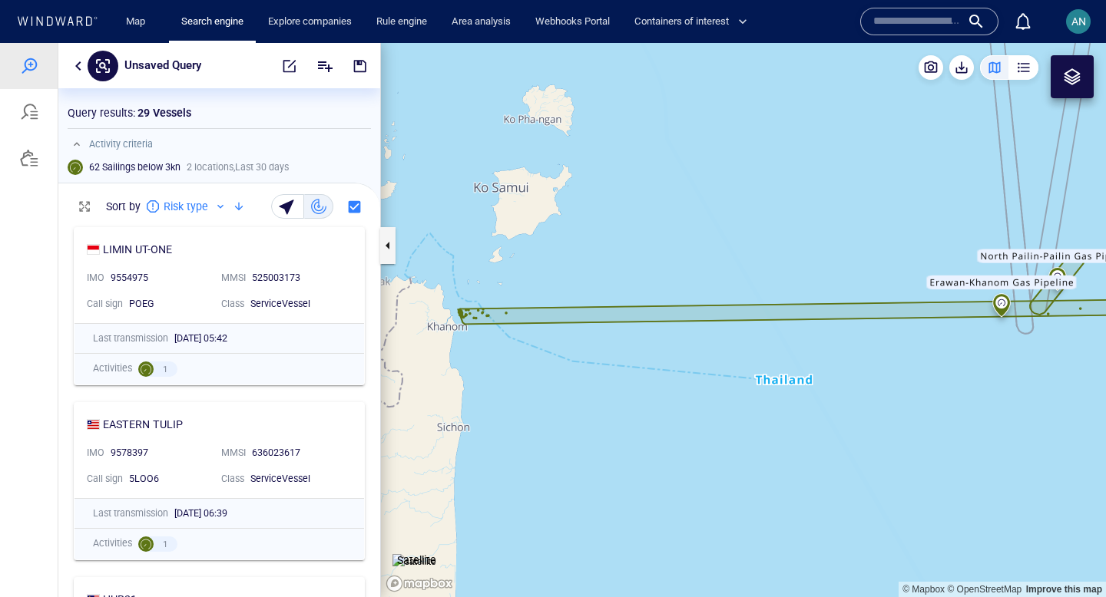
drag, startPoint x: 541, startPoint y: 368, endPoint x: 718, endPoint y: 365, distance: 176.7
click at [719, 364] on canvas "Map" at bounding box center [743, 320] width 725 height 554
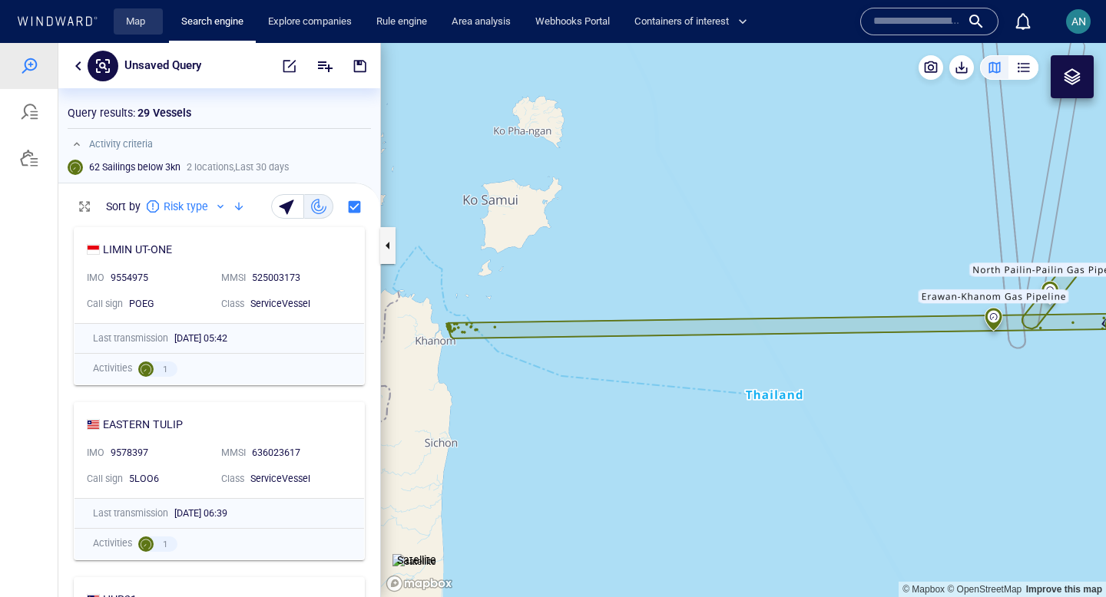
click at [127, 17] on link "Map" at bounding box center [138, 21] width 37 height 27
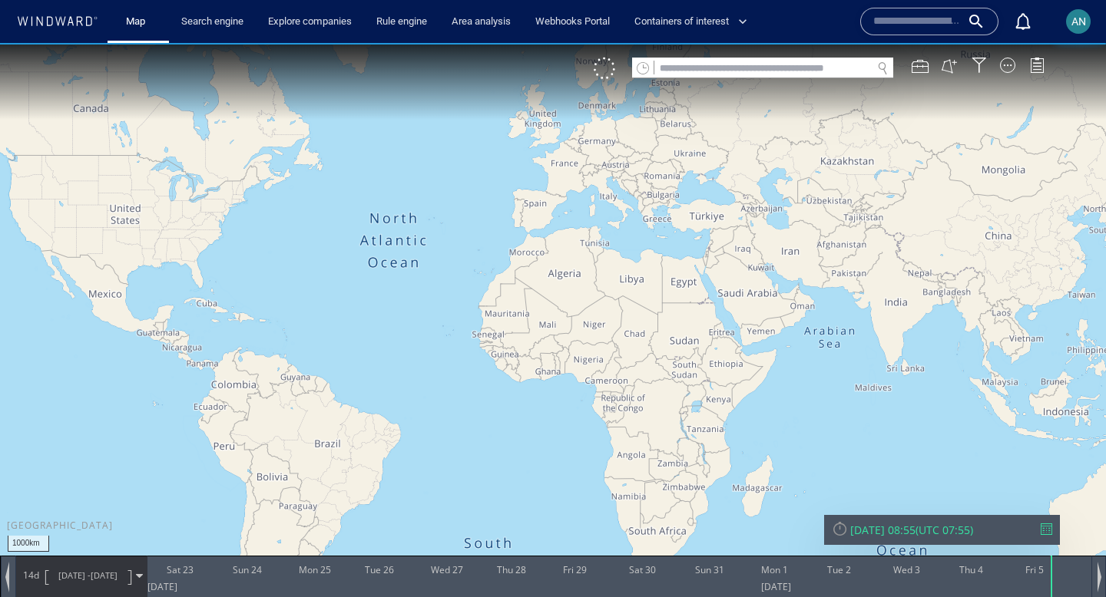
drag, startPoint x: 709, startPoint y: 342, endPoint x: 550, endPoint y: 359, distance: 159.9
click at [550, 359] on canvas "Map" at bounding box center [553, 312] width 1106 height 539
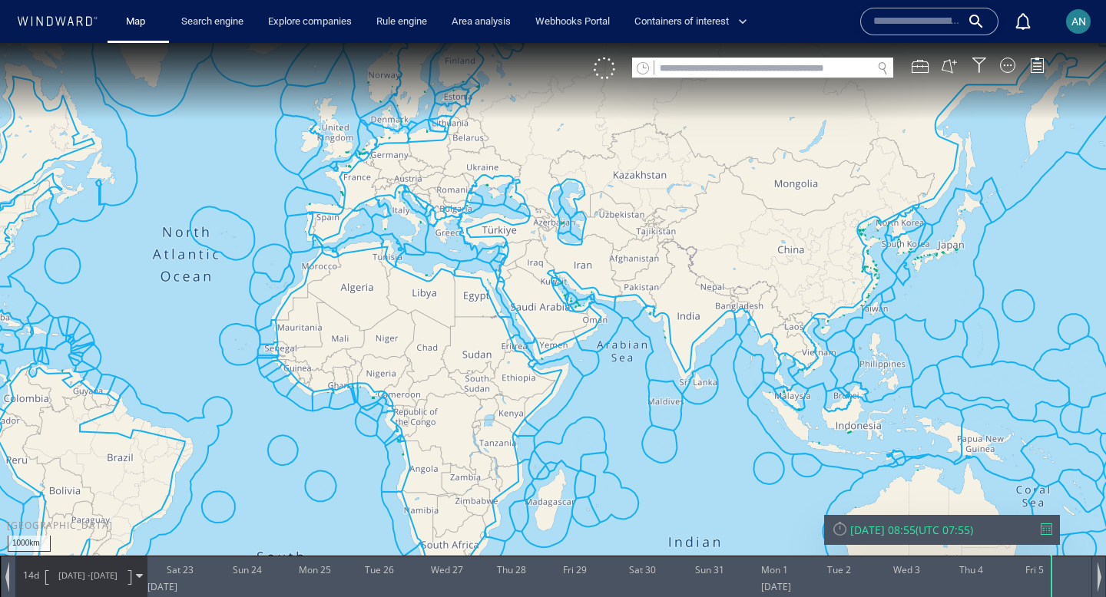
drag, startPoint x: 702, startPoint y: 375, endPoint x: 532, endPoint y: 375, distance: 169.7
click at [532, 375] on canvas "Map" at bounding box center [553, 312] width 1106 height 539
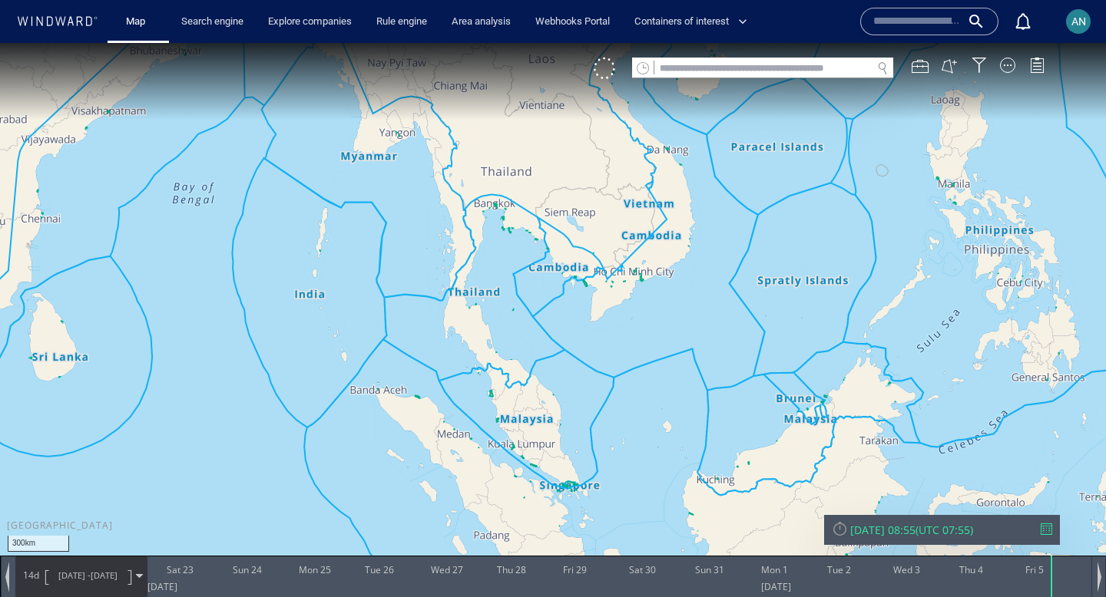
drag, startPoint x: 456, startPoint y: 322, endPoint x: 458, endPoint y: 343, distance: 21.6
click at [458, 343] on canvas "Map" at bounding box center [553, 312] width 1106 height 539
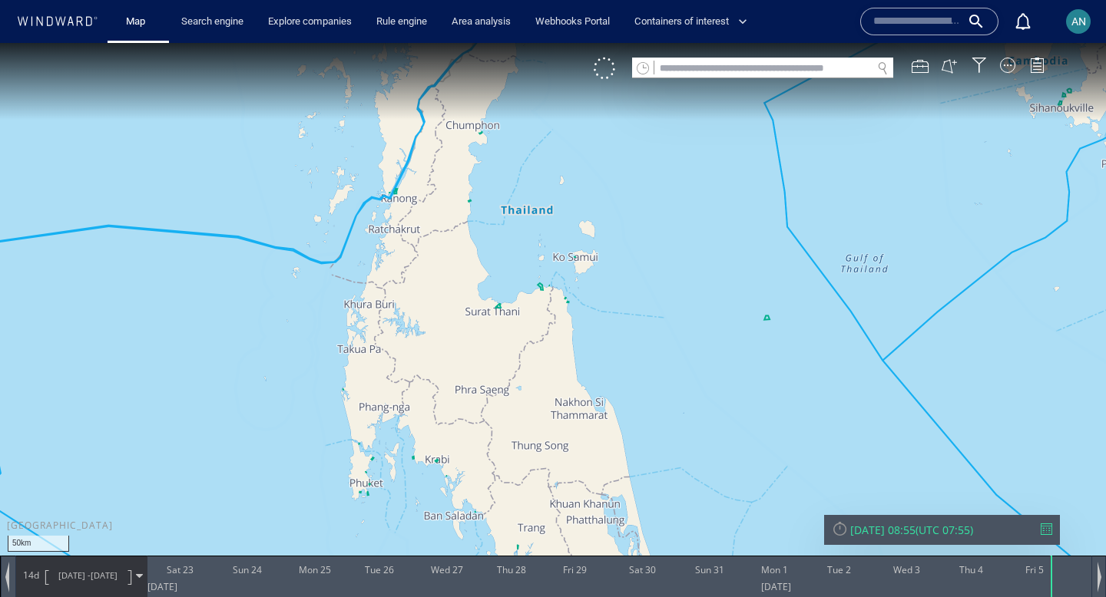
drag, startPoint x: 545, startPoint y: 326, endPoint x: 495, endPoint y: 355, distance: 57.4
click at [495, 355] on canvas "Map" at bounding box center [553, 312] width 1106 height 539
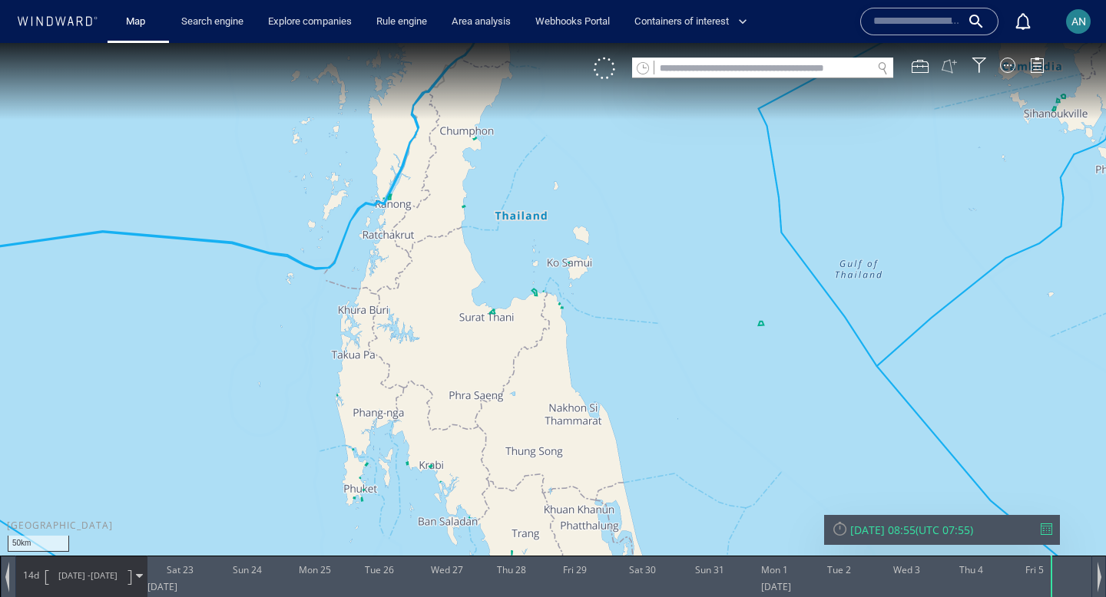
click at [951, 74] on button at bounding box center [949, 66] width 17 height 17
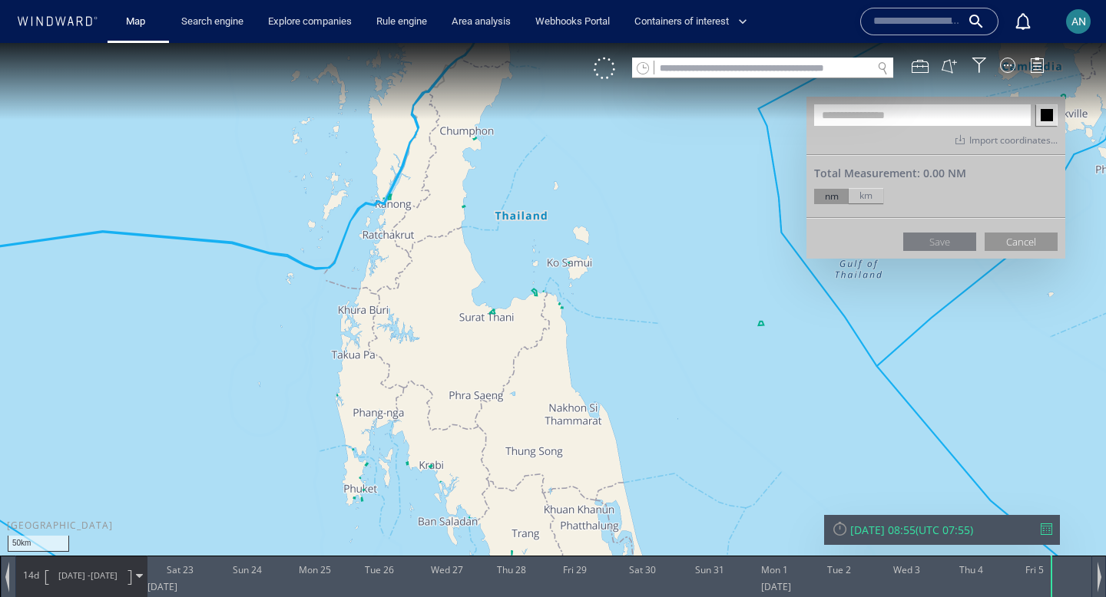
click at [565, 311] on canvas "Map" at bounding box center [553, 312] width 1106 height 539
click at [654, 247] on canvas "Map" at bounding box center [553, 312] width 1106 height 539
click at [696, 247] on canvas "Map" at bounding box center [553, 312] width 1106 height 539
click at [696, 256] on canvas "Map" at bounding box center [553, 312] width 1106 height 539
click at [662, 256] on canvas "Map" at bounding box center [553, 312] width 1106 height 539
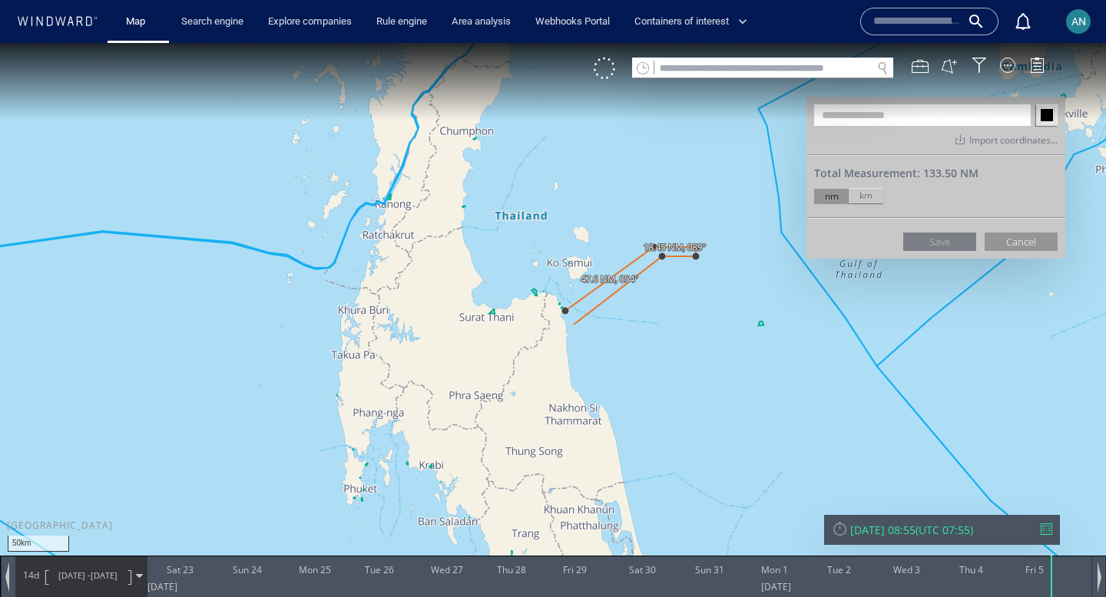
click at [573, 323] on canvas "Map" at bounding box center [553, 312] width 1106 height 539
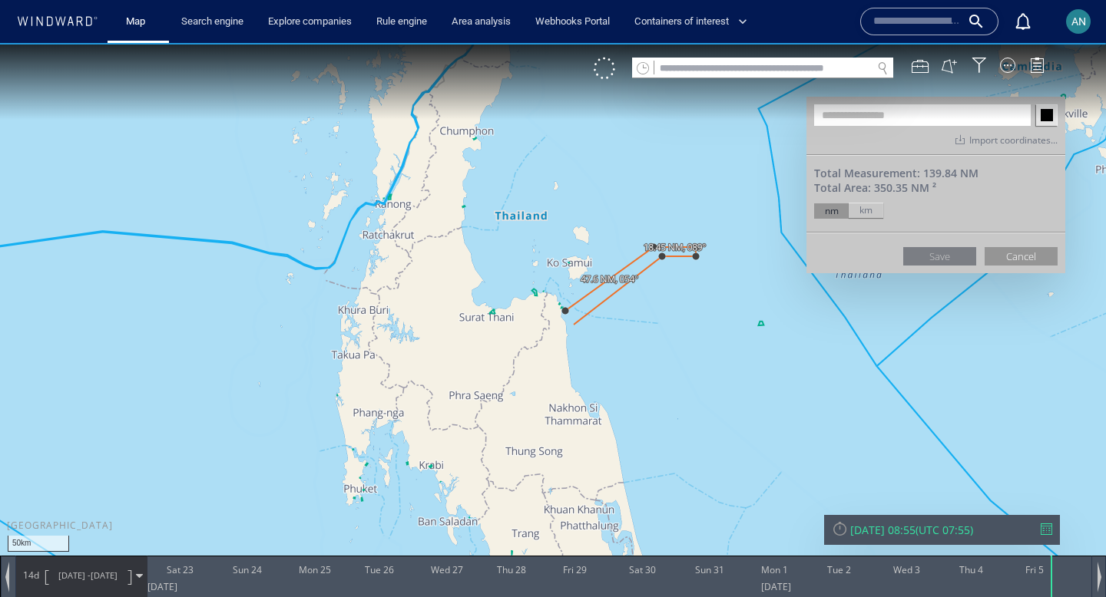
click at [571, 315] on canvas "Map" at bounding box center [553, 312] width 1106 height 539
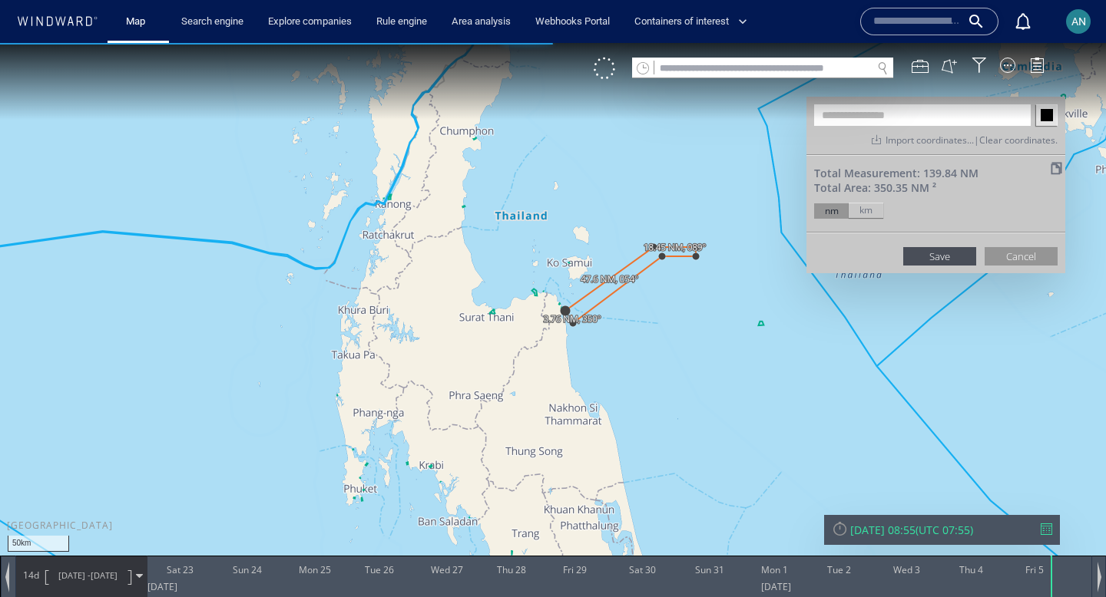
click at [571, 315] on canvas "Map" at bounding box center [553, 312] width 1106 height 539
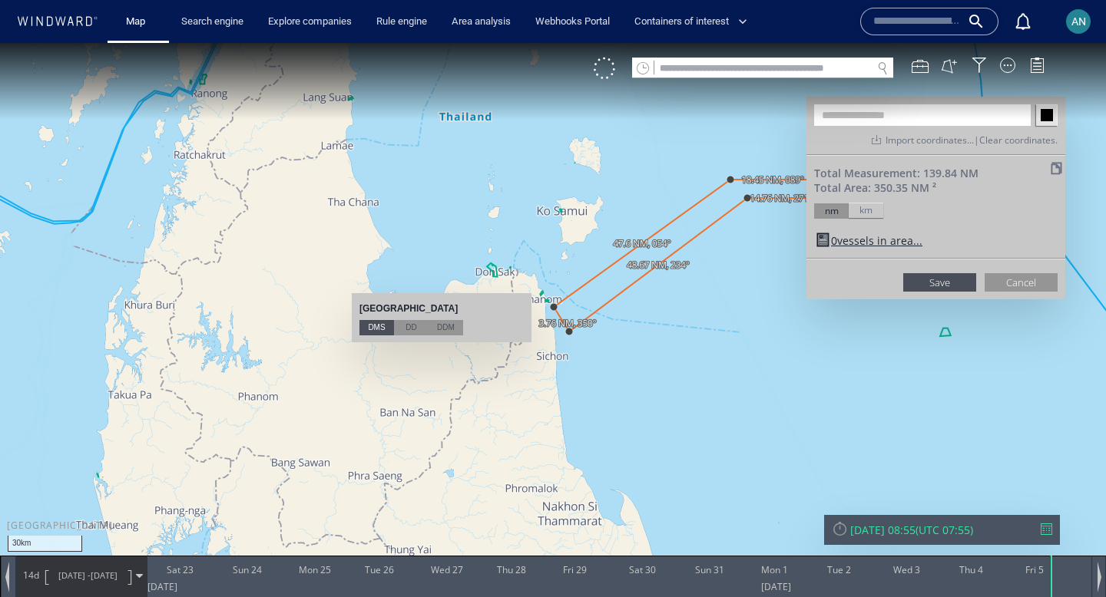
drag, startPoint x: 710, startPoint y: 334, endPoint x: 587, endPoint y: 384, distance: 133.3
click at [587, 384] on canvas "Map" at bounding box center [553, 312] width 1106 height 539
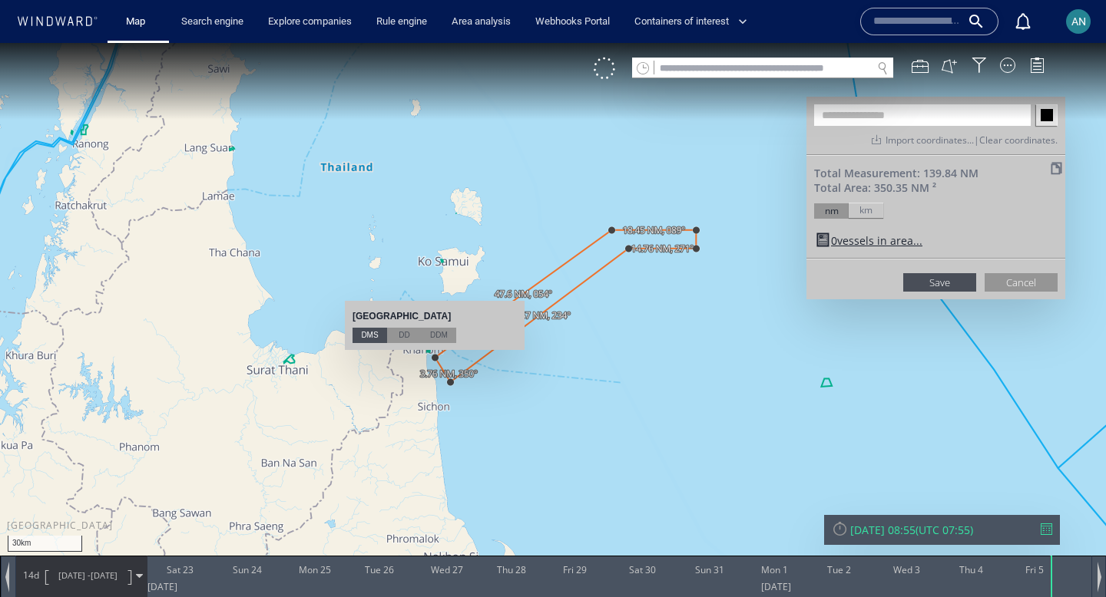
click at [587, 384] on canvas "Map" at bounding box center [553, 312] width 1106 height 539
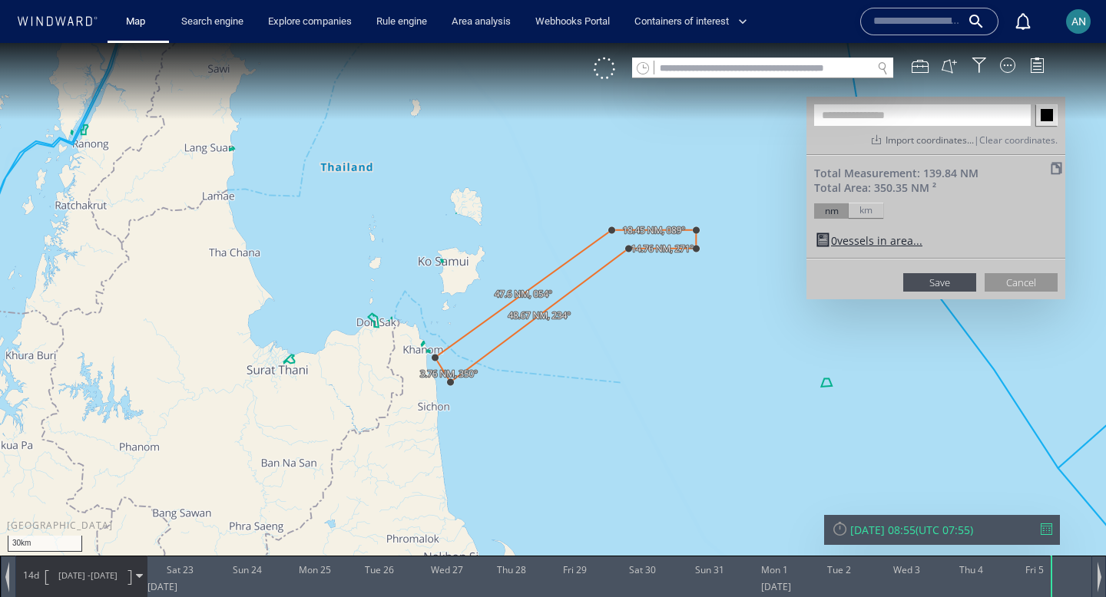
click at [915, 138] on span "Import coordinates." at bounding box center [927, 140] width 84 height 13
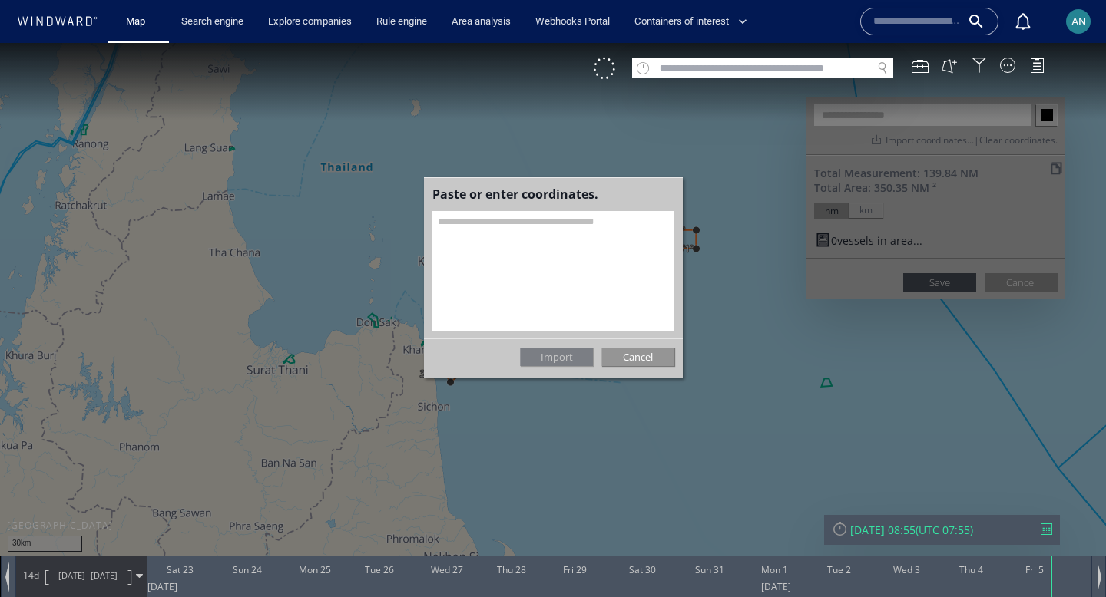
click at [553, 230] on textarea at bounding box center [553, 271] width 243 height 121
click at [625, 356] on div "Cancel" at bounding box center [637, 357] width 73 height 18
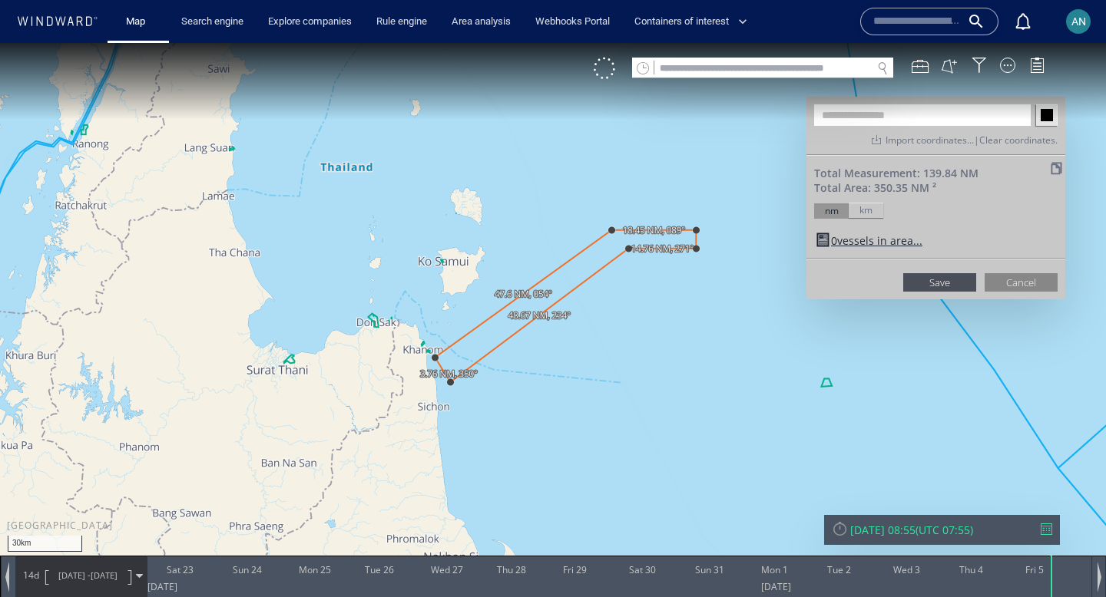
click at [1038, 277] on button "Cancel" at bounding box center [1020, 282] width 73 height 18
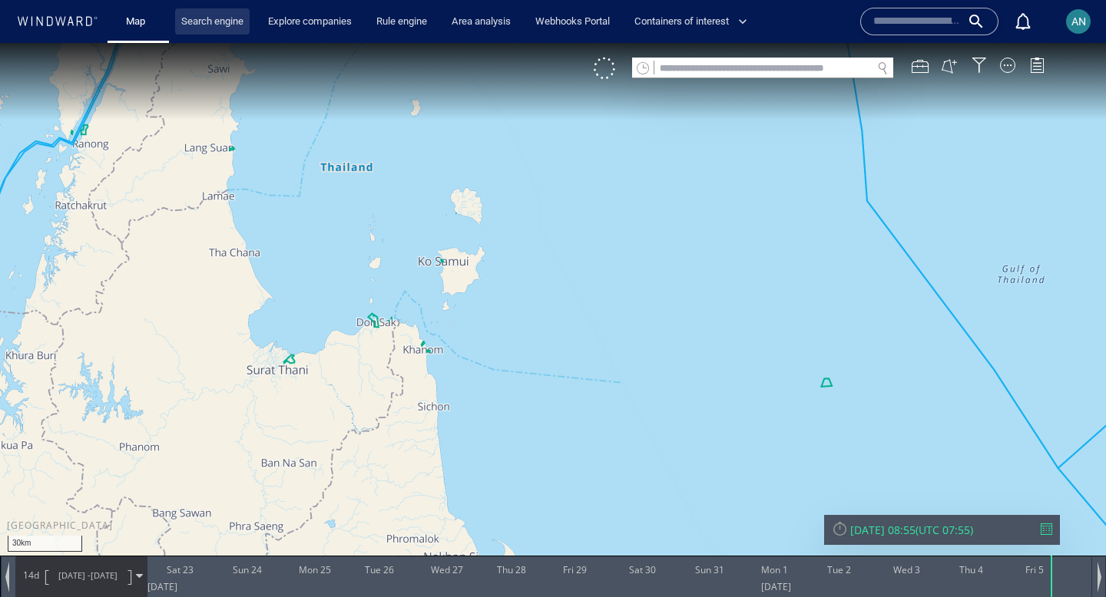
click at [215, 31] on link "Search engine" at bounding box center [212, 21] width 74 height 27
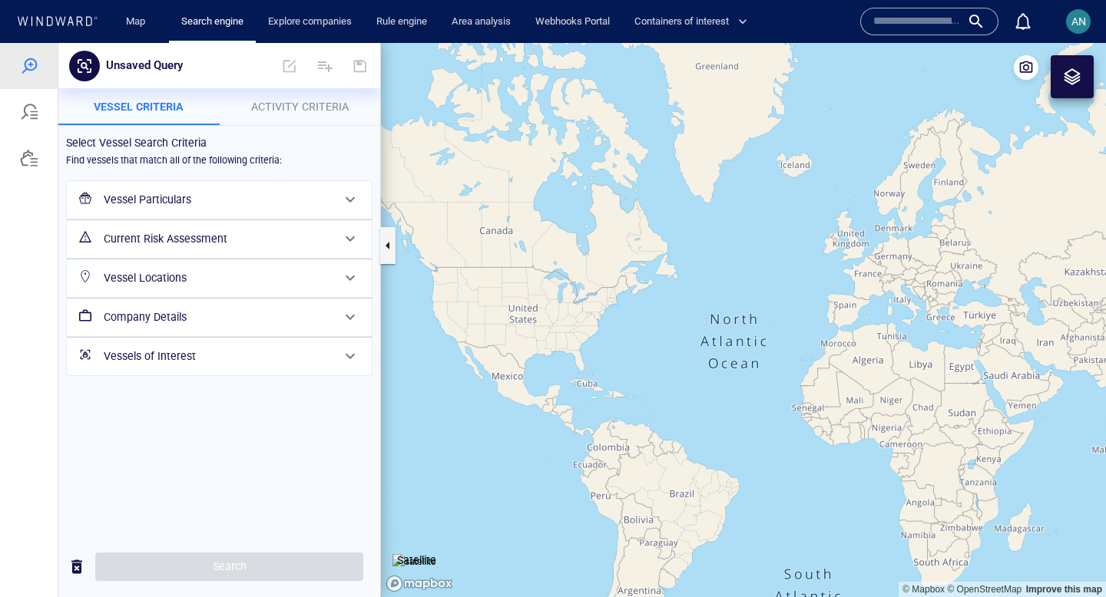
drag, startPoint x: 837, startPoint y: 342, endPoint x: 679, endPoint y: 342, distance: 158.2
click at [679, 342] on canvas "Map" at bounding box center [743, 320] width 725 height 554
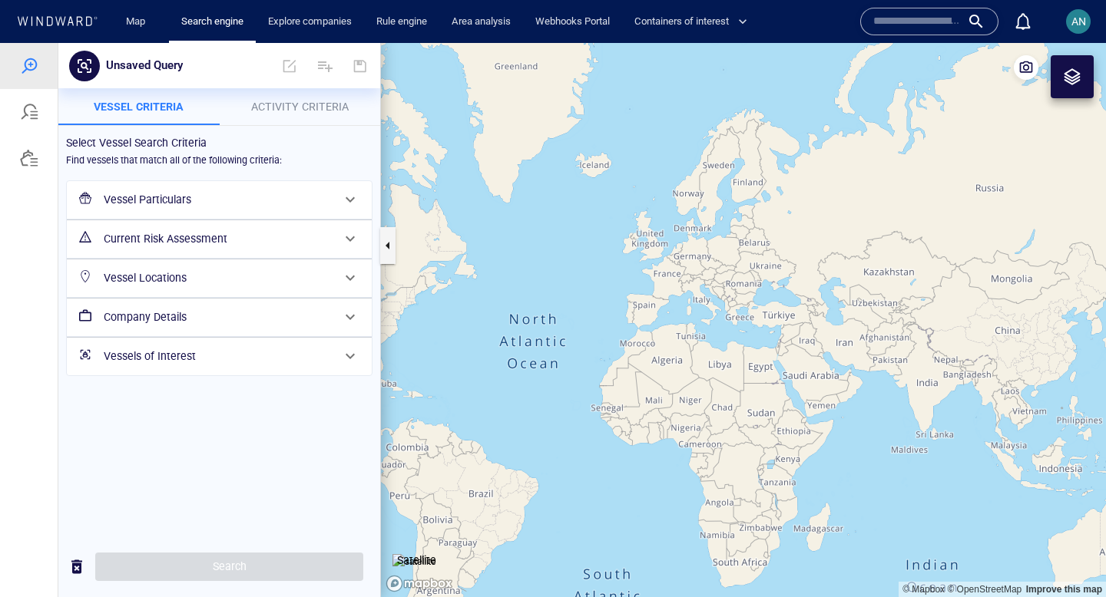
drag, startPoint x: 819, startPoint y: 356, endPoint x: 688, endPoint y: 327, distance: 133.6
click at [689, 327] on canvas "Map" at bounding box center [743, 320] width 725 height 554
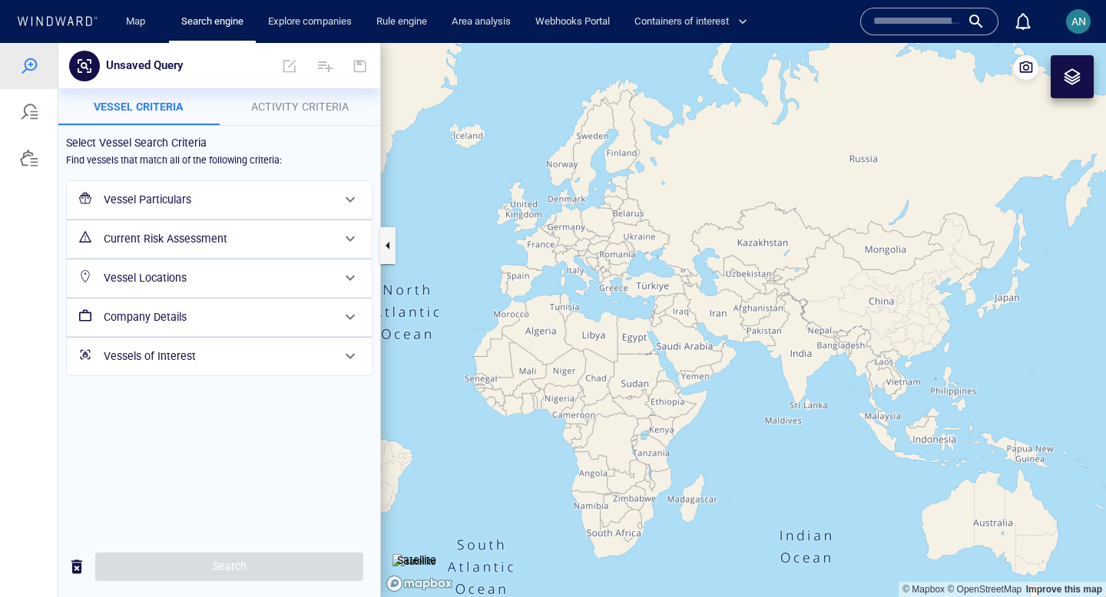
drag, startPoint x: 729, startPoint y: 346, endPoint x: 620, endPoint y: 326, distance: 110.1
click at [620, 327] on canvas "Map" at bounding box center [743, 320] width 725 height 554
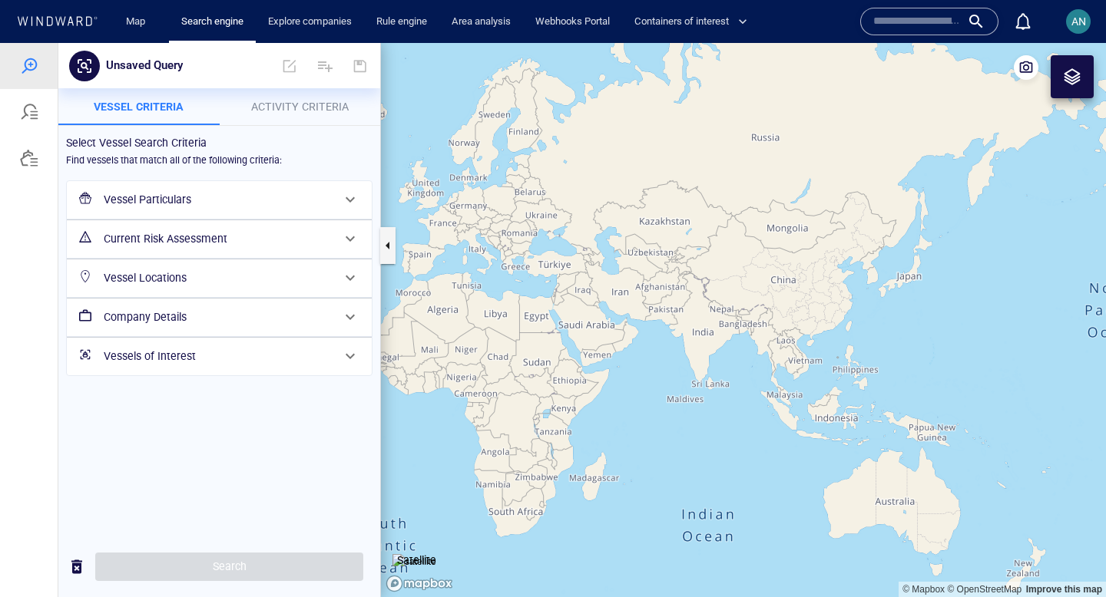
drag, startPoint x: 785, startPoint y: 389, endPoint x: 733, endPoint y: 385, distance: 51.7
click at [733, 385] on canvas "Map" at bounding box center [743, 320] width 725 height 554
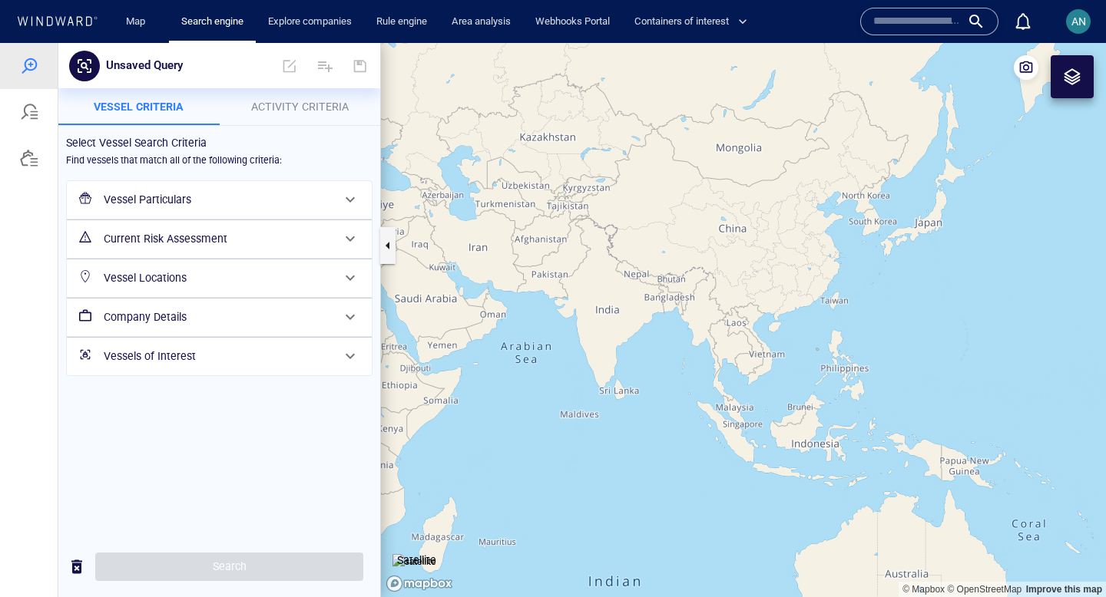
drag, startPoint x: 608, startPoint y: 439, endPoint x: 624, endPoint y: 387, distance: 54.4
click at [621, 387] on canvas "Map" at bounding box center [743, 320] width 725 height 554
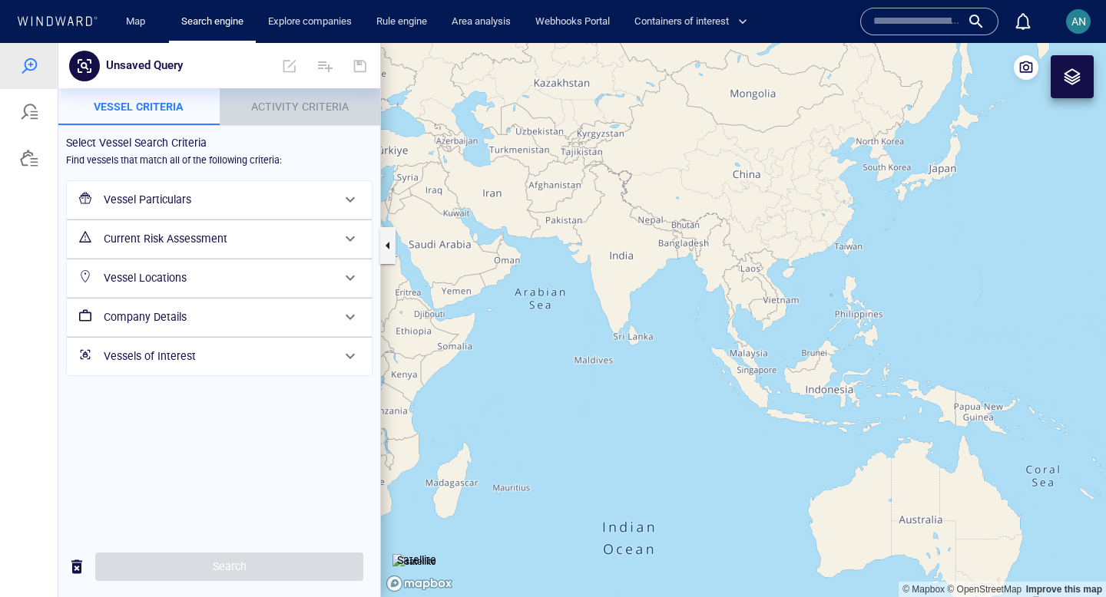
click at [296, 111] on span "Activity Criteria" at bounding box center [300, 107] width 98 height 12
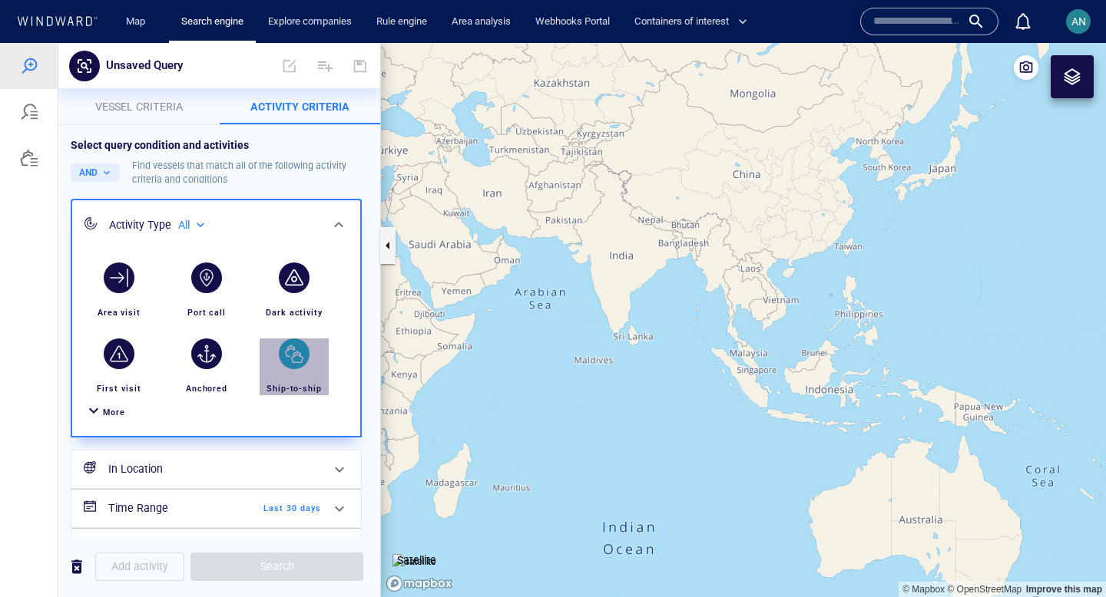
click at [300, 357] on div "button" at bounding box center [294, 354] width 31 height 31
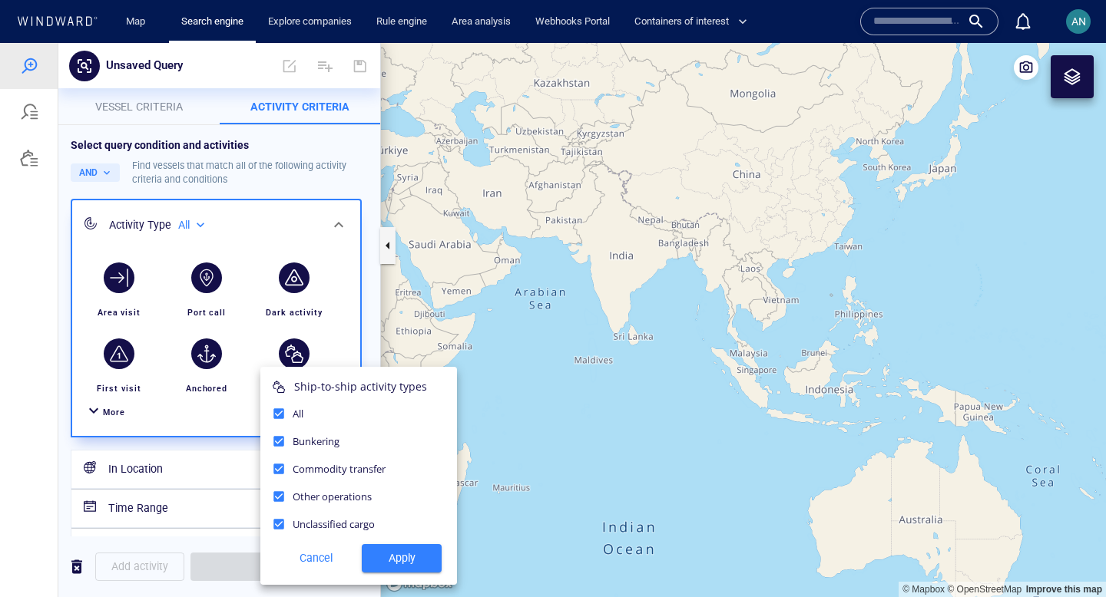
drag, startPoint x: 571, startPoint y: 435, endPoint x: 686, endPoint y: 387, distance: 124.6
click at [686, 387] on div at bounding box center [553, 320] width 1106 height 554
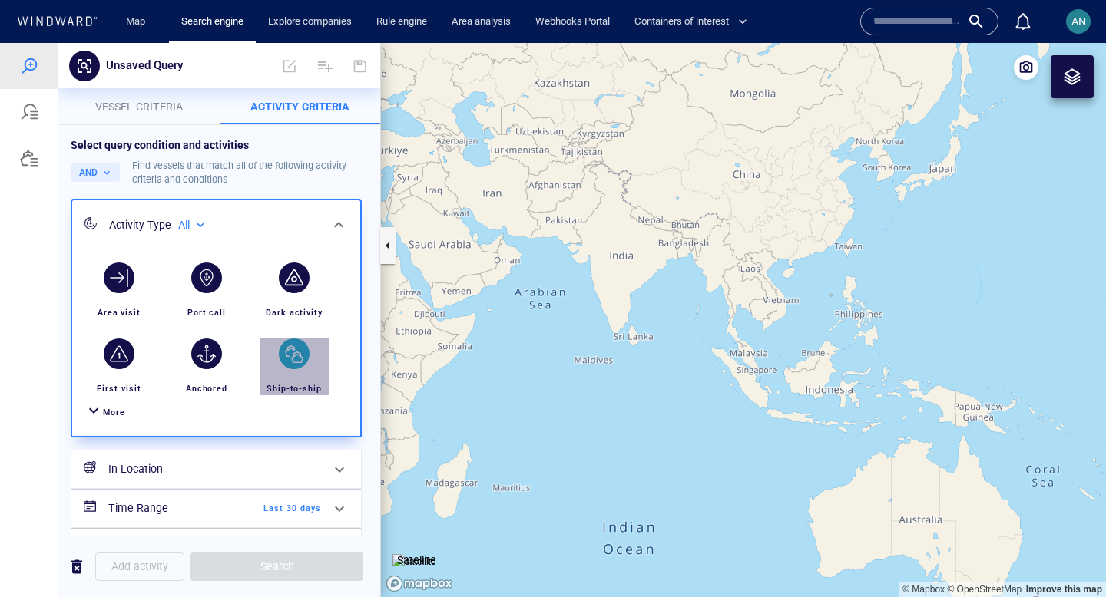
click at [290, 355] on div "button" at bounding box center [294, 354] width 31 height 31
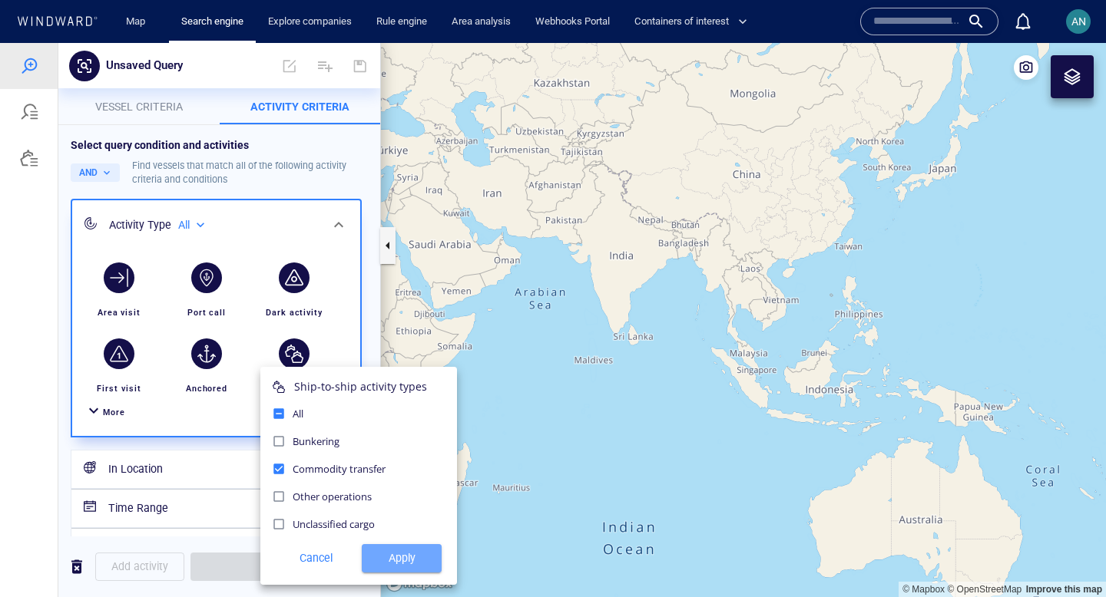
click at [388, 555] on span "Apply" at bounding box center [401, 558] width 55 height 19
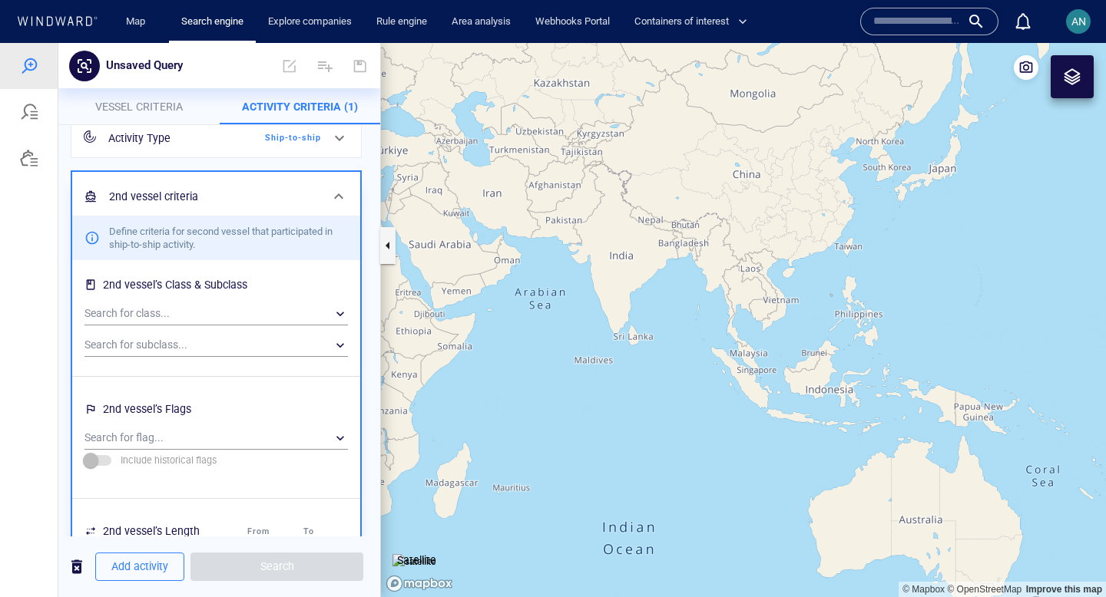
scroll to position [82, 0]
drag, startPoint x: 458, startPoint y: 237, endPoint x: 507, endPoint y: 248, distance: 49.6
click at [508, 248] on canvas "Map" at bounding box center [743, 320] width 725 height 554
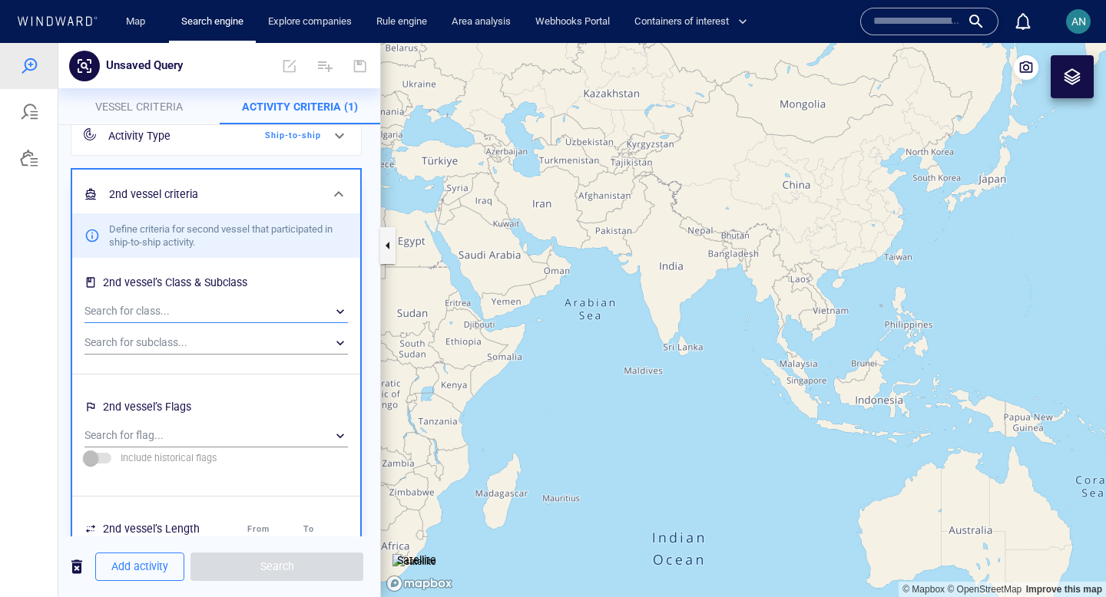
click at [221, 311] on div "​" at bounding box center [215, 311] width 263 height 23
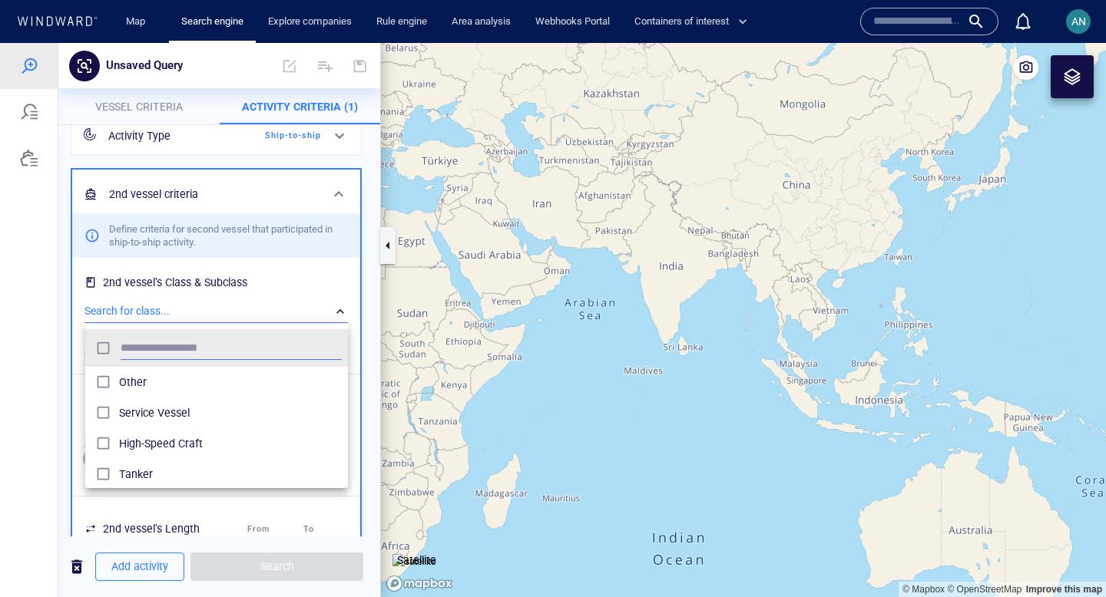
scroll to position [153, 263]
click at [221, 311] on div at bounding box center [553, 320] width 1106 height 554
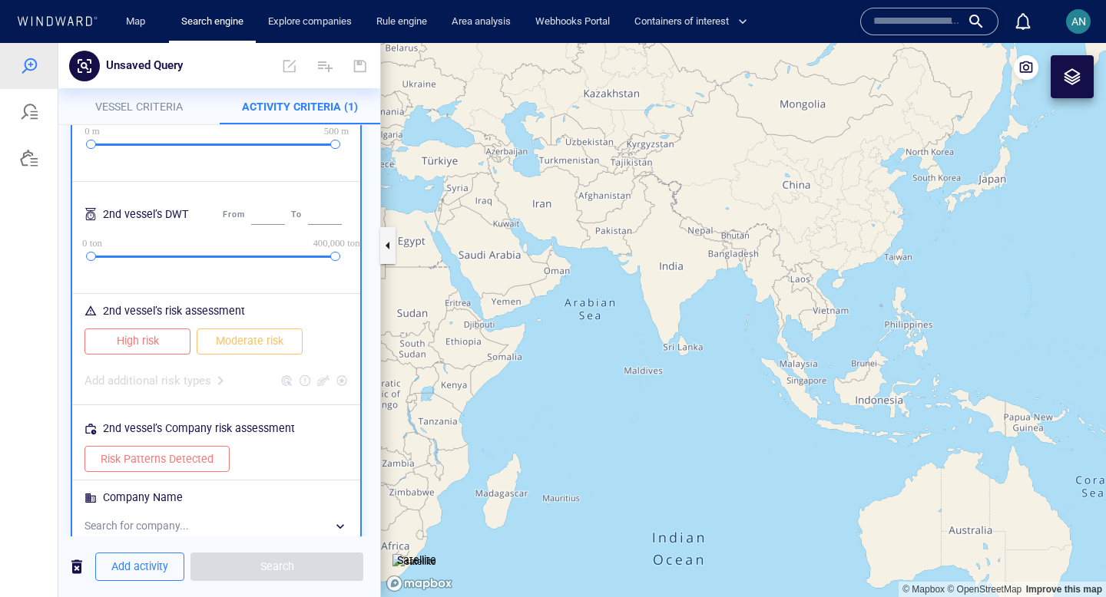
scroll to position [510, 0]
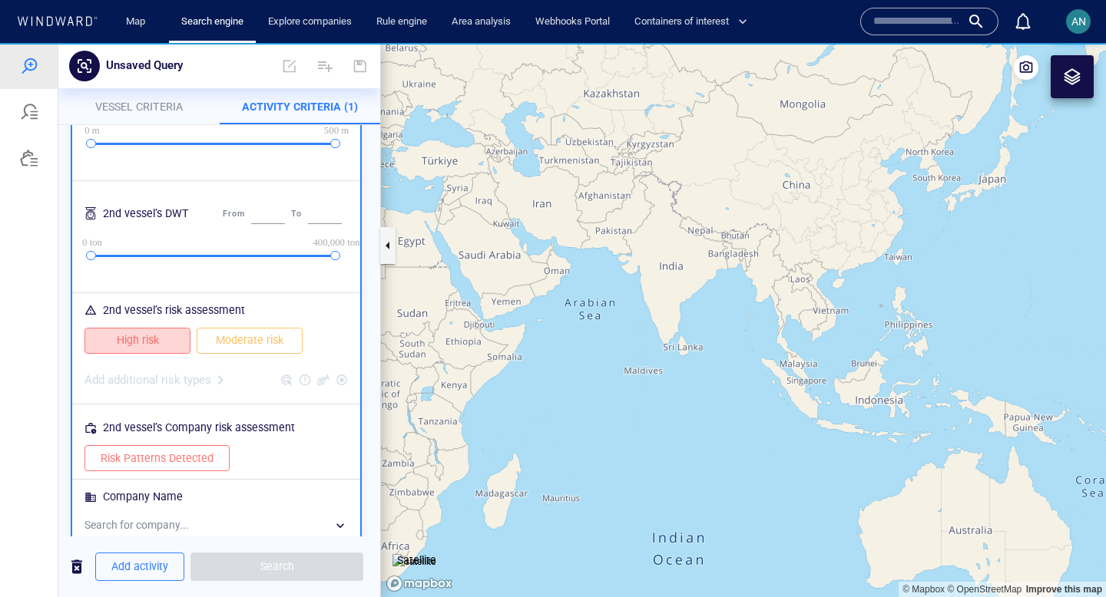
click at [170, 333] on span "High risk" at bounding box center [138, 340] width 74 height 19
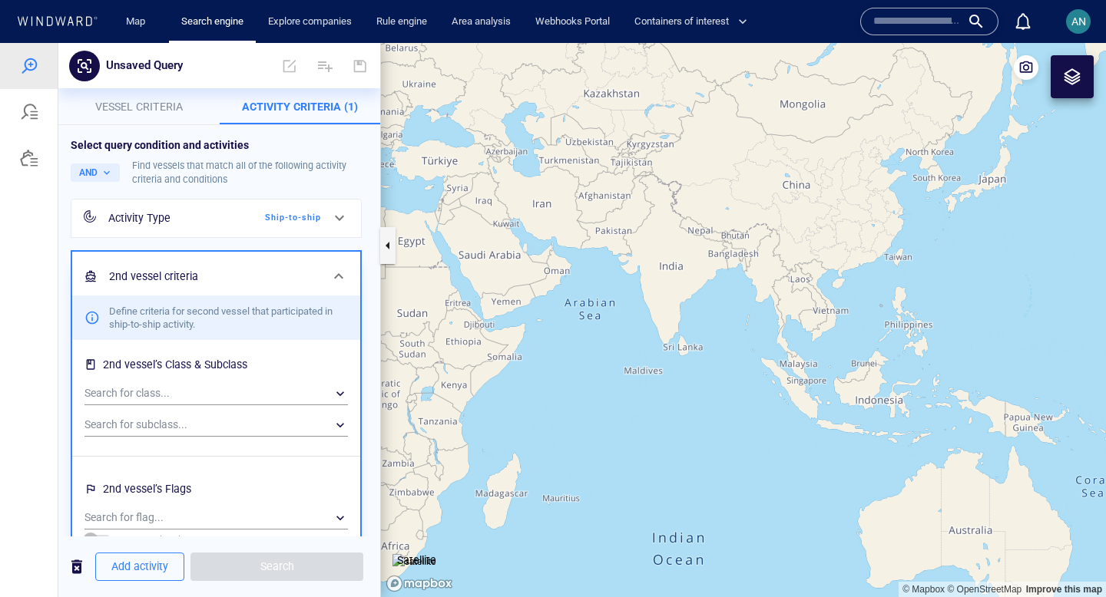
click at [336, 282] on icon at bounding box center [338, 276] width 18 height 18
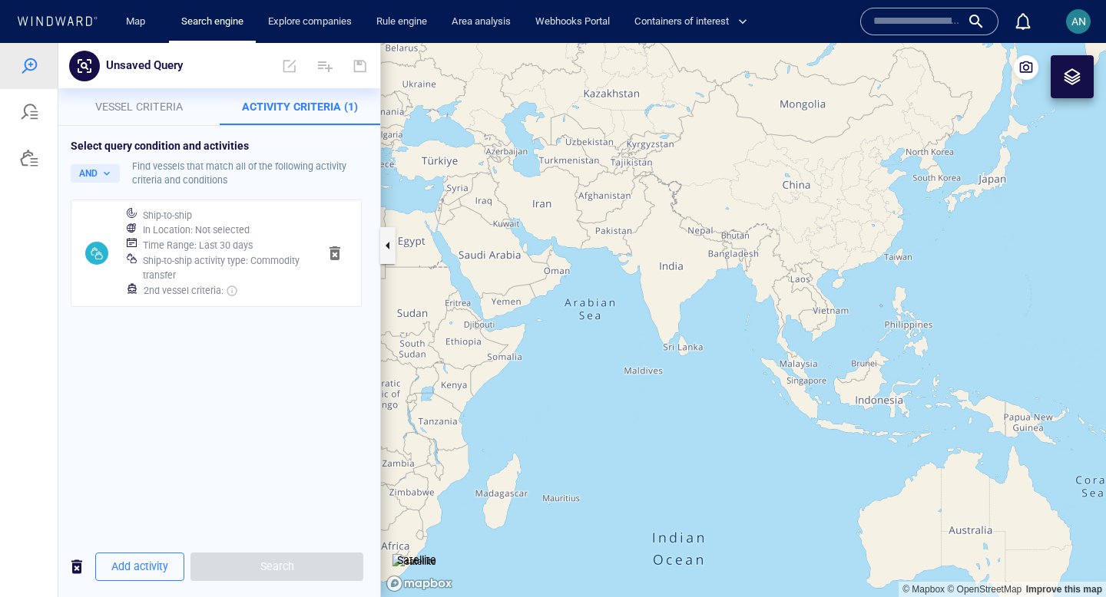
click at [250, 253] on h6 "Ship-to-ship activity type : Commodity transfer" at bounding box center [224, 268] width 163 height 30
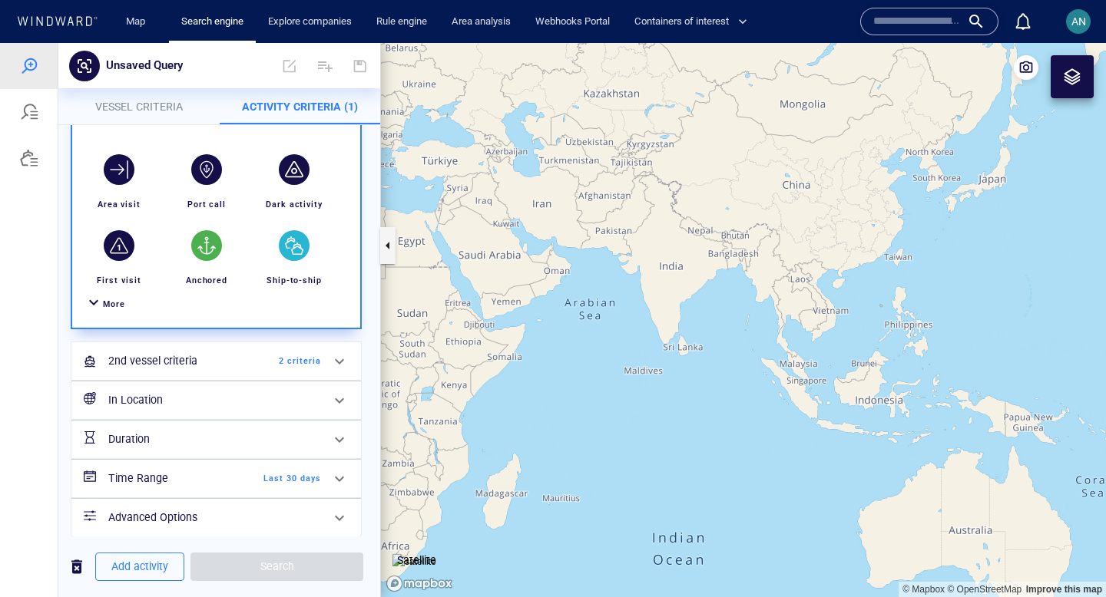
scroll to position [121, 0]
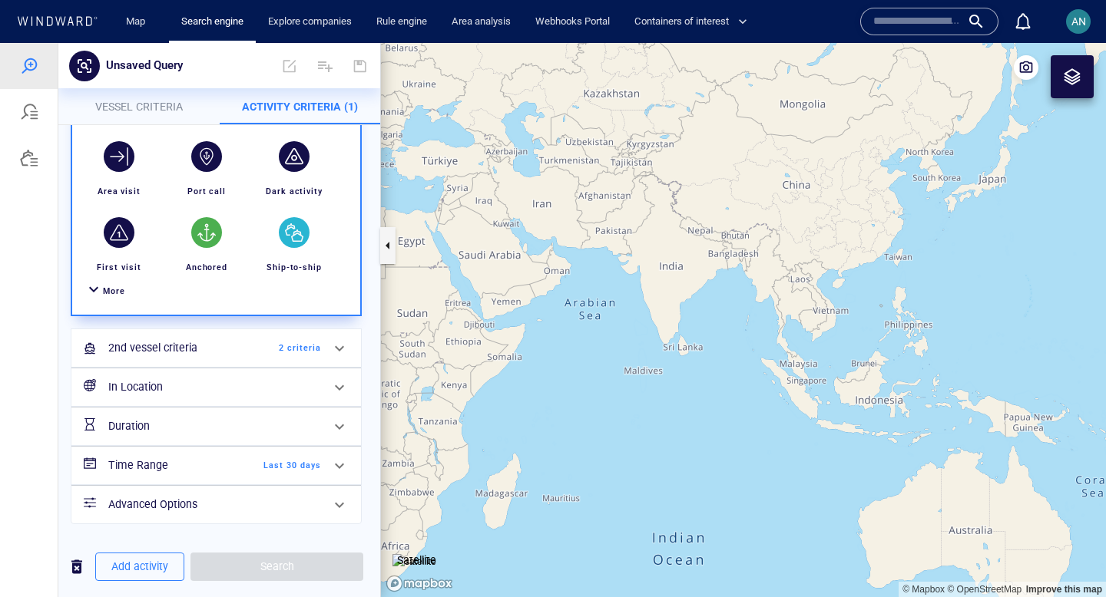
click at [243, 389] on h6 "In Location" at bounding box center [214, 387] width 213 height 19
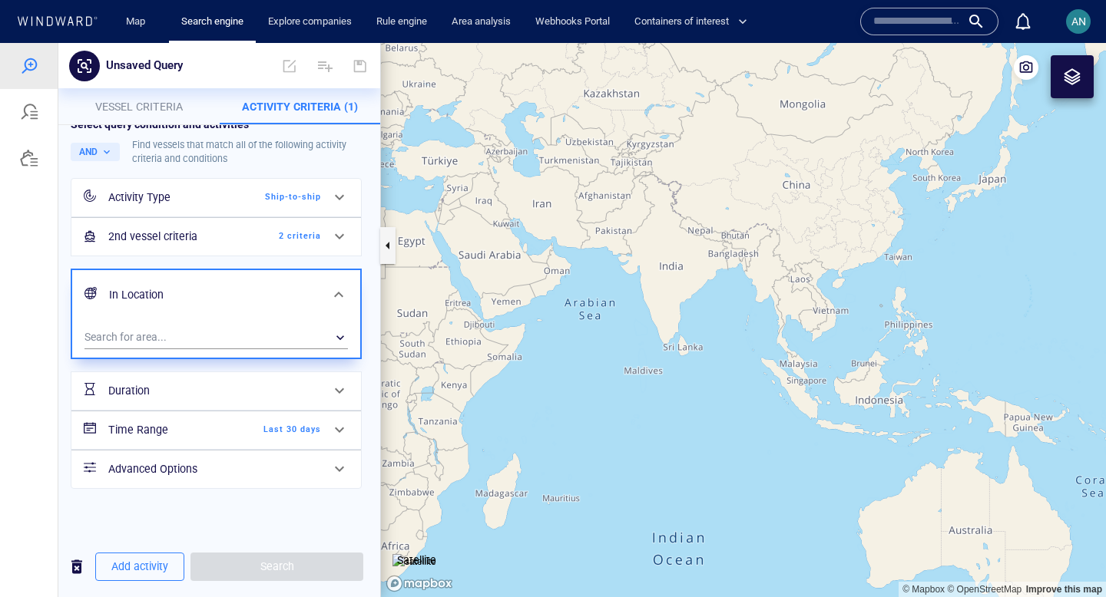
scroll to position [0, 0]
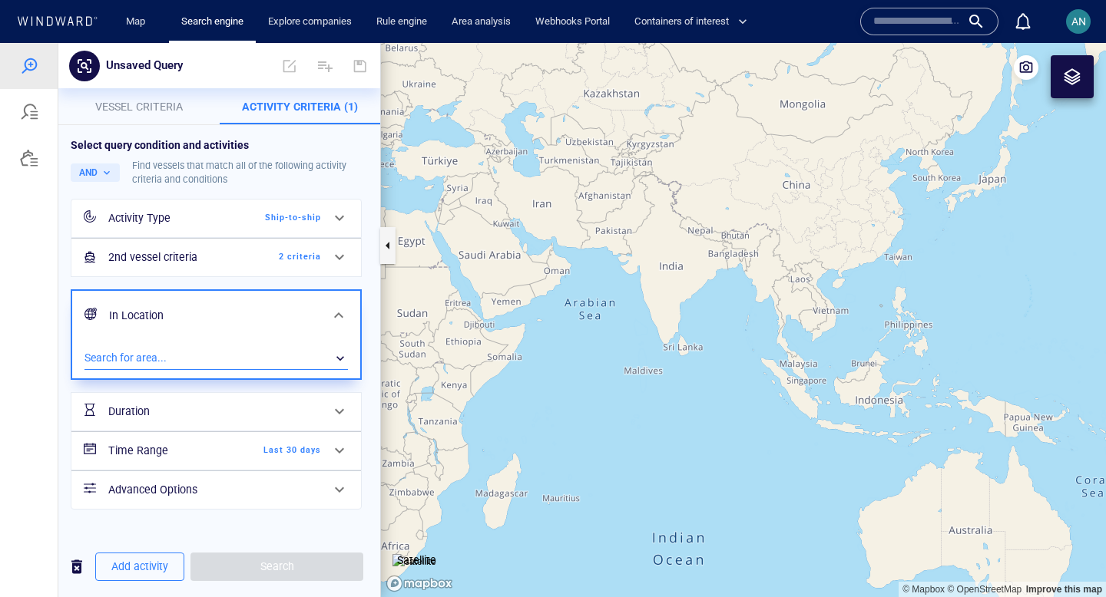
click at [223, 359] on div "​" at bounding box center [215, 358] width 263 height 23
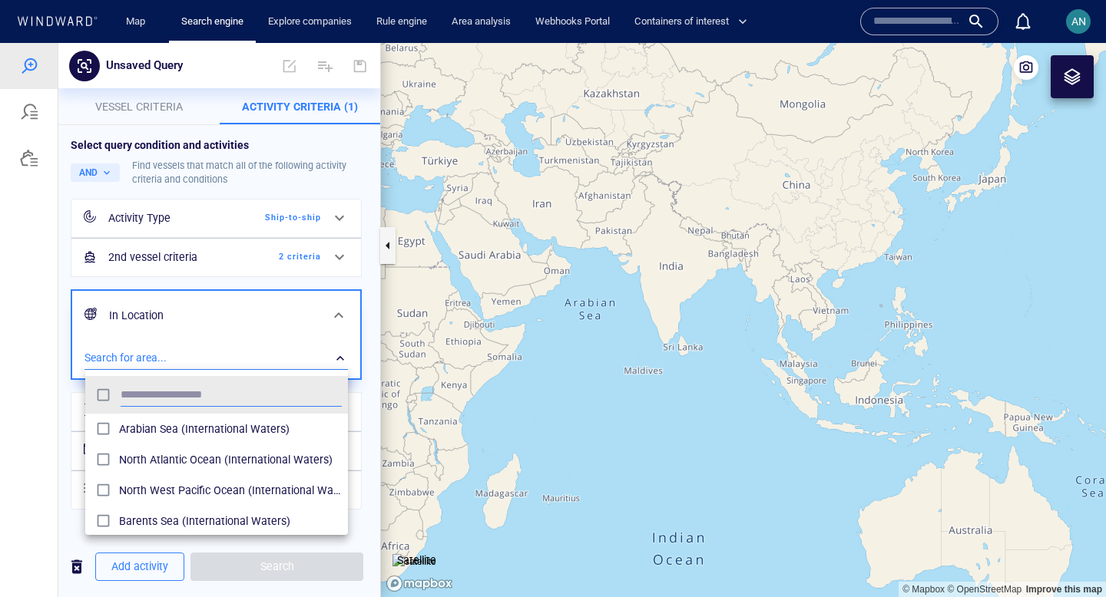
scroll to position [153, 263]
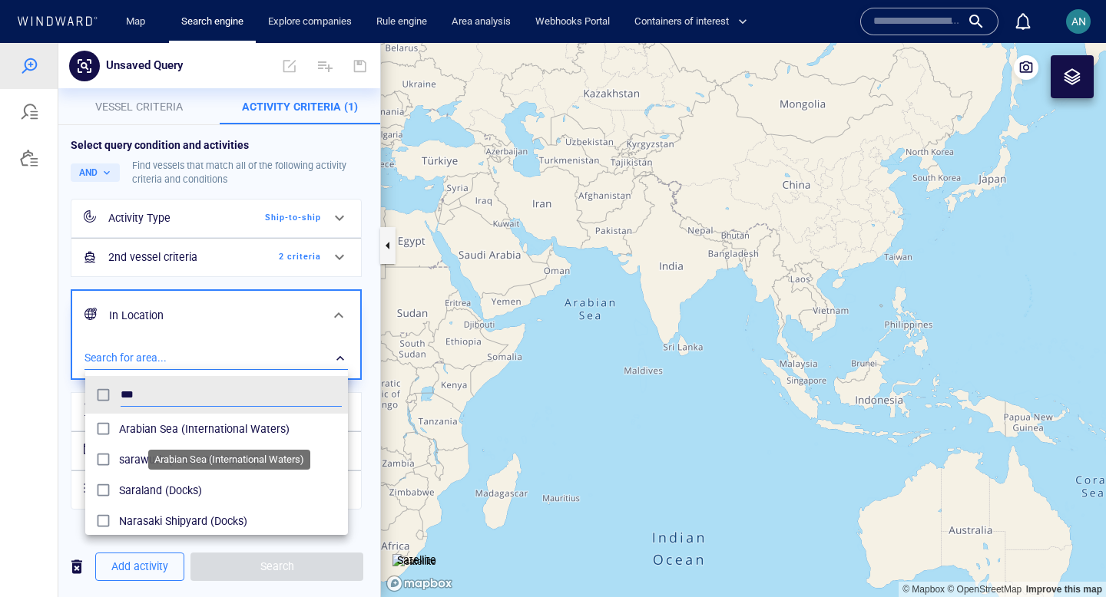
type input "***"
click at [141, 425] on span "Arabian Sea (International Waters)" at bounding box center [230, 429] width 223 height 18
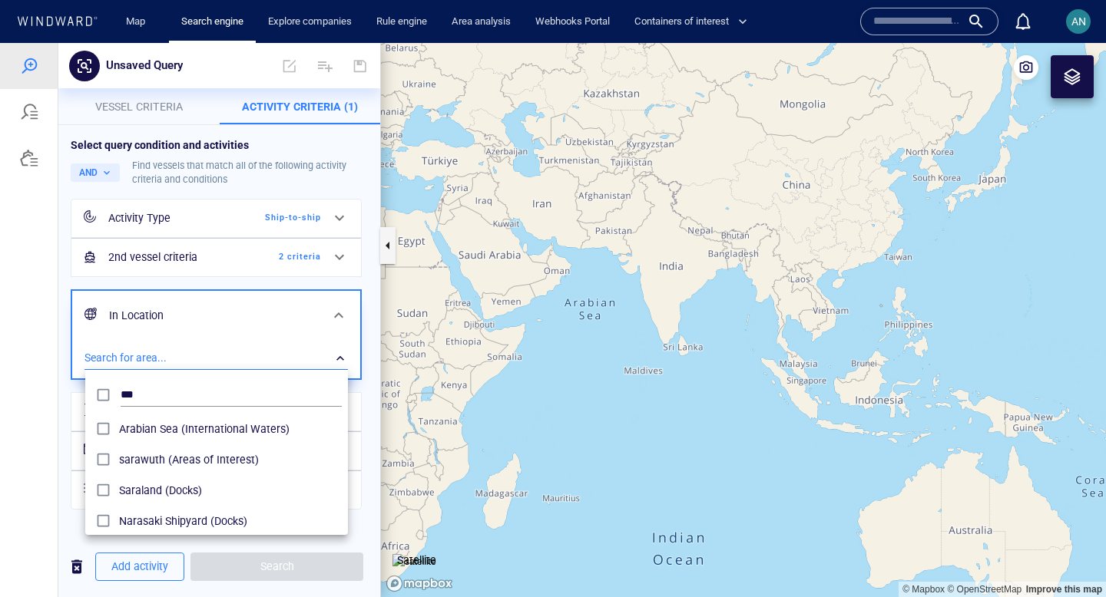
drag, startPoint x: 716, startPoint y: 332, endPoint x: 604, endPoint y: 332, distance: 111.3
click at [604, 332] on div at bounding box center [553, 320] width 1106 height 554
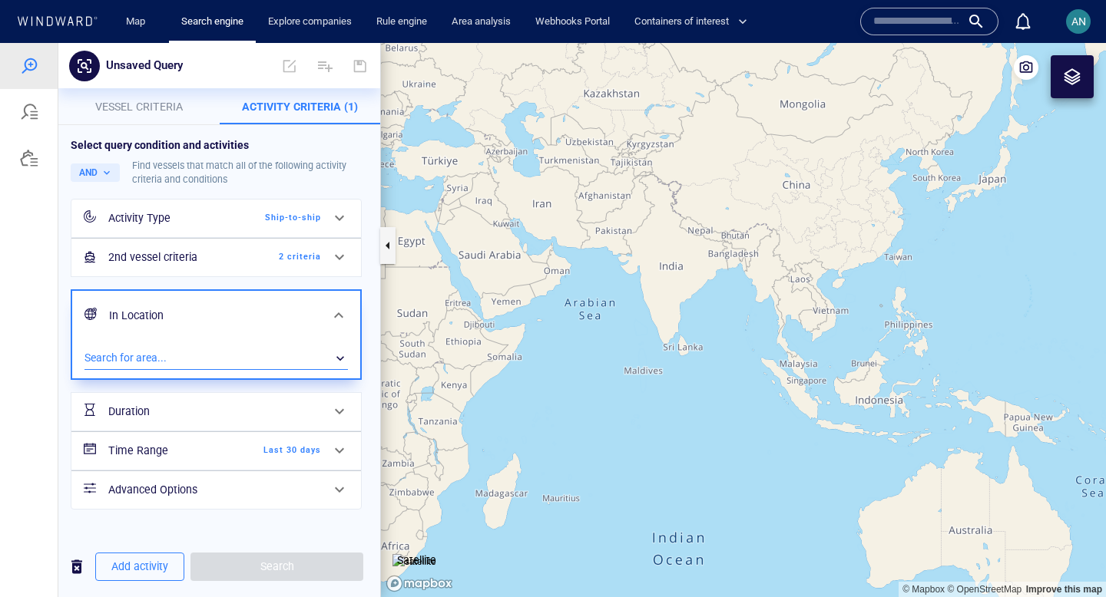
click at [248, 359] on div "​" at bounding box center [215, 358] width 263 height 23
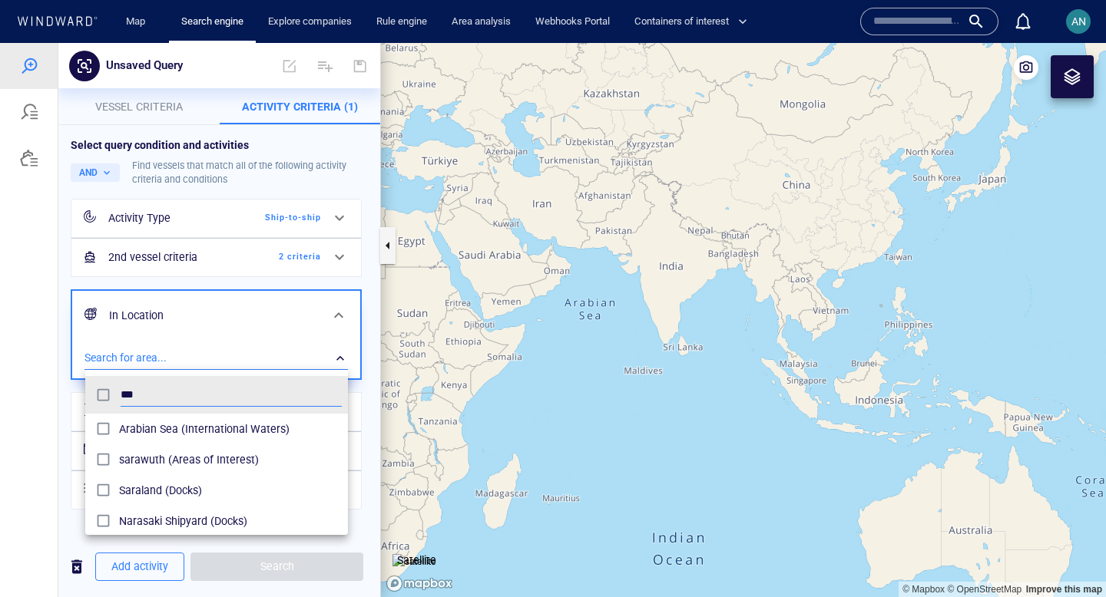
scroll to position [153, 263]
type input "*"
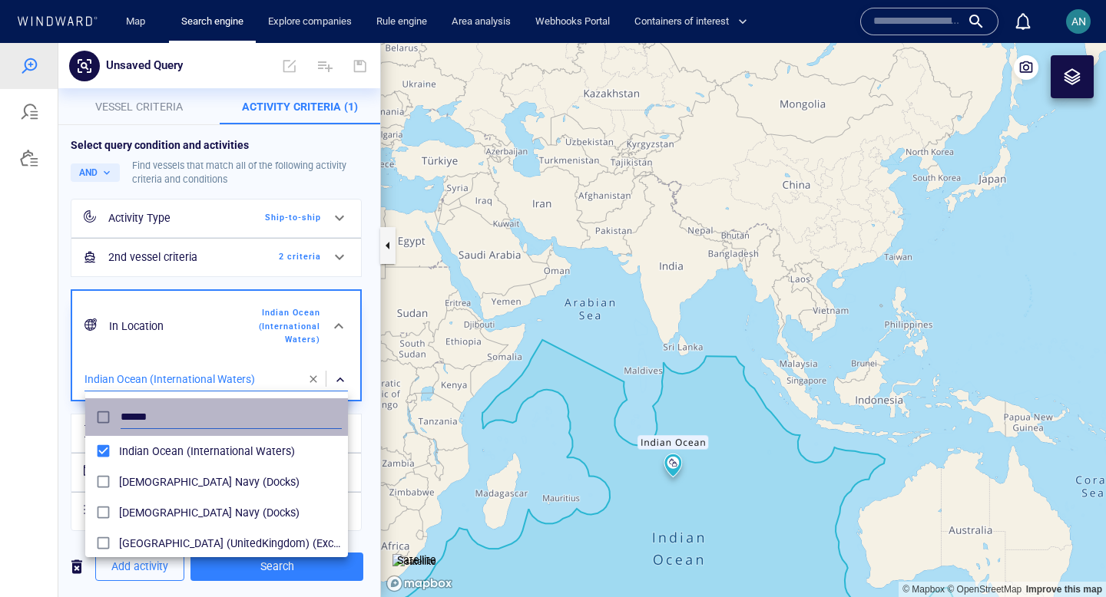
click at [107, 417] on div "******" at bounding box center [216, 417] width 256 height 30
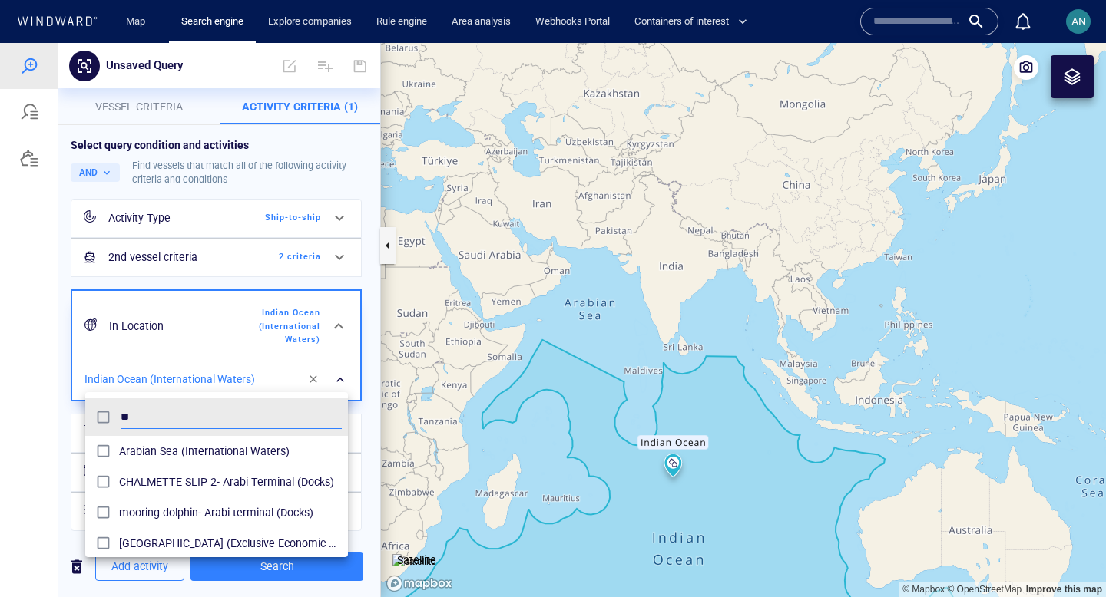
type input "*"
type input "********"
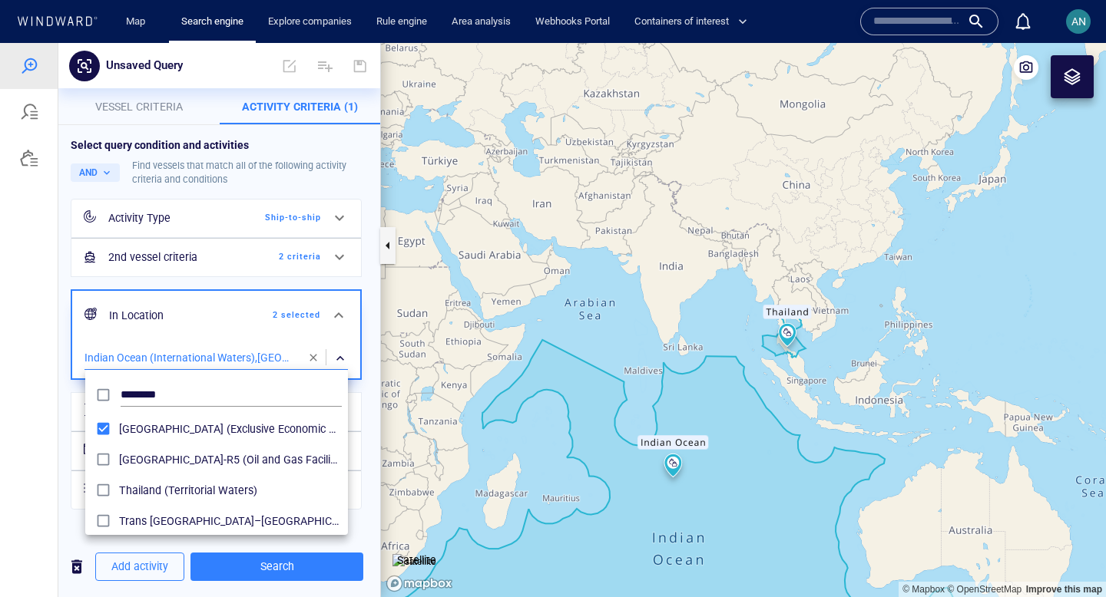
drag, startPoint x: 713, startPoint y: 339, endPoint x: 509, endPoint y: 366, distance: 205.3
click at [509, 366] on div at bounding box center [553, 320] width 1106 height 554
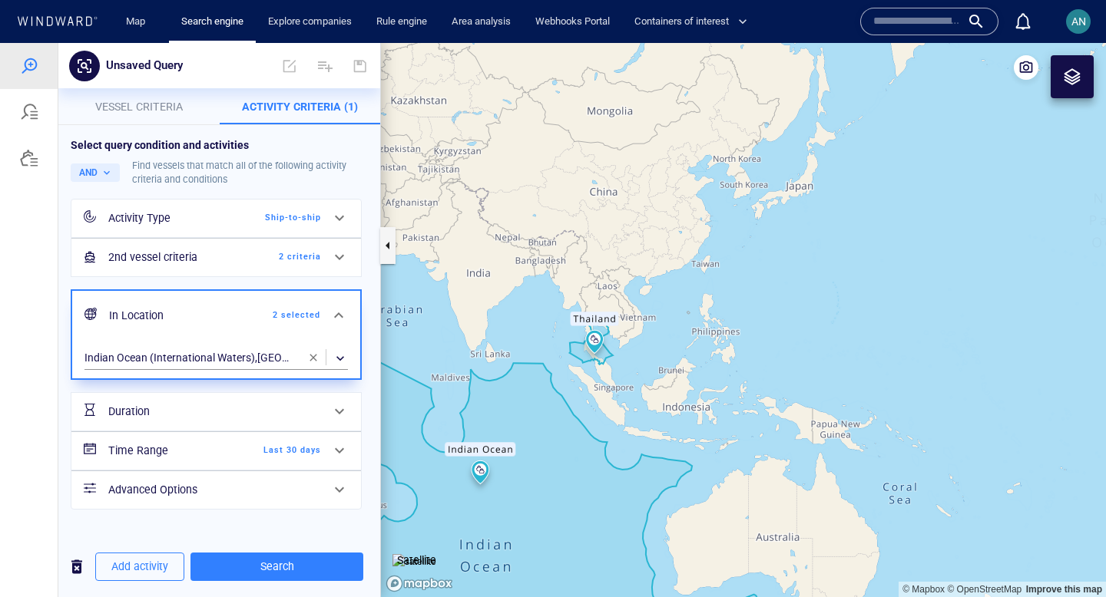
drag, startPoint x: 673, startPoint y: 342, endPoint x: 477, endPoint y: 351, distance: 196.8
click at [476, 350] on canvas "Map" at bounding box center [743, 320] width 725 height 554
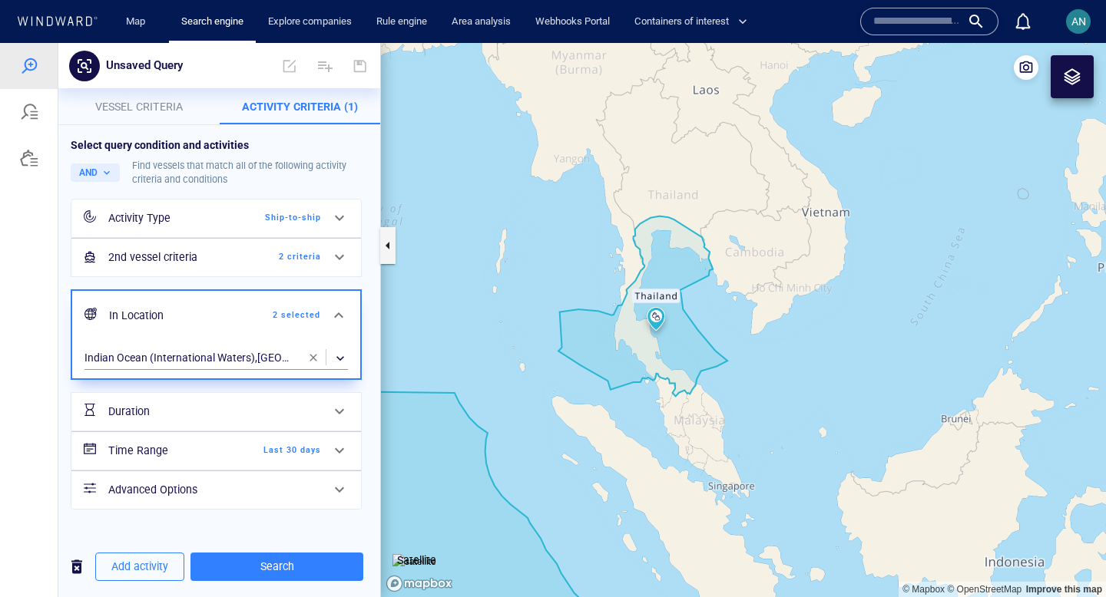
drag, startPoint x: 648, startPoint y: 424, endPoint x: 591, endPoint y: 418, distance: 57.9
click at [591, 418] on canvas "Map" at bounding box center [743, 320] width 725 height 554
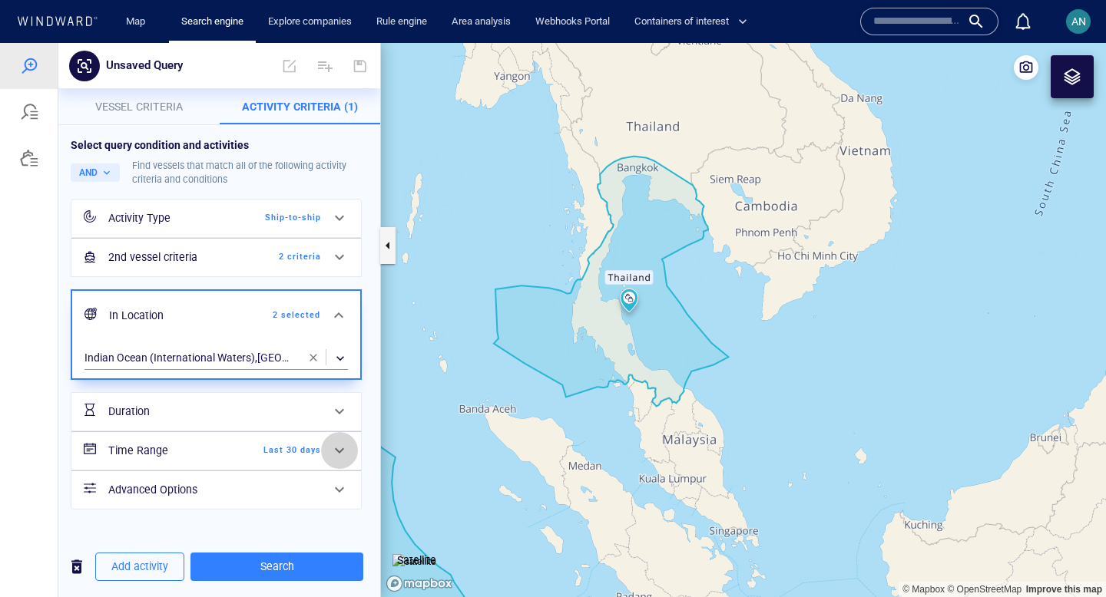
click at [329, 448] on div at bounding box center [339, 450] width 37 height 37
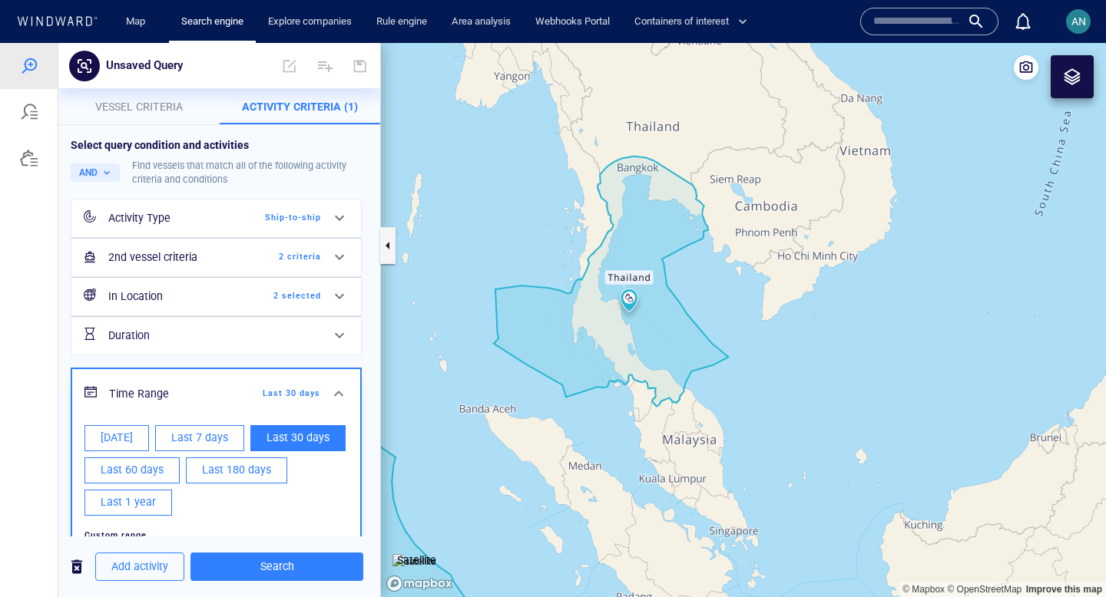
click at [210, 474] on span "Last 180 days" at bounding box center [236, 470] width 69 height 19
type input "**********"
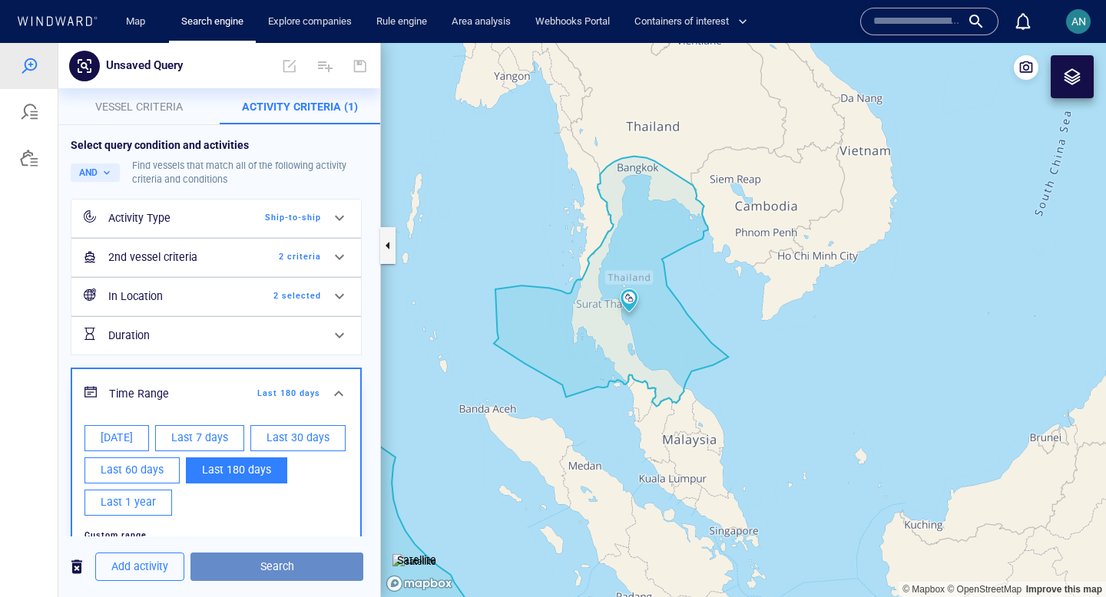
click at [227, 569] on span "Search" at bounding box center [277, 567] width 148 height 19
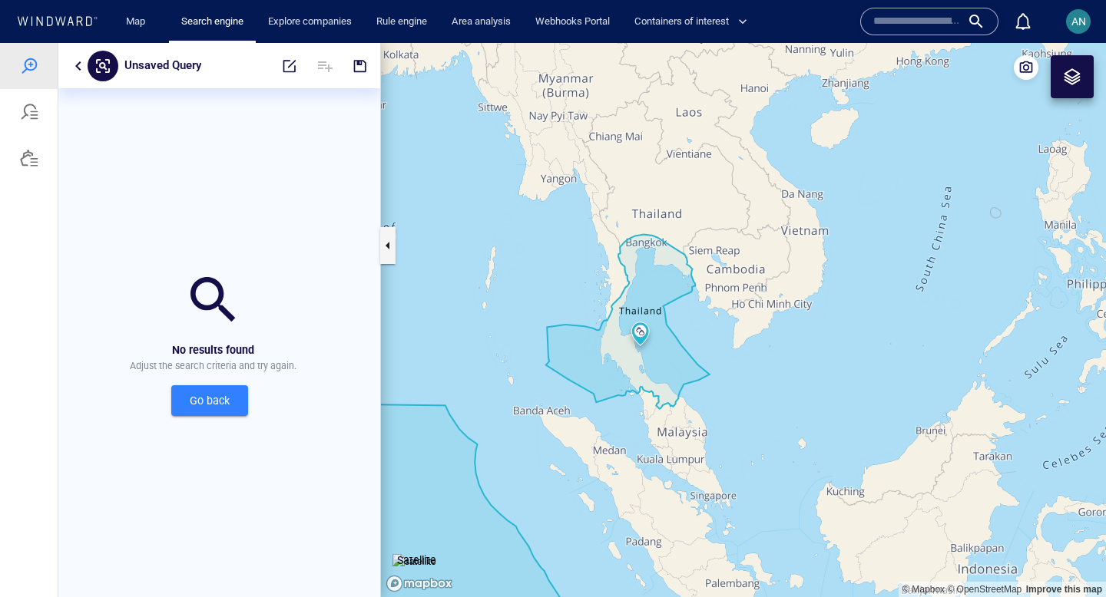
click at [76, 65] on button "button" at bounding box center [78, 66] width 18 height 18
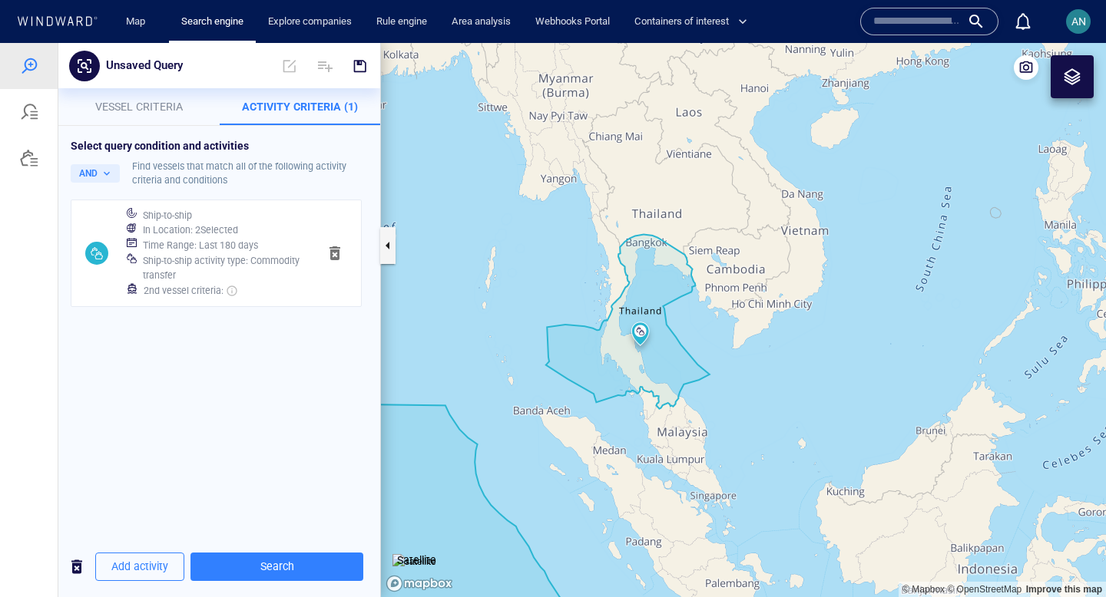
click at [243, 259] on h6 "Ship-to-ship activity type : Commodity transfer" at bounding box center [224, 268] width 163 height 30
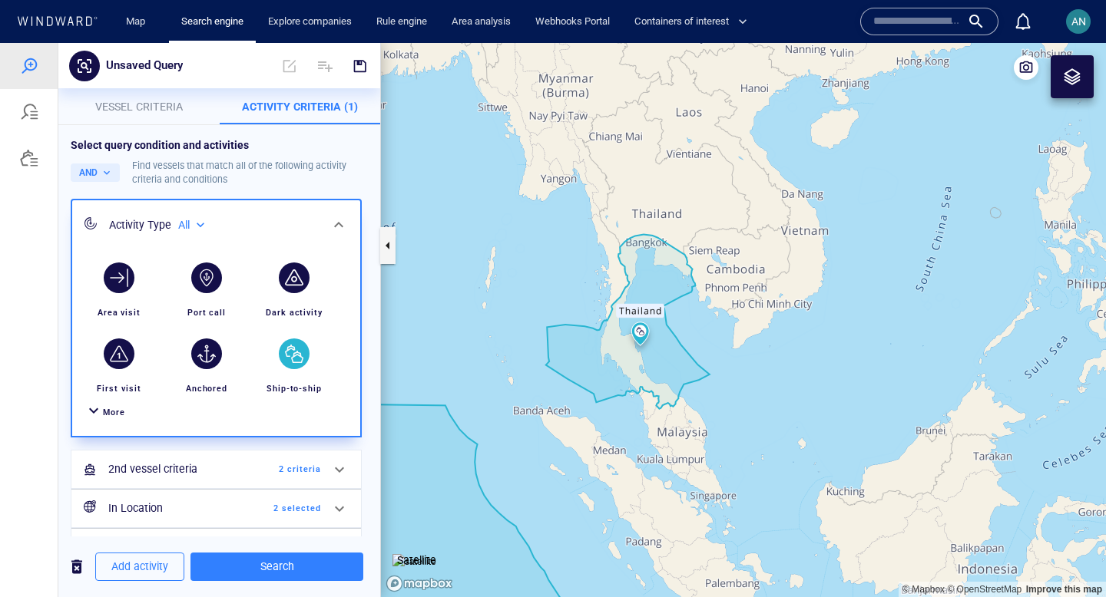
click at [293, 472] on span "2 criteria" at bounding box center [277, 470] width 88 height 14
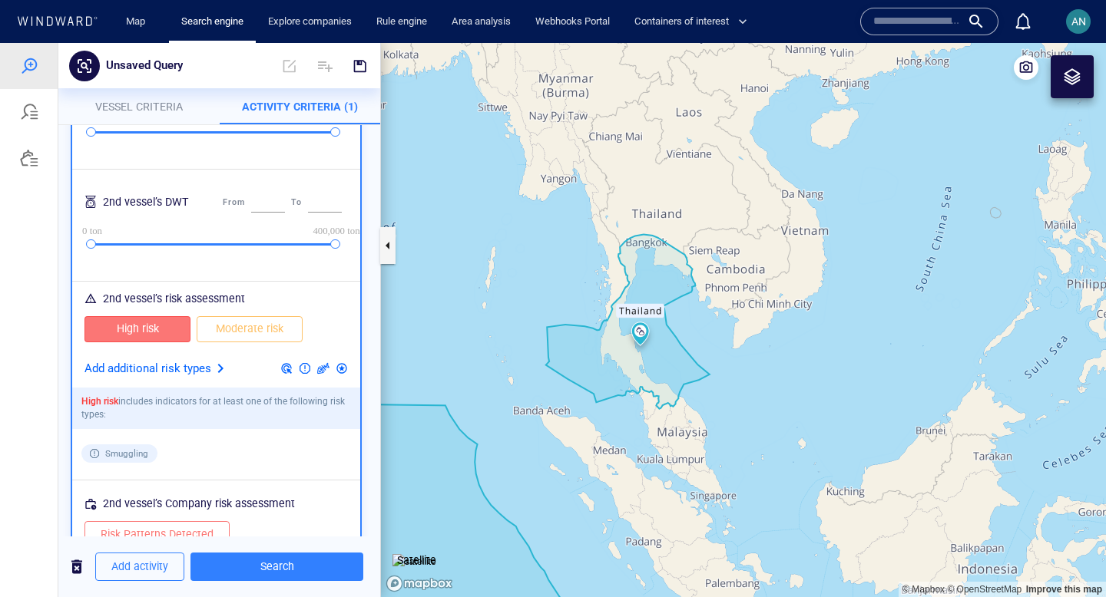
scroll to position [522, 0]
click at [238, 319] on span "Moderate risk" at bounding box center [250, 328] width 74 height 19
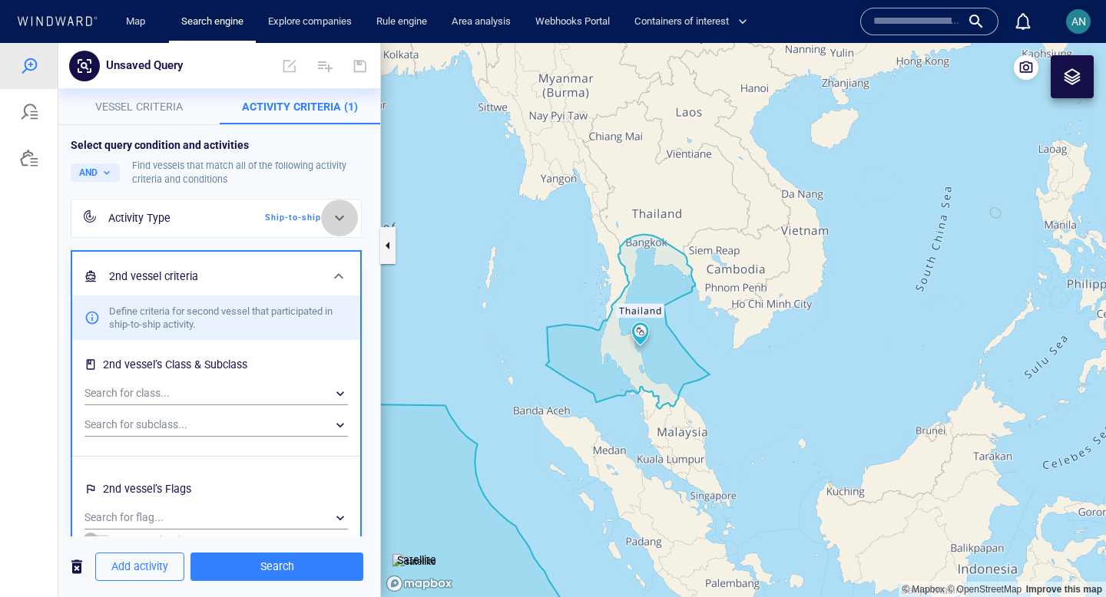
click at [326, 215] on div at bounding box center [339, 218] width 37 height 37
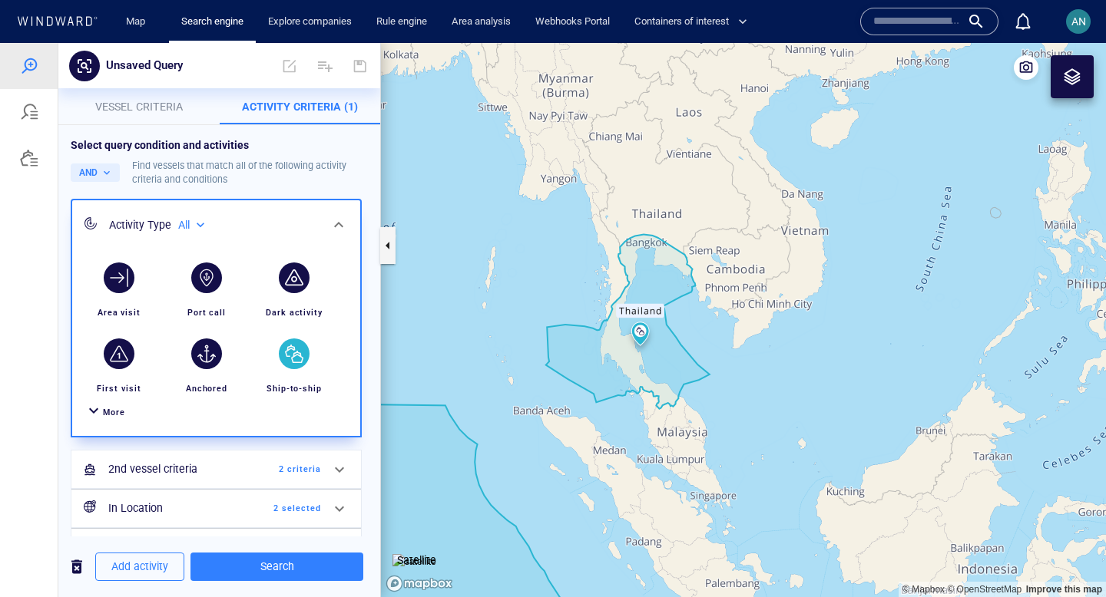
click at [297, 371] on div "button" at bounding box center [294, 354] width 43 height 43
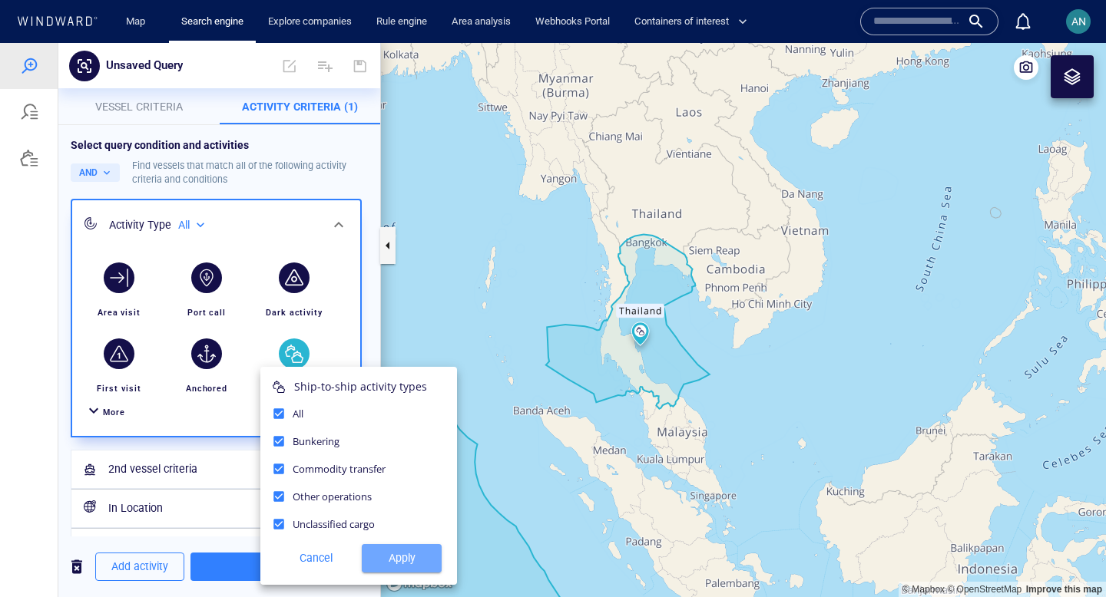
click at [390, 556] on span "Apply" at bounding box center [401, 558] width 55 height 19
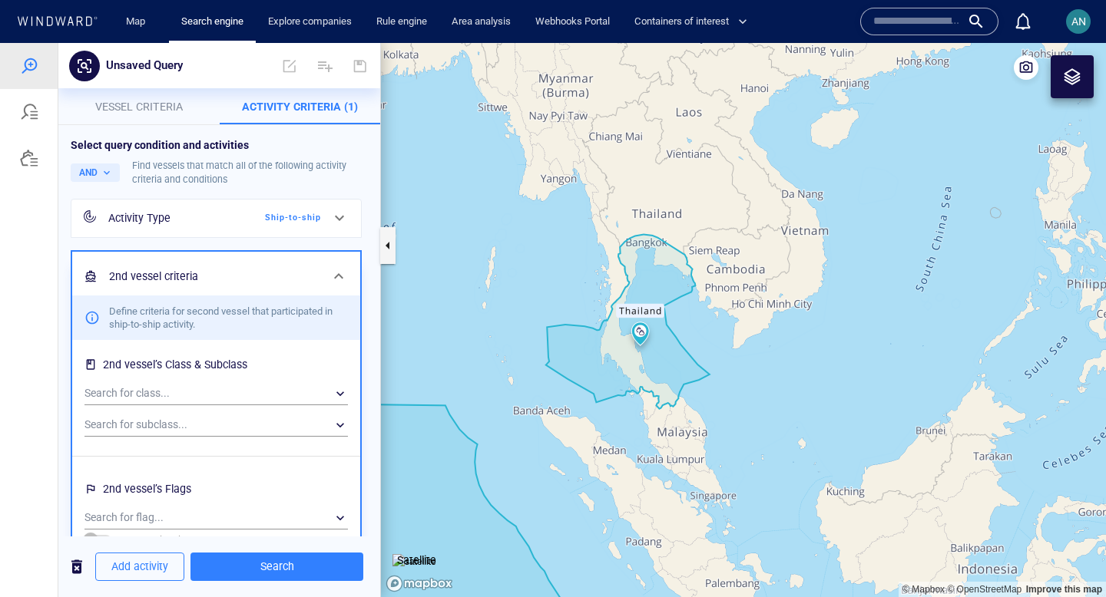
click at [318, 263] on div "2nd vessel criteria" at bounding box center [214, 276] width 223 height 31
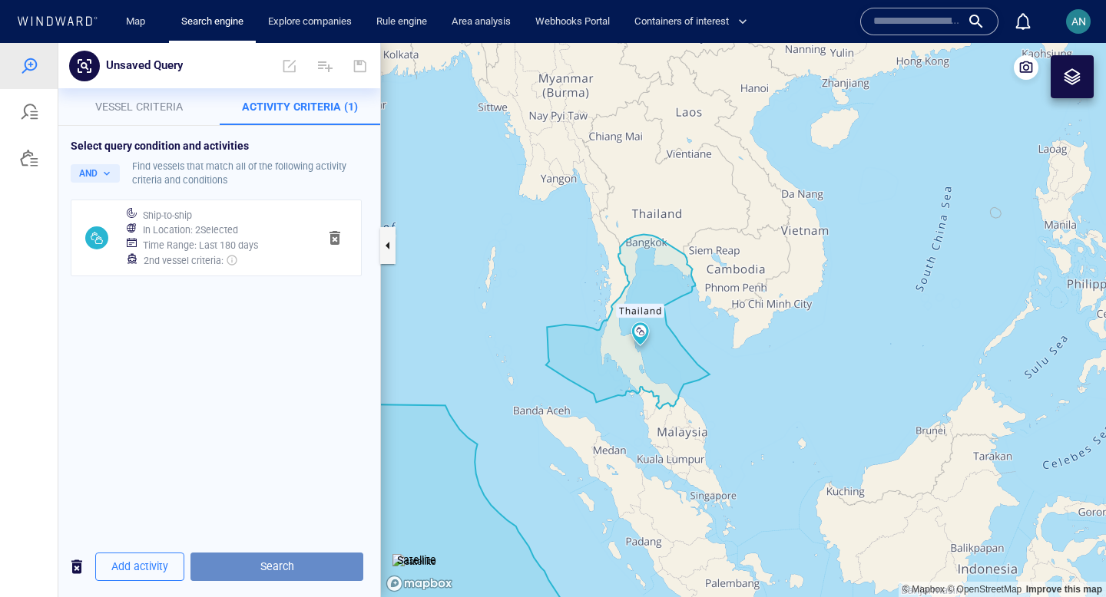
click at [232, 558] on span "Search" at bounding box center [277, 567] width 148 height 19
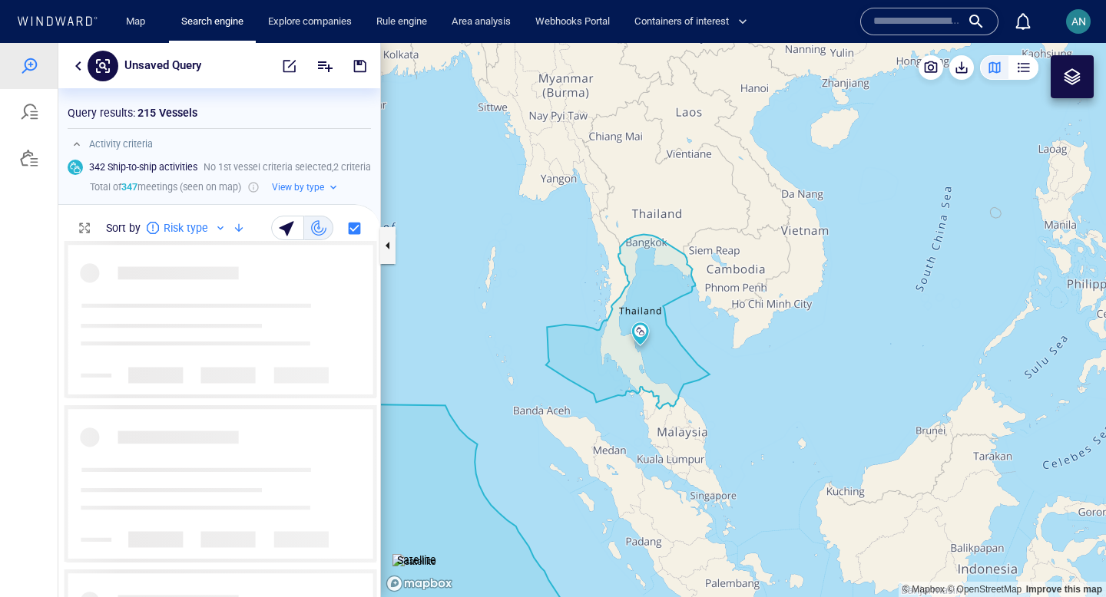
scroll to position [356, 322]
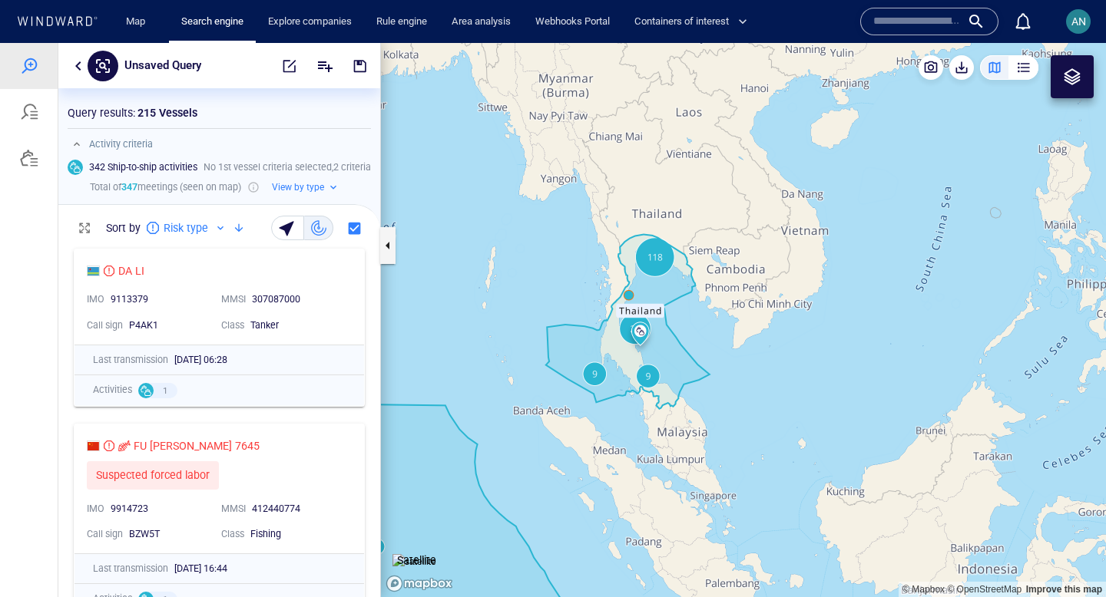
click at [78, 57] on button "button" at bounding box center [78, 66] width 18 height 18
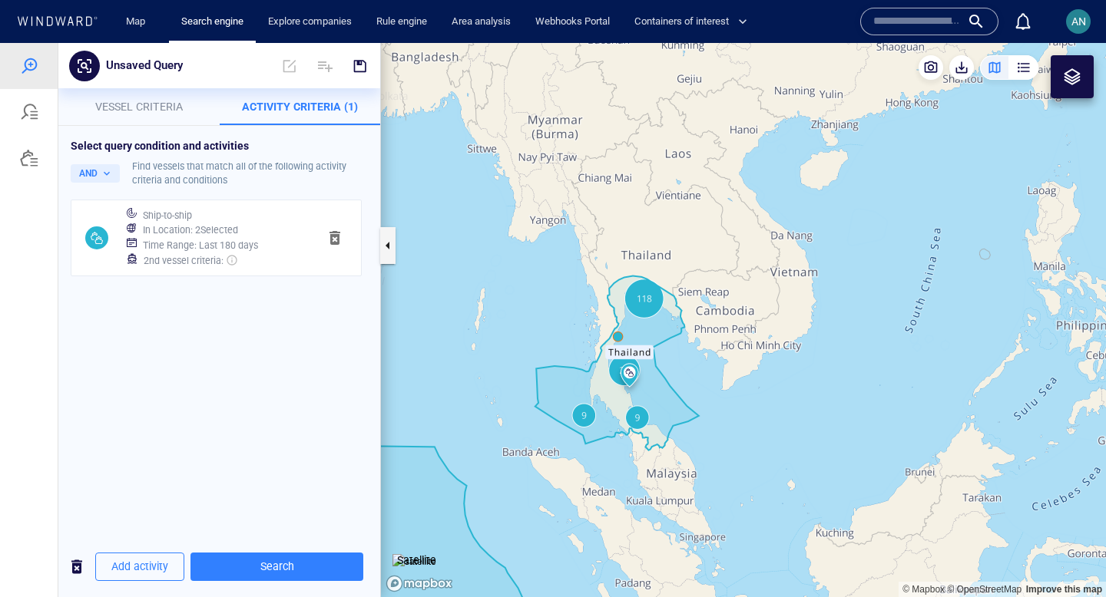
drag, startPoint x: 505, startPoint y: 433, endPoint x: 498, endPoint y: 475, distance: 42.0
click at [498, 475] on canvas "Map" at bounding box center [743, 320] width 725 height 554
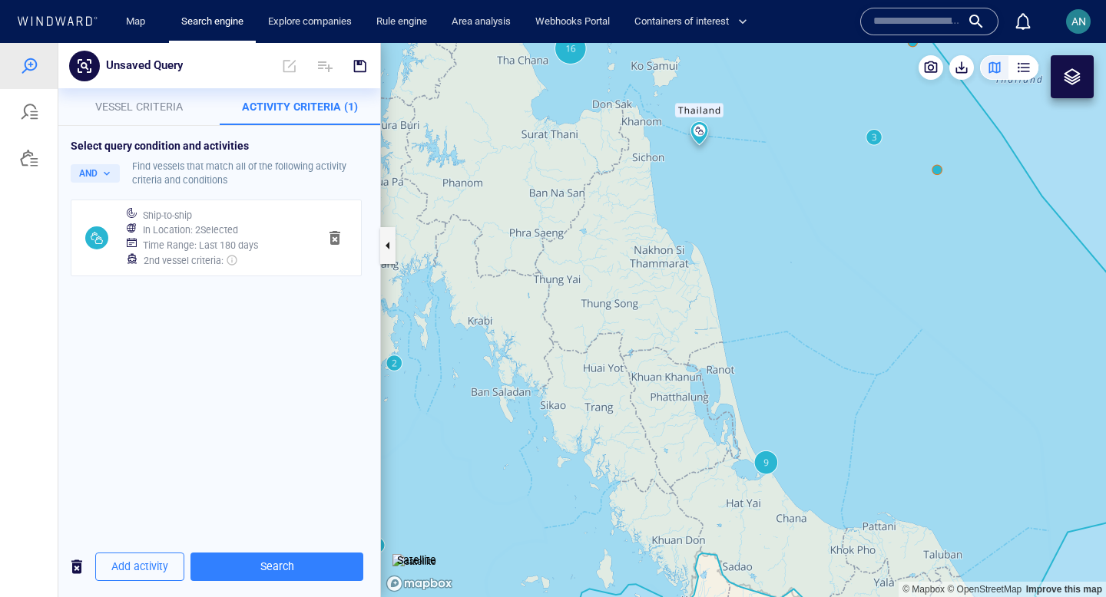
click at [875, 135] on canvas "Map" at bounding box center [743, 320] width 725 height 554
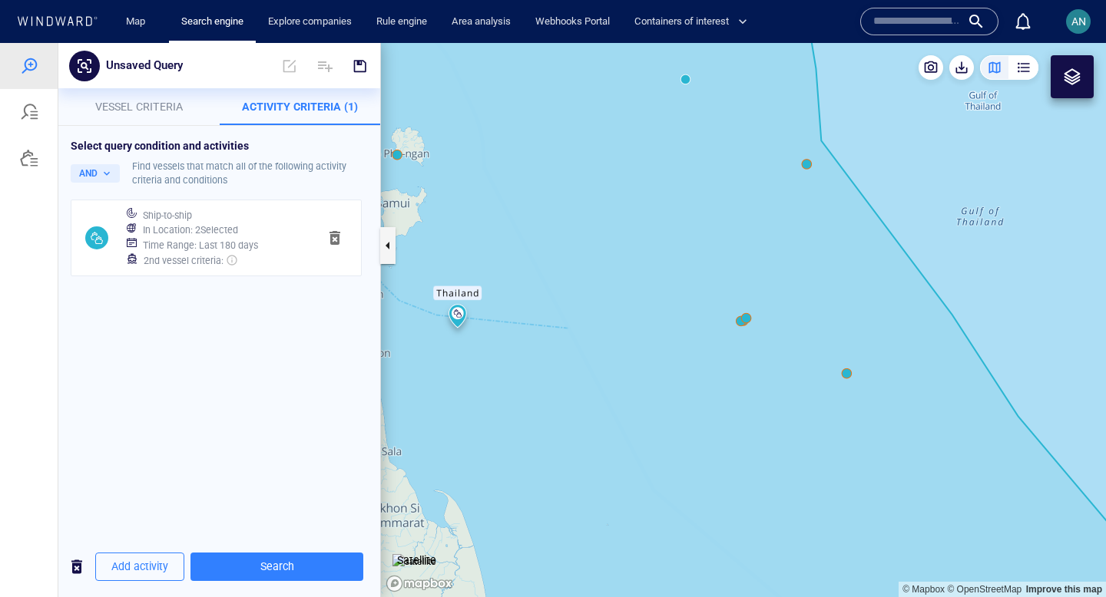
click at [747, 319] on canvas "Map" at bounding box center [743, 320] width 725 height 554
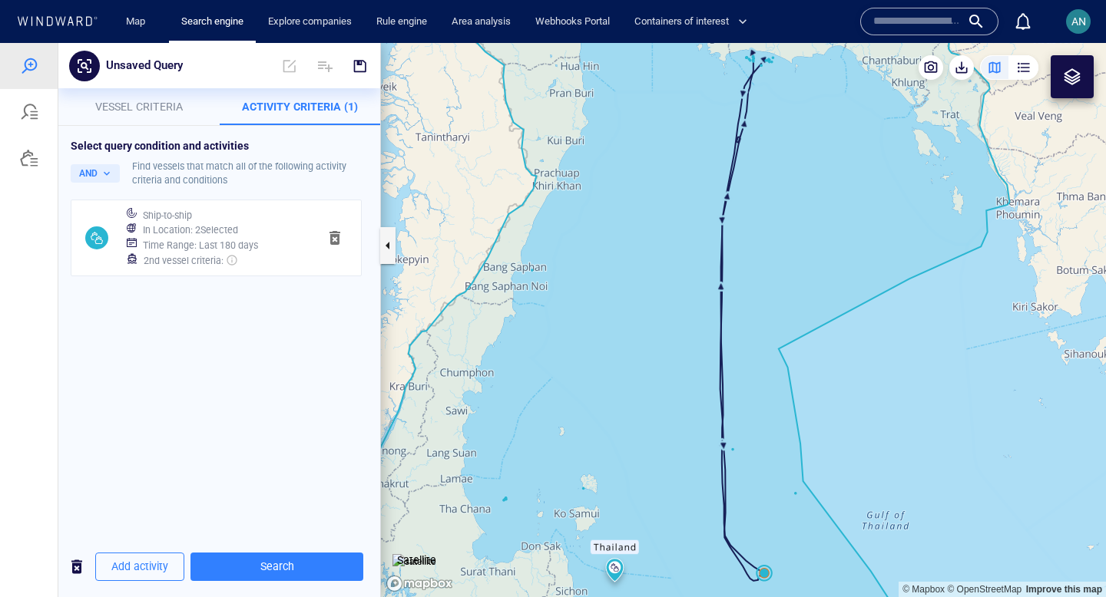
drag, startPoint x: 765, startPoint y: 442, endPoint x: 683, endPoint y: 273, distance: 187.5
click at [683, 273] on canvas "Map" at bounding box center [743, 320] width 725 height 554
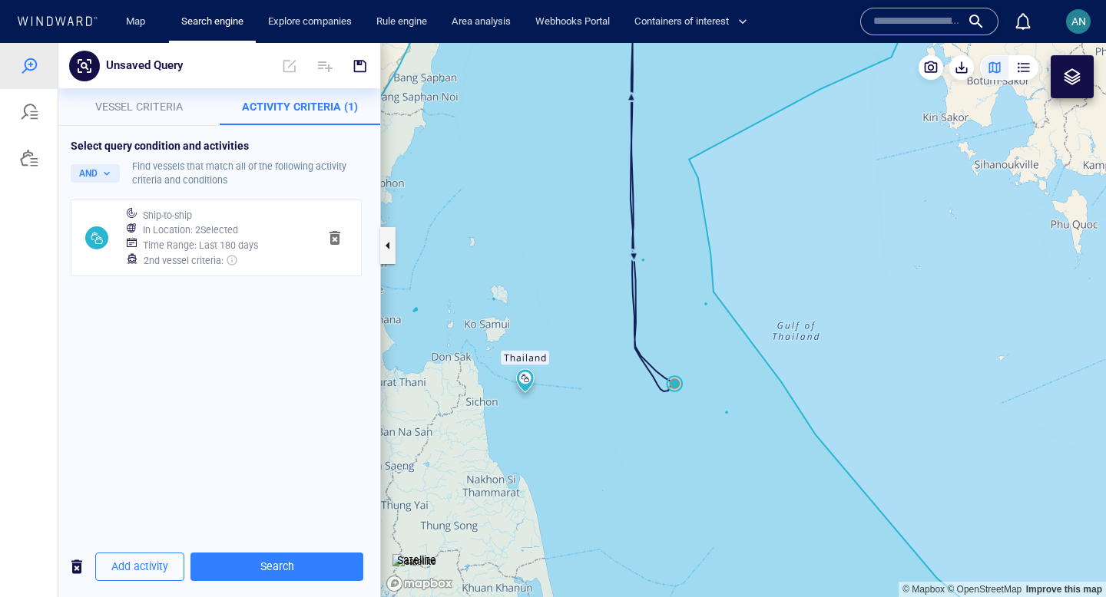
click at [677, 382] on canvas "Map" at bounding box center [743, 320] width 725 height 554
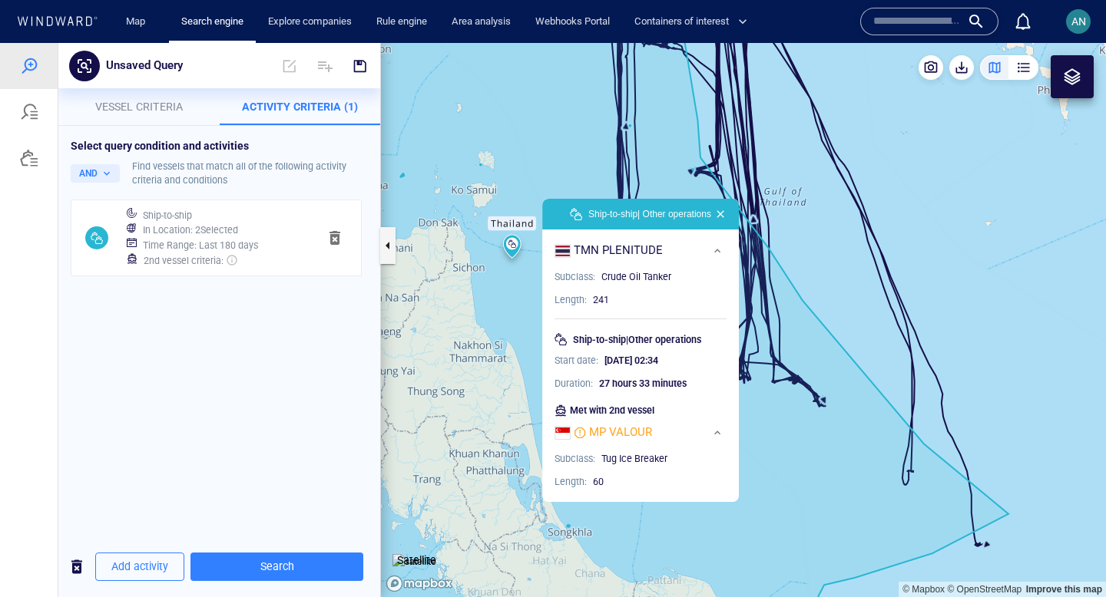
drag, startPoint x: 805, startPoint y: 420, endPoint x: 771, endPoint y: 227, distance: 195.7
click at [771, 227] on canvas "Map" at bounding box center [743, 320] width 725 height 554
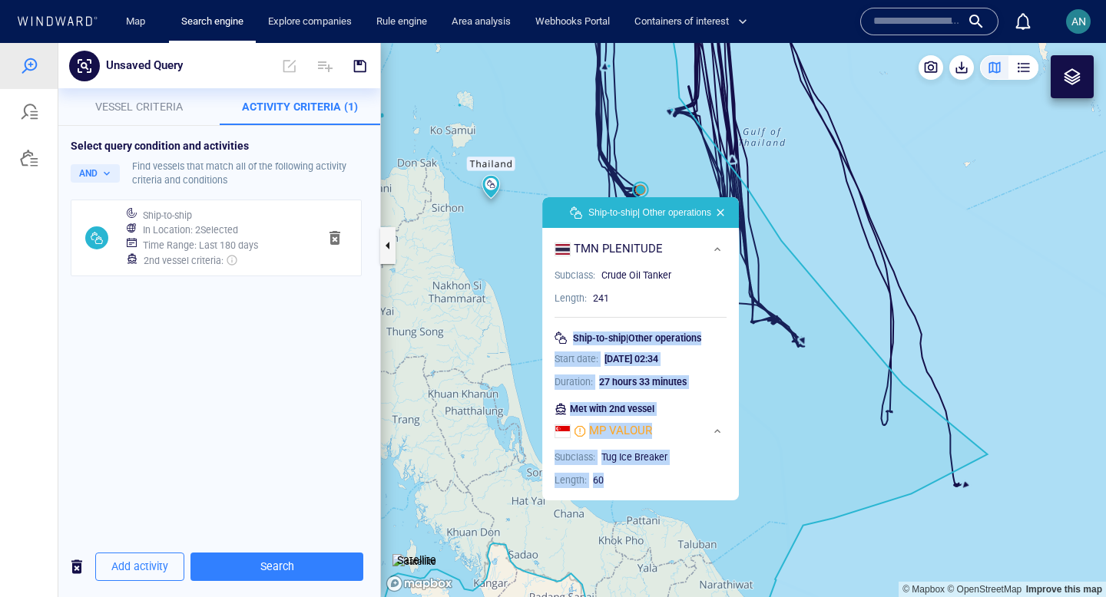
drag, startPoint x: 548, startPoint y: 332, endPoint x: 621, endPoint y: 475, distance: 160.4
click at [621, 475] on div "TMN PLENITUDE Subclass : Crude Oil Tanker Length : 241 Ship-to-ship | Other ope…" at bounding box center [640, 364] width 197 height 273
click at [784, 413] on canvas "Map" at bounding box center [743, 320] width 725 height 554
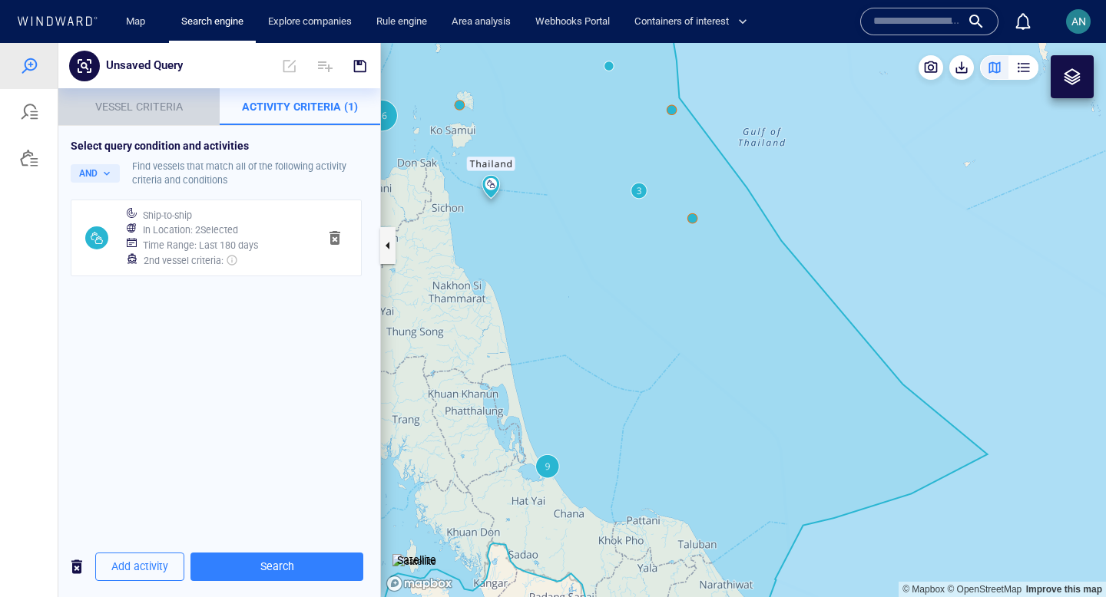
click at [154, 101] on span "Vessel criteria" at bounding box center [139, 107] width 88 height 12
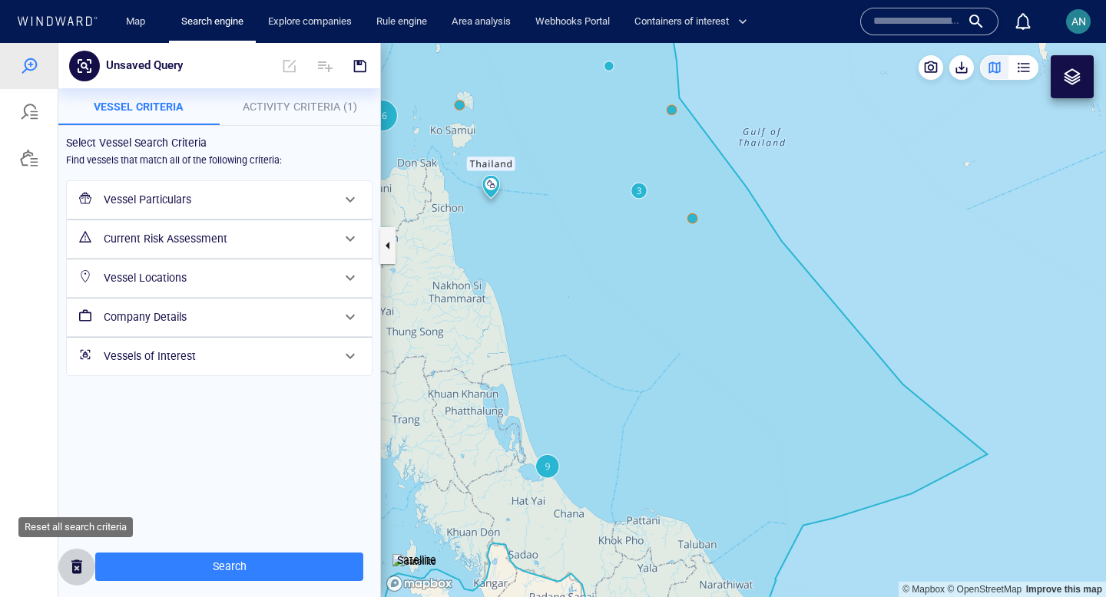
click at [72, 564] on span "button" at bounding box center [77, 567] width 18 height 19
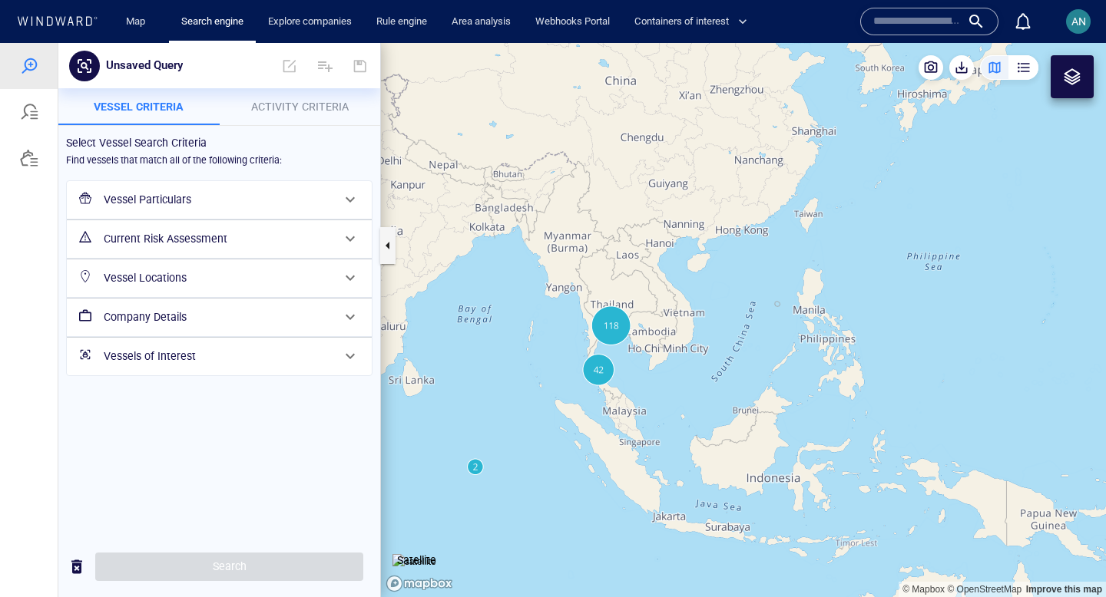
drag, startPoint x: 442, startPoint y: 323, endPoint x: 650, endPoint y: 296, distance: 209.1
click at [650, 298] on canvas "Map" at bounding box center [743, 320] width 725 height 554
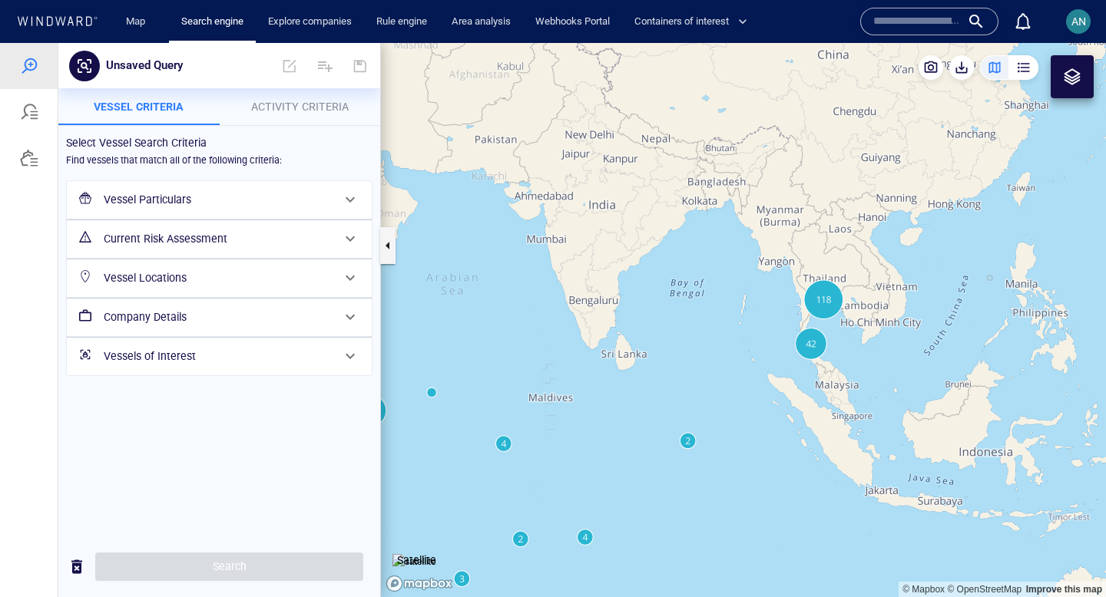
drag, startPoint x: 645, startPoint y: 299, endPoint x: 577, endPoint y: 349, distance: 84.5
click at [577, 349] on canvas "Map" at bounding box center [743, 320] width 725 height 554
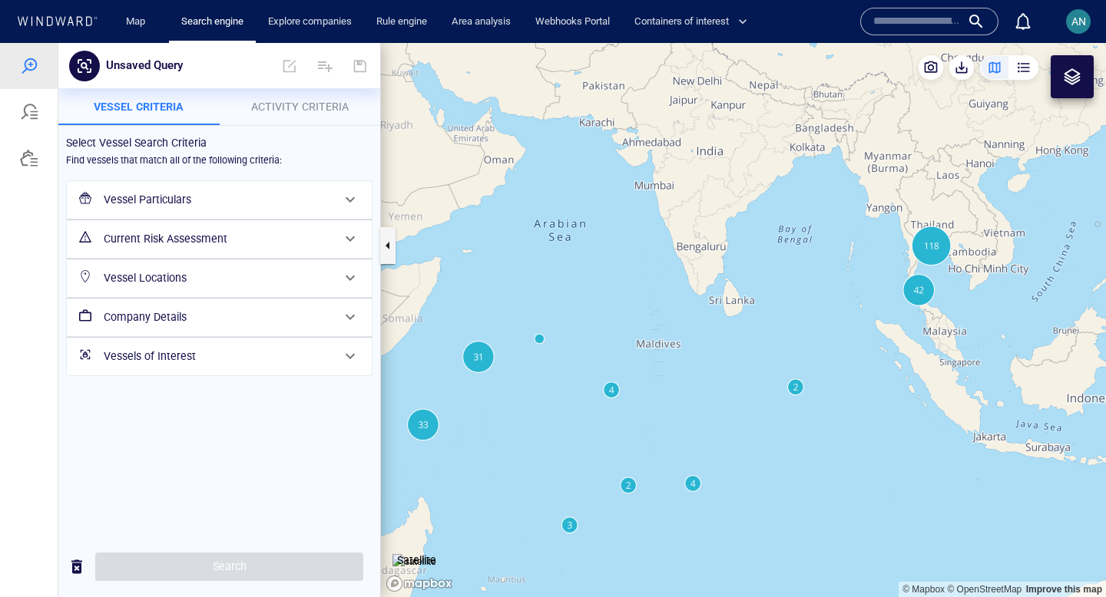
drag, startPoint x: 551, startPoint y: 427, endPoint x: 740, endPoint y: 366, distance: 197.9
click at [740, 366] on canvas "Map" at bounding box center [743, 320] width 725 height 554
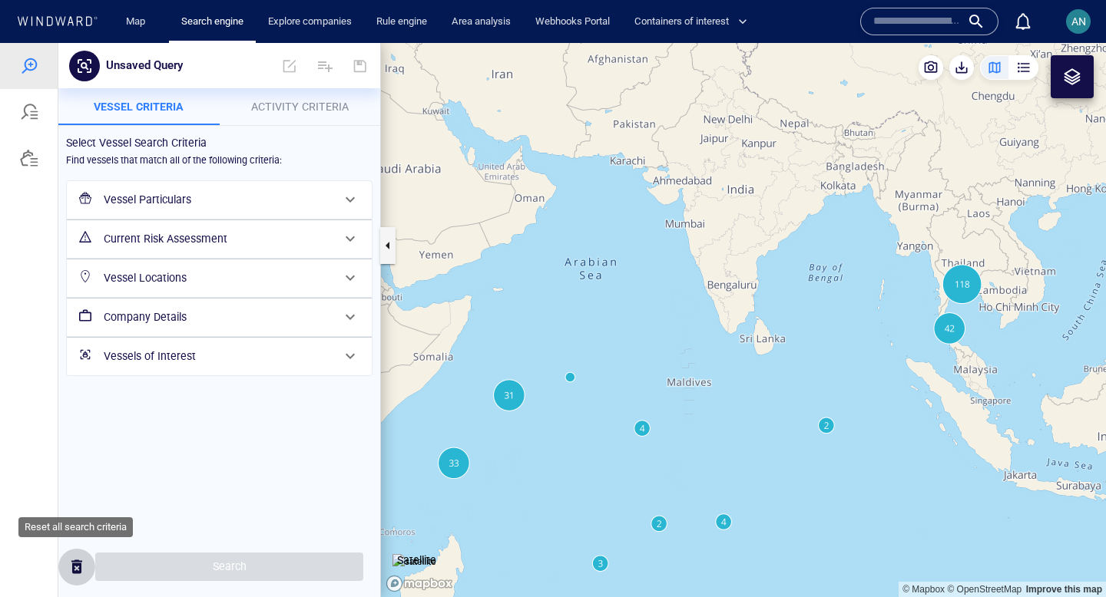
click at [74, 572] on span "button" at bounding box center [77, 567] width 18 height 19
drag, startPoint x: 920, startPoint y: 432, endPoint x: 659, endPoint y: 424, distance: 261.2
click at [659, 424] on canvas "Map" at bounding box center [743, 320] width 725 height 554
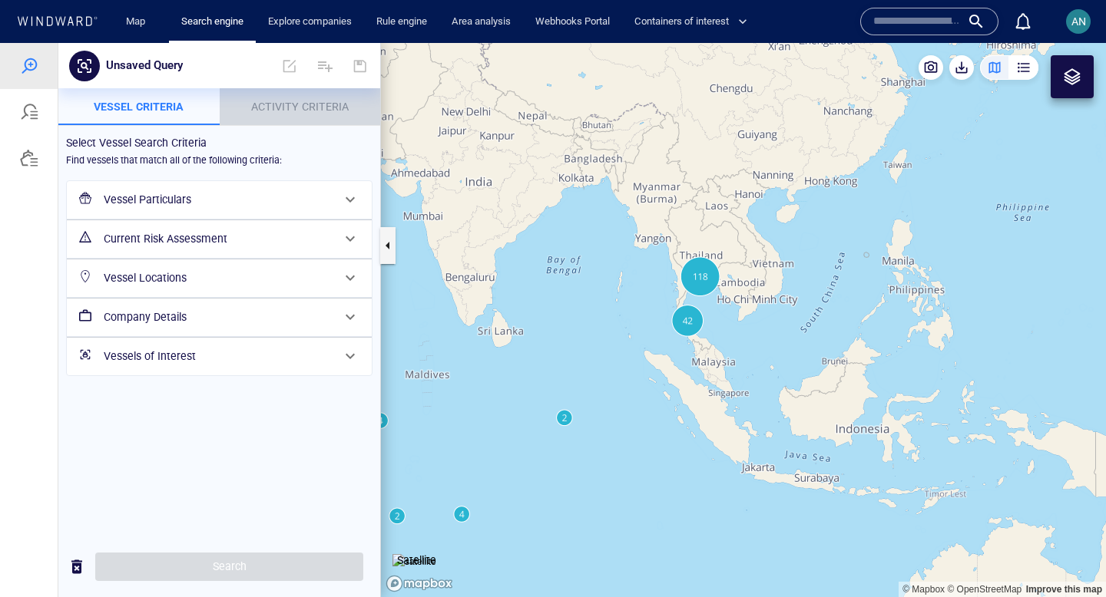
click at [295, 108] on span "Activity Criteria" at bounding box center [300, 107] width 98 height 12
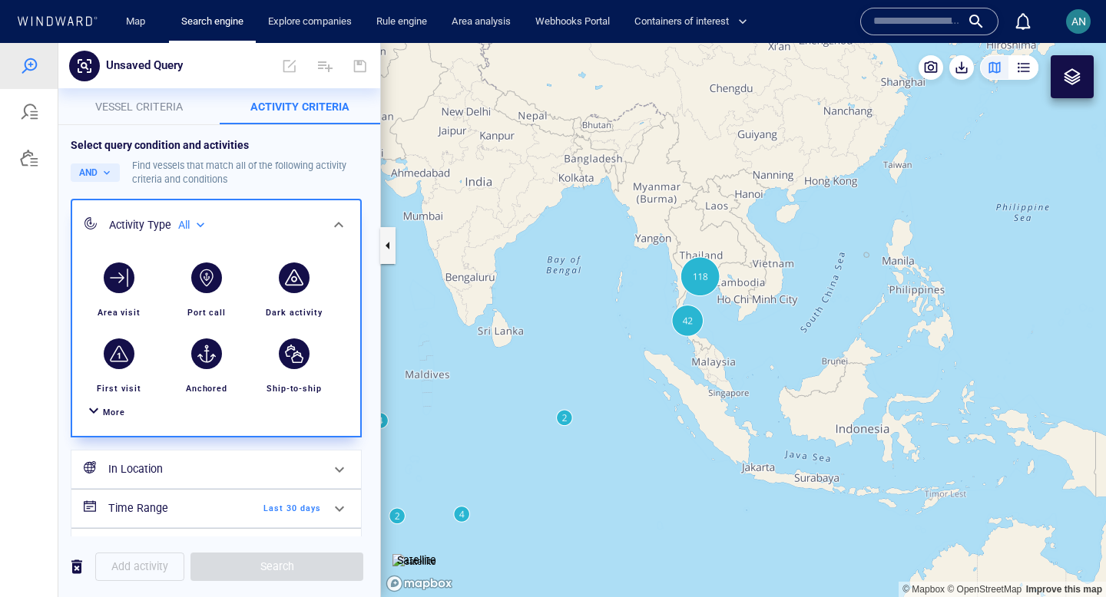
click at [96, 417] on div at bounding box center [93, 413] width 18 height 22
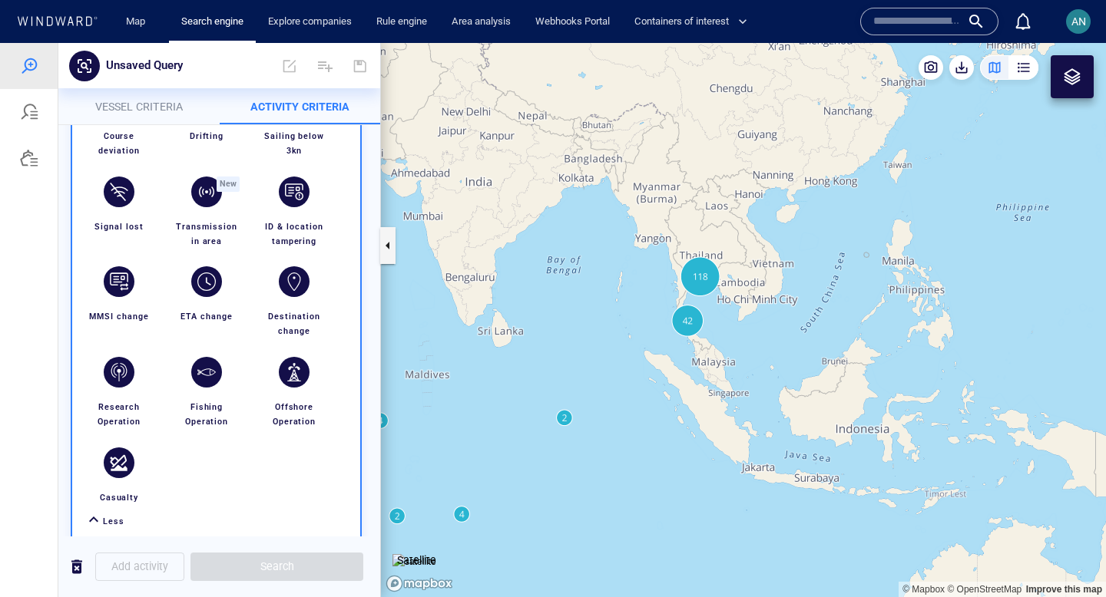
scroll to position [382, 0]
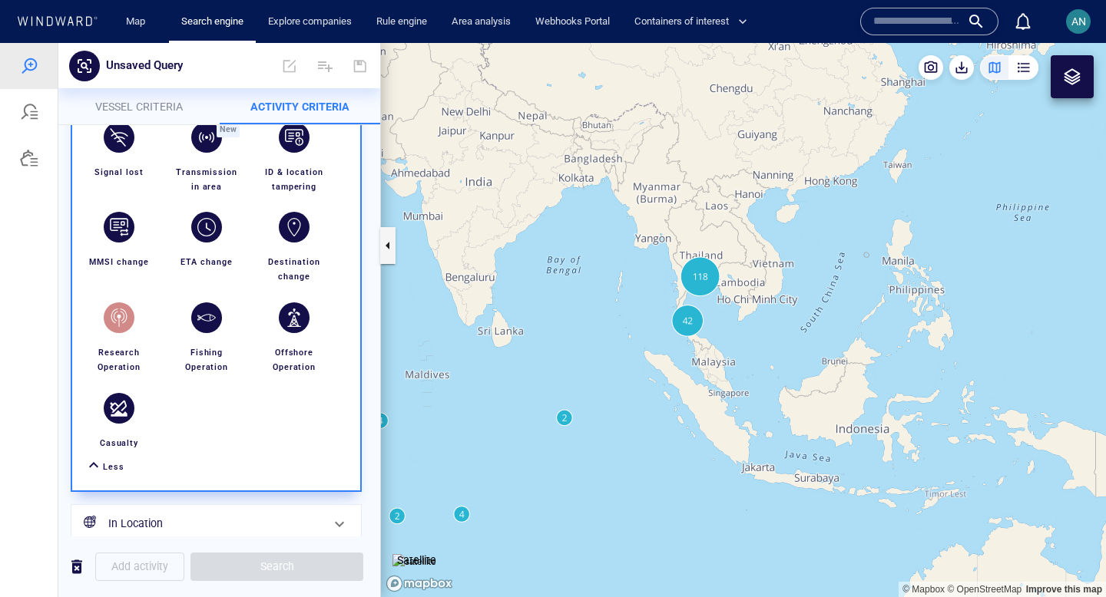
click at [122, 320] on div "button" at bounding box center [119, 318] width 31 height 31
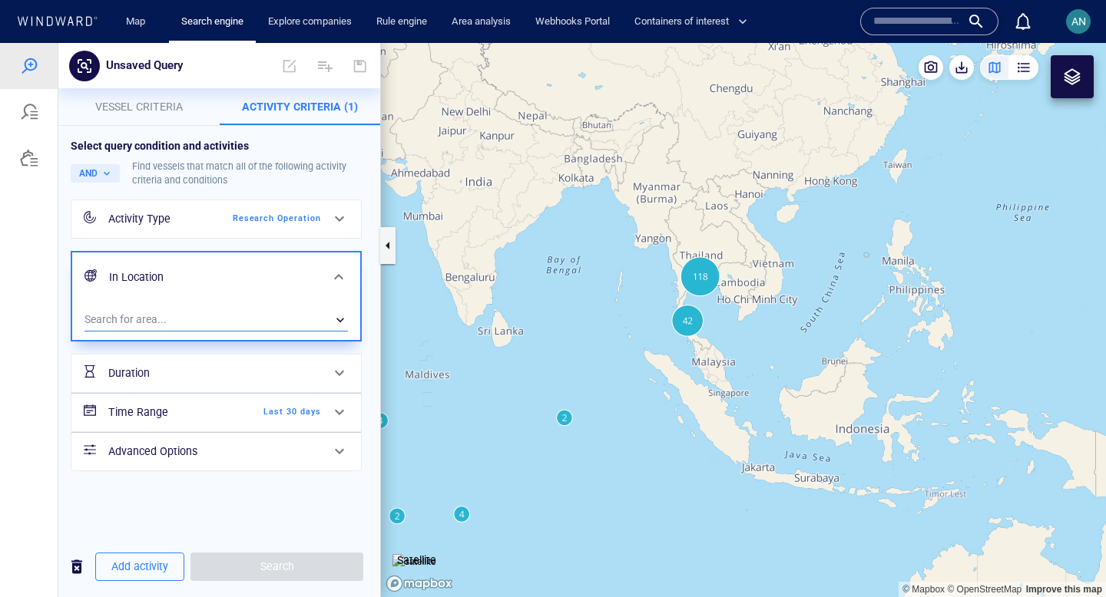
click at [220, 328] on div "​" at bounding box center [215, 320] width 263 height 23
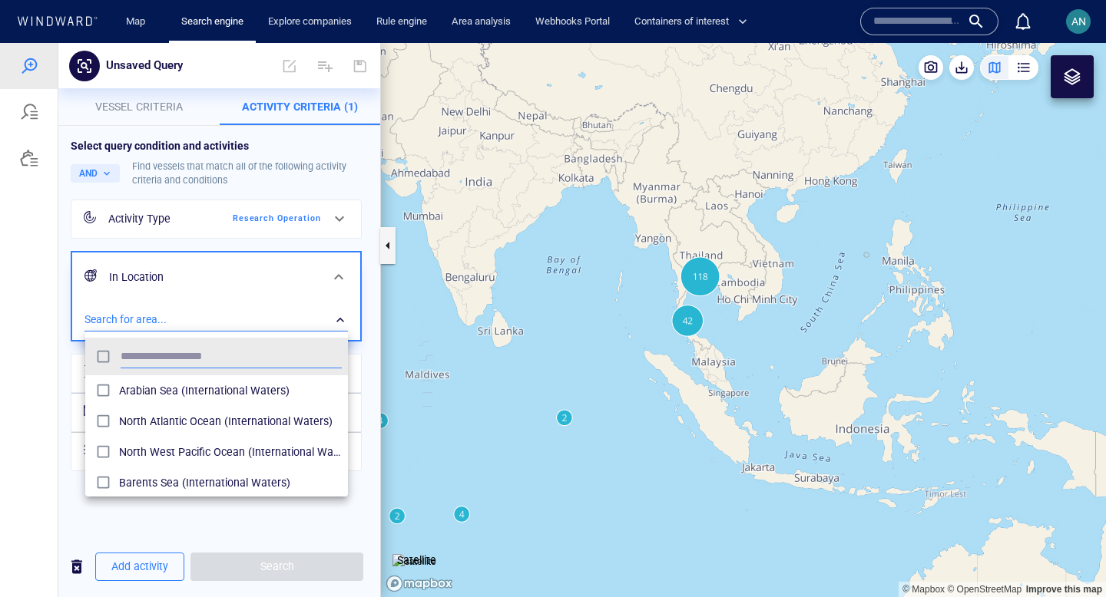
scroll to position [153, 263]
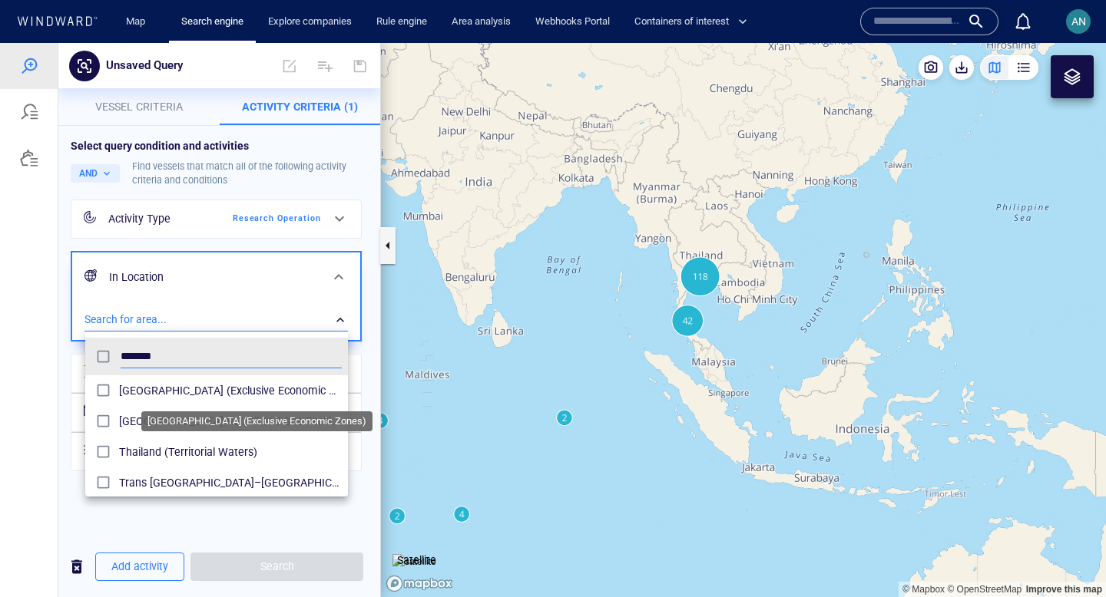
type input "*******"
click at [218, 399] on span "Thailand (Exclusive Economic Zones)" at bounding box center [230, 391] width 223 height 18
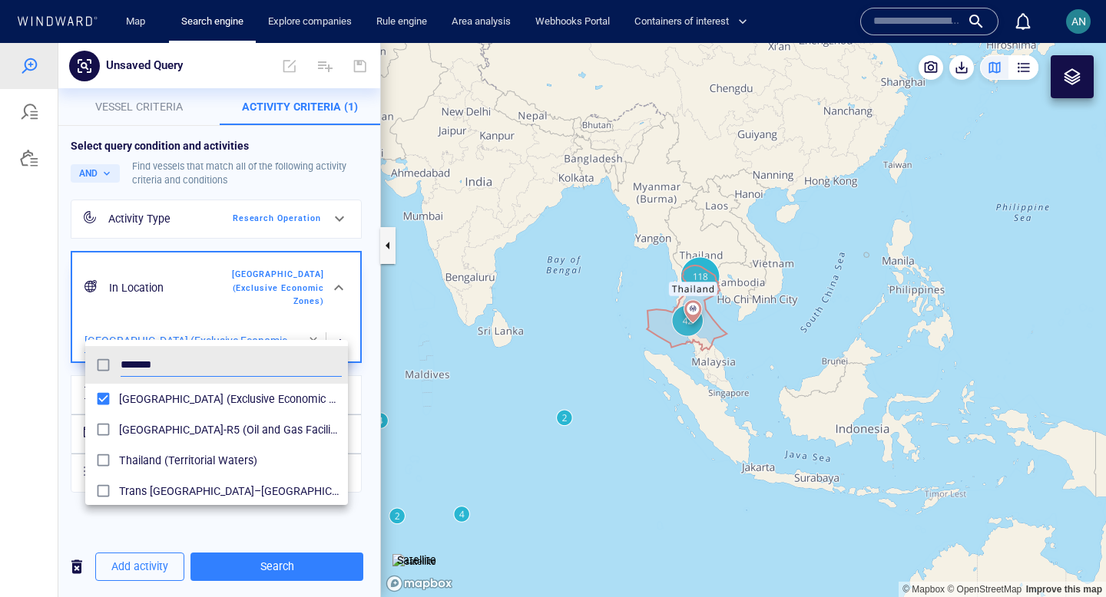
click at [346, 323] on div at bounding box center [553, 320] width 1106 height 554
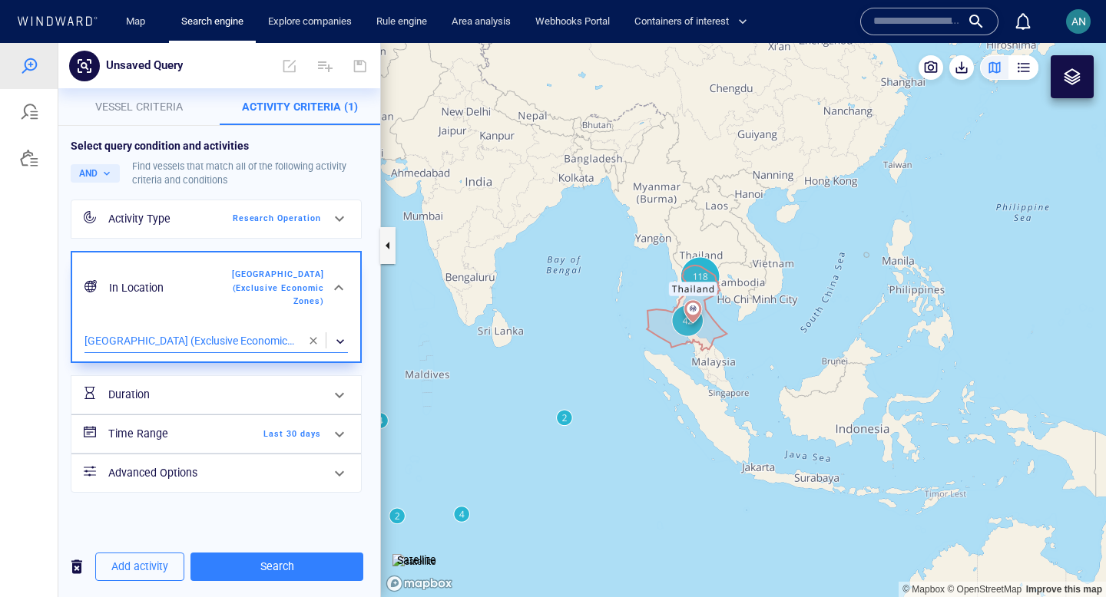
click at [325, 419] on div at bounding box center [339, 434] width 37 height 37
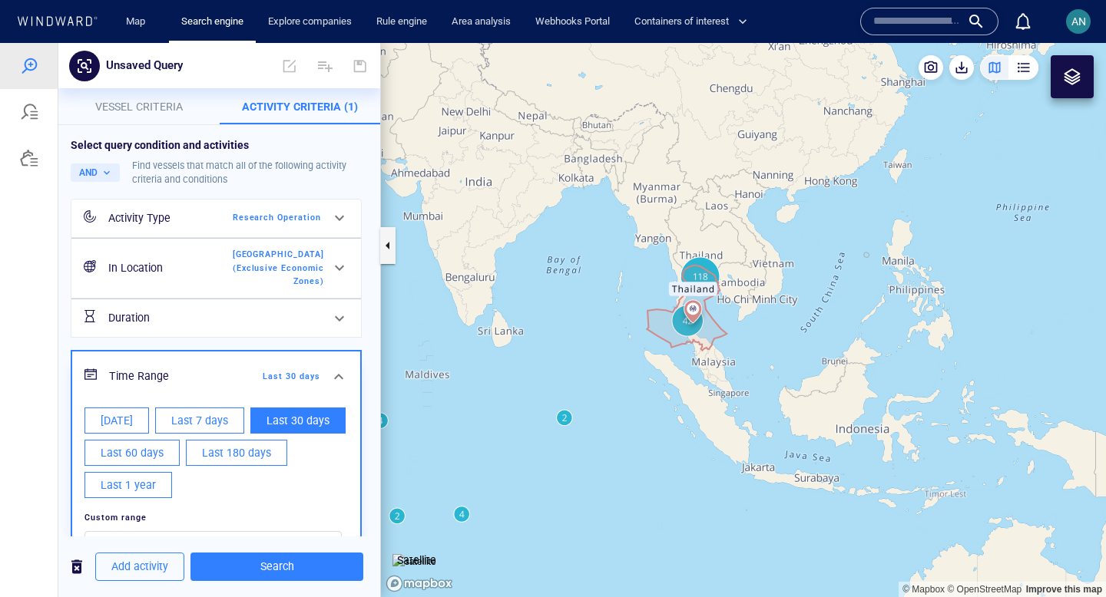
click at [128, 478] on span "Last 1 year" at bounding box center [128, 485] width 55 height 19
type input "**********"
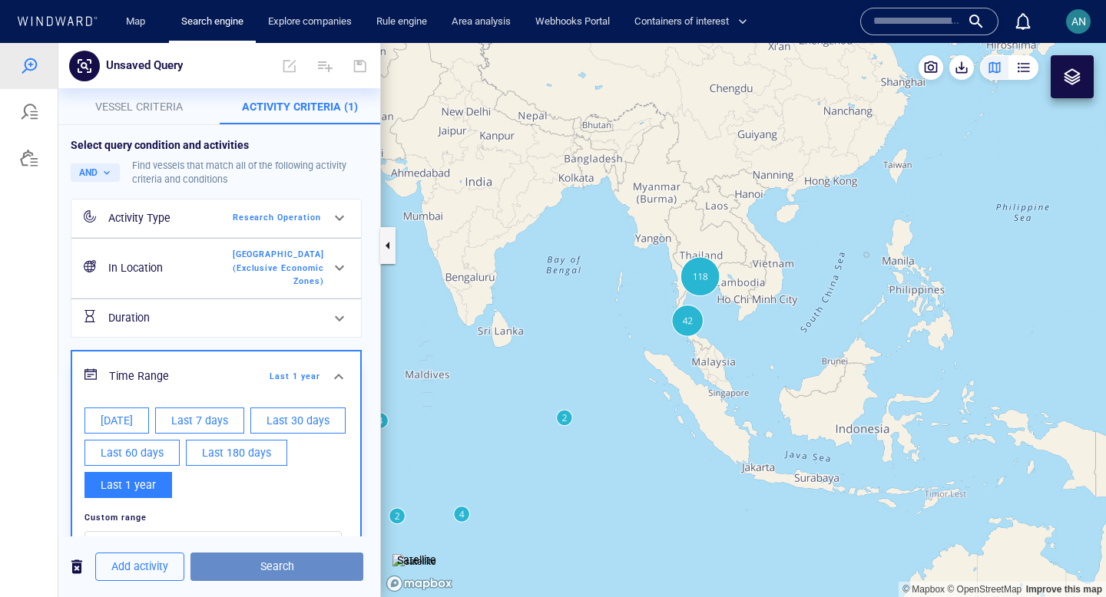
click at [214, 572] on span "Search" at bounding box center [277, 567] width 148 height 19
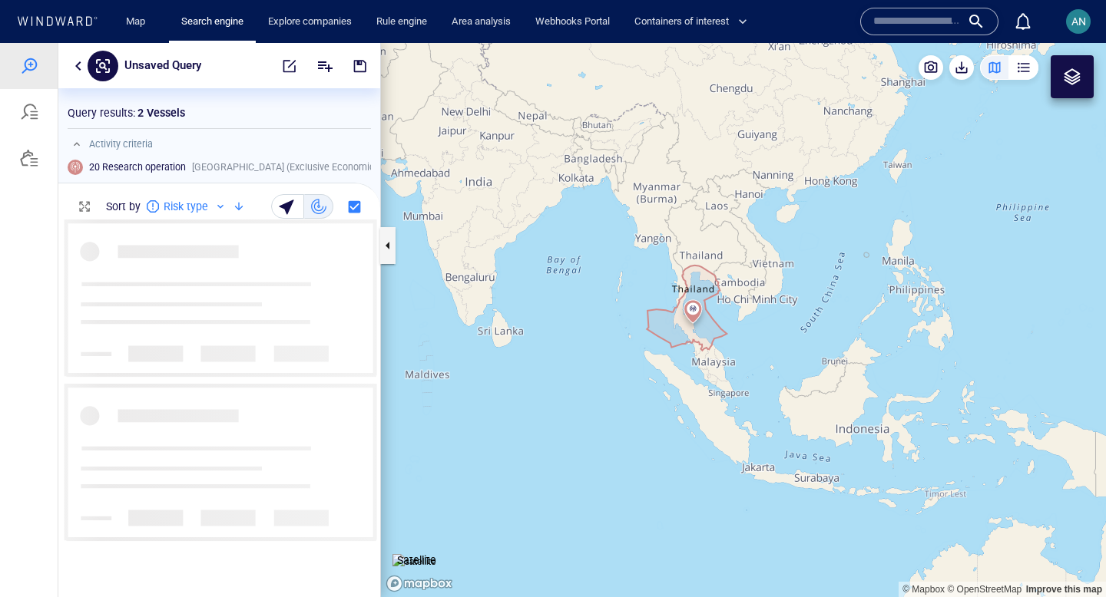
scroll to position [378, 322]
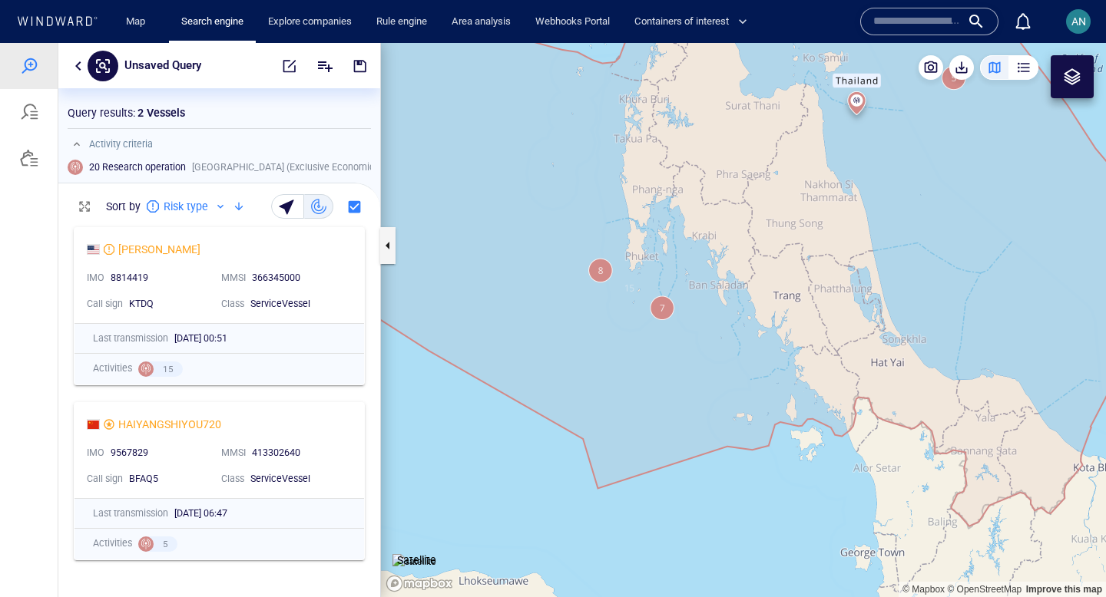
click at [663, 310] on canvas "Map" at bounding box center [743, 320] width 725 height 554
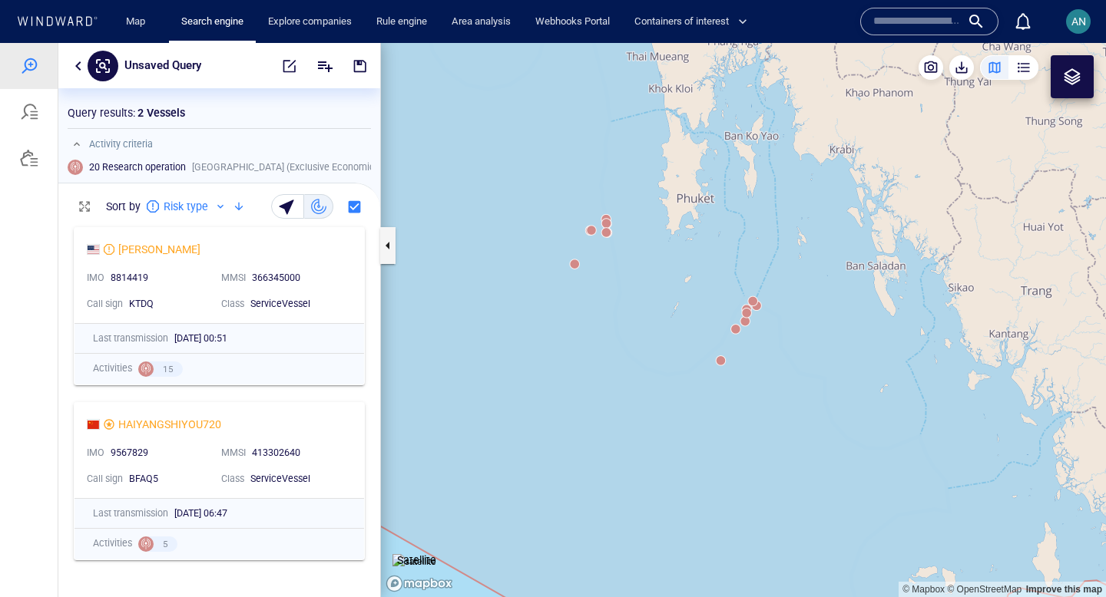
click at [723, 359] on canvas "Map" at bounding box center [743, 320] width 725 height 554
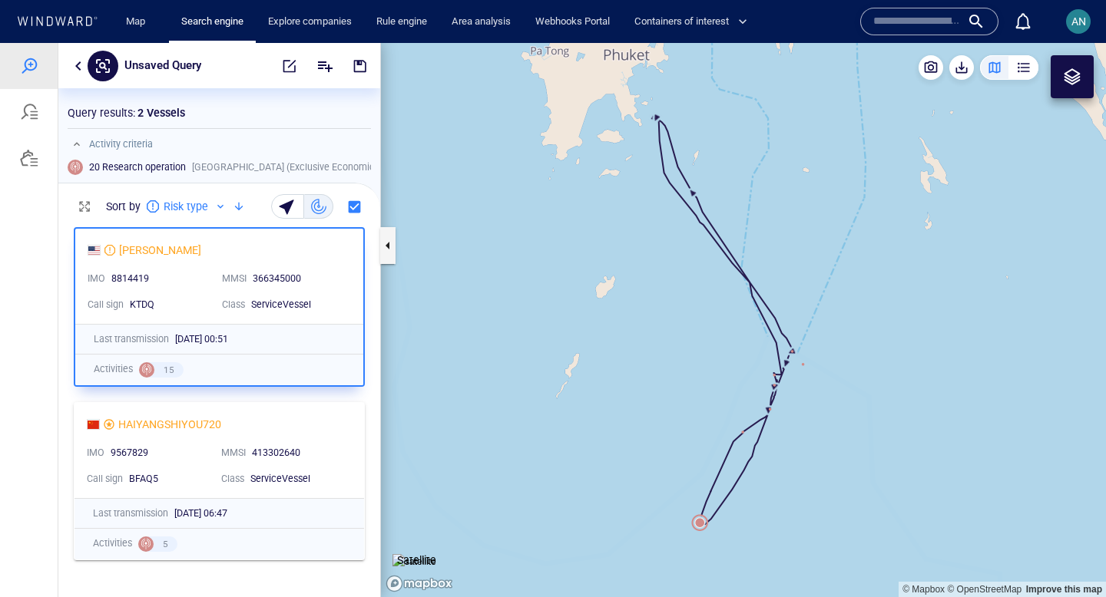
drag, startPoint x: 723, startPoint y: 359, endPoint x: 592, endPoint y: 356, distance: 130.6
click at [592, 355] on canvas "Map" at bounding box center [743, 320] width 725 height 554
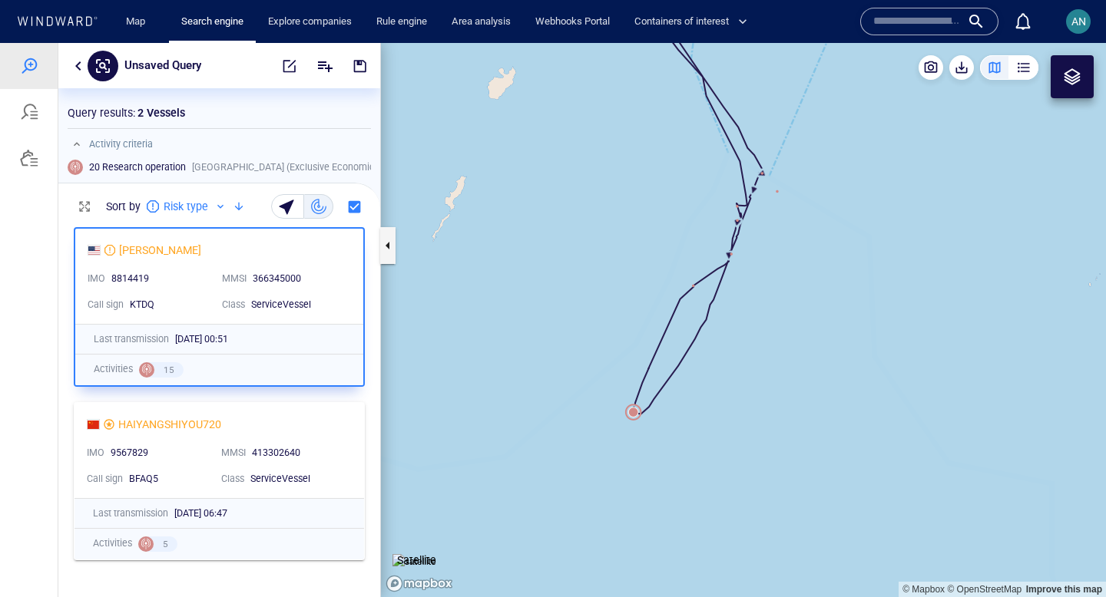
drag, startPoint x: 664, startPoint y: 438, endPoint x: 746, endPoint y: 286, distance: 173.1
click at [746, 286] on canvas "Map" at bounding box center [743, 320] width 725 height 554
click at [1077, 79] on div at bounding box center [1072, 77] width 18 height 18
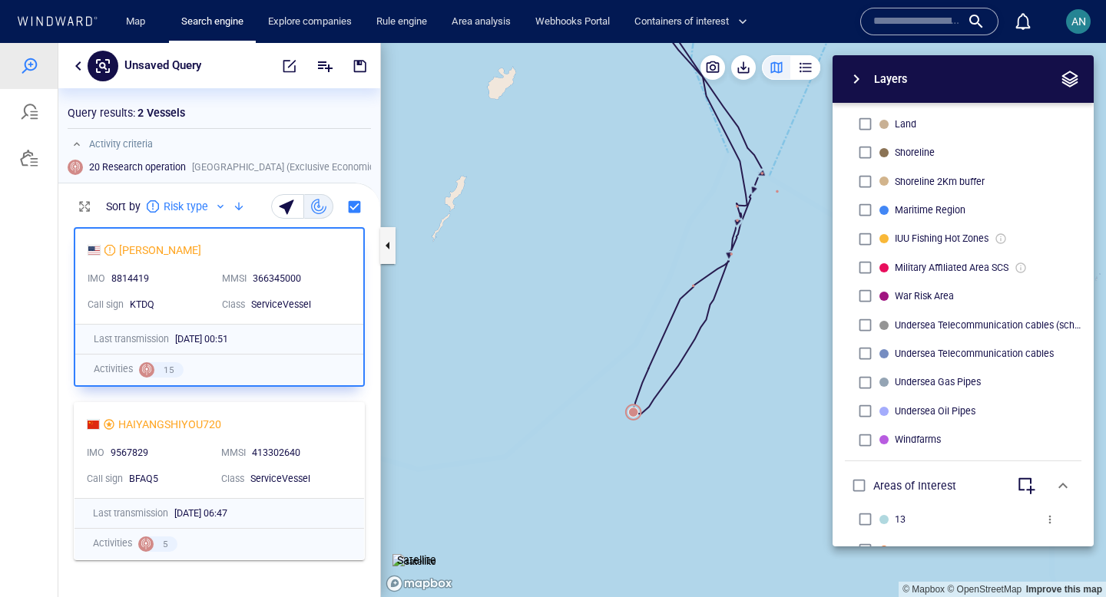
scroll to position [450, 0]
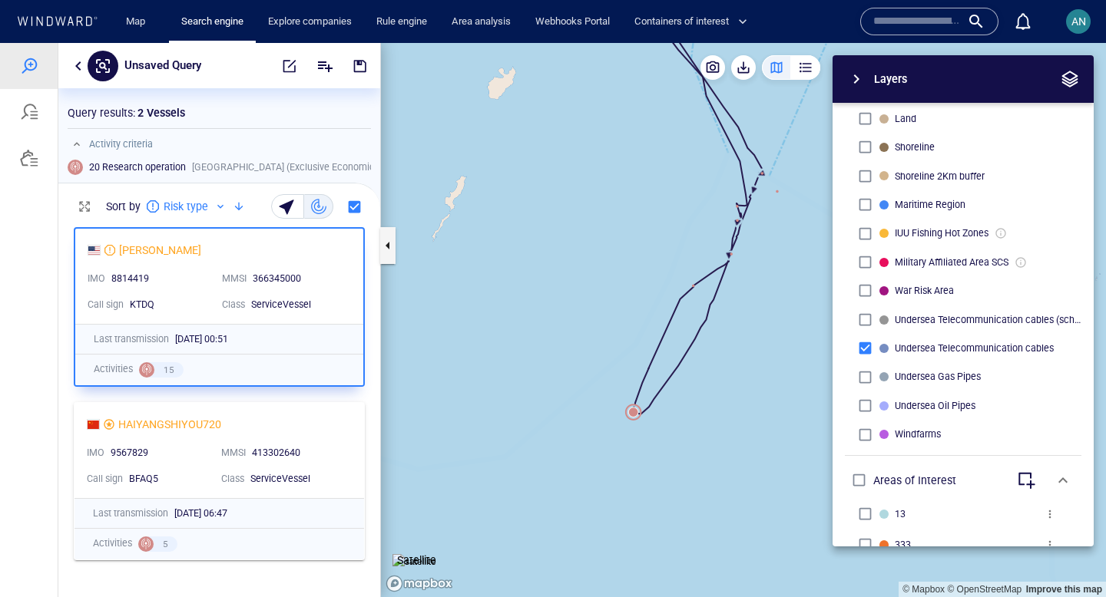
drag, startPoint x: 743, startPoint y: 356, endPoint x: 701, endPoint y: 363, distance: 42.8
click at [701, 363] on div "Layers System Areas International Waters Straits Exclusive Economic Zones 40NM …" at bounding box center [896, 300] width 393 height 491
click at [859, 74] on span "button" at bounding box center [856, 79] width 18 height 18
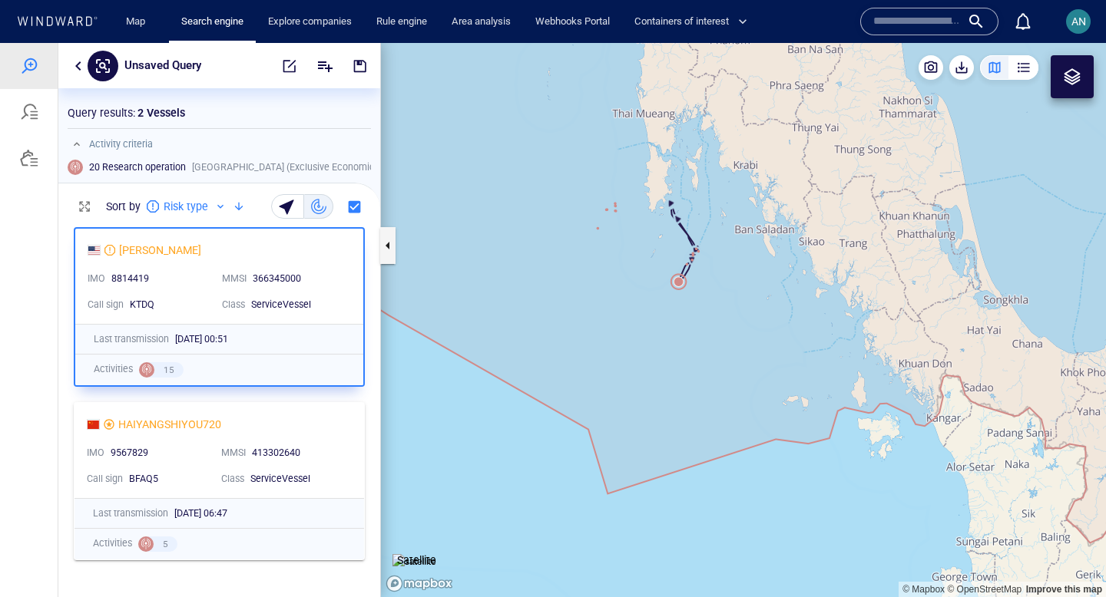
click at [648, 290] on canvas "Map" at bounding box center [743, 320] width 725 height 554
click at [74, 61] on button "button" at bounding box center [78, 66] width 18 height 18
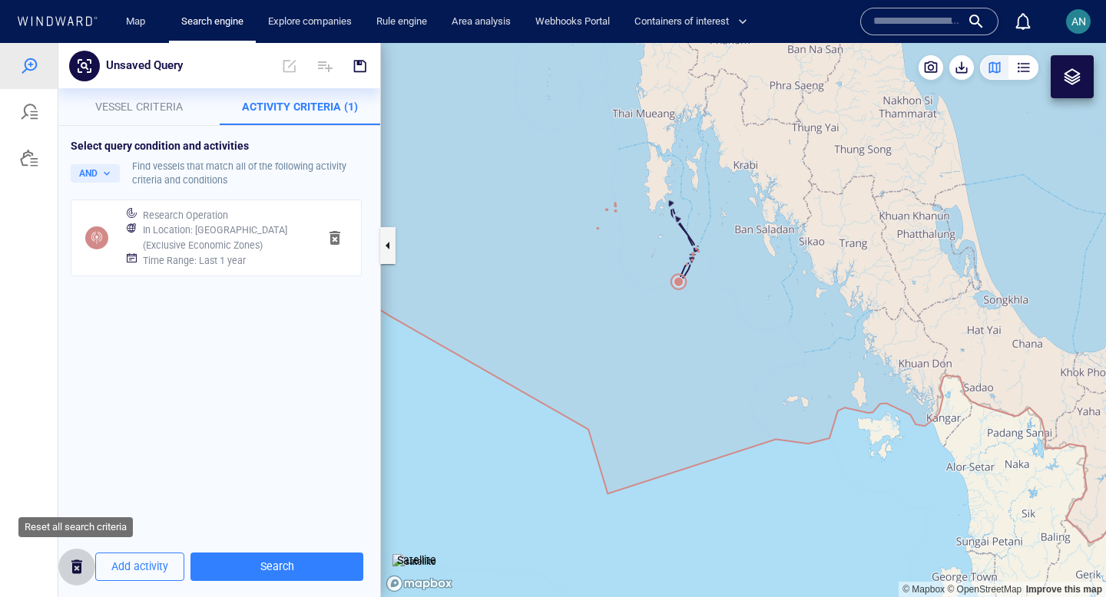
click at [75, 566] on span "button" at bounding box center [77, 567] width 18 height 19
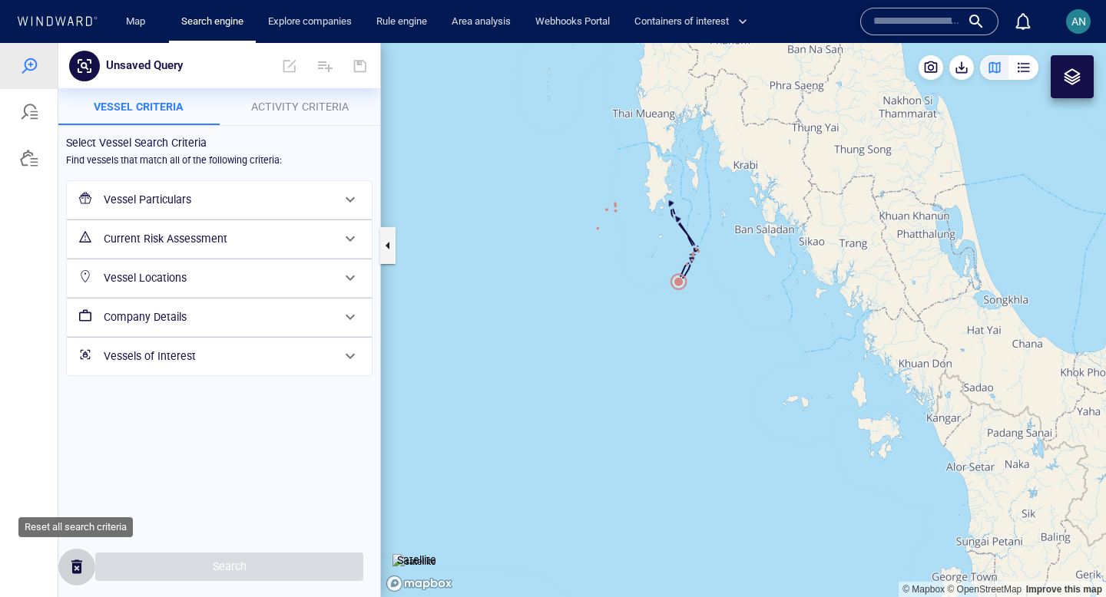
click at [75, 566] on span "button" at bounding box center [77, 567] width 18 height 19
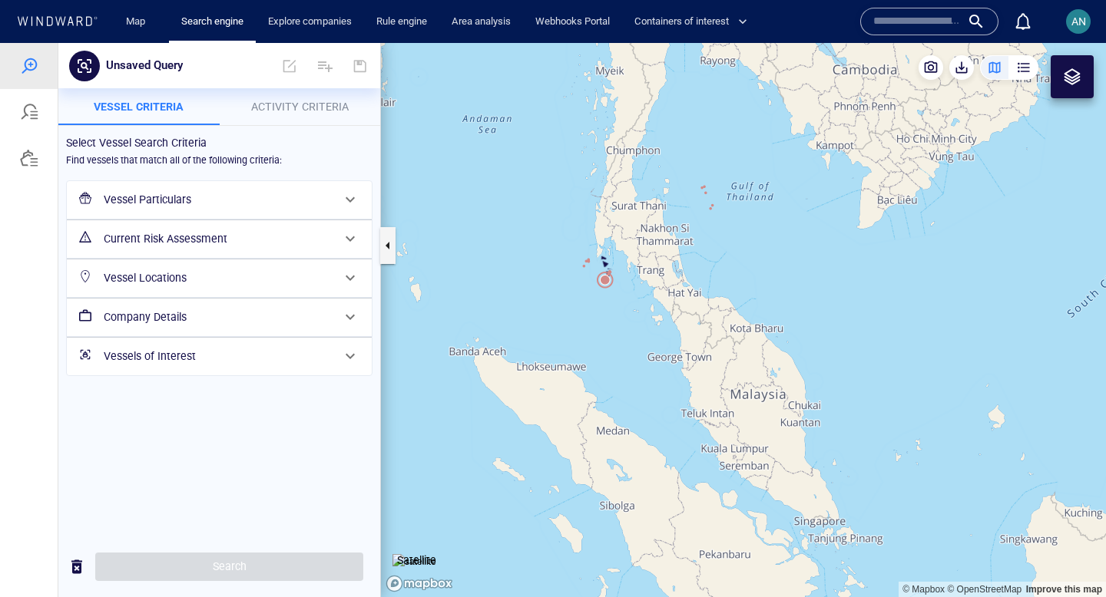
drag, startPoint x: 534, startPoint y: 292, endPoint x: 693, endPoint y: 352, distance: 170.1
click at [692, 351] on canvas "Map" at bounding box center [743, 320] width 725 height 554
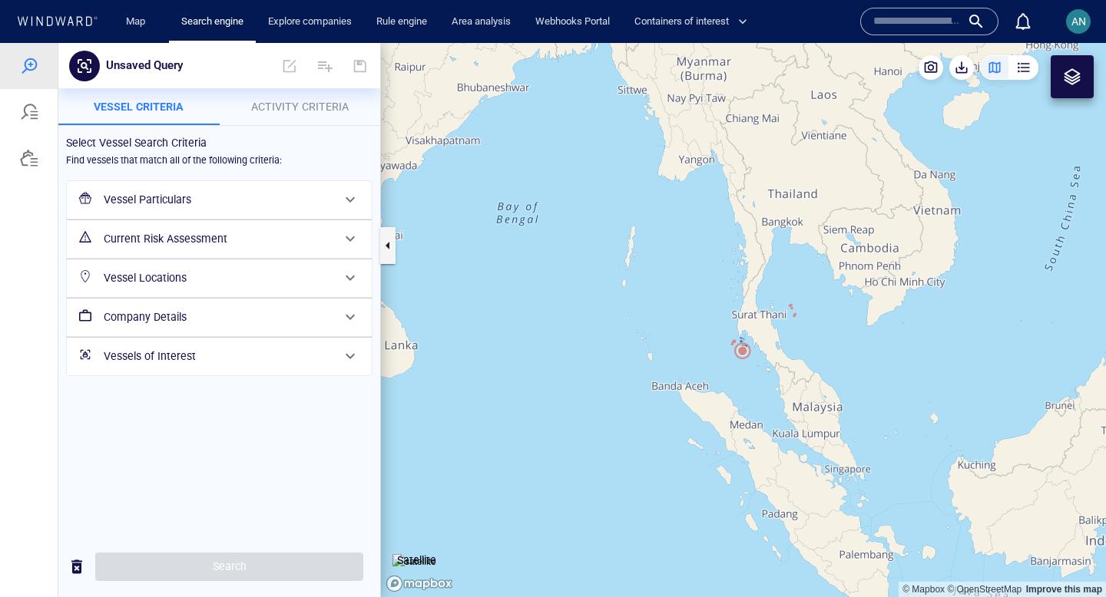
click at [280, 236] on h6 "Current Risk Assessment" at bounding box center [218, 239] width 228 height 19
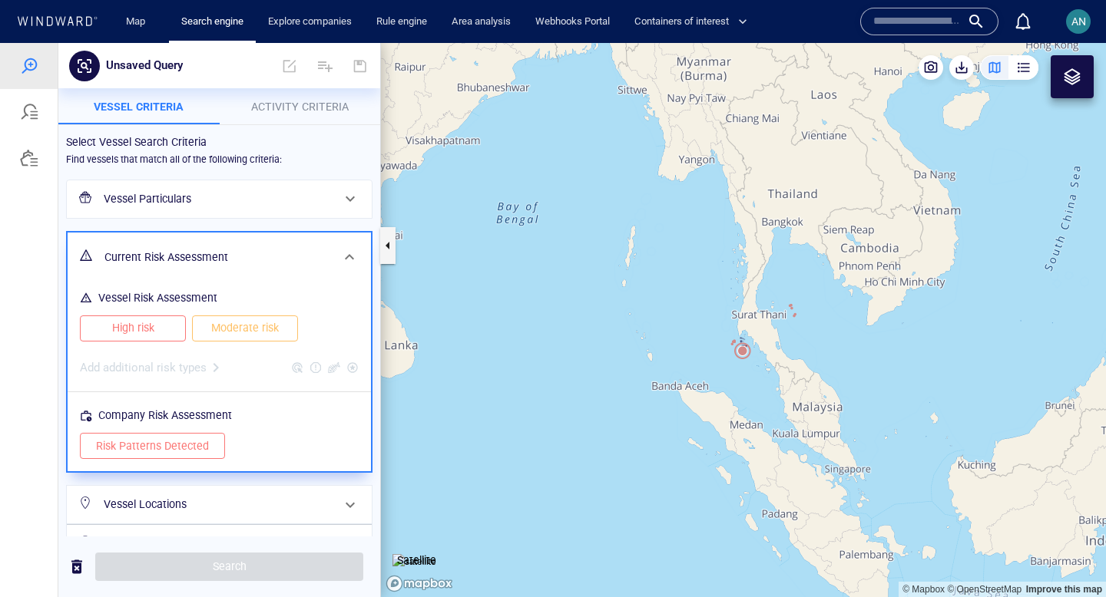
click at [211, 251] on h6 "Current Risk Assessment" at bounding box center [217, 257] width 227 height 19
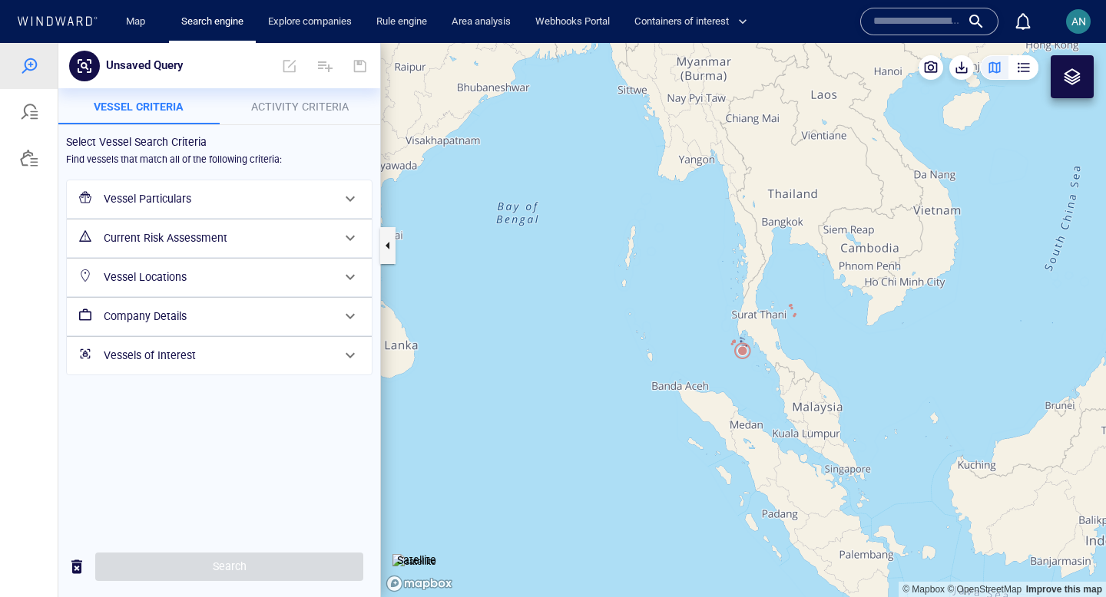
click at [293, 101] on span "Activity Criteria" at bounding box center [300, 107] width 98 height 12
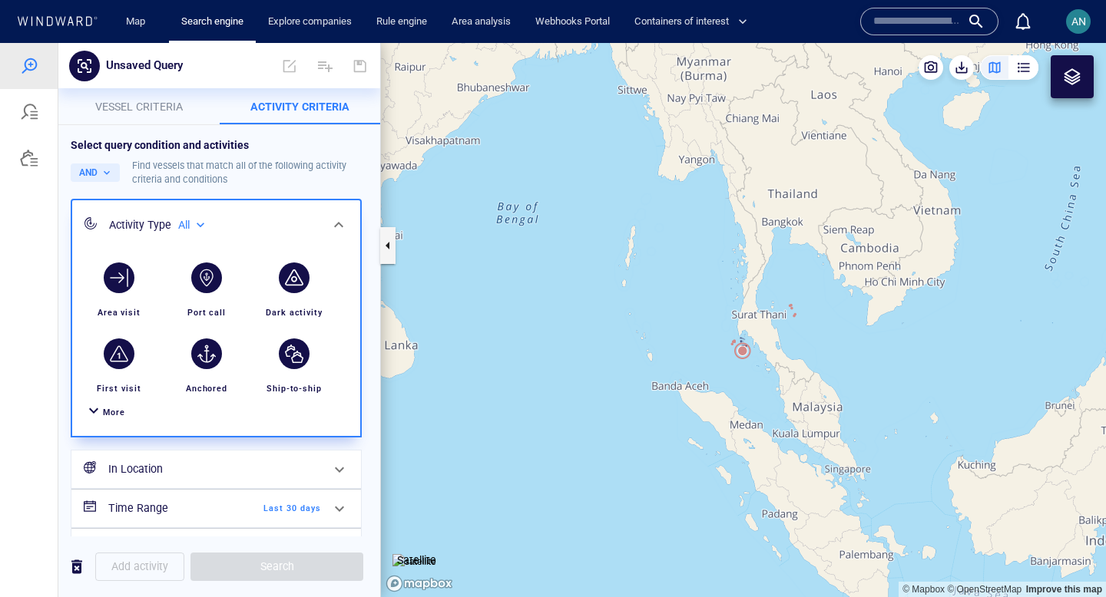
click at [109, 410] on span "More" at bounding box center [114, 413] width 22 height 10
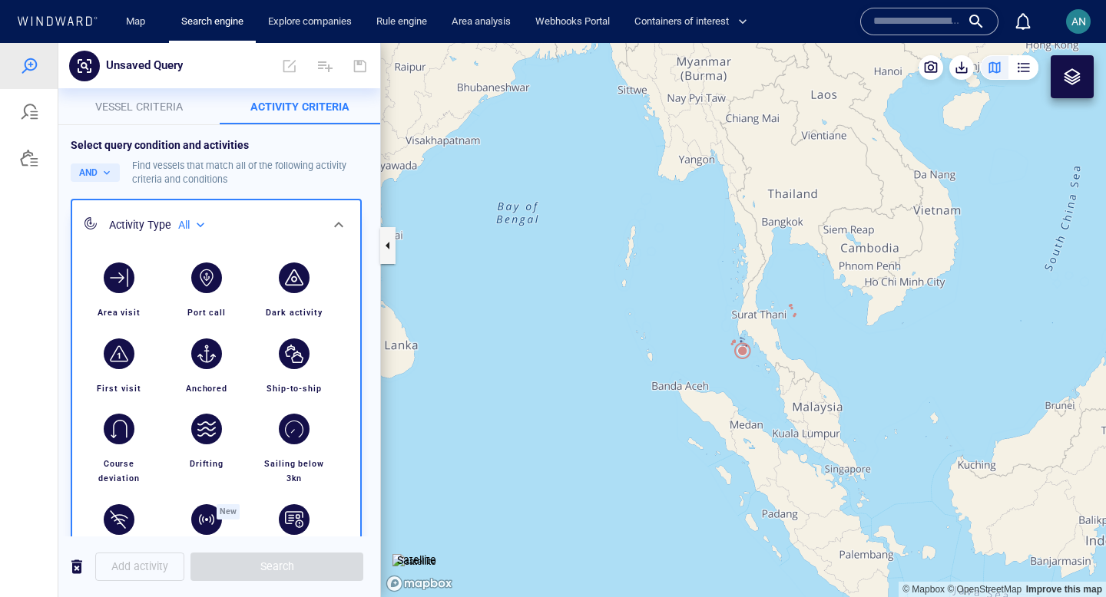
click at [344, 232] on icon at bounding box center [338, 225] width 18 height 18
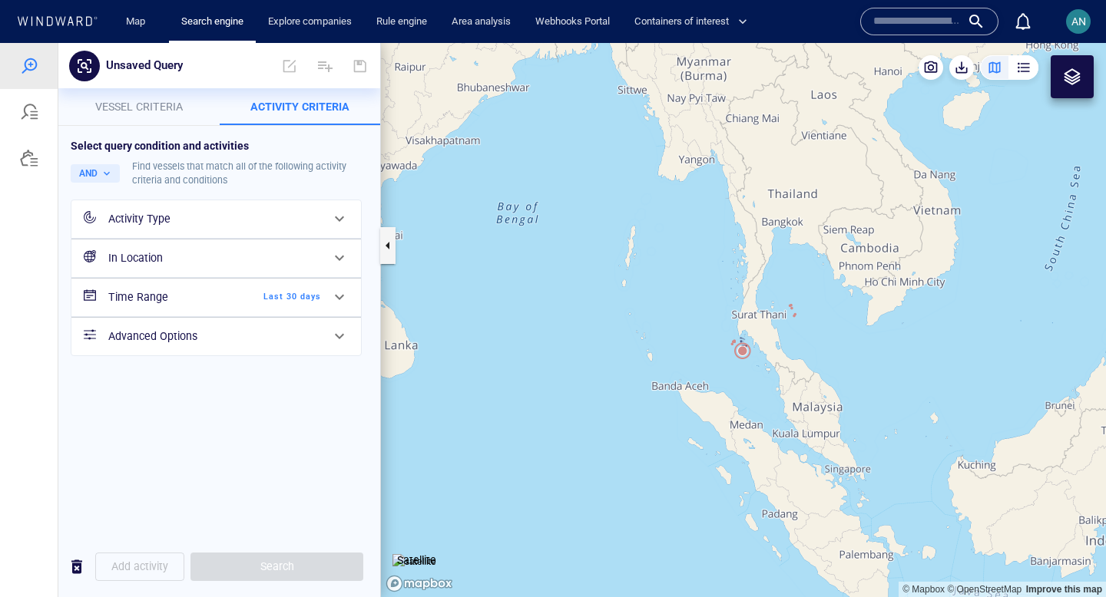
click at [133, 121] on button "Vessel criteria" at bounding box center [138, 106] width 161 height 37
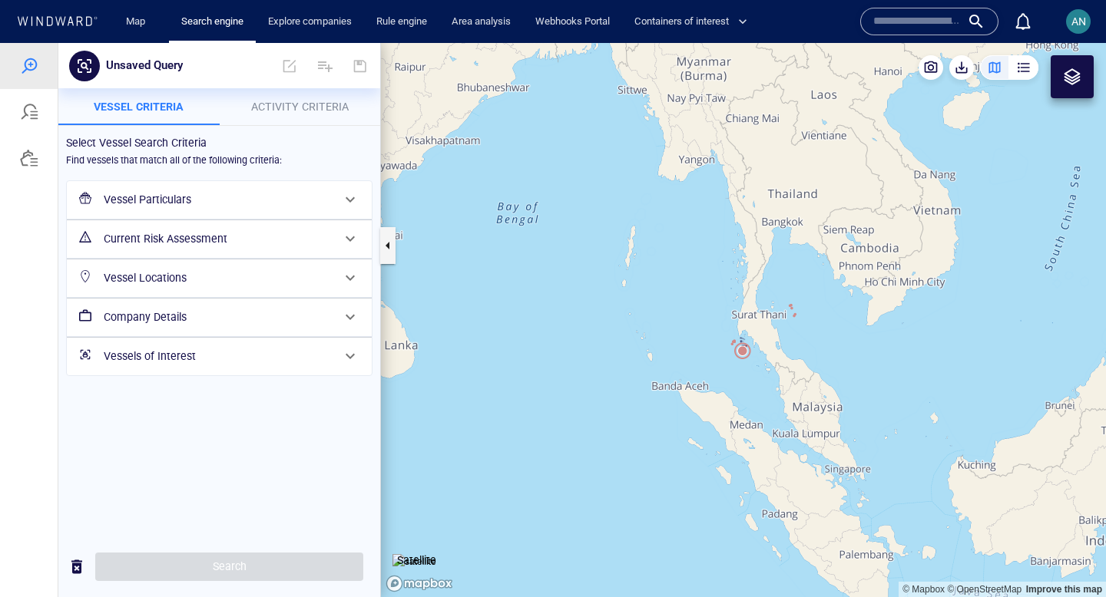
click at [230, 234] on h6 "Current Risk Assessment" at bounding box center [218, 239] width 228 height 19
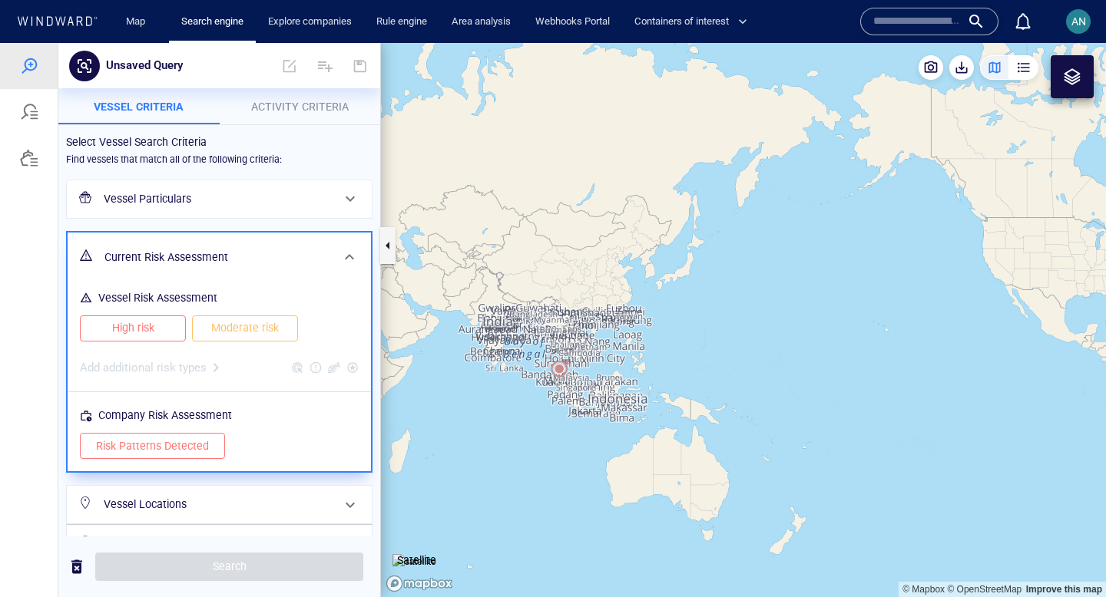
drag, startPoint x: 525, startPoint y: 372, endPoint x: 703, endPoint y: 365, distance: 177.6
click at [703, 365] on canvas "Map" at bounding box center [743, 320] width 725 height 554
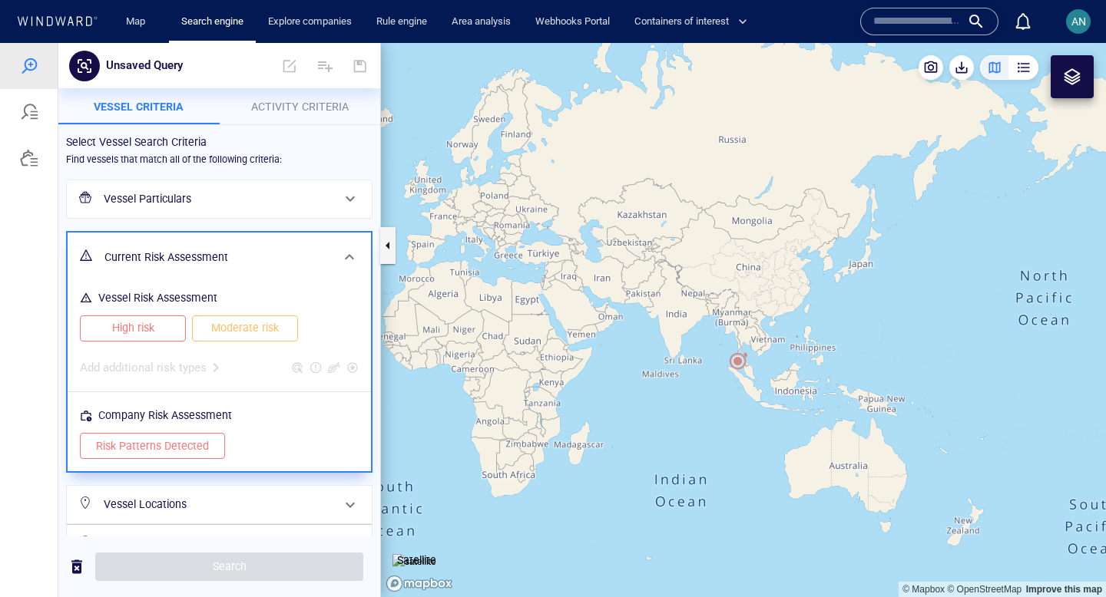
click at [154, 324] on span "High risk" at bounding box center [133, 328] width 74 height 19
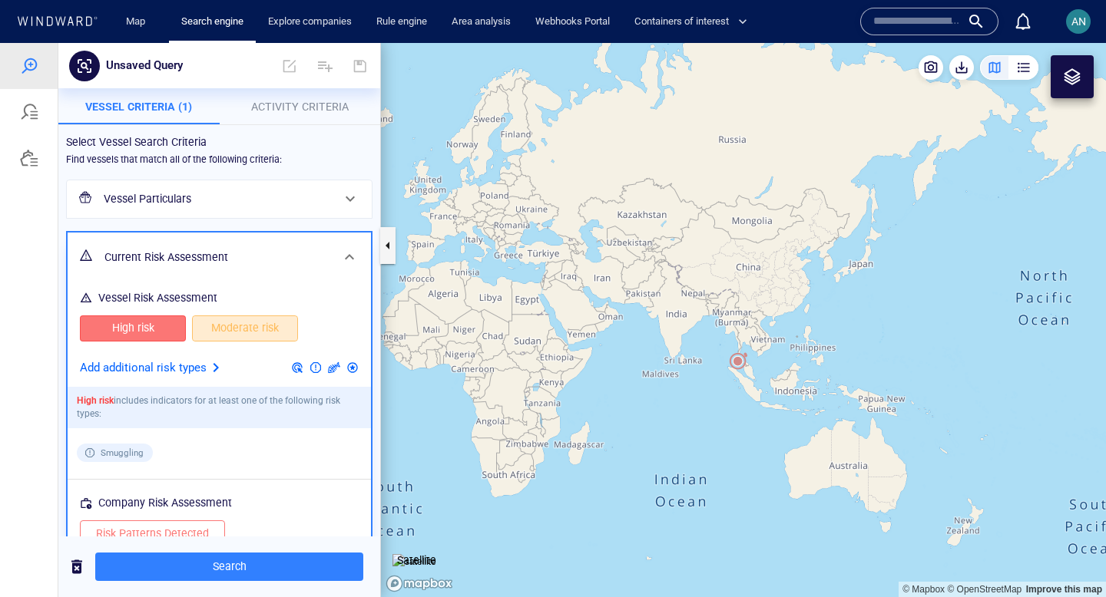
click at [204, 333] on button "Moderate risk" at bounding box center [245, 329] width 106 height 26
click at [200, 367] on p "Add additional risk types" at bounding box center [143, 369] width 127 height 20
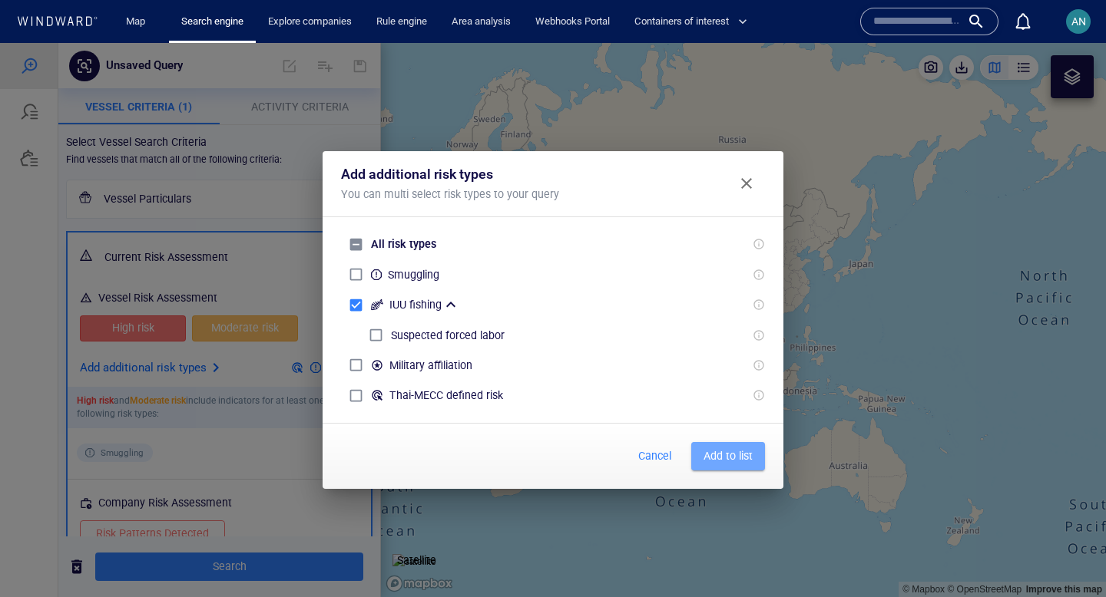
click at [720, 455] on span "Add to list" at bounding box center [727, 456] width 49 height 19
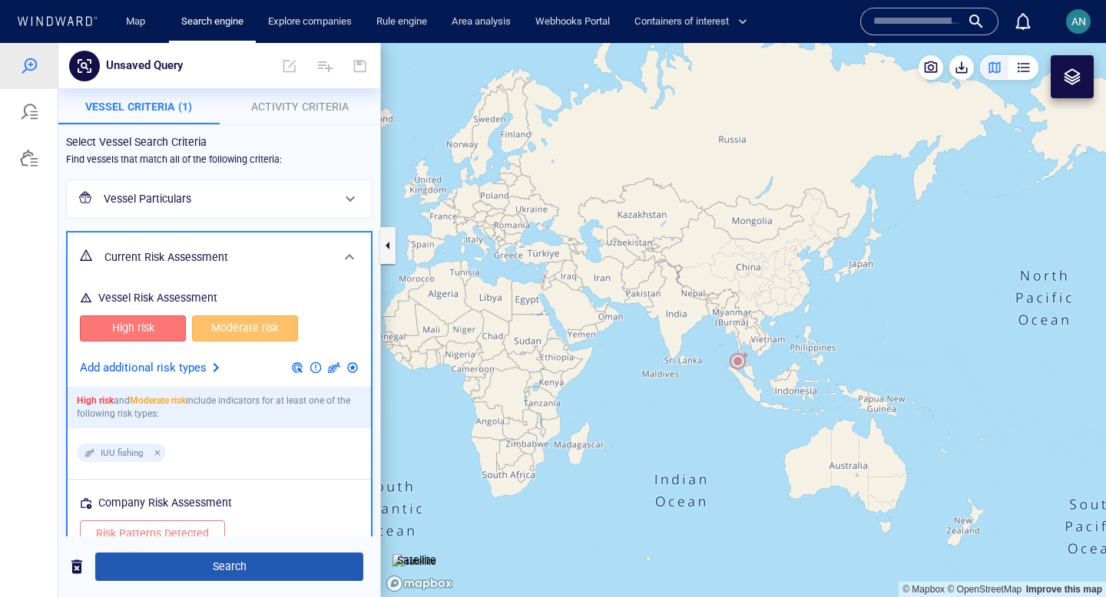
click at [206, 569] on span "Search" at bounding box center [229, 567] width 243 height 19
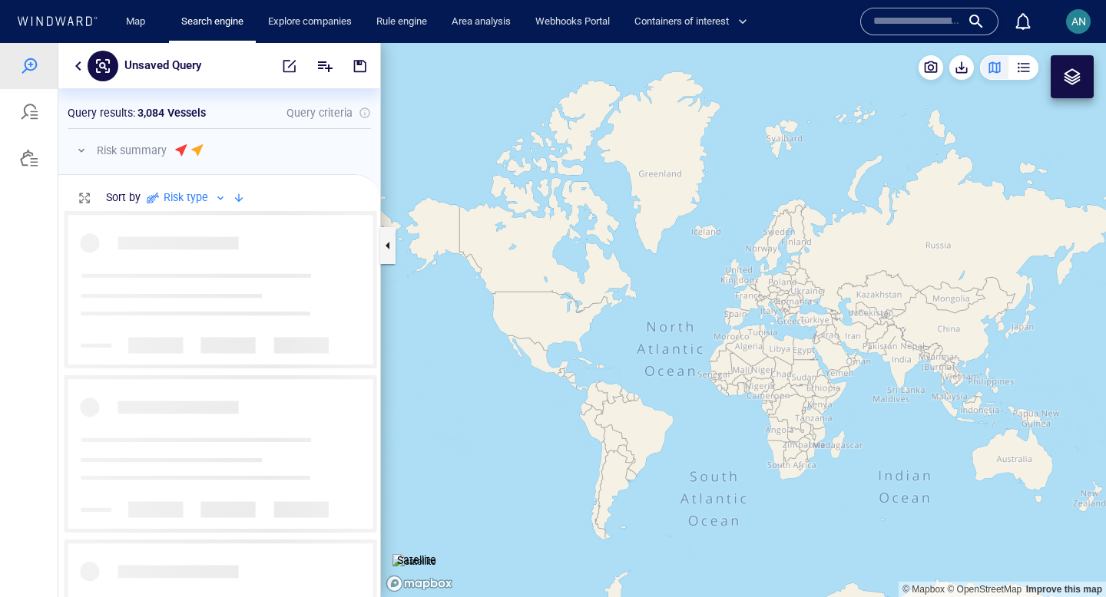
scroll to position [386, 322]
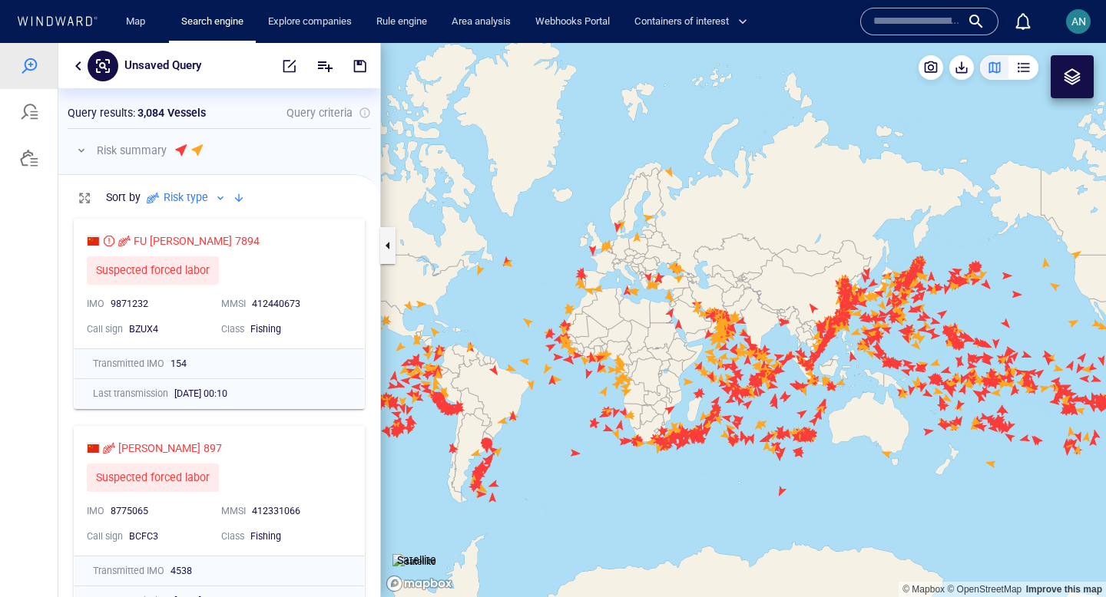
drag, startPoint x: 837, startPoint y: 412, endPoint x: 668, endPoint y: 366, distance: 174.9
click at [670, 366] on canvas "Map" at bounding box center [743, 320] width 725 height 554
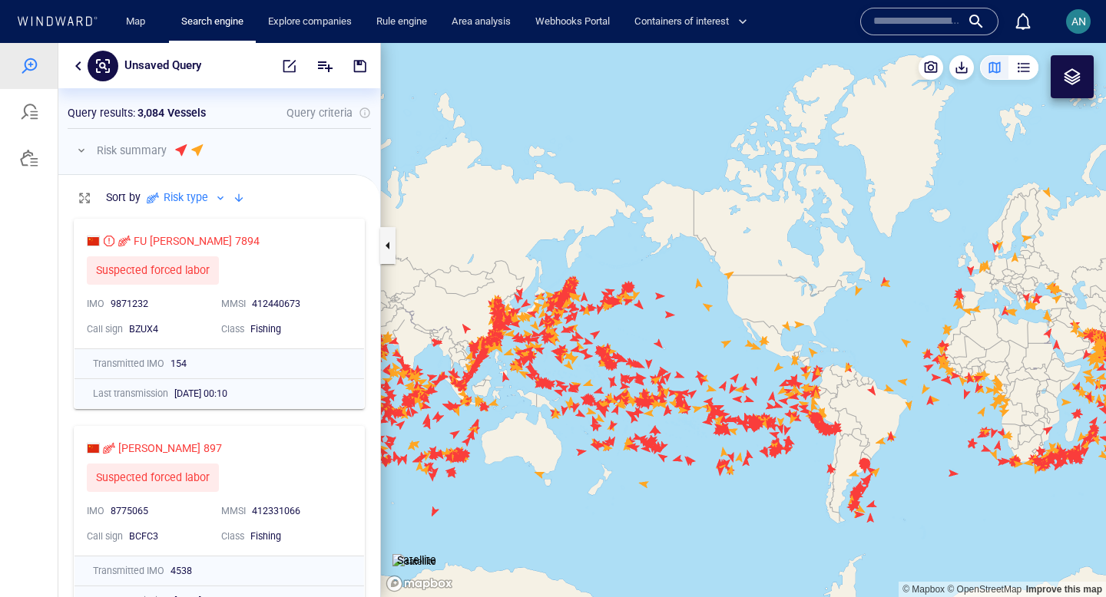
drag, startPoint x: 824, startPoint y: 334, endPoint x: 891, endPoint y: 359, distance: 71.2
click at [892, 359] on canvas "Map" at bounding box center [743, 320] width 725 height 554
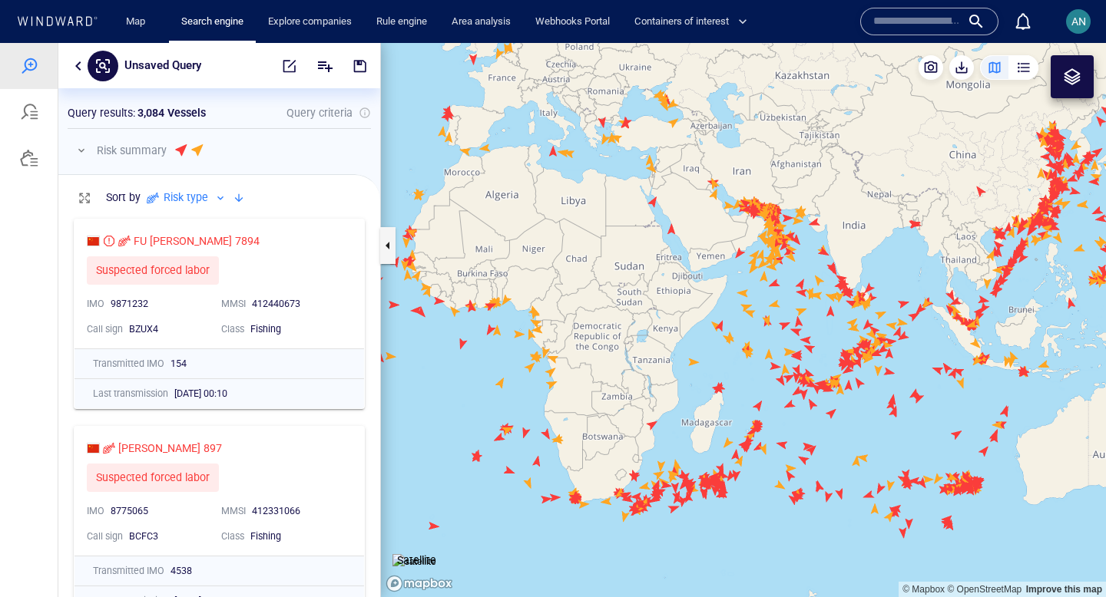
drag, startPoint x: 769, startPoint y: 507, endPoint x: 718, endPoint y: 369, distance: 146.5
click at [718, 369] on canvas "Map" at bounding box center [743, 320] width 725 height 554
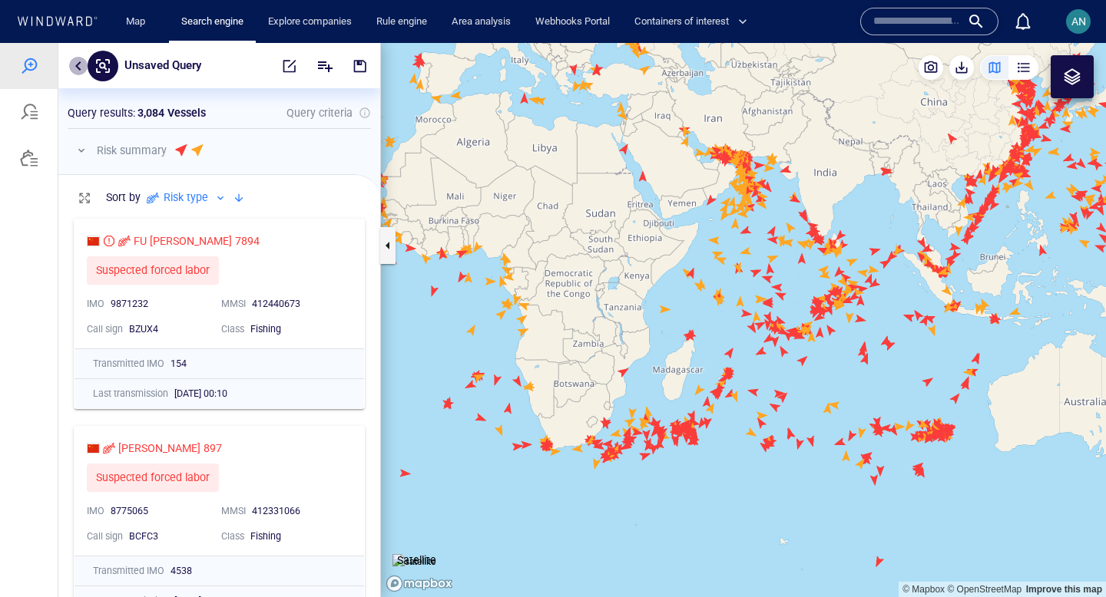
click at [81, 68] on button "button" at bounding box center [78, 66] width 18 height 18
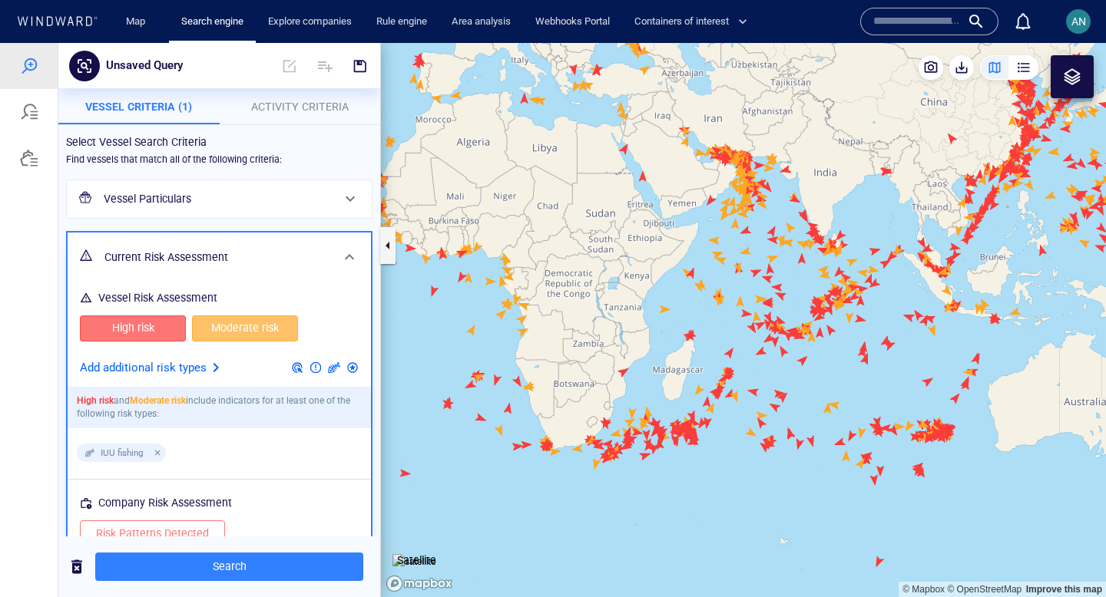
click at [187, 190] on h6 "Vessel Particulars" at bounding box center [218, 199] width 228 height 19
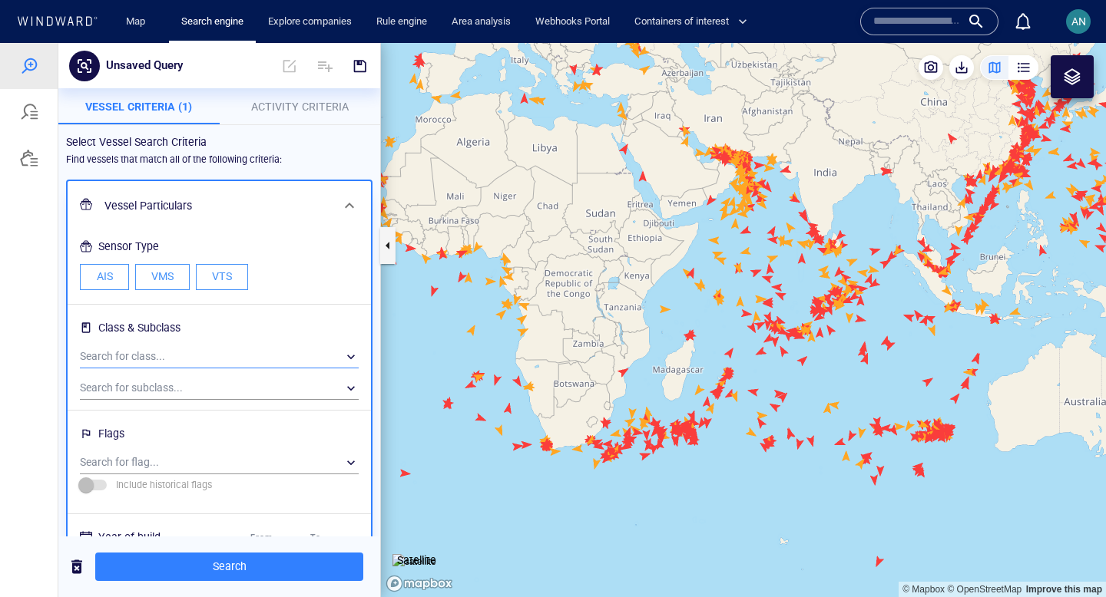
click at [170, 357] on div "​" at bounding box center [219, 357] width 279 height 23
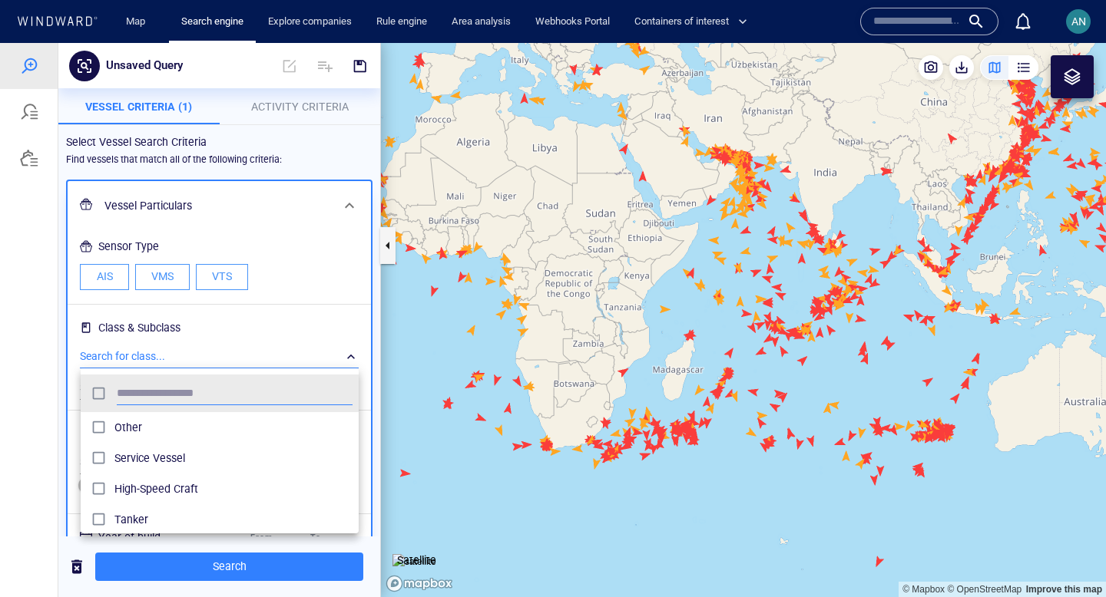
scroll to position [153, 278]
click at [139, 514] on span "Tanker" at bounding box center [233, 520] width 238 height 18
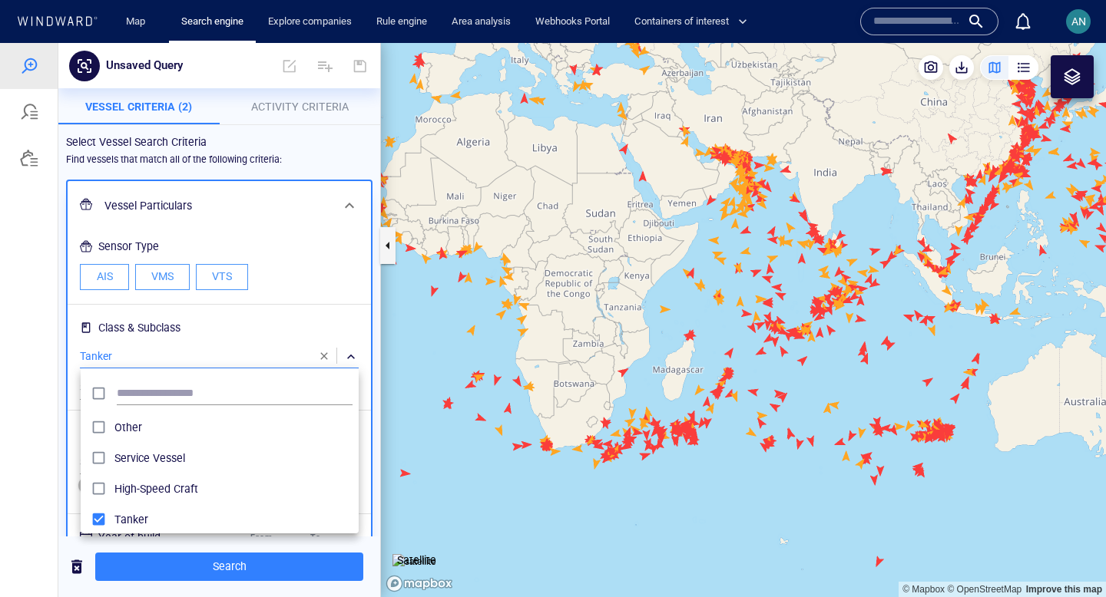
click at [131, 565] on div at bounding box center [553, 320] width 1106 height 554
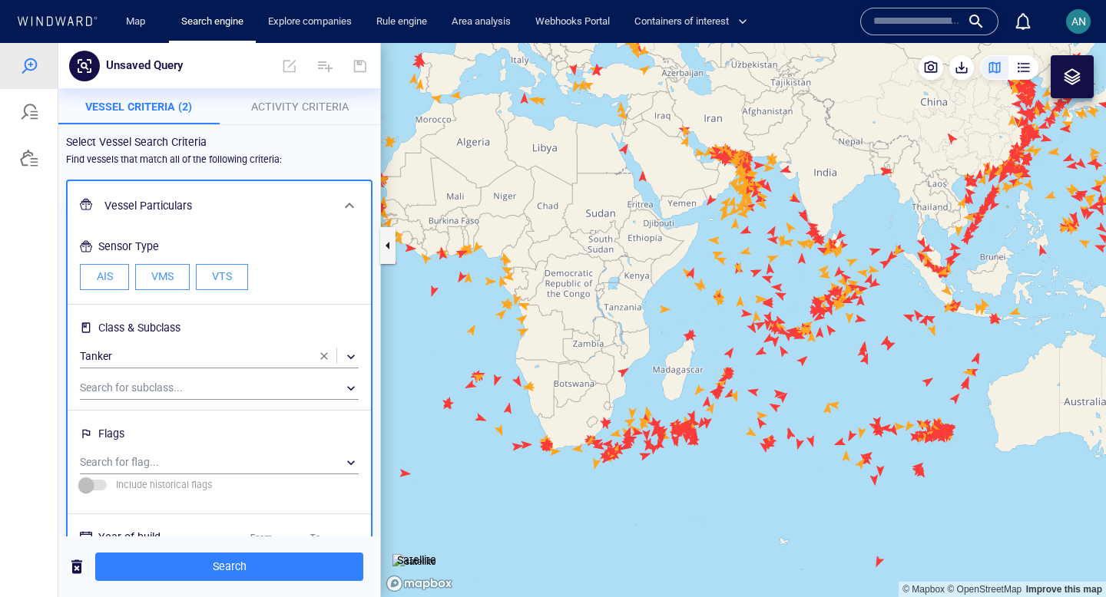
drag, startPoint x: 817, startPoint y: 323, endPoint x: 657, endPoint y: 360, distance: 164.7
click at [657, 360] on canvas "Map" at bounding box center [743, 320] width 725 height 554
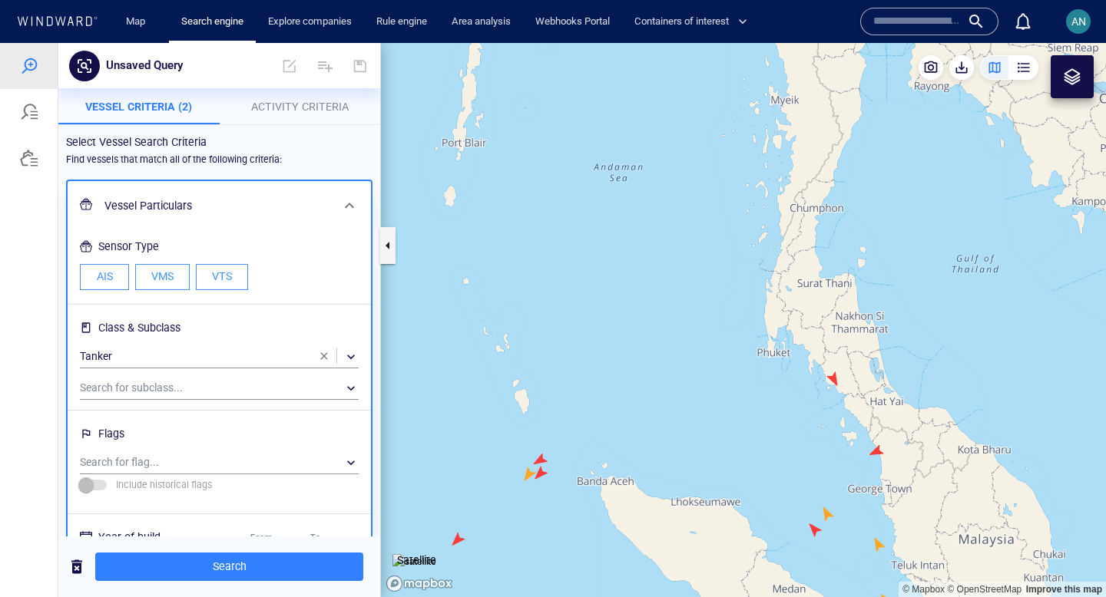
drag, startPoint x: 803, startPoint y: 412, endPoint x: 703, endPoint y: 228, distance: 208.9
click at [703, 228] on canvas "Map" at bounding box center [743, 320] width 725 height 554
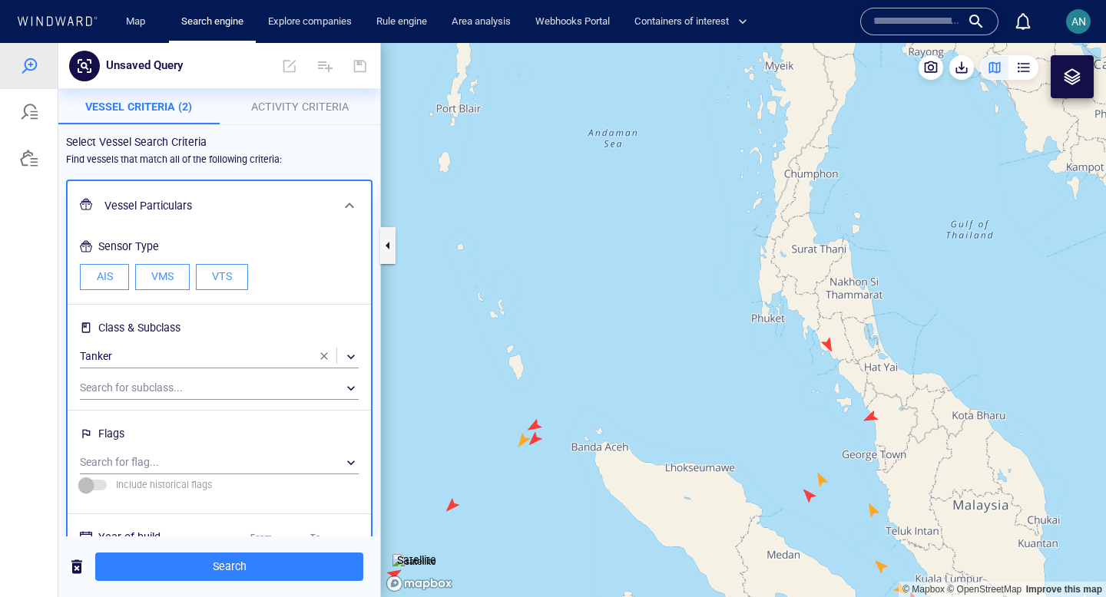
drag, startPoint x: 724, startPoint y: 247, endPoint x: 806, endPoint y: 386, distance: 161.5
click at [808, 386] on canvas "Map" at bounding box center [743, 320] width 725 height 554
click at [347, 193] on div at bounding box center [349, 205] width 37 height 37
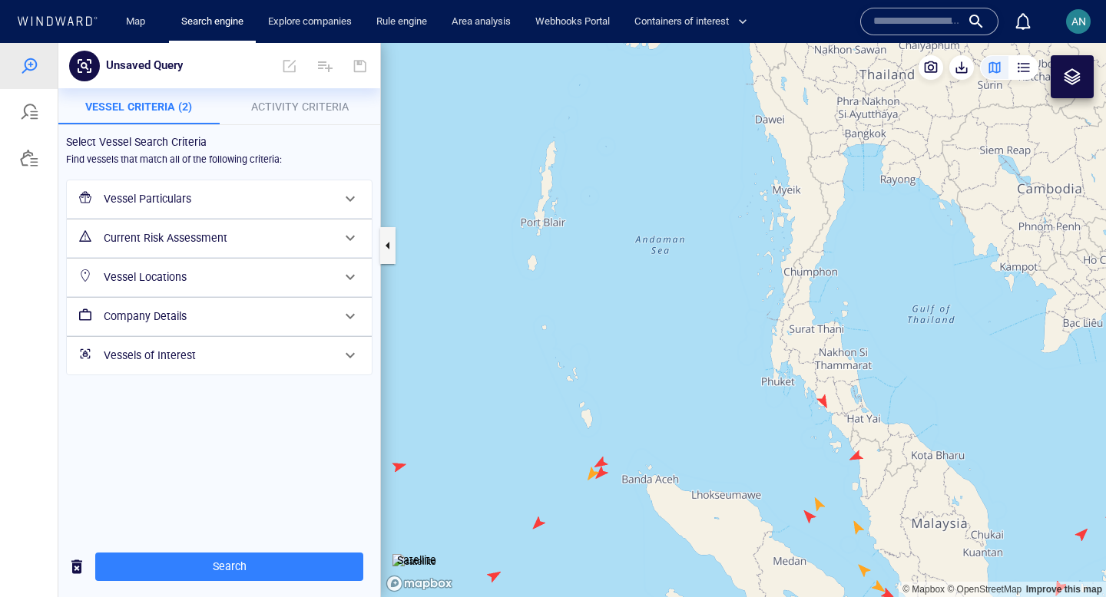
drag, startPoint x: 850, startPoint y: 293, endPoint x: 811, endPoint y: 393, distance: 107.2
click at [811, 393] on canvas "Map" at bounding box center [743, 320] width 725 height 554
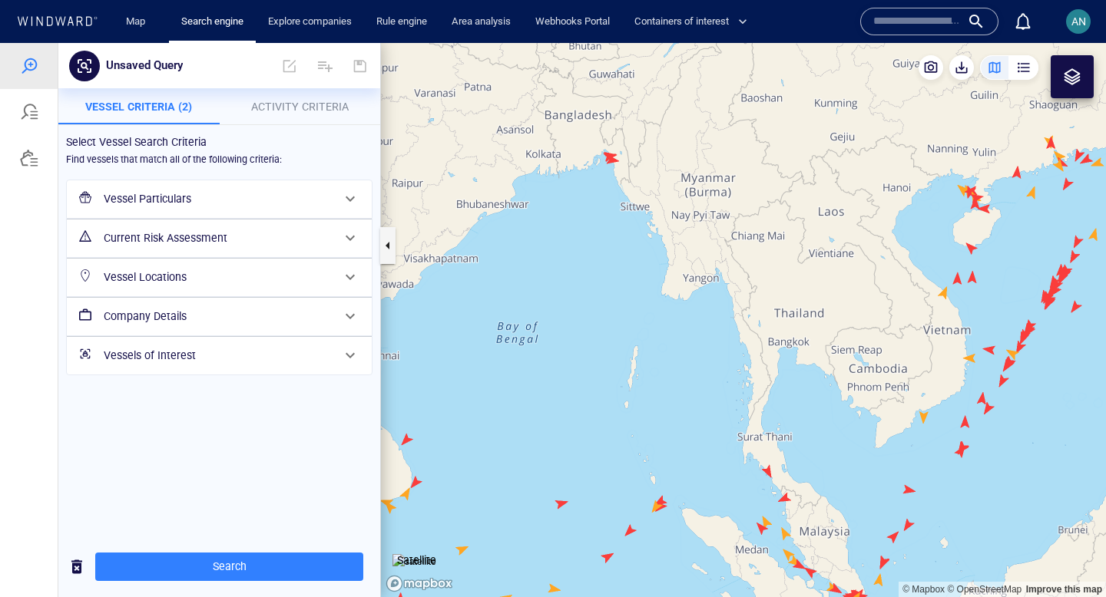
drag, startPoint x: 808, startPoint y: 338, endPoint x: 776, endPoint y: 381, distance: 53.3
click at [776, 381] on canvas "Map" at bounding box center [743, 320] width 725 height 554
drag, startPoint x: 776, startPoint y: 381, endPoint x: 763, endPoint y: 381, distance: 13.8
click at [763, 381] on canvas "Map" at bounding box center [743, 320] width 725 height 554
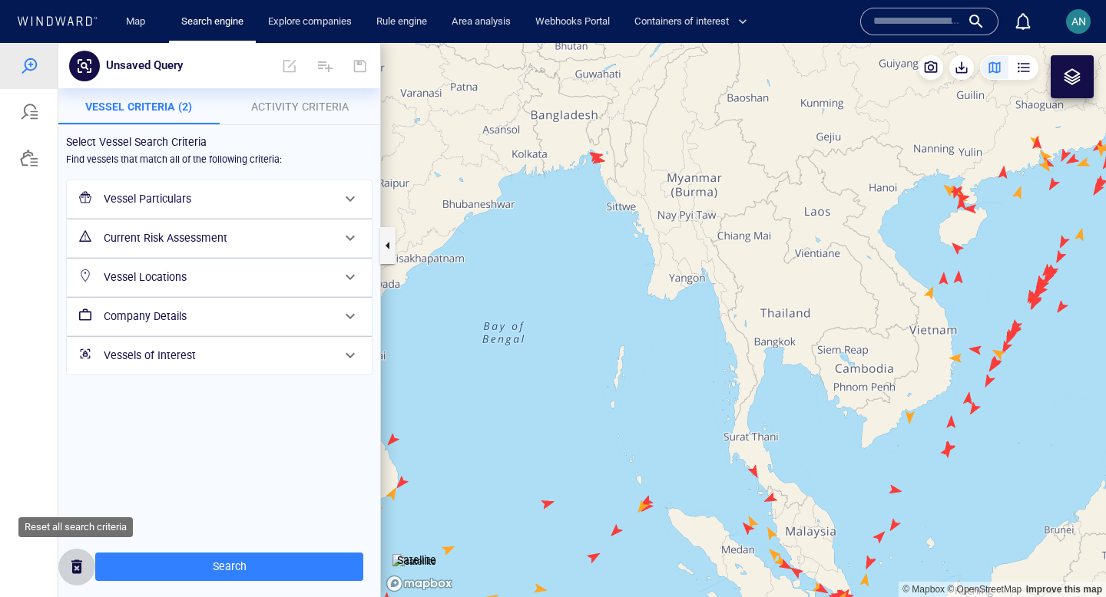
click at [74, 565] on span "button" at bounding box center [77, 567] width 18 height 19
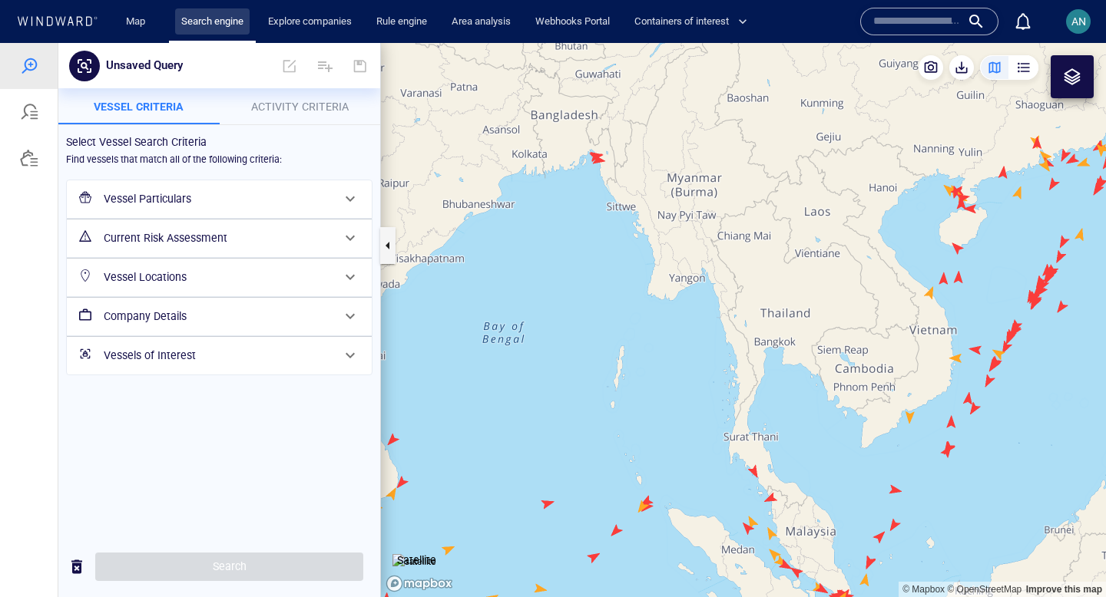
click at [211, 19] on link "Search engine" at bounding box center [212, 21] width 74 height 27
drag, startPoint x: 547, startPoint y: 343, endPoint x: 700, endPoint y: 256, distance: 176.4
click at [700, 256] on canvas "Map" at bounding box center [743, 320] width 725 height 554
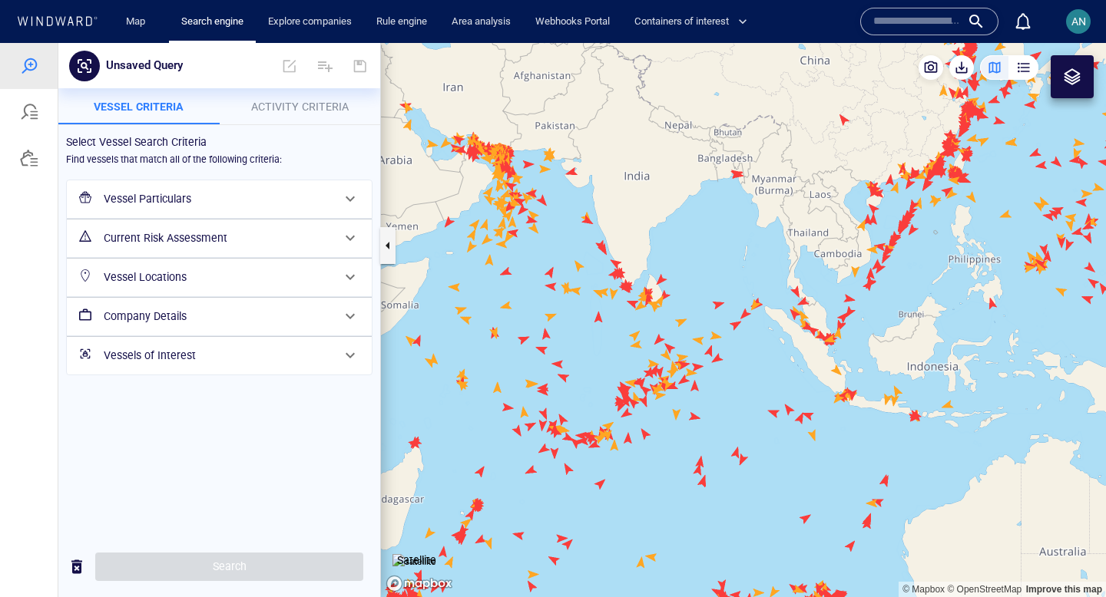
drag, startPoint x: 780, startPoint y: 250, endPoint x: 707, endPoint y: 270, distance: 75.8
click at [706, 271] on canvas "Map" at bounding box center [743, 320] width 725 height 554
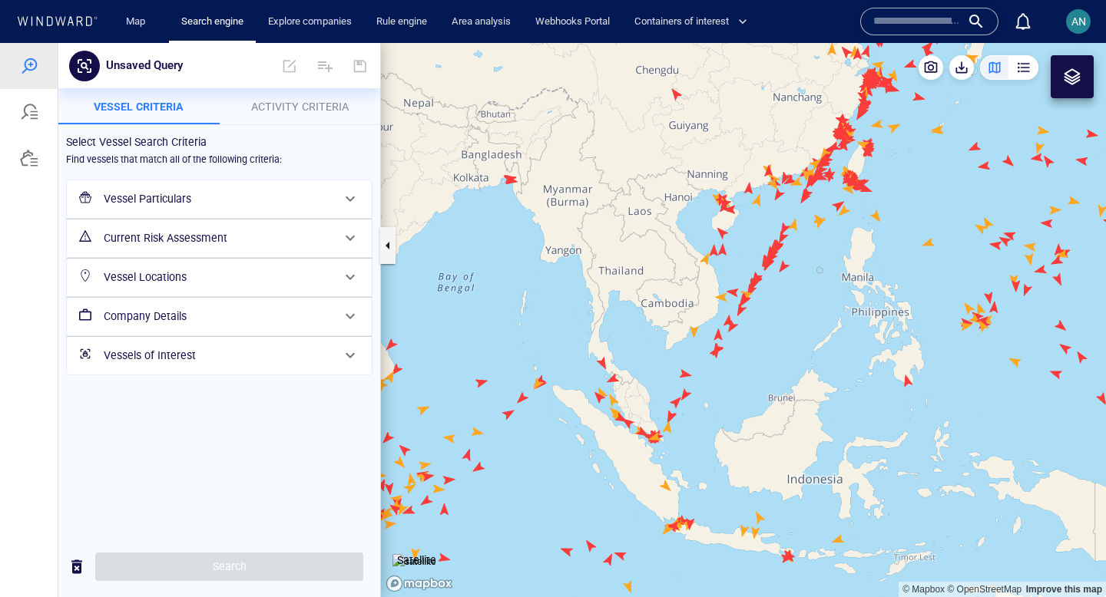
drag, startPoint x: 481, startPoint y: 316, endPoint x: 675, endPoint y: 320, distance: 194.3
click at [675, 320] on canvas "Map" at bounding box center [743, 320] width 725 height 554
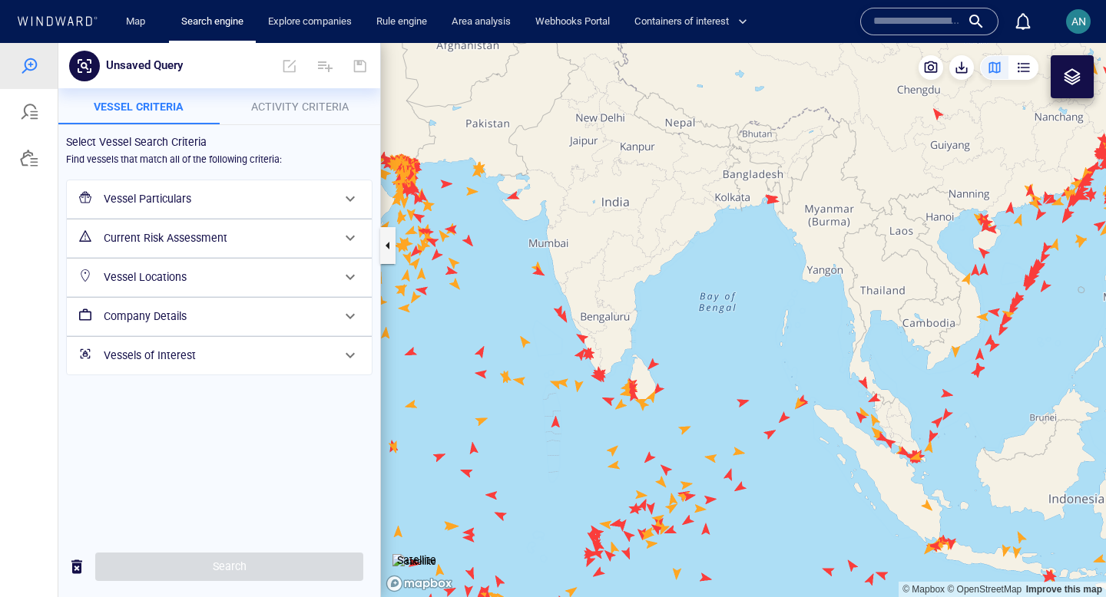
drag, startPoint x: 633, startPoint y: 313, endPoint x: 744, endPoint y: 362, distance: 121.7
click at [748, 365] on canvas "Map" at bounding box center [743, 320] width 725 height 554
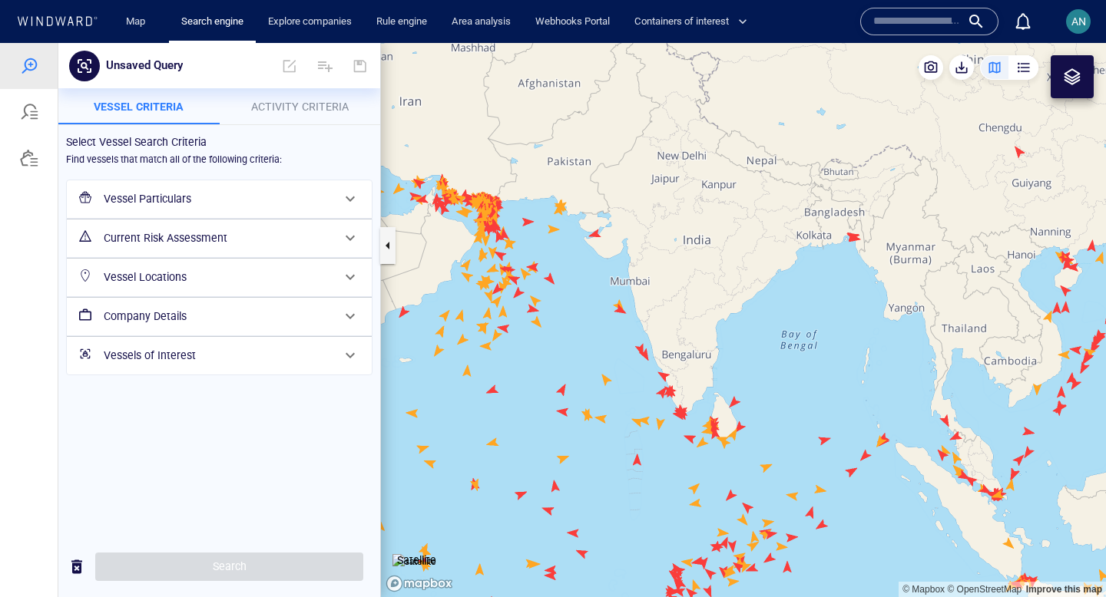
drag, startPoint x: 635, startPoint y: 278, endPoint x: 759, endPoint y: 381, distance: 160.9
click at [759, 381] on canvas "Map" at bounding box center [743, 320] width 725 height 554
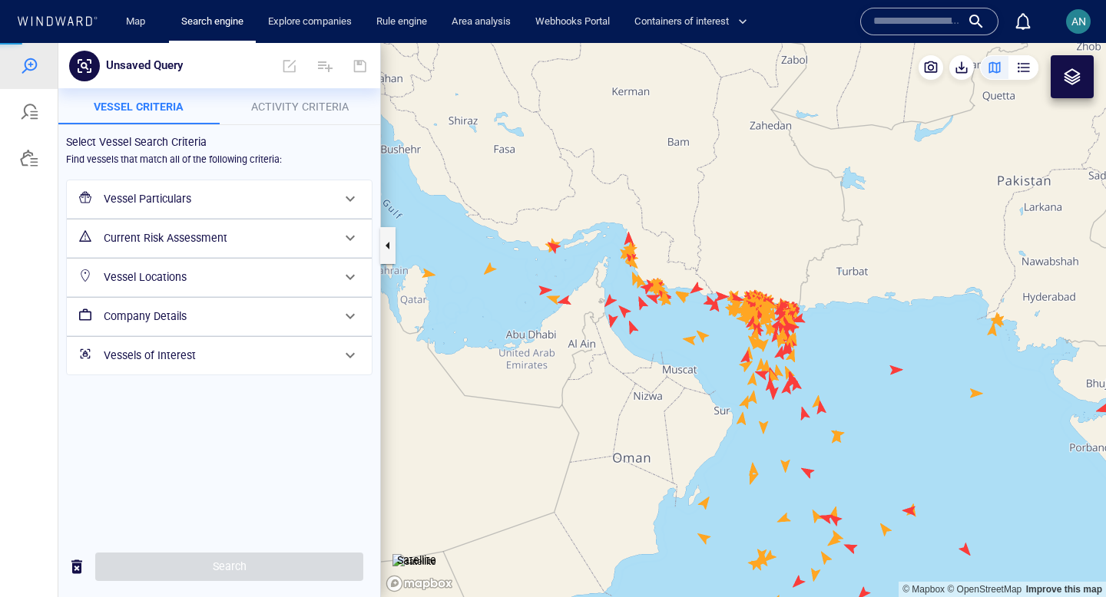
click at [283, 107] on span "Activity Criteria" at bounding box center [300, 107] width 98 height 12
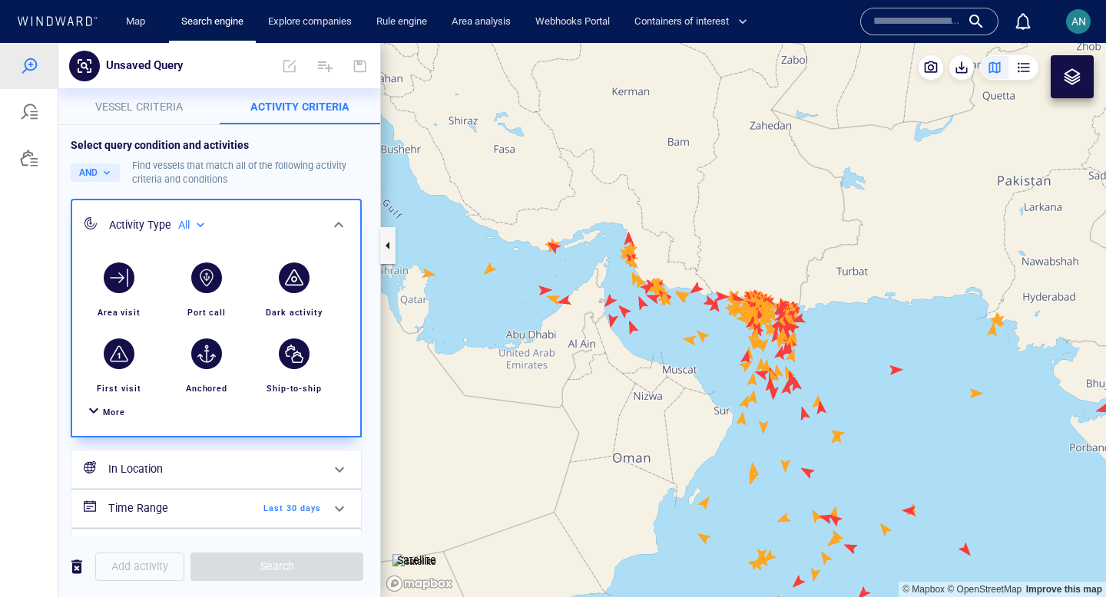
click at [111, 411] on span "More" at bounding box center [114, 413] width 22 height 10
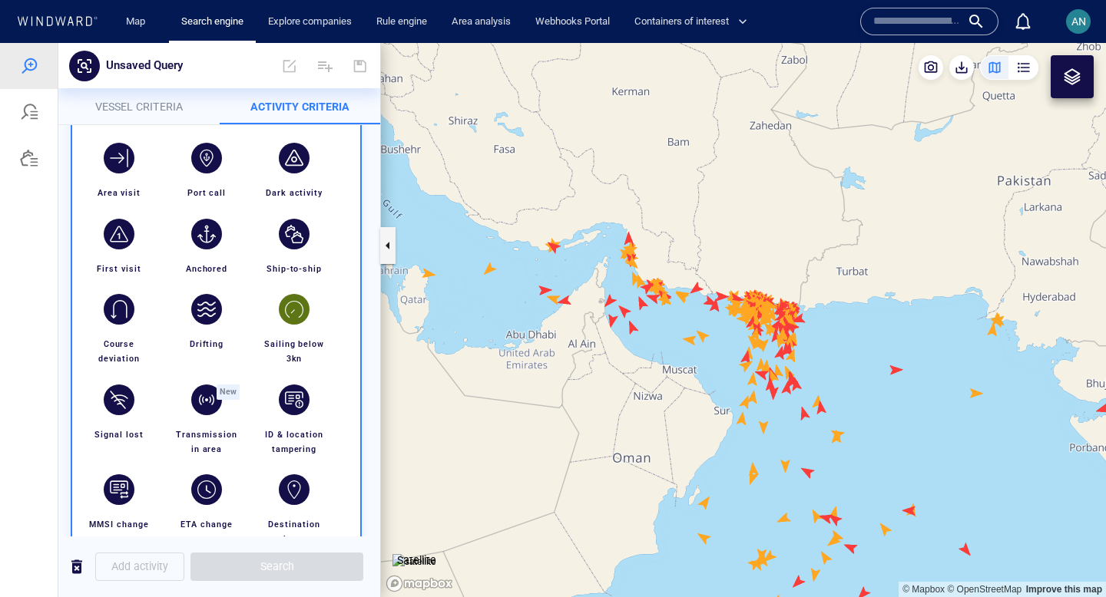
scroll to position [124, 0]
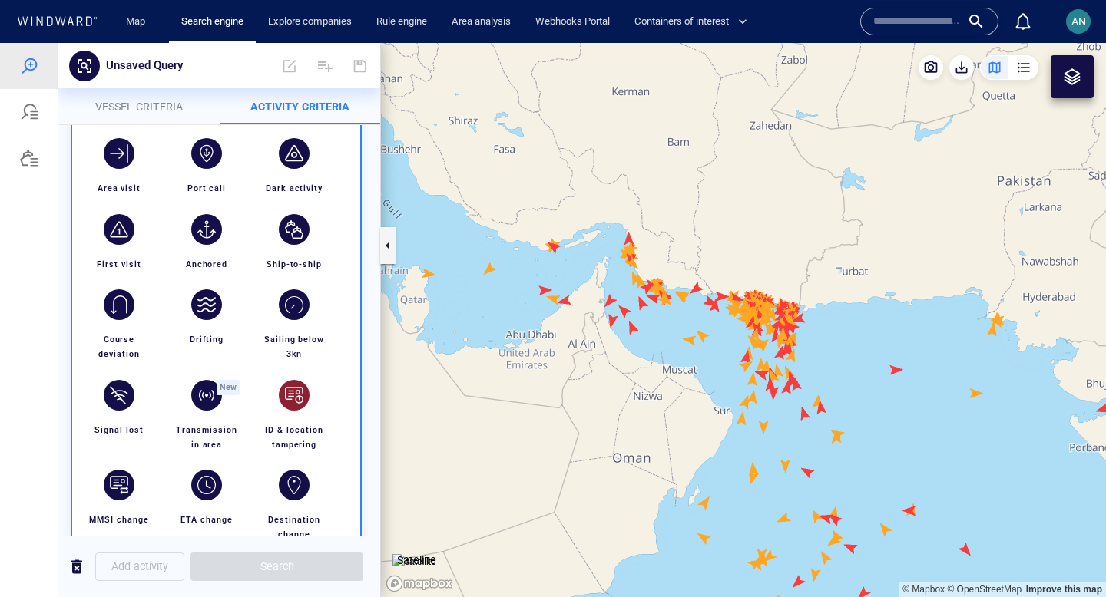
click at [299, 401] on div "button" at bounding box center [294, 395] width 31 height 31
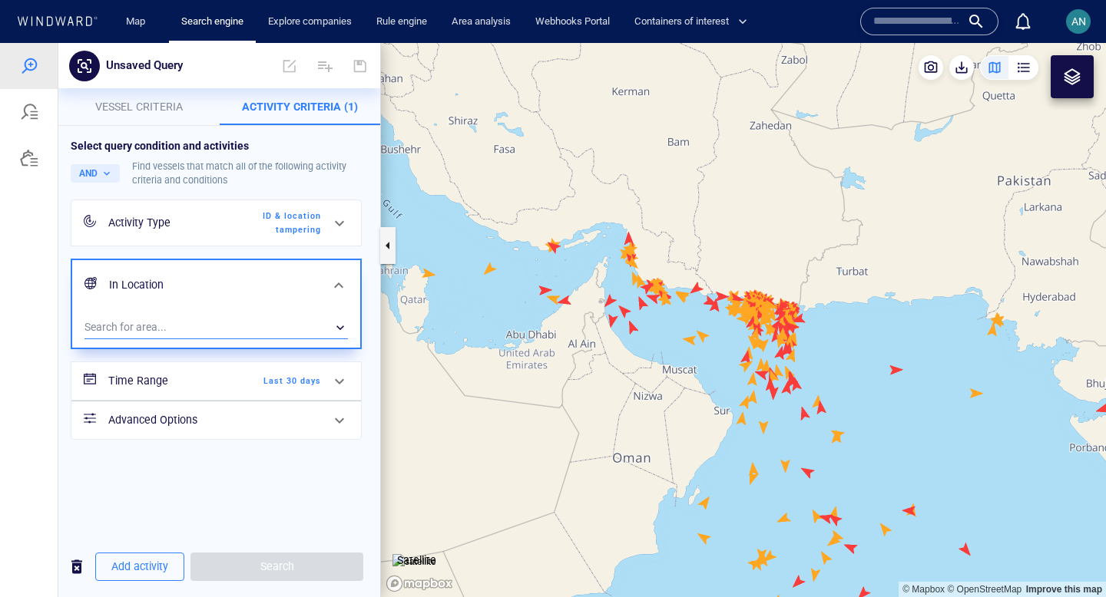
click at [255, 336] on div "​" at bounding box center [215, 327] width 263 height 23
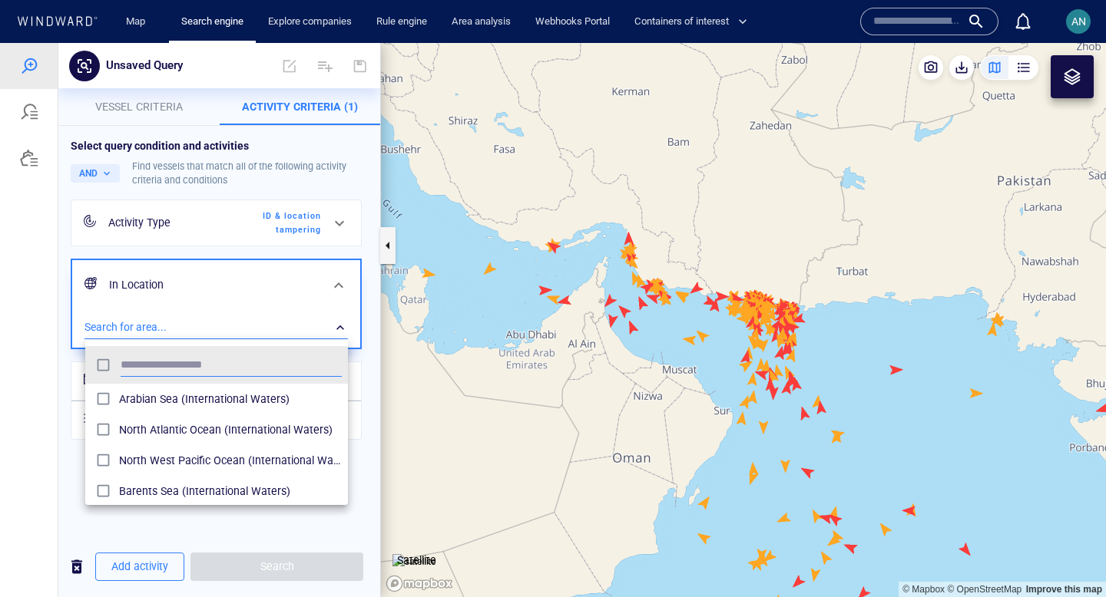
scroll to position [153, 263]
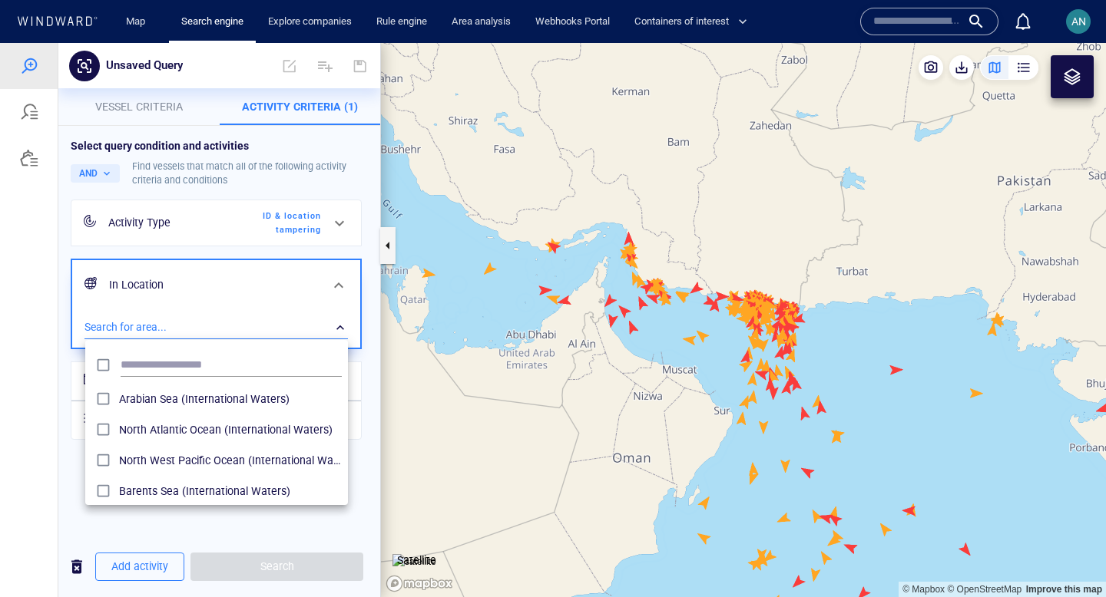
drag, startPoint x: 418, startPoint y: 333, endPoint x: 486, endPoint y: 333, distance: 68.4
click at [486, 333] on div at bounding box center [553, 320] width 1106 height 554
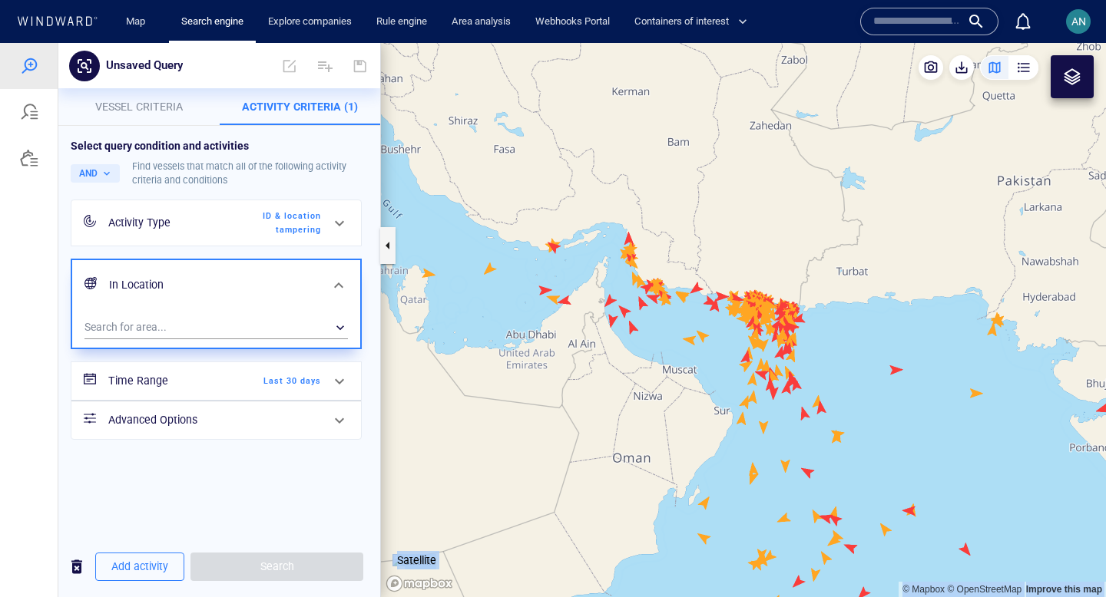
drag, startPoint x: 486, startPoint y: 333, endPoint x: 558, endPoint y: 339, distance: 71.7
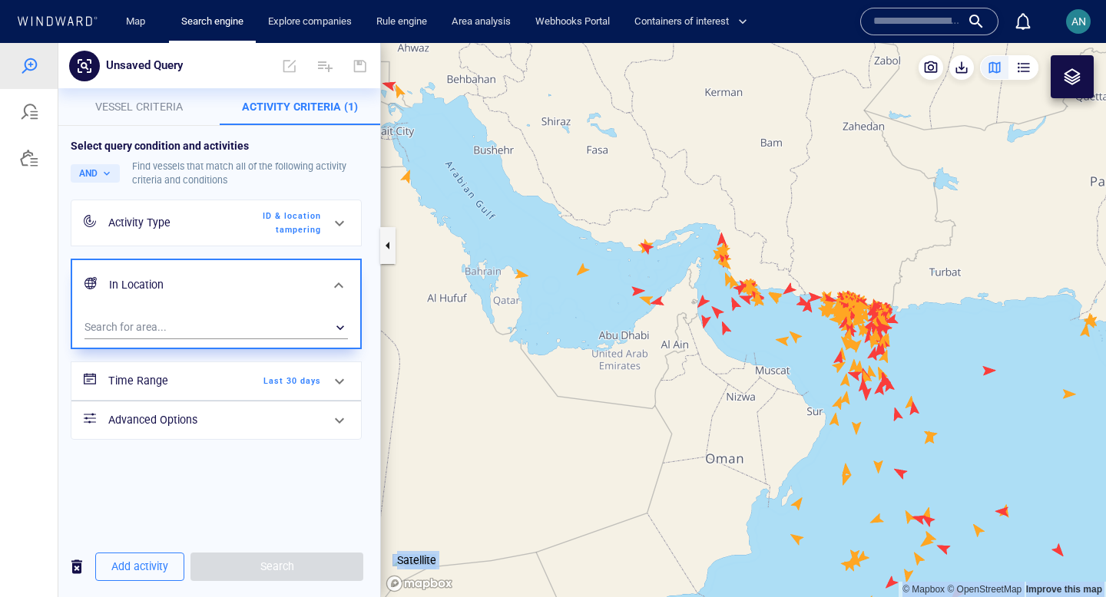
drag, startPoint x: 501, startPoint y: 333, endPoint x: 593, endPoint y: 379, distance: 103.4
click at [593, 379] on canvas "Map" at bounding box center [743, 320] width 725 height 554
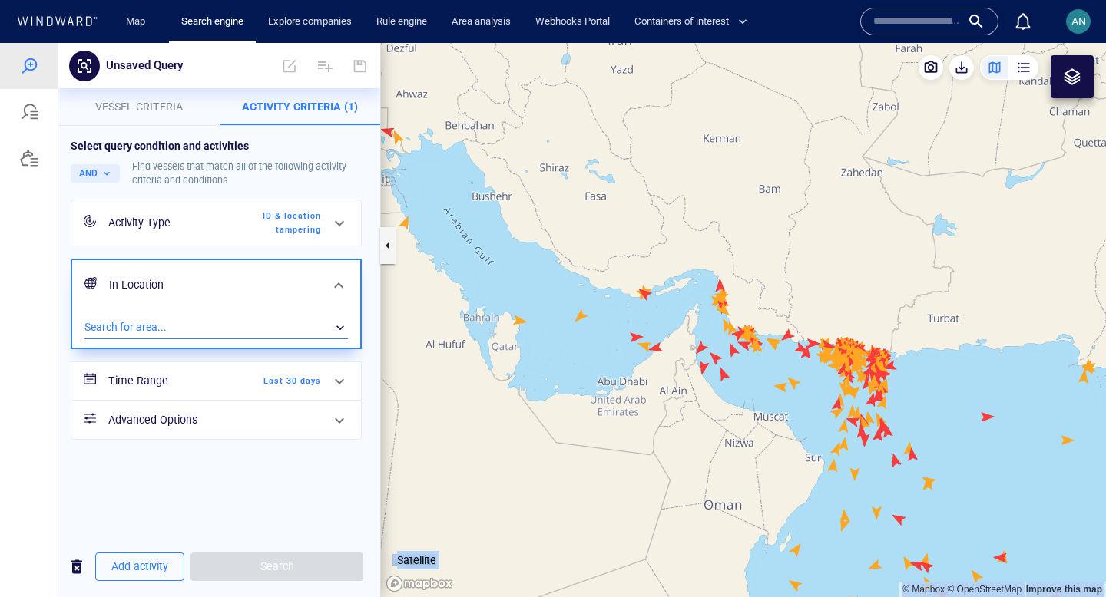
click at [175, 333] on div "​" at bounding box center [215, 327] width 263 height 23
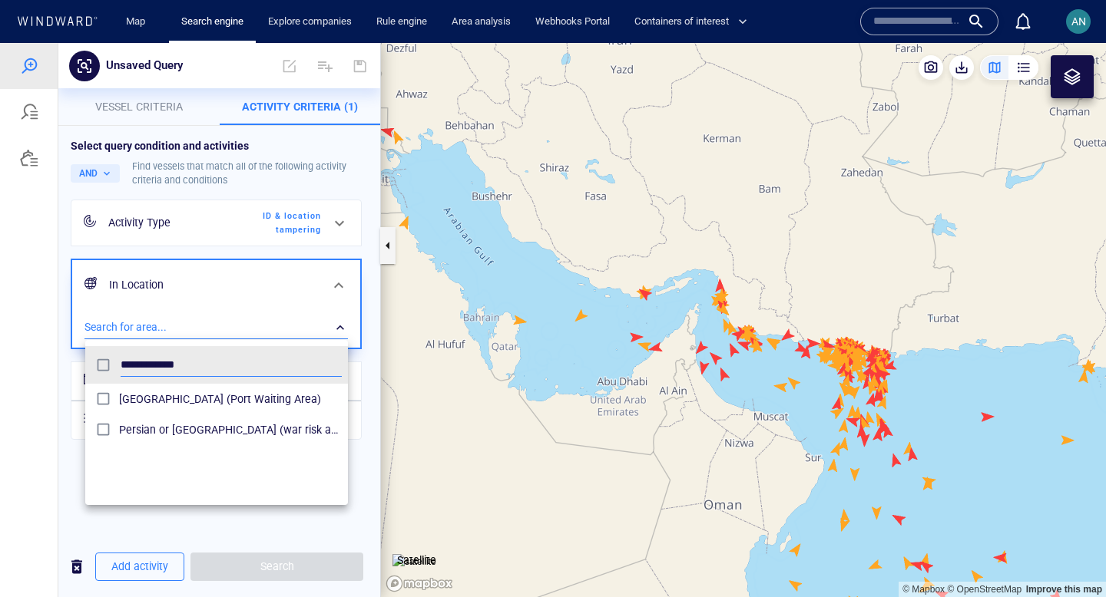
type input "**********"
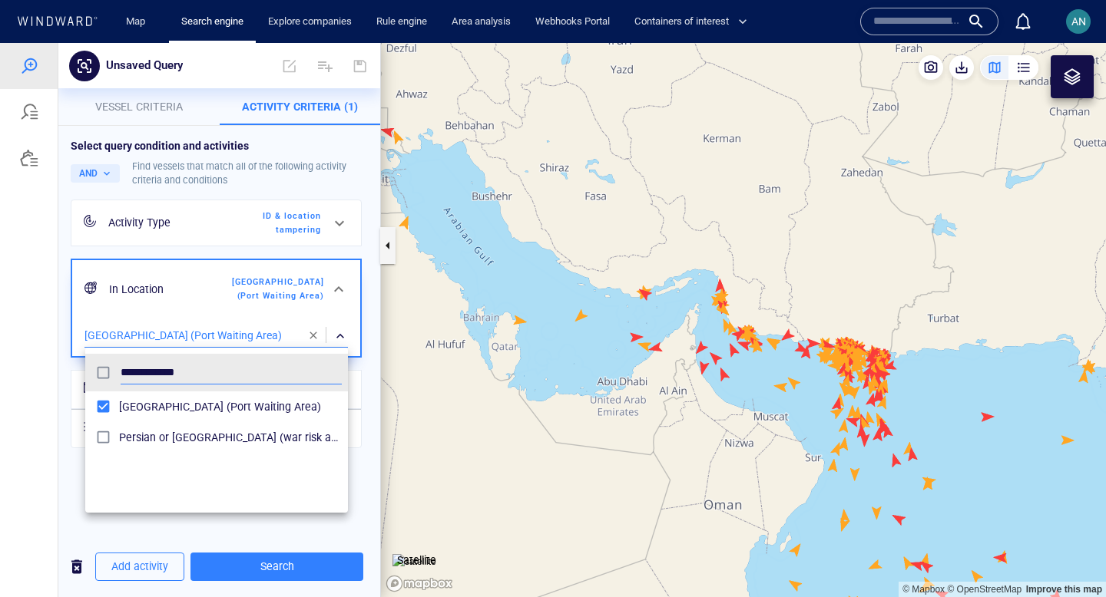
click at [337, 333] on div at bounding box center [553, 320] width 1106 height 554
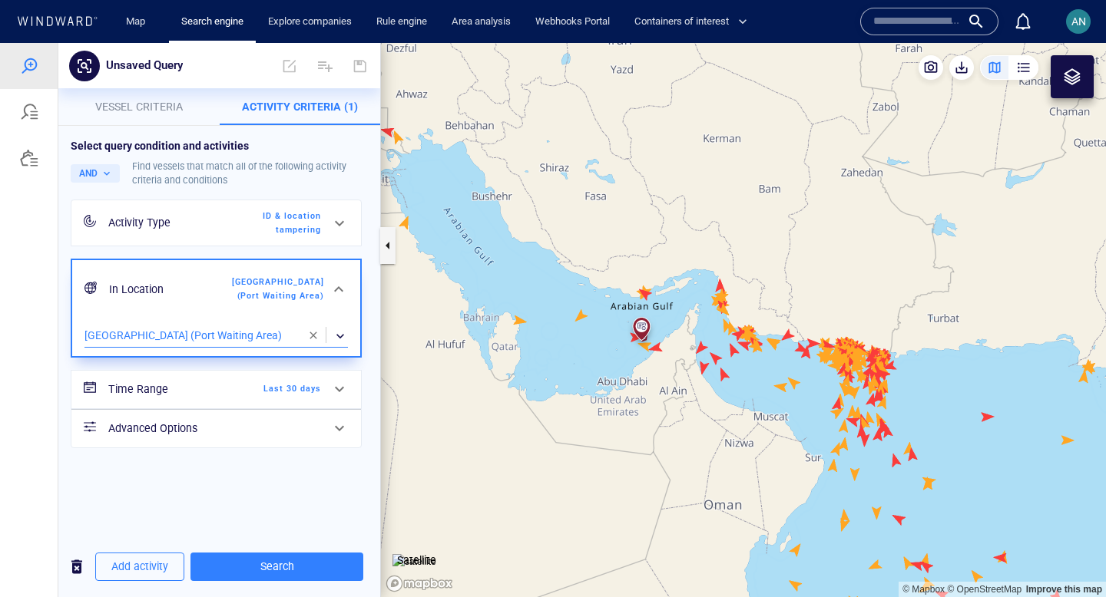
click at [311, 399] on div "Time Range Last 30 days" at bounding box center [214, 389] width 225 height 31
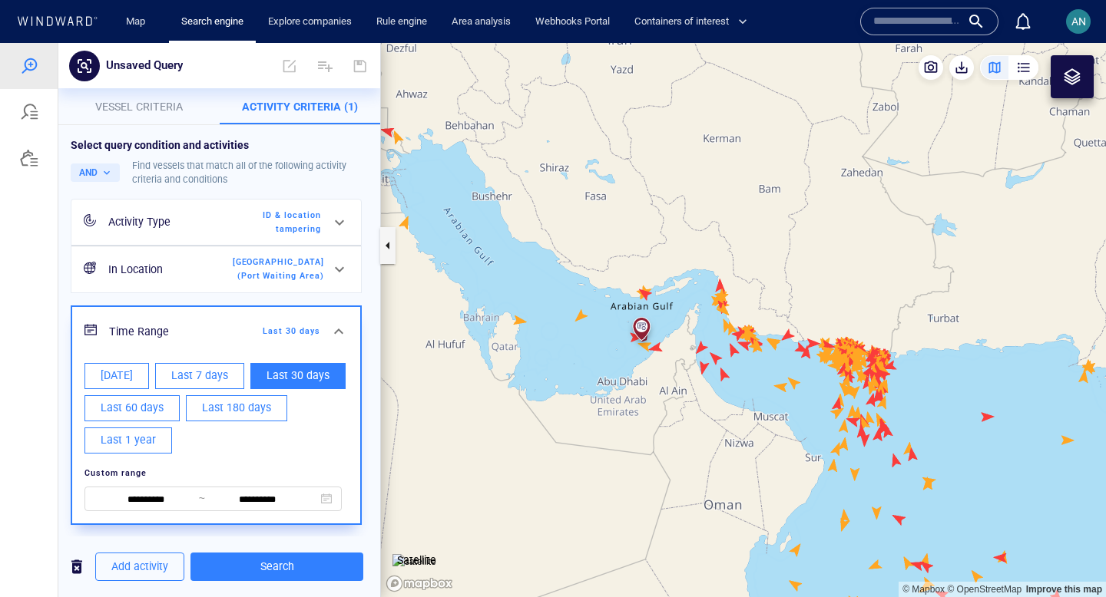
click at [148, 410] on span "Last 60 days" at bounding box center [132, 408] width 63 height 19
type input "**********"
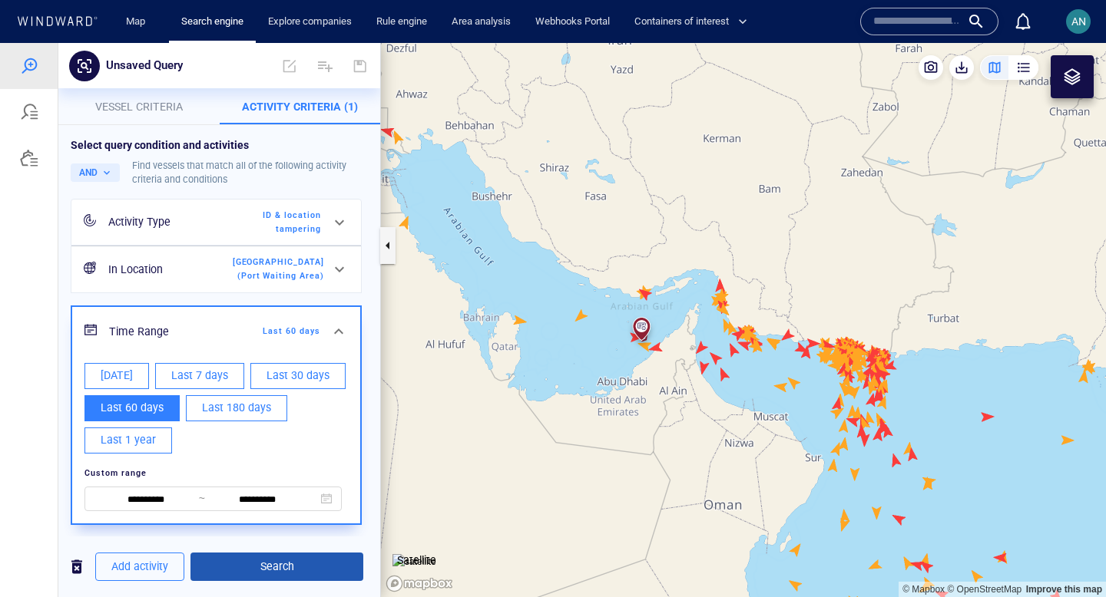
click at [216, 568] on span "Search" at bounding box center [277, 567] width 148 height 19
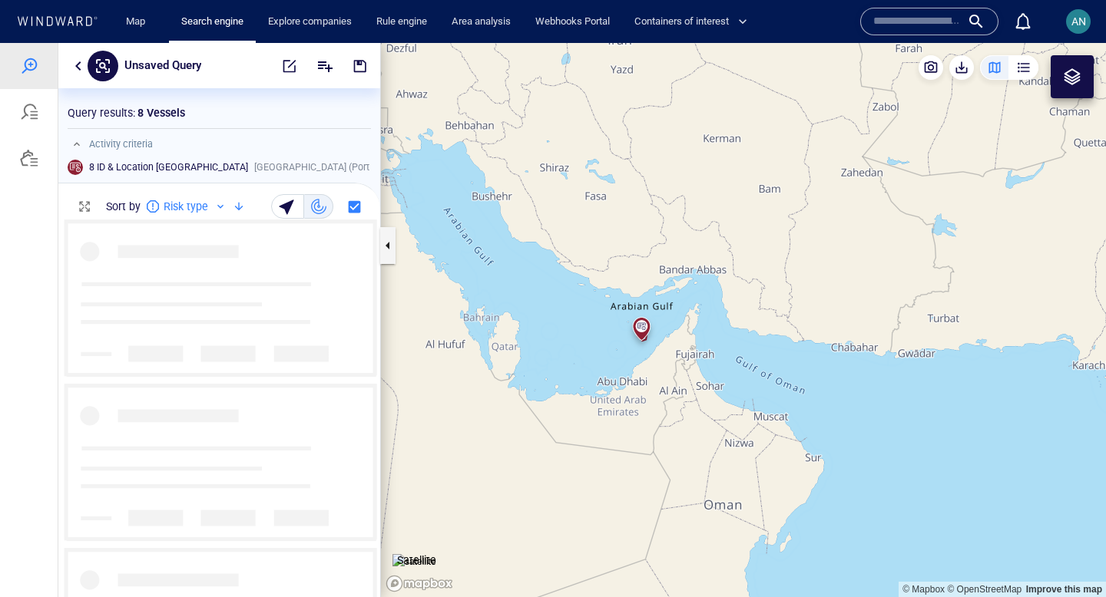
scroll to position [378, 322]
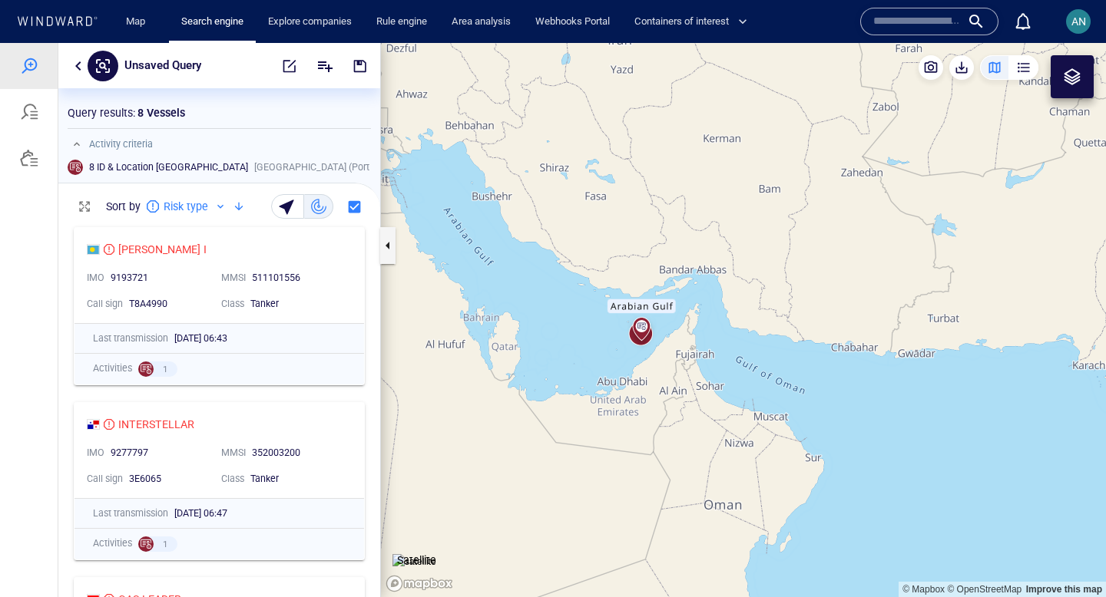
click at [255, 253] on div "DANUTA I" at bounding box center [213, 249] width 253 height 18
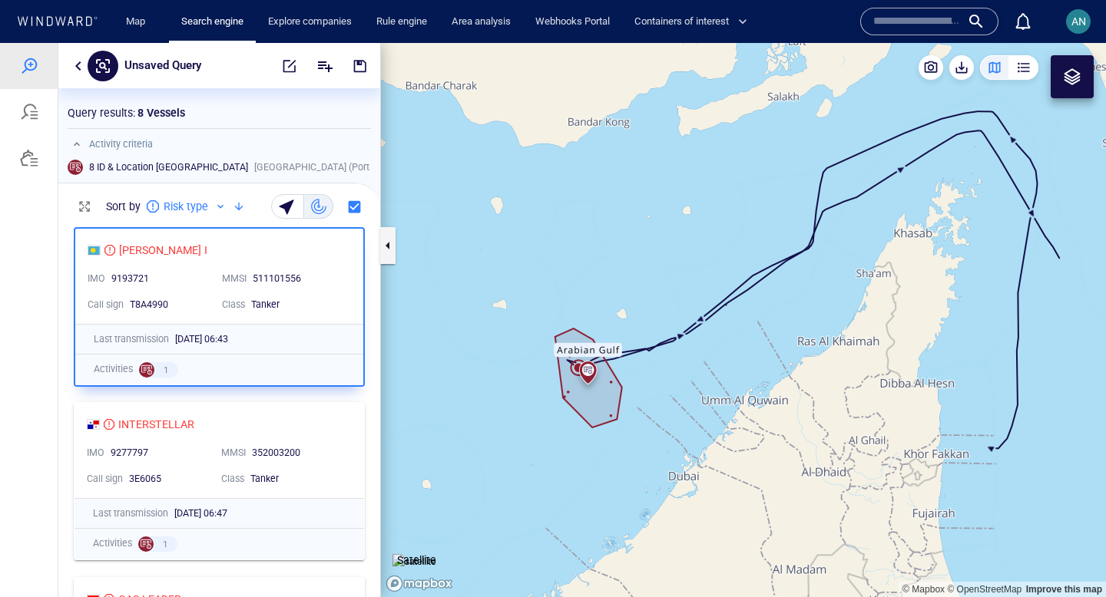
drag, startPoint x: 629, startPoint y: 426, endPoint x: 720, endPoint y: 379, distance: 103.0
click at [720, 379] on canvas "Map" at bounding box center [743, 320] width 725 height 554
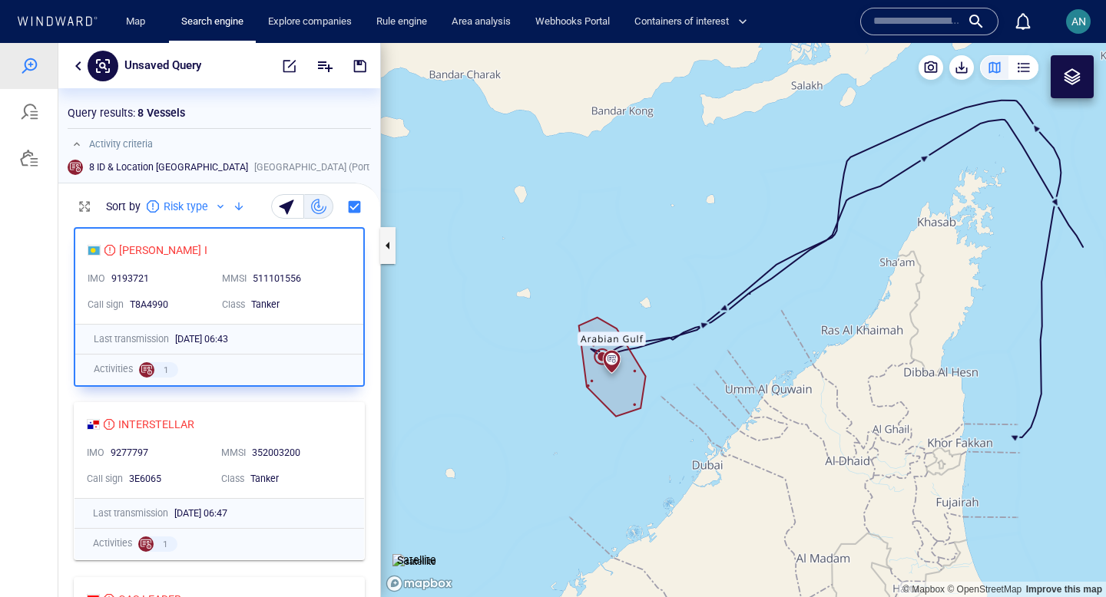
click at [79, 71] on button "button" at bounding box center [78, 66] width 18 height 18
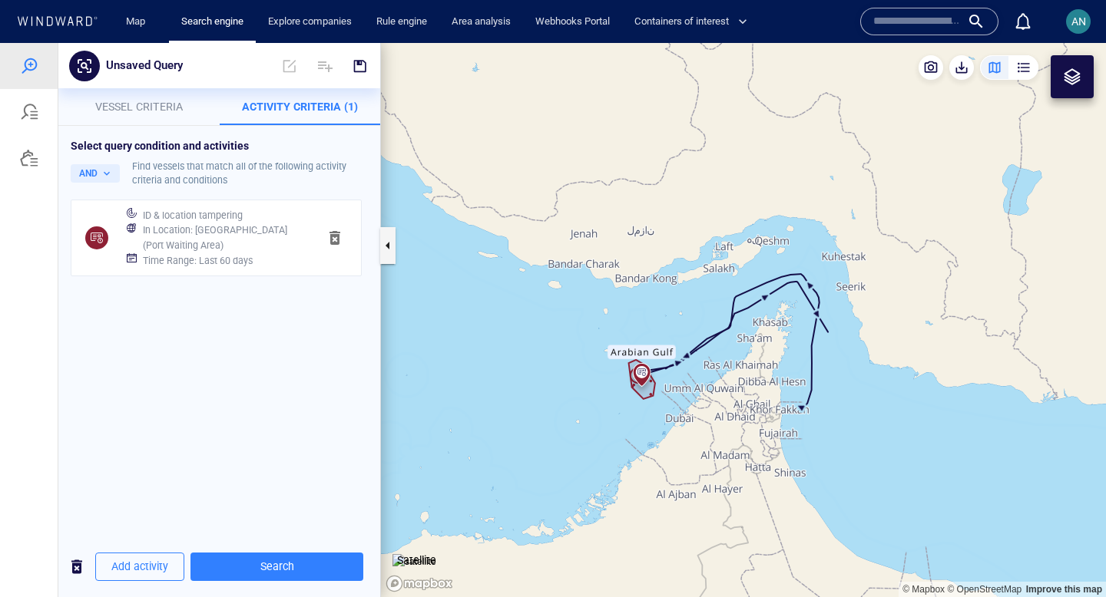
drag, startPoint x: 809, startPoint y: 468, endPoint x: 541, endPoint y: 222, distance: 363.6
click at [541, 222] on canvas "Map" at bounding box center [743, 320] width 725 height 554
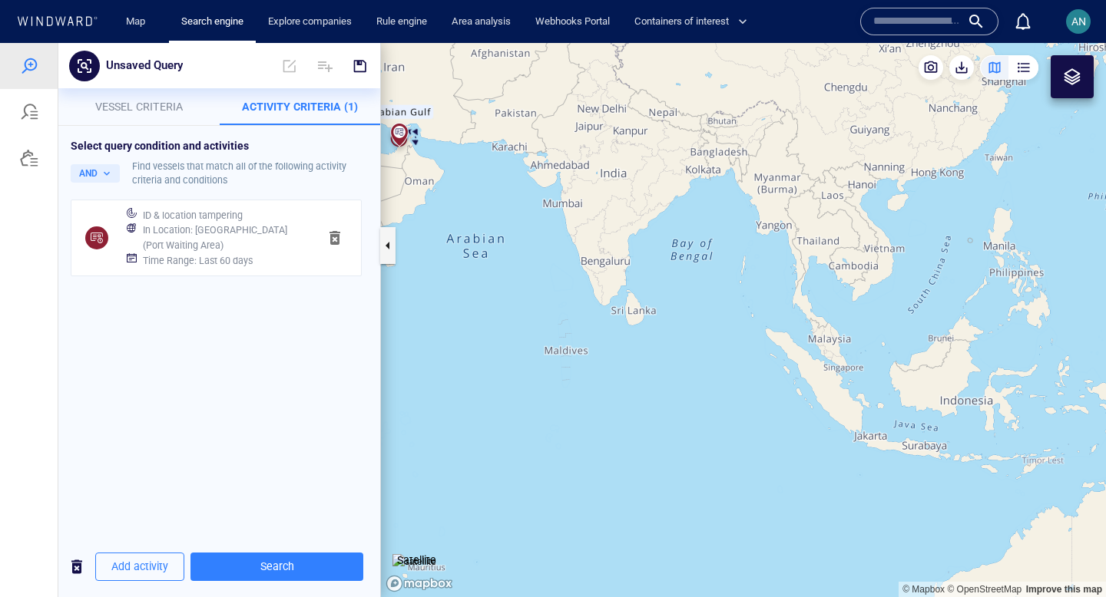
drag, startPoint x: 797, startPoint y: 323, endPoint x: 685, endPoint y: 337, distance: 113.0
click at [685, 337] on canvas "Map" at bounding box center [743, 320] width 725 height 554
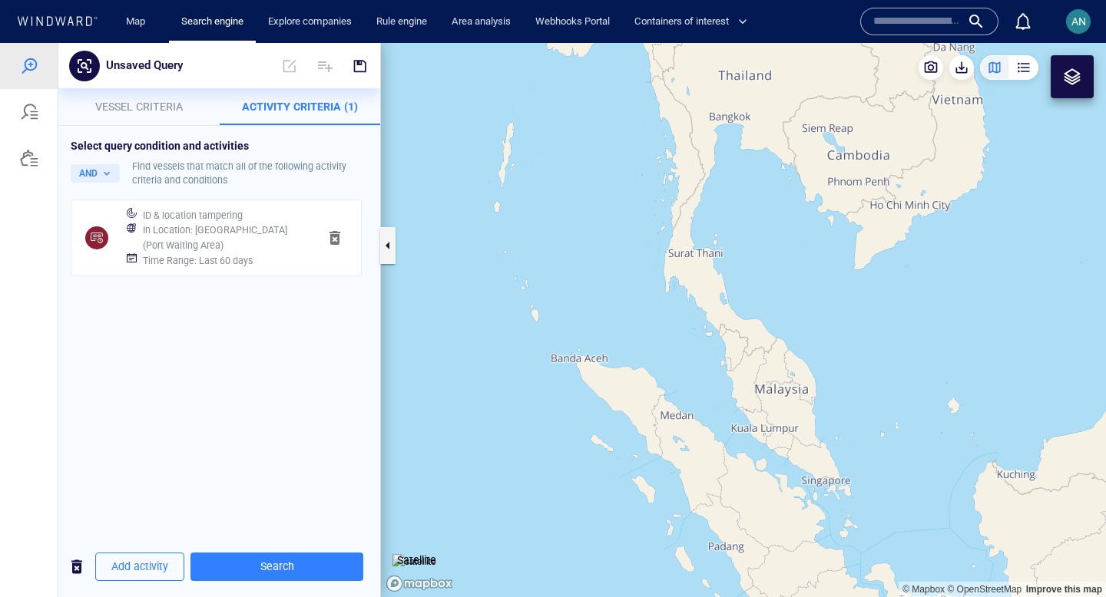
drag, startPoint x: 688, startPoint y: 401, endPoint x: 688, endPoint y: 503, distance: 102.1
click at [688, 503] on canvas "Map" at bounding box center [743, 320] width 725 height 554
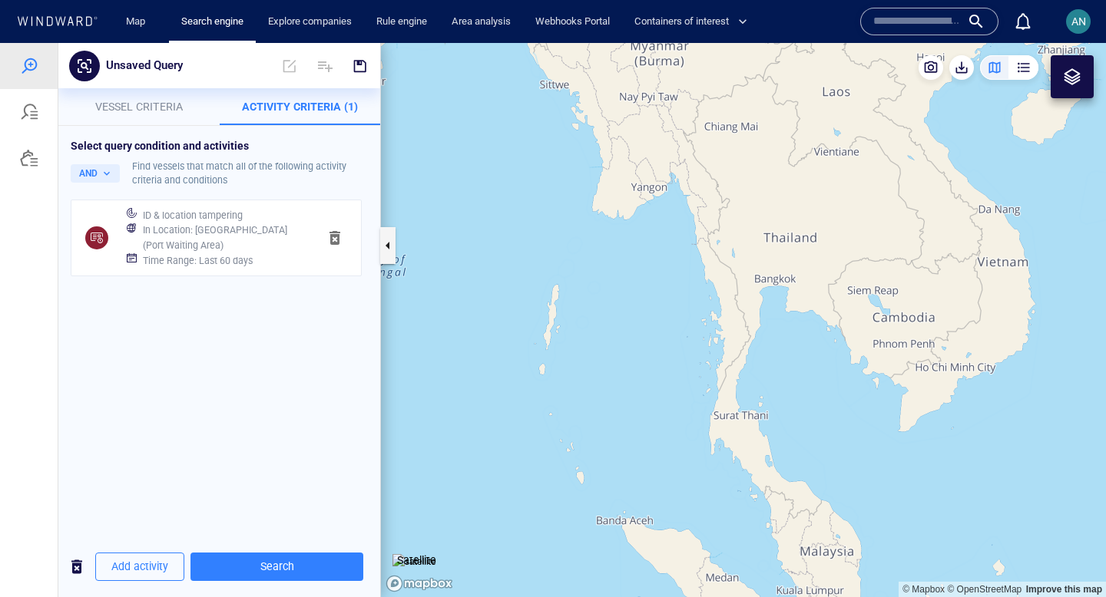
drag, startPoint x: 527, startPoint y: 352, endPoint x: 575, endPoint y: 409, distance: 74.6
click at [575, 409] on canvas "Map" at bounding box center [743, 320] width 725 height 554
drag, startPoint x: 631, startPoint y: 316, endPoint x: 631, endPoint y: 355, distance: 39.2
click at [631, 355] on canvas "Map" at bounding box center [743, 320] width 725 height 554
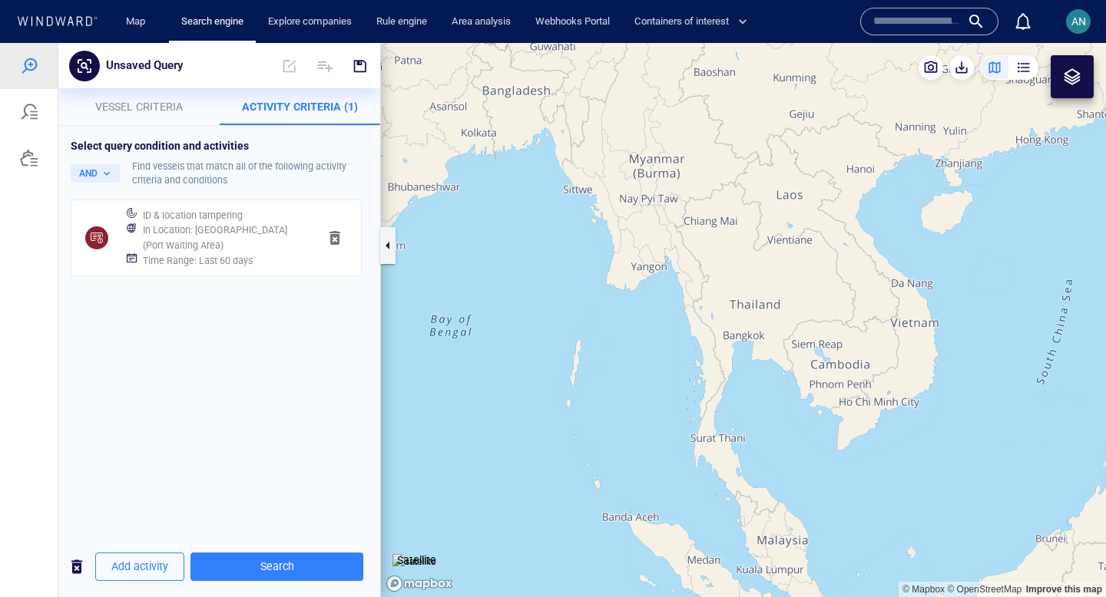
click at [334, 240] on span "button" at bounding box center [335, 238] width 18 height 18
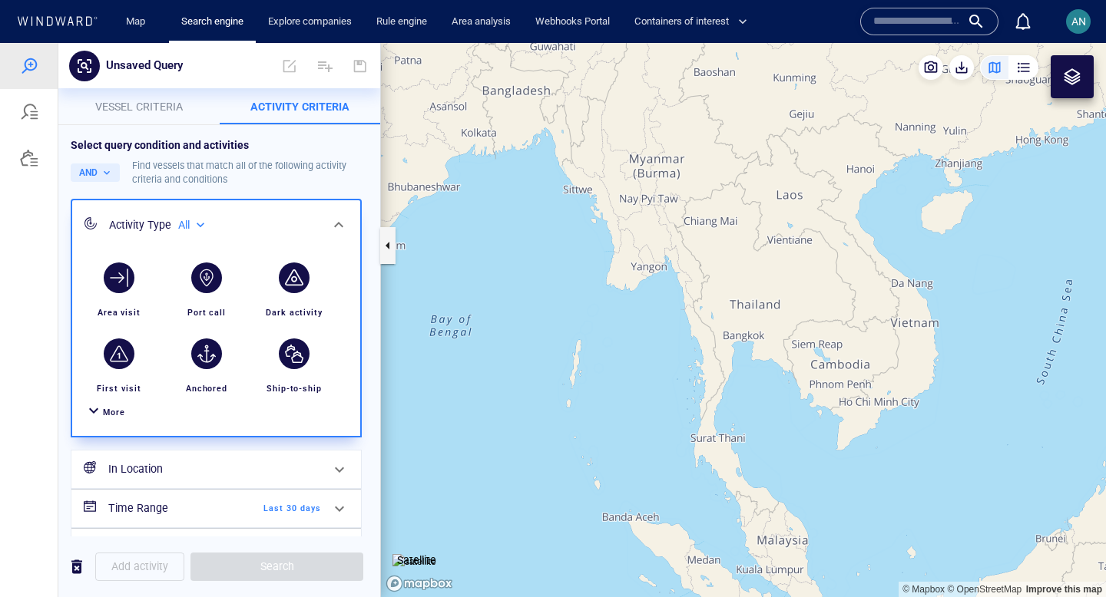
click at [108, 411] on span "More" at bounding box center [114, 413] width 22 height 10
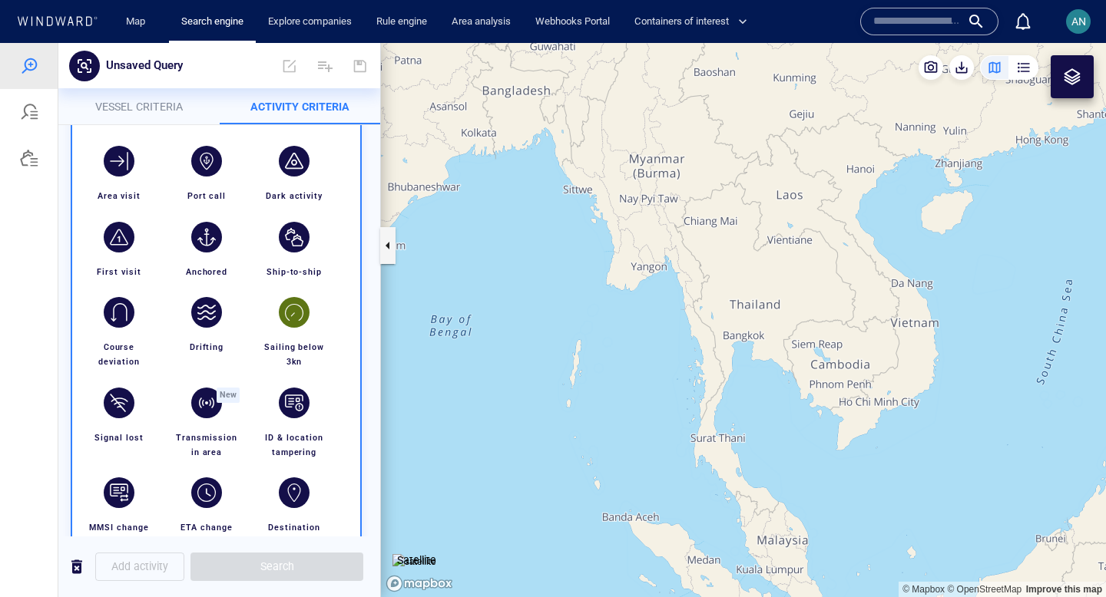
scroll to position [124, 0]
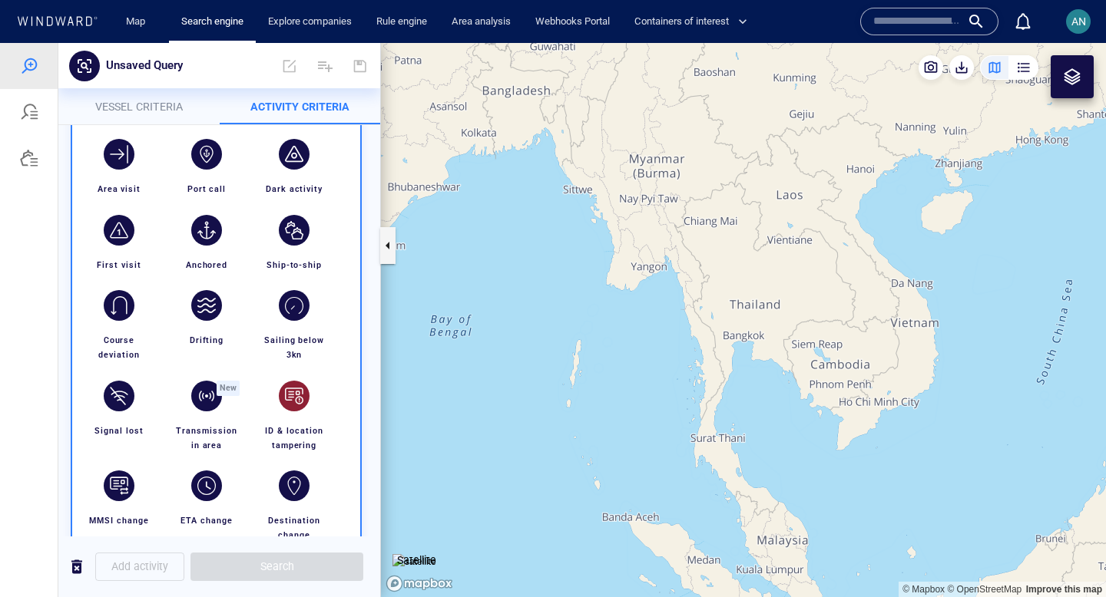
click at [297, 412] on div "button" at bounding box center [294, 396] width 43 height 43
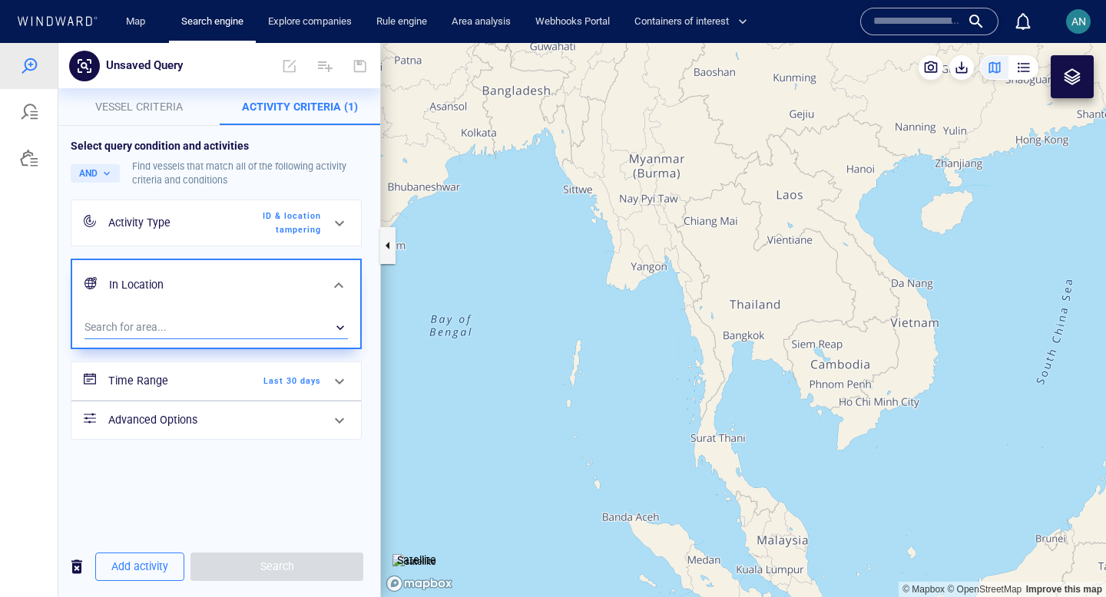
click at [312, 331] on div "​" at bounding box center [215, 327] width 263 height 23
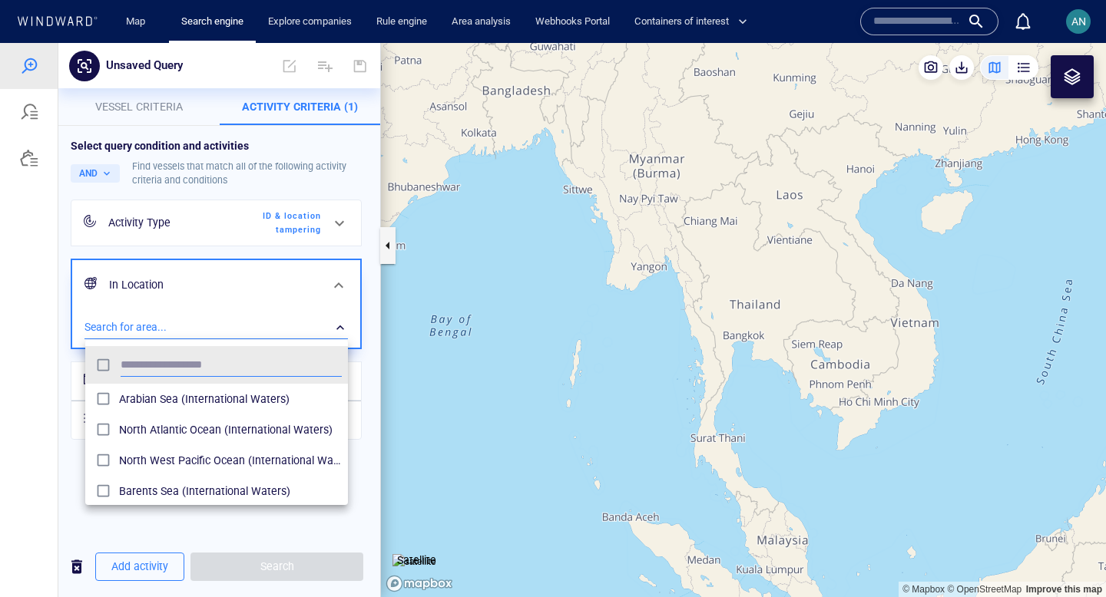
scroll to position [153, 263]
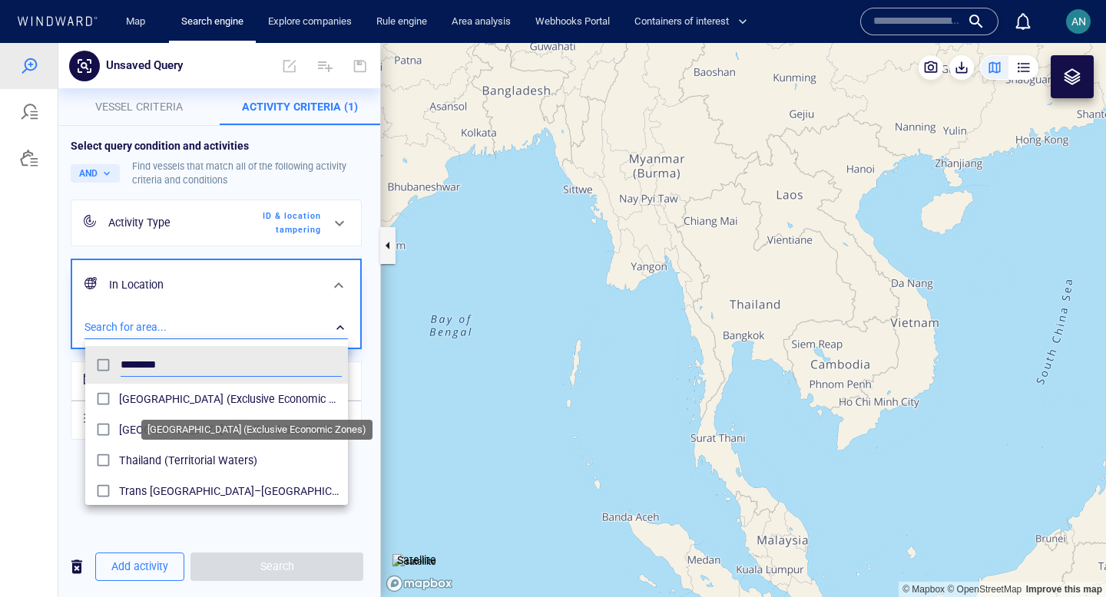
type input "********"
click at [211, 399] on span "Thailand (Exclusive Economic Zones)" at bounding box center [230, 399] width 223 height 18
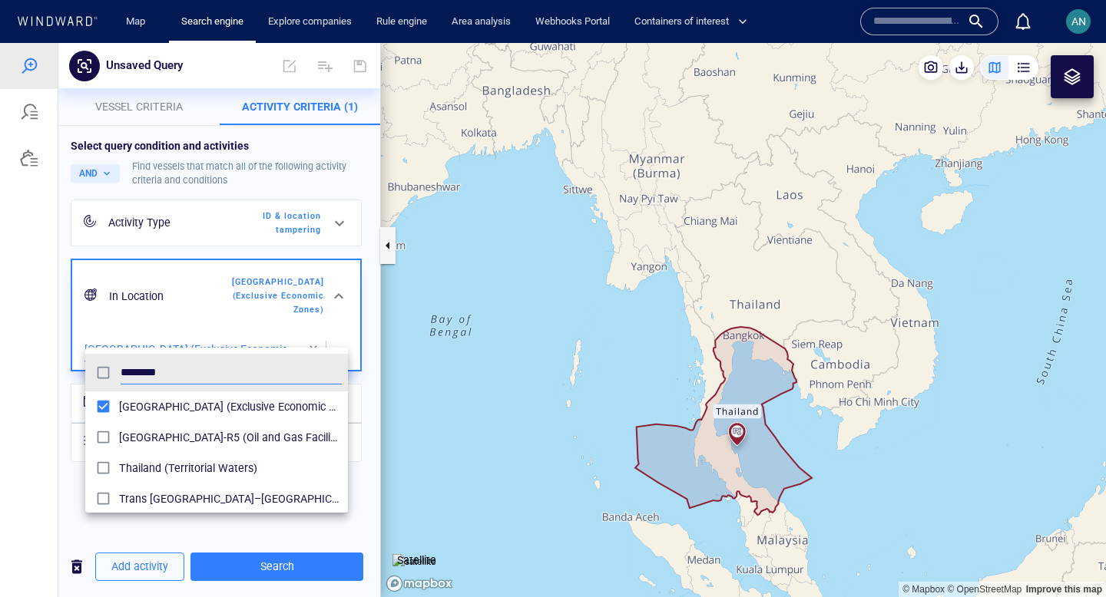
click at [341, 335] on div at bounding box center [553, 320] width 1106 height 554
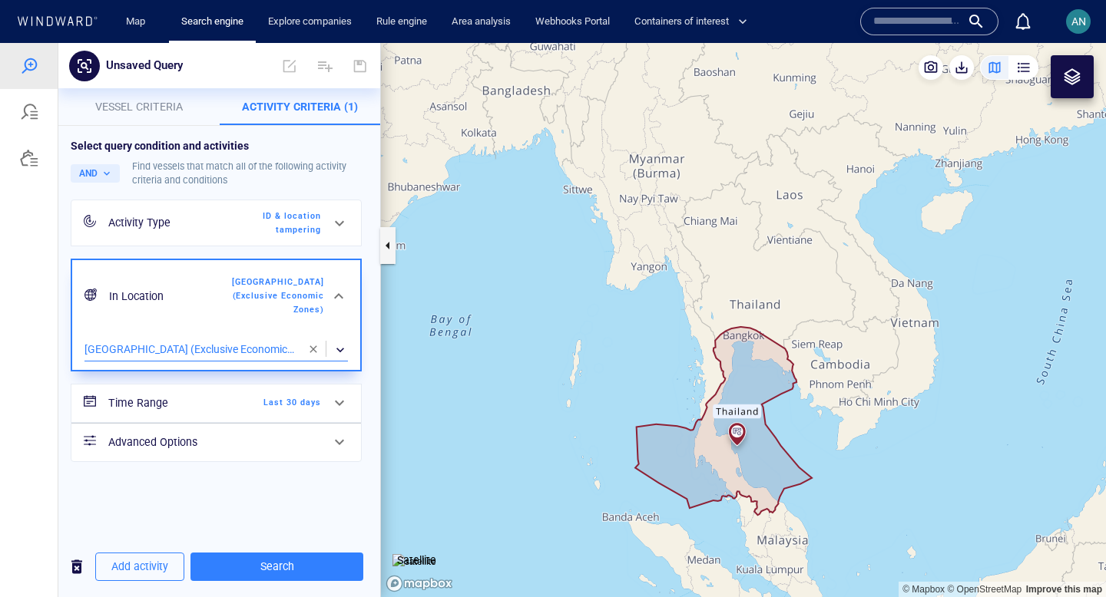
click at [319, 397] on div "Time Range Last 30 days" at bounding box center [214, 403] width 225 height 31
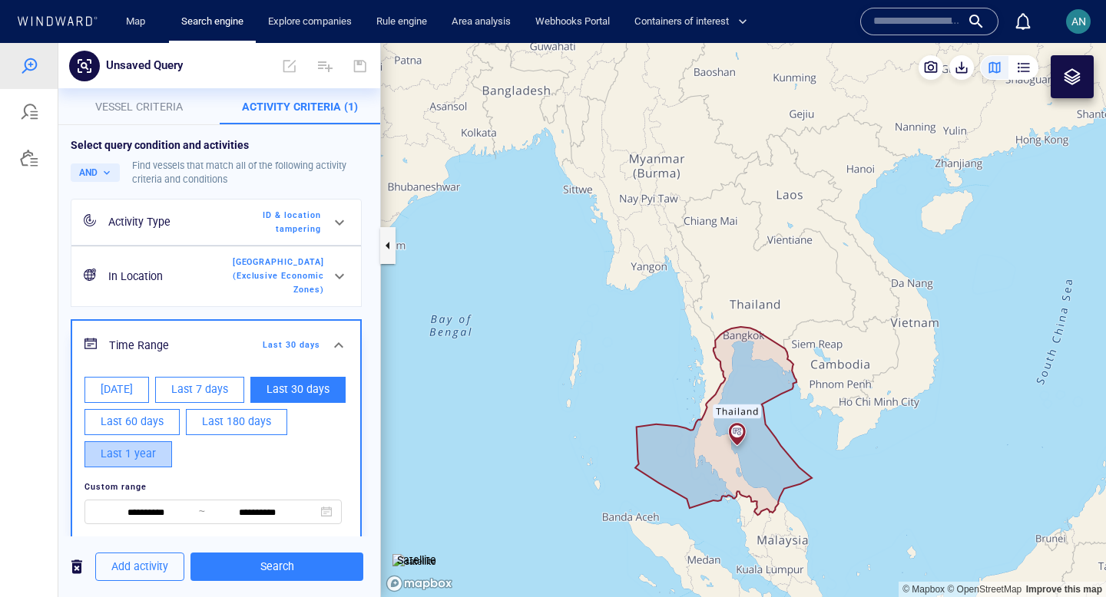
click at [134, 448] on span "Last 1 year" at bounding box center [128, 454] width 55 height 19
type input "**********"
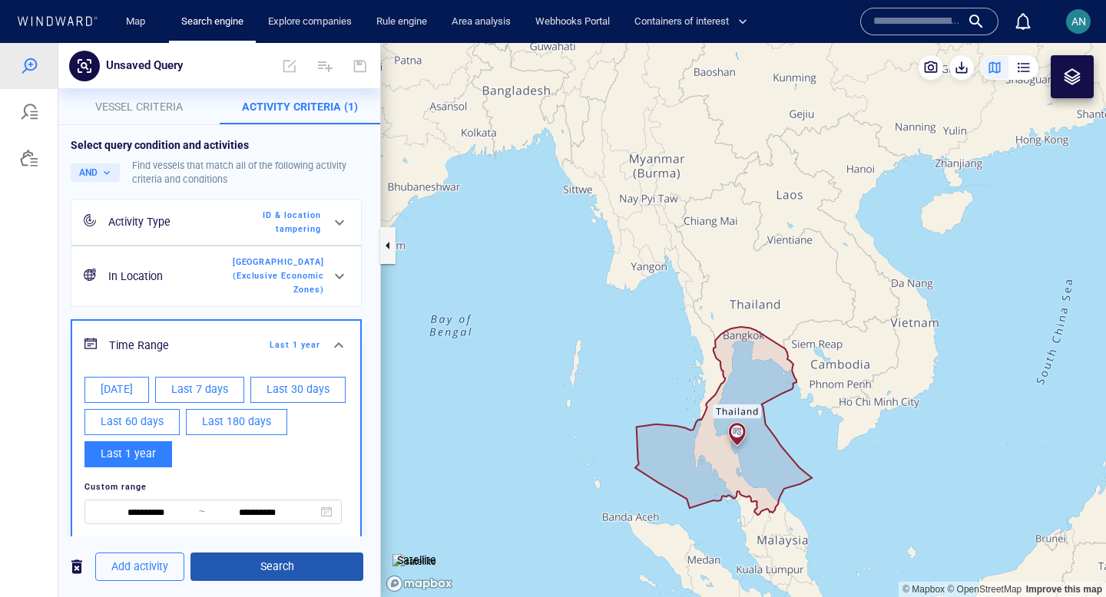
click at [217, 564] on span "Search" at bounding box center [277, 567] width 148 height 19
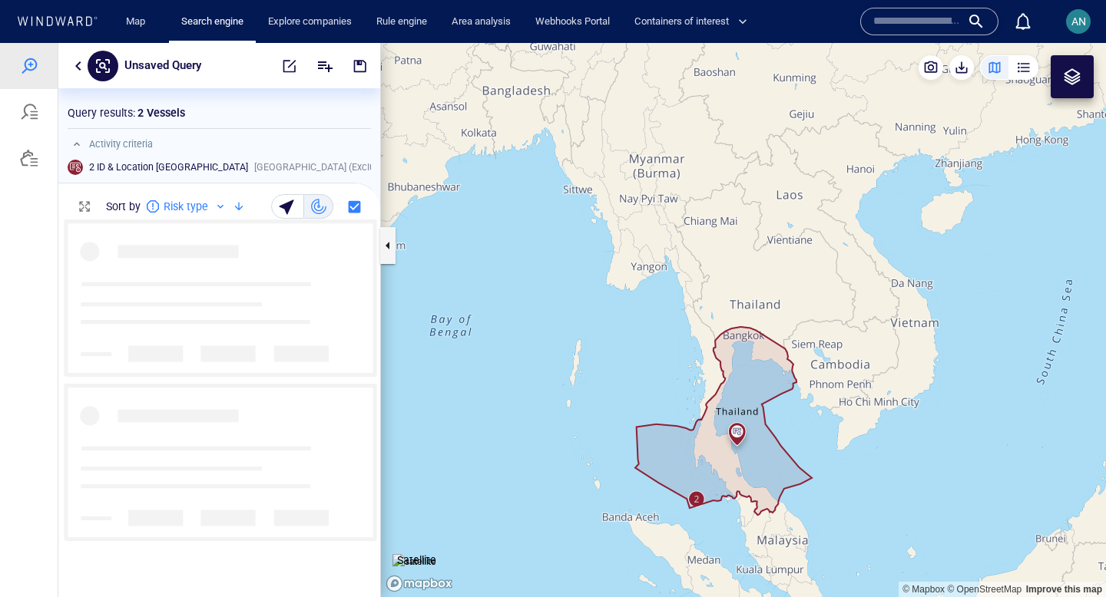
scroll to position [378, 322]
drag, startPoint x: 588, startPoint y: 476, endPoint x: 451, endPoint y: 359, distance: 180.3
click at [451, 359] on canvas "Map" at bounding box center [743, 320] width 725 height 554
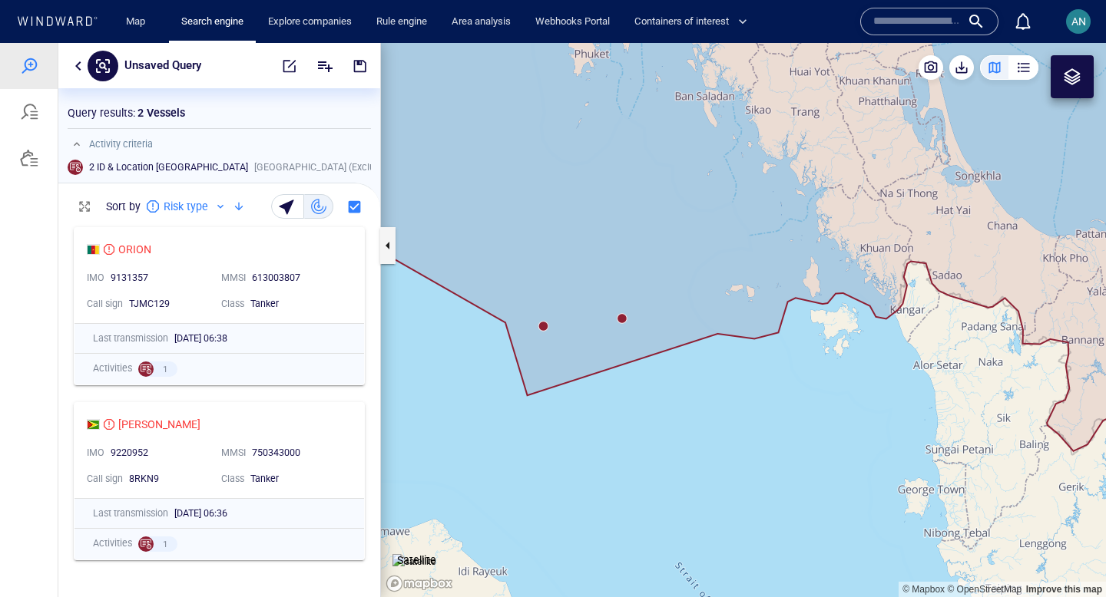
drag, startPoint x: 516, startPoint y: 319, endPoint x: 578, endPoint y: 397, distance: 99.4
click at [578, 397] on canvas "Map" at bounding box center [743, 320] width 725 height 554
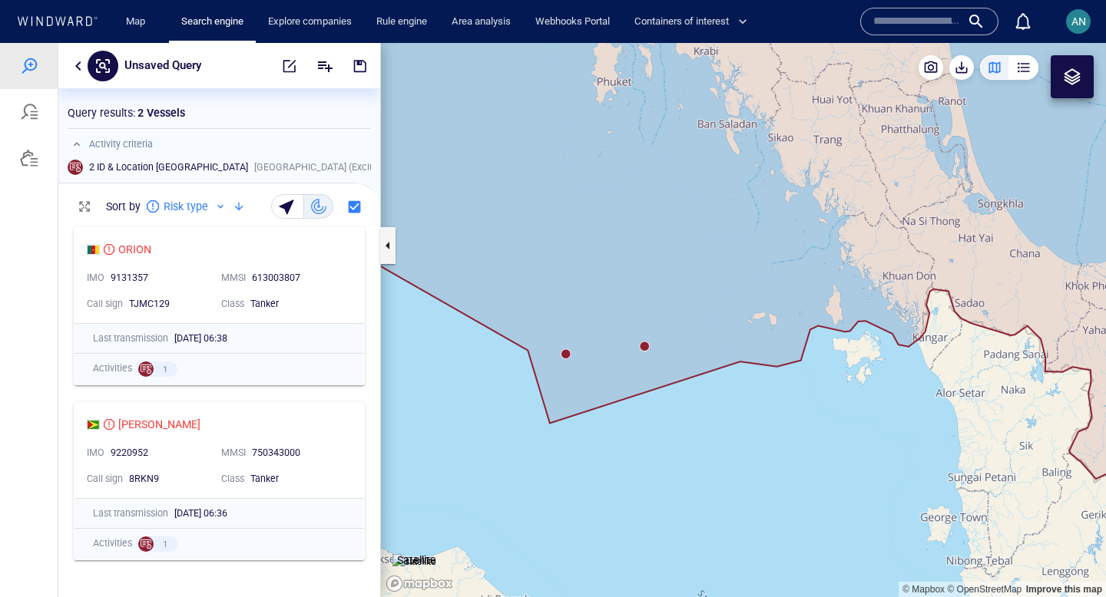
click at [569, 354] on canvas "Map" at bounding box center [743, 320] width 725 height 554
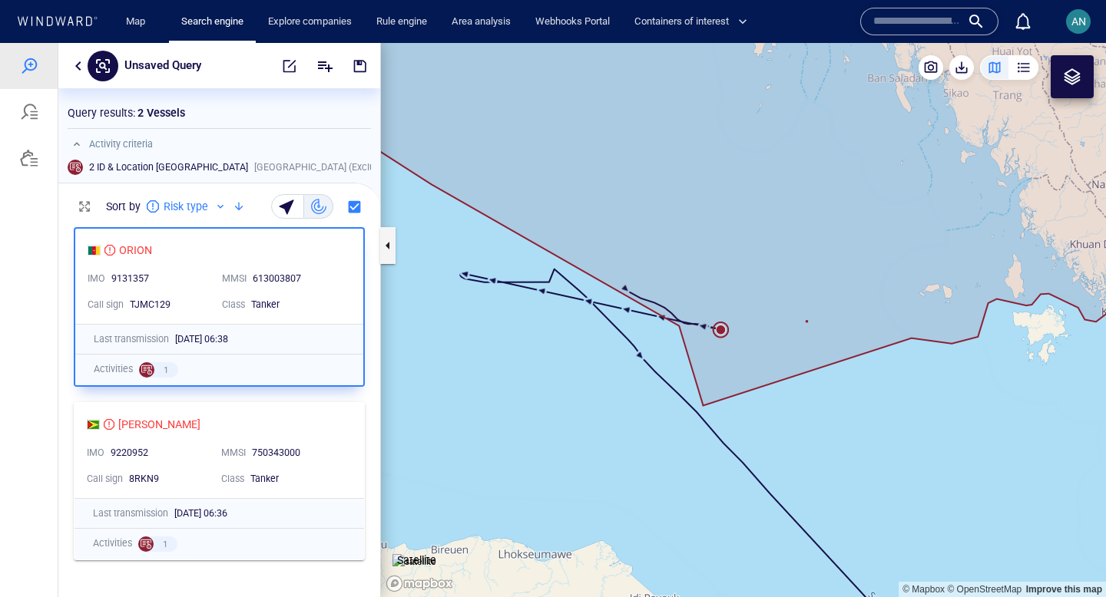
drag, startPoint x: 604, startPoint y: 287, endPoint x: 609, endPoint y: 496, distance: 208.9
click at [609, 496] on canvas "Map" at bounding box center [743, 320] width 725 height 554
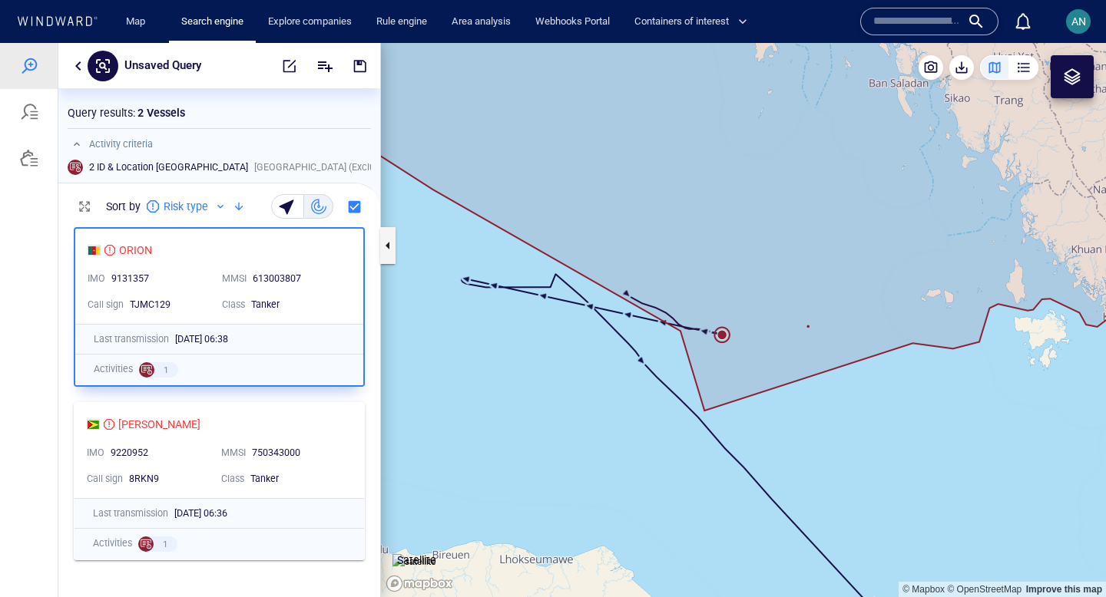
click at [724, 334] on canvas "Map" at bounding box center [743, 320] width 725 height 554
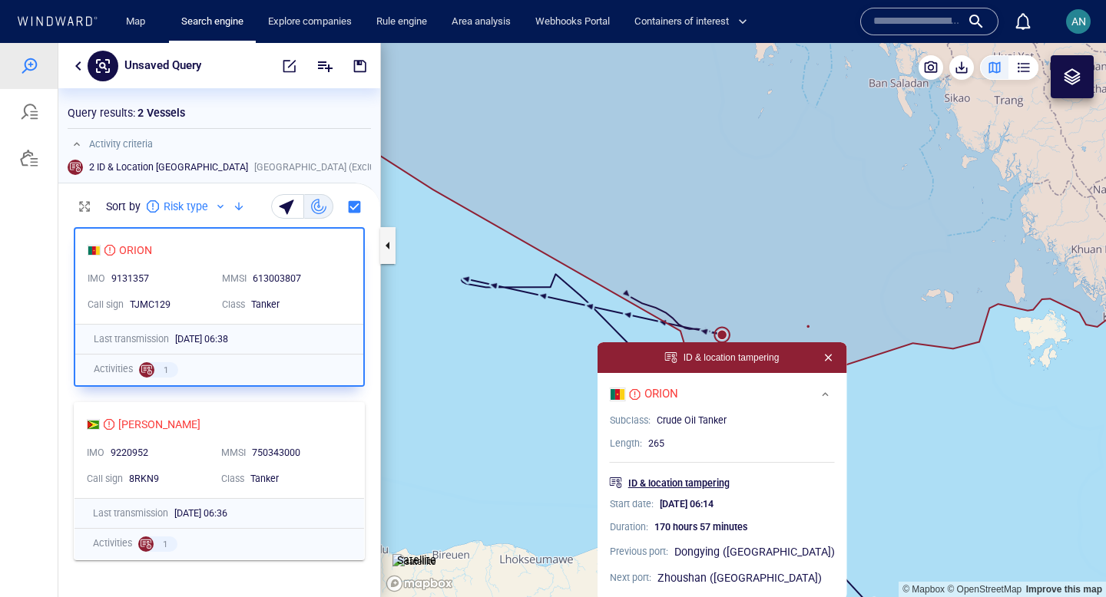
click at [685, 481] on p "ID & location tampering" at bounding box center [678, 484] width 101 height 14
click at [494, 346] on canvas "Map" at bounding box center [743, 320] width 725 height 554
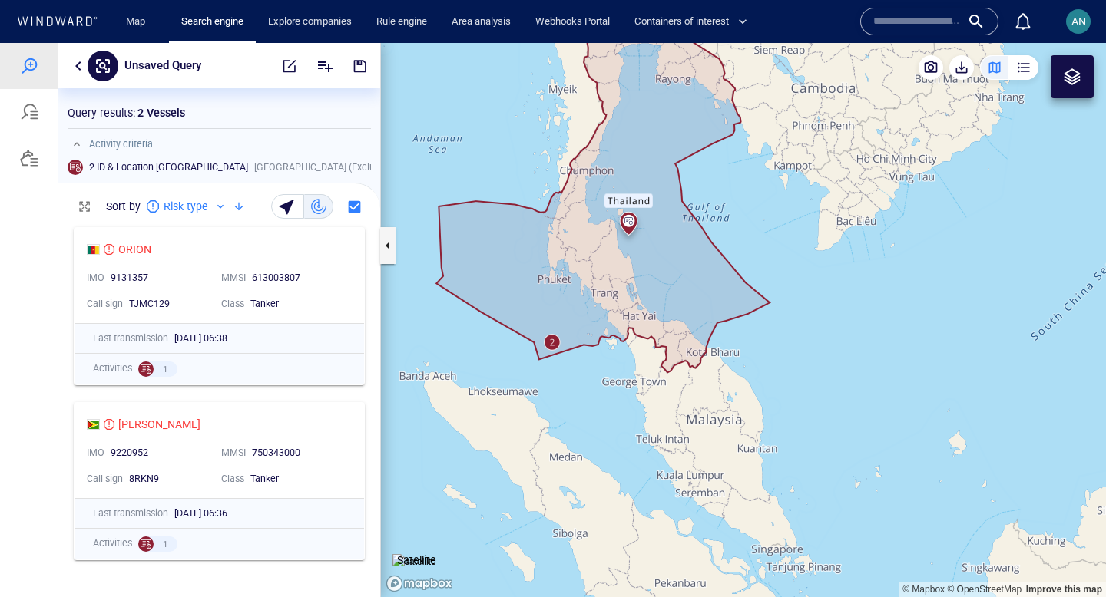
drag, startPoint x: 494, startPoint y: 346, endPoint x: 537, endPoint y: 379, distance: 54.7
click at [538, 379] on canvas "Map" at bounding box center [743, 320] width 725 height 554
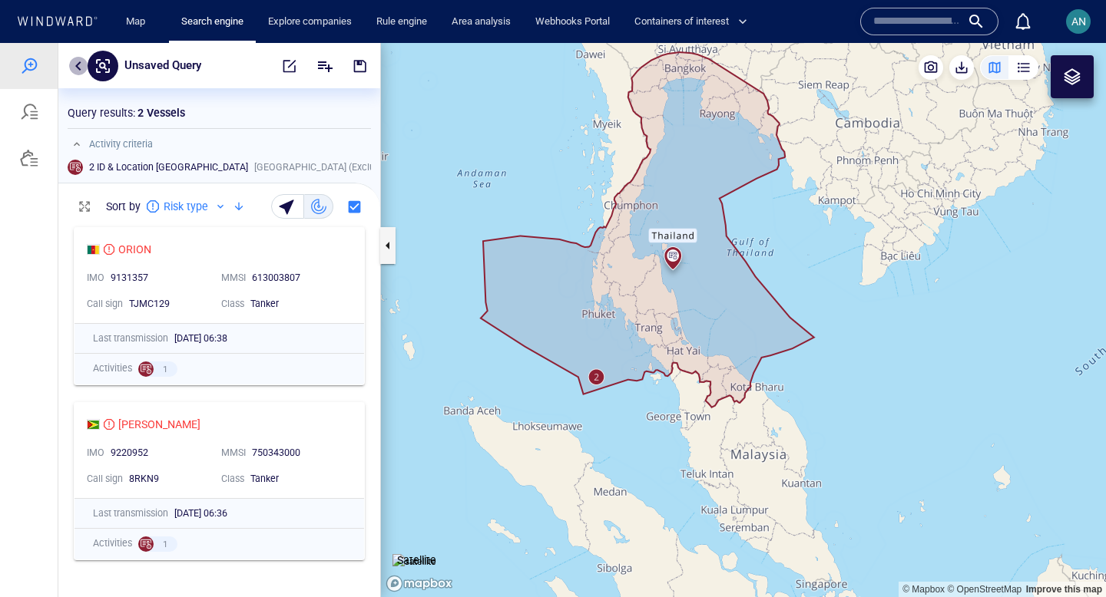
click at [76, 70] on button "button" at bounding box center [78, 66] width 18 height 18
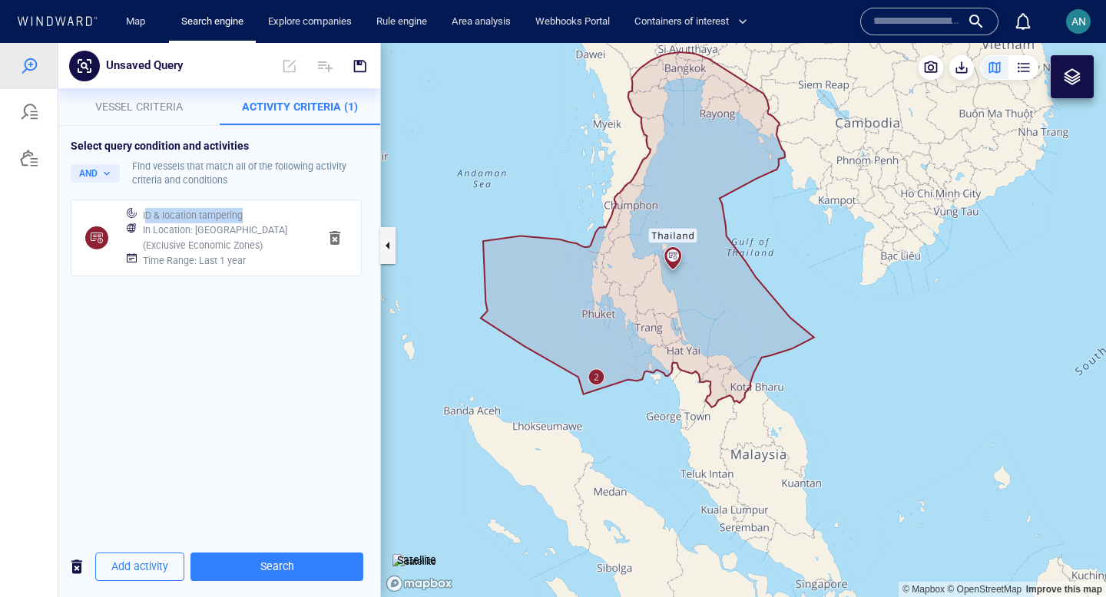
drag, startPoint x: 144, startPoint y: 215, endPoint x: 241, endPoint y: 212, distance: 96.8
click at [241, 212] on h6 "ID & location tampering" at bounding box center [193, 215] width 100 height 15
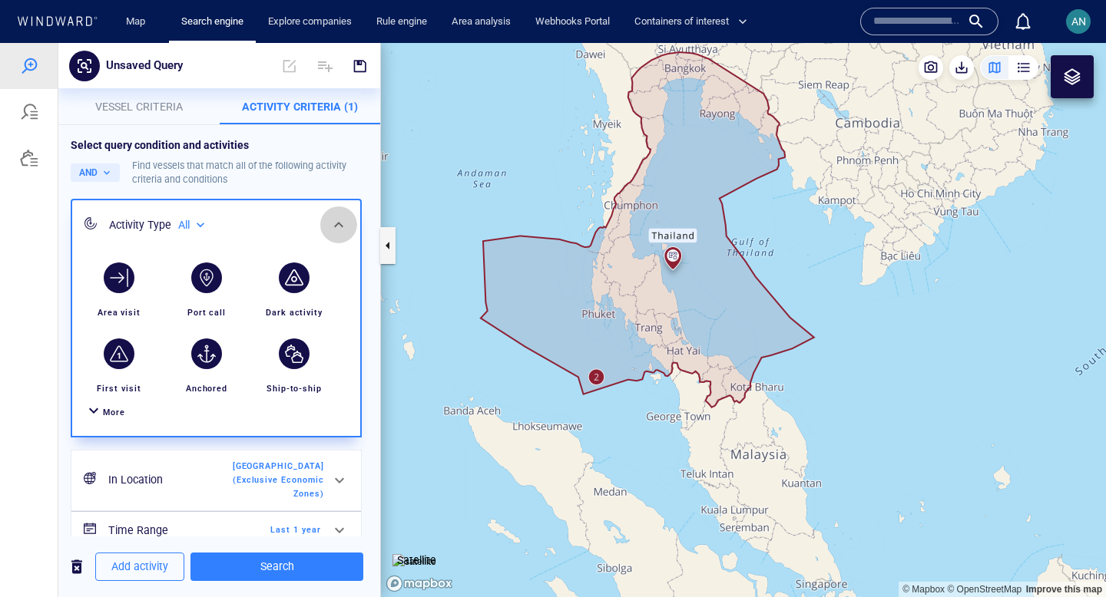
click at [327, 220] on div at bounding box center [338, 225] width 37 height 37
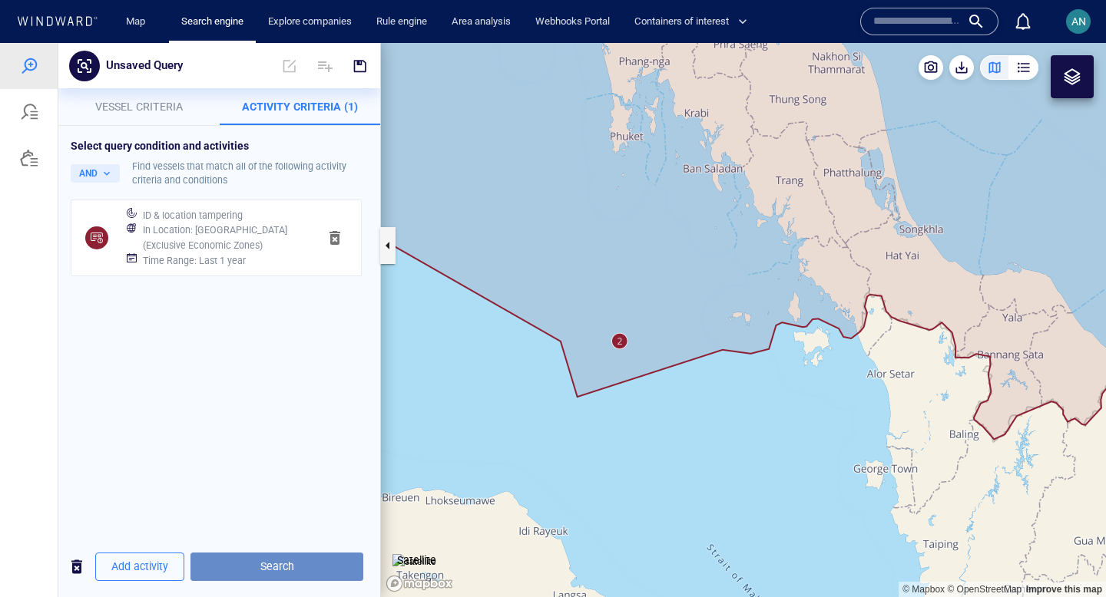
click at [233, 562] on span "Search" at bounding box center [277, 567] width 148 height 19
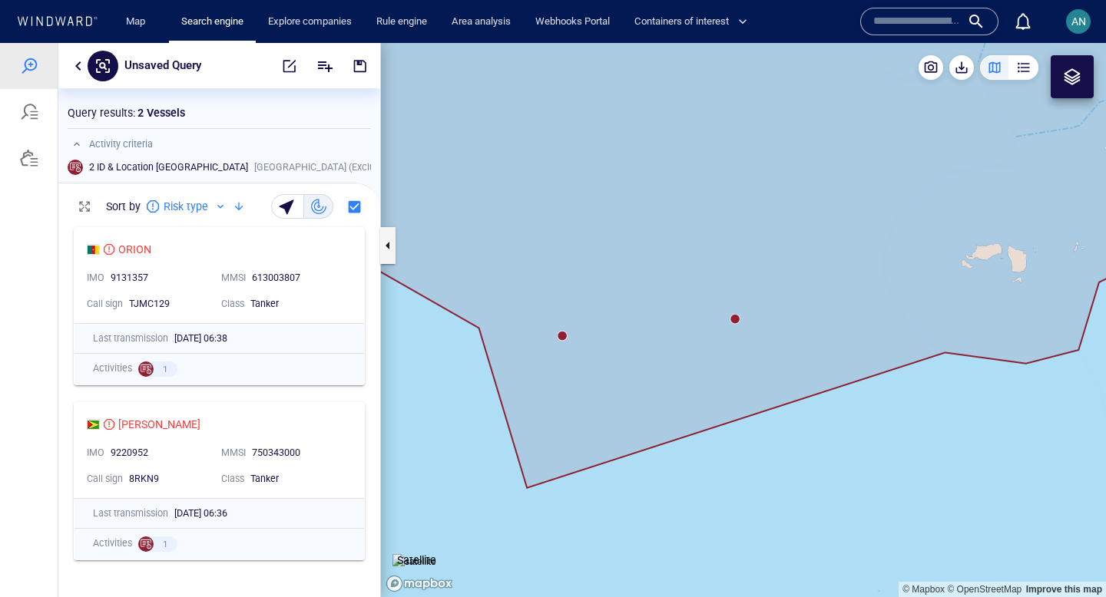
drag, startPoint x: 533, startPoint y: 370, endPoint x: 611, endPoint y: 413, distance: 88.7
click at [611, 414] on canvas "Map" at bounding box center [743, 320] width 725 height 554
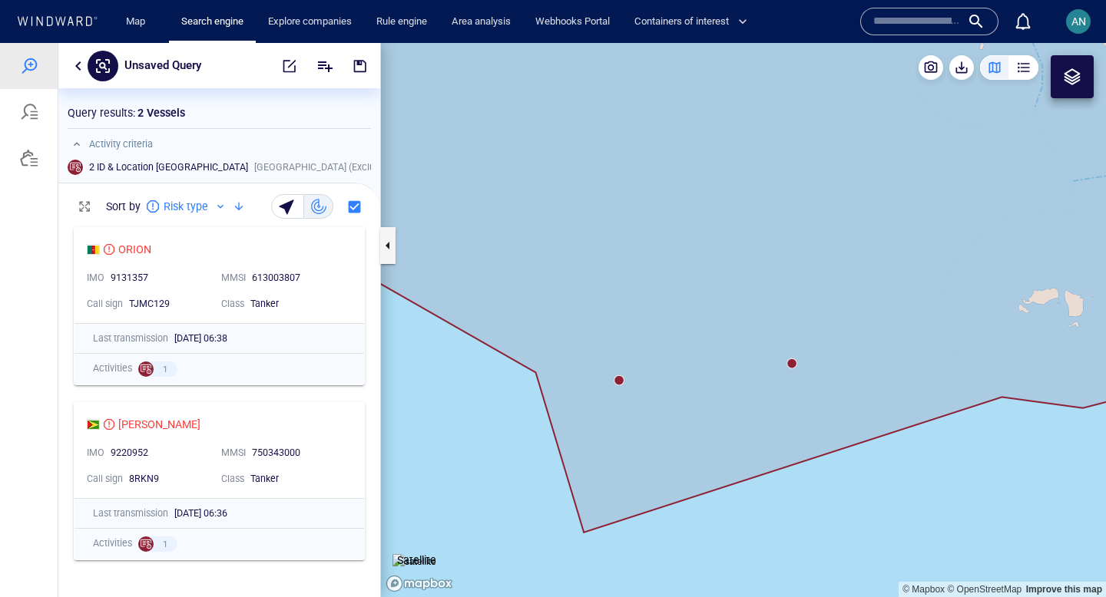
click at [623, 379] on canvas "Map" at bounding box center [743, 320] width 725 height 554
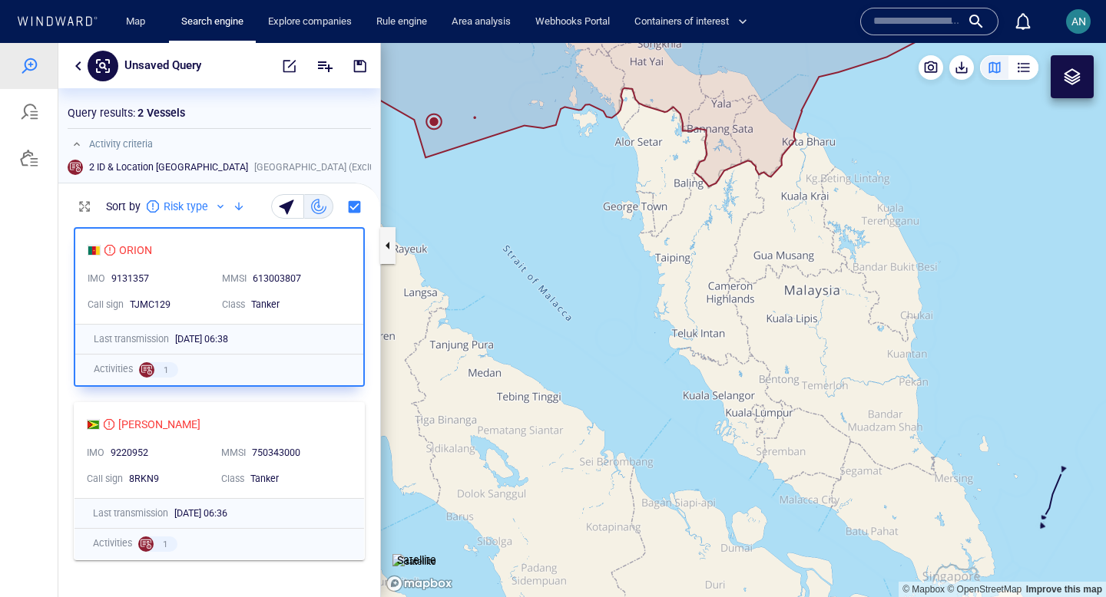
drag, startPoint x: 604, startPoint y: 362, endPoint x: 674, endPoint y: 459, distance: 119.8
click at [674, 459] on canvas "Map" at bounding box center [743, 320] width 725 height 554
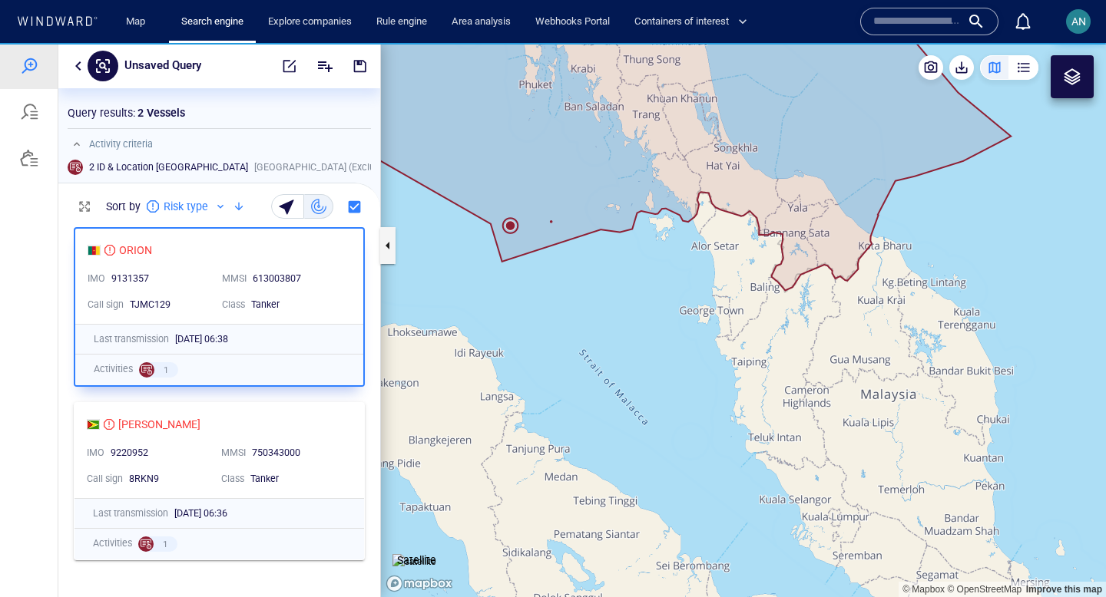
click at [510, 227] on canvas "Map" at bounding box center [743, 320] width 725 height 554
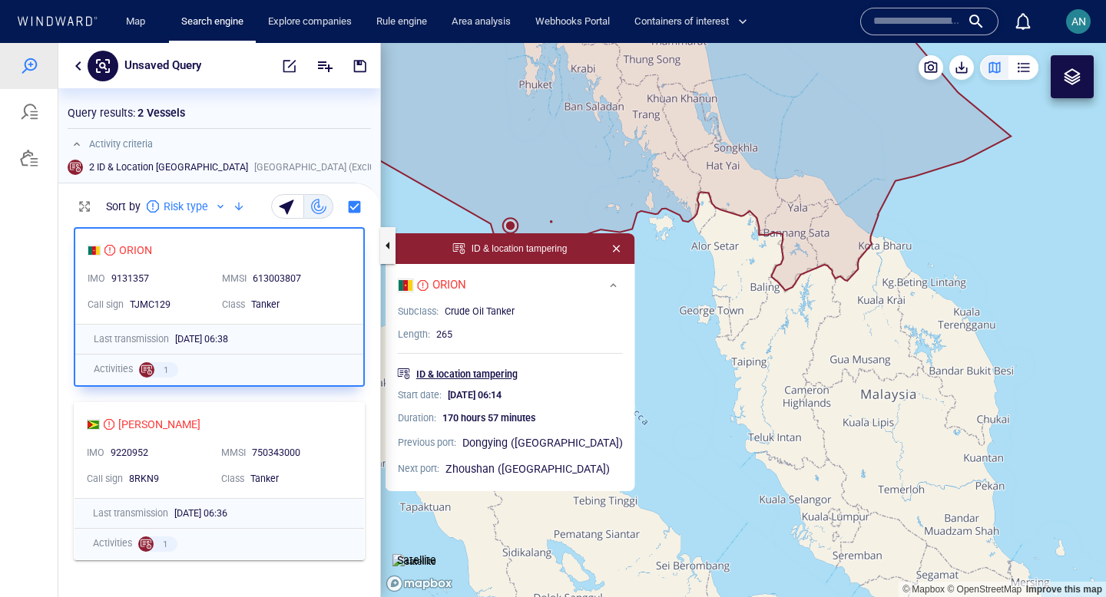
click at [501, 368] on p "ID & location tampering" at bounding box center [466, 375] width 101 height 14
click at [167, 428] on div "QUINN" at bounding box center [213, 424] width 253 height 18
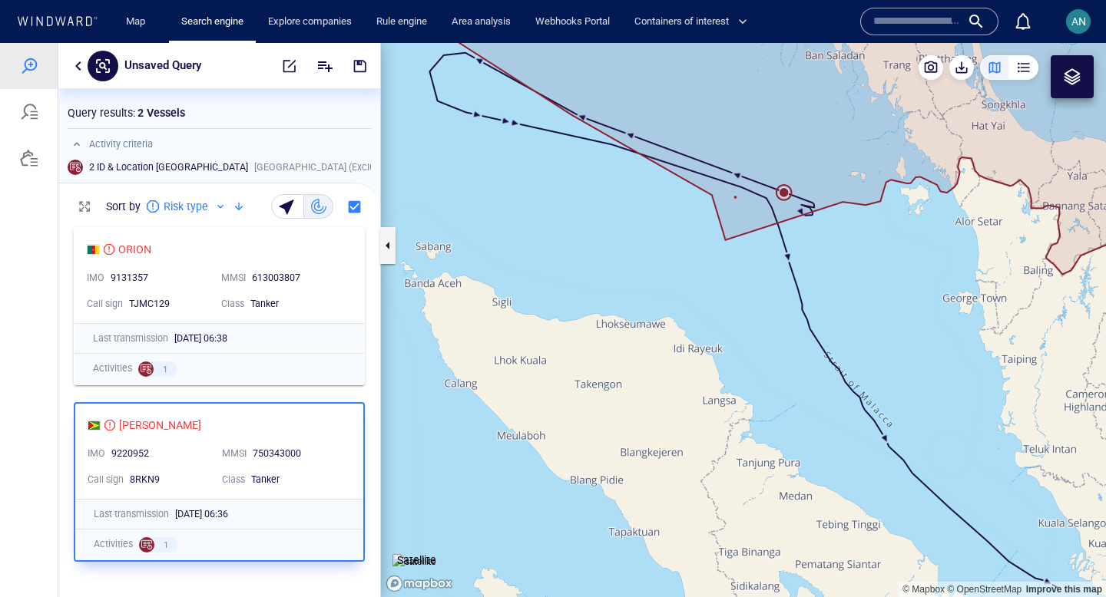
click at [1084, 31] on div "AN" at bounding box center [1078, 21] width 25 height 25
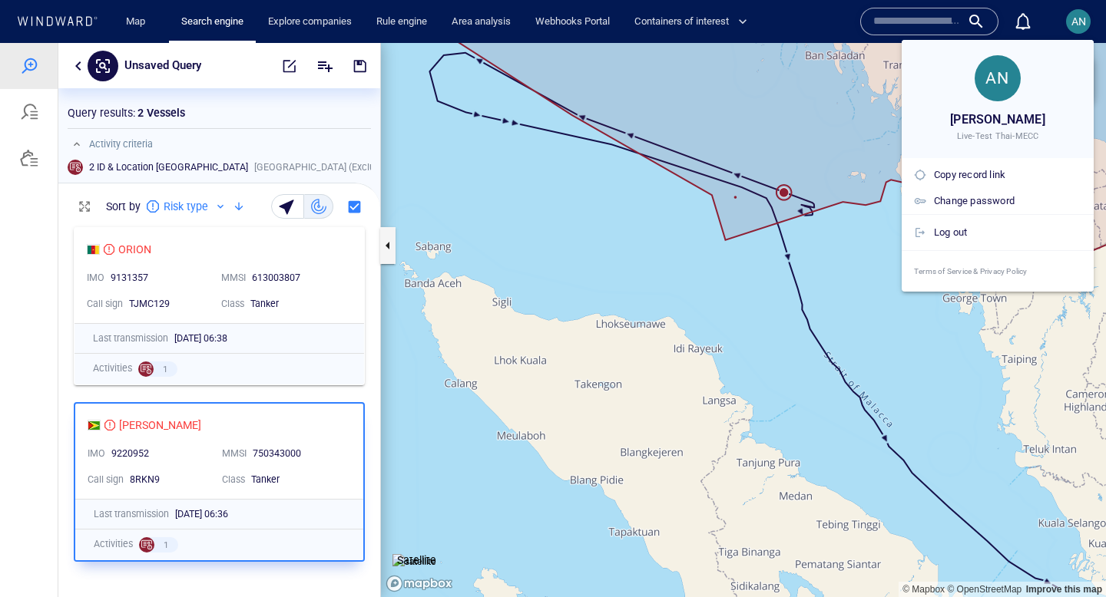
click at [948, 250] on div "Log out" at bounding box center [998, 232] width 192 height 37
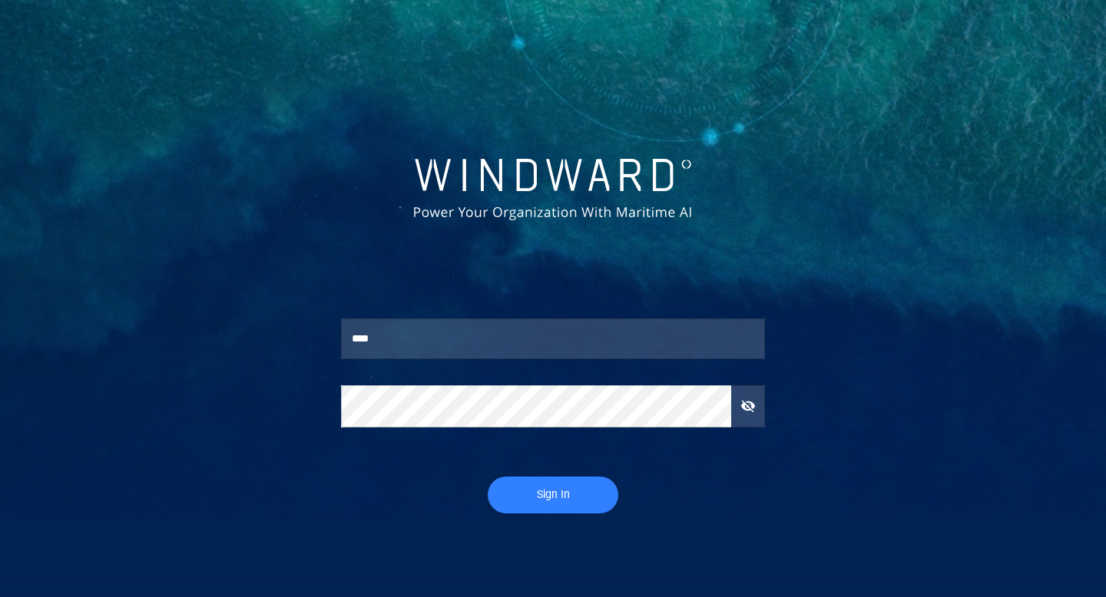
click at [546, 515] on div "**** ​ ​ Sign In" at bounding box center [553, 378] width 442 height 290
click at [546, 502] on span "Sign In" at bounding box center [553, 494] width 100 height 19
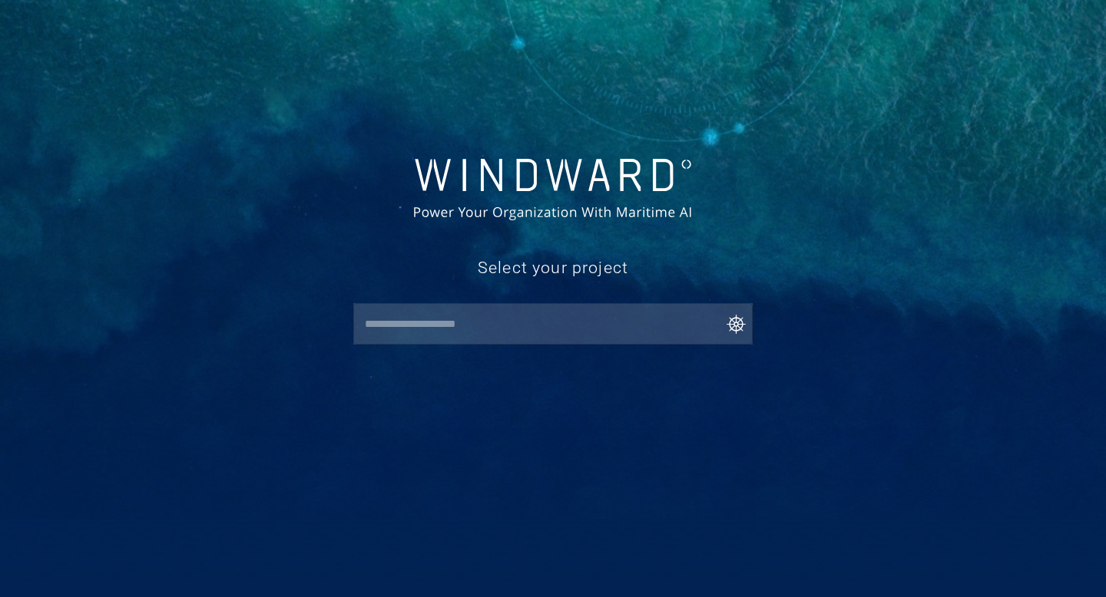
click at [402, 329] on input "text" at bounding box center [556, 324] width 392 height 28
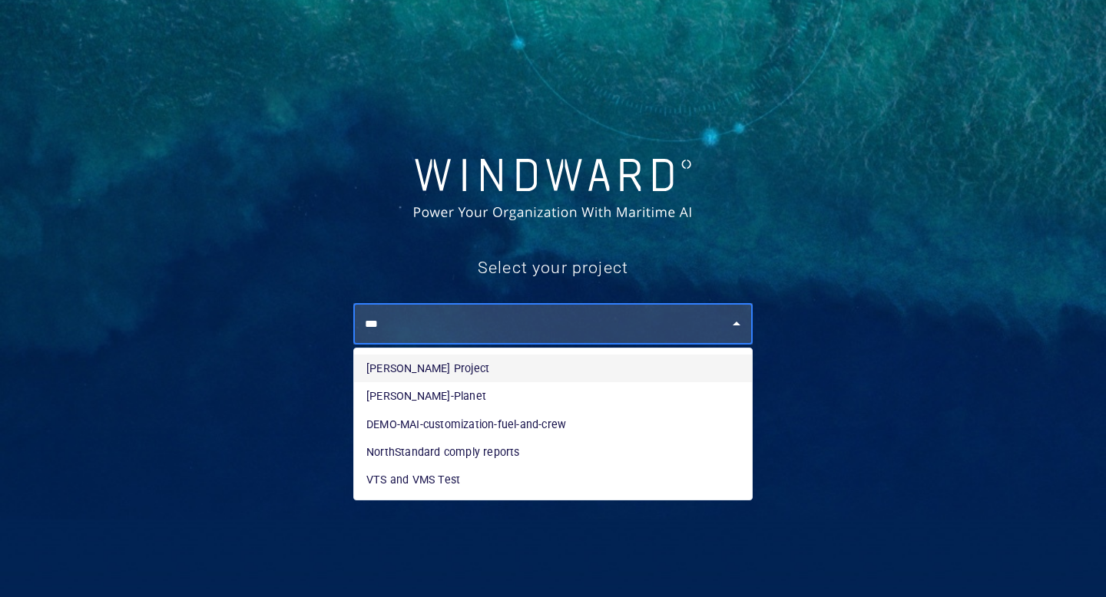
click at [465, 372] on li "Andy WWIS Project" at bounding box center [553, 369] width 398 height 28
type input "**********"
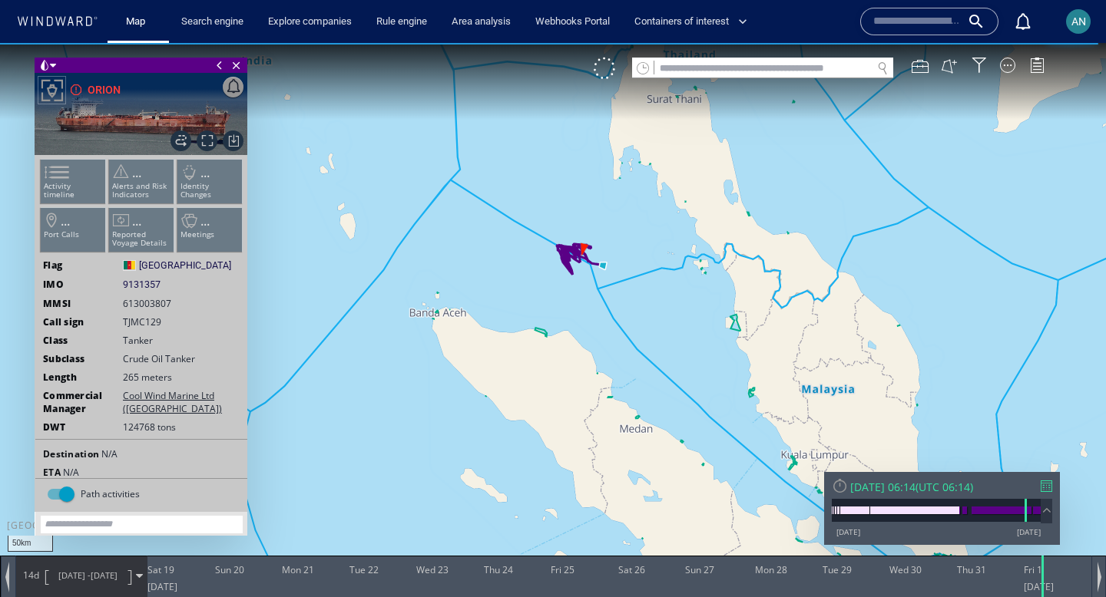
drag, startPoint x: 554, startPoint y: 251, endPoint x: 511, endPoint y: 363, distance: 120.1
click at [511, 362] on canvas "Map" at bounding box center [553, 312] width 1106 height 539
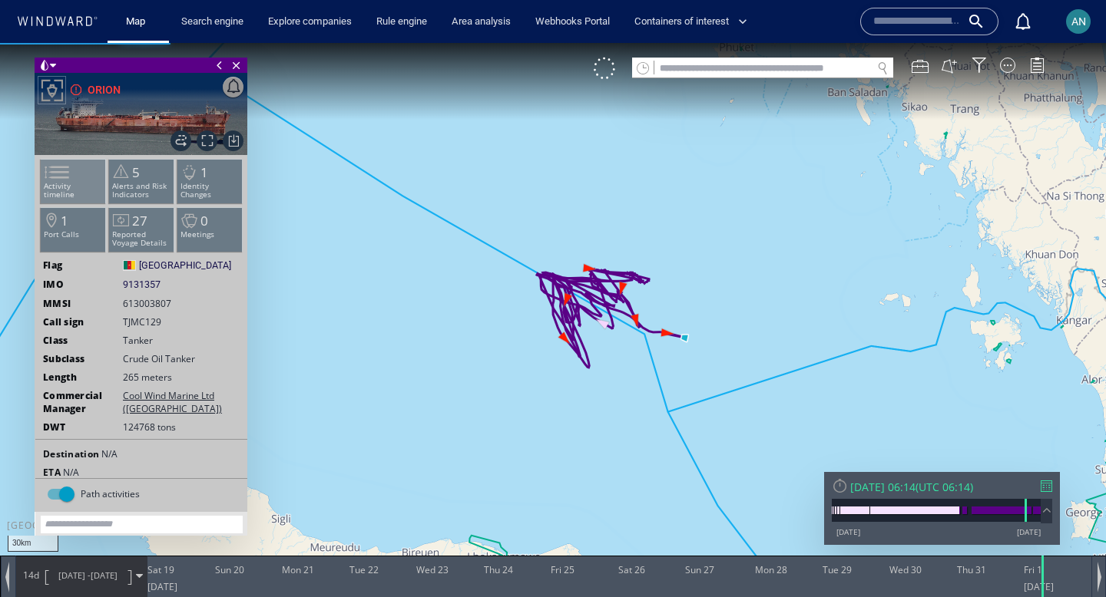
click at [59, 184] on span at bounding box center [47, 172] width 23 height 22
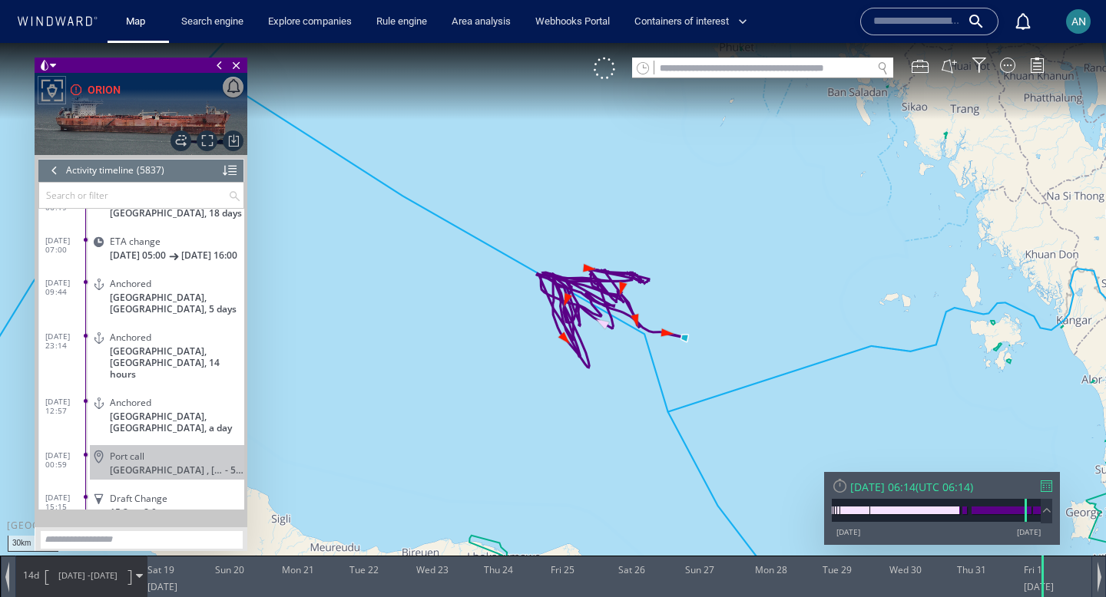
scroll to position [245532, 0]
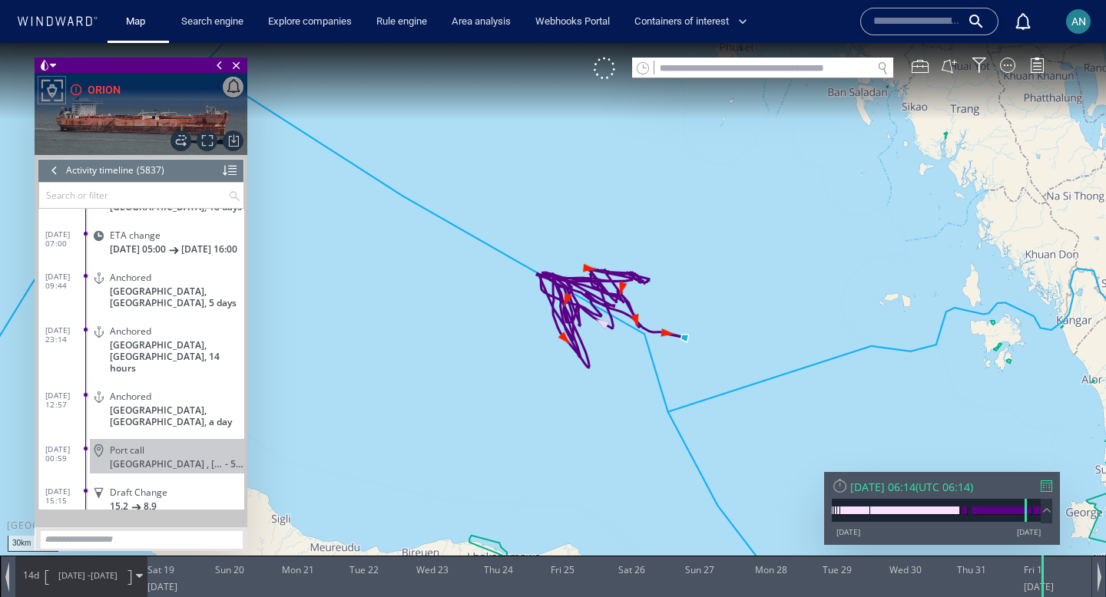
click at [52, 179] on div at bounding box center [54, 170] width 17 height 23
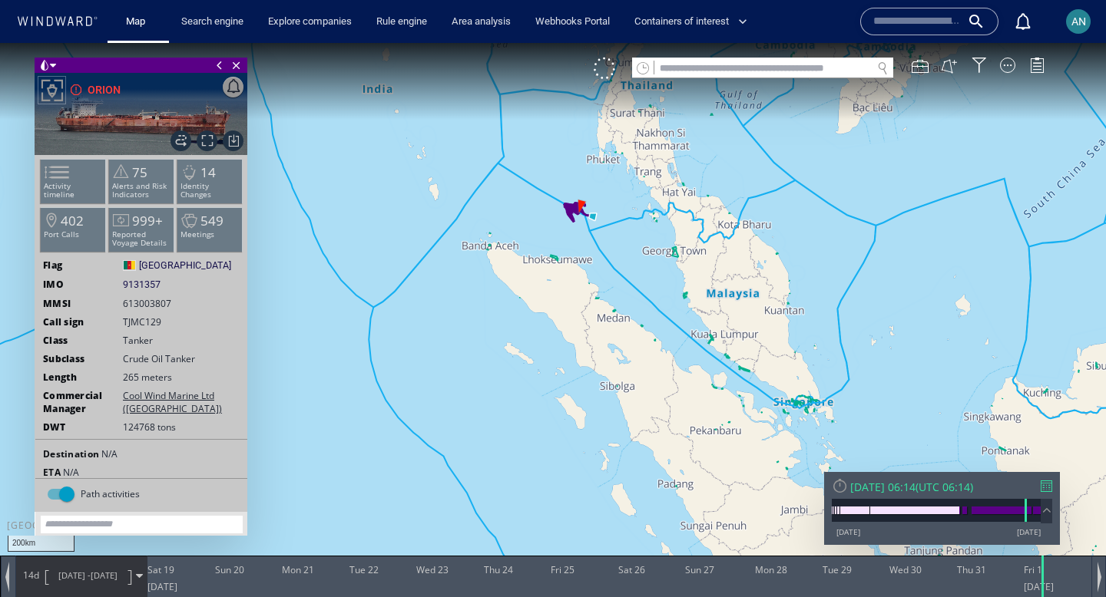
drag, startPoint x: 549, startPoint y: 254, endPoint x: 551, endPoint y: 498, distance: 244.2
click at [551, 498] on canvas "Map" at bounding box center [553, 312] width 1106 height 539
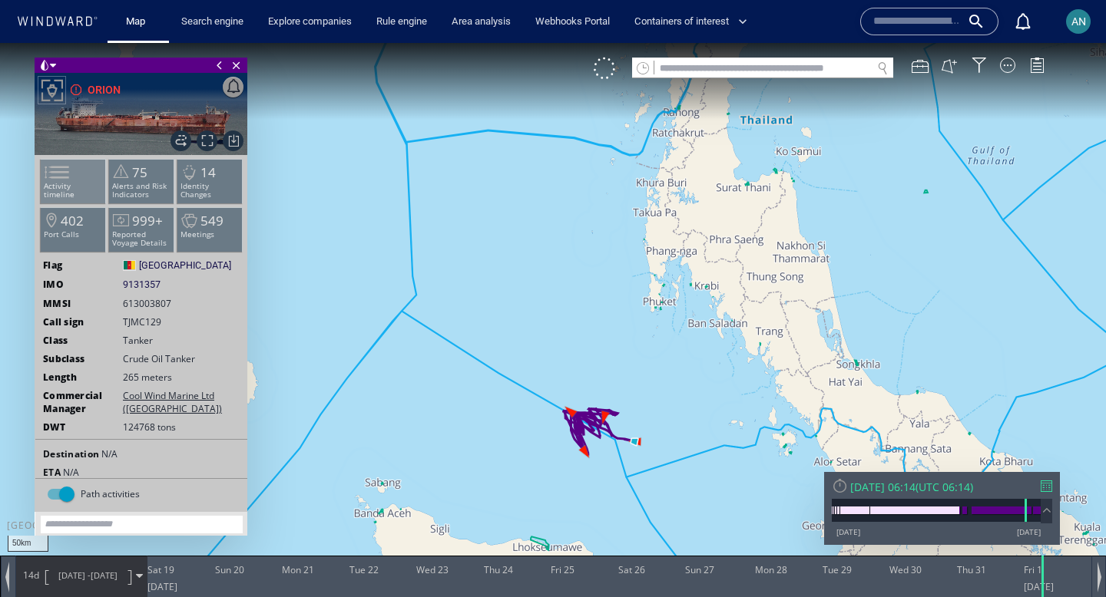
click at [55, 166] on span at bounding box center [47, 172] width 23 height 22
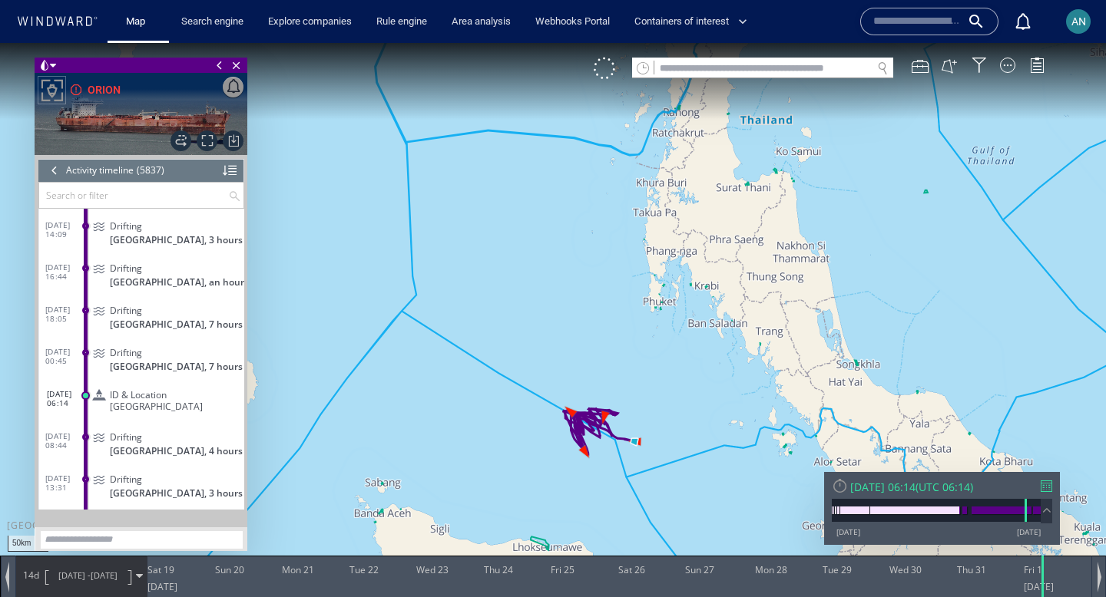
scroll to position [224568, 0]
click at [187, 399] on span "ID & Location [GEOGRAPHIC_DATA]" at bounding box center [174, 401] width 128 height 23
click at [54, 178] on div at bounding box center [54, 170] width 17 height 23
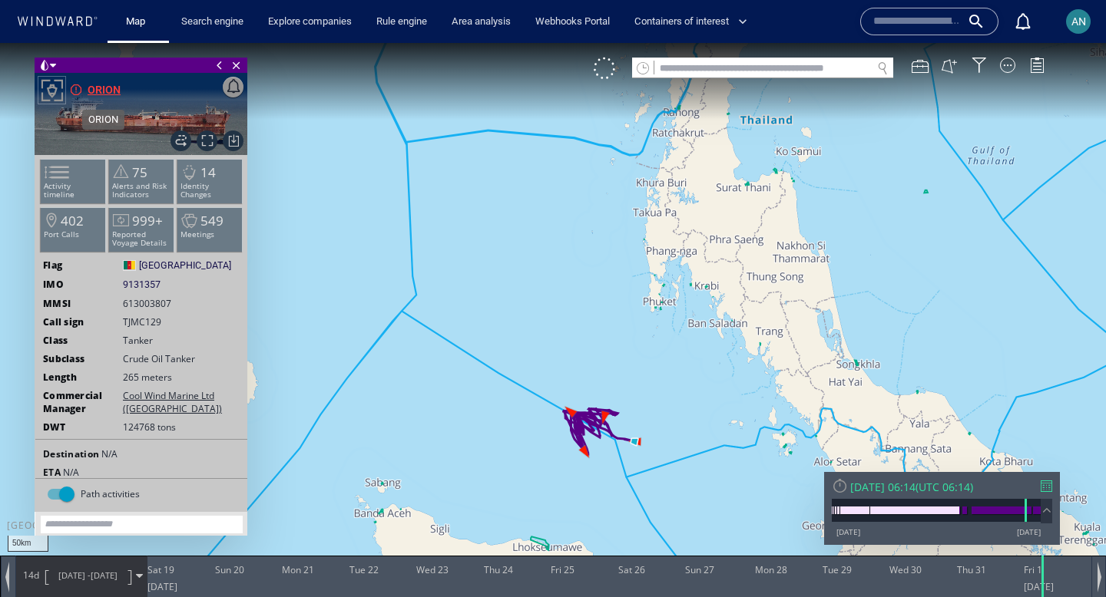
click at [113, 91] on div "ORION" at bounding box center [104, 90] width 33 height 18
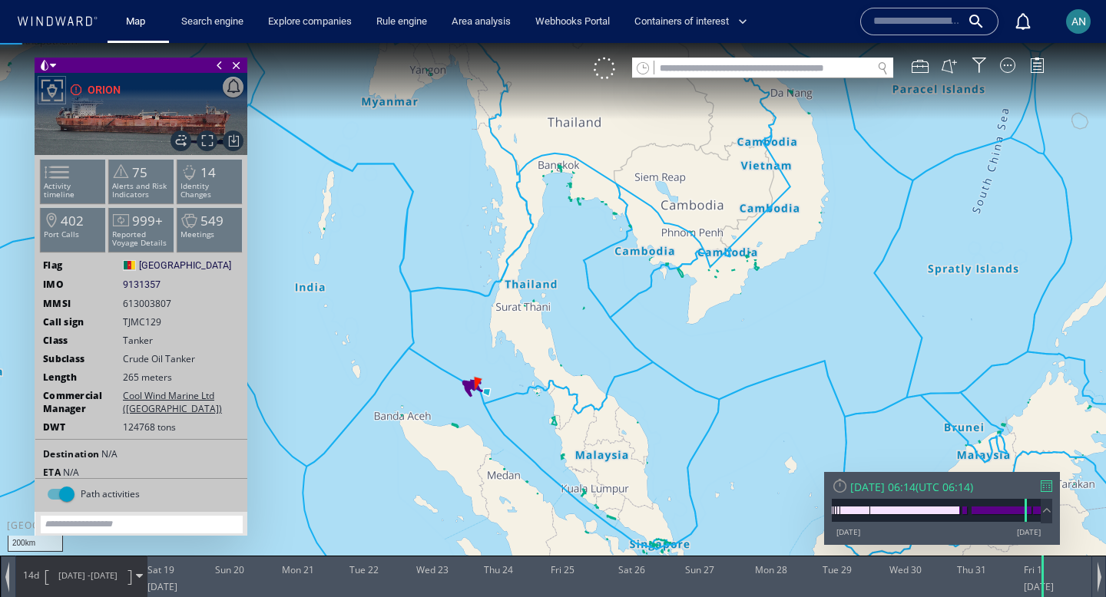
drag, startPoint x: 374, startPoint y: 366, endPoint x: 457, endPoint y: 366, distance: 82.9
click at [457, 366] on canvas "Map" at bounding box center [553, 312] width 1106 height 539
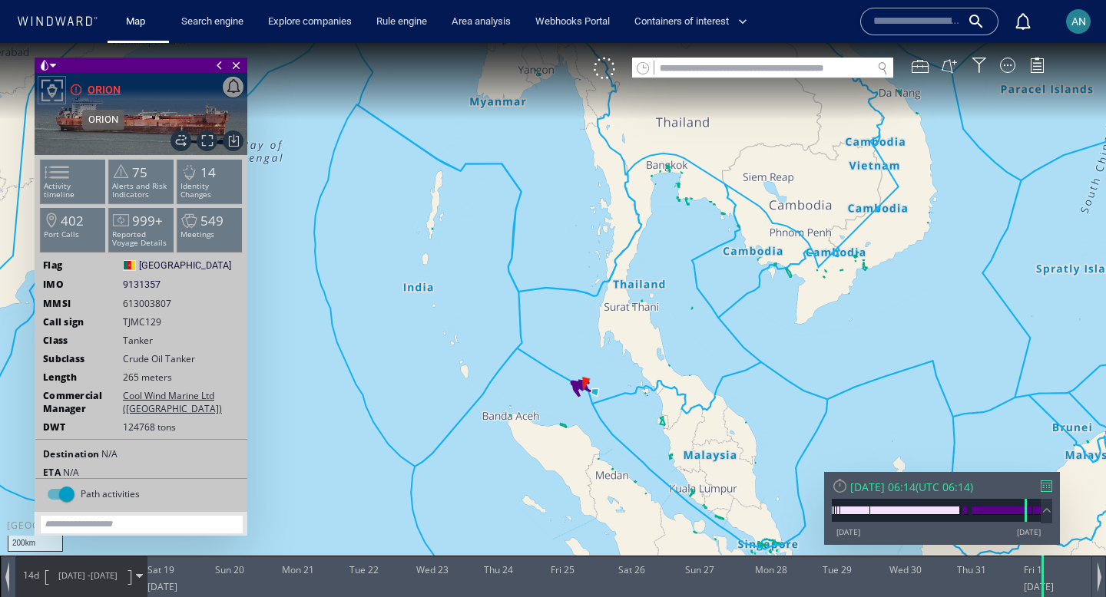
click at [106, 87] on div "ORION" at bounding box center [104, 90] width 33 height 18
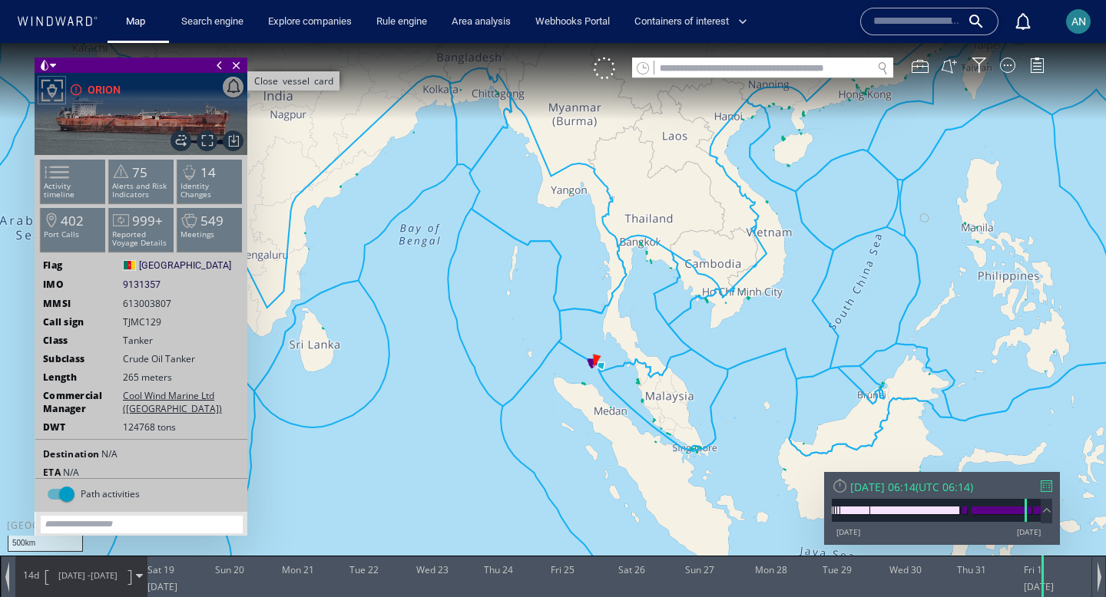
click at [236, 65] on span "Close vessel card" at bounding box center [236, 65] width 17 height 15
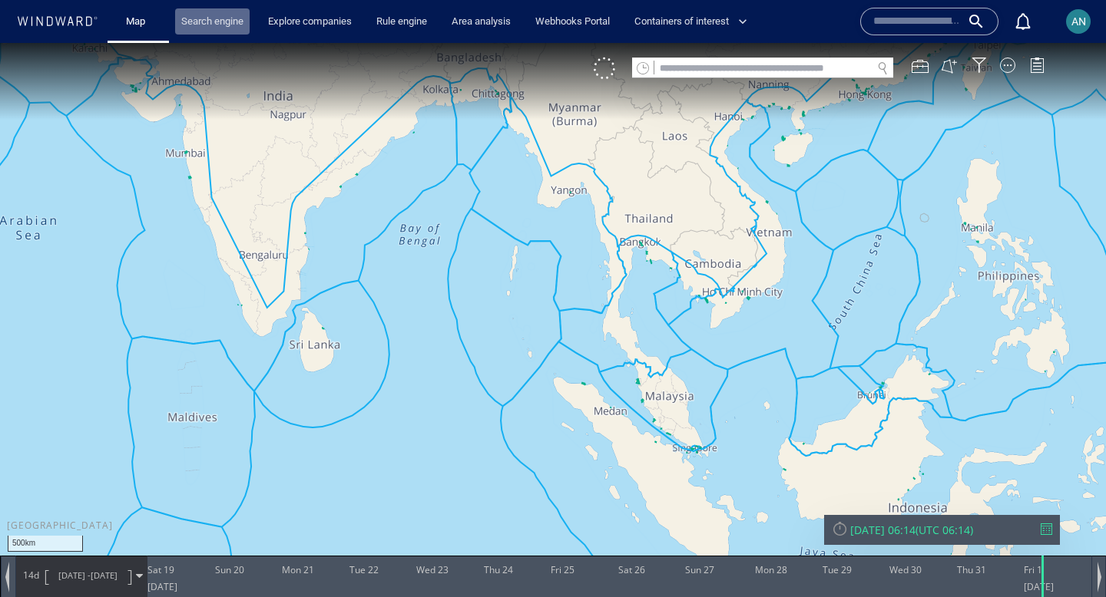
click at [213, 24] on link "Search engine" at bounding box center [212, 21] width 74 height 27
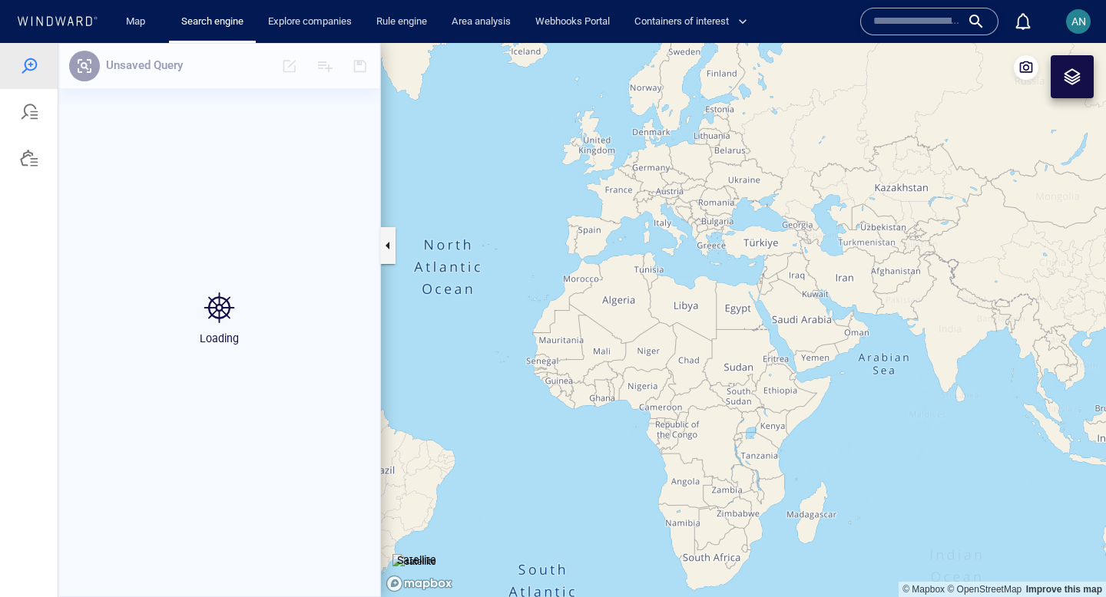
drag, startPoint x: 1055, startPoint y: 359, endPoint x: 638, endPoint y: 280, distance: 424.4
click at [637, 279] on canvas "Map" at bounding box center [743, 320] width 725 height 554
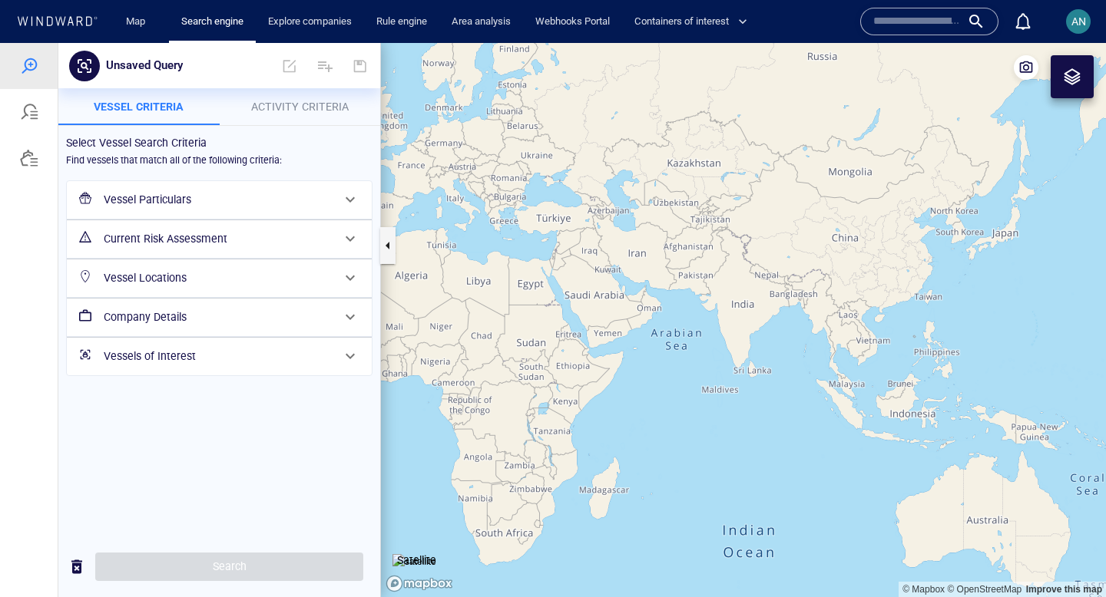
drag, startPoint x: 722, startPoint y: 341, endPoint x: 590, endPoint y: 326, distance: 133.0
click at [590, 326] on canvas "Map" at bounding box center [743, 320] width 725 height 554
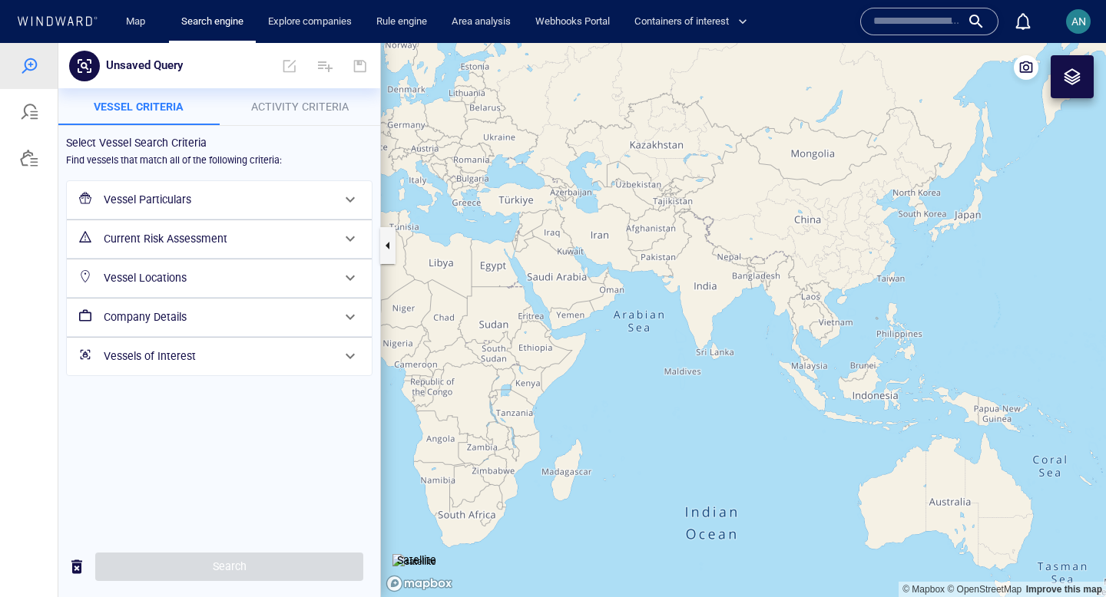
click at [228, 198] on h6 "Vessel Particulars" at bounding box center [218, 199] width 228 height 19
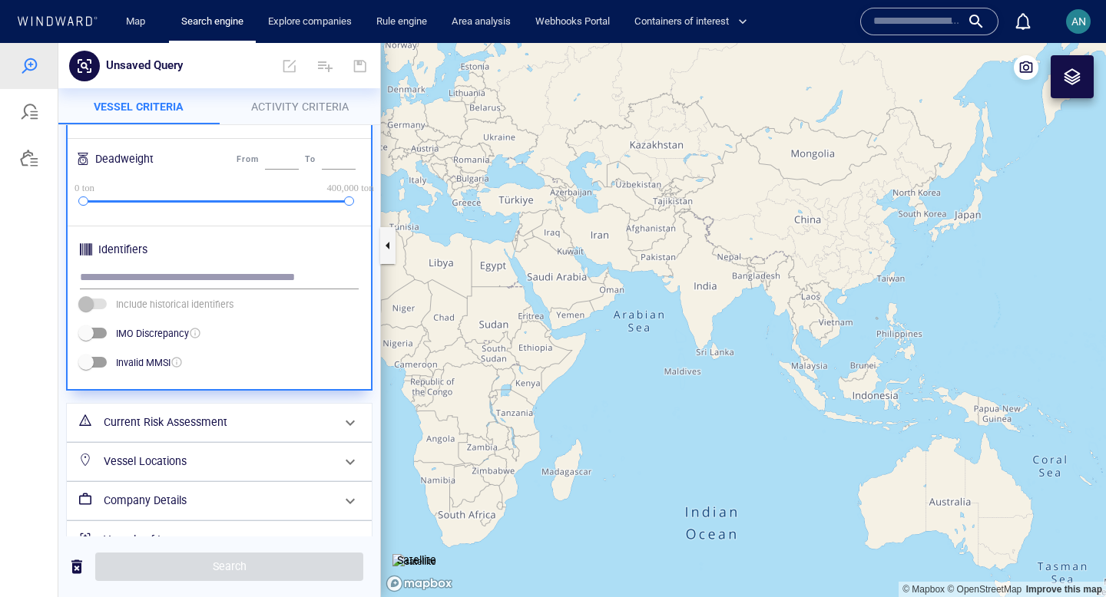
scroll to position [563, 0]
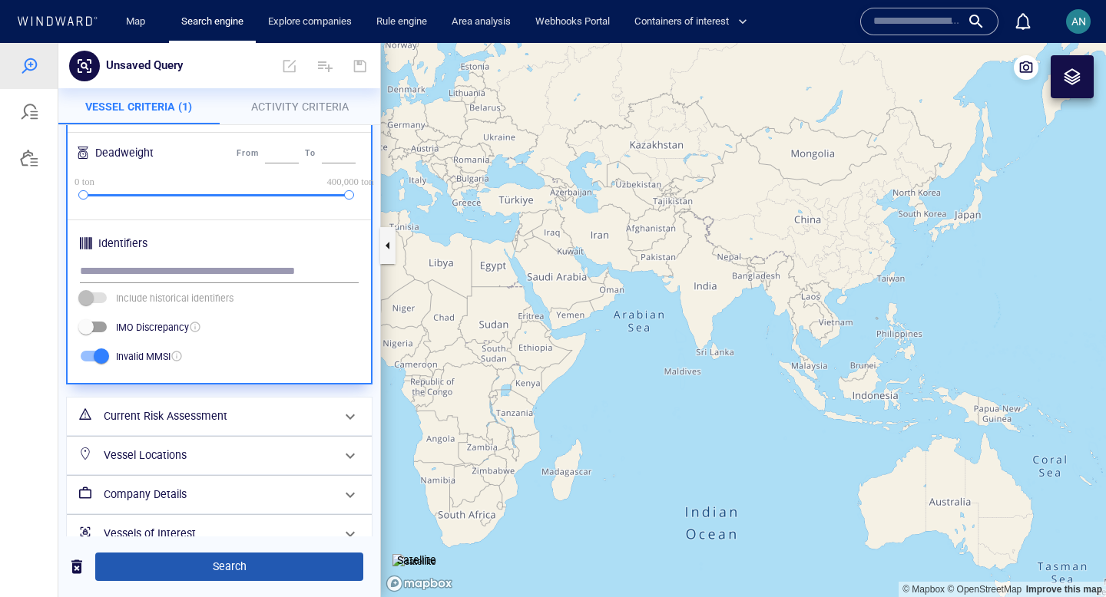
click at [194, 575] on span "Search" at bounding box center [229, 567] width 243 height 19
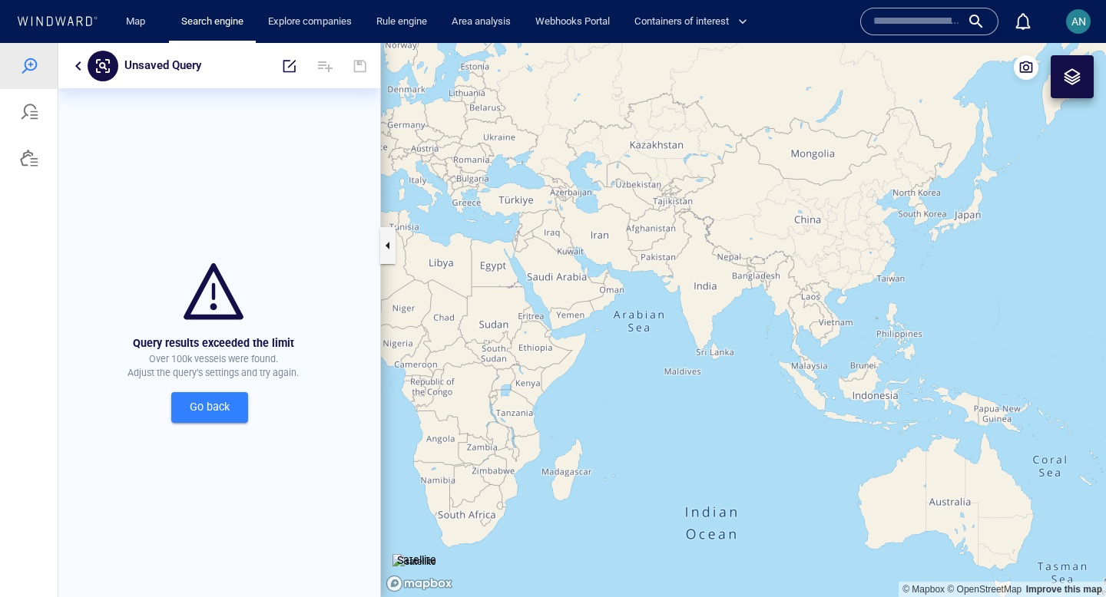
click at [79, 65] on button "button" at bounding box center [78, 66] width 18 height 18
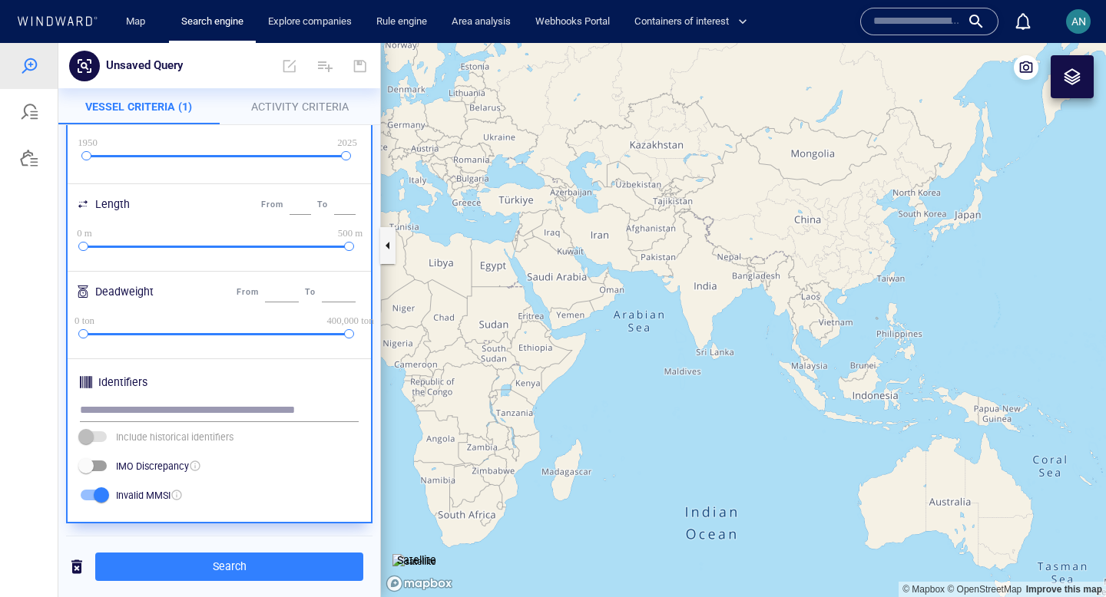
scroll to position [359, 0]
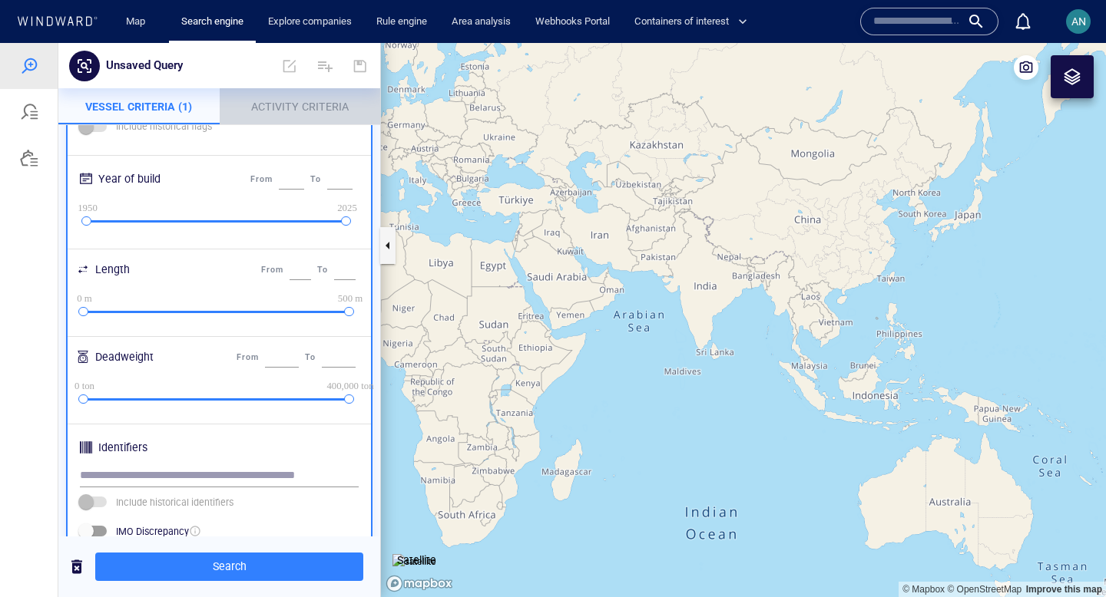
click at [295, 108] on span "Activity Criteria" at bounding box center [300, 107] width 98 height 12
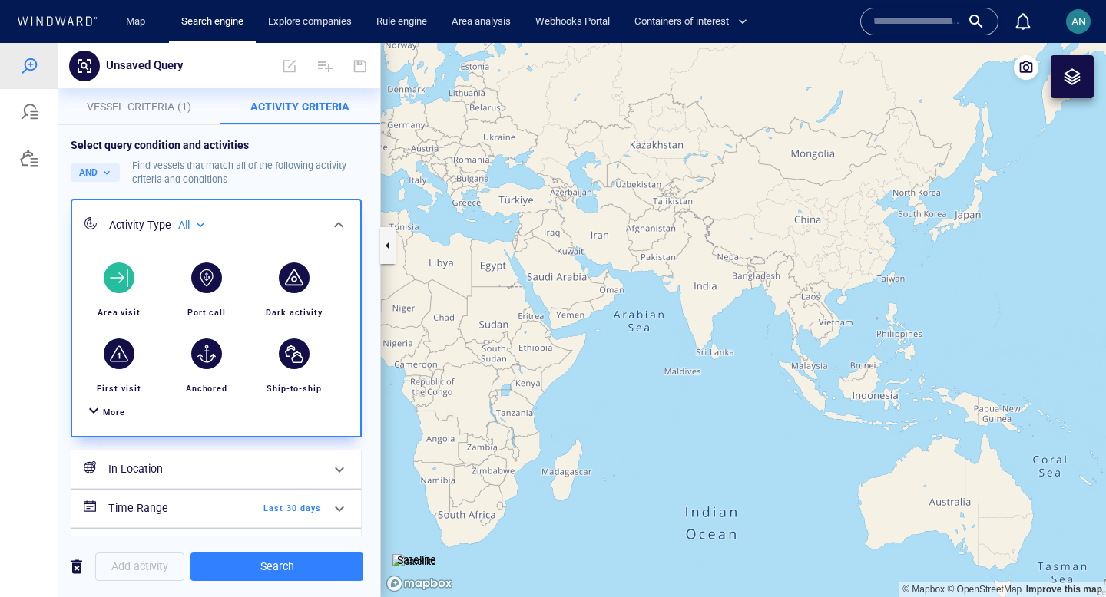
click at [131, 276] on div "button" at bounding box center [119, 278] width 31 height 31
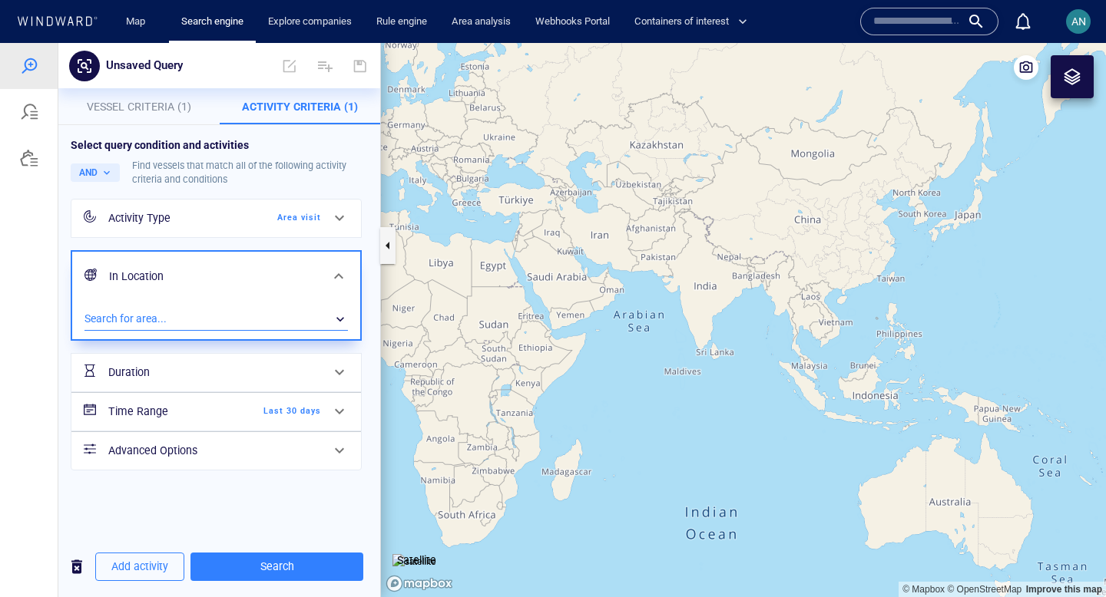
click at [167, 319] on div "​" at bounding box center [215, 319] width 263 height 23
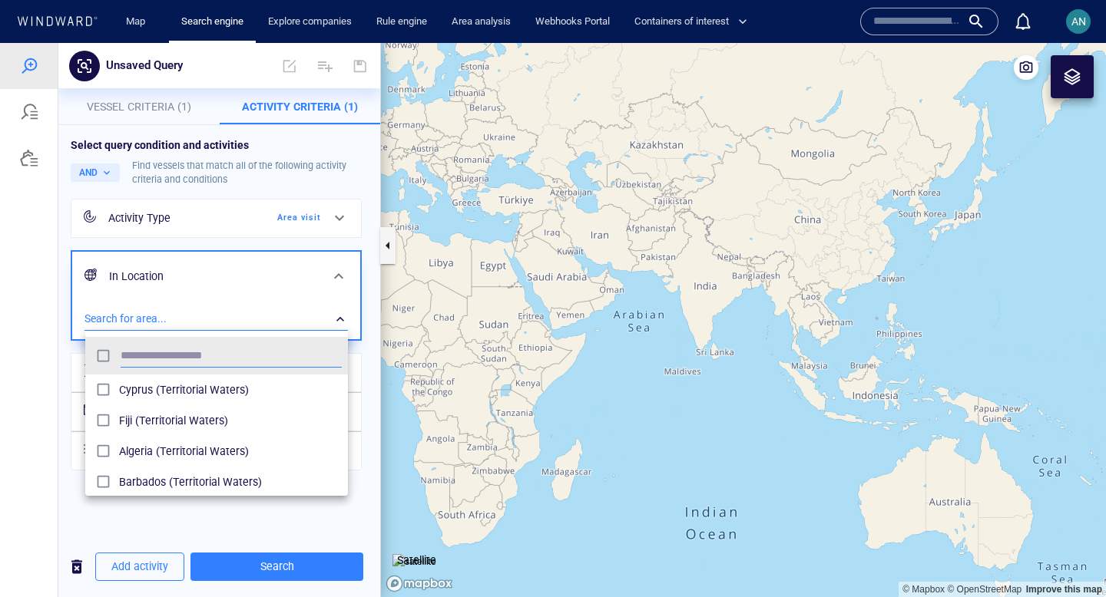
scroll to position [153, 263]
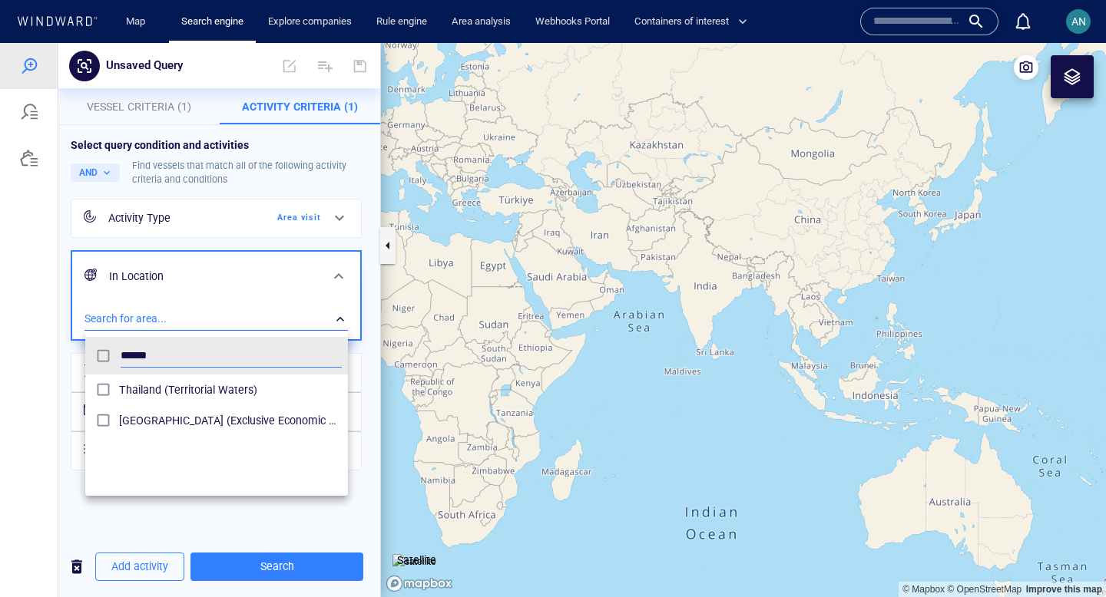
type input "******"
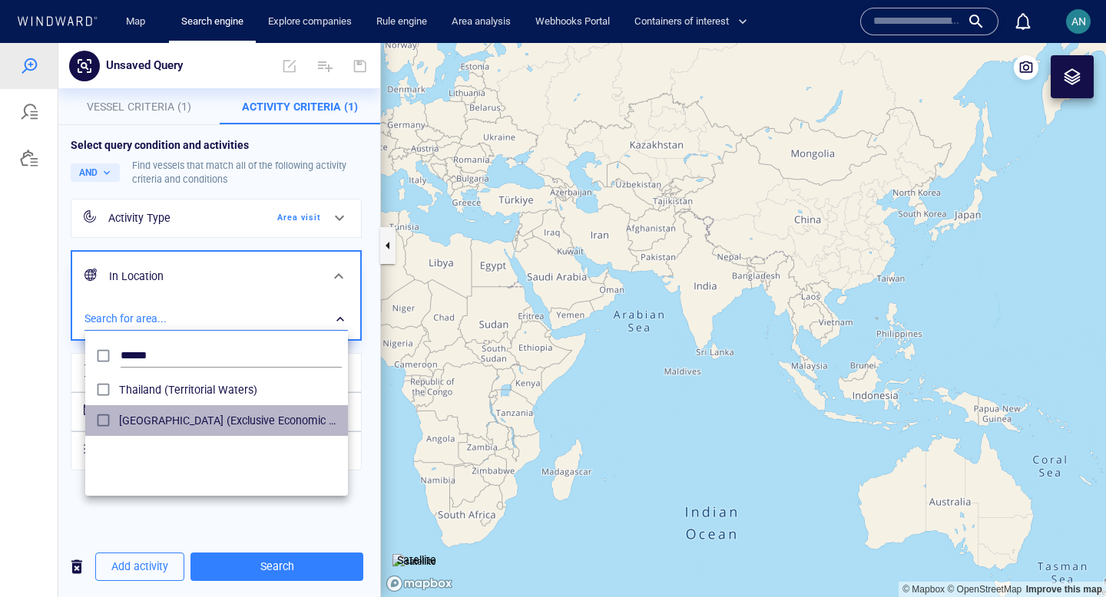
click at [148, 411] on div "Thailand (Exclusive Economic Zones)" at bounding box center [230, 421] width 223 height 25
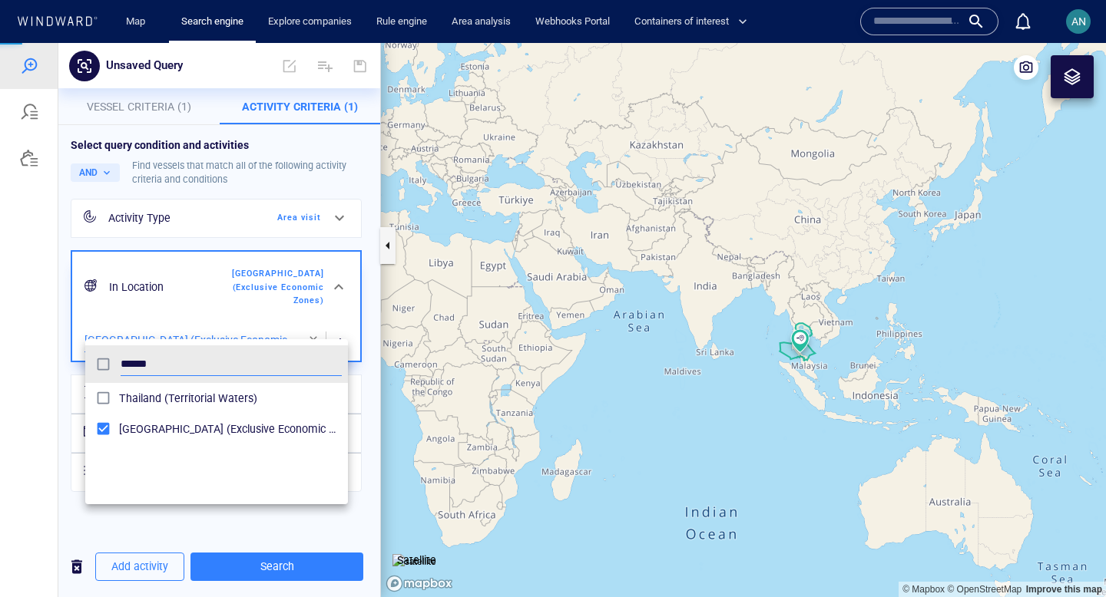
click at [339, 325] on div at bounding box center [553, 320] width 1106 height 554
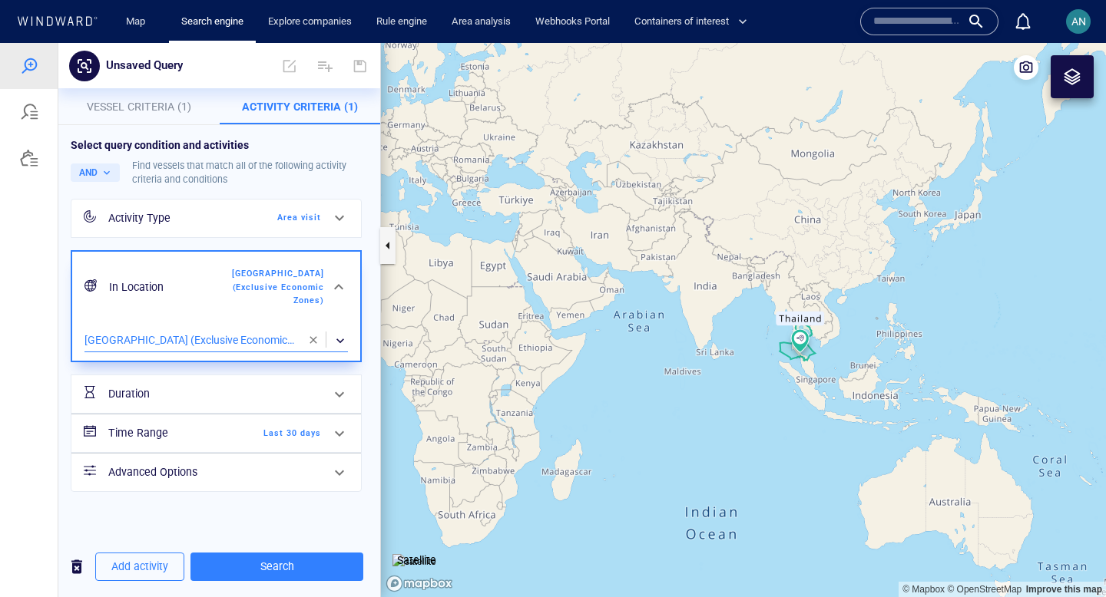
click at [317, 427] on span "Last 30 days" at bounding box center [277, 434] width 88 height 14
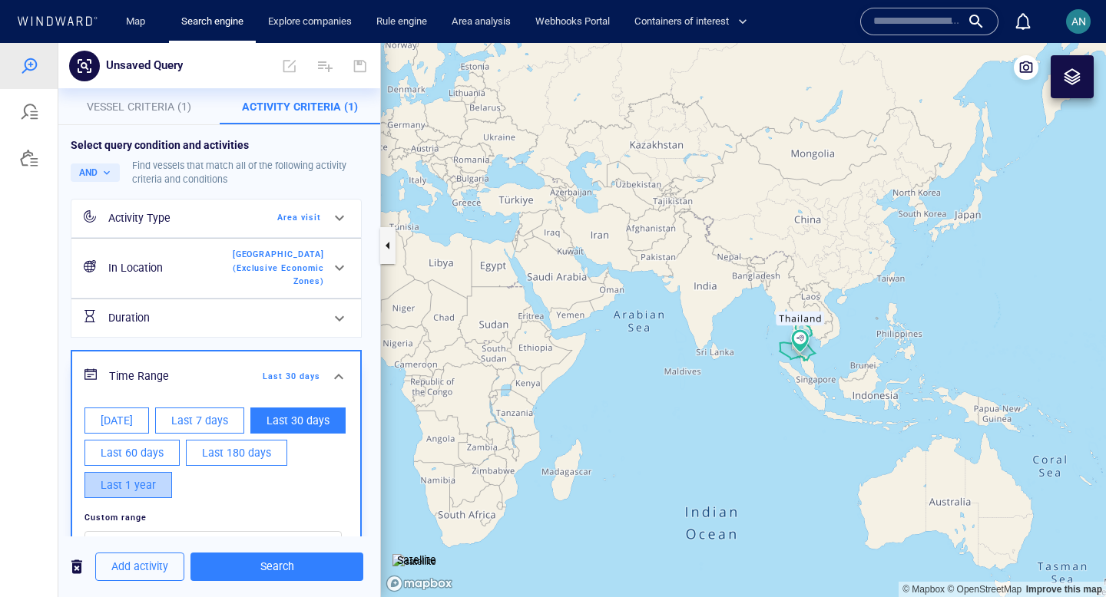
click at [145, 476] on span "Last 1 year" at bounding box center [128, 485] width 55 height 19
type input "**********"
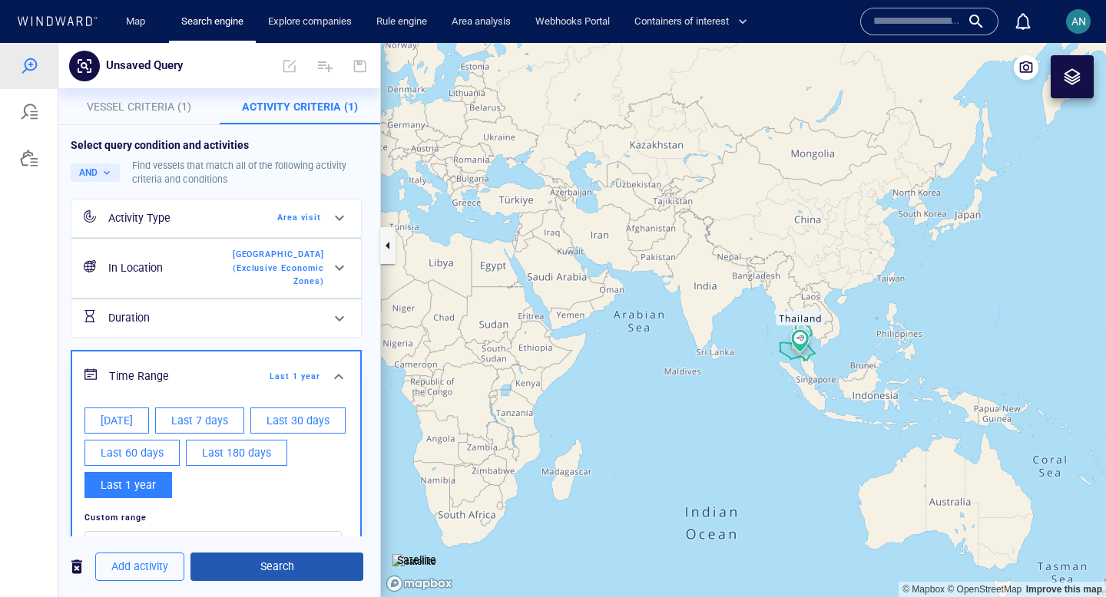
click at [254, 581] on button "Search" at bounding box center [276, 567] width 173 height 28
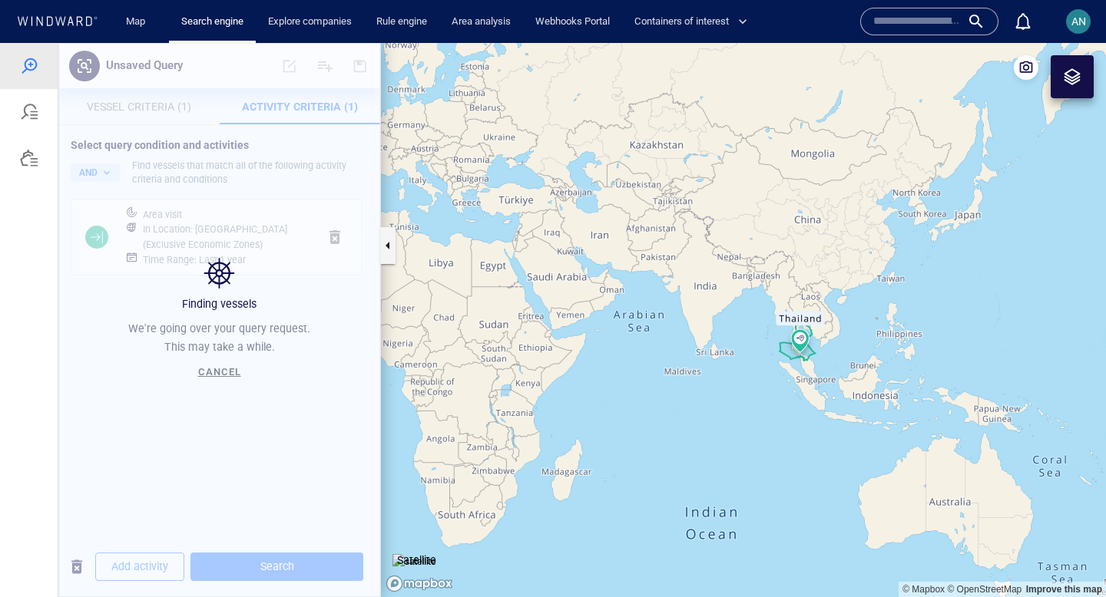
drag, startPoint x: 819, startPoint y: 369, endPoint x: 717, endPoint y: 369, distance: 101.4
click at [717, 369] on canvas "Map" at bounding box center [743, 320] width 725 height 554
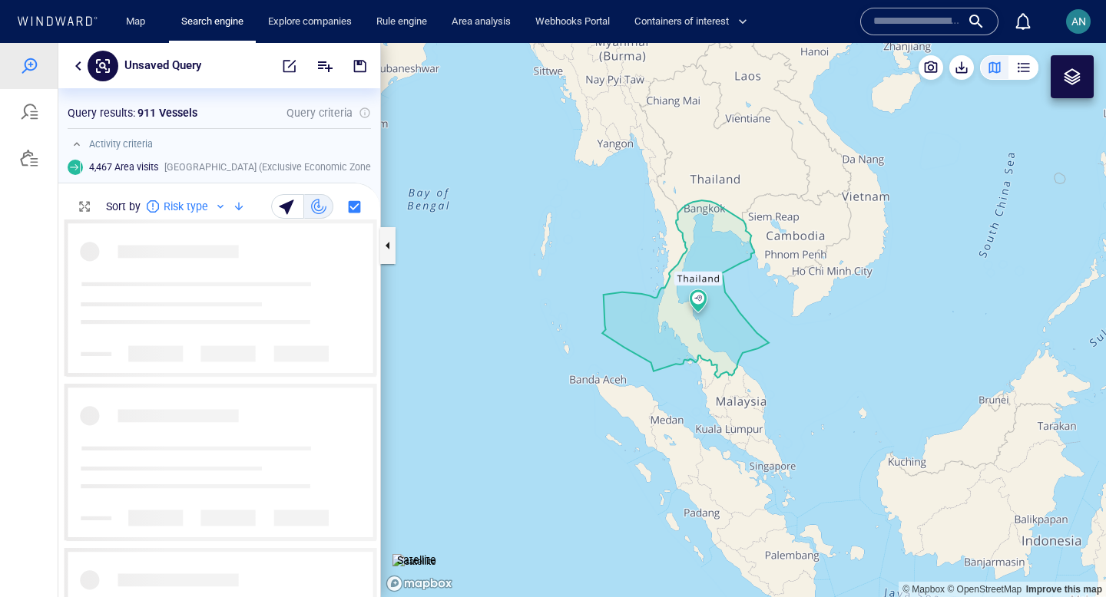
scroll to position [378, 322]
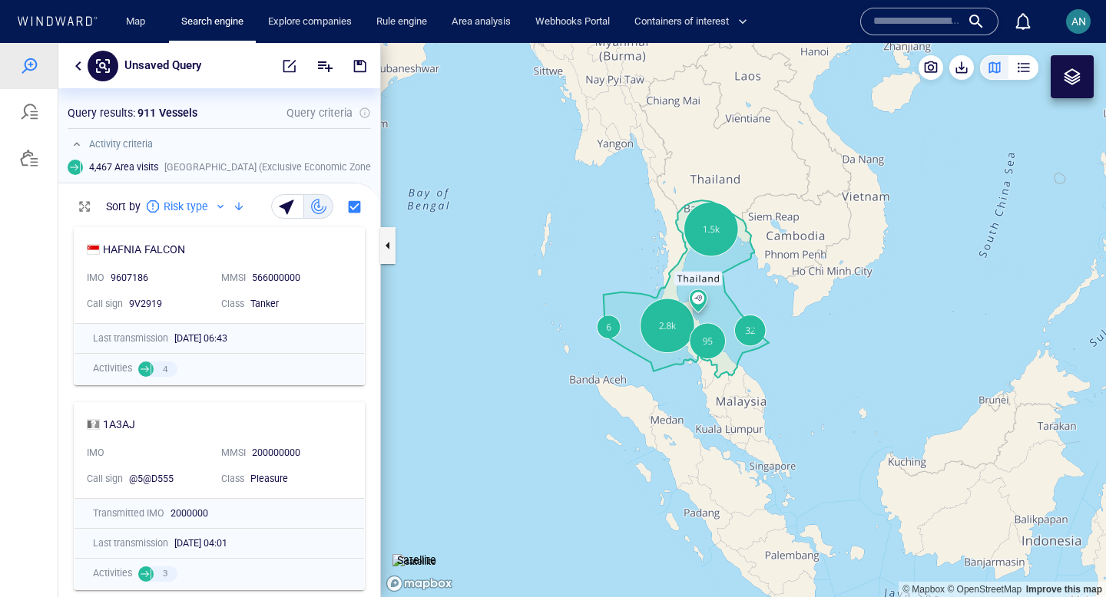
click at [222, 253] on div "HAFNIA FALCON" at bounding box center [213, 249] width 253 height 18
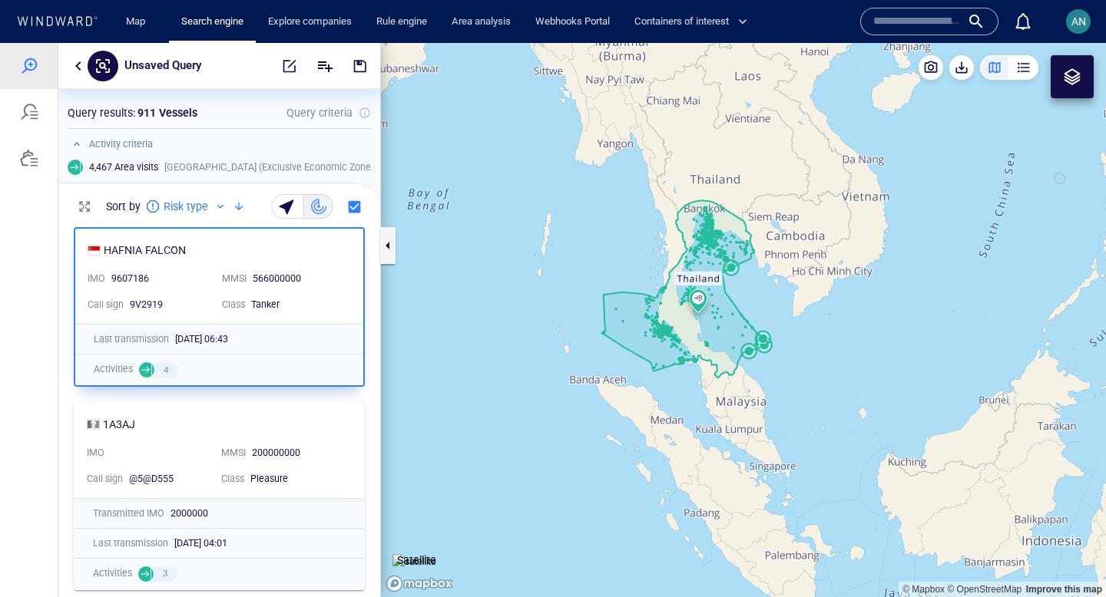
click at [762, 337] on canvas "Map" at bounding box center [743, 320] width 725 height 554
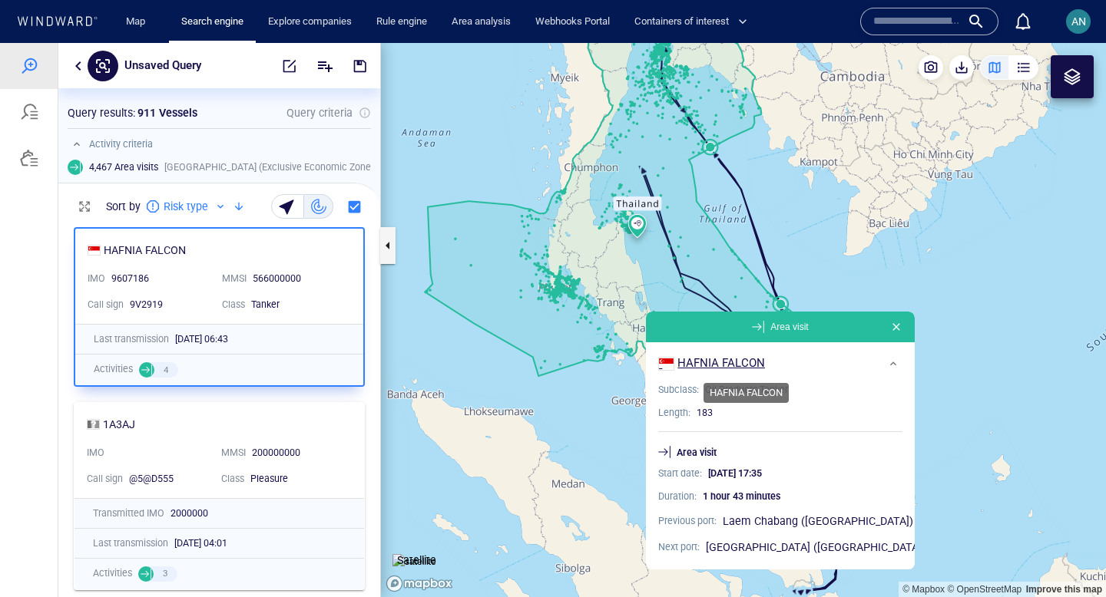
click at [730, 362] on div "HAFNIA FALCON" at bounding box center [721, 364] width 88 height 16
click at [474, 408] on canvas "Map" at bounding box center [743, 320] width 725 height 554
click at [80, 66] on button "button" at bounding box center [78, 66] width 18 height 18
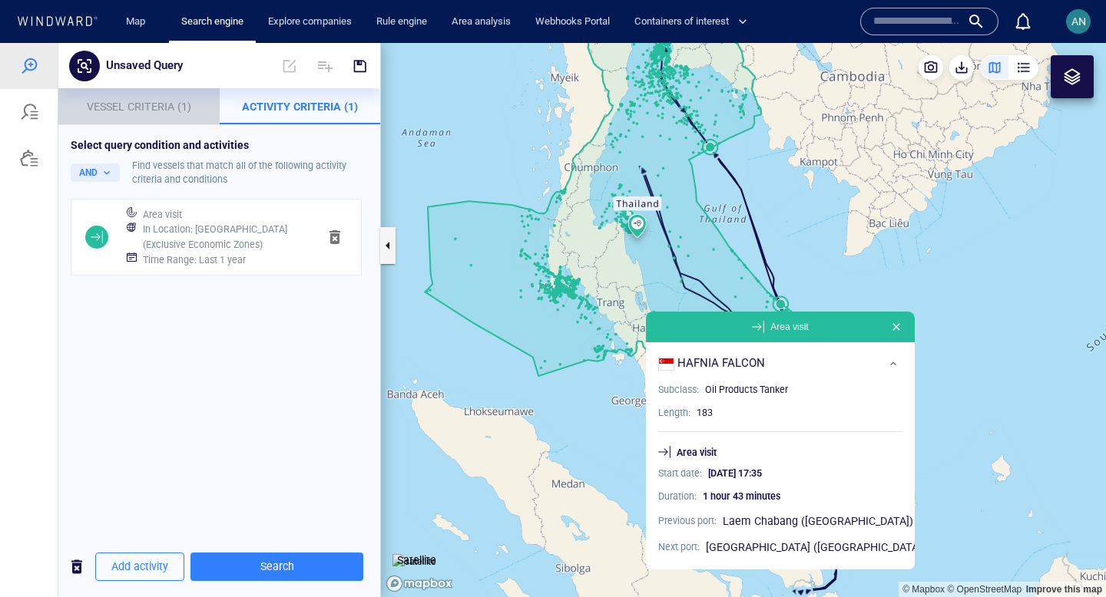
click at [154, 98] on p "Vessel Criteria (1)" at bounding box center [139, 107] width 143 height 18
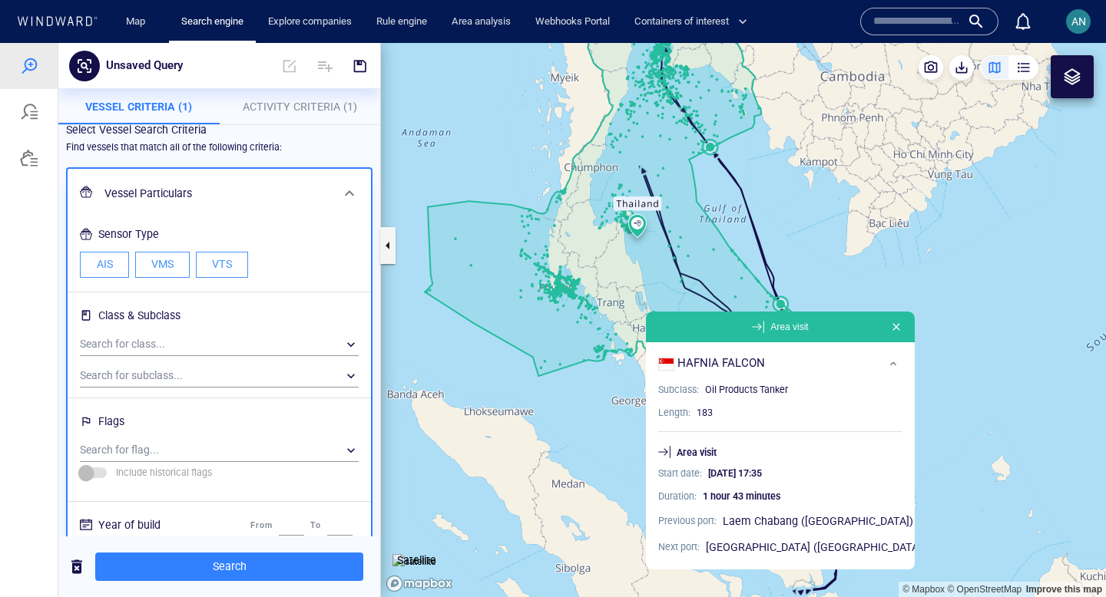
scroll to position [0, 0]
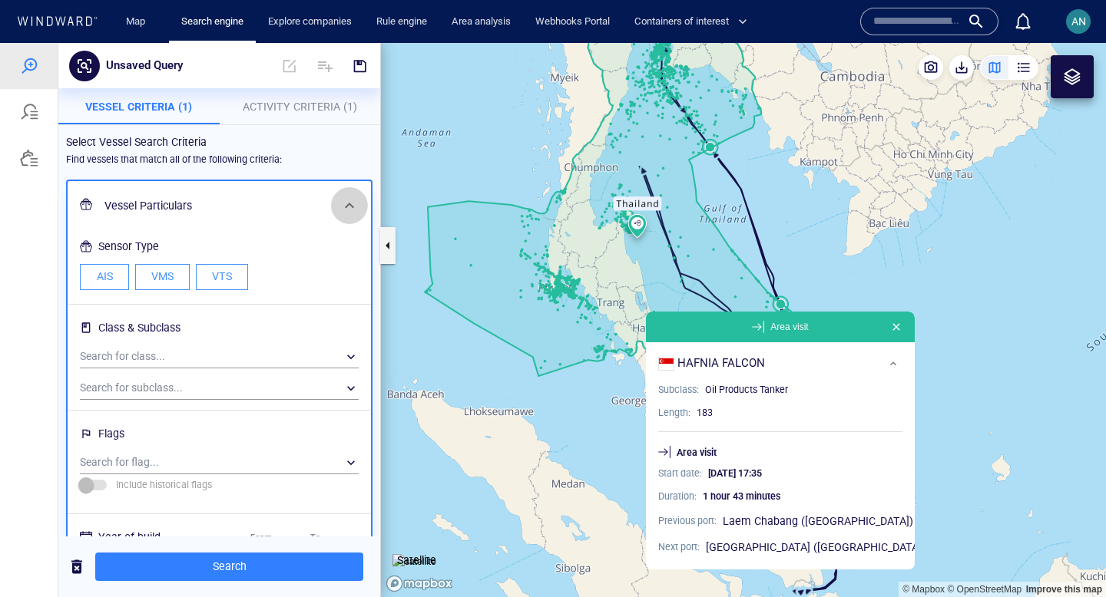
click at [345, 205] on span at bounding box center [349, 206] width 18 height 18
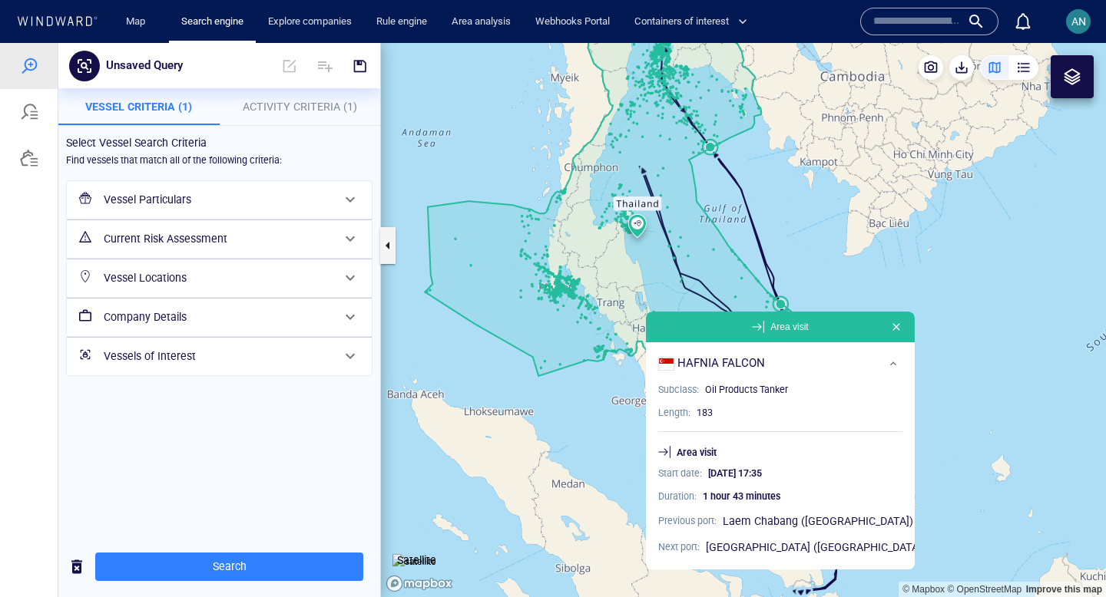
click at [887, 329] on button "button" at bounding box center [896, 327] width 18 height 18
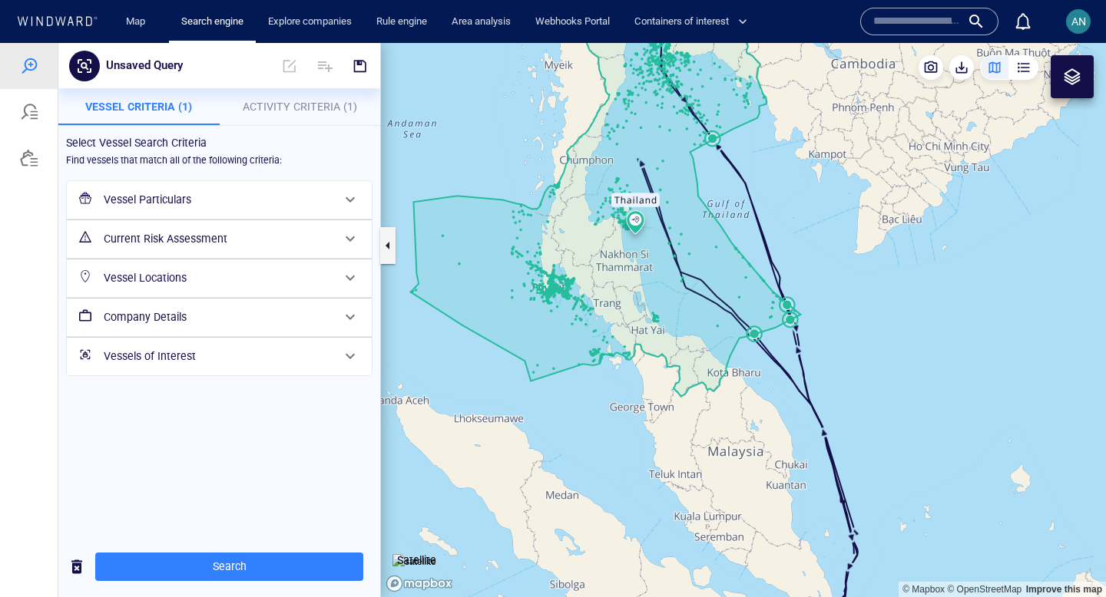
click at [251, 216] on div "Vessel Particulars" at bounding box center [219, 200] width 305 height 38
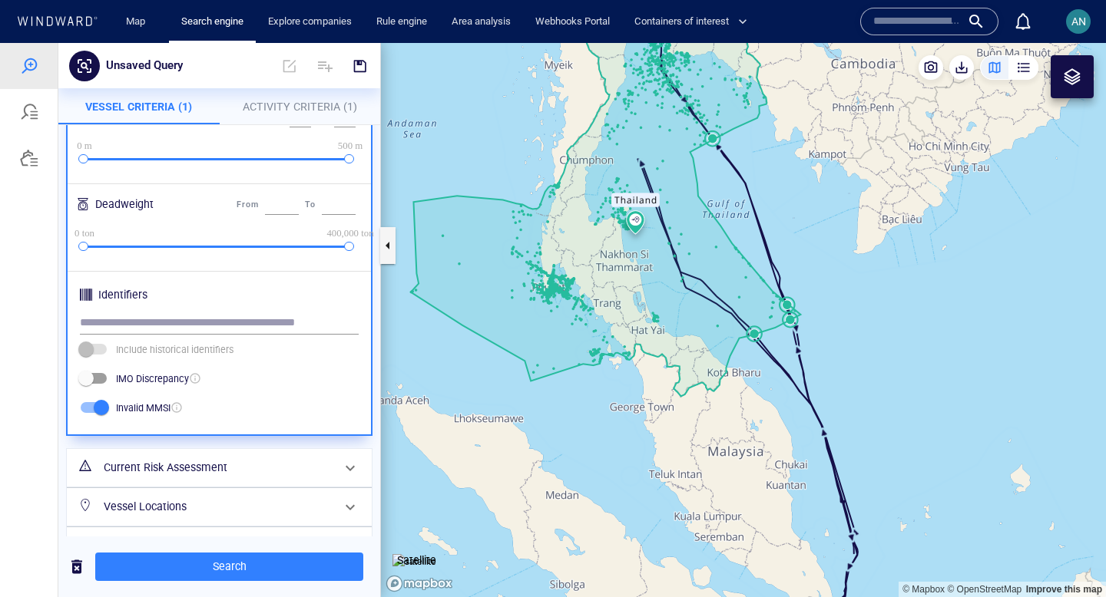
scroll to position [588, 0]
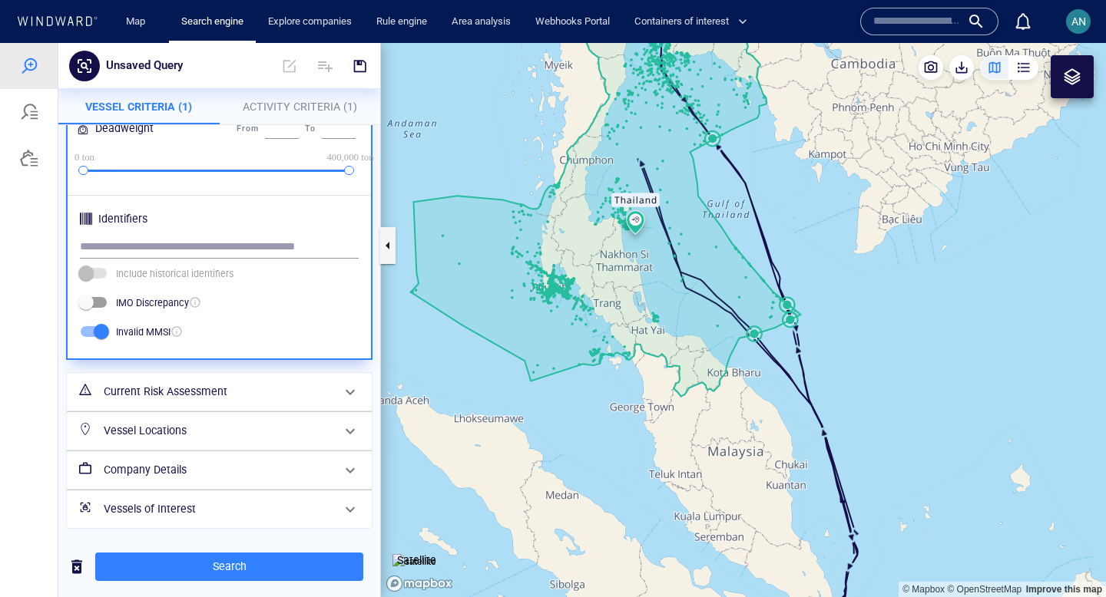
click at [194, 392] on h6 "Current Risk Assessment" at bounding box center [218, 391] width 228 height 19
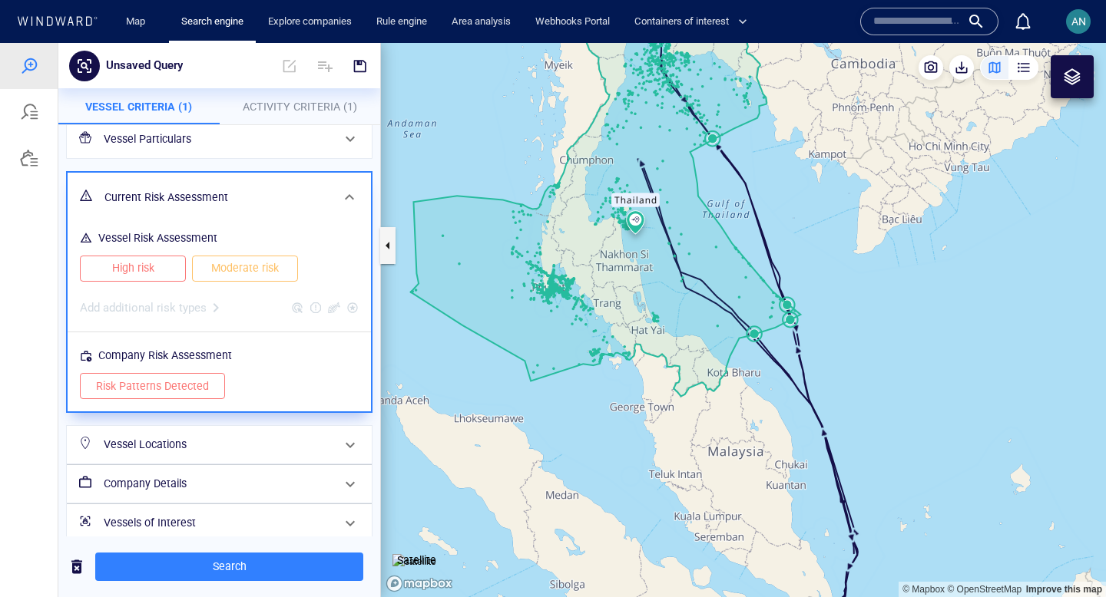
scroll to position [64, 0]
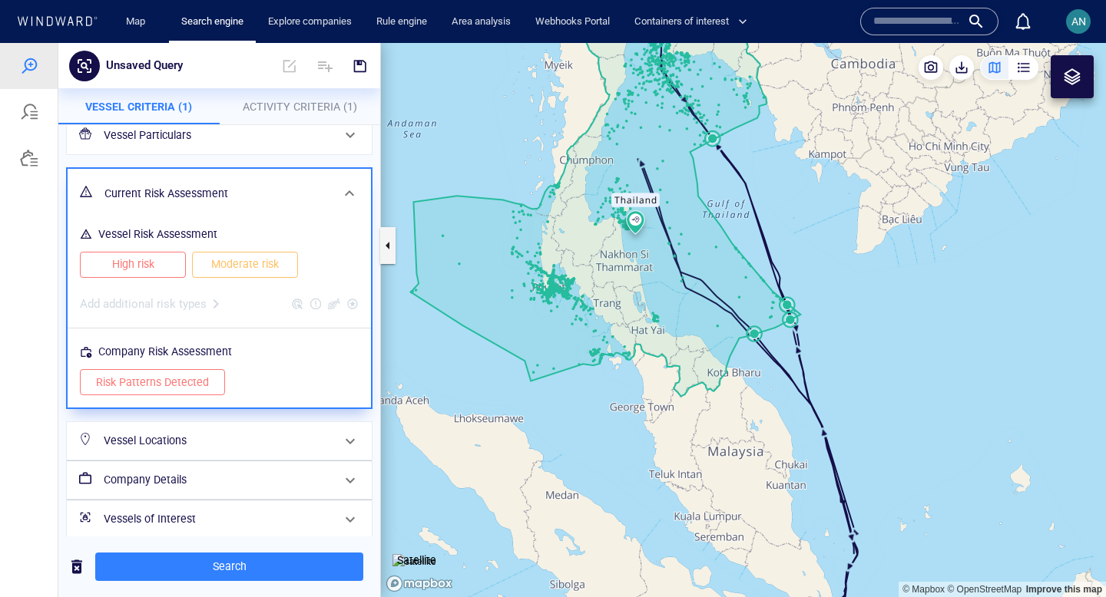
click at [211, 379] on button "Risk Patterns Detected" at bounding box center [152, 382] width 145 height 26
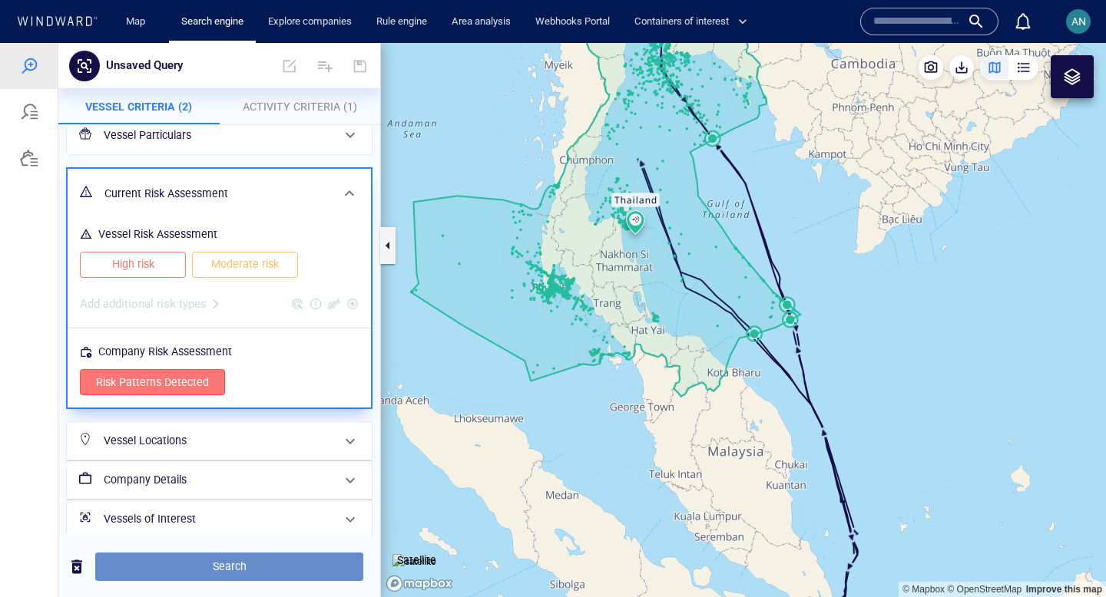
click at [211, 569] on span "Search" at bounding box center [229, 567] width 243 height 19
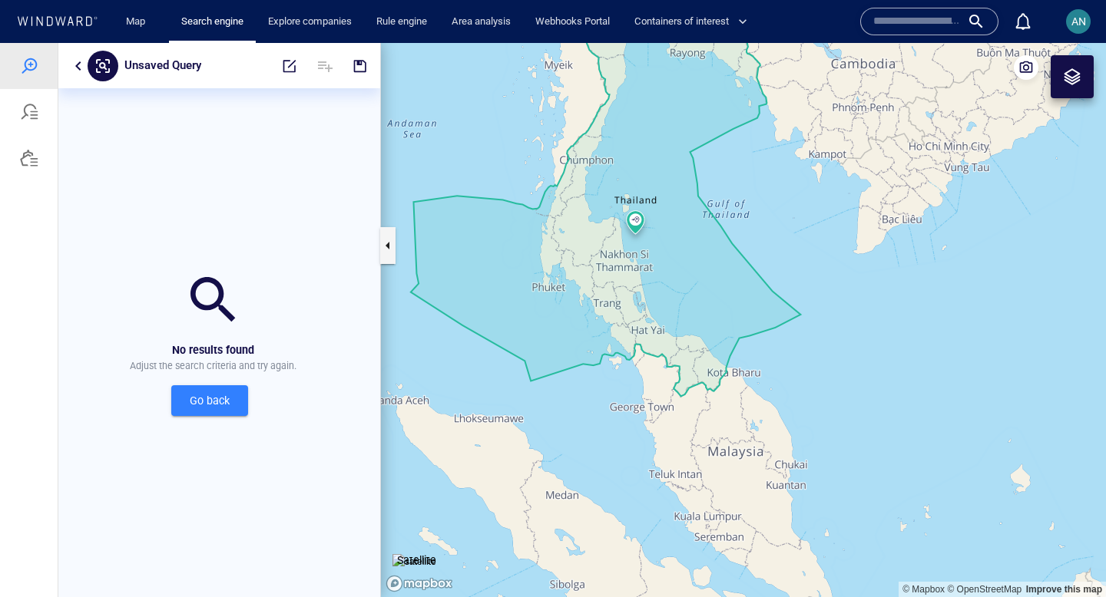
click at [173, 412] on button "Go back" at bounding box center [209, 401] width 77 height 31
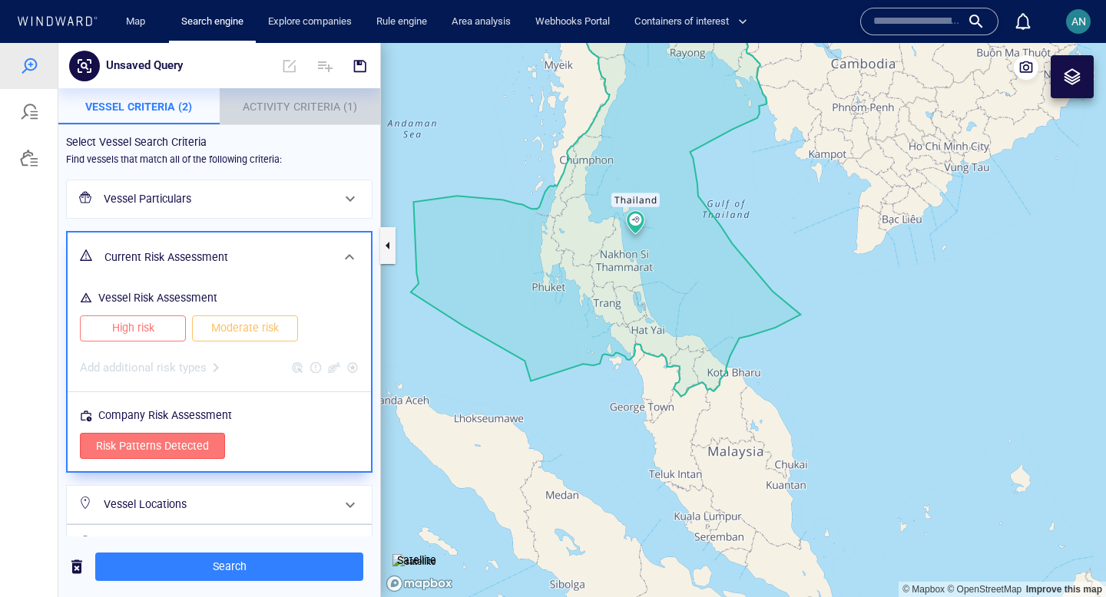
click at [299, 98] on p "Activity Criteria (1)" at bounding box center [300, 107] width 143 height 18
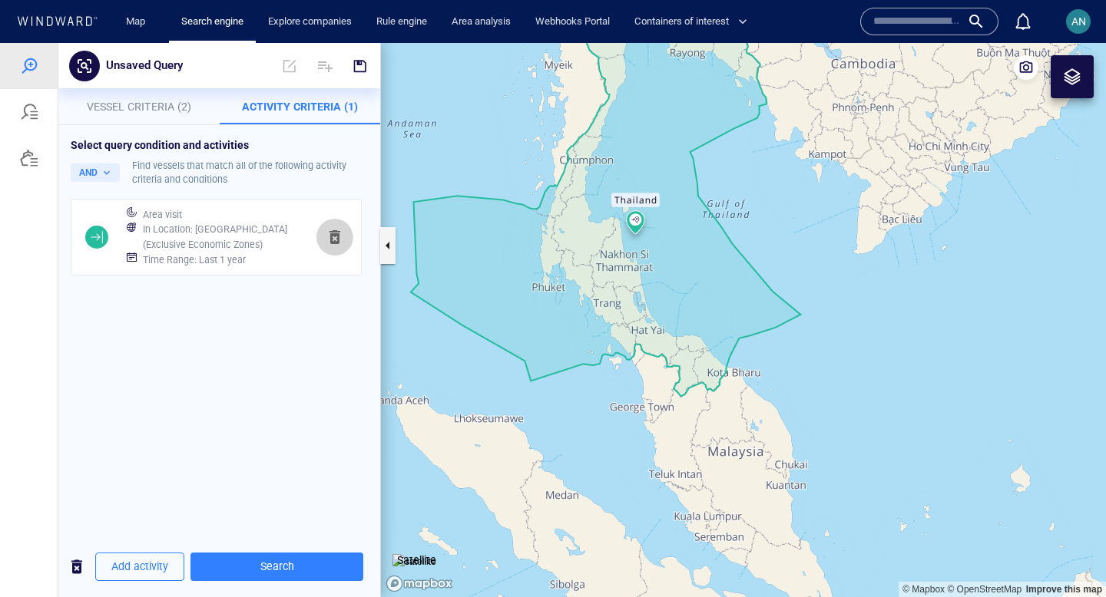
click at [341, 241] on span "button" at bounding box center [335, 237] width 18 height 18
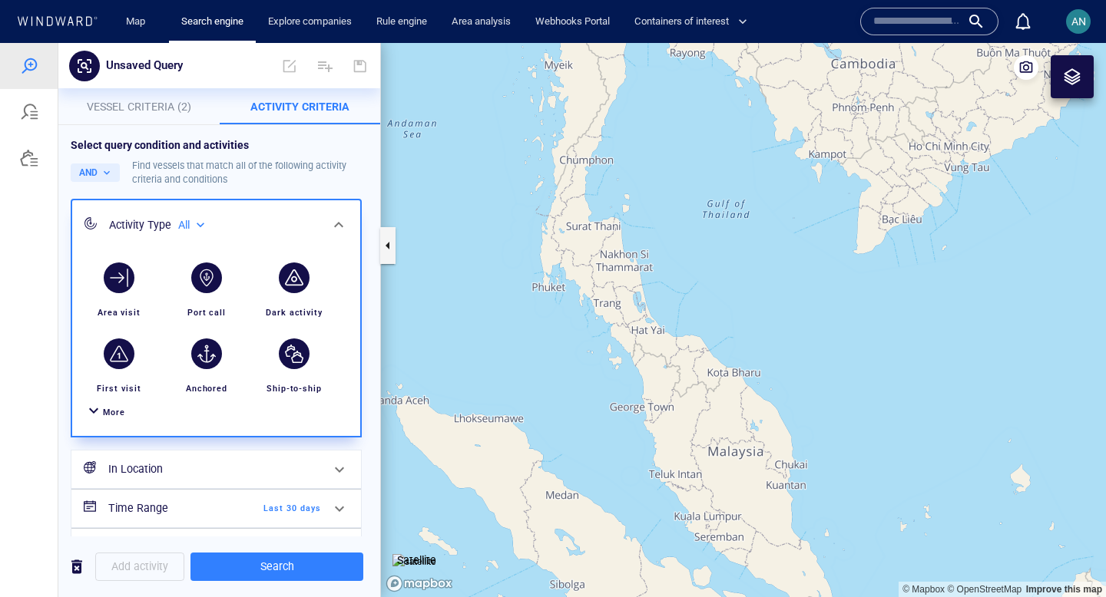
click at [127, 102] on span "Vessel Criteria (2)" at bounding box center [139, 107] width 104 height 12
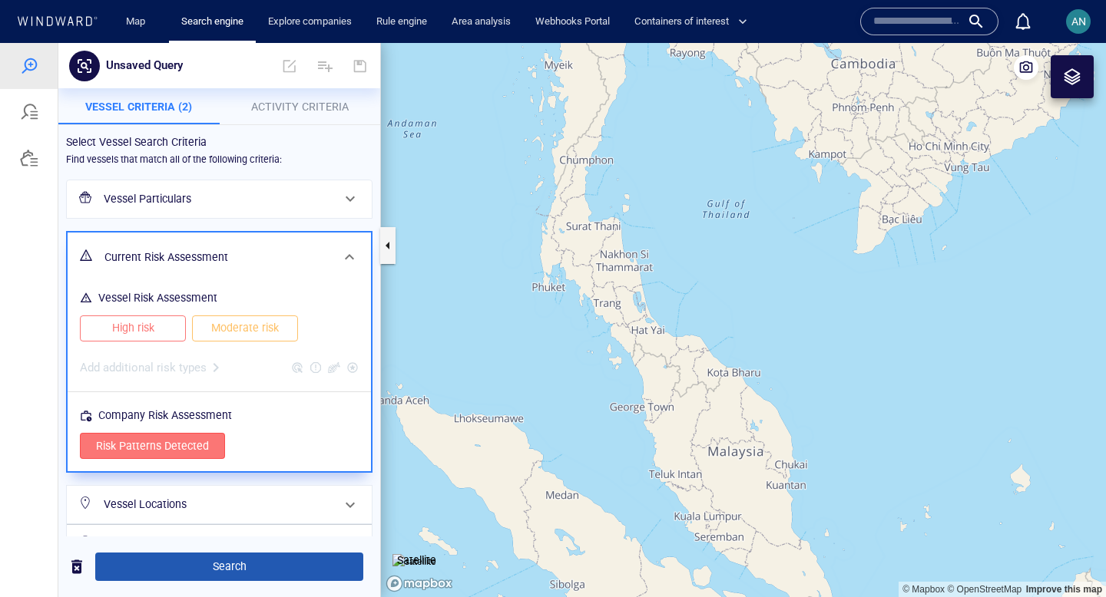
click at [177, 556] on button "Search" at bounding box center [229, 567] width 268 height 28
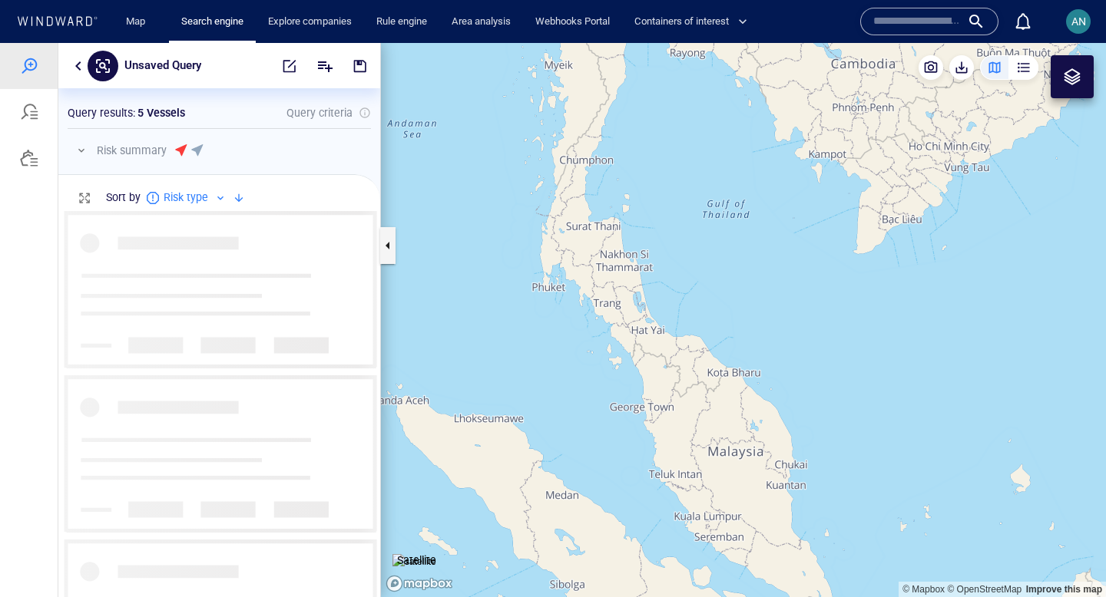
scroll to position [386, 322]
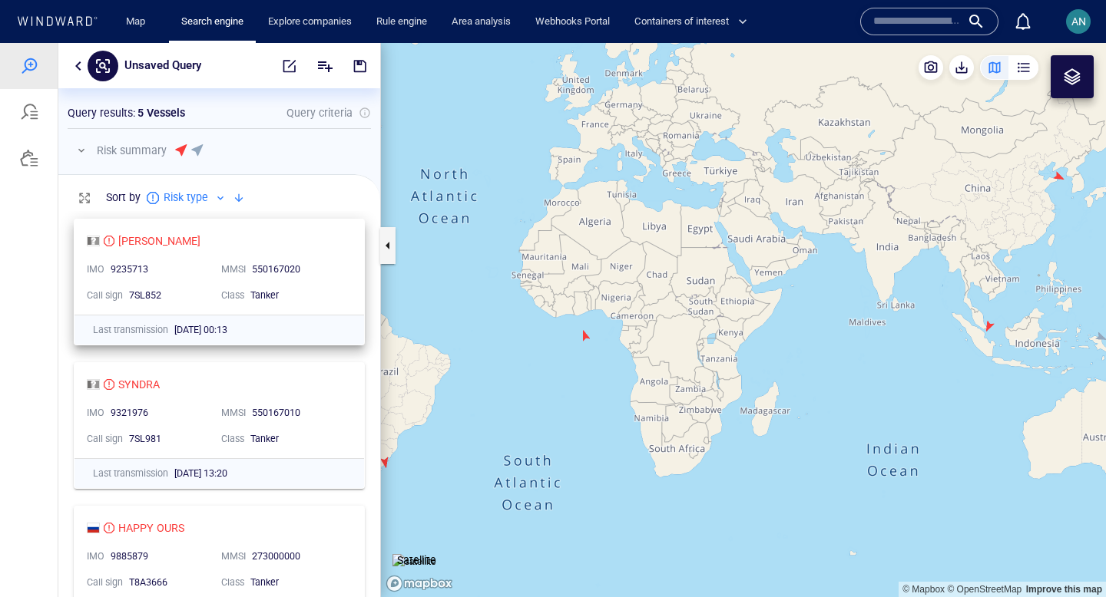
click at [183, 237] on div "EVELINA" at bounding box center [213, 241] width 253 height 18
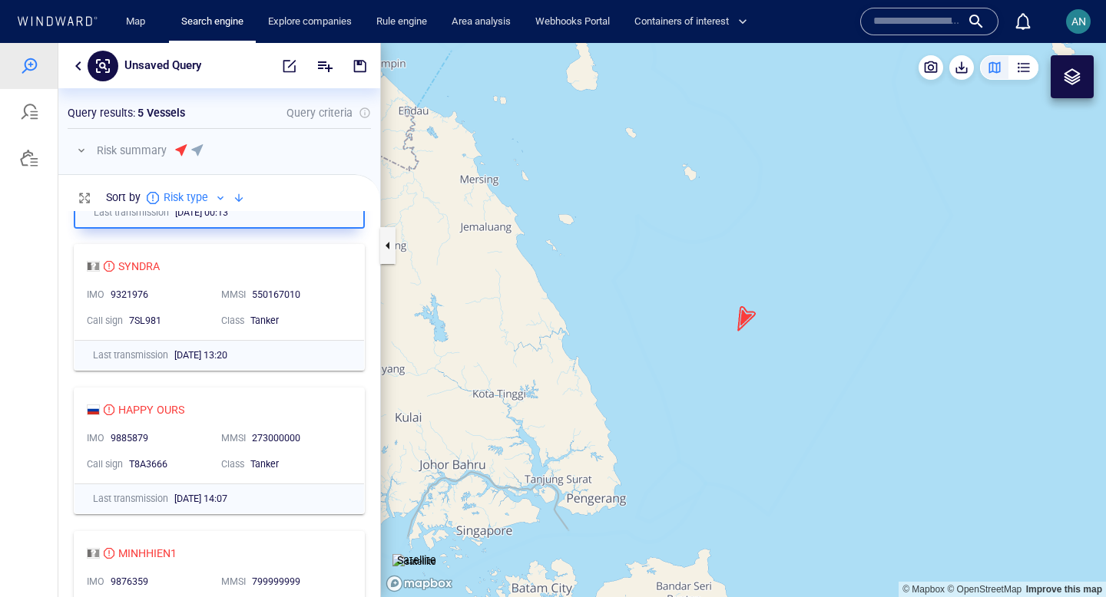
scroll to position [119, 0]
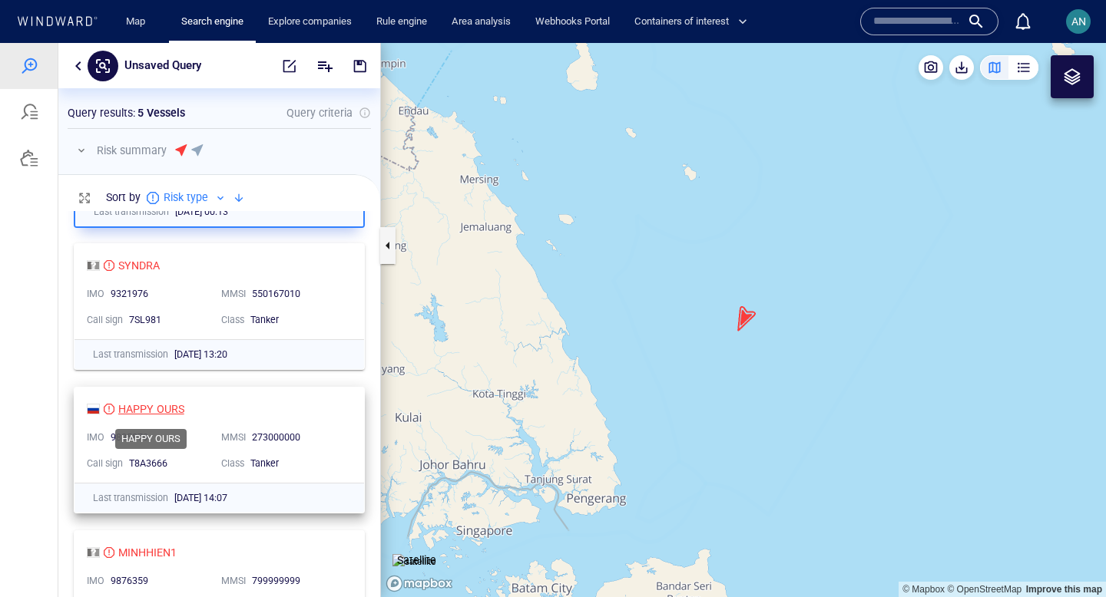
click at [154, 410] on div "HAPPY OURS" at bounding box center [151, 409] width 66 height 18
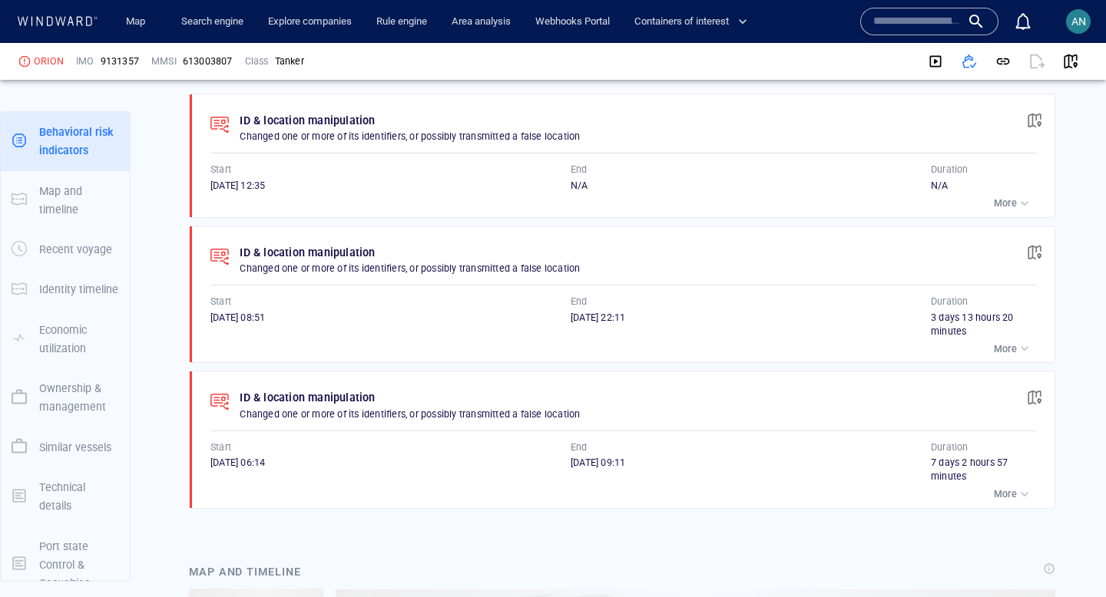
scroll to position [1231, 0]
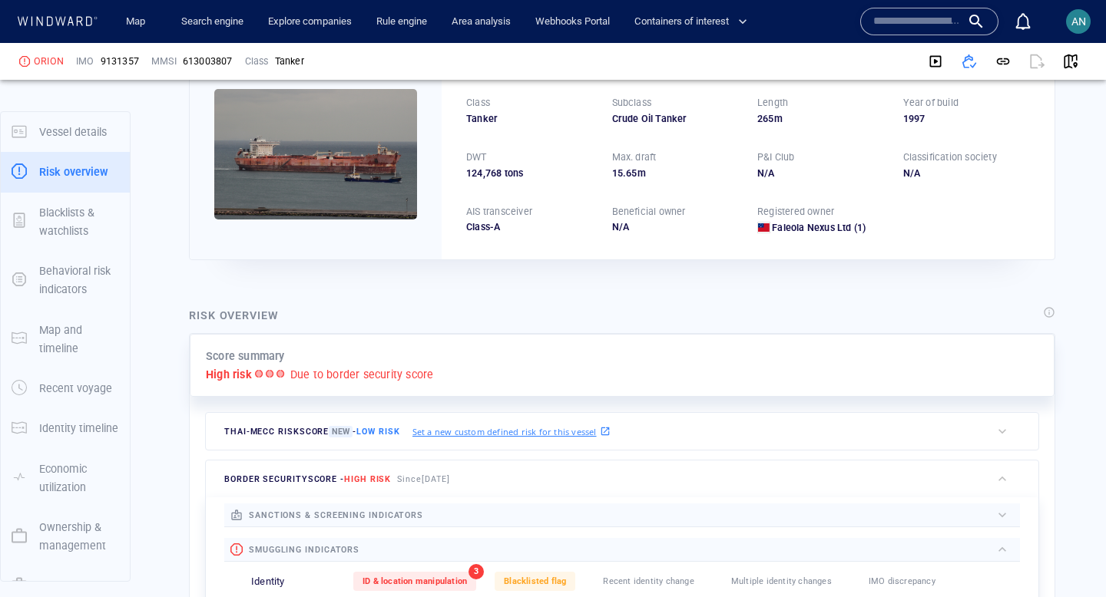
scroll to position [40, 0]
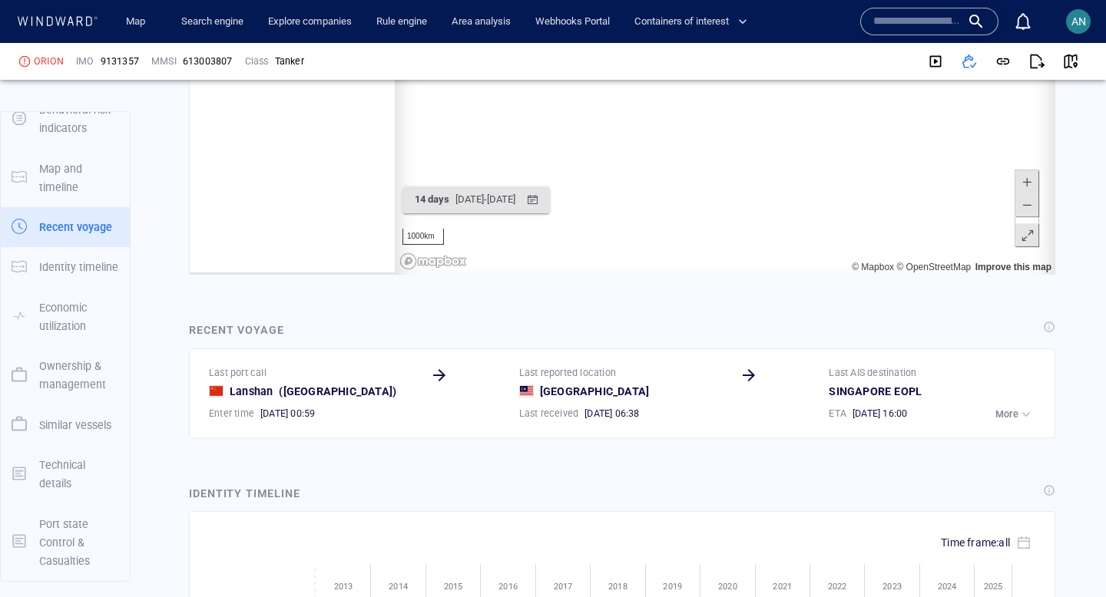
scroll to position [4899, 0]
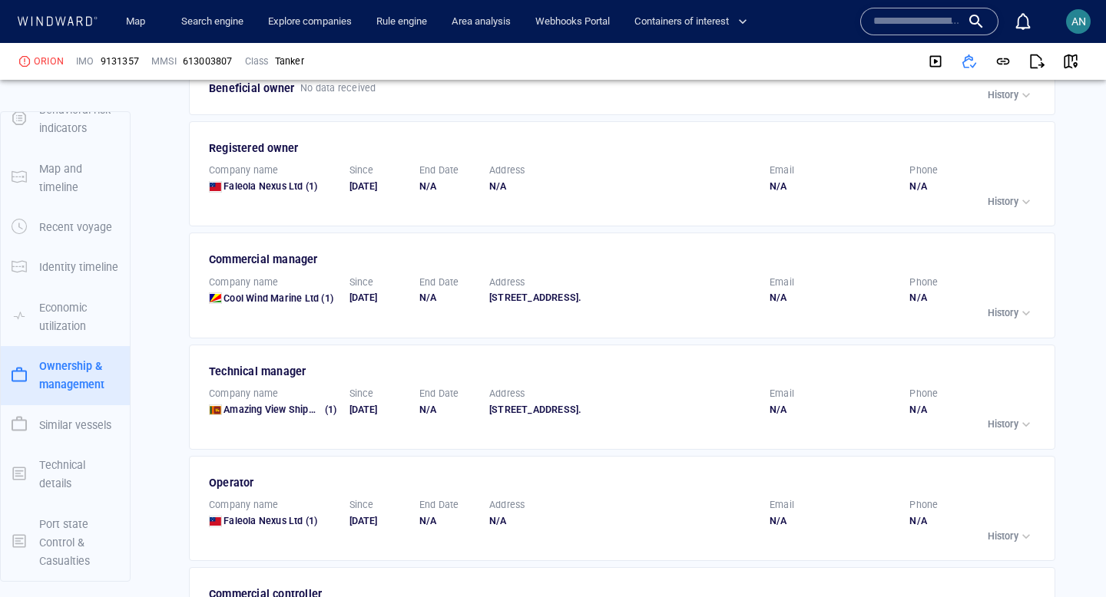
scroll to position [2907, 0]
click at [1008, 196] on p "History" at bounding box center [1003, 203] width 31 height 14
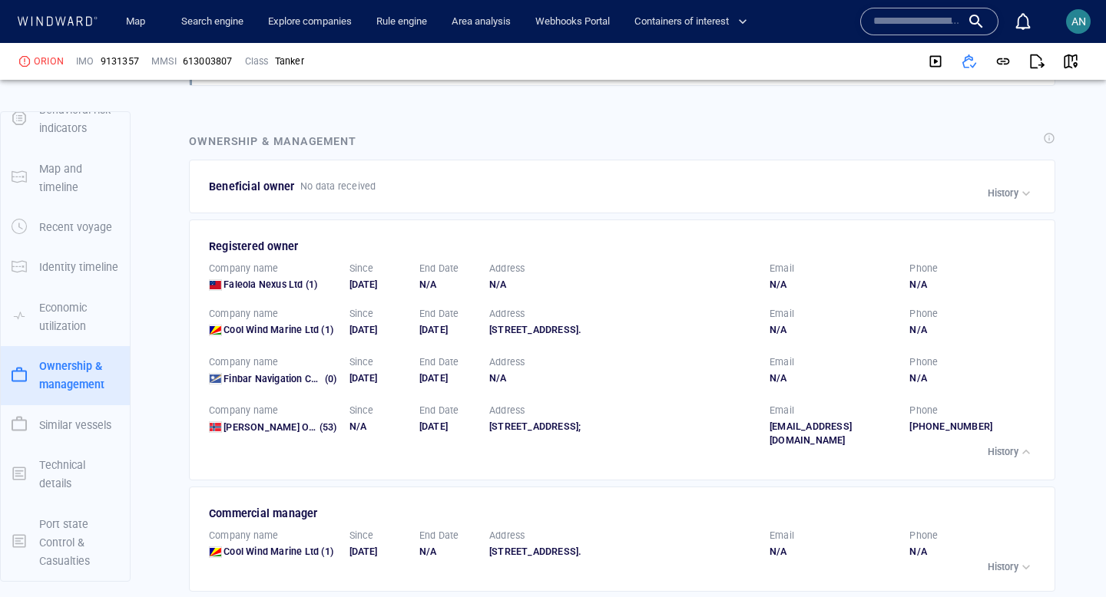
scroll to position [2876, 0]
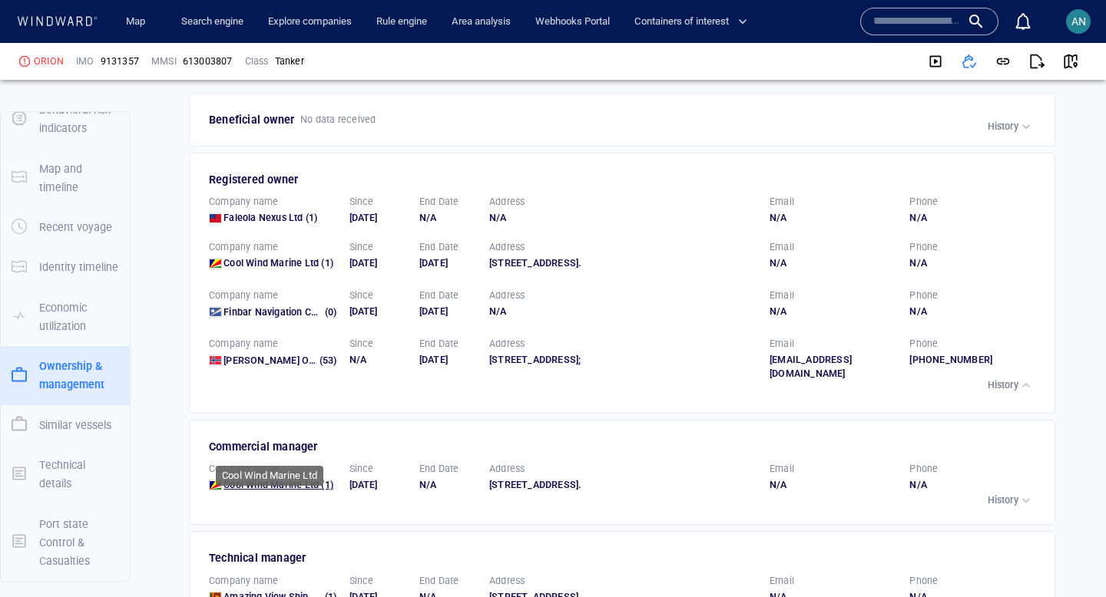
click at [262, 479] on span "Cool Wind Marine Ltd" at bounding box center [270, 485] width 95 height 12
click at [1023, 378] on div "button" at bounding box center [1025, 385] width 15 height 15
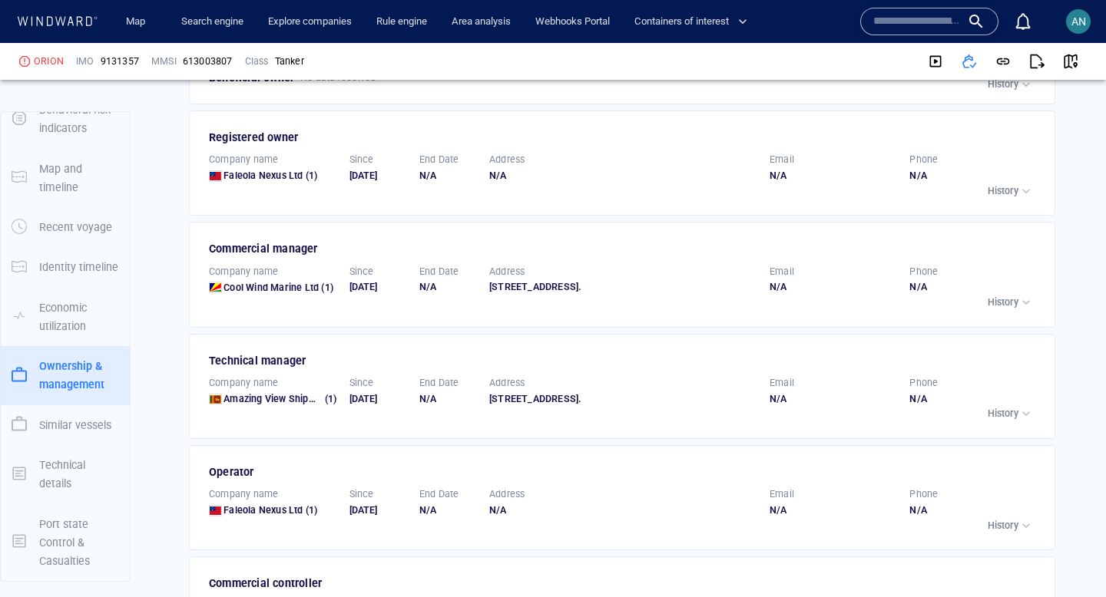
scroll to position [2920, 0]
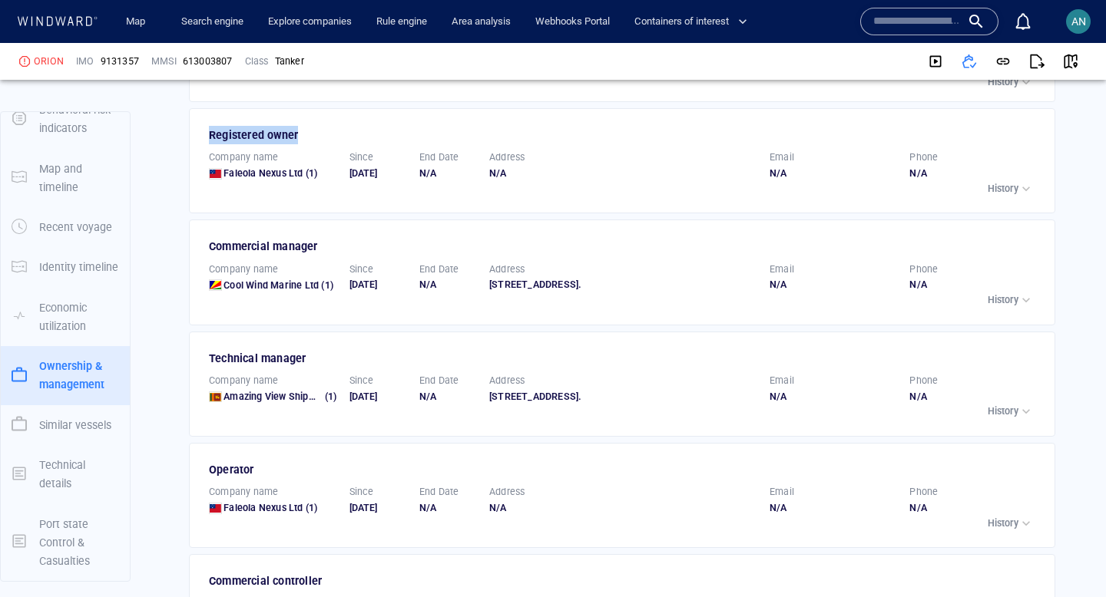
drag, startPoint x: 309, startPoint y: 102, endPoint x: 207, endPoint y: 93, distance: 102.5
click at [207, 123] on div "Registered owner" at bounding box center [623, 135] width 835 height 25
drag, startPoint x: 319, startPoint y: 211, endPoint x: 206, endPoint y: 213, distance: 113.7
click at [206, 234] on div "Commercial manager" at bounding box center [623, 246] width 835 height 25
drag, startPoint x: 309, startPoint y: 337, endPoint x: 201, endPoint y: 336, distance: 107.5
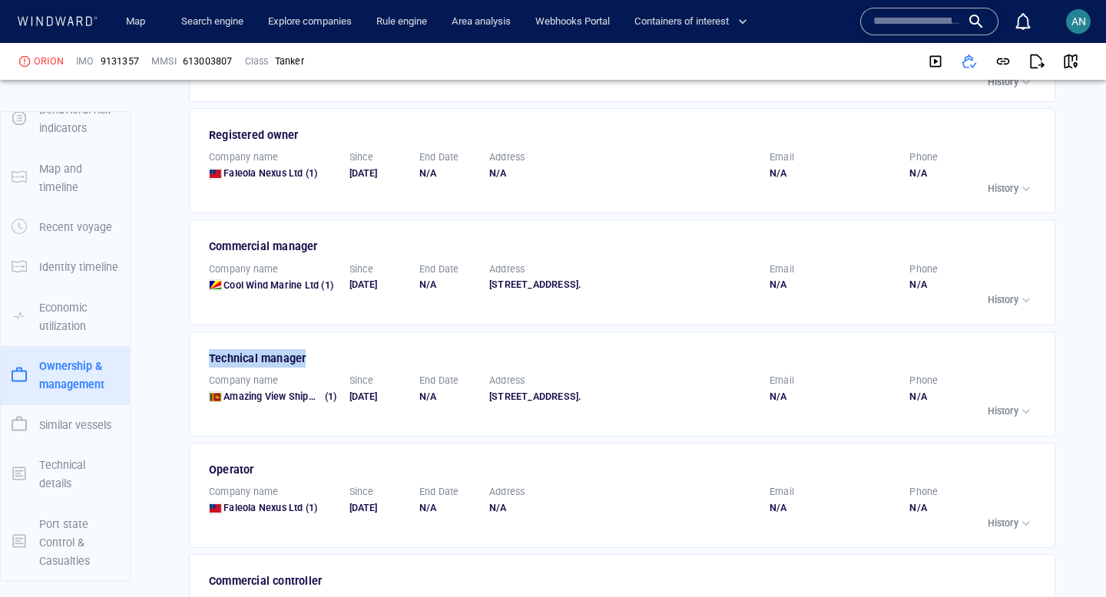
click at [201, 336] on div "Technical manager Company name Amazing View Shipmanagement (1) Since [DATE] End…" at bounding box center [622, 384] width 866 height 105
drag, startPoint x: 256, startPoint y: 448, endPoint x: 192, endPoint y: 457, distance: 64.4
click at [192, 458] on div "Operator Company name Faleola Nexus Ltd (1) Since [DATE] End Date N/A Address N…" at bounding box center [622, 495] width 866 height 105
click at [1020, 404] on div "button" at bounding box center [1025, 411] width 15 height 15
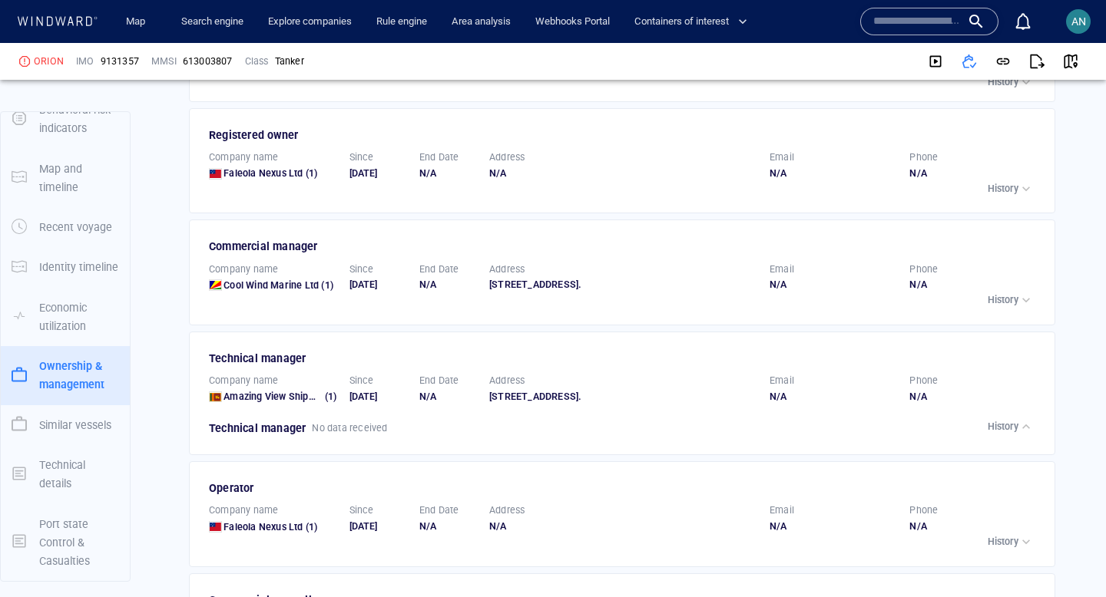
click at [1018, 293] on div "button" at bounding box center [1025, 300] width 15 height 15
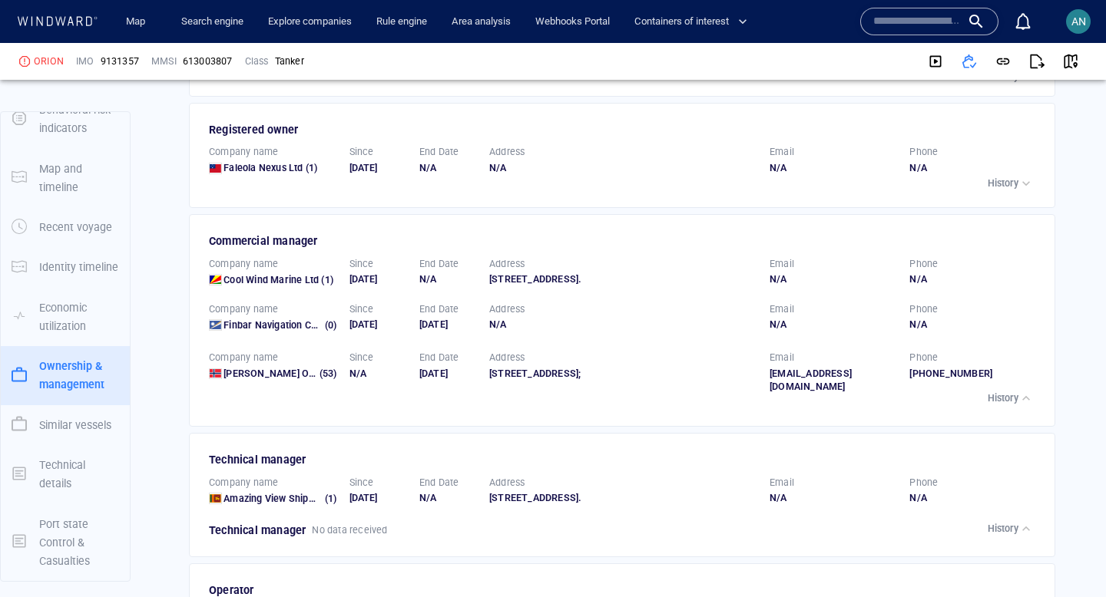
scroll to position [2912, 0]
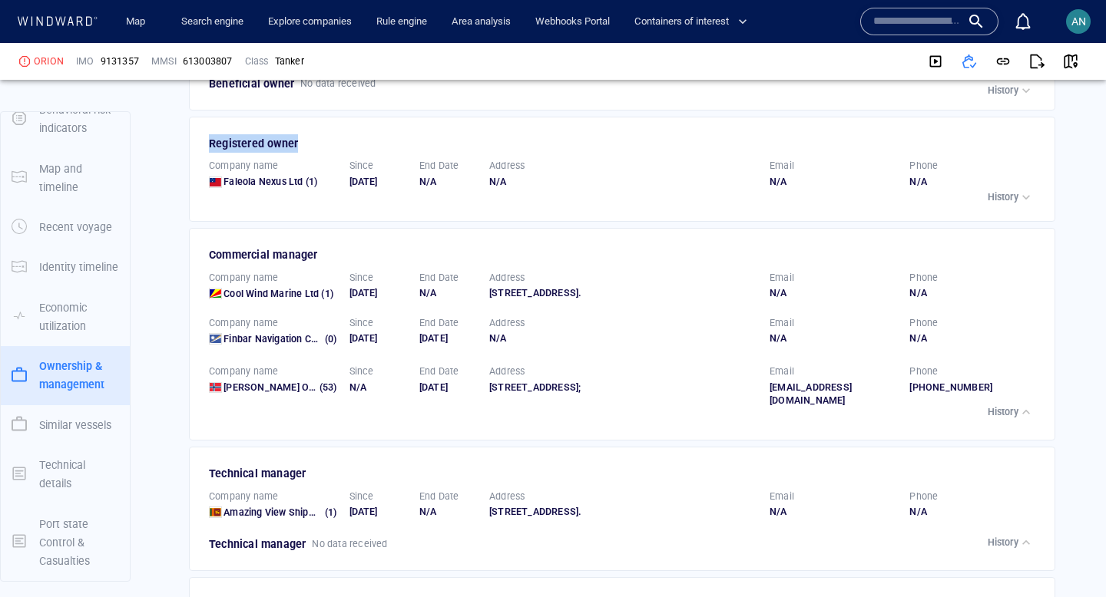
drag, startPoint x: 306, startPoint y: 113, endPoint x: 207, endPoint y: 103, distance: 99.6
click at [207, 131] on div "Registered owner" at bounding box center [623, 143] width 835 height 25
click at [1009, 405] on p "History" at bounding box center [1003, 412] width 31 height 14
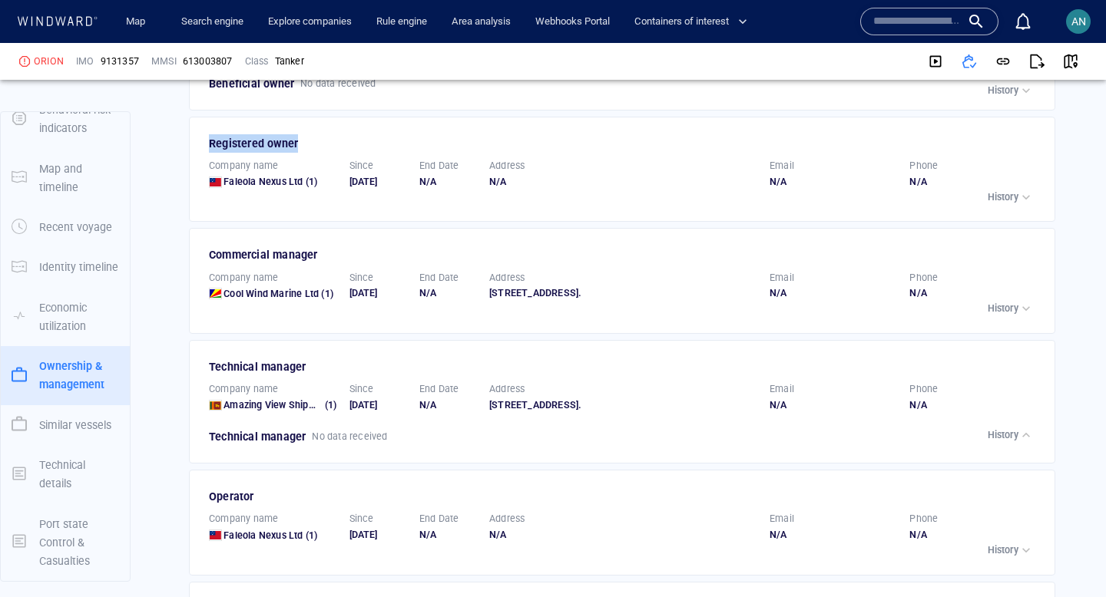
click at [1007, 190] on p "History" at bounding box center [1003, 197] width 31 height 14
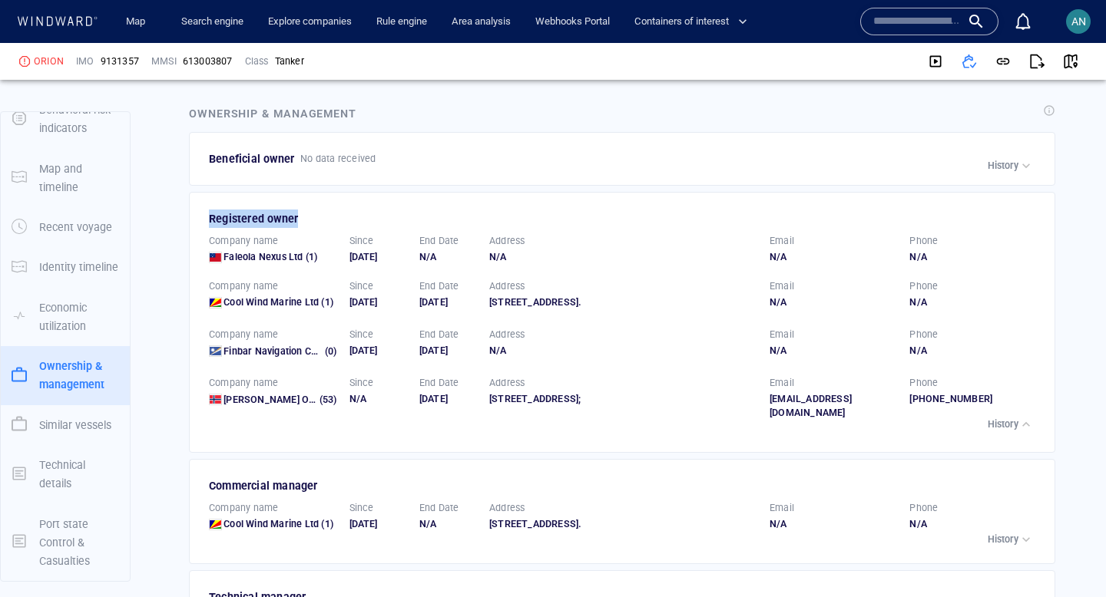
scroll to position [2836, 0]
drag, startPoint x: 547, startPoint y: 280, endPoint x: 485, endPoint y: 257, distance: 65.6
click at [489, 280] on div "Address [STREET_ADDRESS]." at bounding box center [623, 295] width 268 height 30
click at [472, 296] on div "[DATE]" at bounding box center [448, 303] width 58 height 14
click at [275, 252] on span "Faleola Nexus Ltd" at bounding box center [262, 258] width 79 height 12
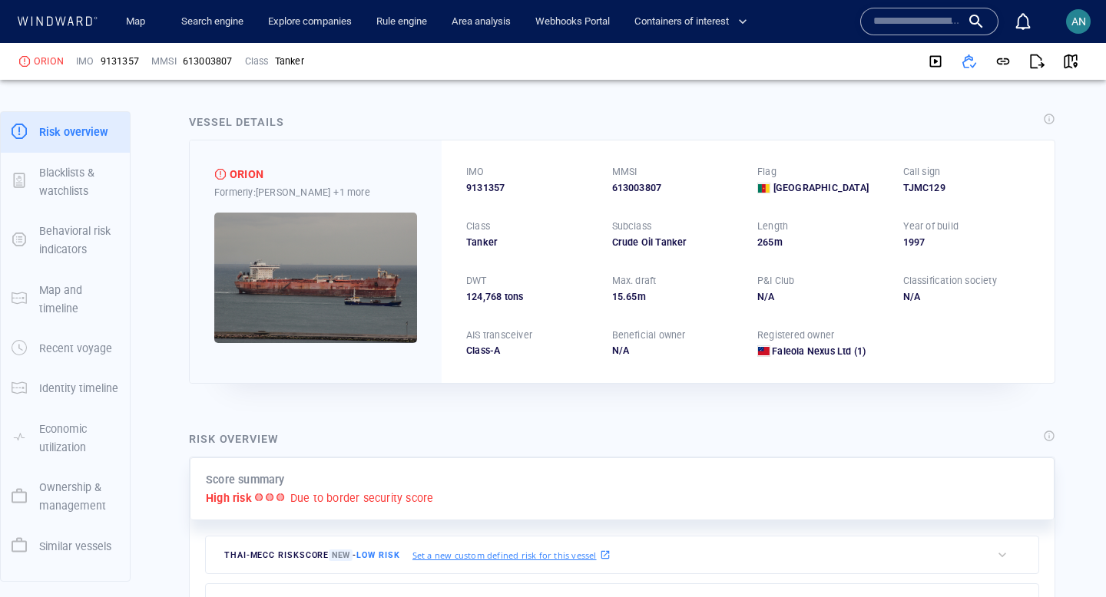
scroll to position [0, 0]
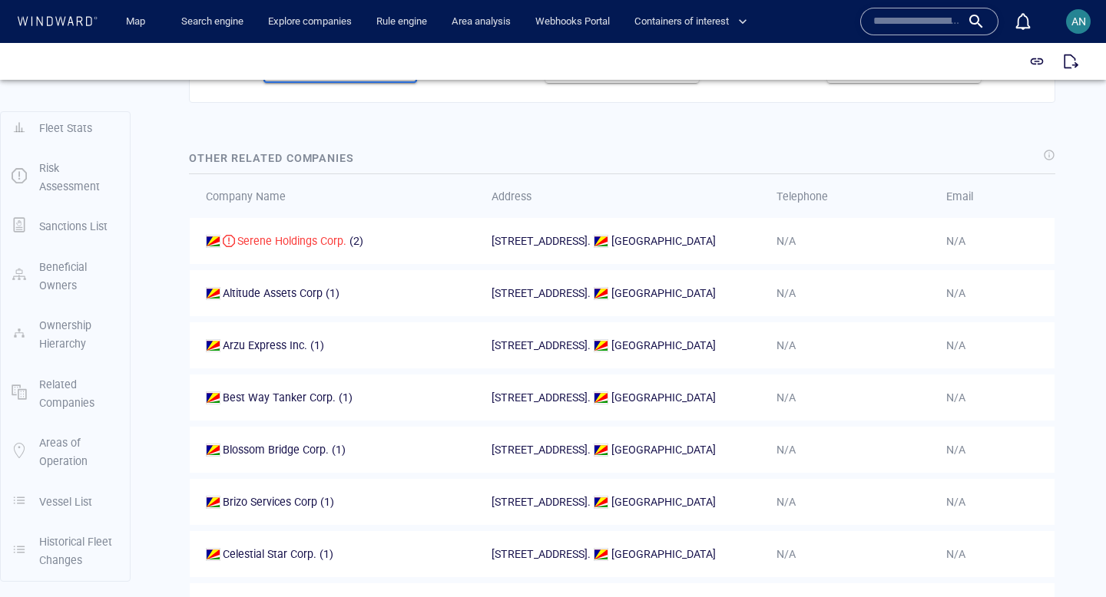
scroll to position [1249, 0]
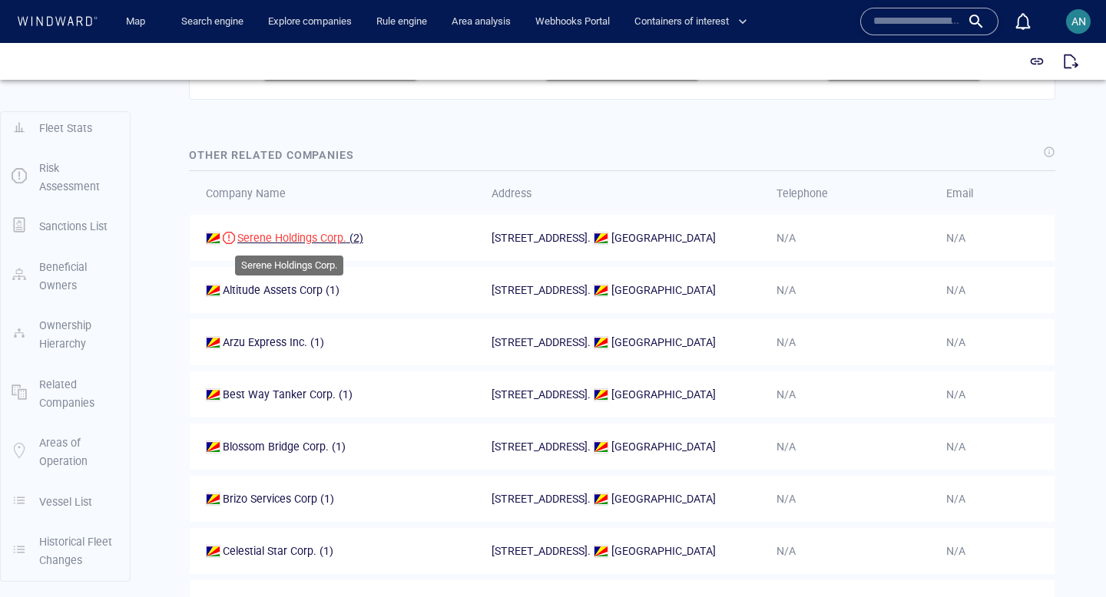
click at [311, 243] on span "Serene Holdings Corp." at bounding box center [291, 238] width 109 height 12
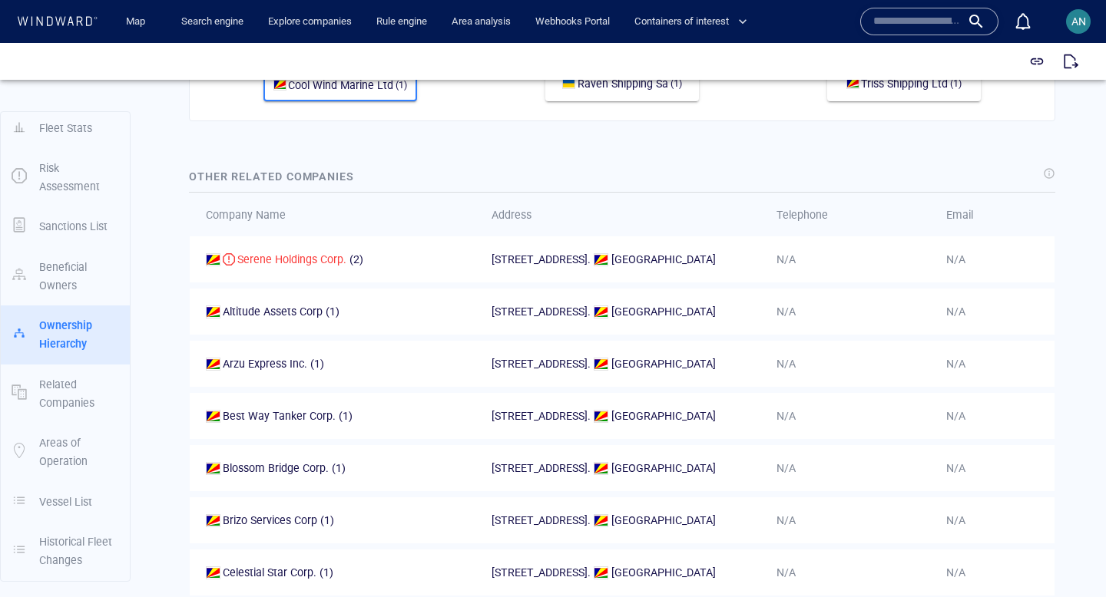
scroll to position [1230, 0]
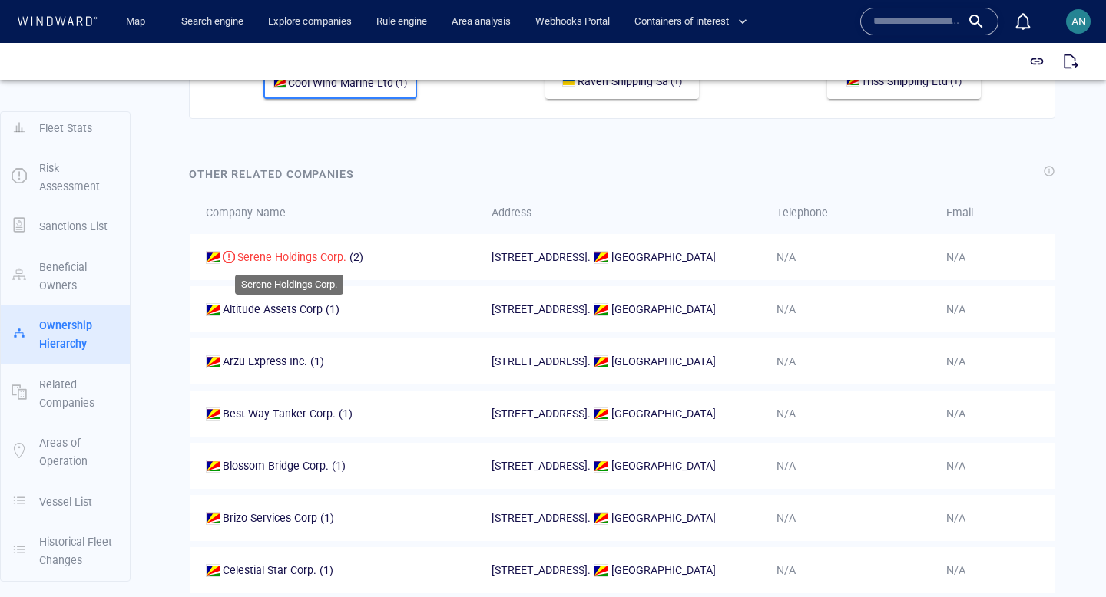
click at [296, 256] on span "Serene Holdings Corp." at bounding box center [291, 257] width 109 height 12
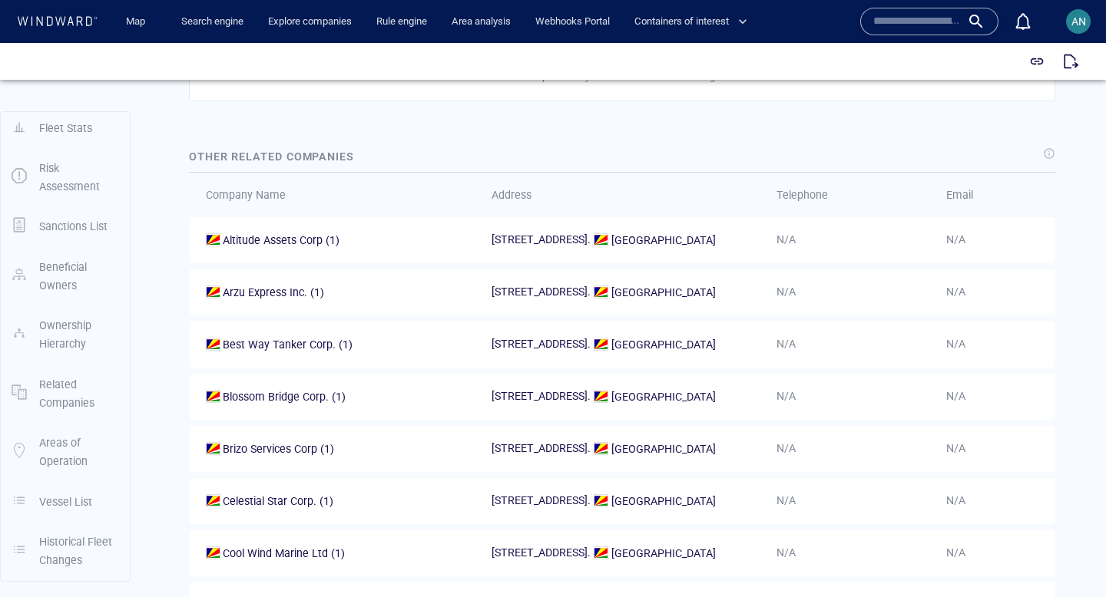
scroll to position [1122, 0]
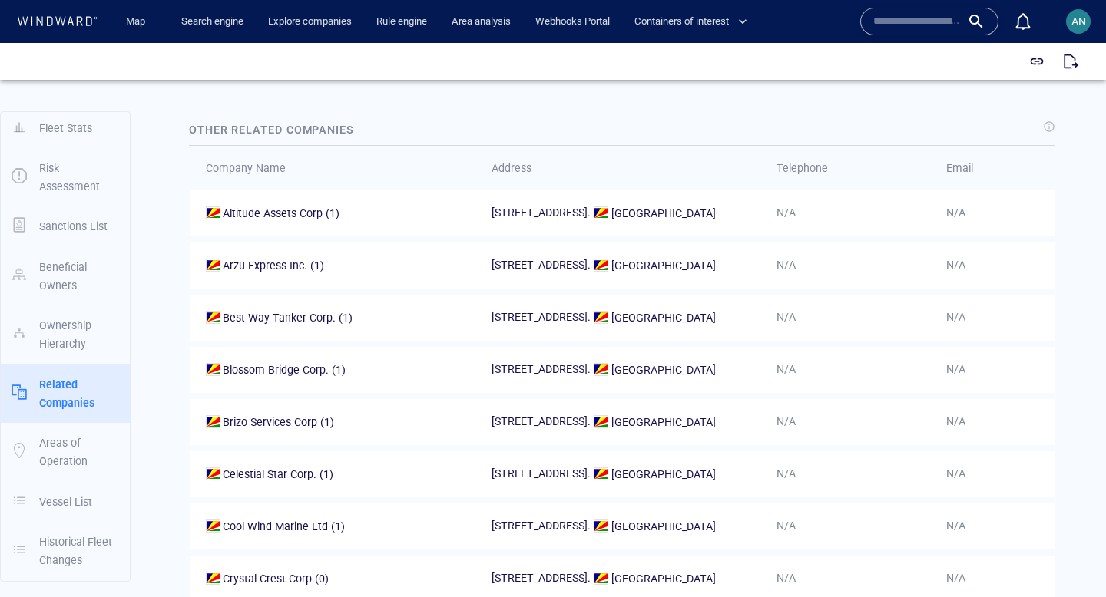
scroll to position [1104, 0]
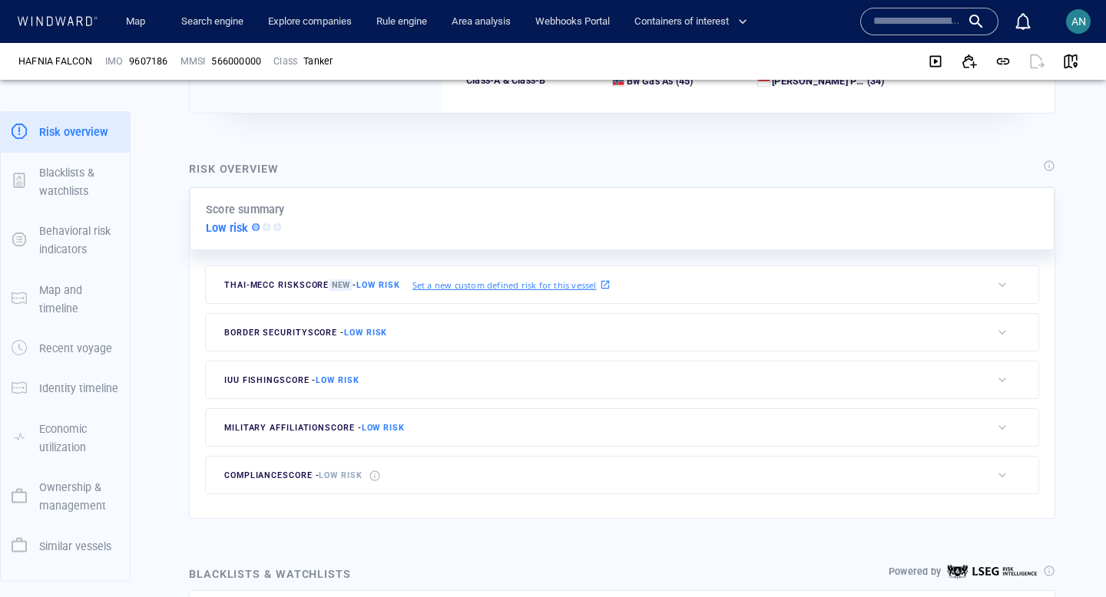
scroll to position [296, 0]
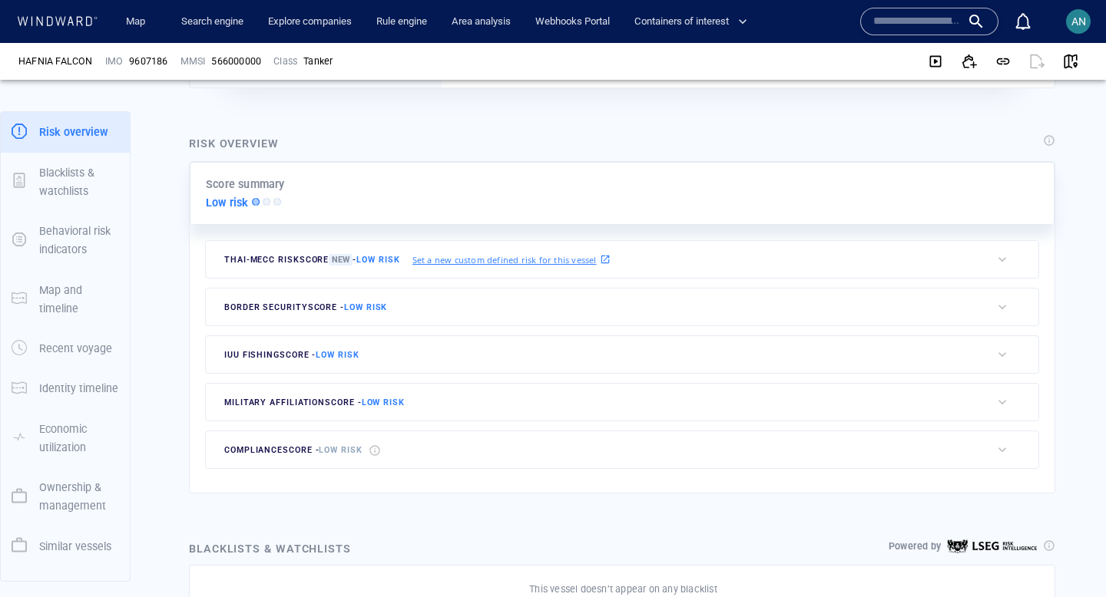
click at [556, 303] on div "border security score - Low risk" at bounding box center [598, 307] width 785 height 37
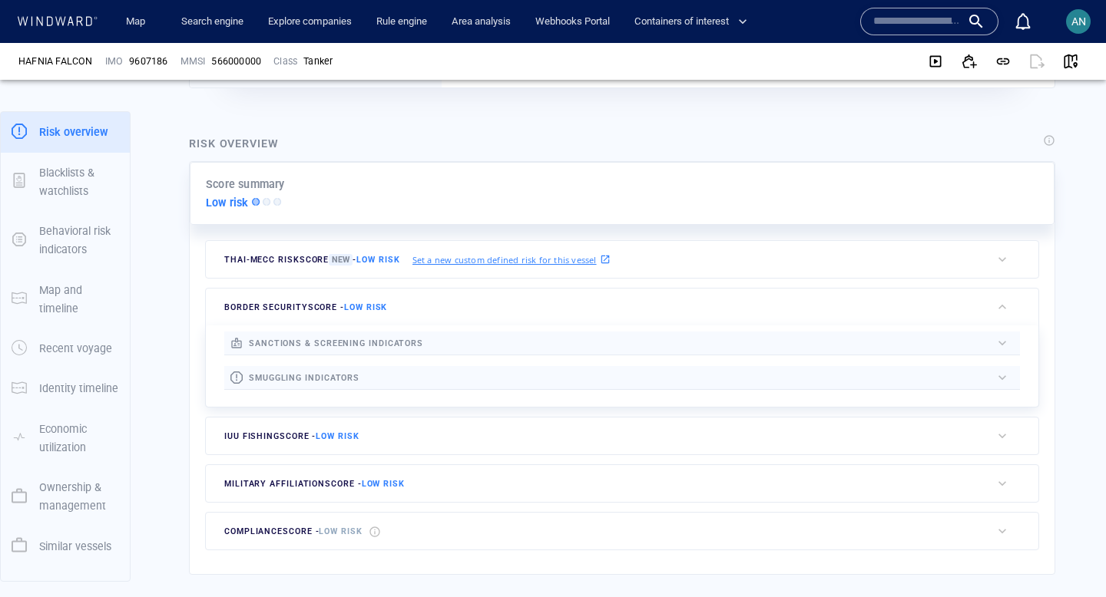
click at [501, 336] on div at bounding box center [707, 343] width 568 height 17
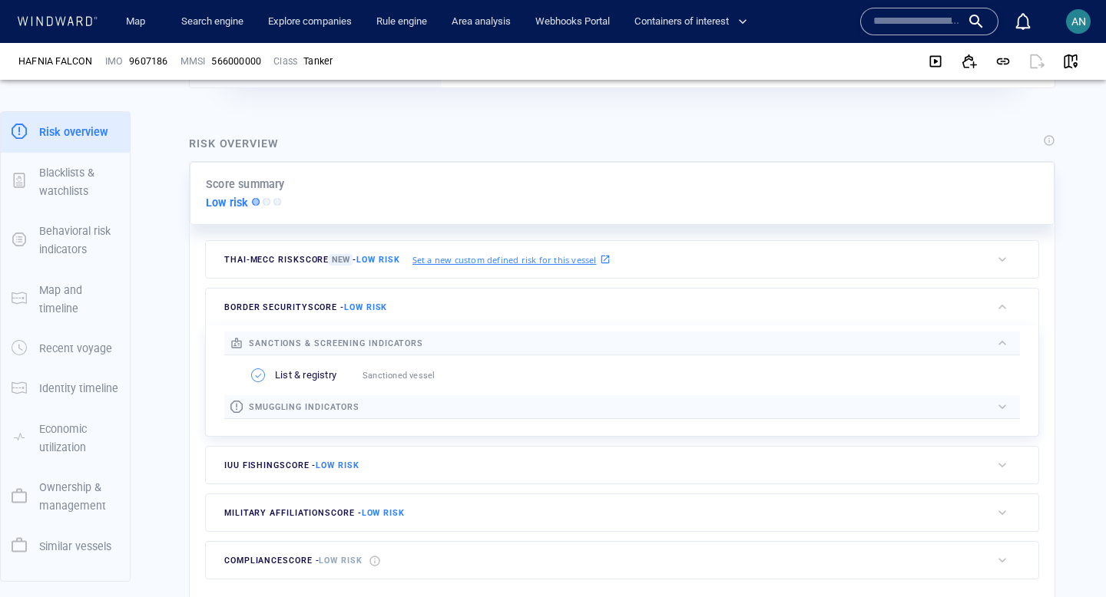
click at [495, 340] on div at bounding box center [707, 343] width 568 height 17
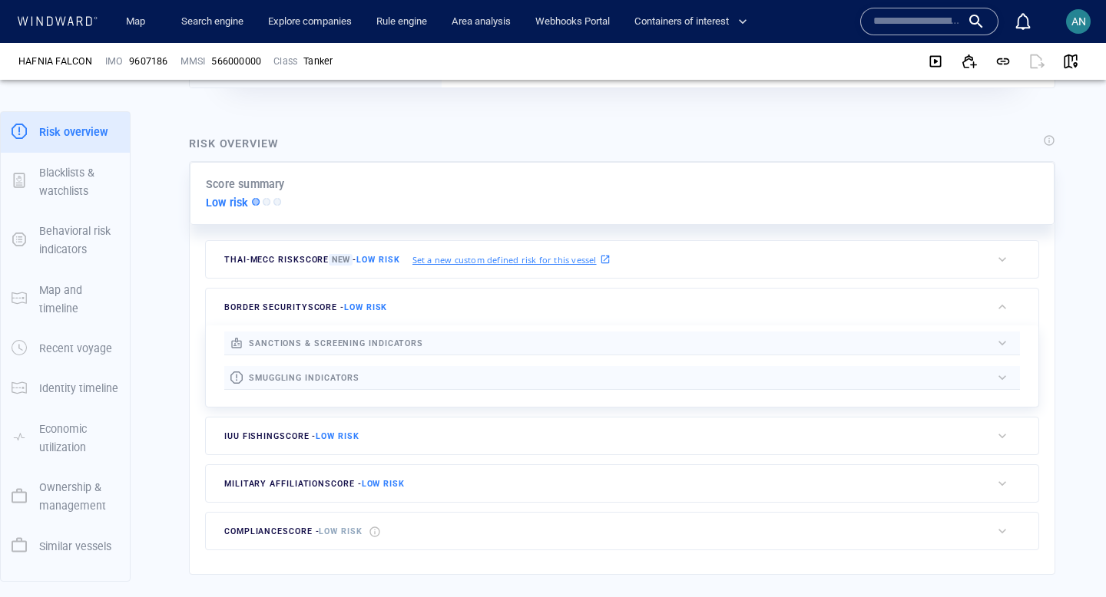
click at [479, 378] on div at bounding box center [674, 378] width 631 height 18
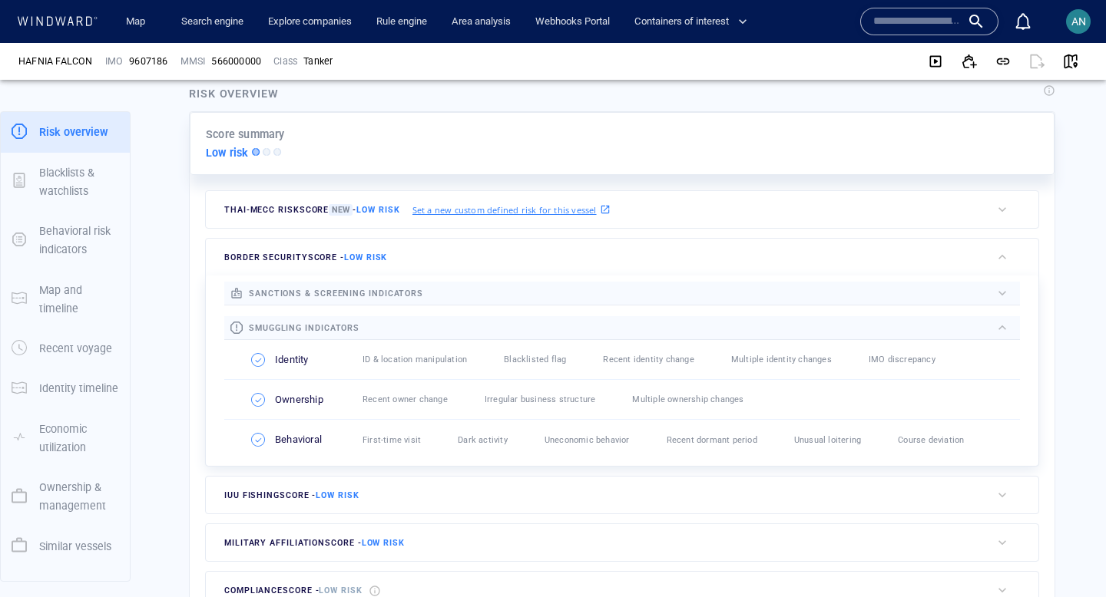
scroll to position [356, 0]
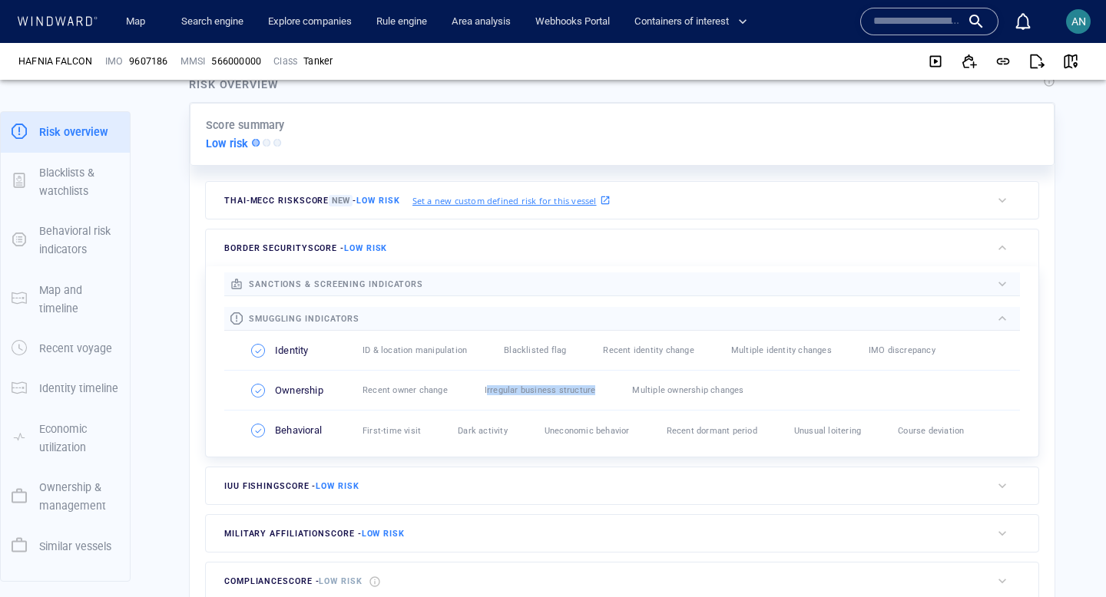
drag, startPoint x: 485, startPoint y: 389, endPoint x: 594, endPoint y: 395, distance: 109.9
click at [594, 395] on div "Irregular business structure" at bounding box center [540, 390] width 130 height 19
drag, startPoint x: 738, startPoint y: 395, endPoint x: 627, endPoint y: 389, distance: 110.7
click at [627, 389] on div "Multiple ownership changes" at bounding box center [688, 390] width 130 height 19
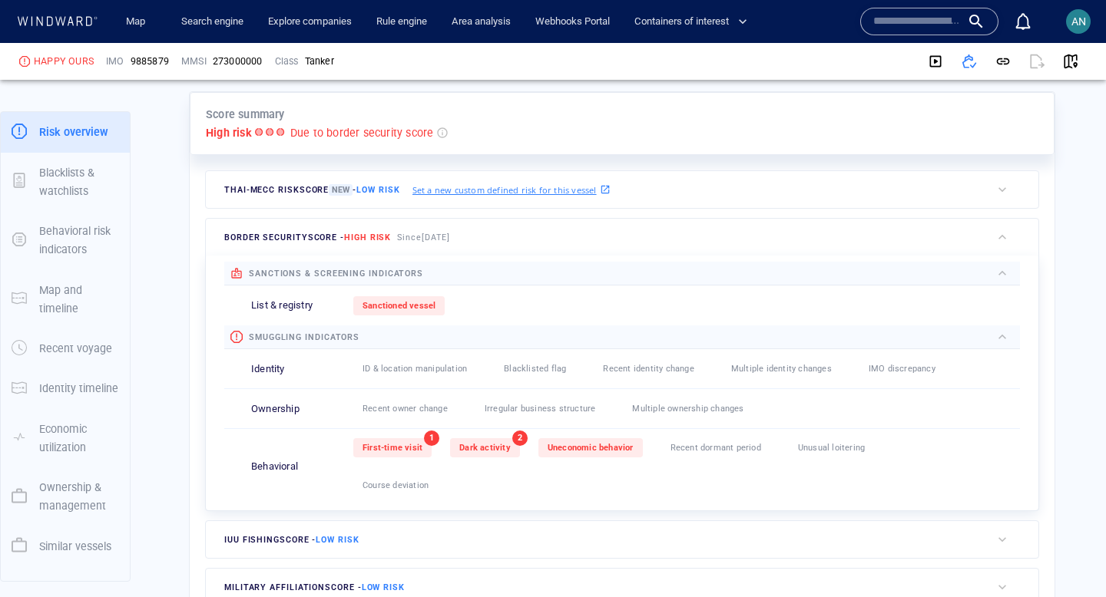
scroll to position [354, 0]
